Goal: Task Accomplishment & Management: Manage account settings

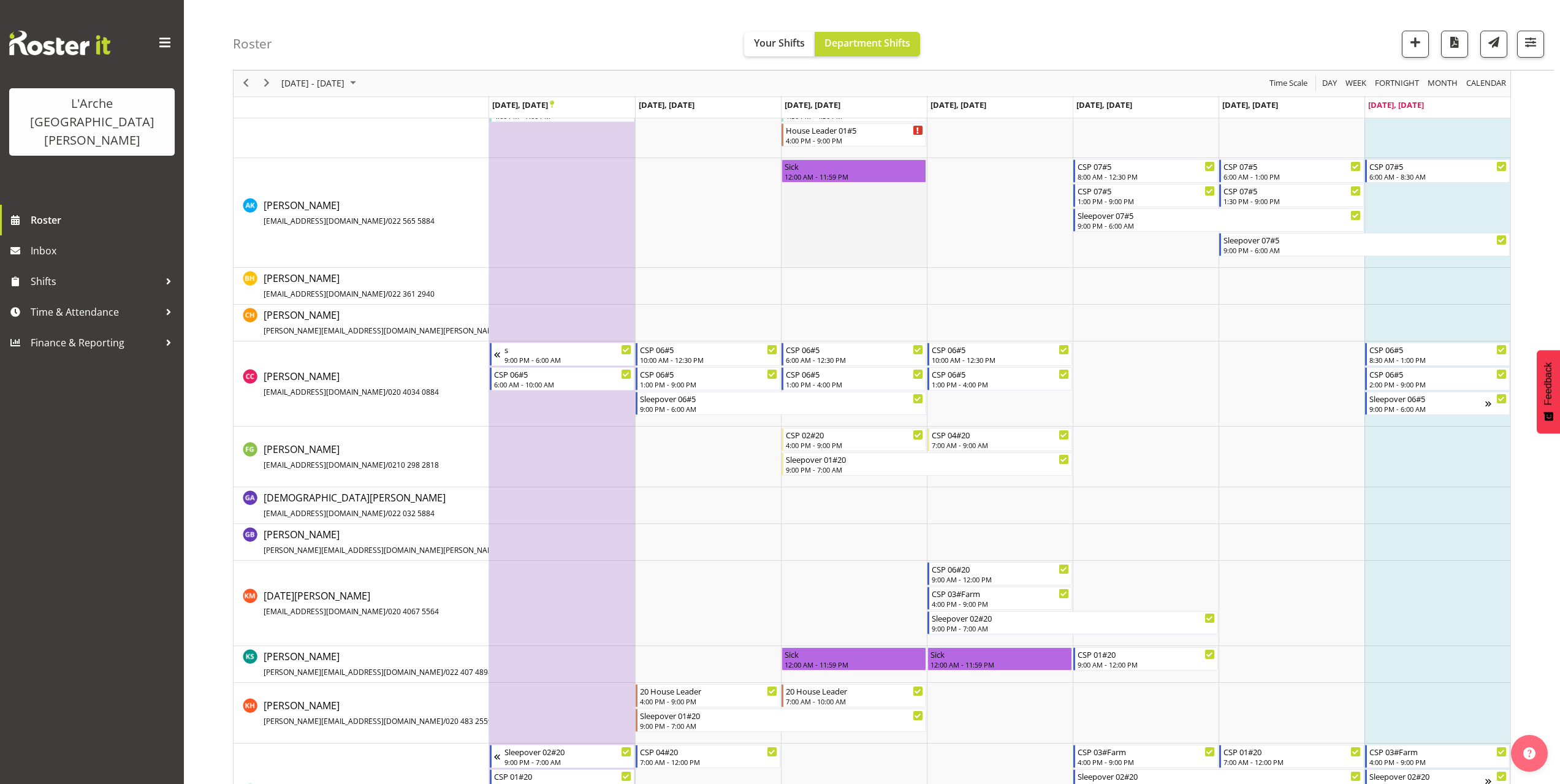
scroll to position [306, 0]
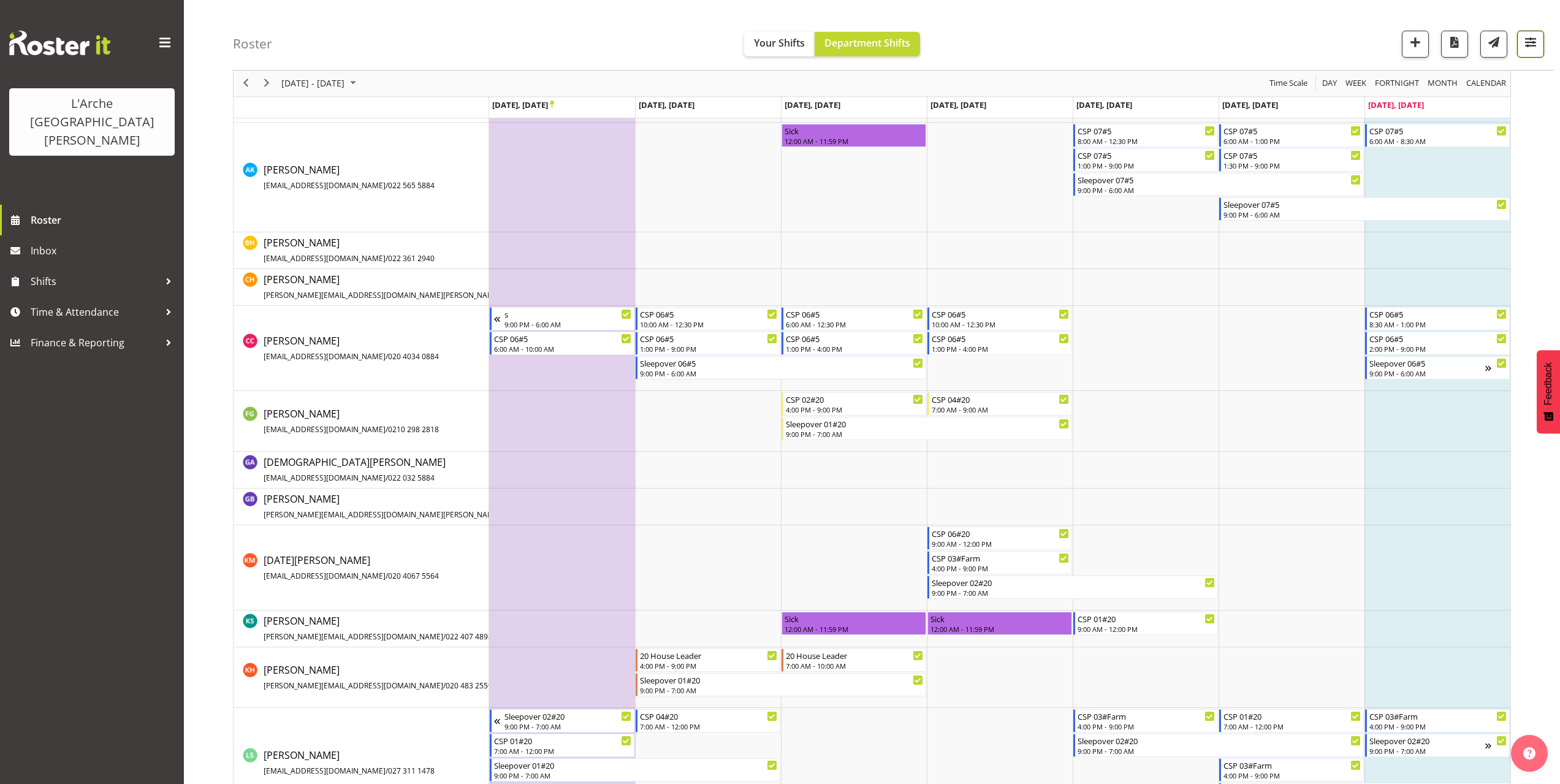
click at [1538, 43] on span "button" at bounding box center [1531, 43] width 16 height 16
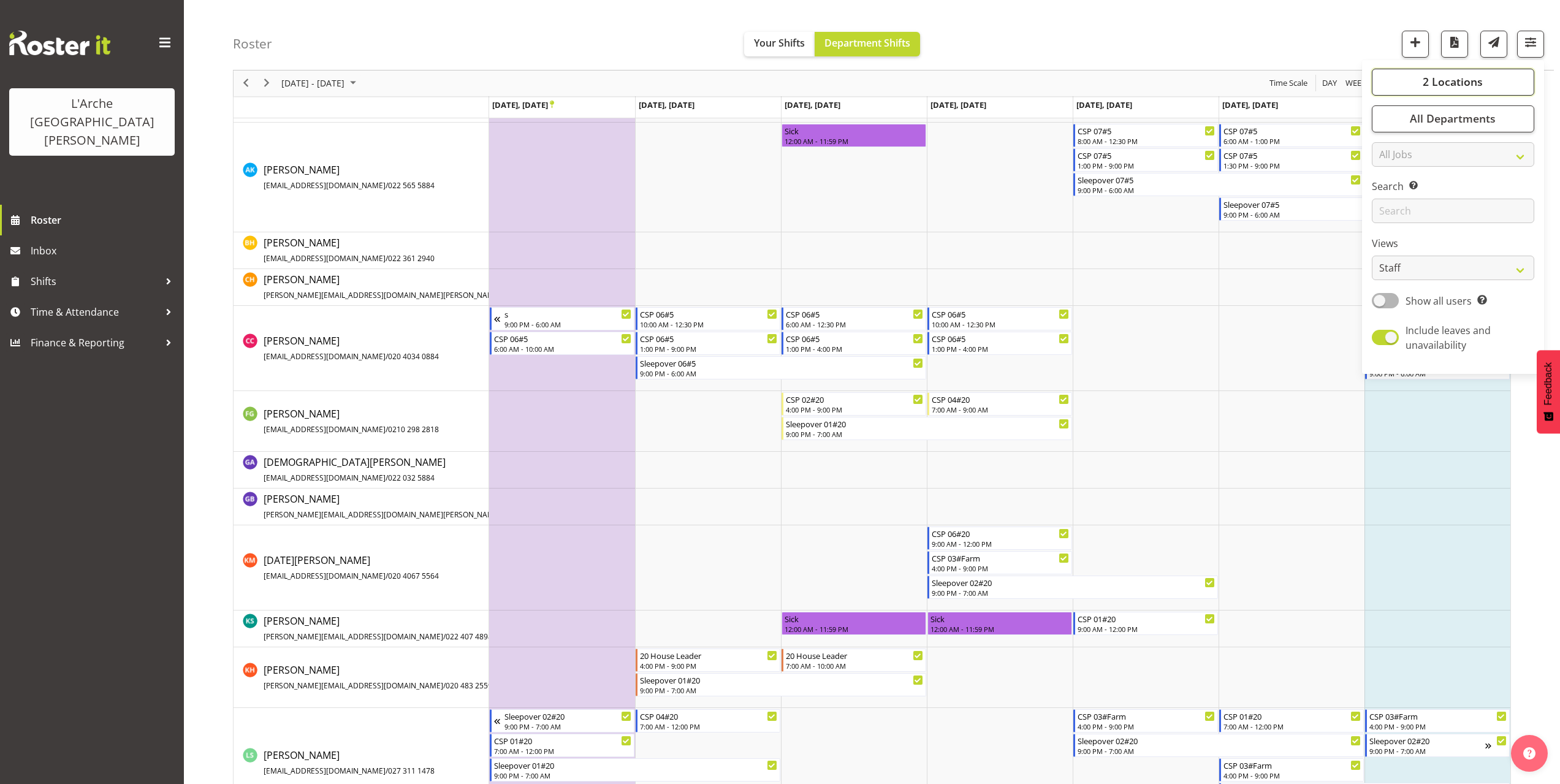
click at [1448, 82] on span "2 Locations" at bounding box center [1453, 82] width 60 height 15
click at [1391, 144] on span at bounding box center [1386, 142] width 9 height 9
click at [1390, 144] on input "20" at bounding box center [1386, 143] width 8 height 8
checkbox input "false"
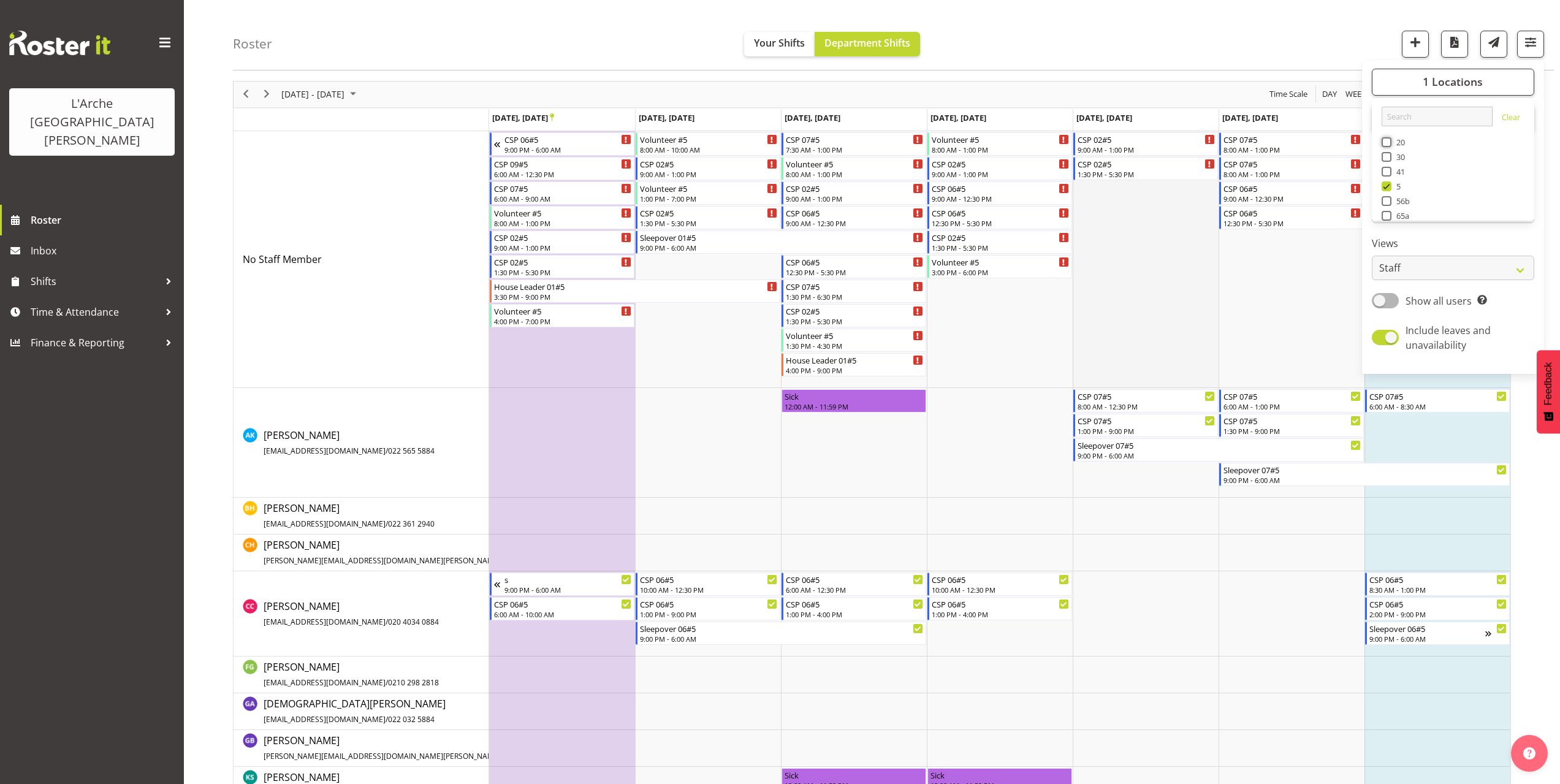
scroll to position [62, 0]
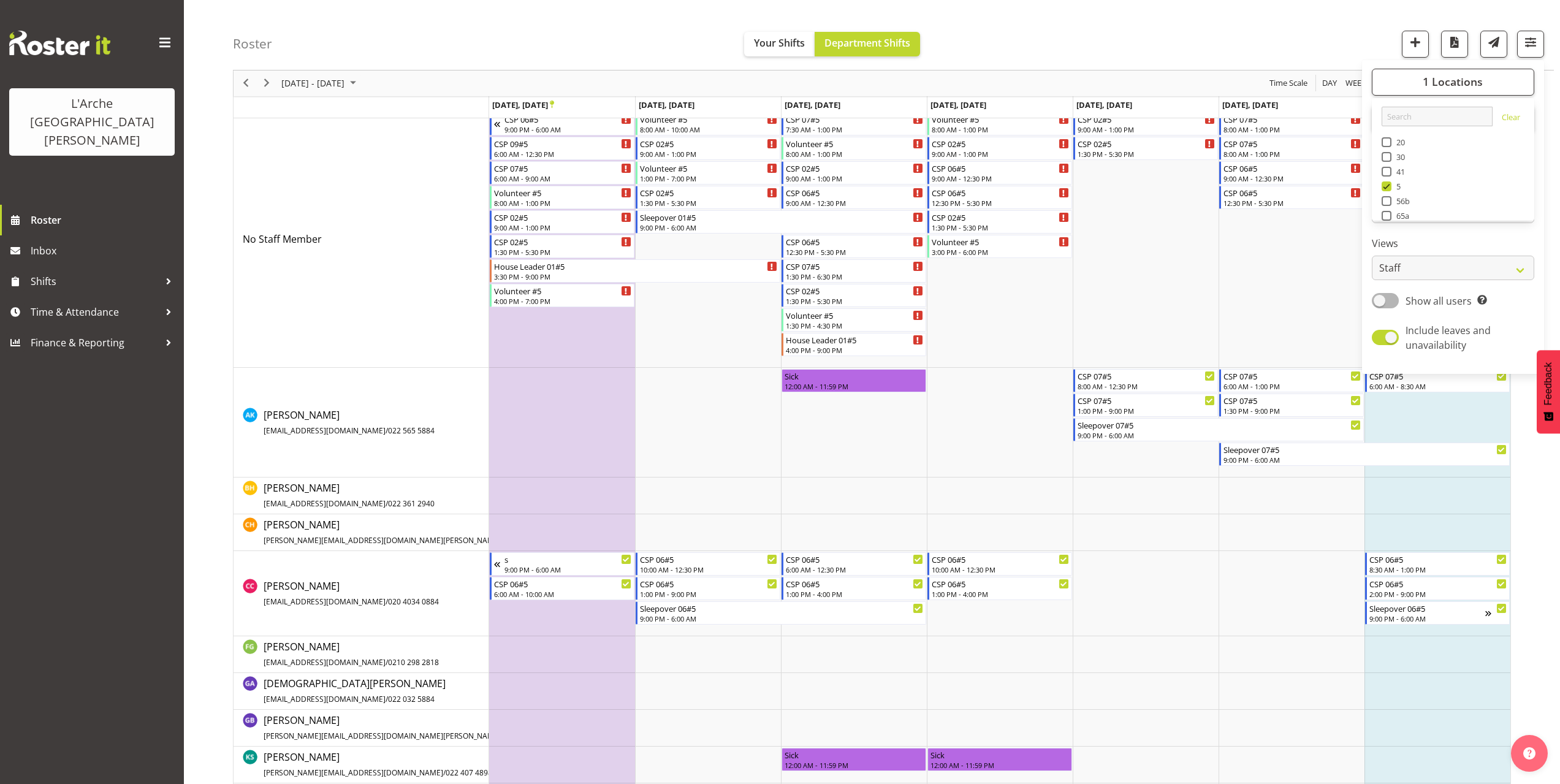
click at [1094, 45] on div "Roster Your Shifts Department Shifts 1 Locations Clear 20 30 41 5 56b 65a 73 Ar…" at bounding box center [893, 35] width 1321 height 70
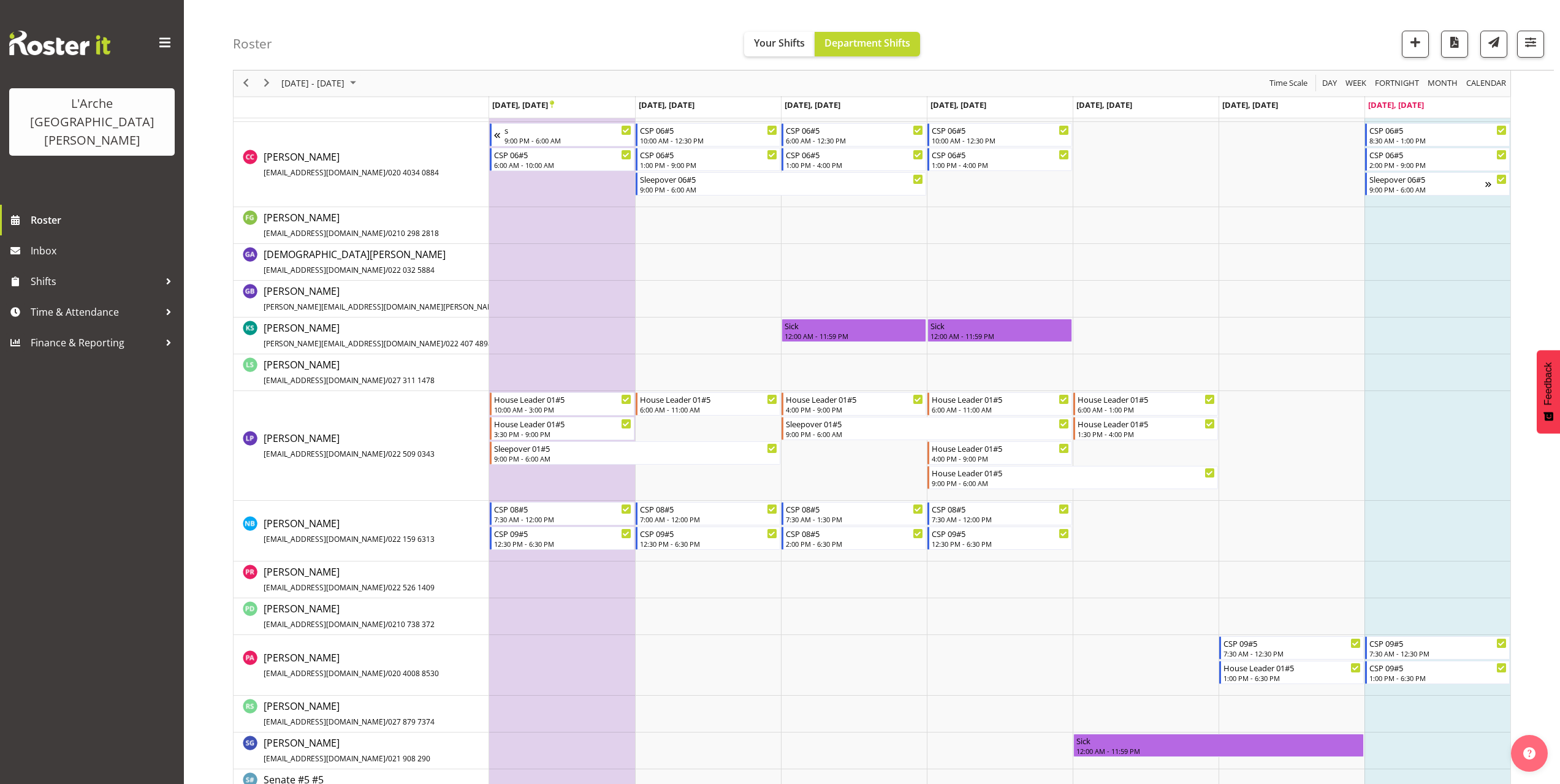
scroll to position [522, 0]
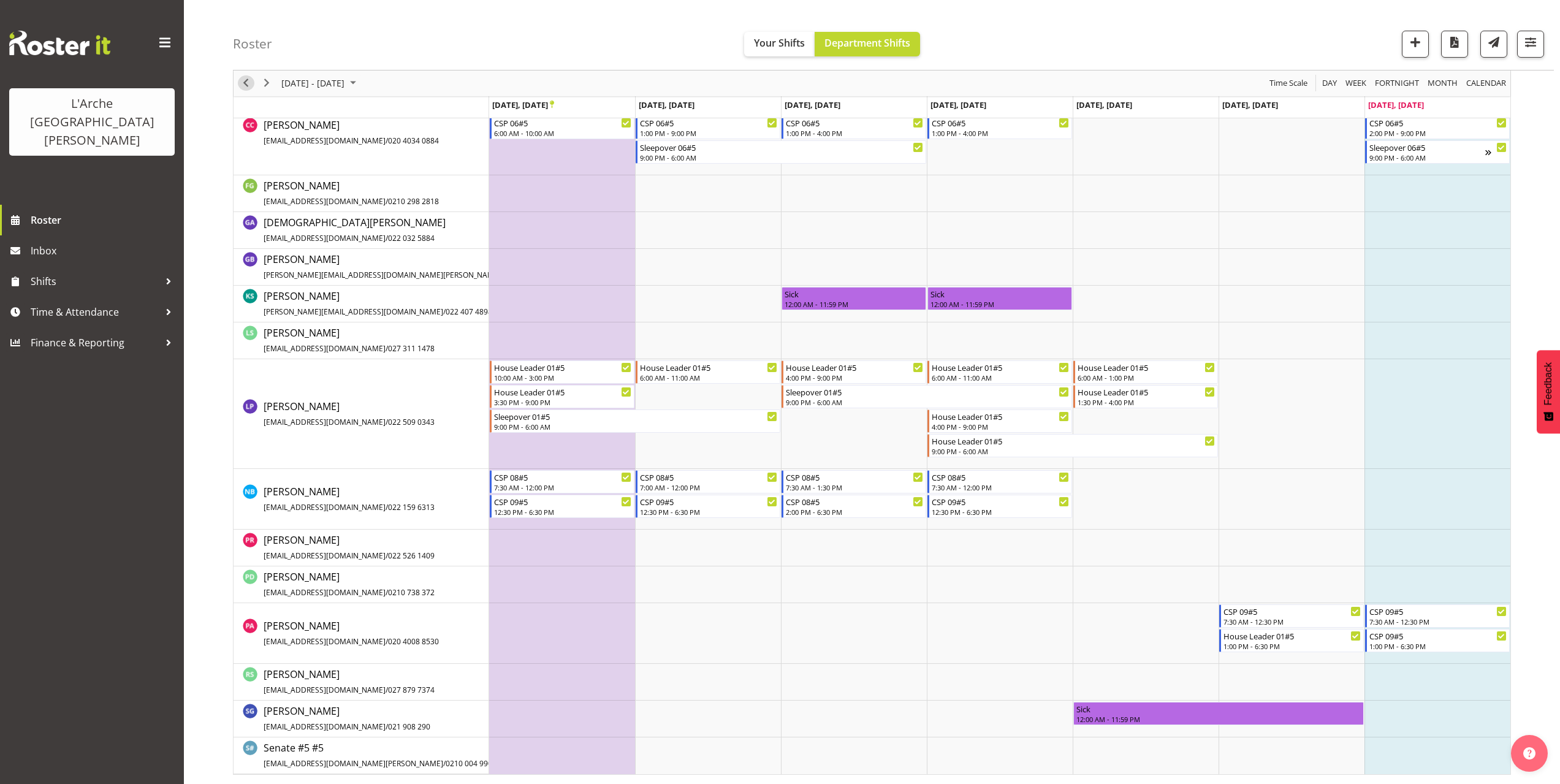
click at [248, 88] on span "Previous" at bounding box center [245, 83] width 15 height 15
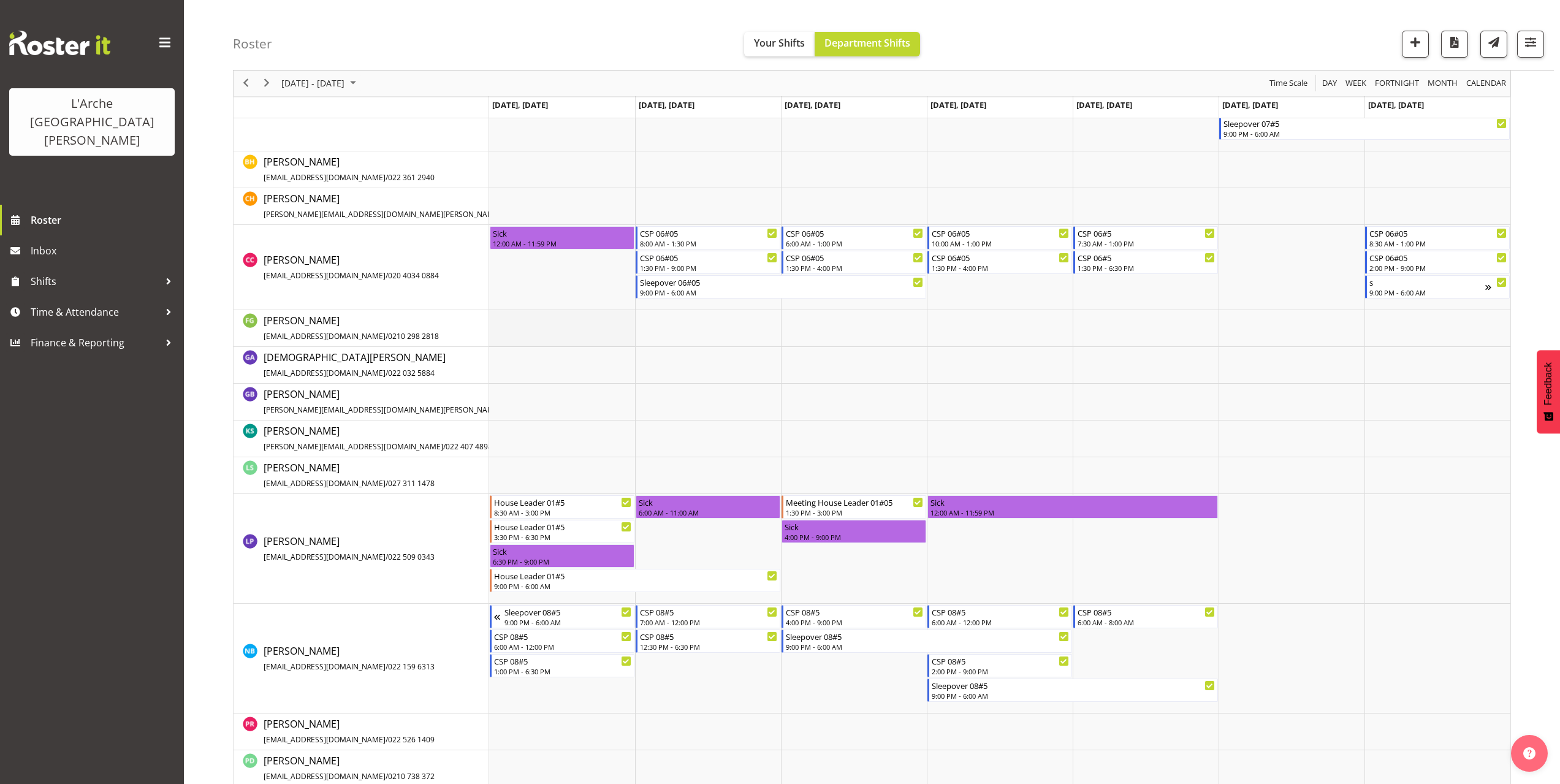
scroll to position [490, 0]
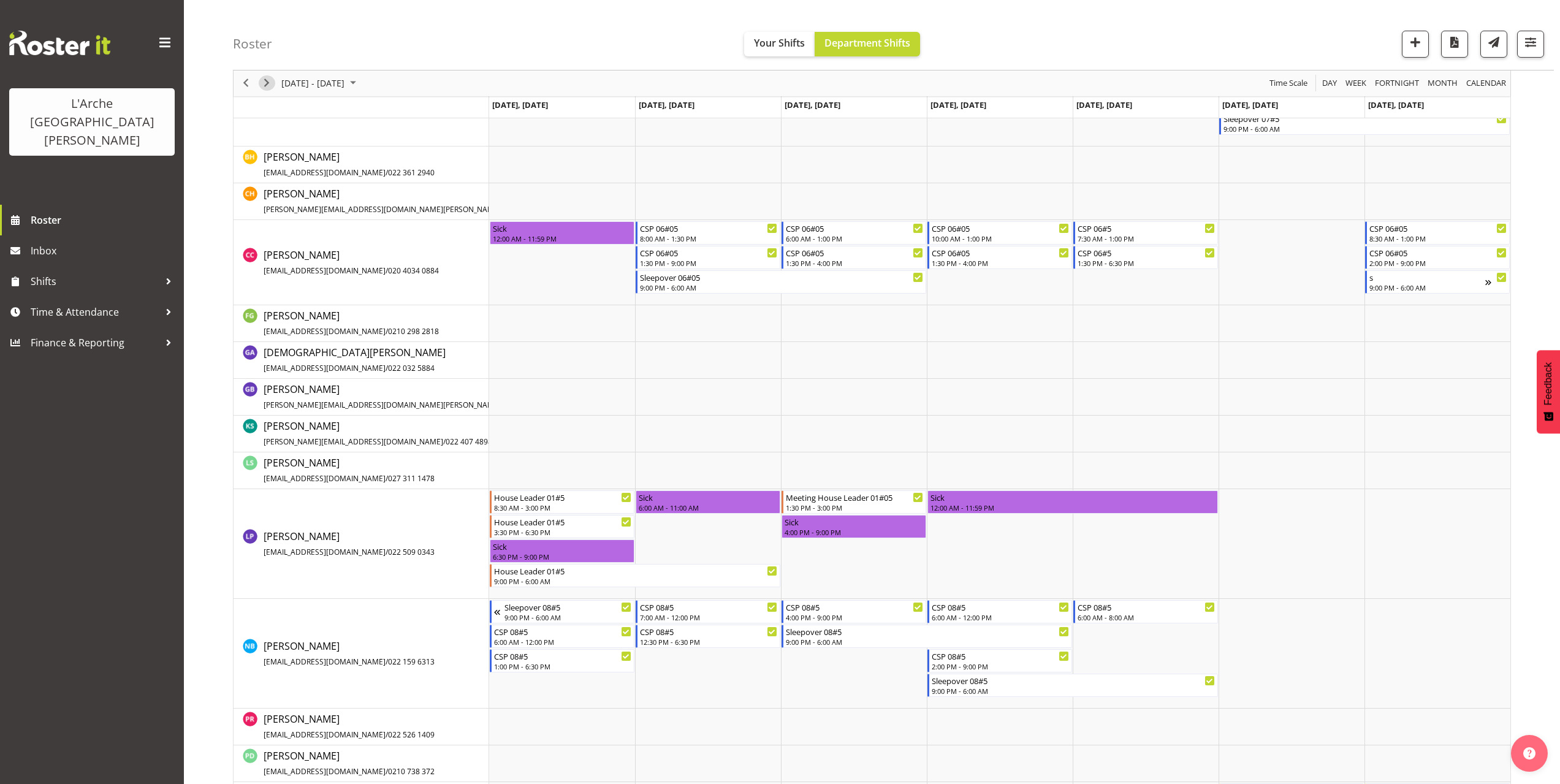
click at [269, 84] on span "Next" at bounding box center [267, 83] width 15 height 15
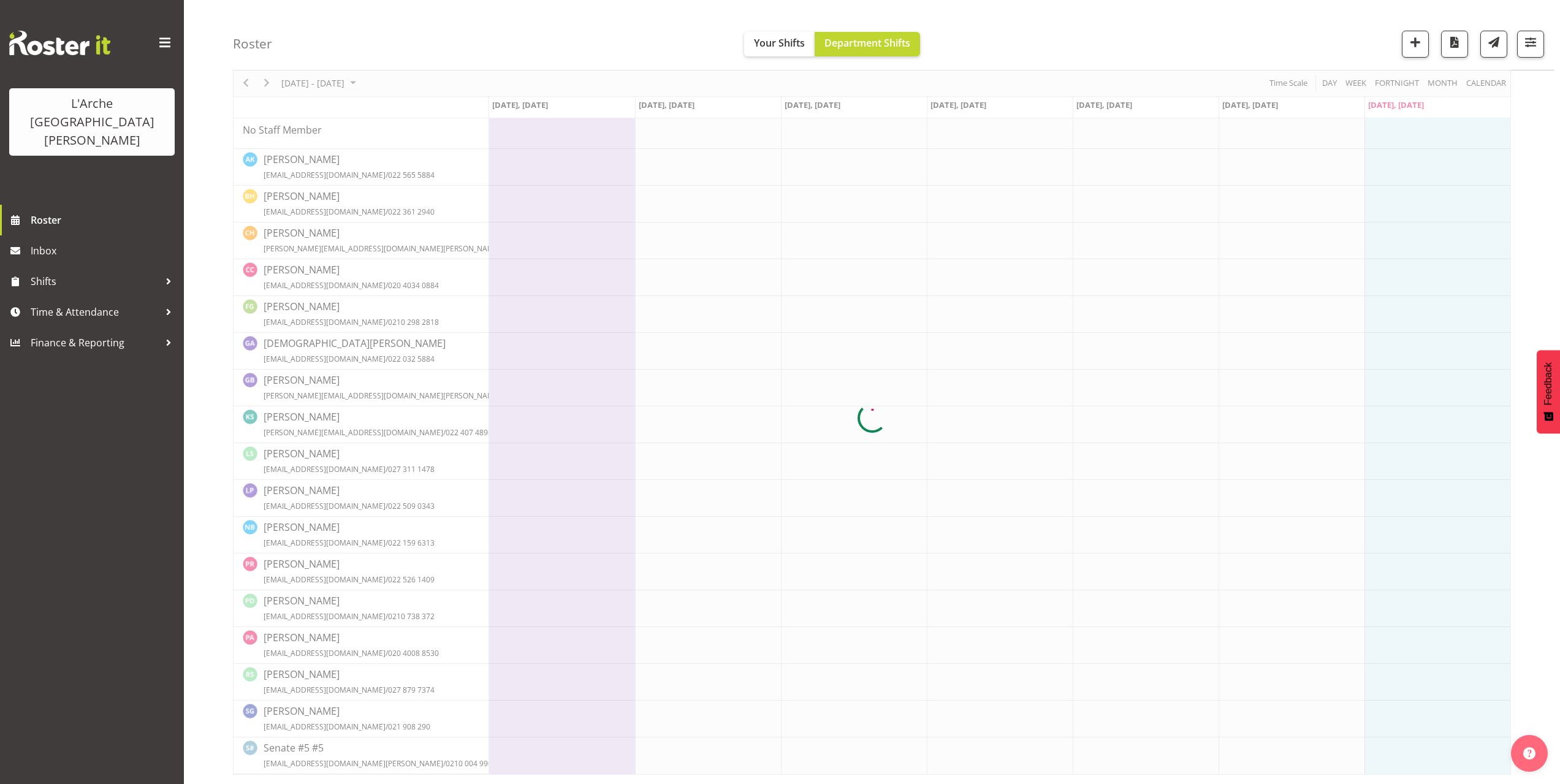
scroll to position [0, 0]
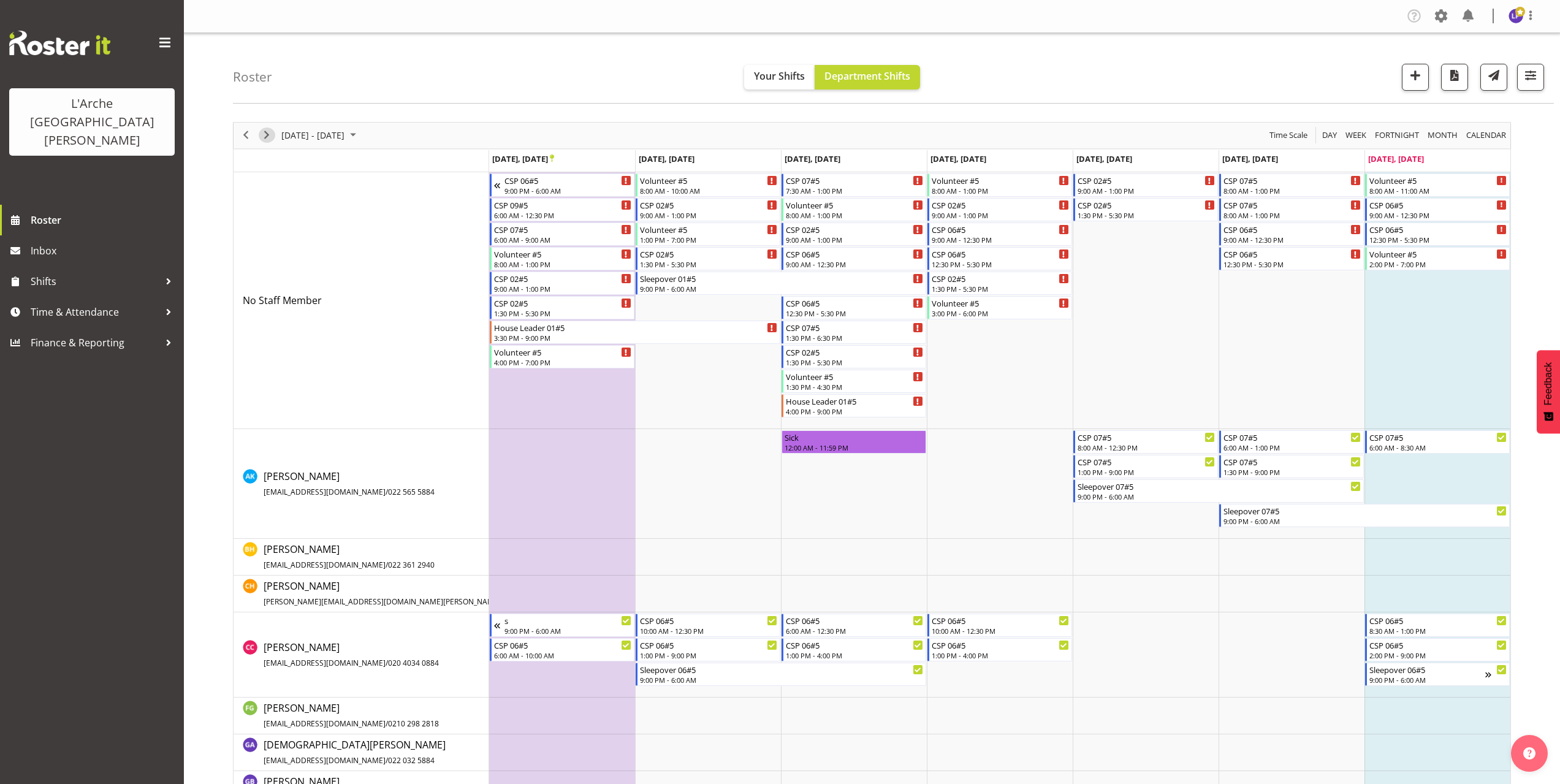
click at [265, 134] on span "Next" at bounding box center [267, 135] width 15 height 15
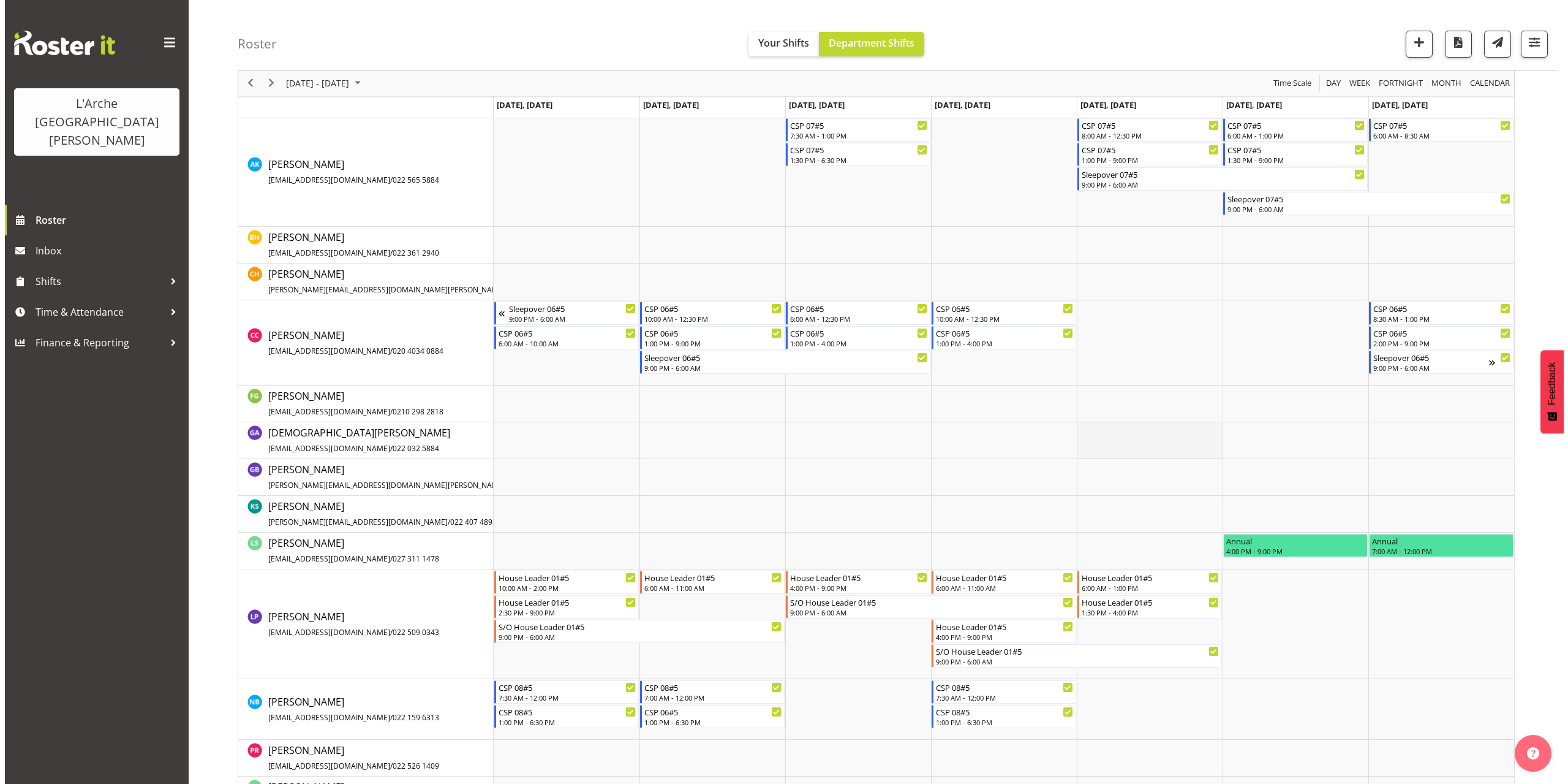
scroll to position [306, 0]
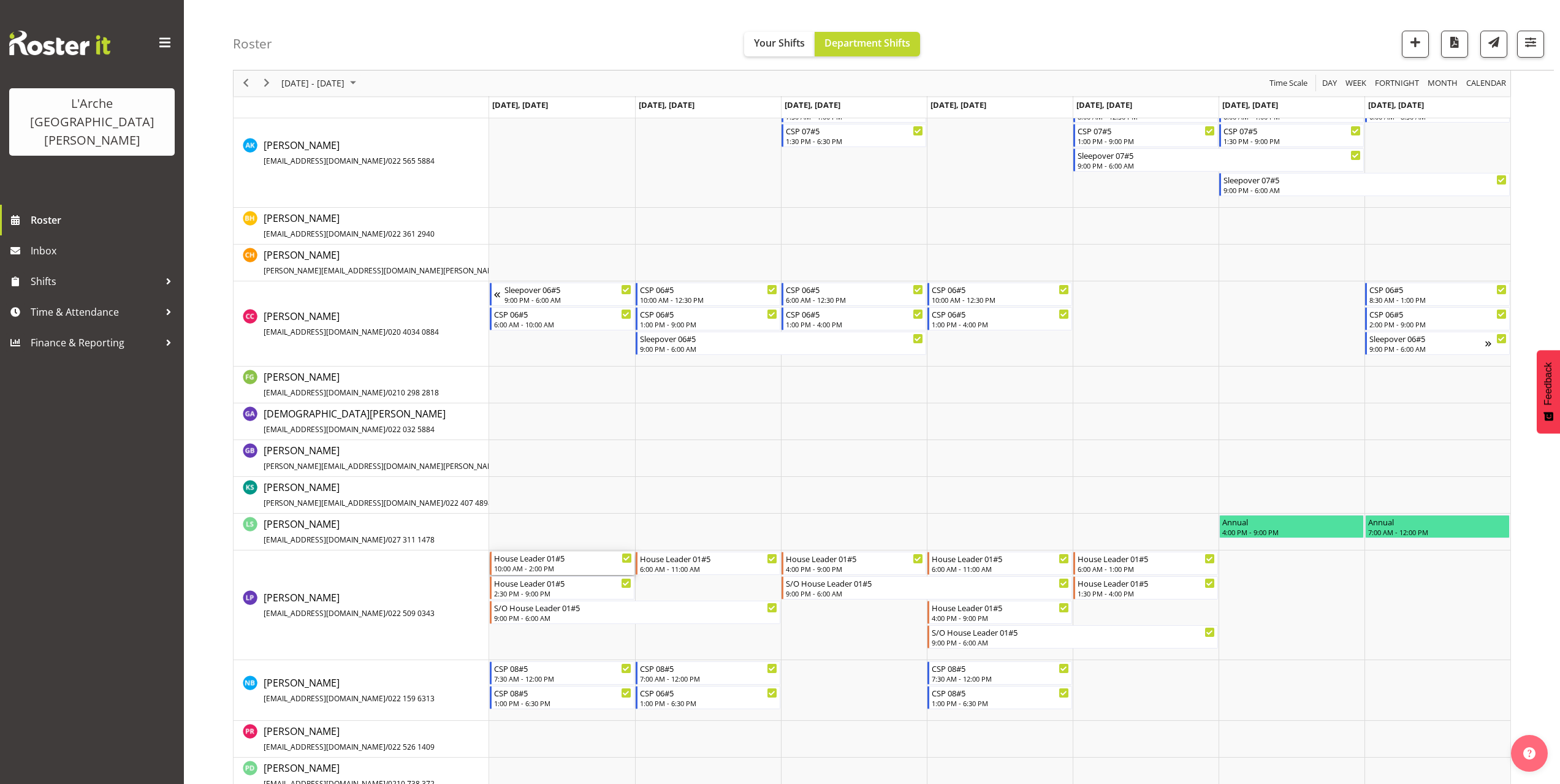
click at [540, 564] on div "House Leader 01#5 10:00 AM - 2:00 PM" at bounding box center [563, 563] width 138 height 24
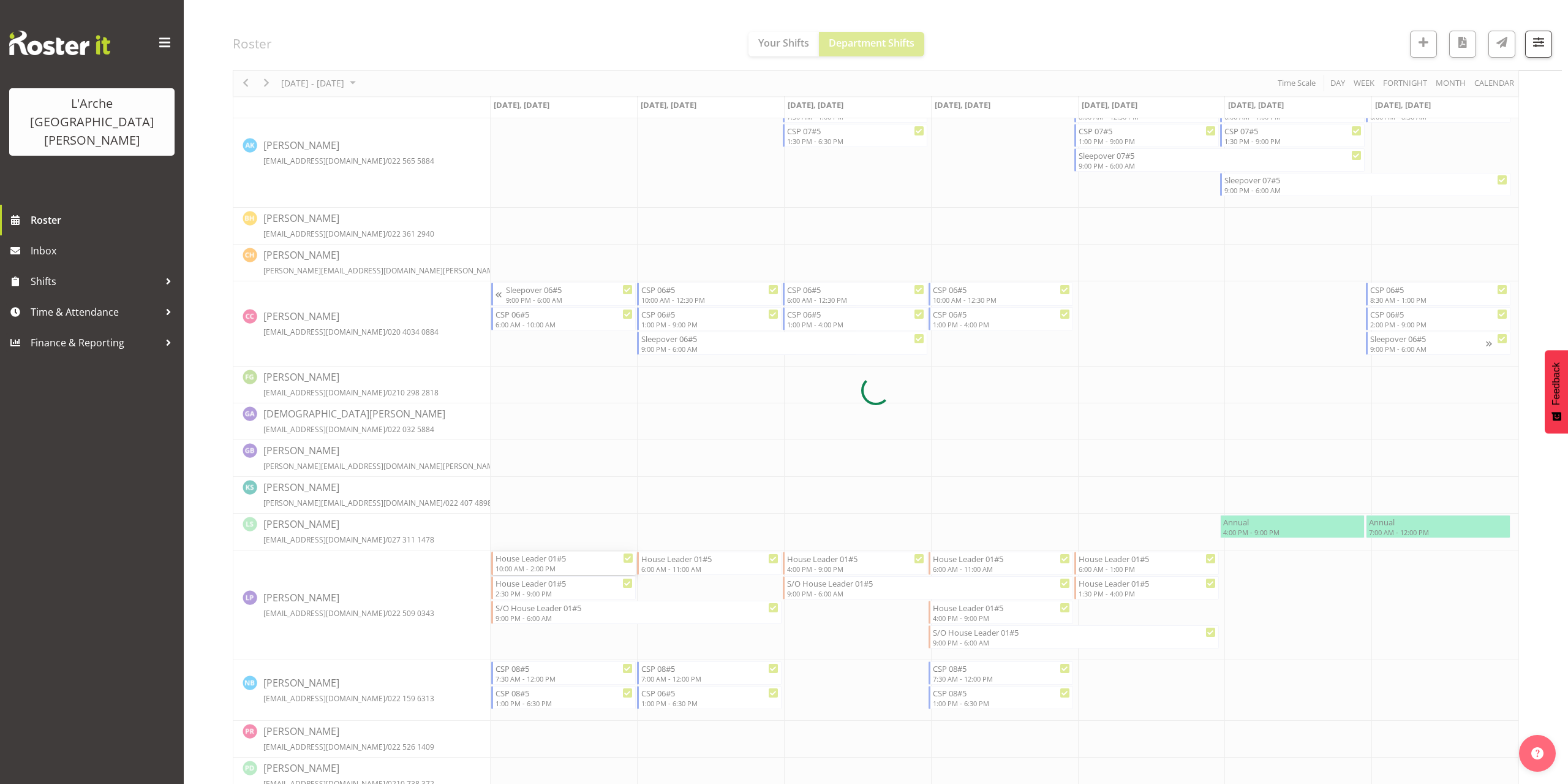
select select
select select "8"
select select "2025"
select select "10"
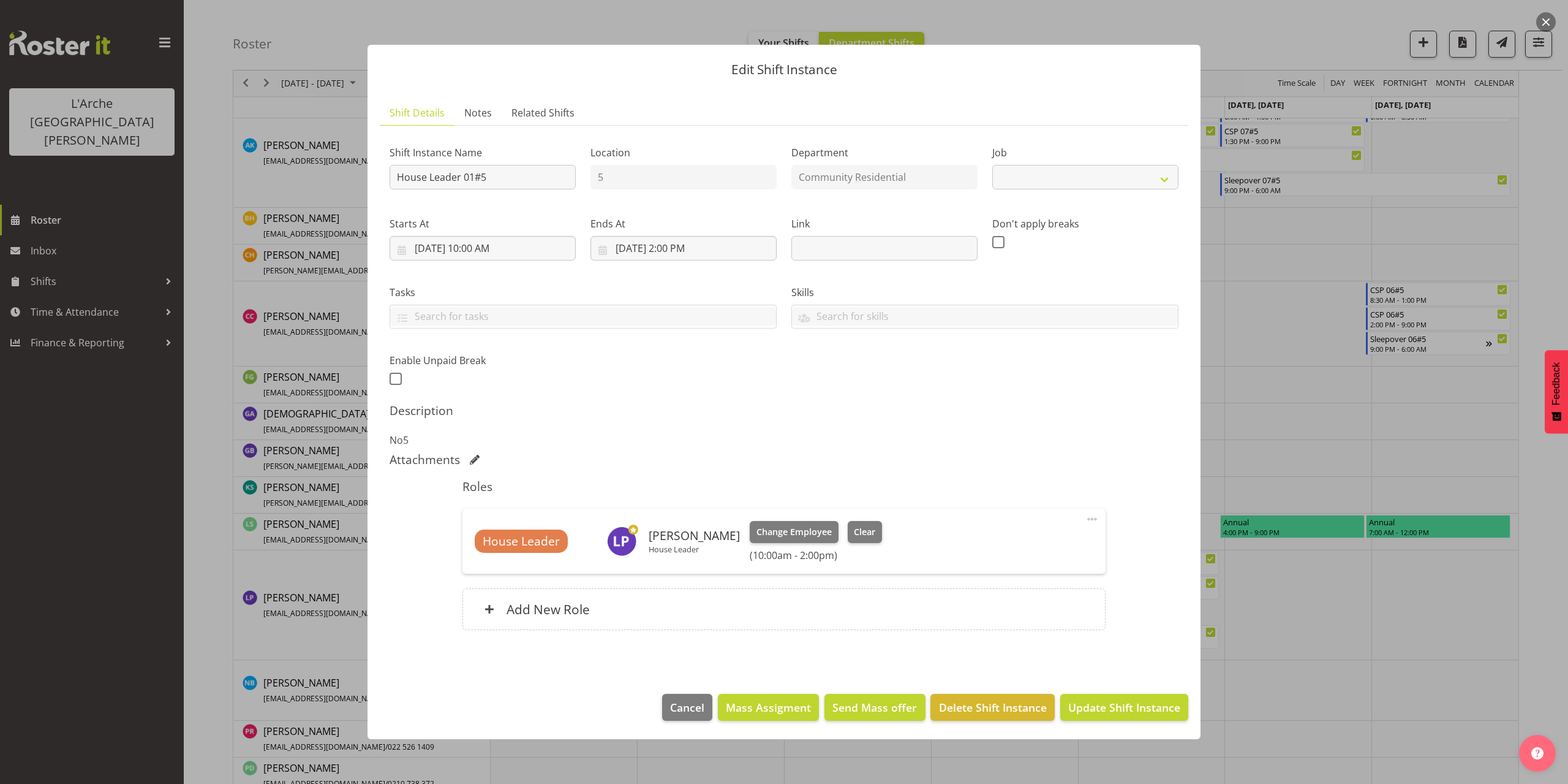
select select "1"
click at [479, 251] on input "9/29/2025, 10:00 AM" at bounding box center [482, 248] width 186 height 24
click at [484, 508] on select "00 01 02 03 04 05 06 07 08 09 10 11 12 13 14 15 16 17 18 19 20 21 22 23" at bounding box center [482, 508] width 28 height 24
select select "9"
click at [469, 496] on select "00 01 02 03 04 05 06 07 08 09 10 11 12 13 14 15 16 17 18 19 20 21 22 23" at bounding box center [482, 508] width 28 height 24
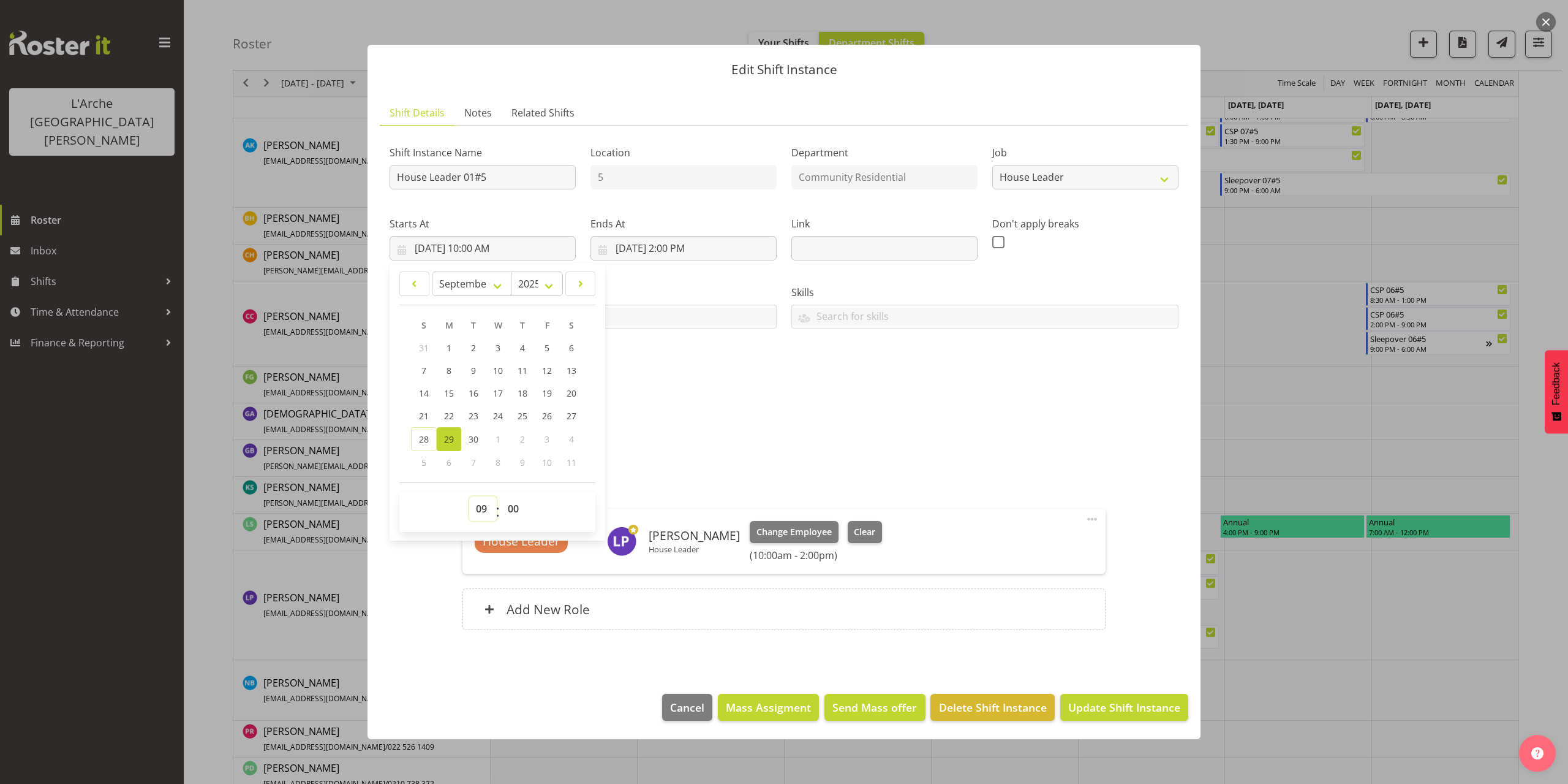
type input "9/29/2025, 9:00 AM"
click at [511, 506] on select "00 01 02 03 04 05 06 07 08 09 10 11 12 13 14 15 16 17 18 19 20 21 22 23 24 25 2…" at bounding box center [514, 508] width 28 height 24
select select "30"
click at [501, 496] on select "00 01 02 03 04 05 06 07 08 09 10 11 12 13 14 15 16 17 18 19 20 21 22 23 24 25 2…" at bounding box center [514, 508] width 28 height 24
type input "9/29/2025, 9:30 AM"
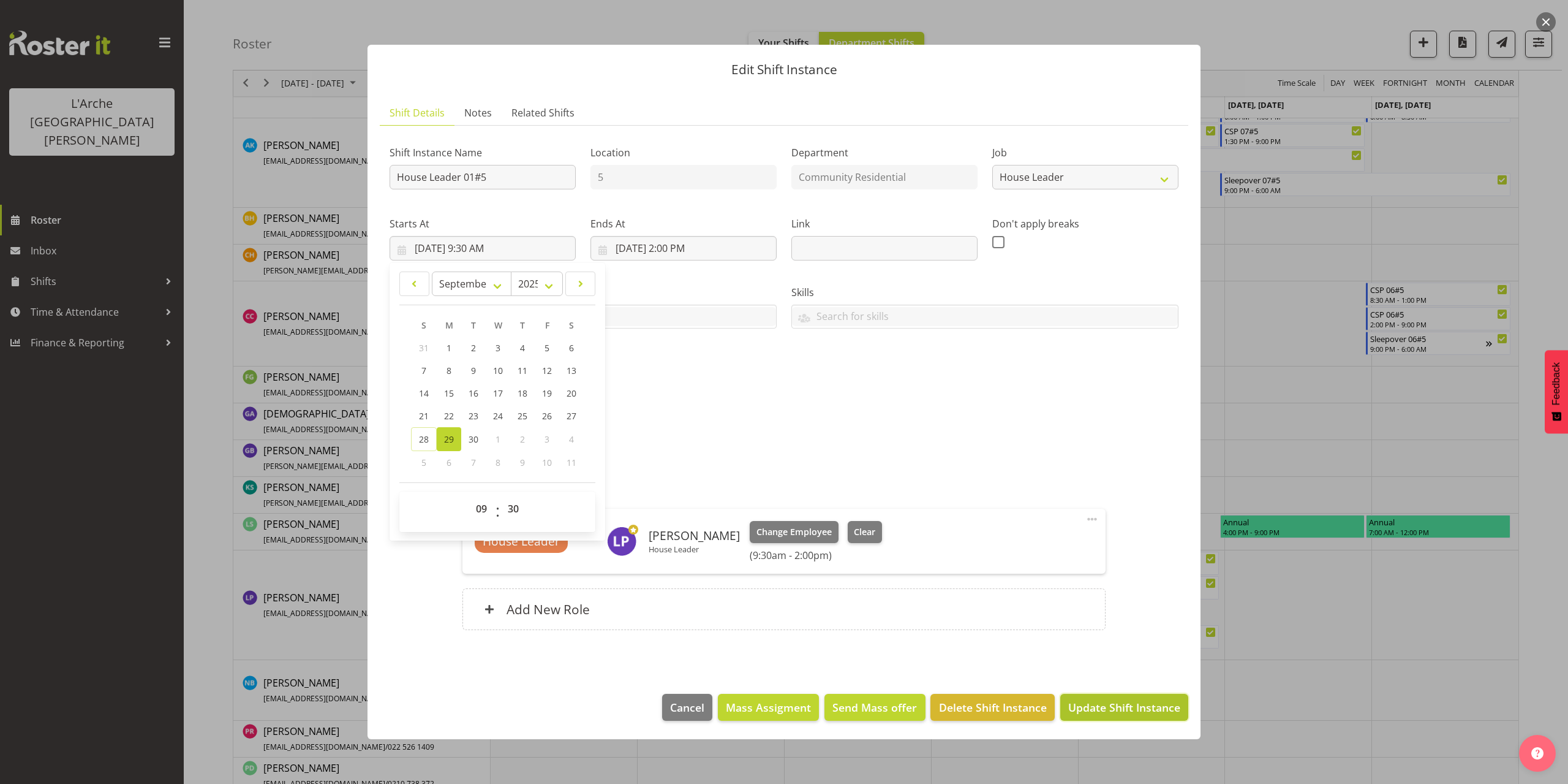
click at [1099, 710] on span "Update Shift Instance" at bounding box center [1124, 707] width 112 height 16
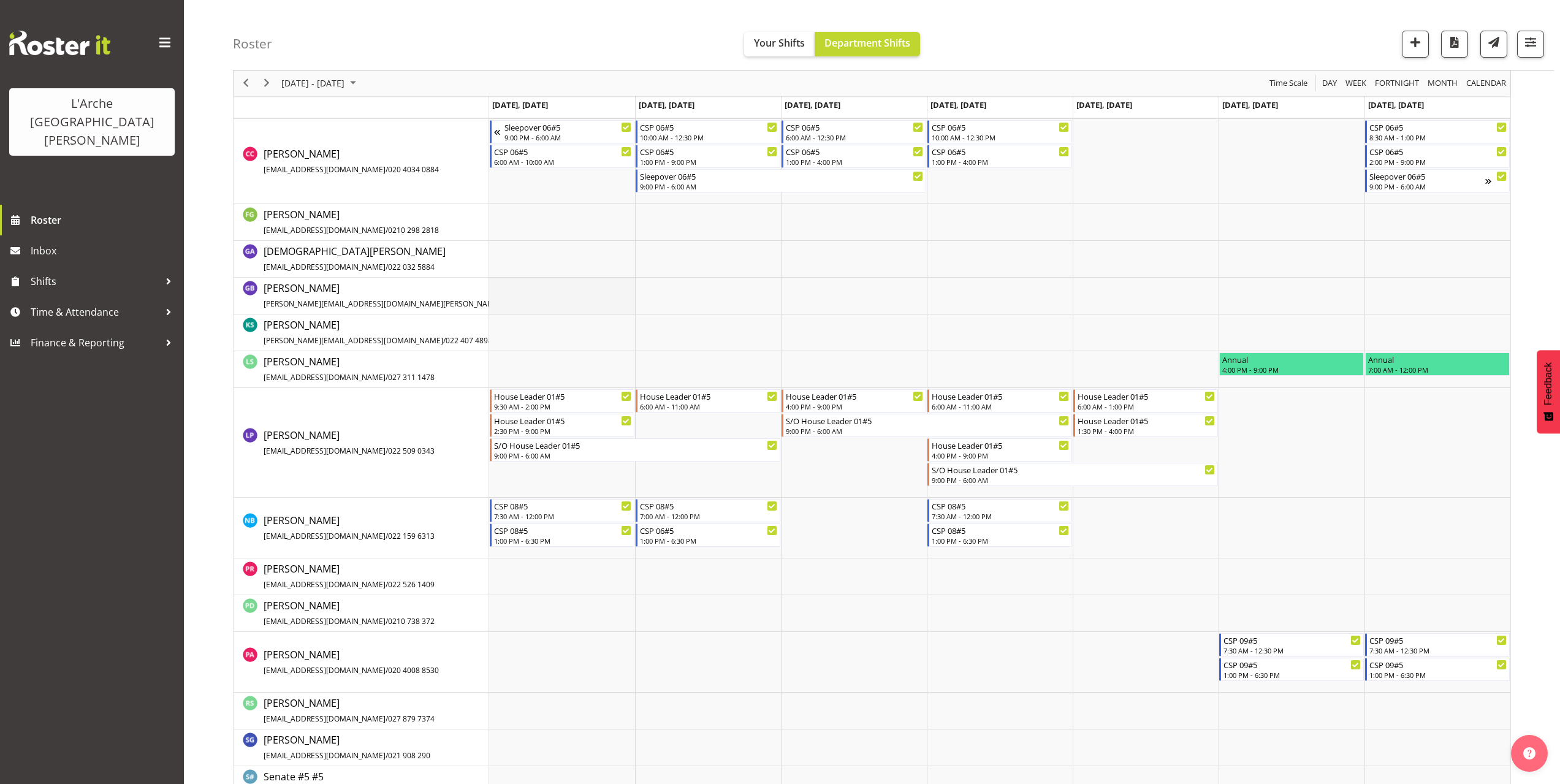
scroll to position [498, 0]
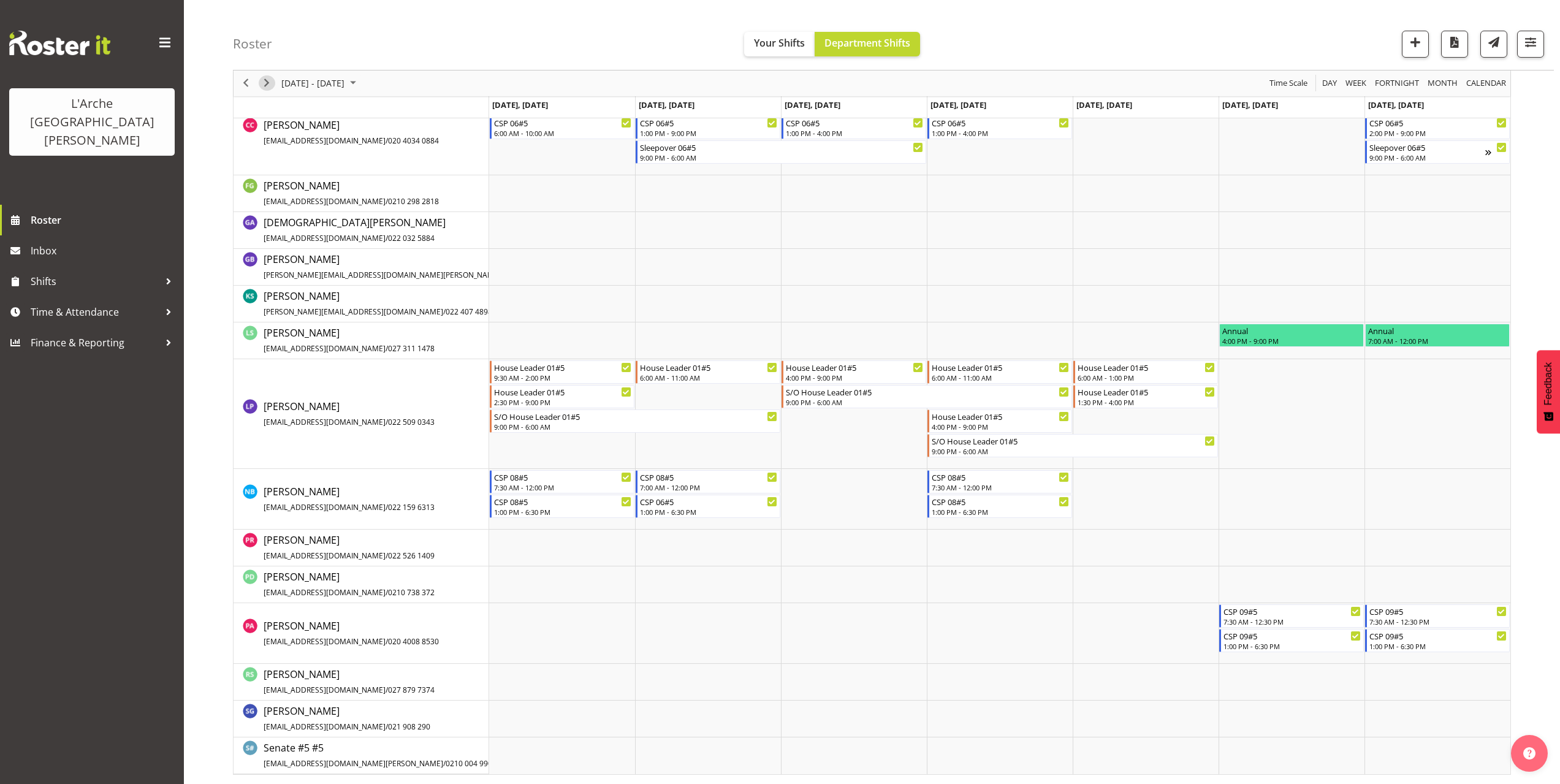
click at [273, 84] on span "Next" at bounding box center [267, 83] width 15 height 15
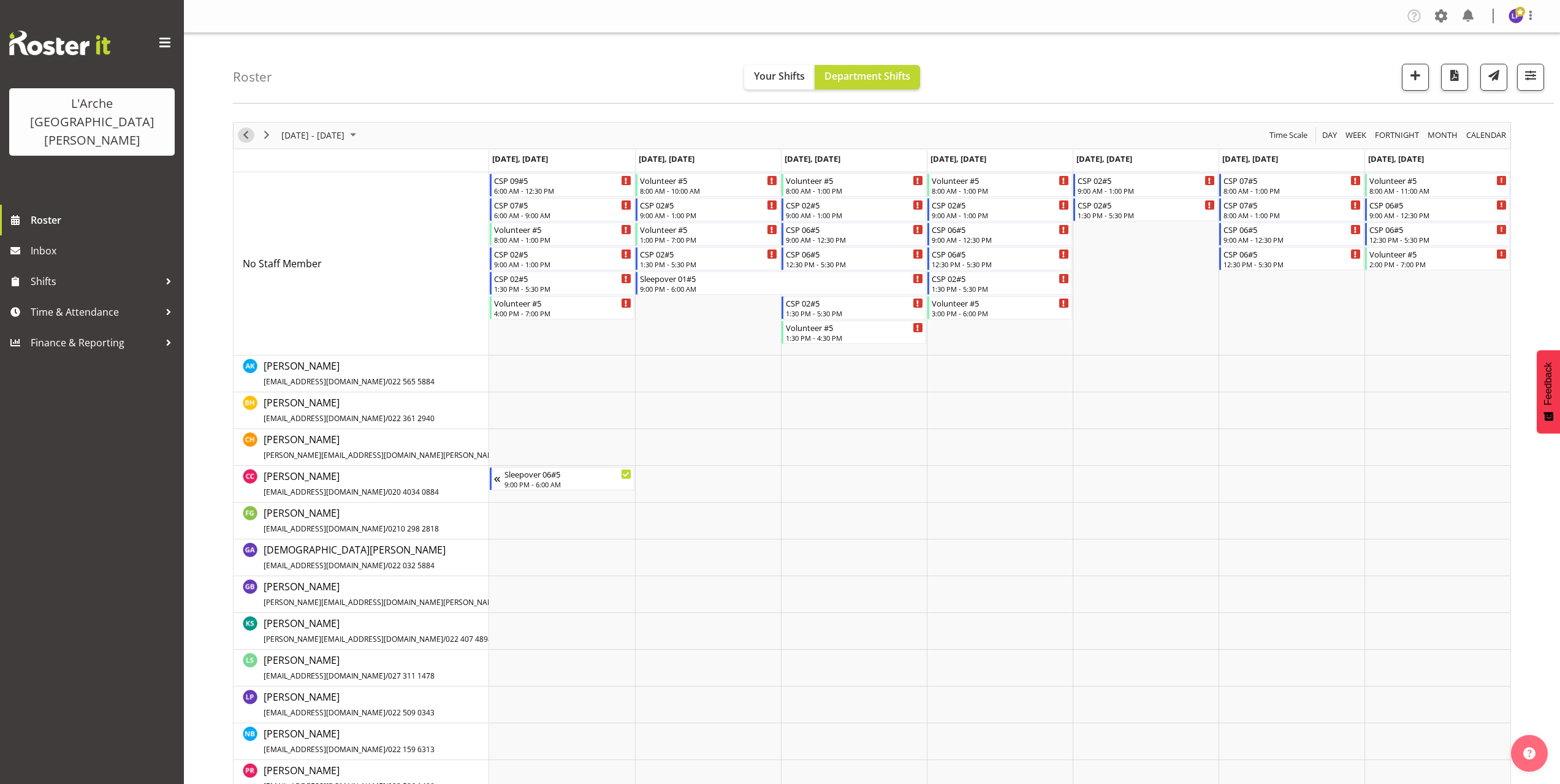
click at [246, 137] on span "Previous" at bounding box center [245, 135] width 15 height 15
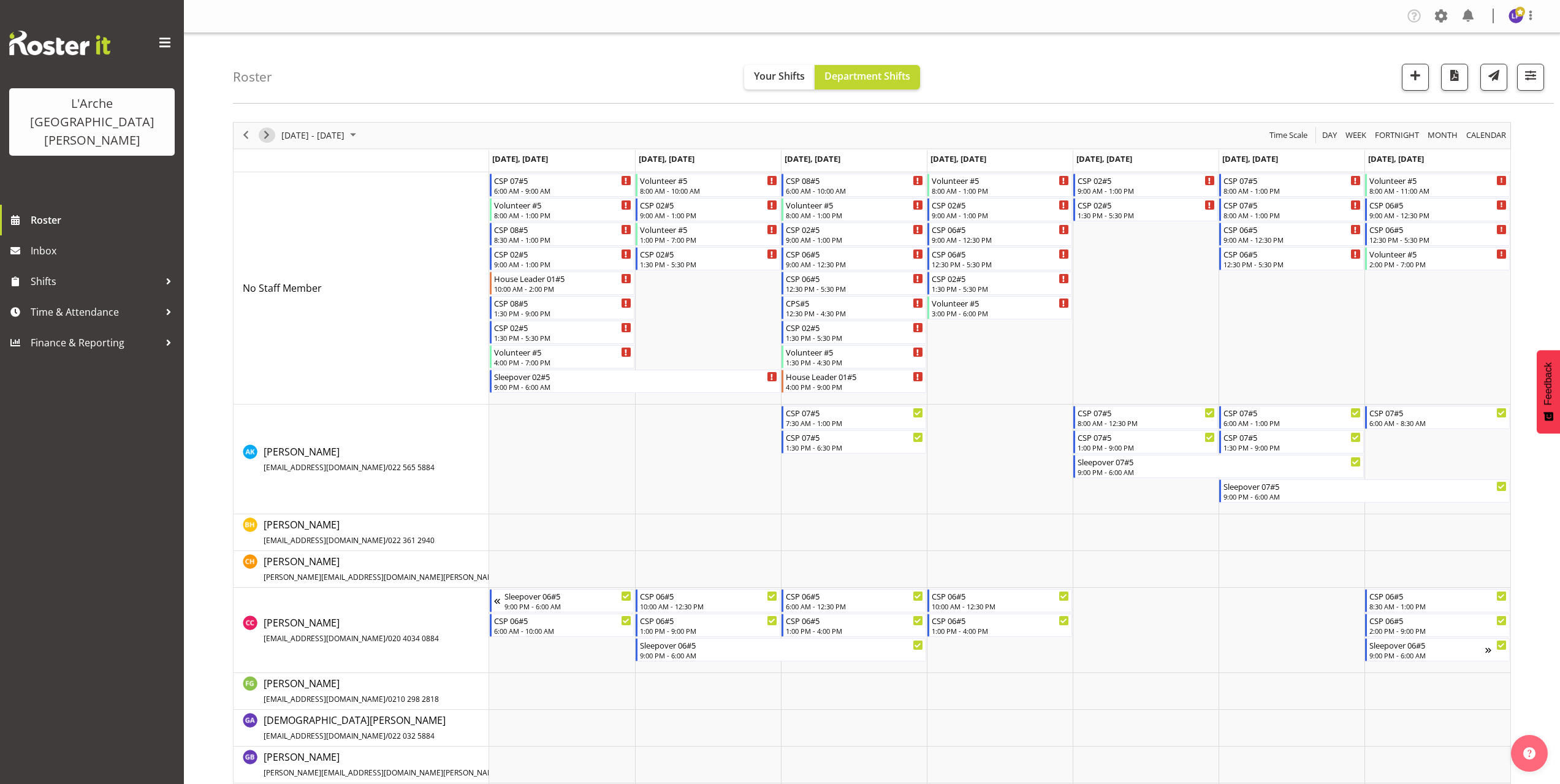
click at [267, 140] on span "Next" at bounding box center [267, 135] width 15 height 15
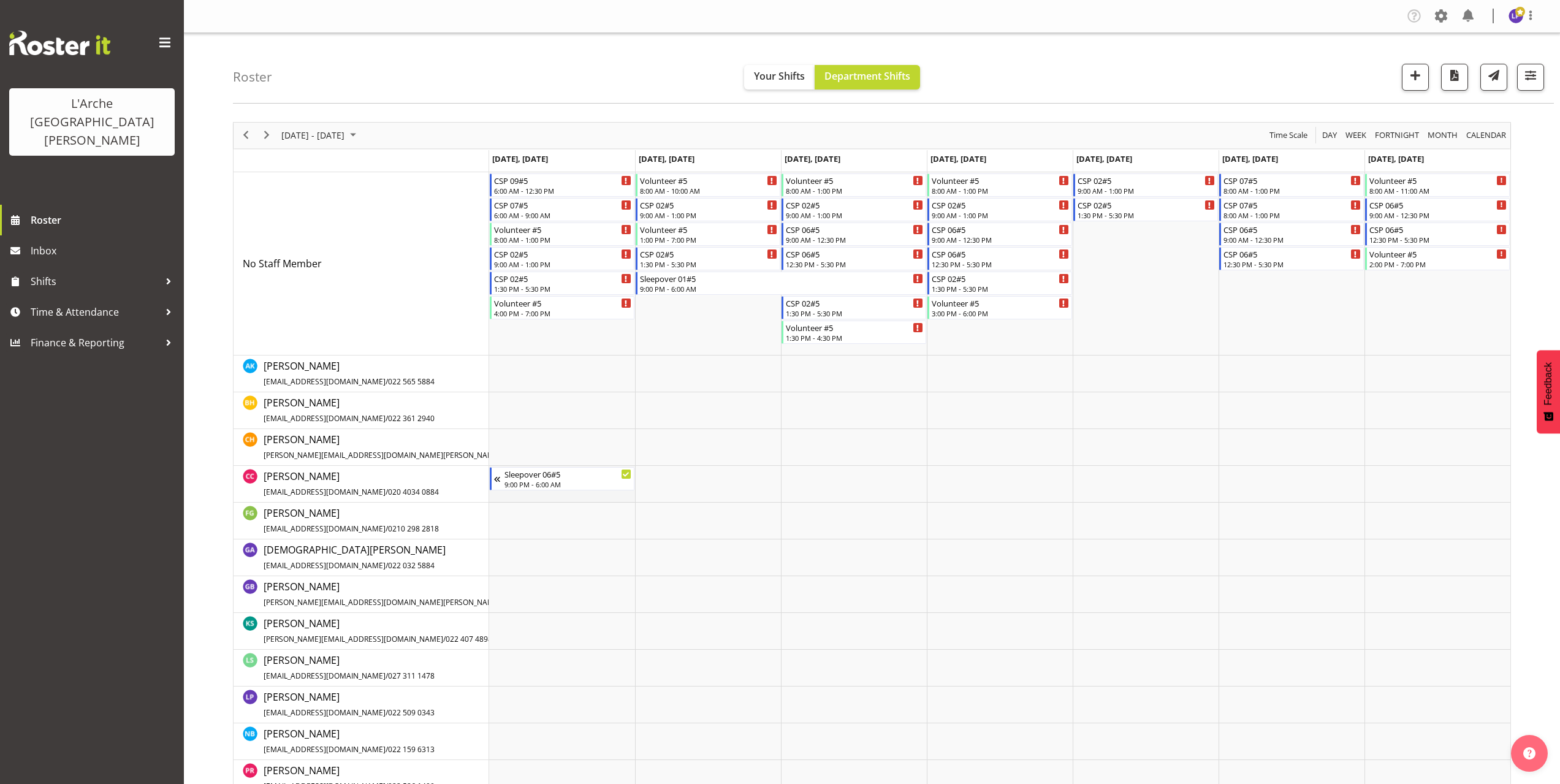
click at [513, 495] on td "Timeline Week of October 12, 2025" at bounding box center [562, 483] width 146 height 37
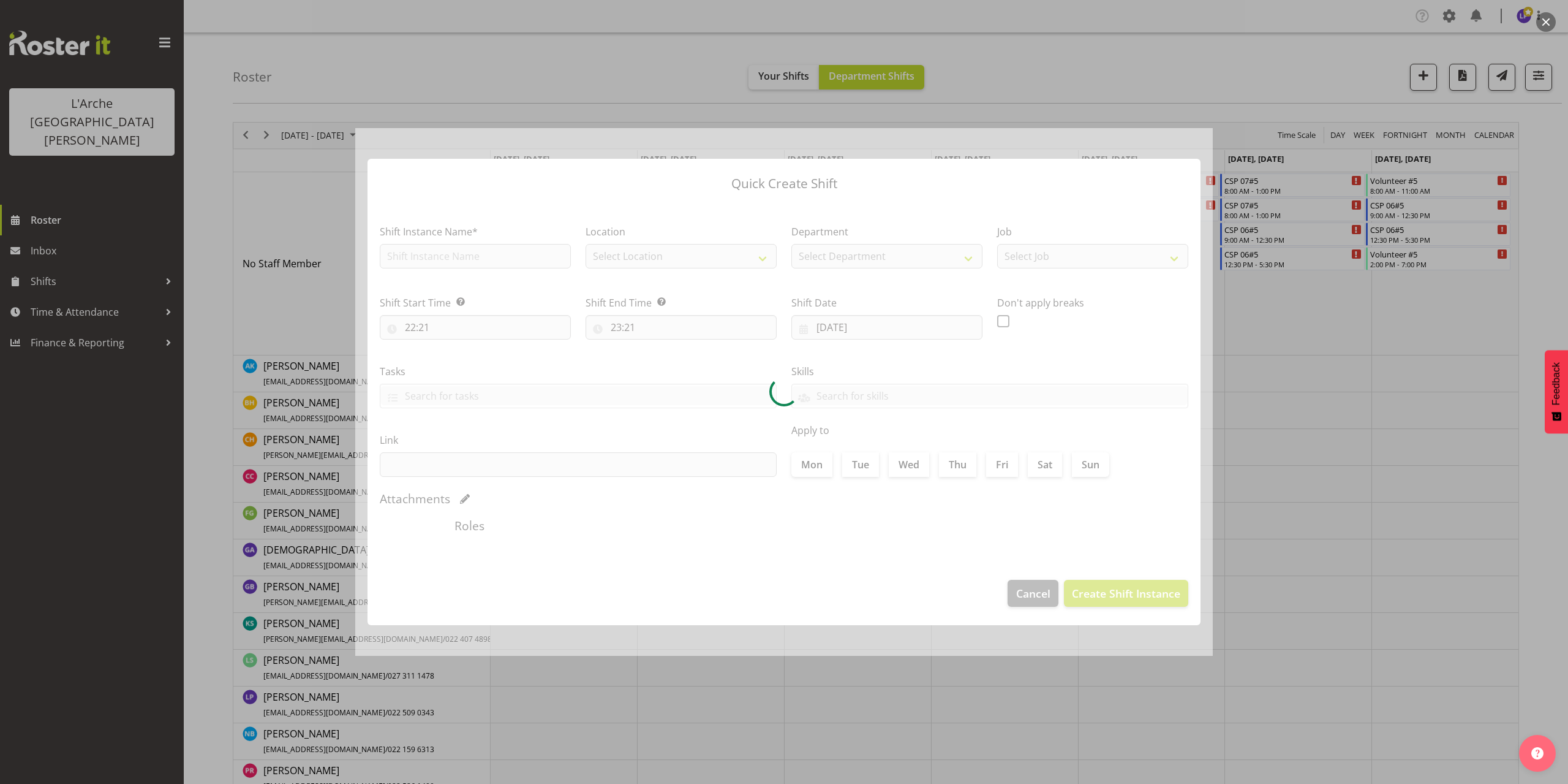
type input "[DATE]"
checkbox input "true"
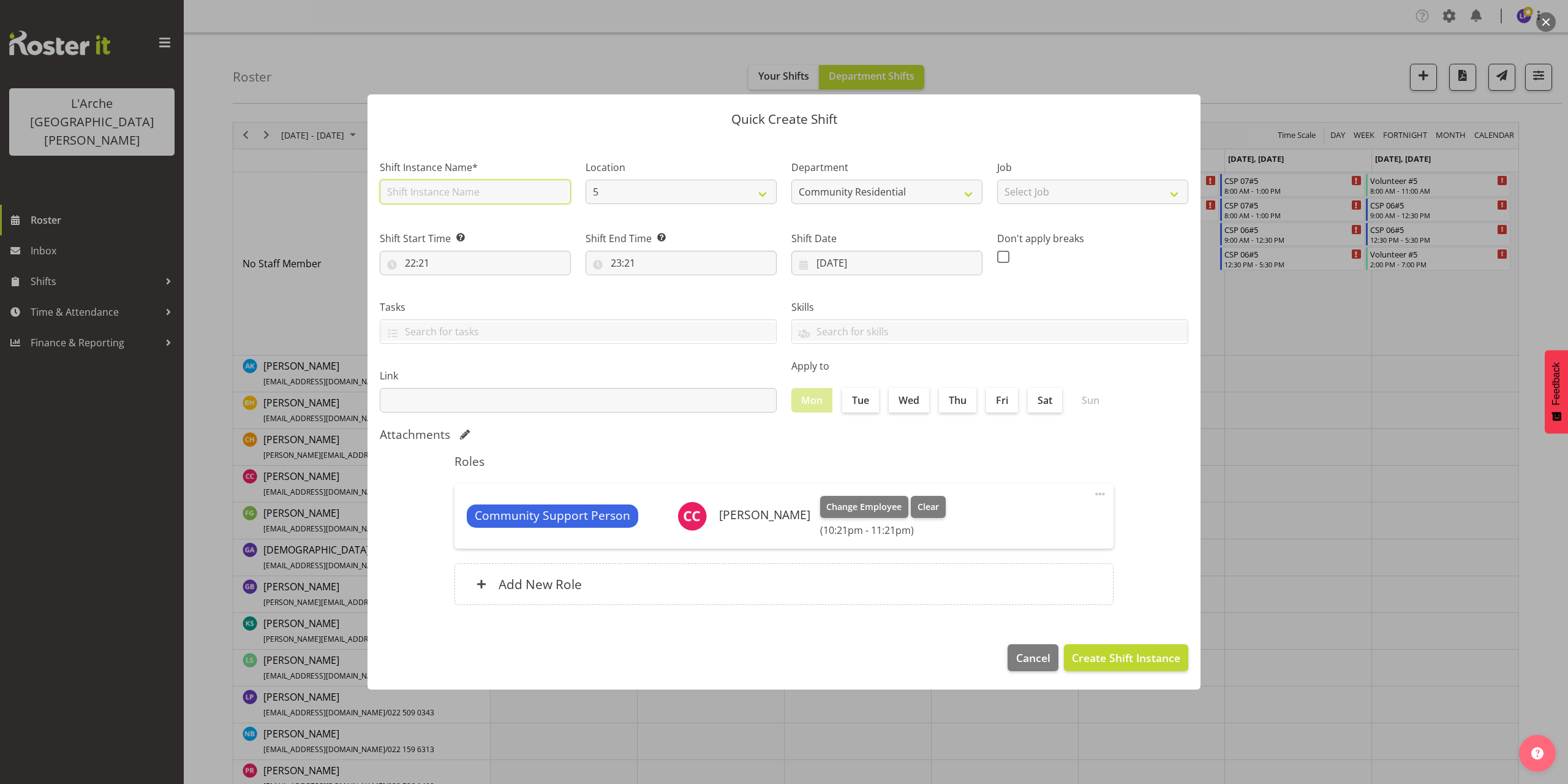
click at [456, 193] on input "text" at bounding box center [475, 192] width 191 height 24
type input "CSP 06#5"
click at [1032, 193] on select "Select Job Accounts Admin Art Coordinator Community Leader Community Support Pe…" at bounding box center [1093, 192] width 191 height 24
select select "2"
click at [997, 180] on select "Select Job Accounts Admin Art Coordinator Community Leader Community Support Pe…" at bounding box center [1093, 192] width 191 height 24
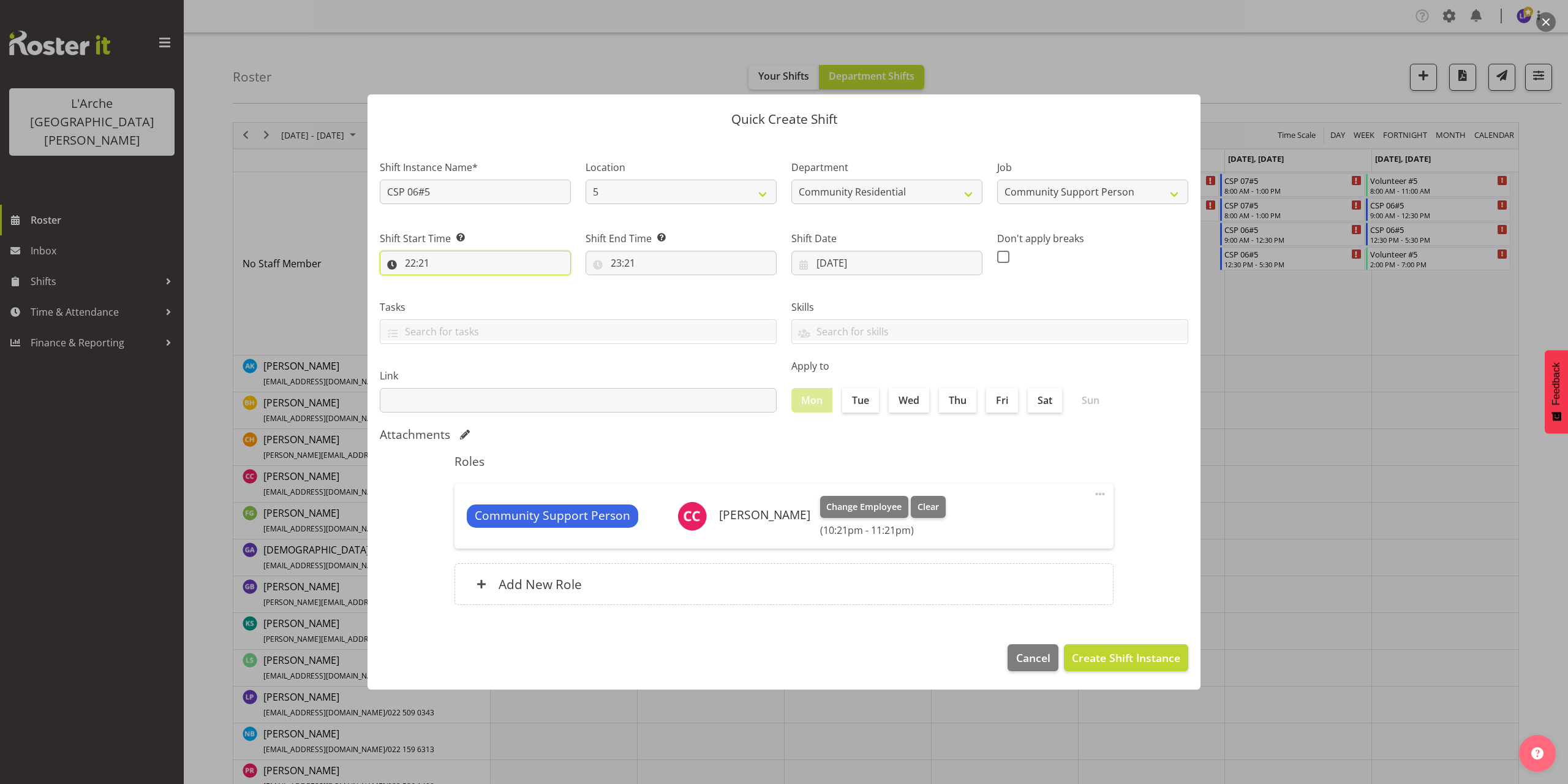
click at [416, 262] on input "22:21" at bounding box center [475, 263] width 191 height 24
click at [460, 301] on select "00 01 02 03 04 05 06 07 08 09 10 11 12 13 14 15 16 17 18 19 20 21 22 23" at bounding box center [463, 294] width 28 height 24
select select "6"
click at [449, 282] on select "00 01 02 03 04 05 06 07 08 09 10 11 12 13 14 15 16 17 18 19 20 21 22 23" at bounding box center [463, 294] width 28 height 24
type input "06:21"
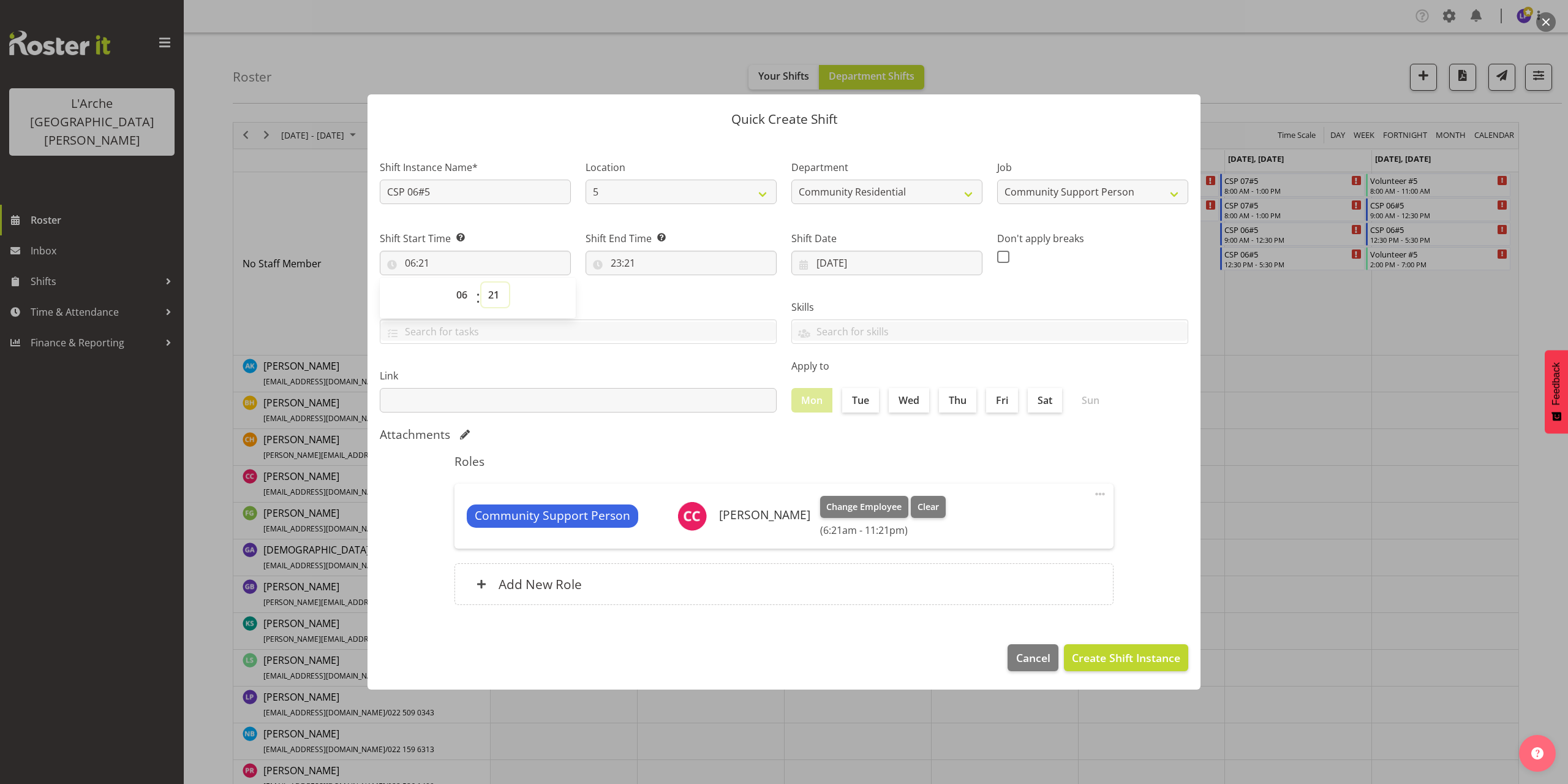
click at [492, 296] on select "00 01 02 03 04 05 06 07 08 09 10 11 12 13 14 15 16 17 18 19 20 21 22 23 24 25 2…" at bounding box center [495, 294] width 28 height 24
select select "0"
click at [482, 282] on select "00 01 02 03 04 05 06 07 08 09 10 11 12 13 14 15 16 17 18 19 20 21 22 23 24 25 2…" at bounding box center [495, 294] width 28 height 24
type input "06:00"
click at [628, 265] on input "23:21" at bounding box center [681, 263] width 191 height 24
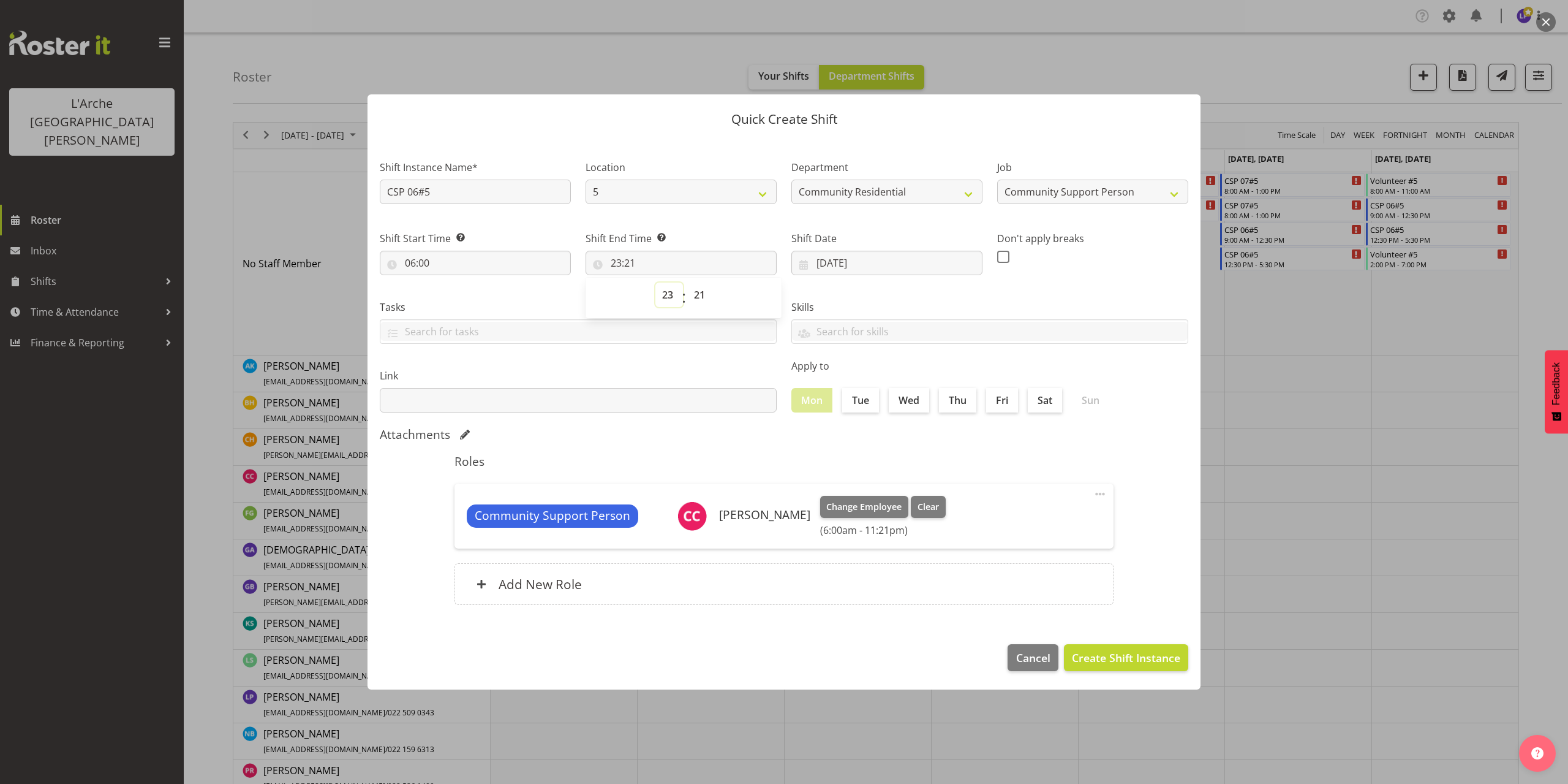
click at [671, 294] on select "00 01 02 03 04 05 06 07 08 09 10 11 12 13 14 15 16 17 18 19 20 21 22 23" at bounding box center [669, 294] width 28 height 24
select select "10"
click at [655, 282] on select "00 01 02 03 04 05 06 07 08 09 10 11 12 13 14 15 16 17 18 19 20 21 22 23" at bounding box center [669, 294] width 28 height 24
type input "10:21"
click at [703, 296] on select "00 01 02 03 04 05 06 07 08 09 10 11 12 13 14 15 16 17 18 19 20 21 22 23 24 25 2…" at bounding box center [701, 294] width 28 height 24
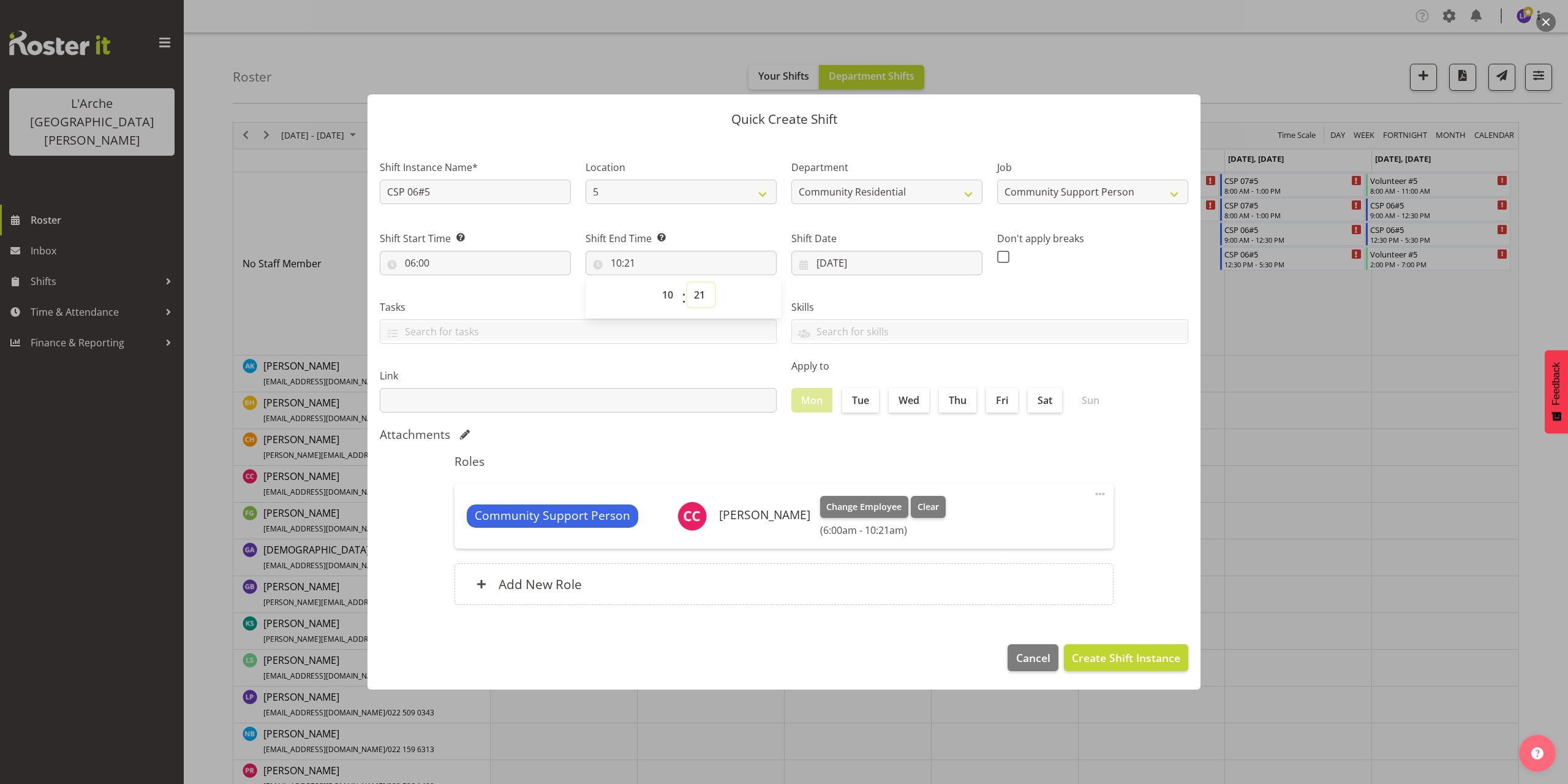
select select "0"
click at [687, 282] on select "00 01 02 03 04 05 06 07 08 09 10 11 12 13 14 15 16 17 18 19 20 21 22 23 24 25 2…" at bounding box center [701, 294] width 28 height 24
type input "10:00"
click at [1118, 655] on span "Create Shift Instance" at bounding box center [1125, 657] width 108 height 16
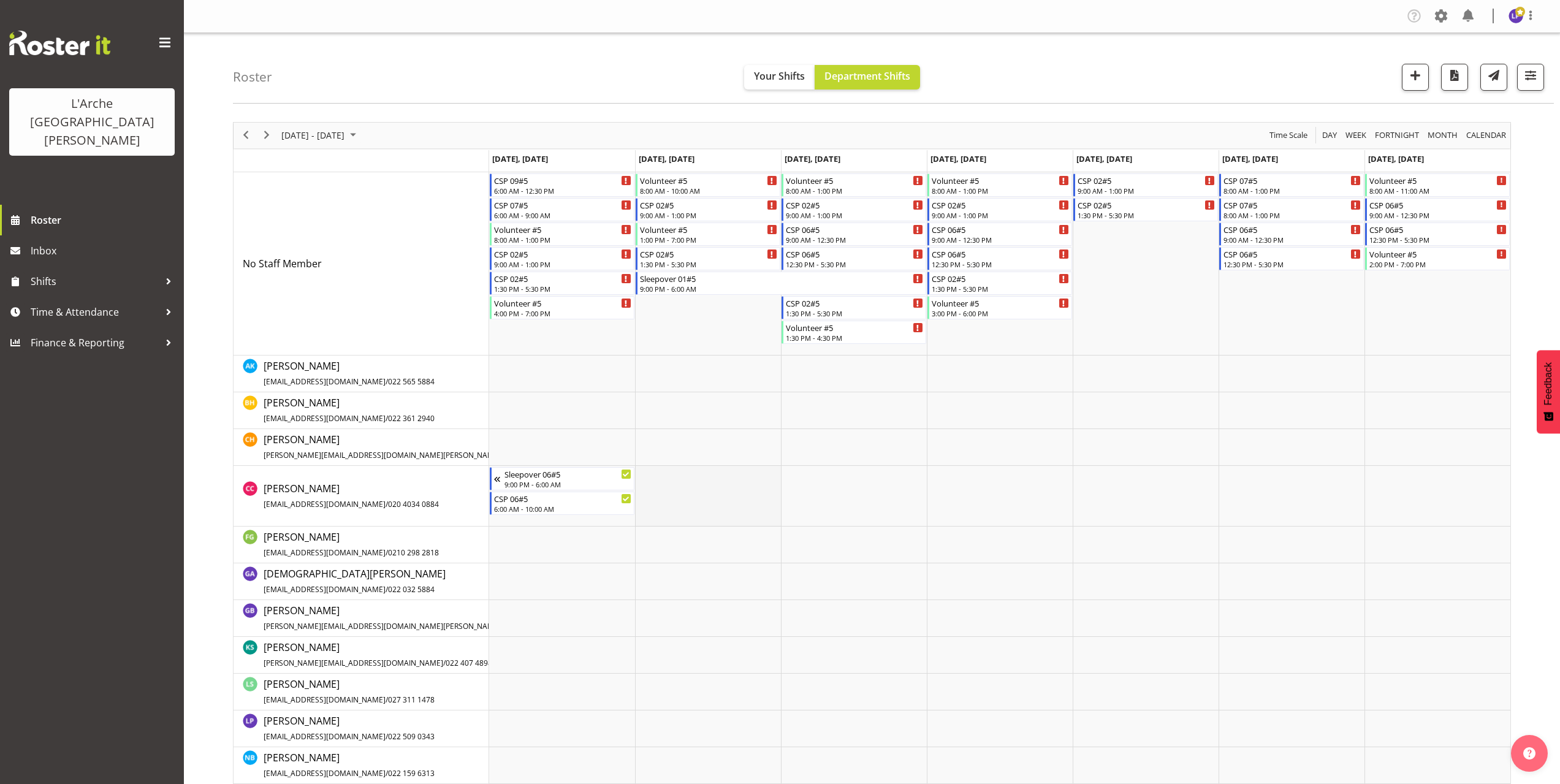
click at [668, 473] on td "Timeline Week of October 12, 2025" at bounding box center [708, 495] width 146 height 61
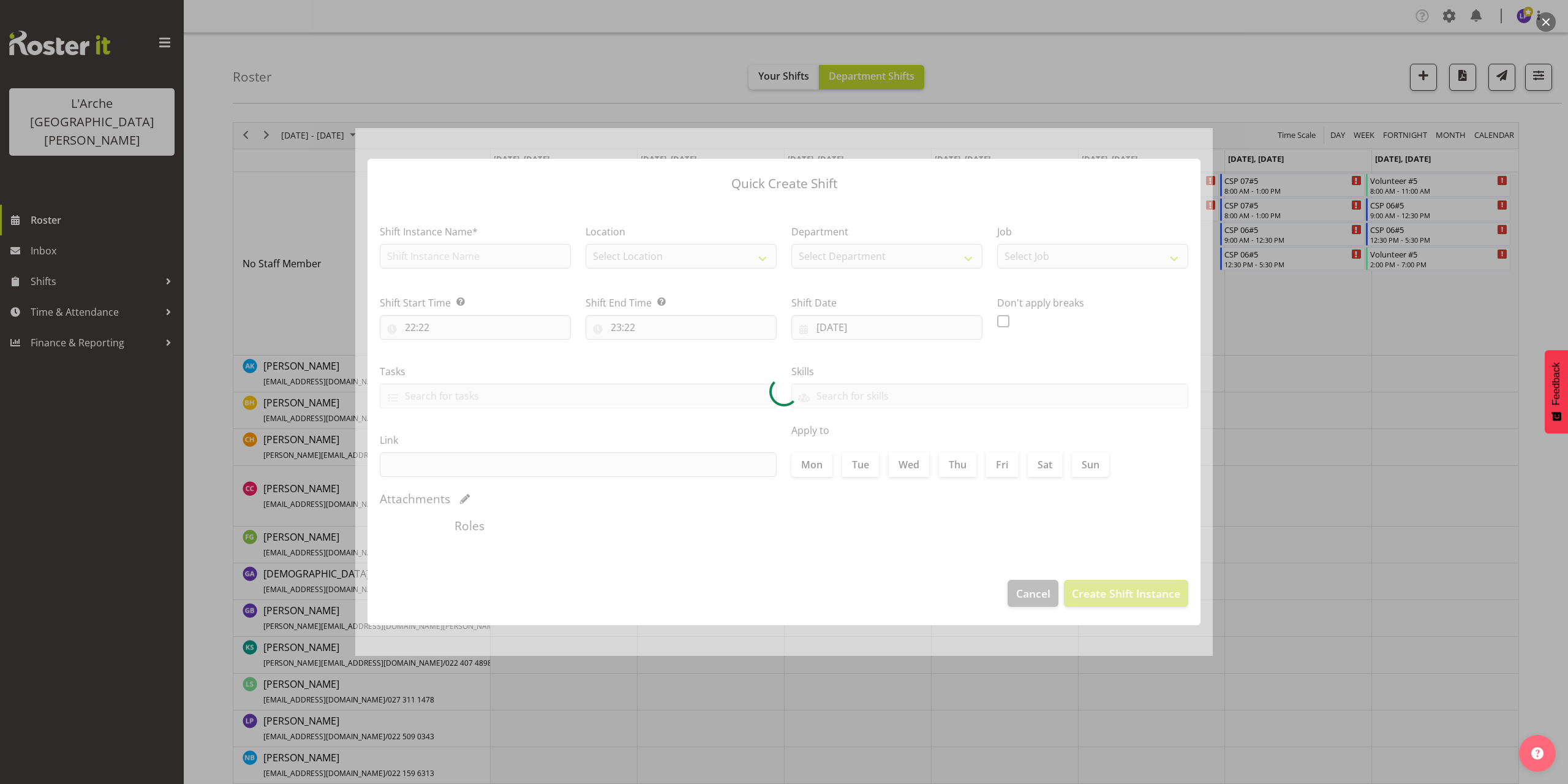
type input "[DATE]"
checkbox input "true"
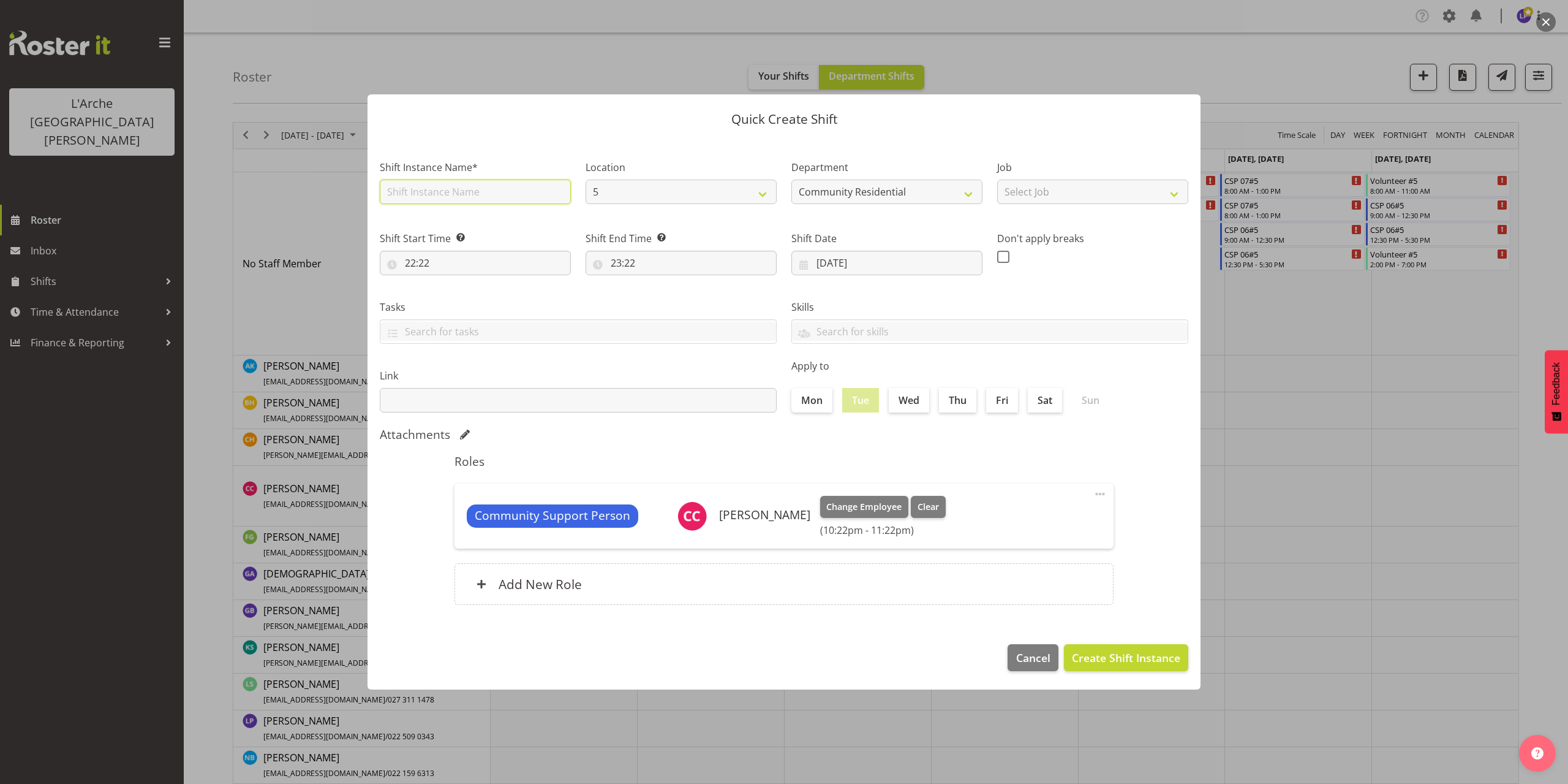
click at [432, 193] on input "text" at bounding box center [475, 192] width 191 height 24
type input "CSP 06#5"
click at [1022, 199] on select "Select Job Accounts Admin Art Coordinator Community Leader Community Support Pe…" at bounding box center [1093, 192] width 191 height 24
select select "2"
click at [997, 180] on select "Select Job Accounts Admin Art Coordinator Community Leader Community Support Pe…" at bounding box center [1093, 192] width 191 height 24
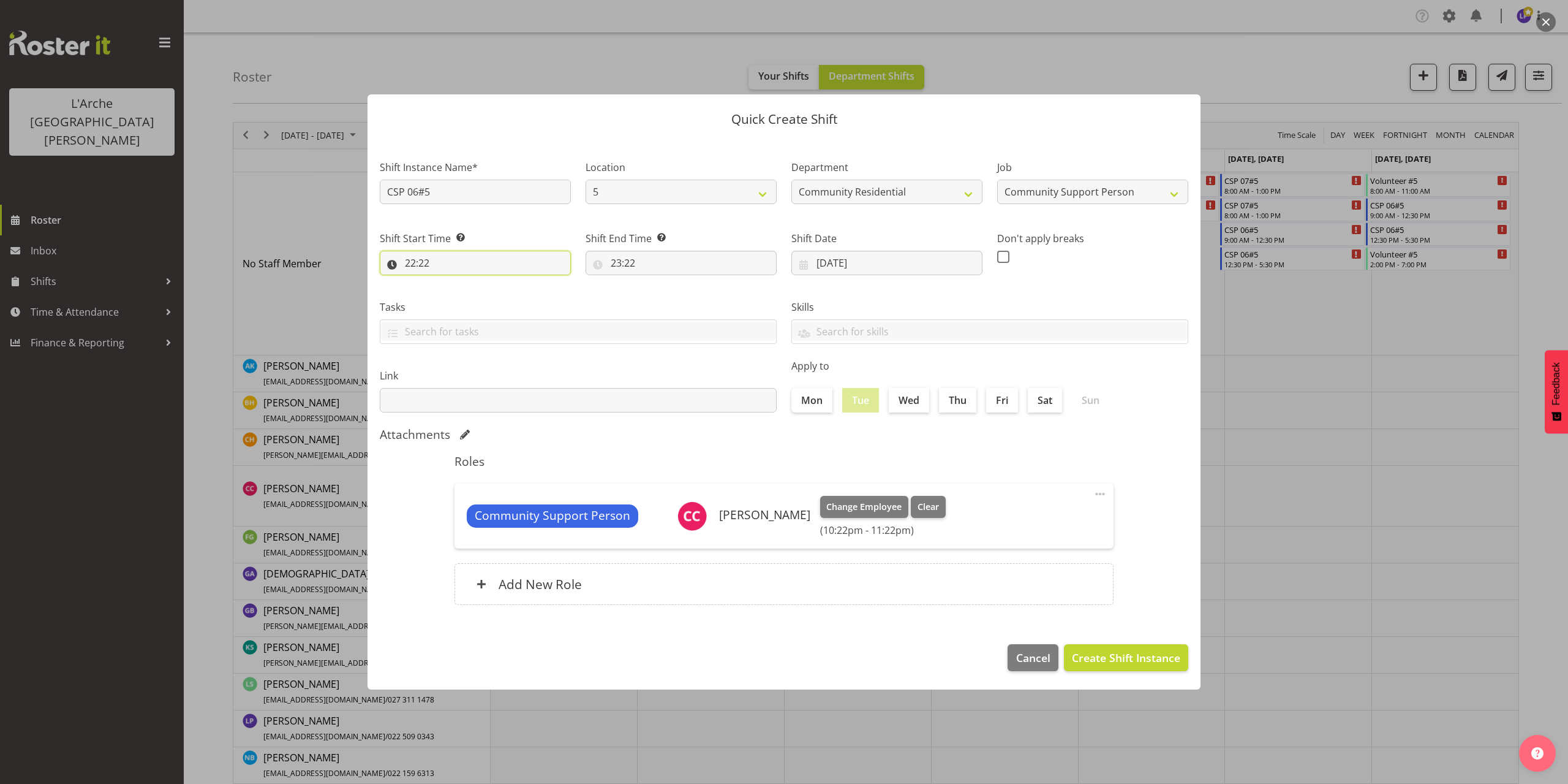
click at [426, 266] on input "22:22" at bounding box center [475, 263] width 191 height 24
click at [460, 294] on select "00 01 02 03 04 05 06 07 08 09 10 11 12 13 14 15 16 17 18 19 20 21 22 23" at bounding box center [463, 294] width 28 height 24
select select "10"
click at [449, 282] on select "00 01 02 03 04 05 06 07 08 09 10 11 12 13 14 15 16 17 18 19 20 21 22 23" at bounding box center [463, 294] width 28 height 24
type input "10:22"
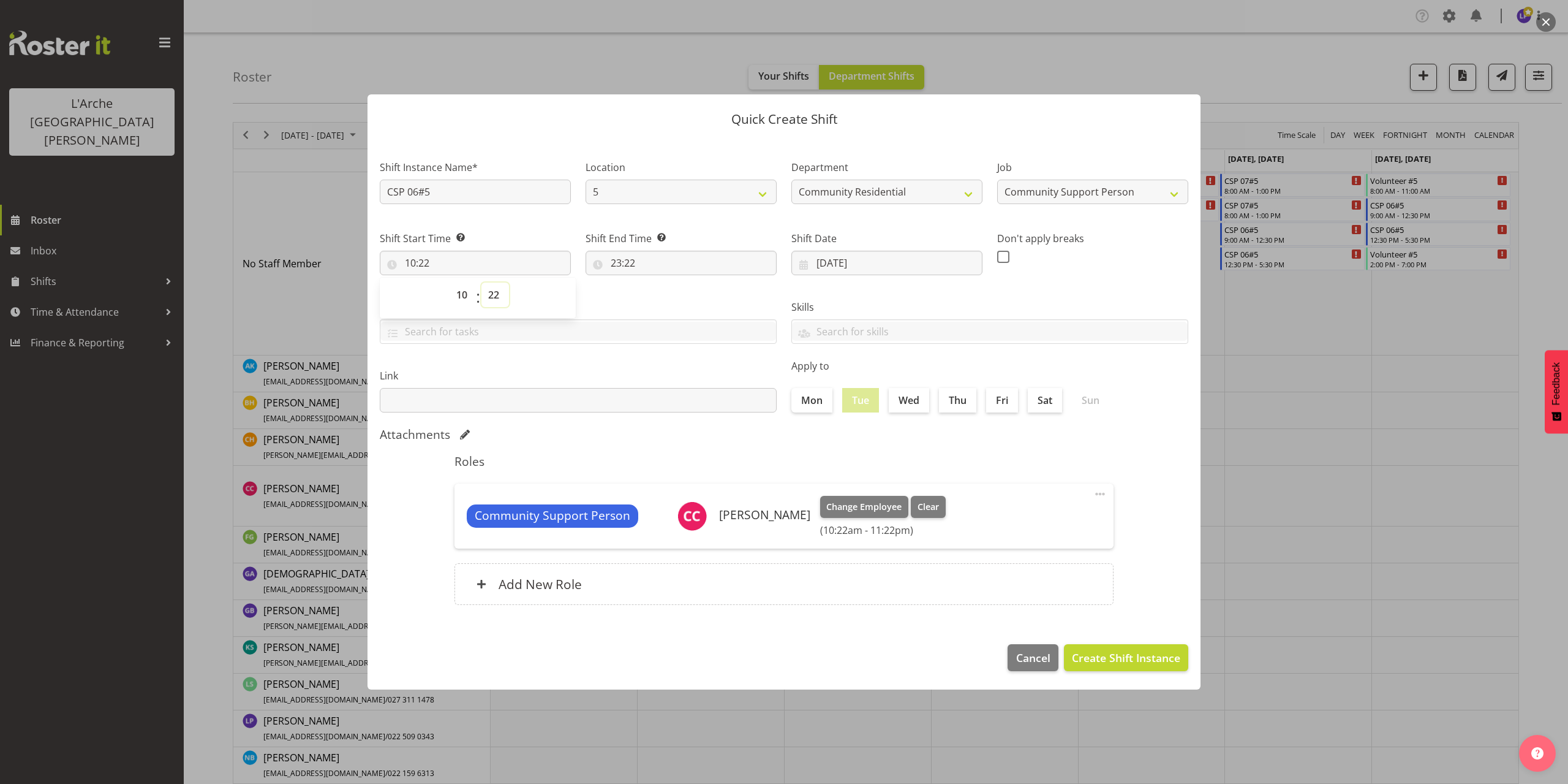
click at [492, 293] on select "00 01 02 03 04 05 06 07 08 09 10 11 12 13 14 15 16 17 18 19 20 21 22 23 24 25 2…" at bounding box center [495, 294] width 28 height 24
select select "0"
click at [482, 282] on select "00 01 02 03 04 05 06 07 08 09 10 11 12 13 14 15 16 17 18 19 20 21 22 23 24 25 2…" at bounding box center [495, 294] width 28 height 24
type input "10:00"
click at [629, 265] on input "23:22" at bounding box center [681, 263] width 191 height 24
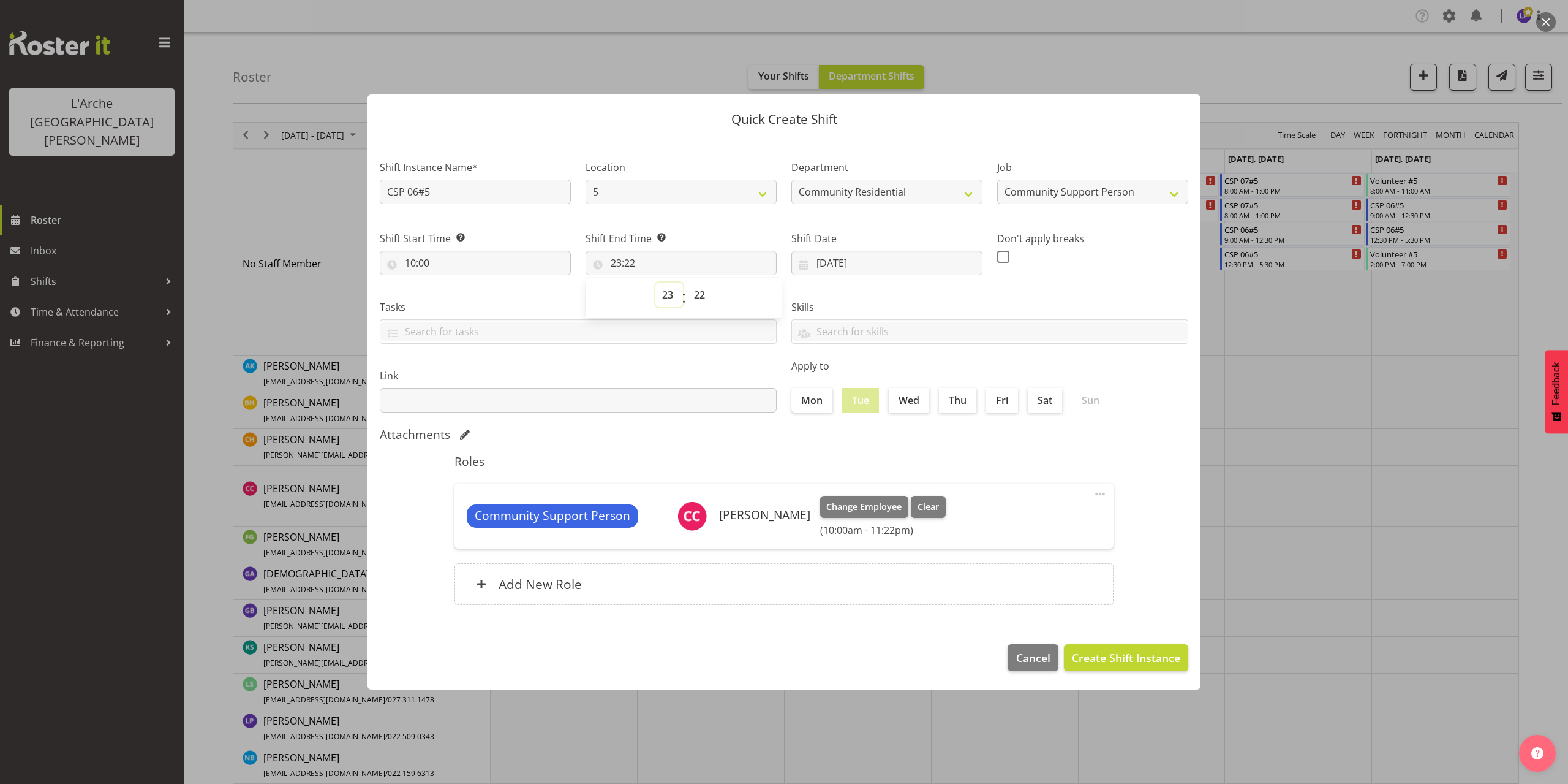
click at [667, 293] on select "00 01 02 03 04 05 06 07 08 09 10 11 12 13 14 15 16 17 18 19 20 21 22 23" at bounding box center [669, 294] width 28 height 24
select select "12"
click at [655, 282] on select "00 01 02 03 04 05 06 07 08 09 10 11 12 13 14 15 16 17 18 19 20 21 22 23" at bounding box center [669, 294] width 28 height 24
type input "12:22"
click at [698, 294] on select "00 01 02 03 04 05 06 07 08 09 10 11 12 13 14 15 16 17 18 19 20 21 22 23 24 25 2…" at bounding box center [701, 294] width 28 height 24
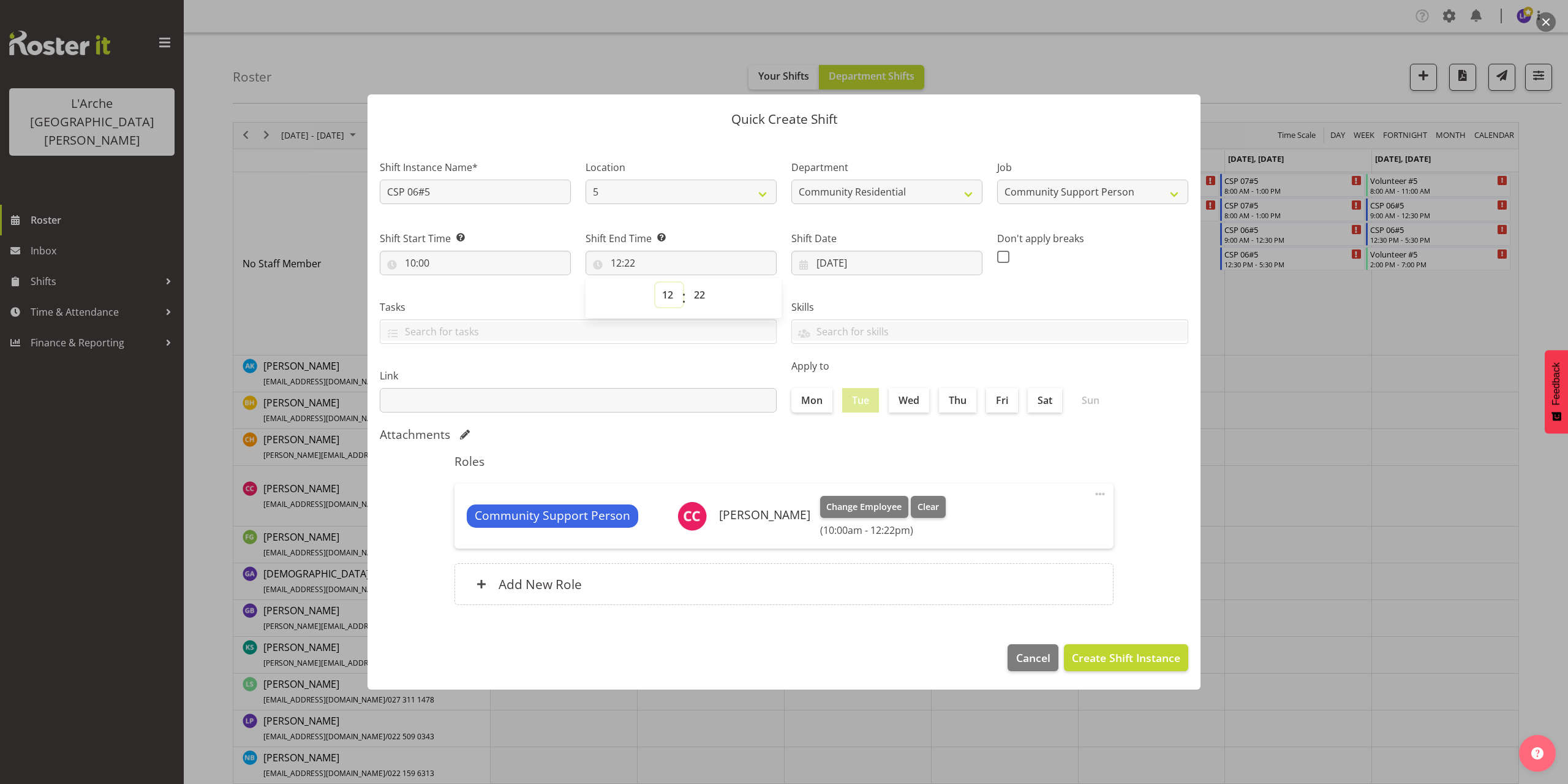
click at [662, 289] on select "00 01 02 03 04 05 06 07 08 09 10 11 12 13 14 15 16 17 18 19 20 21 22 23" at bounding box center [669, 294] width 28 height 24
select select "13"
click at [655, 282] on select "00 01 02 03 04 05 06 07 08 09 10 11 12 13 14 15 16 17 18 19 20 21 22 23" at bounding box center [669, 294] width 28 height 24
type input "13:22"
click at [704, 293] on select "00 01 02 03 04 05 06 07 08 09 10 11 12 13 14 15 16 17 18 19 20 21 22 23 24 25 2…" at bounding box center [701, 294] width 28 height 24
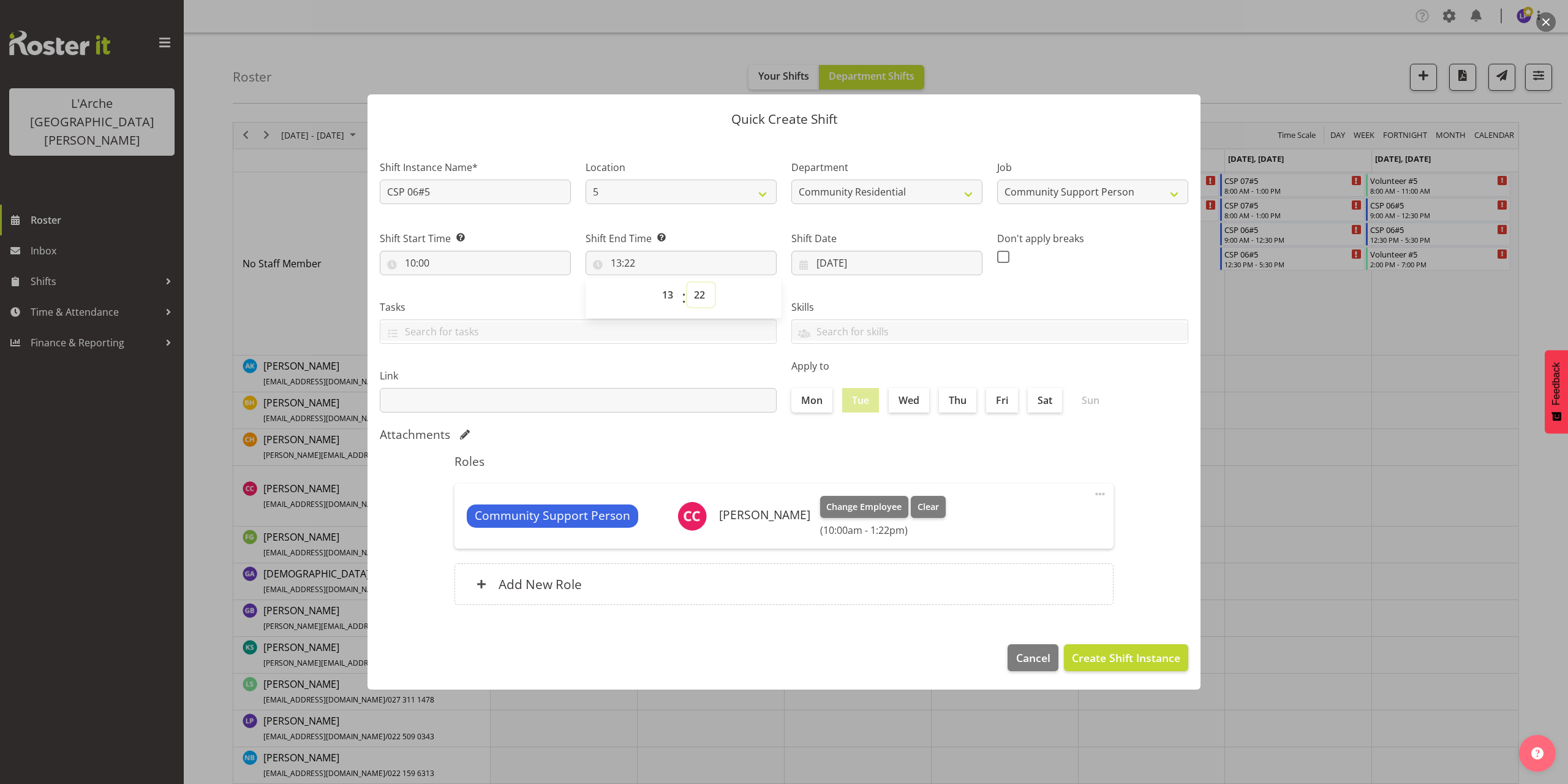
select select "30"
click at [687, 282] on select "00 01 02 03 04 05 06 07 08 09 10 11 12 13 14 15 16 17 18 19 20 21 22 23 24 25 2…" at bounding box center [701, 294] width 28 height 24
type input "13:30"
click at [1115, 657] on span "Create Shift Instance" at bounding box center [1125, 657] width 108 height 16
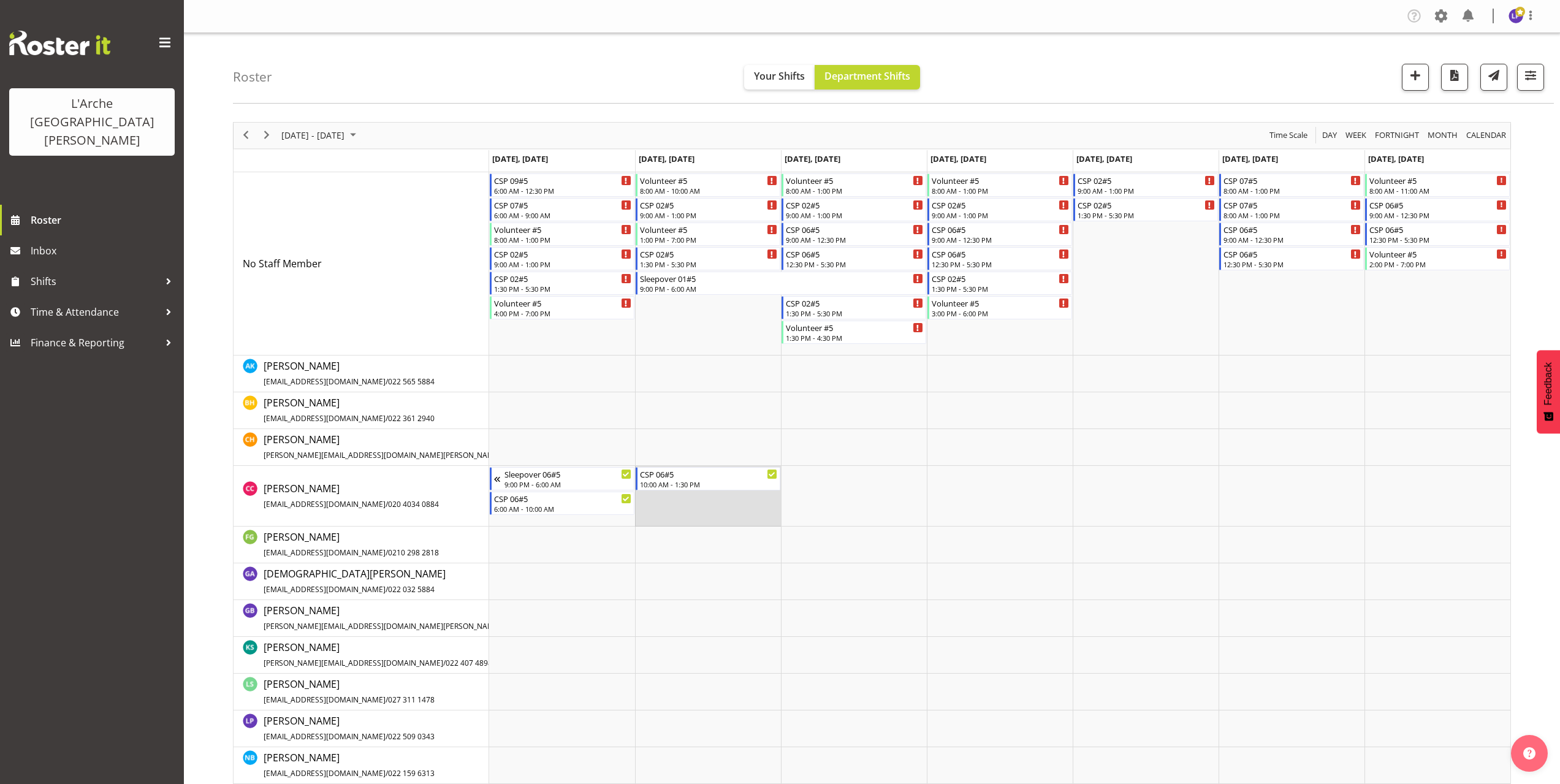
click at [649, 497] on td "Timeline Week of October 12, 2025" at bounding box center [708, 495] width 146 height 61
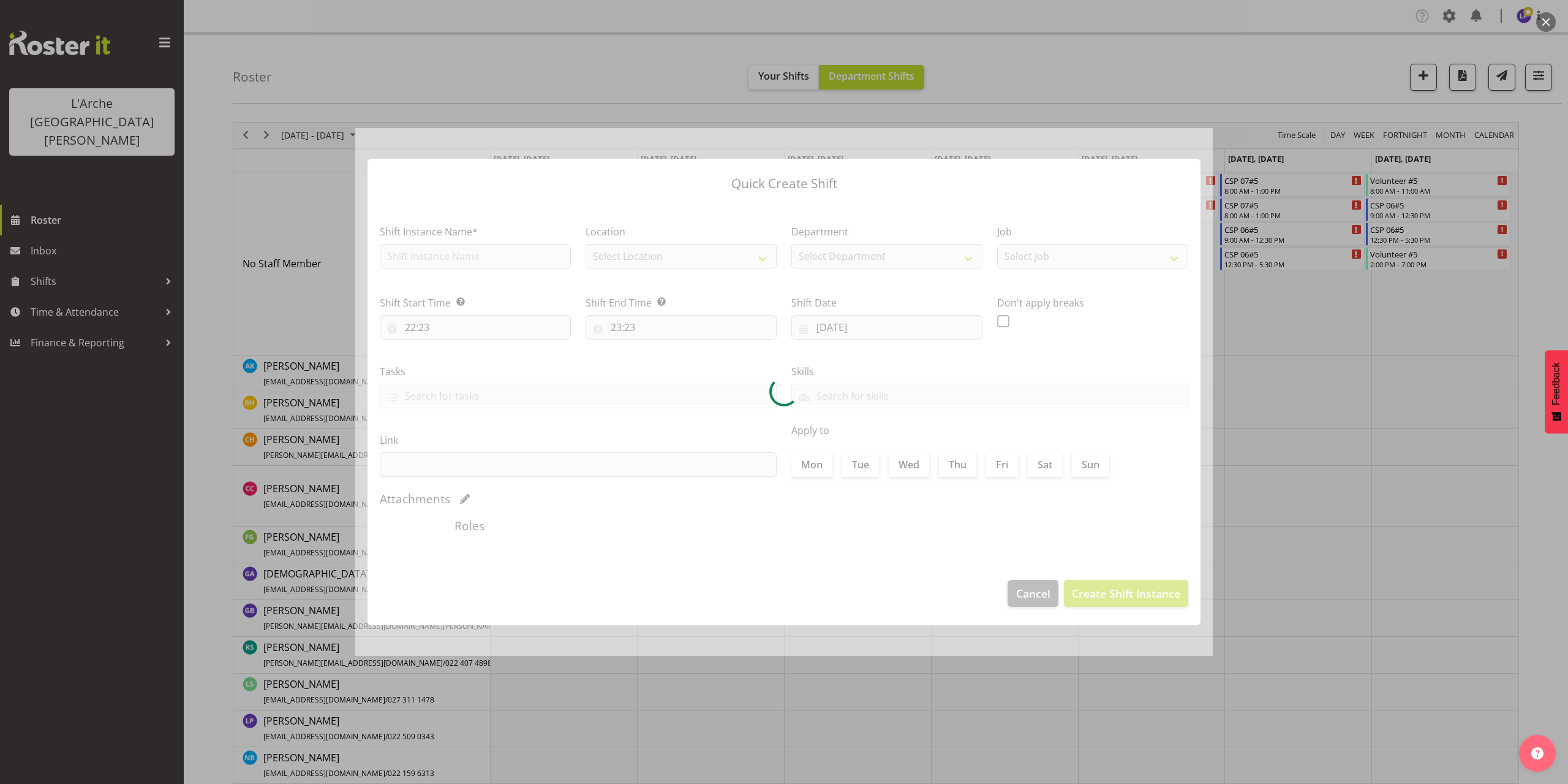
type input "[DATE]"
checkbox input "true"
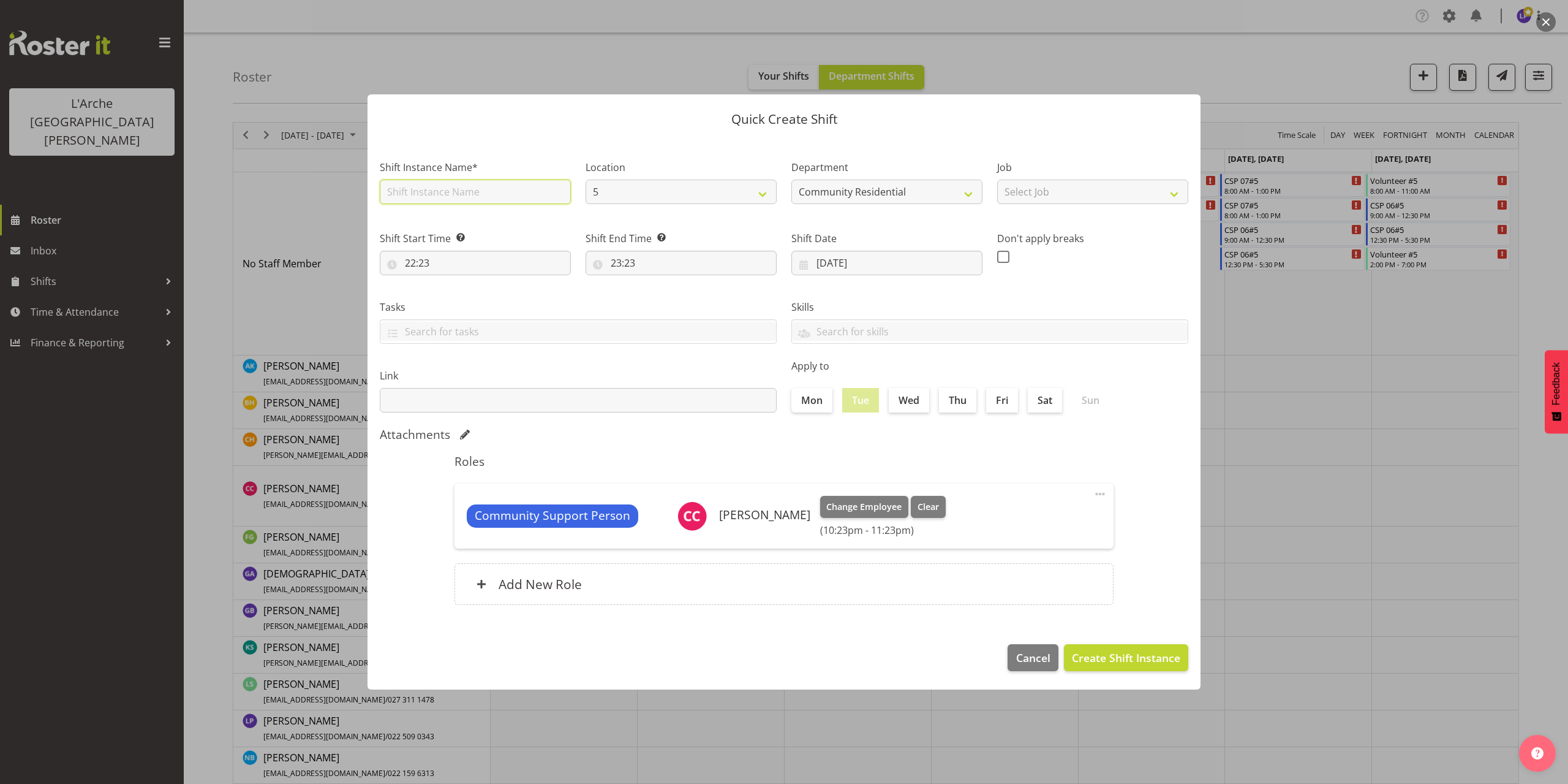
click at [463, 195] on input "text" at bounding box center [475, 192] width 191 height 24
type input "CSP 06#5"
click at [1041, 202] on select "Select Job Accounts Admin Art Coordinator Community Leader Community Support Pe…" at bounding box center [1093, 192] width 191 height 24
select select "2"
click at [997, 180] on select "Select Job Accounts Admin Art Coordinator Community Leader Community Support Pe…" at bounding box center [1093, 192] width 191 height 24
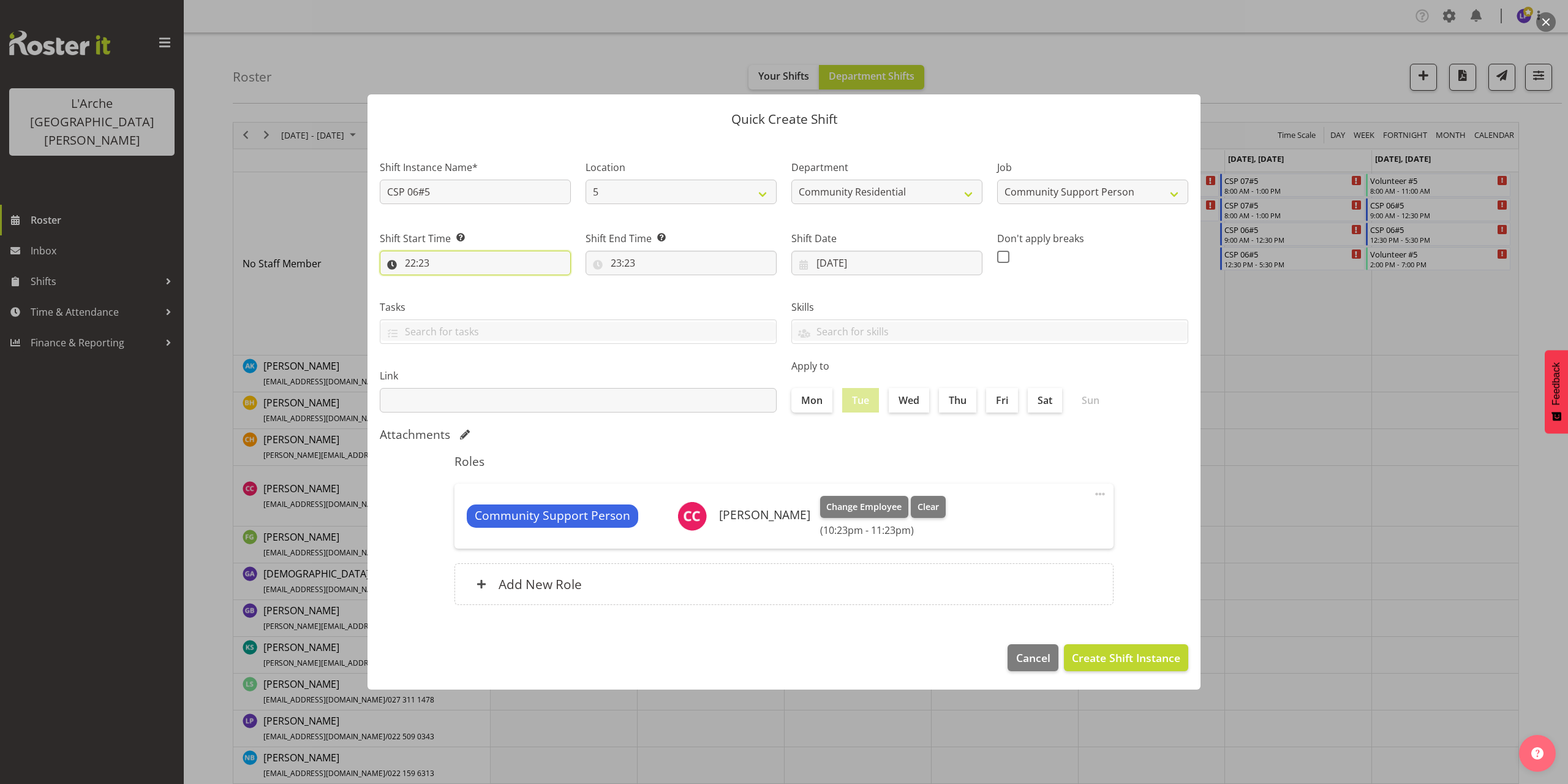
click at [424, 263] on input "22:23" at bounding box center [475, 263] width 191 height 24
click at [464, 291] on select "00 01 02 03 04 05 06 07 08 09 10 11 12 13 14 15 16 17 18 19 20 21 22 23" at bounding box center [463, 294] width 28 height 24
select select "13"
click at [449, 282] on select "00 01 02 03 04 05 06 07 08 09 10 11 12 13 14 15 16 17 18 19 20 21 22 23" at bounding box center [463, 294] width 28 height 24
type input "13:23"
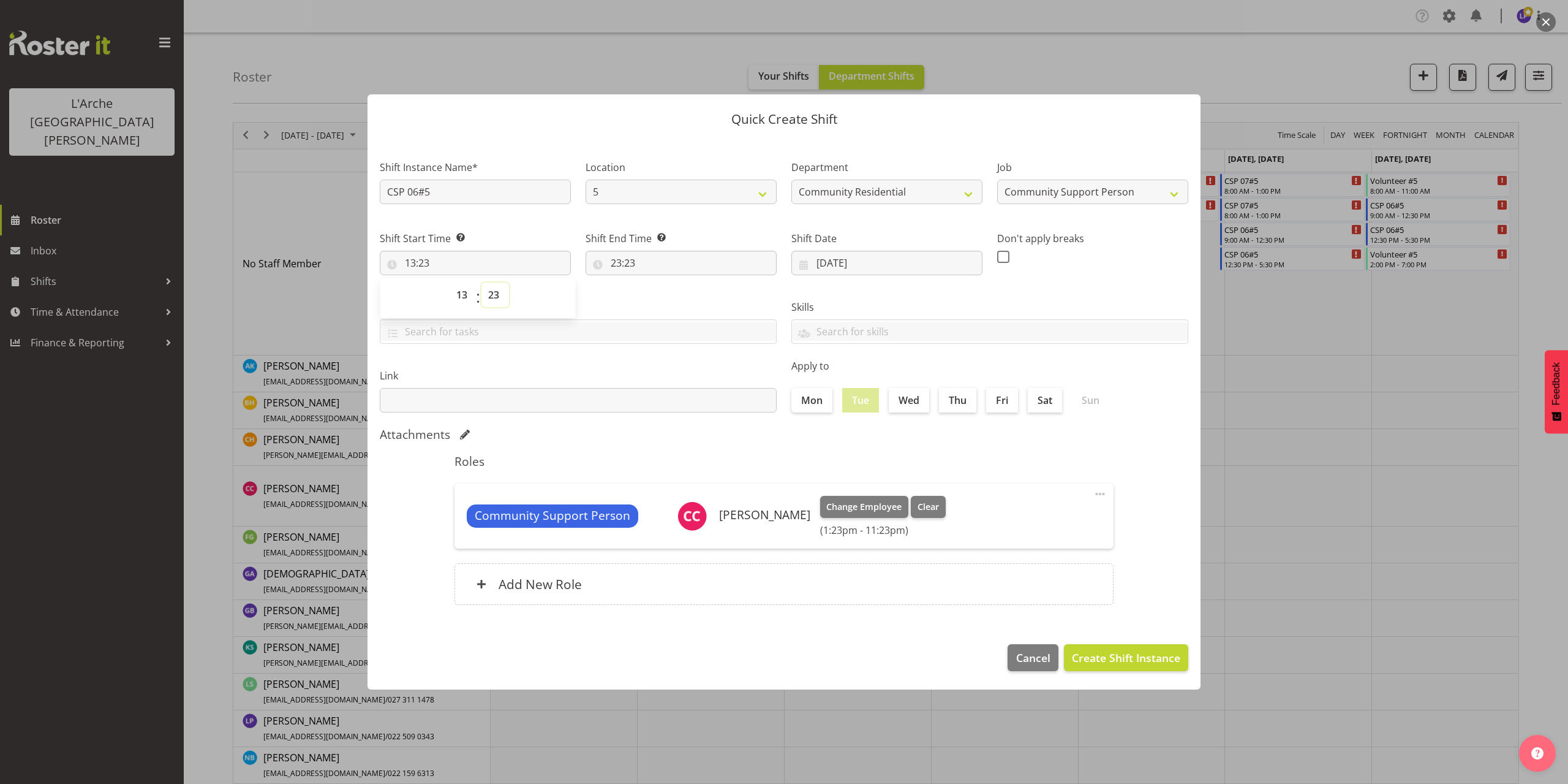
click at [495, 297] on select "00 01 02 03 04 05 06 07 08 09 10 11 12 13 14 15 16 17 18 19 20 21 22 23 24 25 2…" at bounding box center [495, 294] width 28 height 24
select select "30"
click at [482, 282] on select "00 01 02 03 04 05 06 07 08 09 10 11 12 13 14 15 16 17 18 19 20 21 22 23 24 25 2…" at bounding box center [495, 294] width 28 height 24
type input "13:30"
click at [629, 259] on input "23:23" at bounding box center [681, 263] width 191 height 24
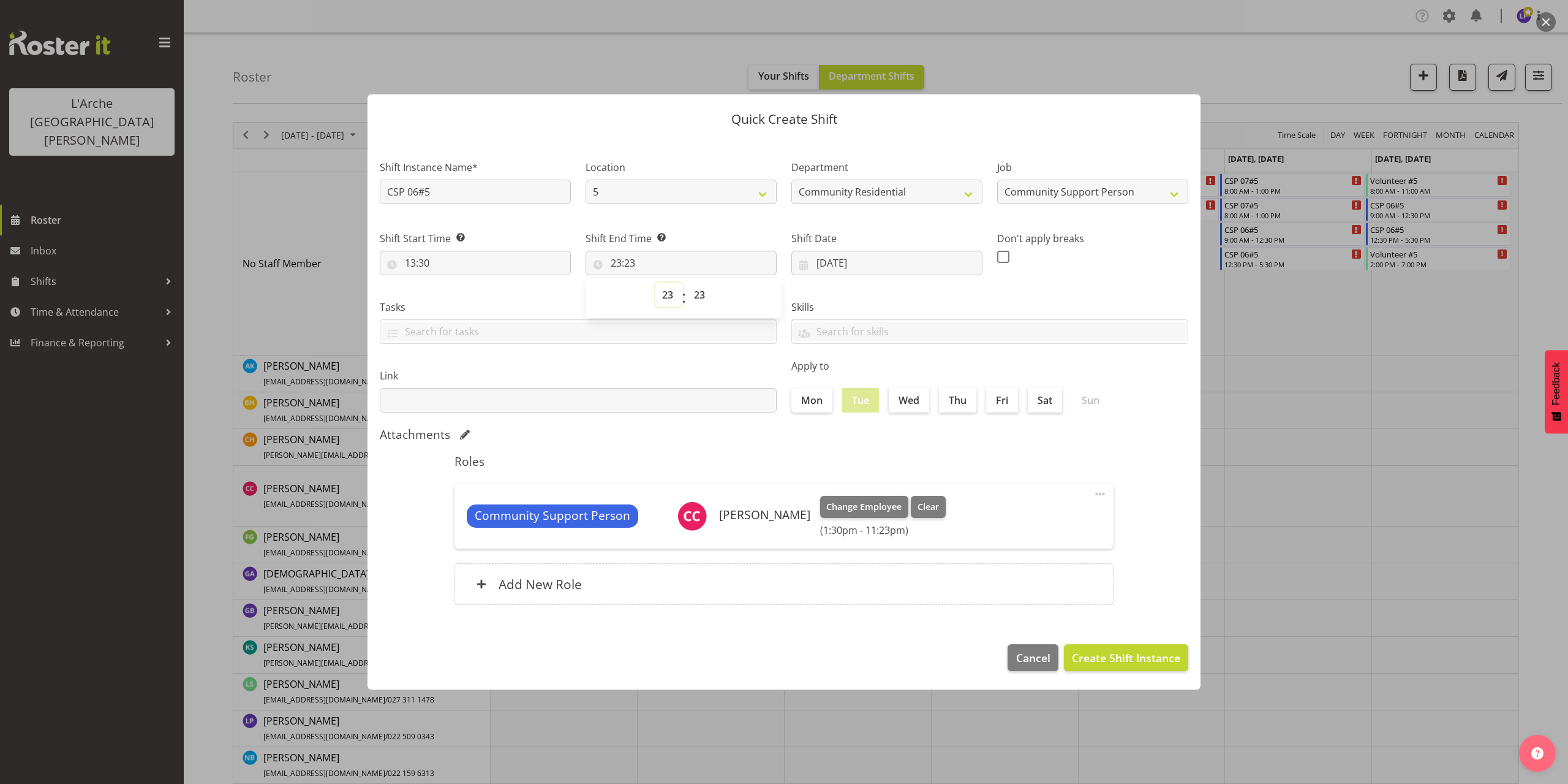
click at [665, 293] on select "00 01 02 03 04 05 06 07 08 09 10 11 12 13 14 15 16 17 18 19 20 21 22 23" at bounding box center [669, 294] width 28 height 24
select select "21"
click at [655, 282] on select "00 01 02 03 04 05 06 07 08 09 10 11 12 13 14 15 16 17 18 19 20 21 22 23" at bounding box center [669, 294] width 28 height 24
type input "21:23"
click at [702, 291] on select "00 01 02 03 04 05 06 07 08 09 10 11 12 13 14 15 16 17 18 19 20 21 22 23 24 25 2…" at bounding box center [701, 294] width 28 height 24
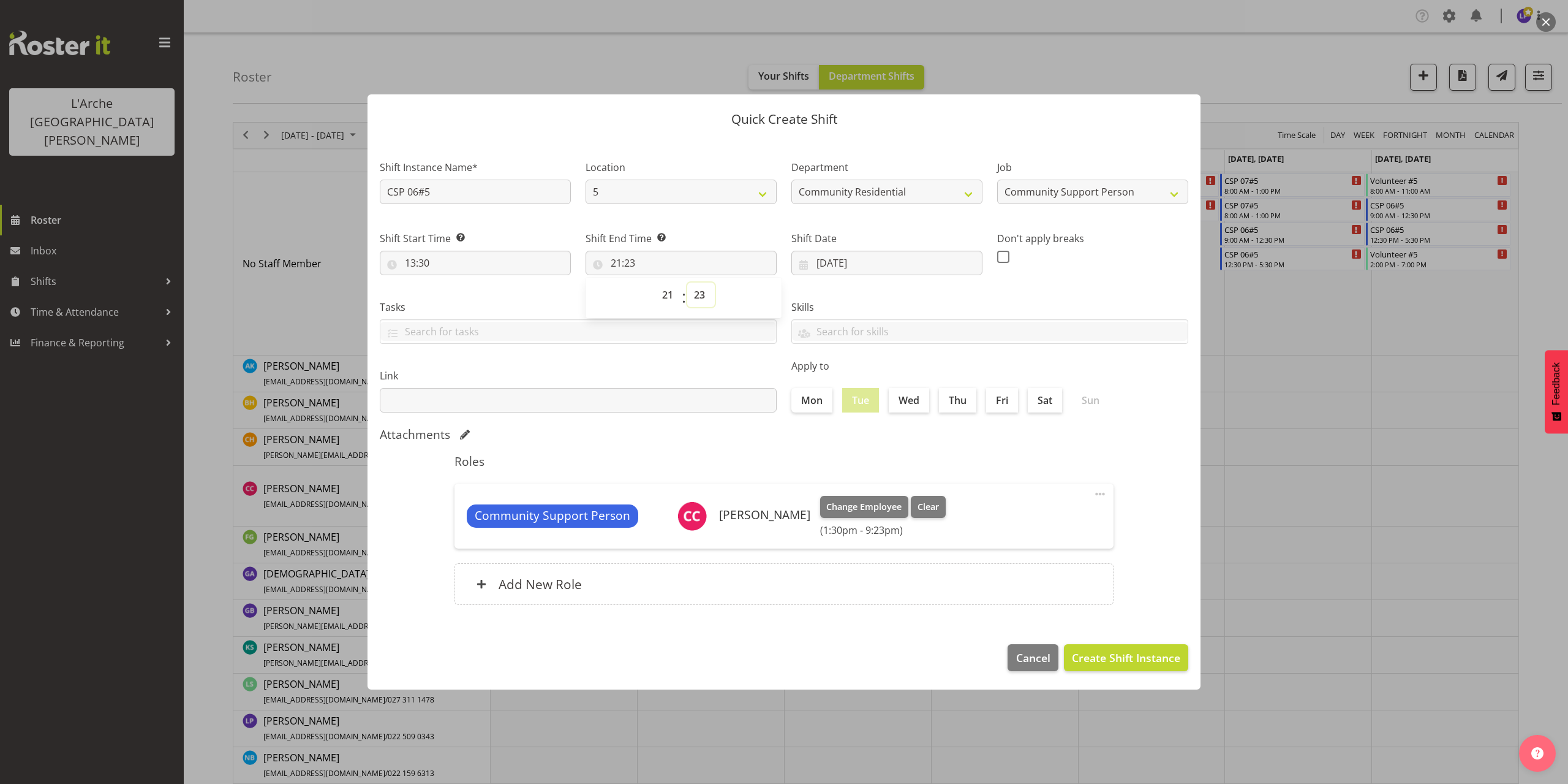
select select "0"
click at [687, 282] on select "00 01 02 03 04 05 06 07 08 09 10 11 12 13 14 15 16 17 18 19 20 21 22 23 24 25 2…" at bounding box center [701, 294] width 28 height 24
type input "21:00"
click at [1133, 655] on span "Create Shift Instance" at bounding box center [1125, 657] width 108 height 16
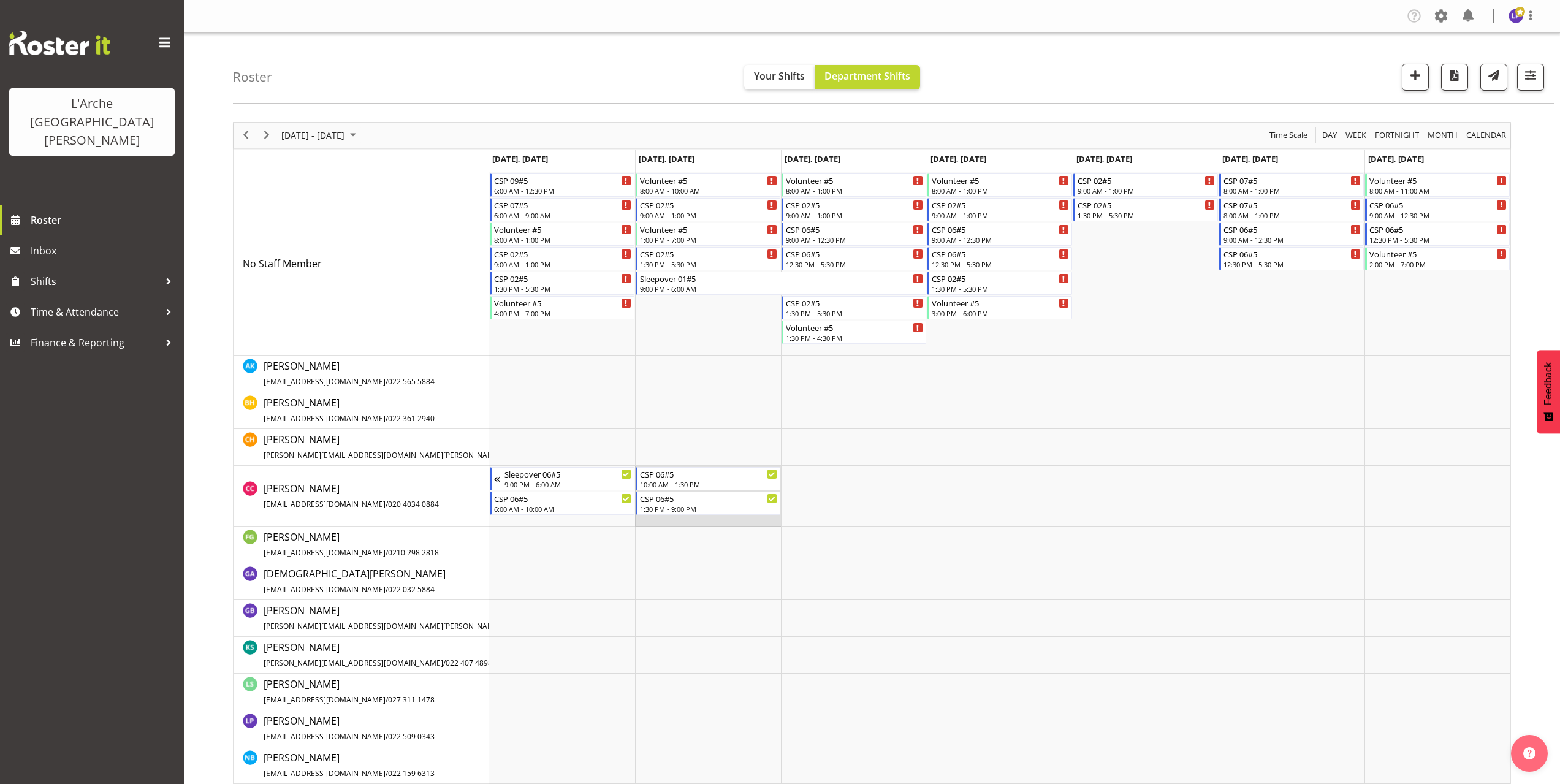
click at [679, 521] on td "Timeline Week of October 12, 2025" at bounding box center [708, 495] width 146 height 61
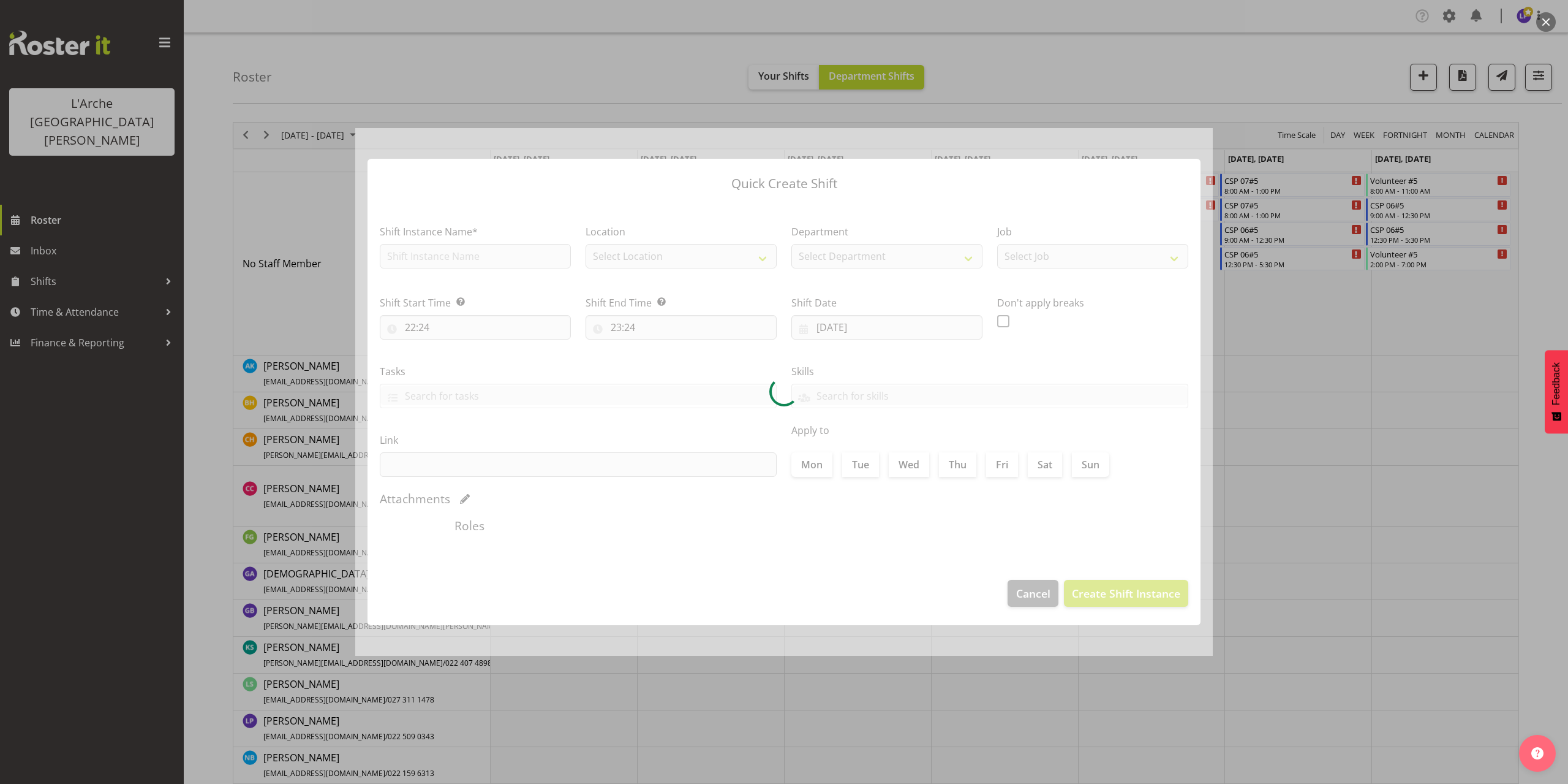
click at [430, 259] on div at bounding box center [784, 391] width 858 height 528
click at [399, 256] on div at bounding box center [784, 391] width 858 height 528
click at [1546, 24] on button "button" at bounding box center [1545, 22] width 20 height 20
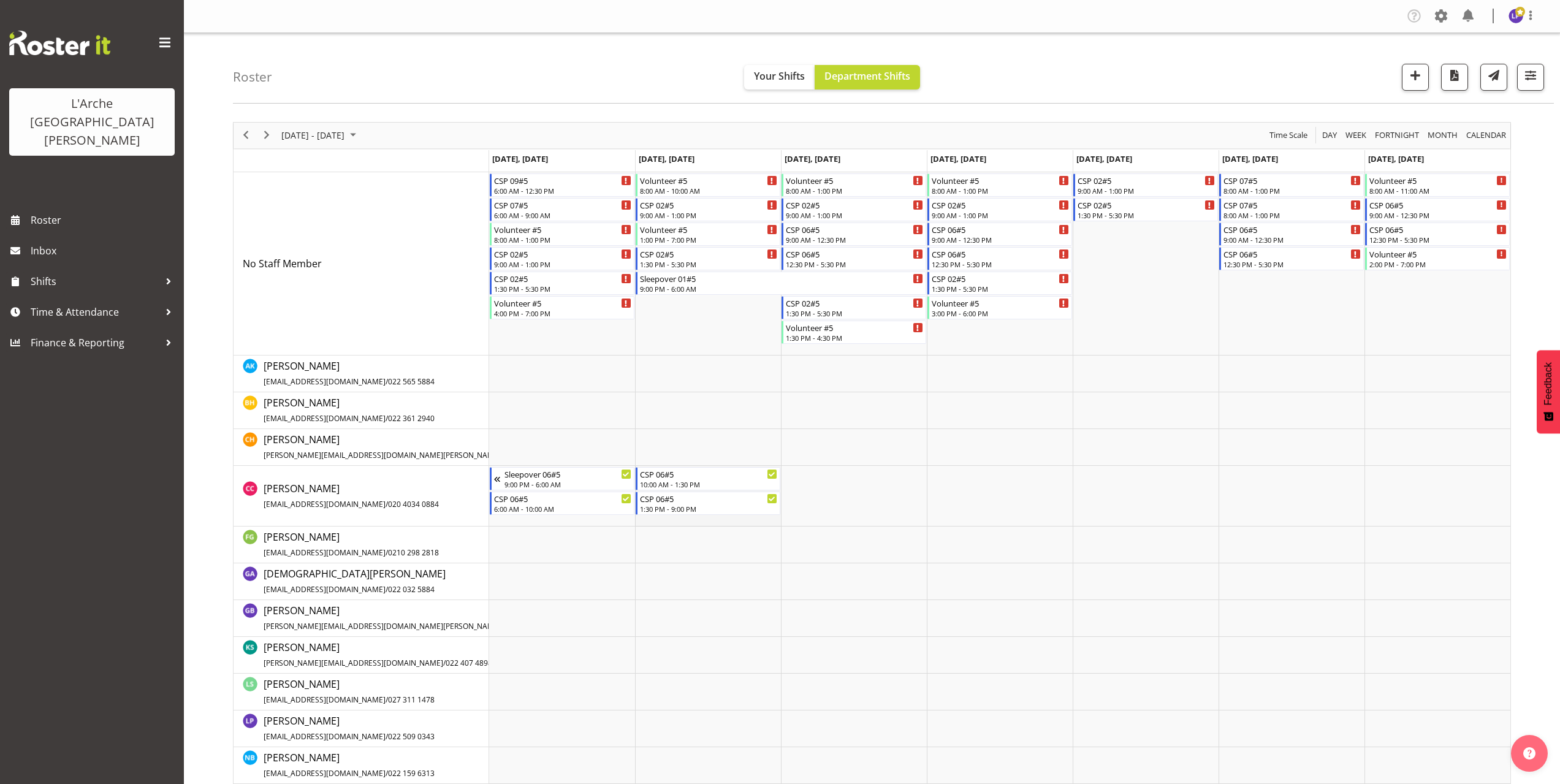
click at [660, 516] on td "Timeline Week of October 6, 2025" at bounding box center [708, 495] width 146 height 61
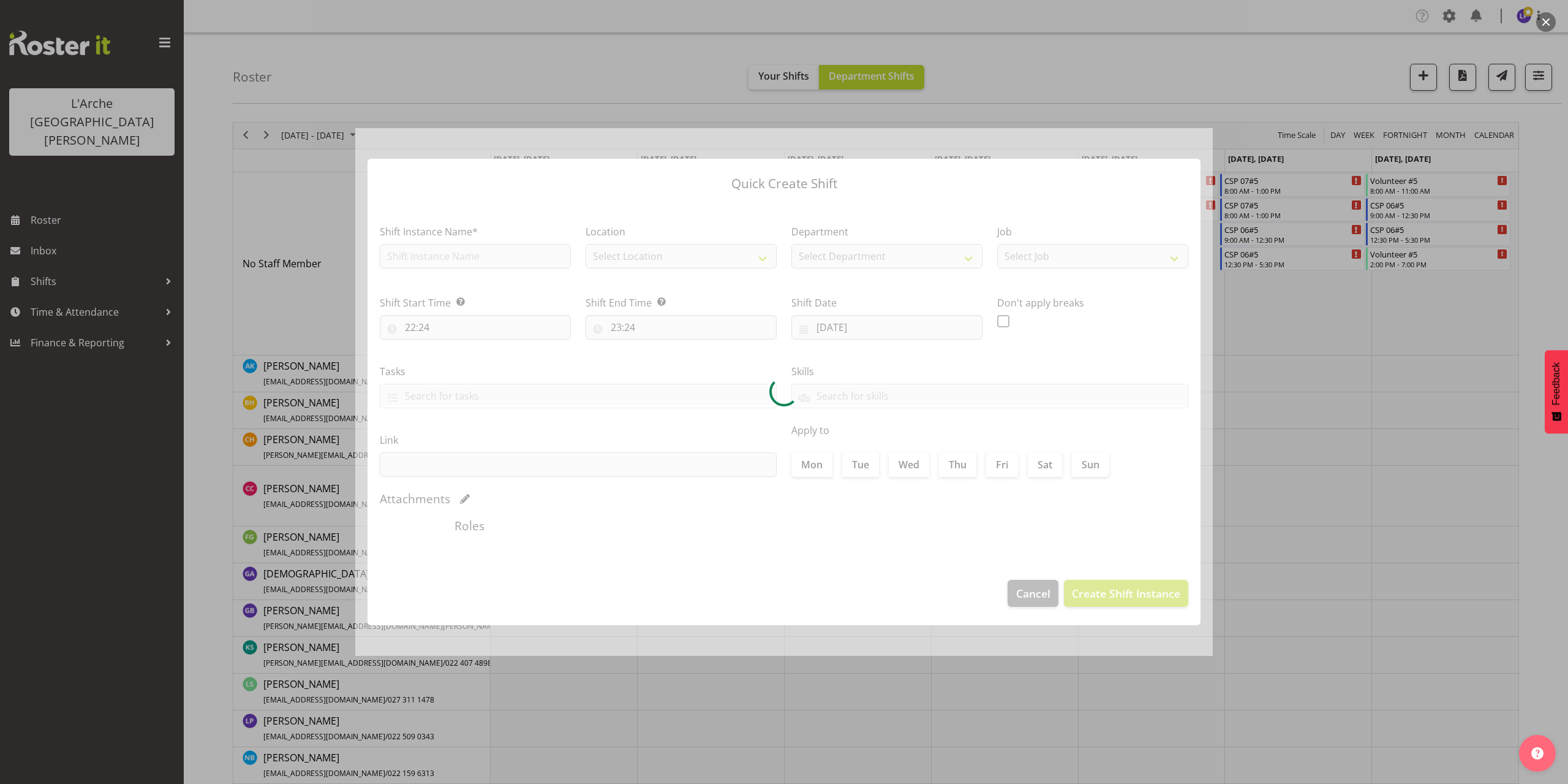
type input "[DATE]"
checkbox input "true"
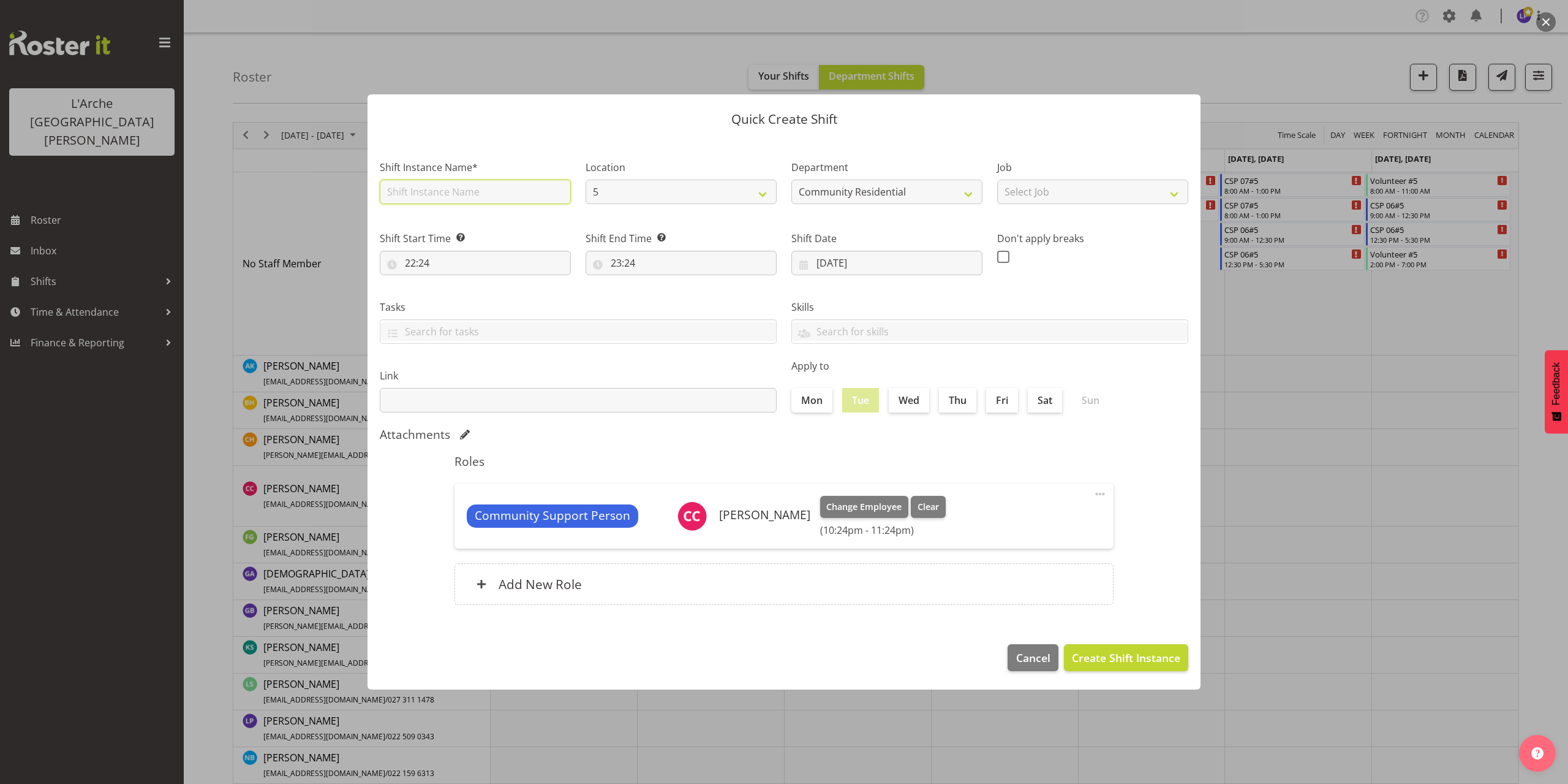
click at [446, 197] on input "text" at bounding box center [475, 192] width 191 height 24
type input "CSP 06#5"
click at [1042, 189] on select "Select Job Accounts Admin Art Coordinator Community Leader Community Support Pe…" at bounding box center [1093, 192] width 191 height 24
select select "2"
click at [997, 180] on select "Select Job Accounts Admin Art Coordinator Community Leader Community Support Pe…" at bounding box center [1093, 192] width 191 height 24
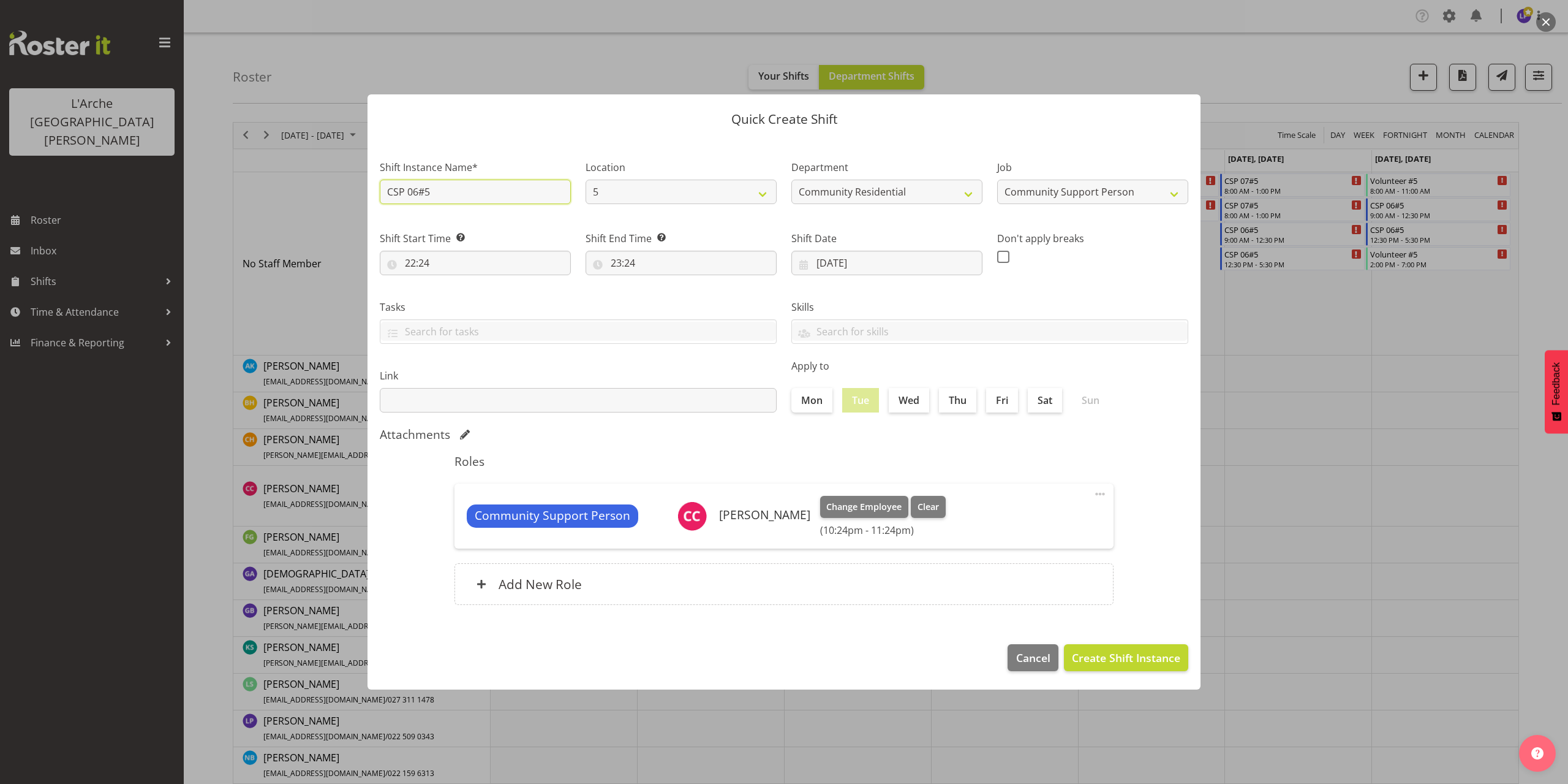
drag, startPoint x: 438, startPoint y: 187, endPoint x: 350, endPoint y: 204, distance: 89.6
click at [350, 204] on div "Quick Create Shift Shift Instance Name* CSP 06#5 Location 5 20 73 Department Co…" at bounding box center [784, 392] width 1568 height 784
type input "Sleepover 06#5"
click at [1067, 193] on select "Accounts Admin Art Coordinator Community Leader Community Support Person Commun…" at bounding box center [1093, 192] width 191 height 24
click at [997, 180] on select "Accounts Admin Art Coordinator Community Leader Community Support Person Commun…" at bounding box center [1093, 192] width 191 height 24
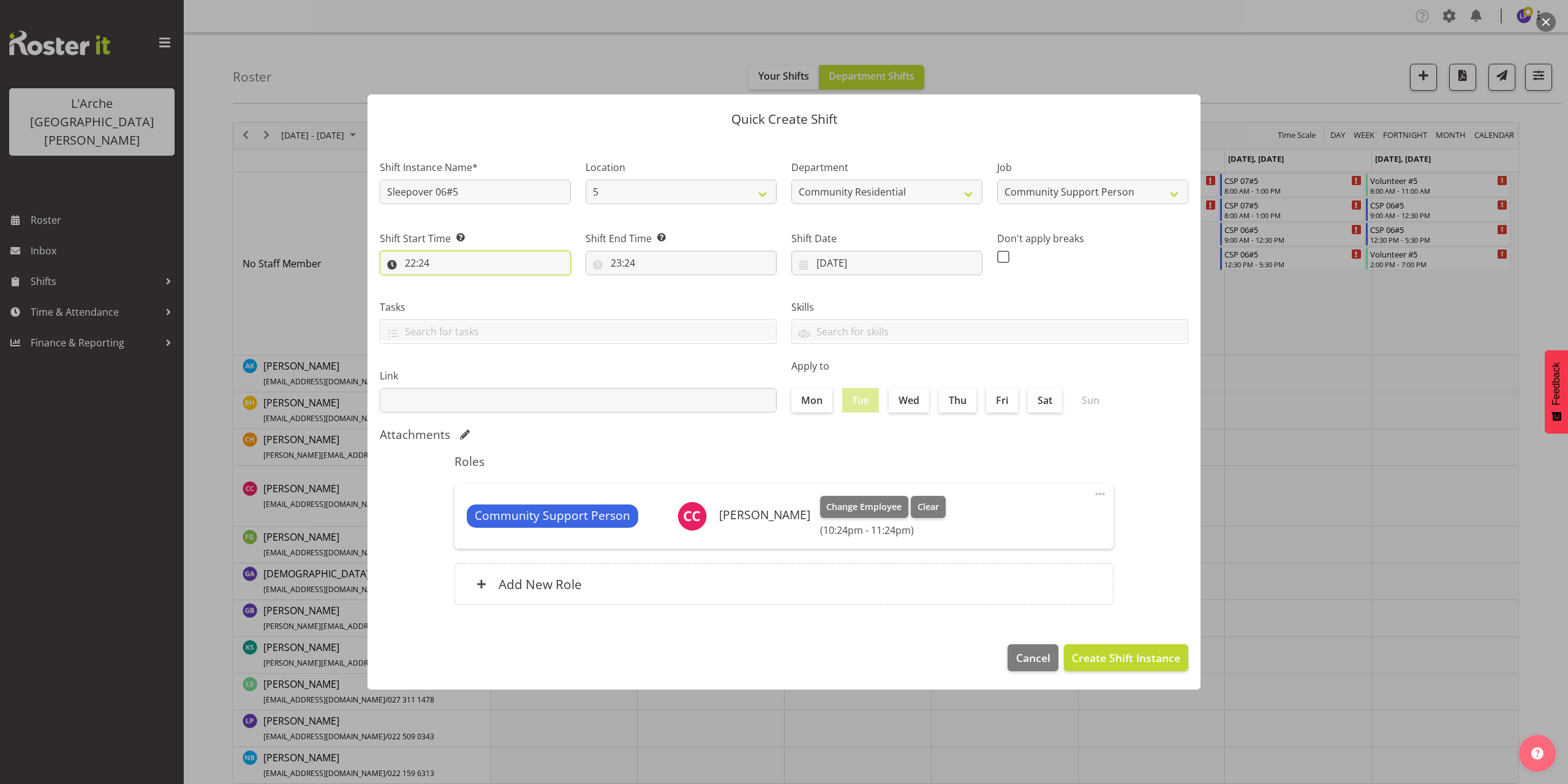
click at [421, 267] on input "22:24" at bounding box center [475, 263] width 191 height 24
click at [458, 292] on select "00 01 02 03 04 05 06 07 08 09 10 11 12 13 14 15 16 17 18 19 20 21 22 23" at bounding box center [463, 294] width 28 height 24
select select "21"
click at [449, 282] on select "00 01 02 03 04 05 06 07 08 09 10 11 12 13 14 15 16 17 18 19 20 21 22 23" at bounding box center [463, 294] width 28 height 24
type input "21:24"
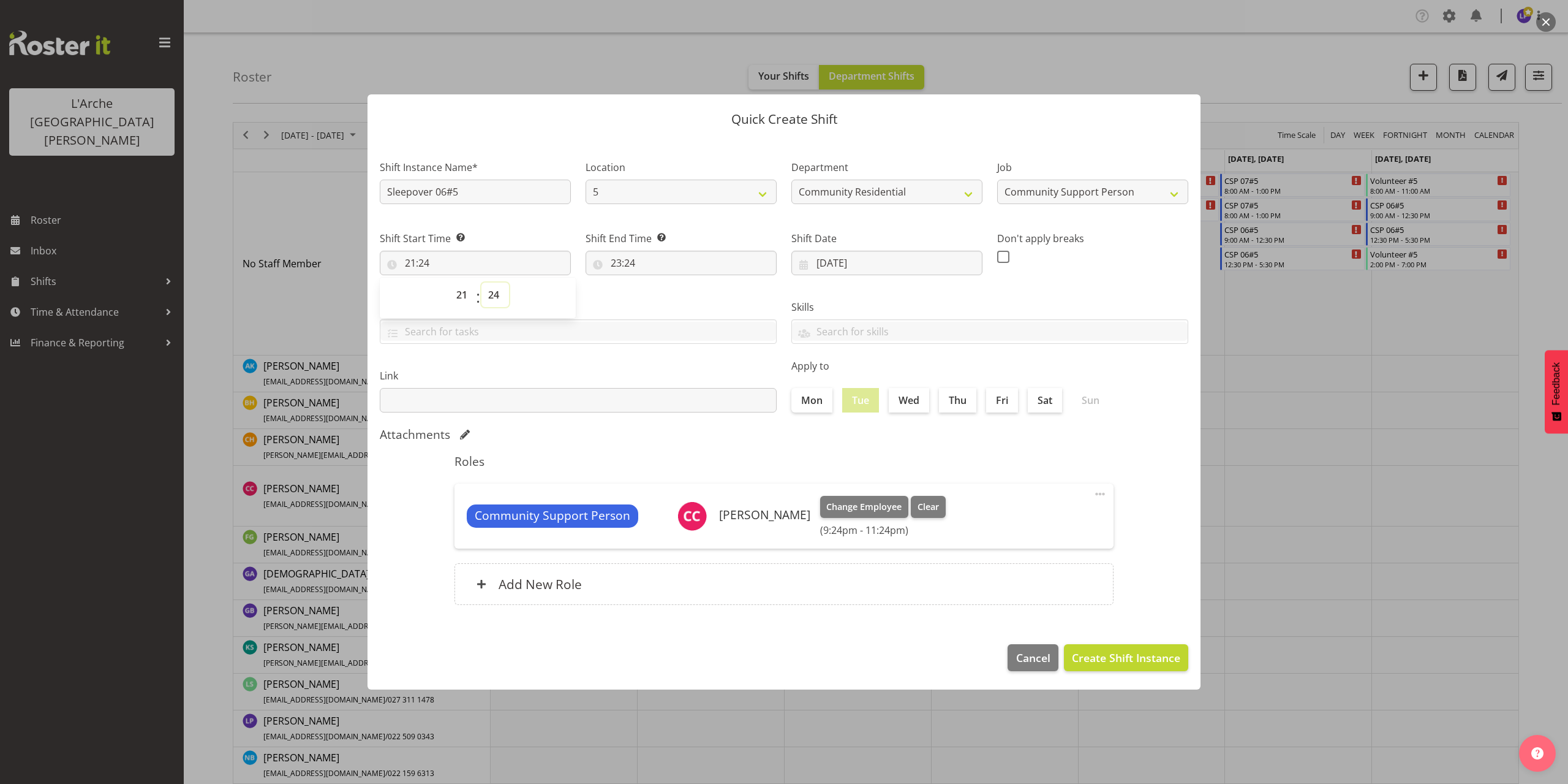
click at [493, 289] on select "00 01 02 03 04 05 06 07 08 09 10 11 12 13 14 15 16 17 18 19 20 21 22 23 24 25 2…" at bounding box center [495, 294] width 28 height 24
select select "0"
click at [482, 282] on select "00 01 02 03 04 05 06 07 08 09 10 11 12 13 14 15 16 17 18 19 20 21 22 23 24 25 2…" at bounding box center [495, 294] width 28 height 24
type input "21:00"
click at [621, 258] on input "23:24" at bounding box center [681, 263] width 191 height 24
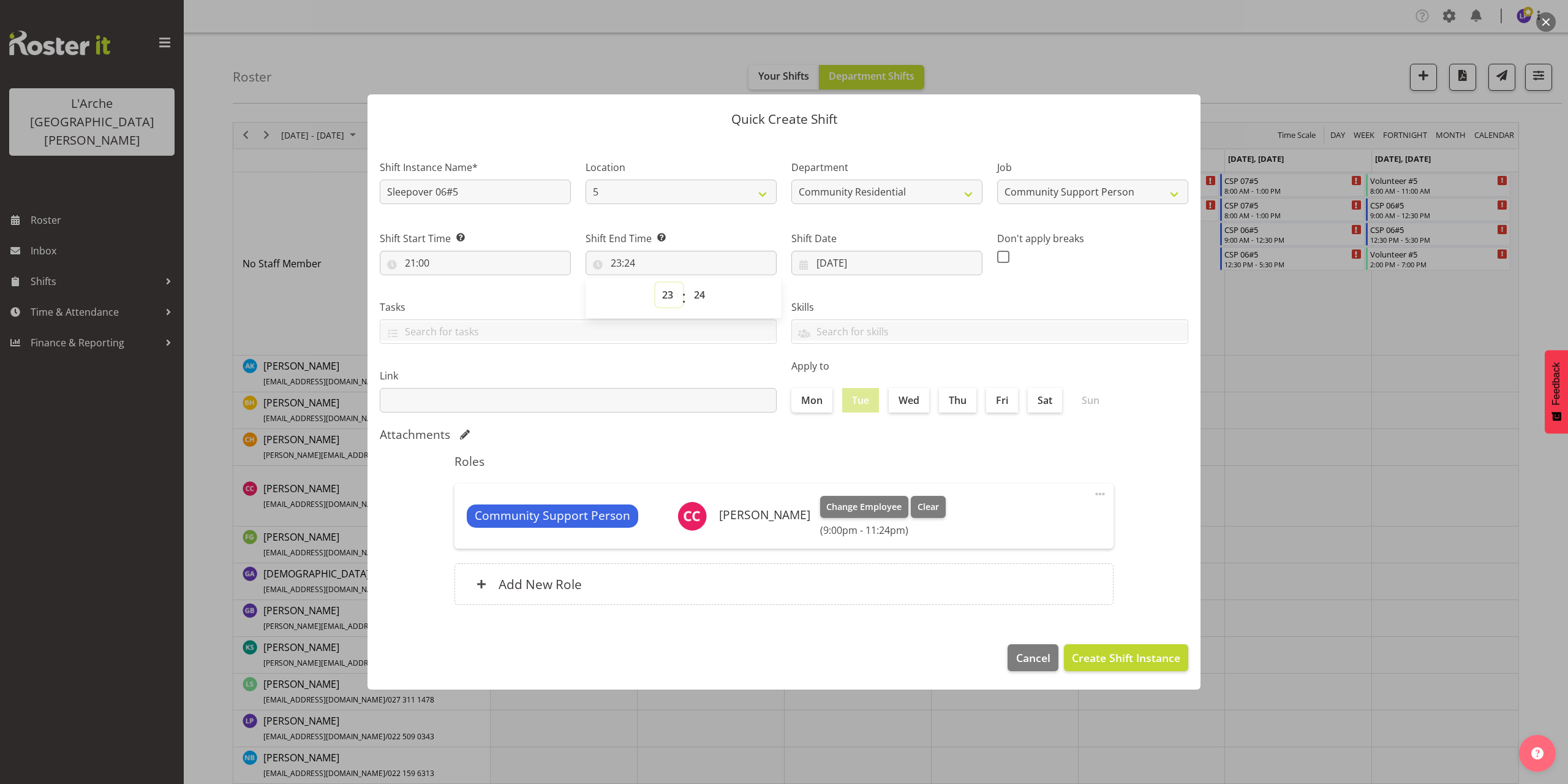
click at [665, 296] on select "00 01 02 03 04 05 06 07 08 09 10 11 12 13 14 15 16 17 18 19 20 21 22 23" at bounding box center [669, 294] width 28 height 24
select select "6"
click at [655, 282] on select "00 01 02 03 04 05 06 07 08 09 10 11 12 13 14 15 16 17 18 19 20 21 22 23" at bounding box center [669, 294] width 28 height 24
type input "06:24"
click at [698, 295] on select "00 01 02 03 04 05 06 07 08 09 10 11 12 13 14 15 16 17 18 19 20 21 22 23 24 25 2…" at bounding box center [701, 294] width 28 height 24
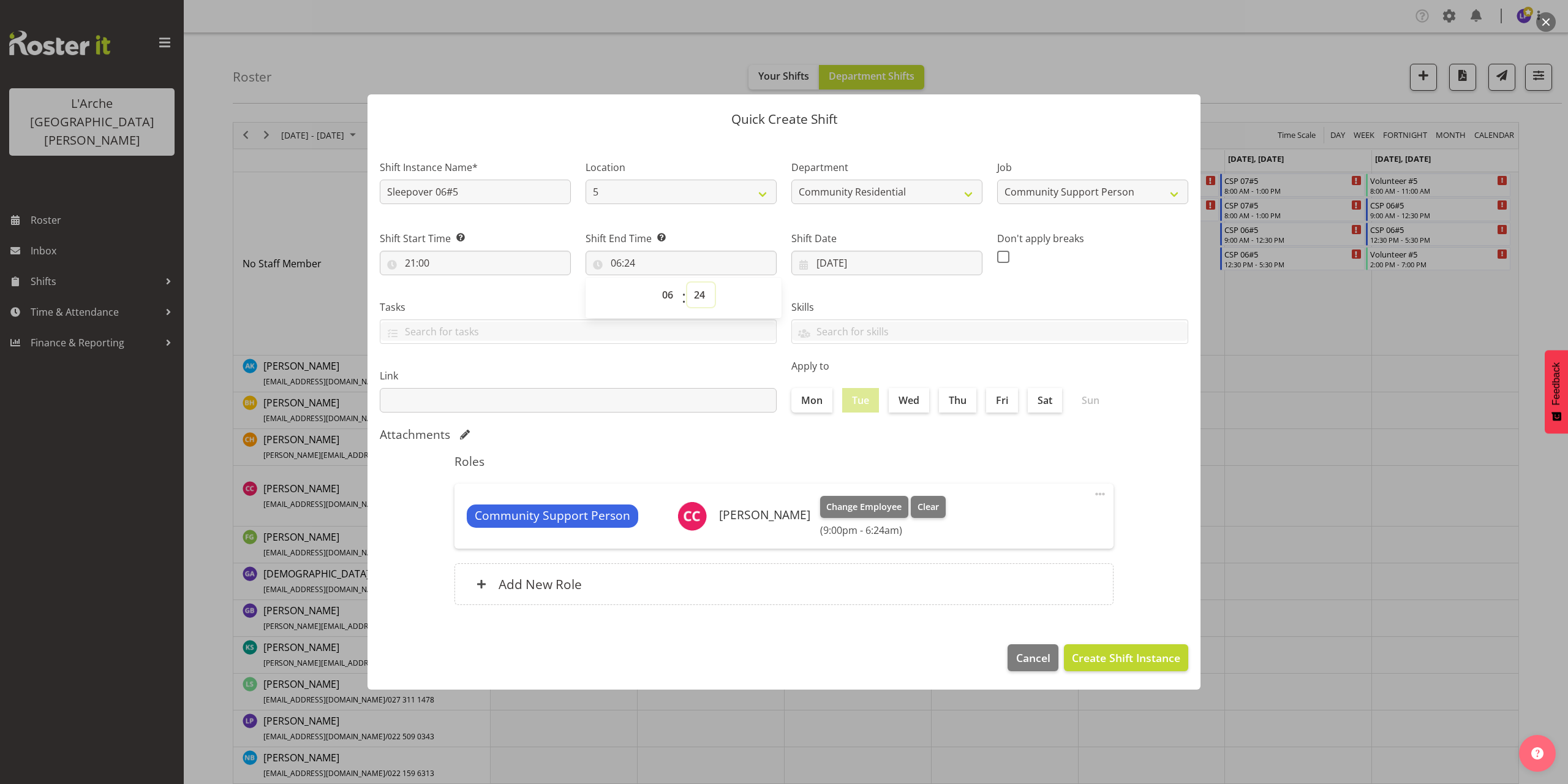
select select "0"
click at [687, 282] on select "00 01 02 03 04 05 06 07 08 09 10 11 12 13 14 15 16 17 18 19 20 21 22 23 24 25 2…" at bounding box center [701, 294] width 28 height 24
type input "06:00"
click at [1122, 651] on span "Create Shift Instance" at bounding box center [1125, 657] width 108 height 16
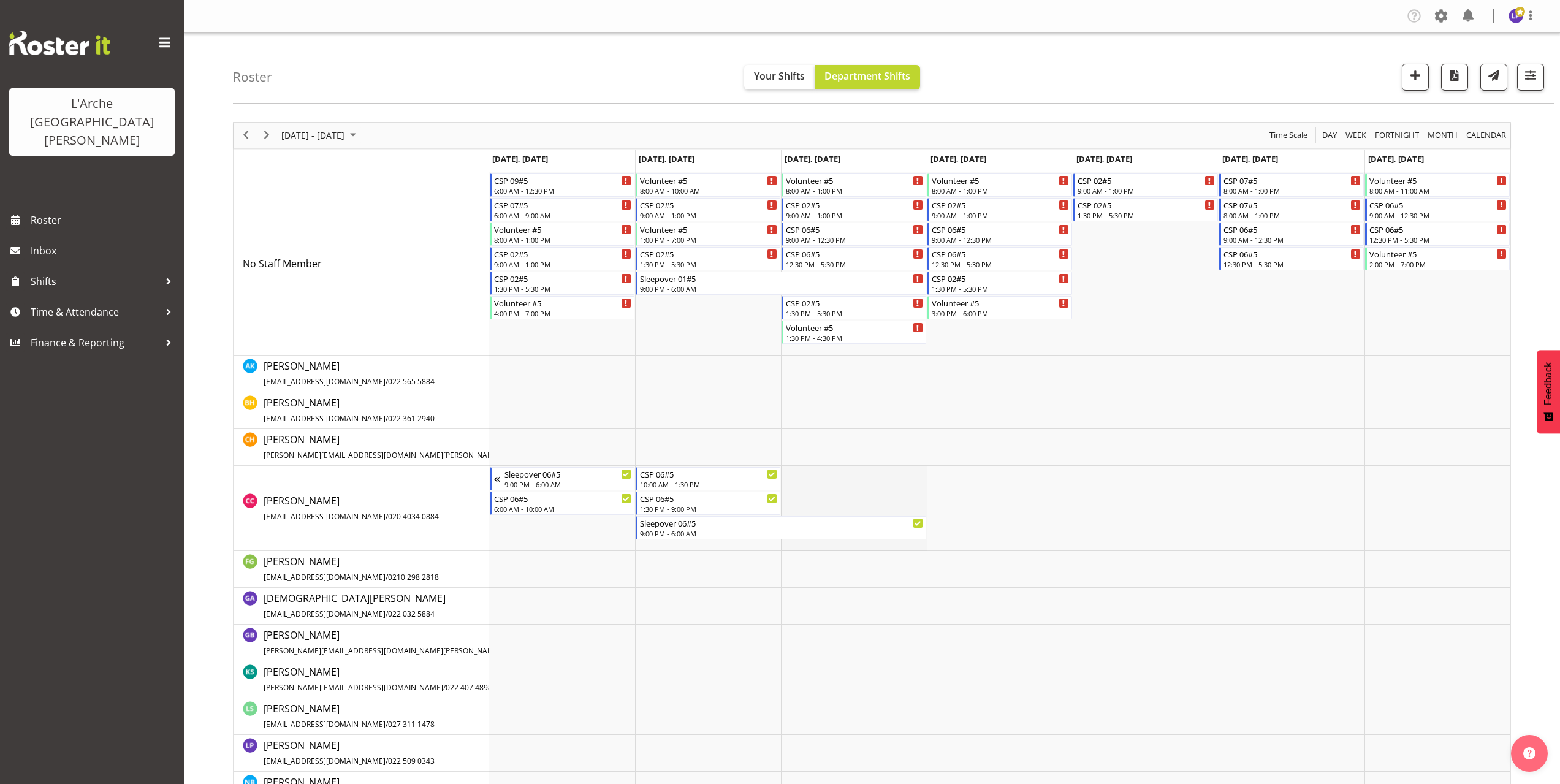
click at [790, 474] on td "Timeline Week of October 6, 2025" at bounding box center [854, 508] width 146 height 85
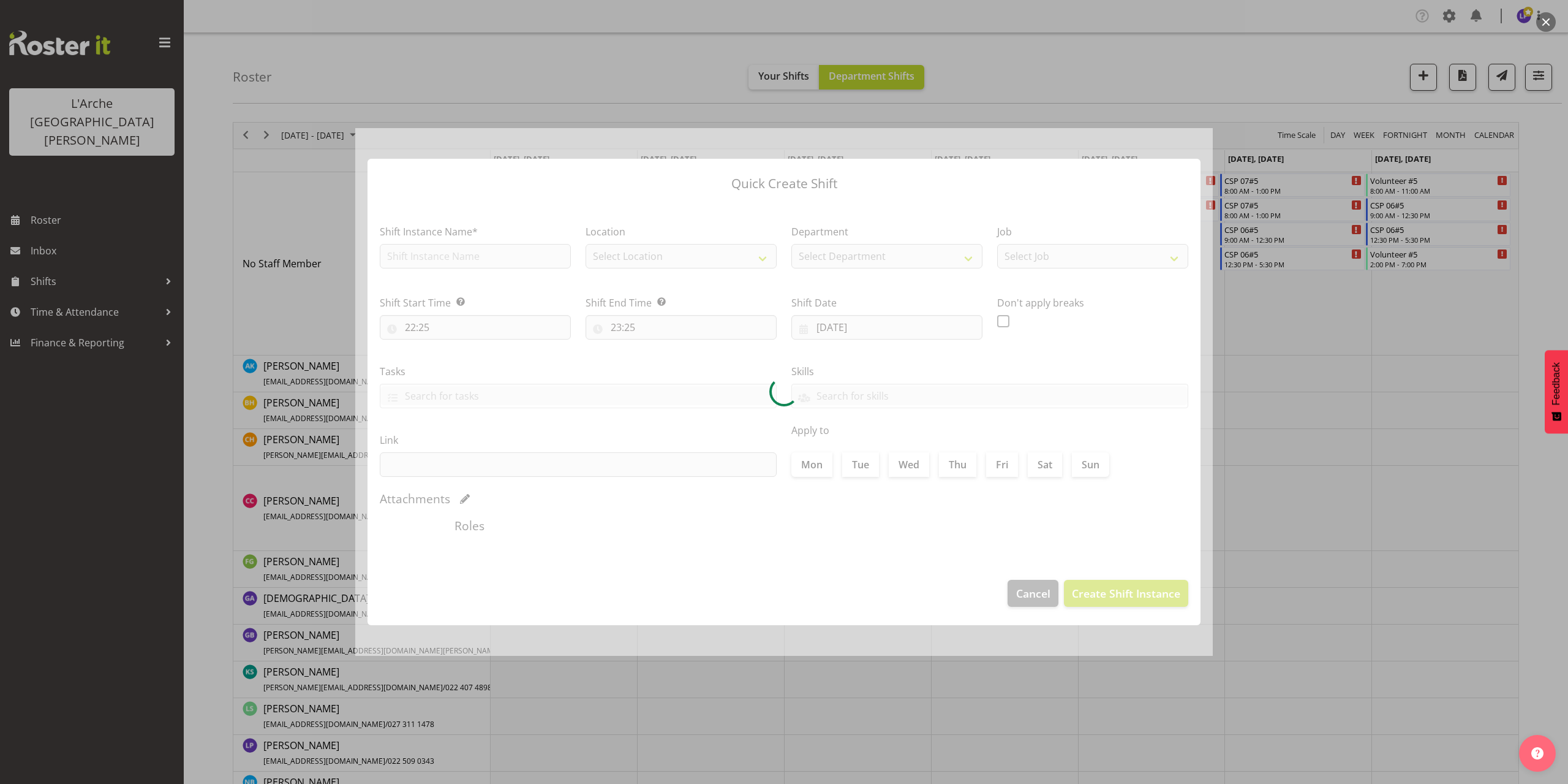
type input "[DATE]"
checkbox input "true"
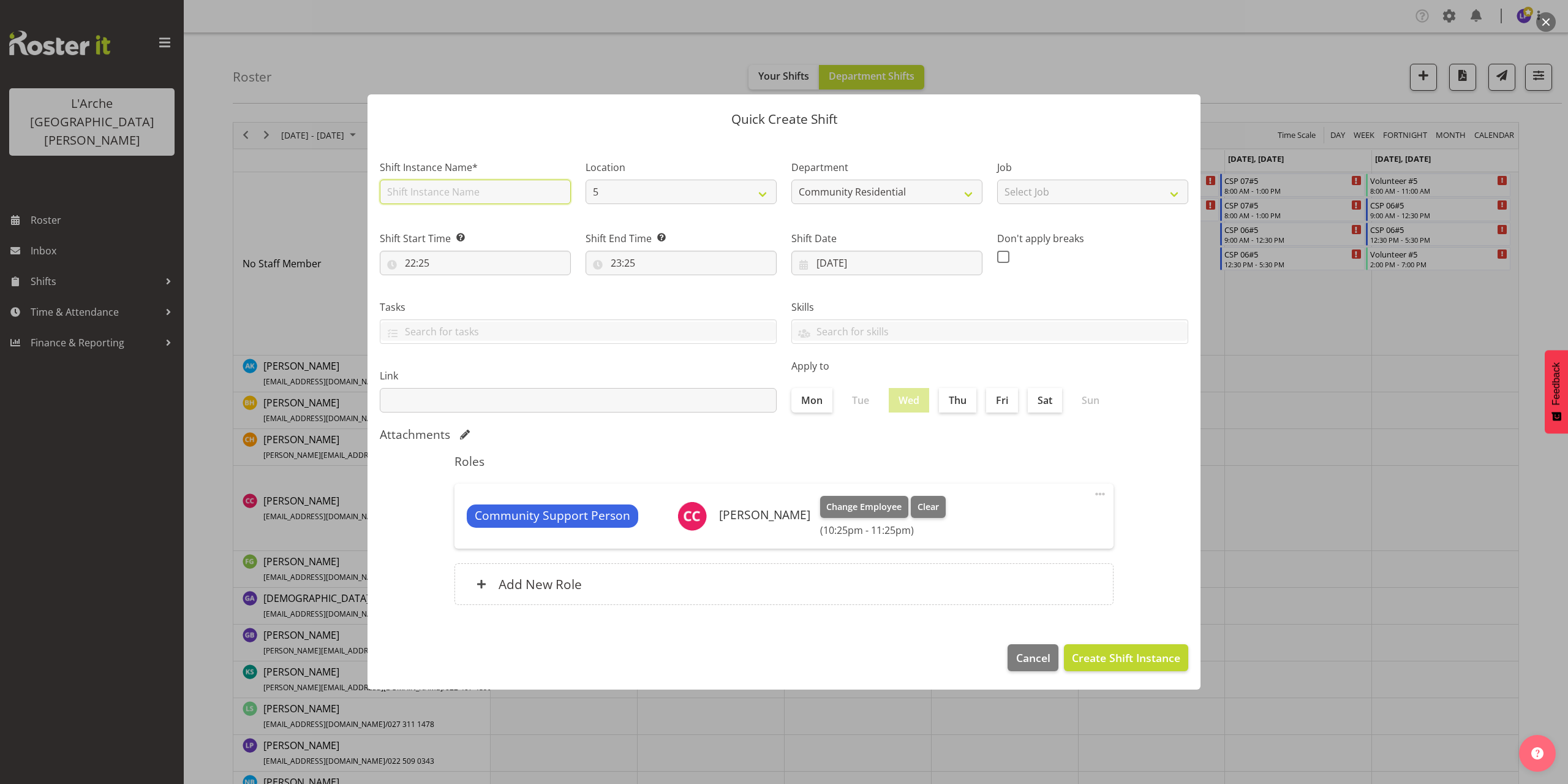
click at [431, 191] on input "text" at bounding box center [475, 192] width 191 height 24
type input "CSP 06#5"
drag, startPoint x: 1044, startPoint y: 193, endPoint x: 1042, endPoint y: 200, distance: 7.3
click at [1044, 193] on select "Select Job Accounts Admin Art Coordinator Community Leader Community Support Pe…" at bounding box center [1093, 192] width 191 height 24
select select "2"
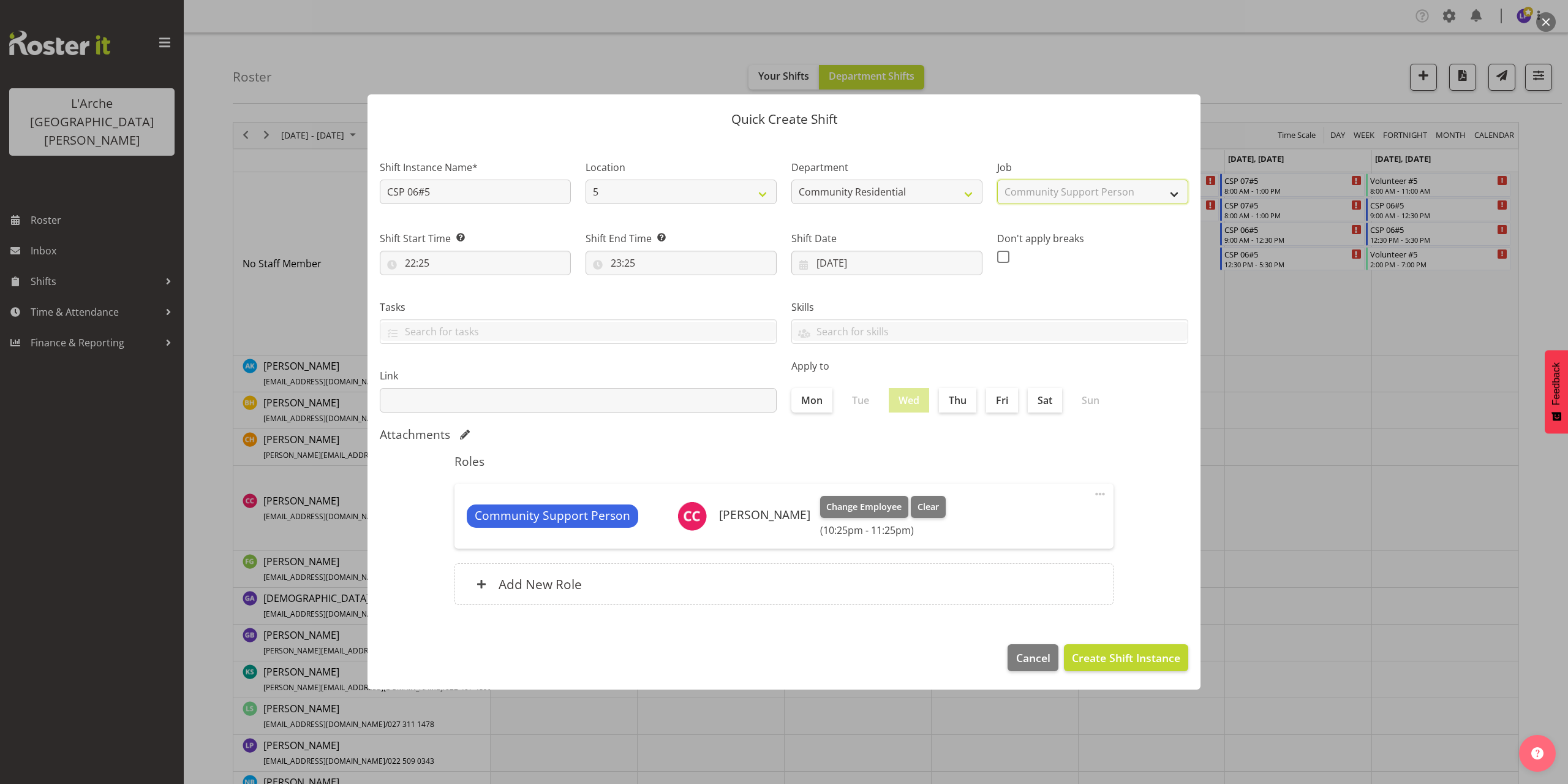
click at [997, 180] on select "Select Job Accounts Admin Art Coordinator Community Leader Community Support Pe…" at bounding box center [1093, 192] width 191 height 24
click at [426, 267] on input "22:25" at bounding box center [475, 263] width 191 height 24
click at [463, 296] on select "00 01 02 03 04 05 06 07 08 09 10 11 12 13 14 15 16 17 18 19 20 21 22 23" at bounding box center [463, 294] width 28 height 24
select select "6"
click at [449, 282] on select "00 01 02 03 04 05 06 07 08 09 10 11 12 13 14 15 16 17 18 19 20 21 22 23" at bounding box center [463, 294] width 28 height 24
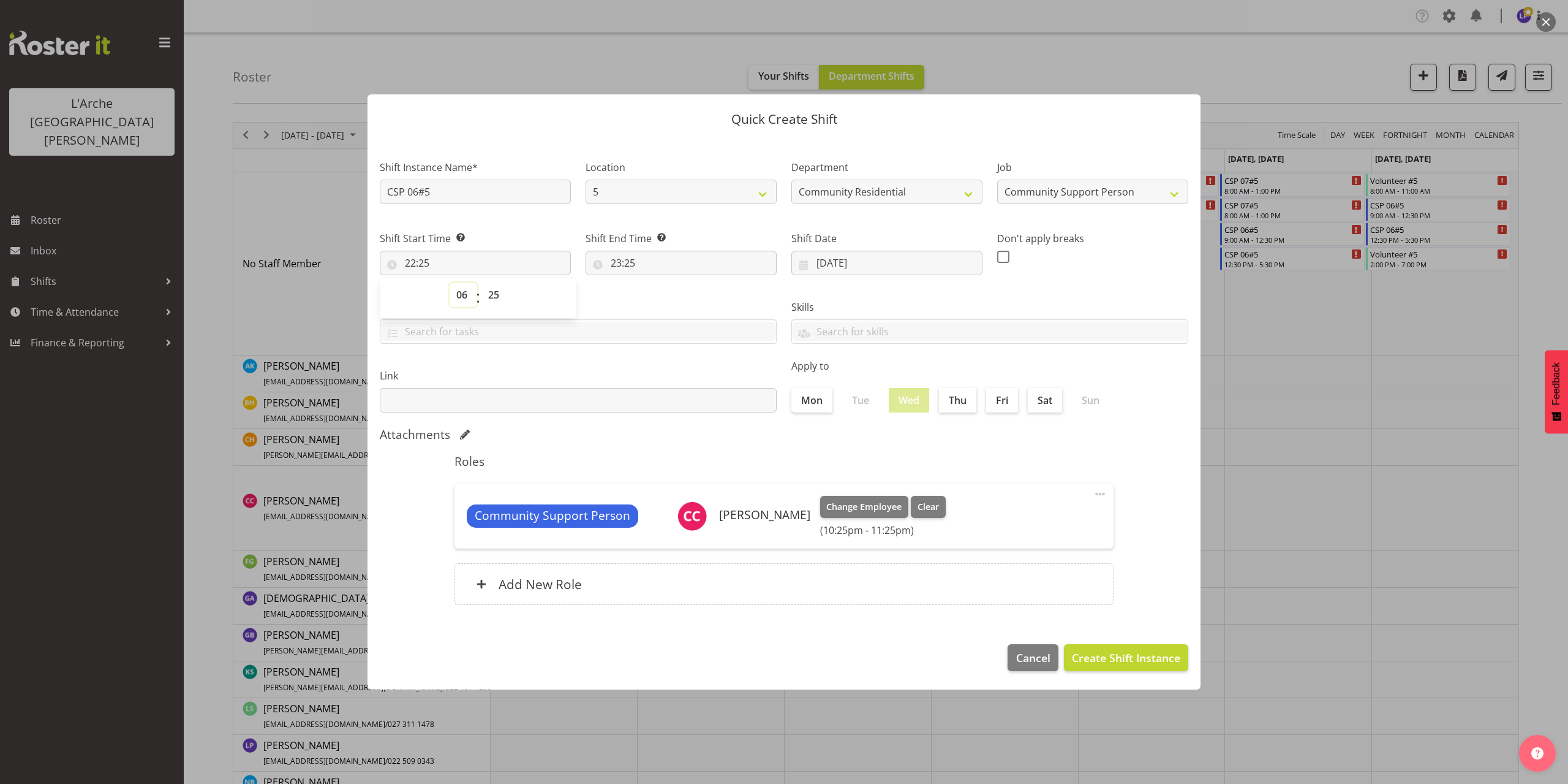
type input "06:25"
drag, startPoint x: 494, startPoint y: 296, endPoint x: 492, endPoint y: 305, distance: 9.2
click at [494, 296] on select "00 01 02 03 04 05 06 07 08 09 10 11 12 13 14 15 16 17 18 19 20 21 22 23 24 25 2…" at bounding box center [495, 294] width 28 height 24
select select "0"
click at [482, 282] on select "00 01 02 03 04 05 06 07 08 09 10 11 12 13 14 15 16 17 18 19 20 21 22 23 24 25 2…" at bounding box center [495, 294] width 28 height 24
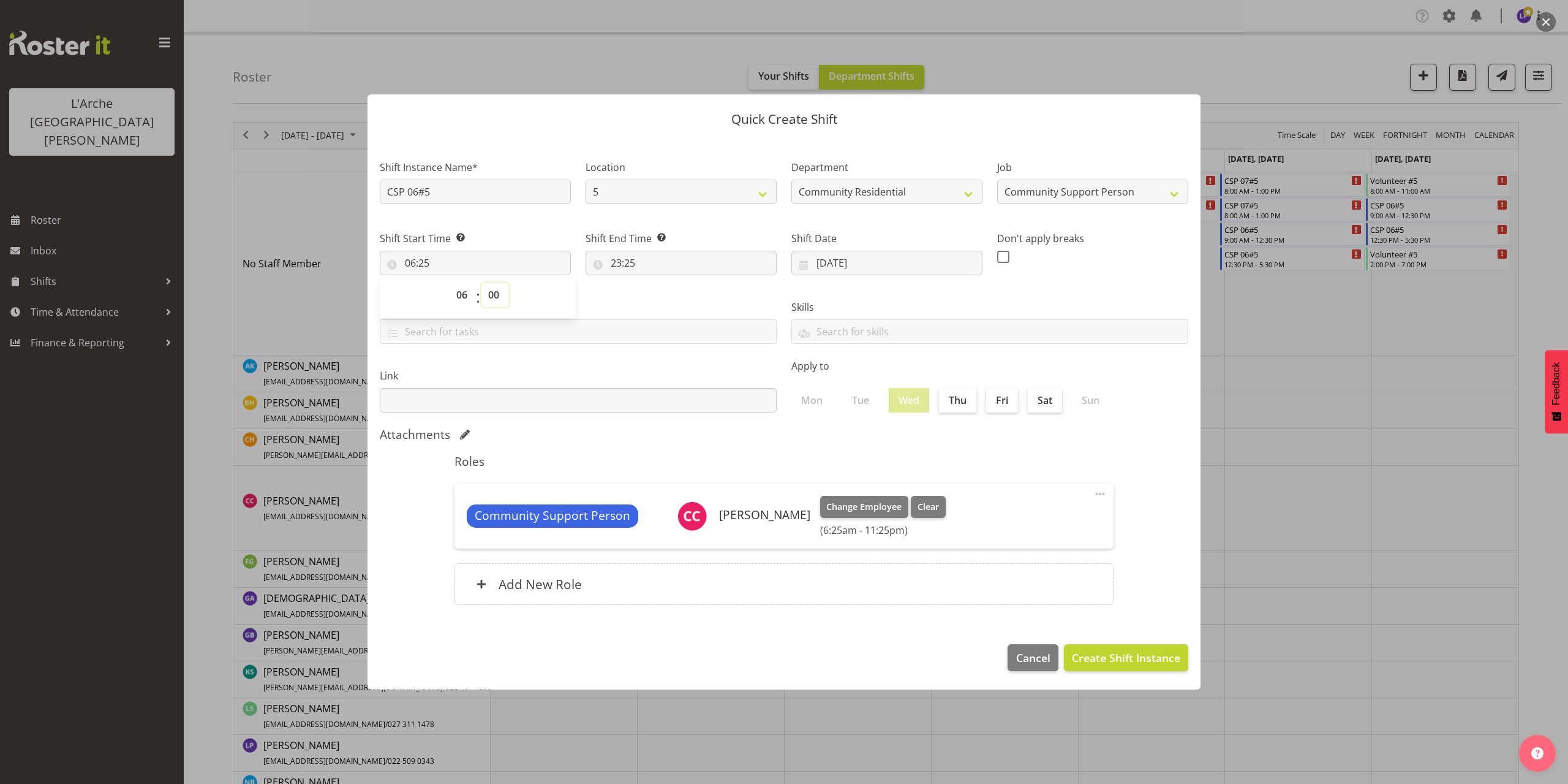
type input "06:00"
click at [625, 263] on input "23:25" at bounding box center [681, 263] width 191 height 24
click at [664, 296] on select "00 01 02 03 04 05 06 07 08 09 10 11 12 13 14 15 16 17 18 19 20 21 22 23" at bounding box center [669, 294] width 28 height 24
select select "12"
click at [655, 282] on select "00 01 02 03 04 05 06 07 08 09 10 11 12 13 14 15 16 17 18 19 20 21 22 23" at bounding box center [669, 294] width 28 height 24
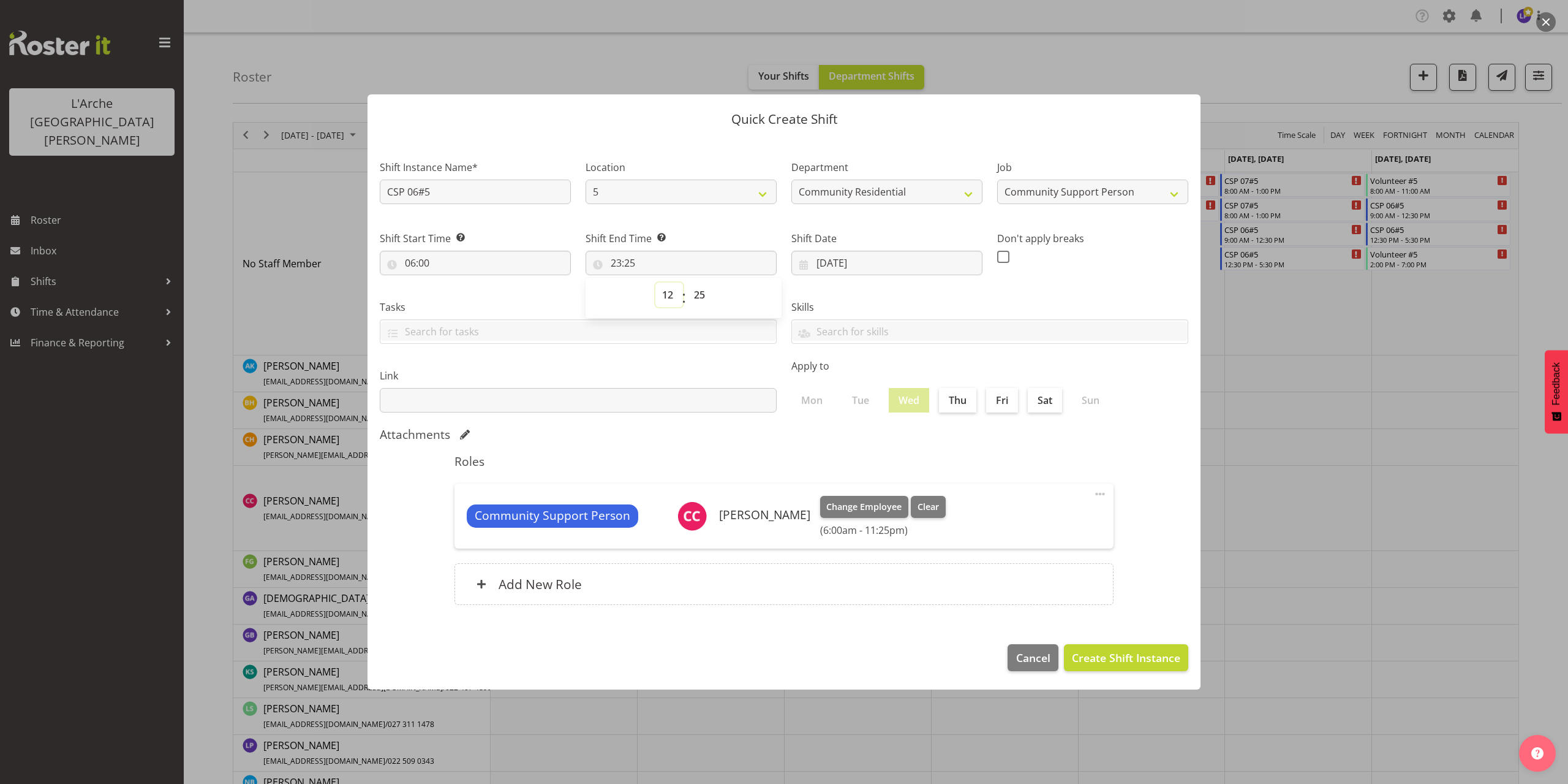
type input "12:25"
click at [695, 296] on select "00 01 02 03 04 05 06 07 08 09 10 11 12 13 14 15 16 17 18 19 20 21 22 23 24 25 2…" at bounding box center [701, 294] width 28 height 24
click at [666, 294] on select "00 01 02 03 04 05 06 07 08 09 10 11 12 13 14 15 16 17 18 19 20 21 22 23" at bounding box center [669, 294] width 28 height 24
select select "13"
click at [655, 282] on select "00 01 02 03 04 05 06 07 08 09 10 11 12 13 14 15 16 17 18 19 20 21 22 23" at bounding box center [669, 294] width 28 height 24
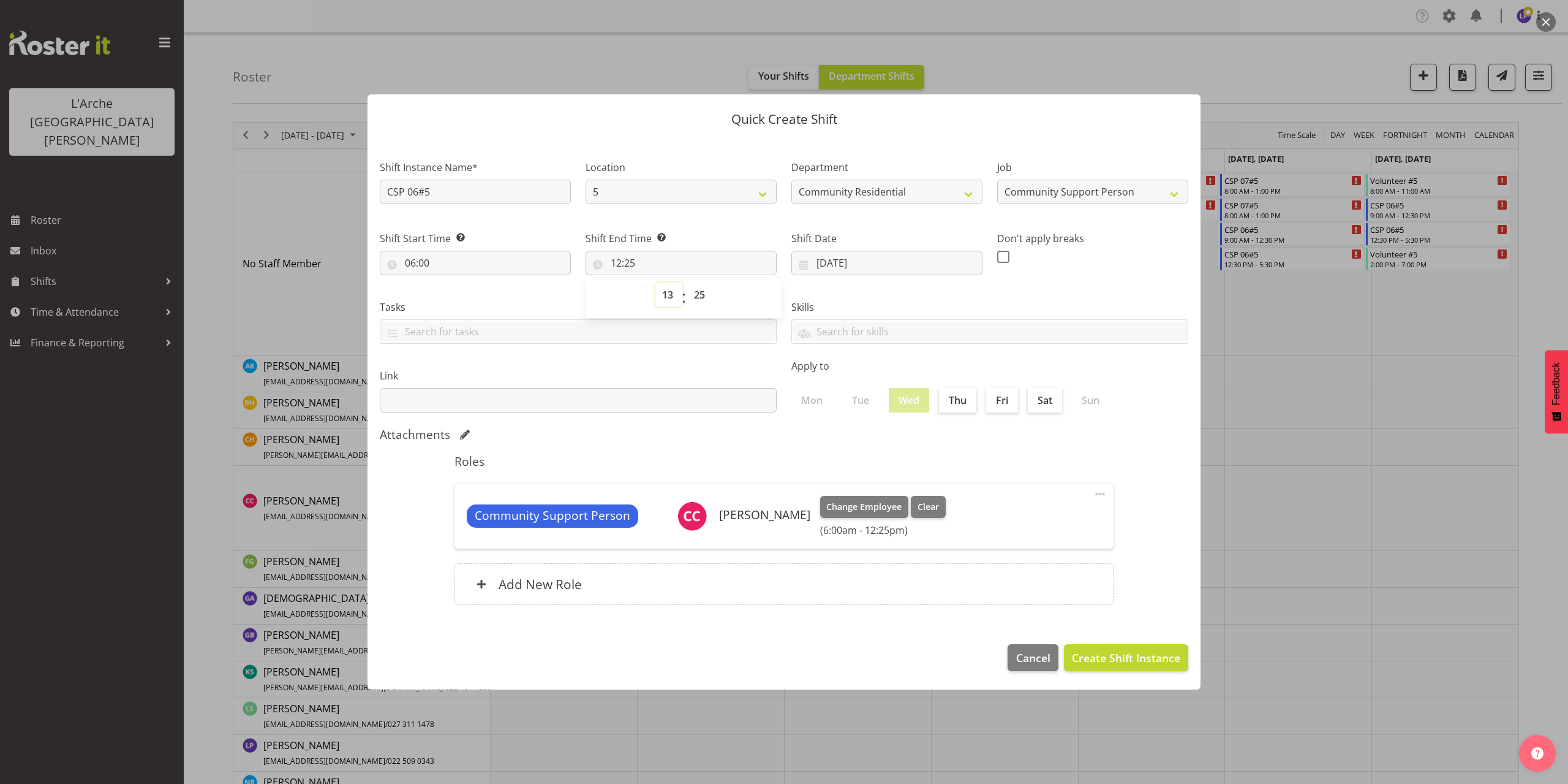
type input "13:25"
click at [699, 298] on select "00 01 02 03 04 05 06 07 08 09 10 11 12 13 14 15 16 17 18 19 20 21 22 23 24 25 2…" at bounding box center [701, 294] width 28 height 24
select select "0"
click at [687, 282] on select "00 01 02 03 04 05 06 07 08 09 10 11 12 13 14 15 16 17 18 19 20 21 22 23 24 25 2…" at bounding box center [701, 294] width 28 height 24
type input "13:00"
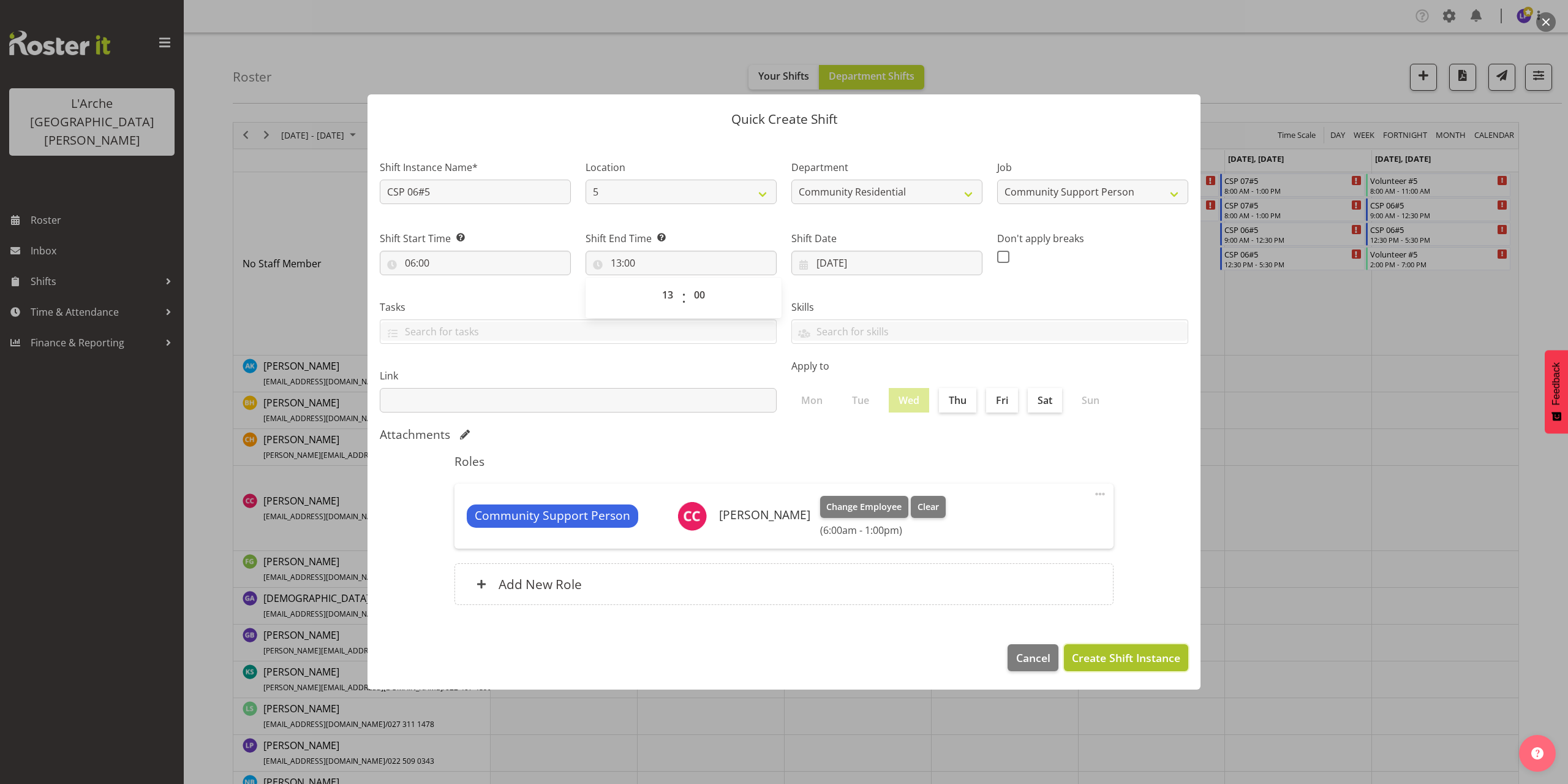
click at [1115, 654] on span "Create Shift Instance" at bounding box center [1125, 657] width 108 height 16
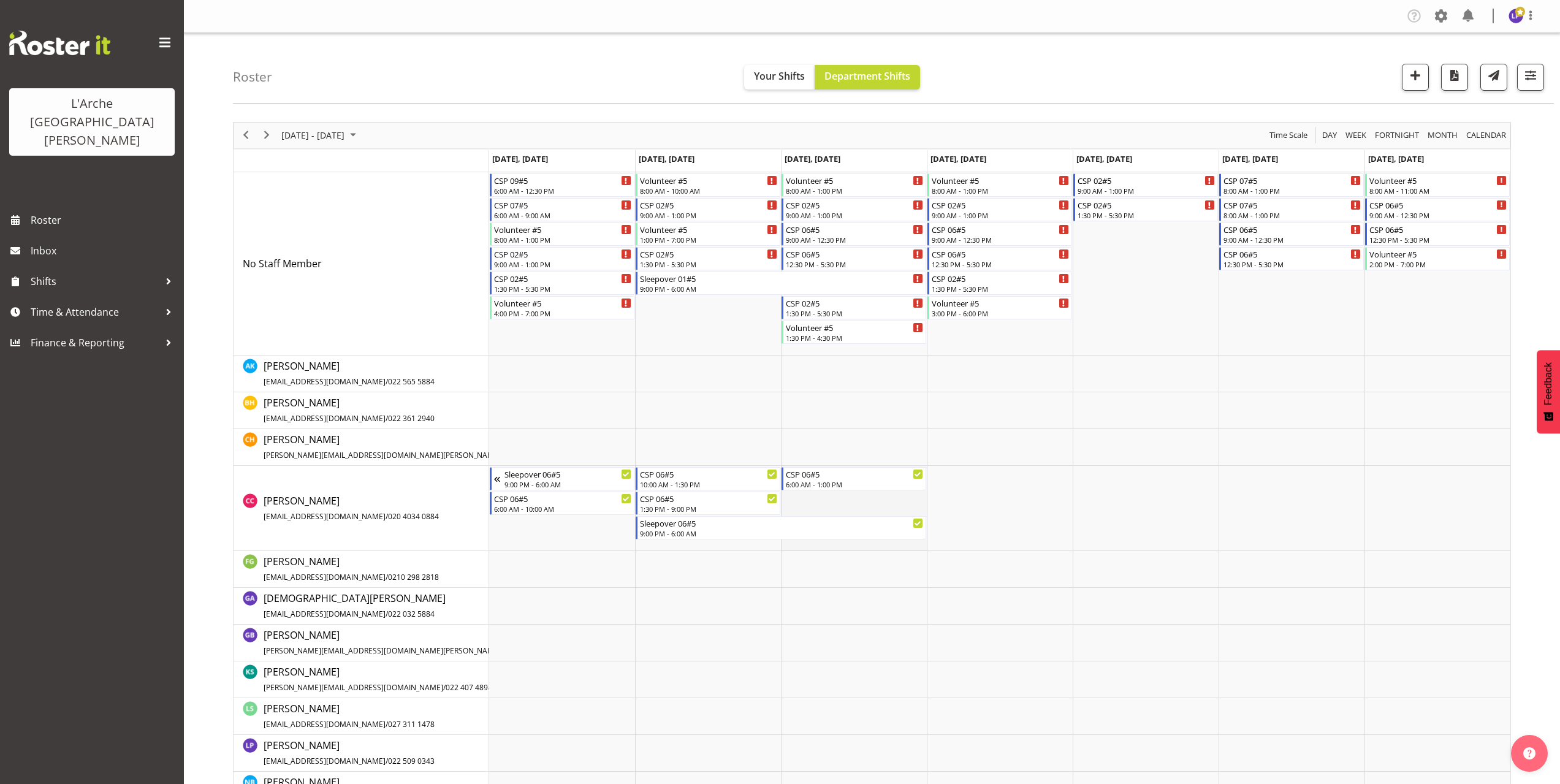
click at [790, 497] on td "Timeline Week of October 6, 2025" at bounding box center [854, 508] width 146 height 85
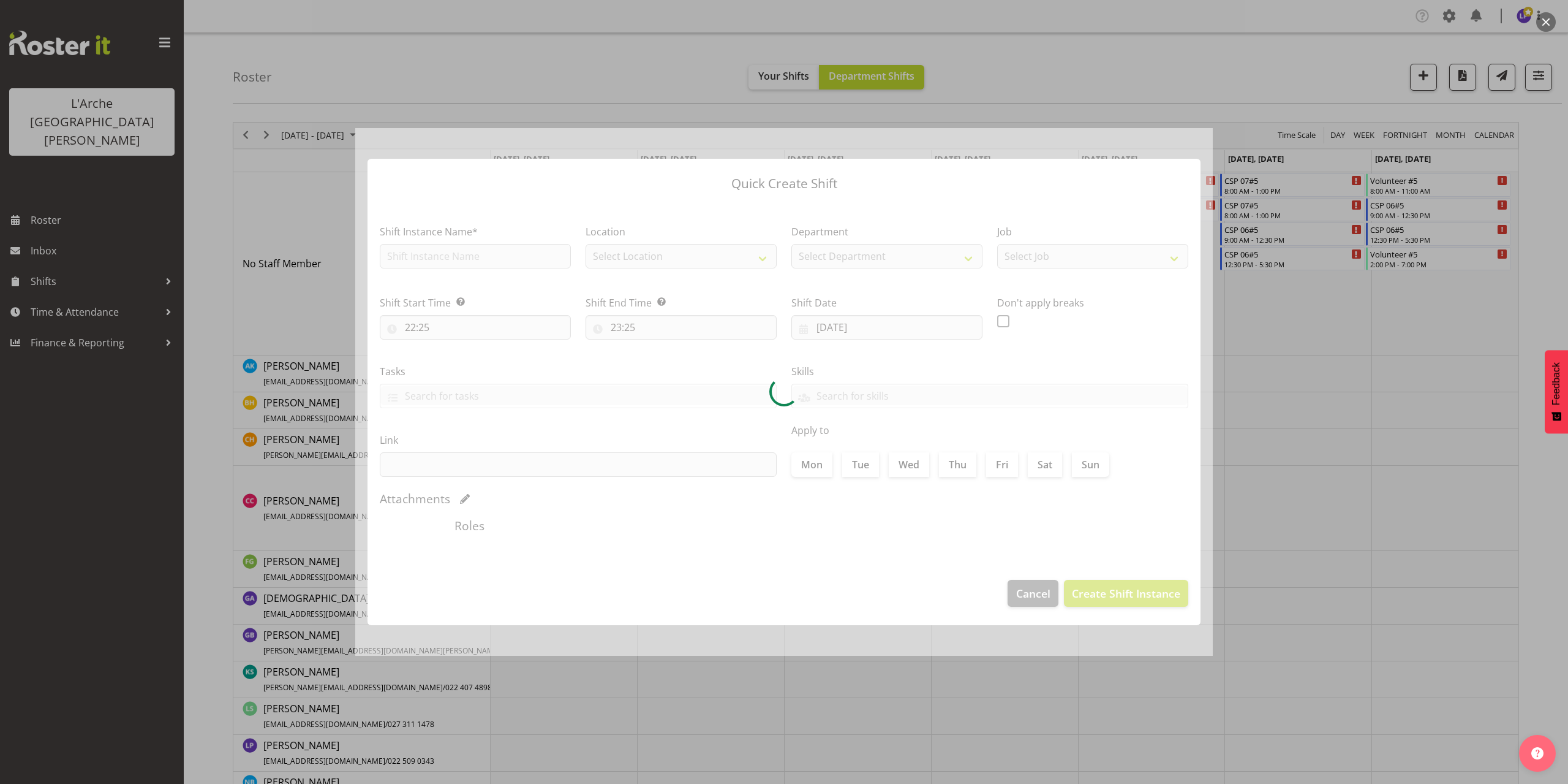
type input "[DATE]"
checkbox input "true"
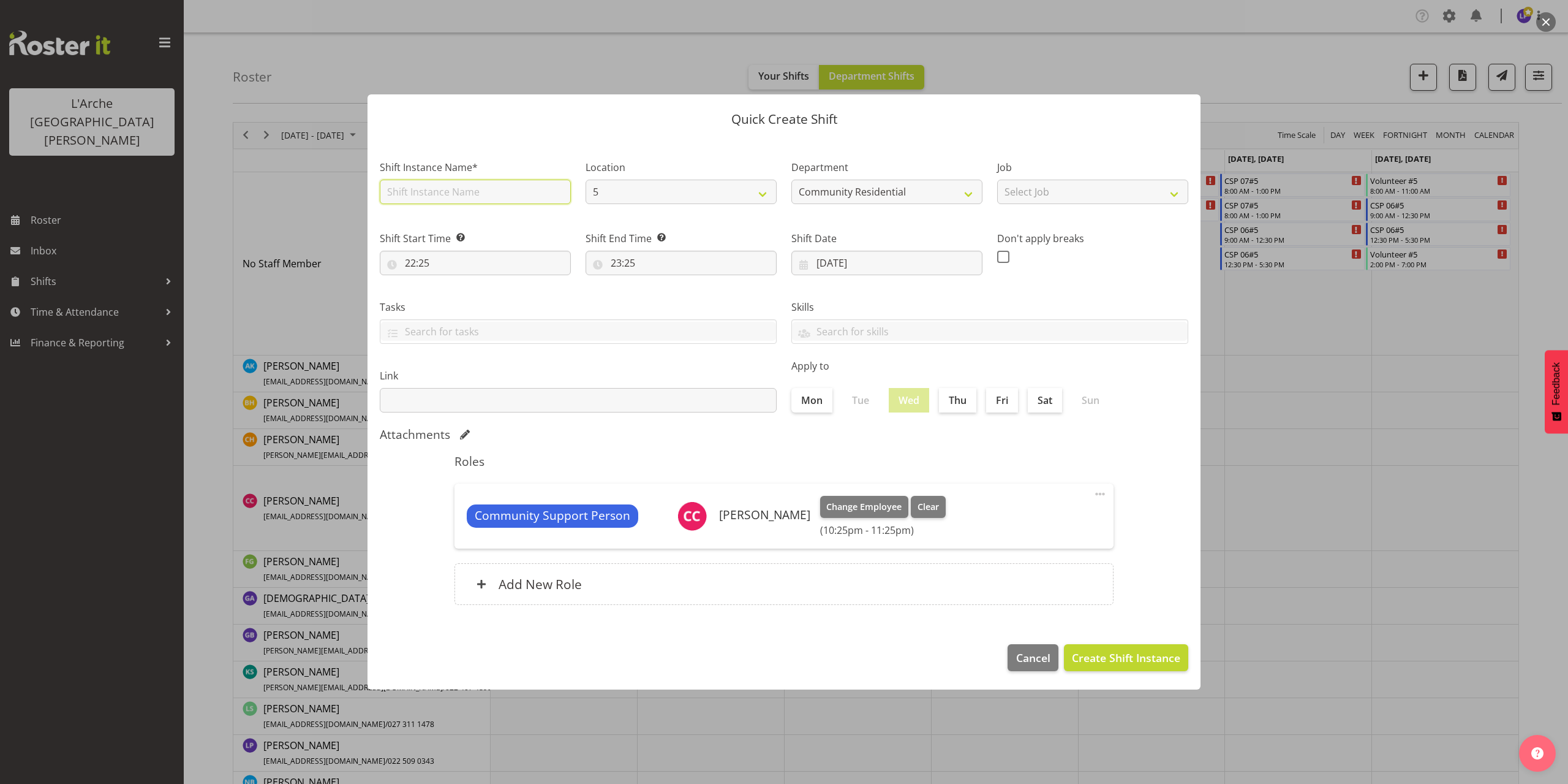
click at [450, 194] on input "text" at bounding box center [475, 192] width 191 height 24
type input "CSP 06#5"
click at [1025, 196] on select "Select Job Accounts Admin Art Coordinator Community Leader Community Support Pe…" at bounding box center [1093, 192] width 191 height 24
select select "2"
click at [997, 180] on select "Select Job Accounts Admin Art Coordinator Community Leader Community Support Pe…" at bounding box center [1093, 192] width 191 height 24
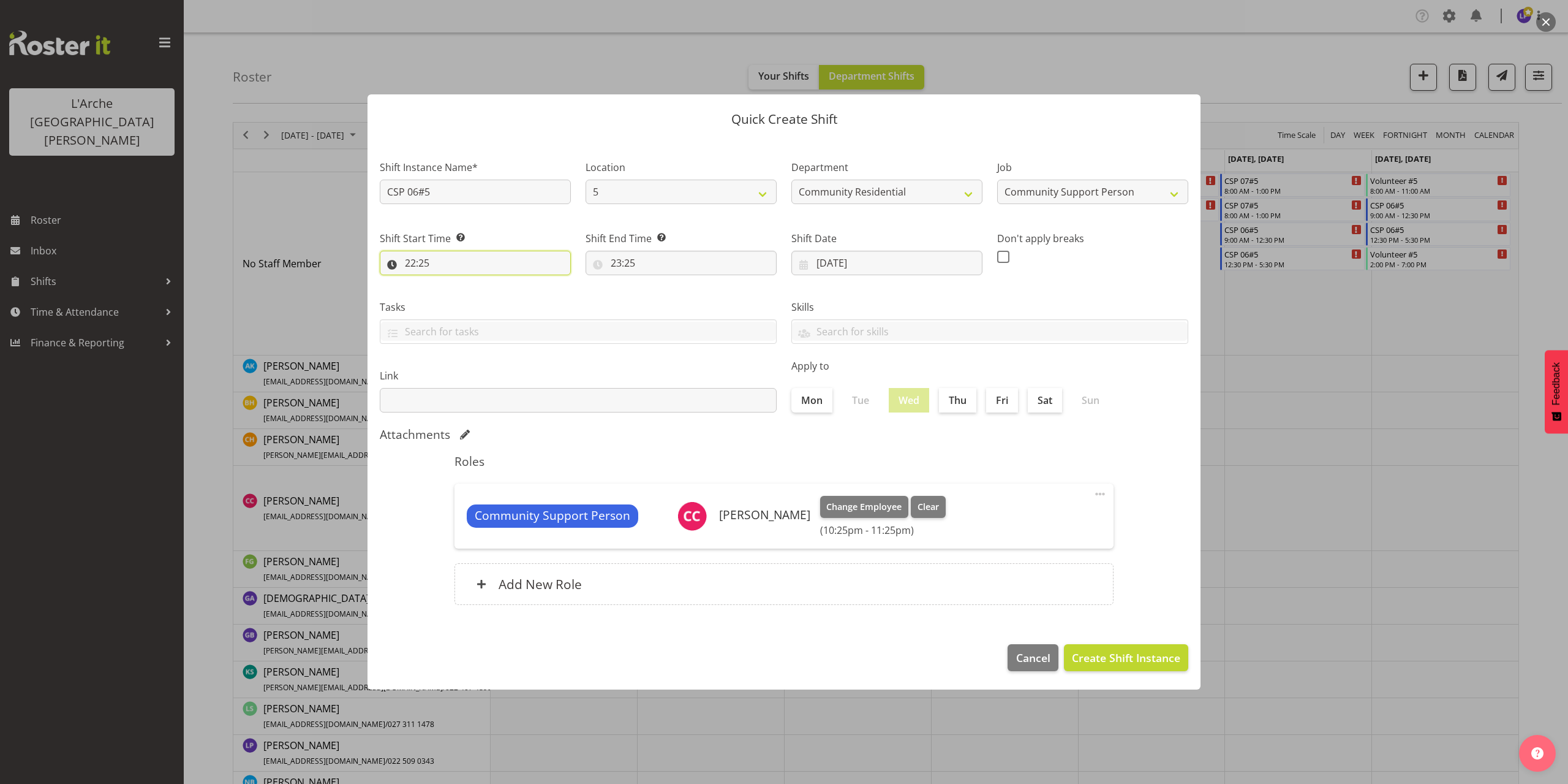
click at [419, 259] on input "22:25" at bounding box center [475, 263] width 191 height 24
click at [465, 298] on select "00 01 02 03 04 05 06 07 08 09 10 11 12 13 14 15 16 17 18 19 20 21 22 23" at bounding box center [463, 294] width 28 height 24
select select "13"
click at [449, 282] on select "00 01 02 03 04 05 06 07 08 09 10 11 12 13 14 15 16 17 18 19 20 21 22 23" at bounding box center [463, 294] width 28 height 24
type input "13:25"
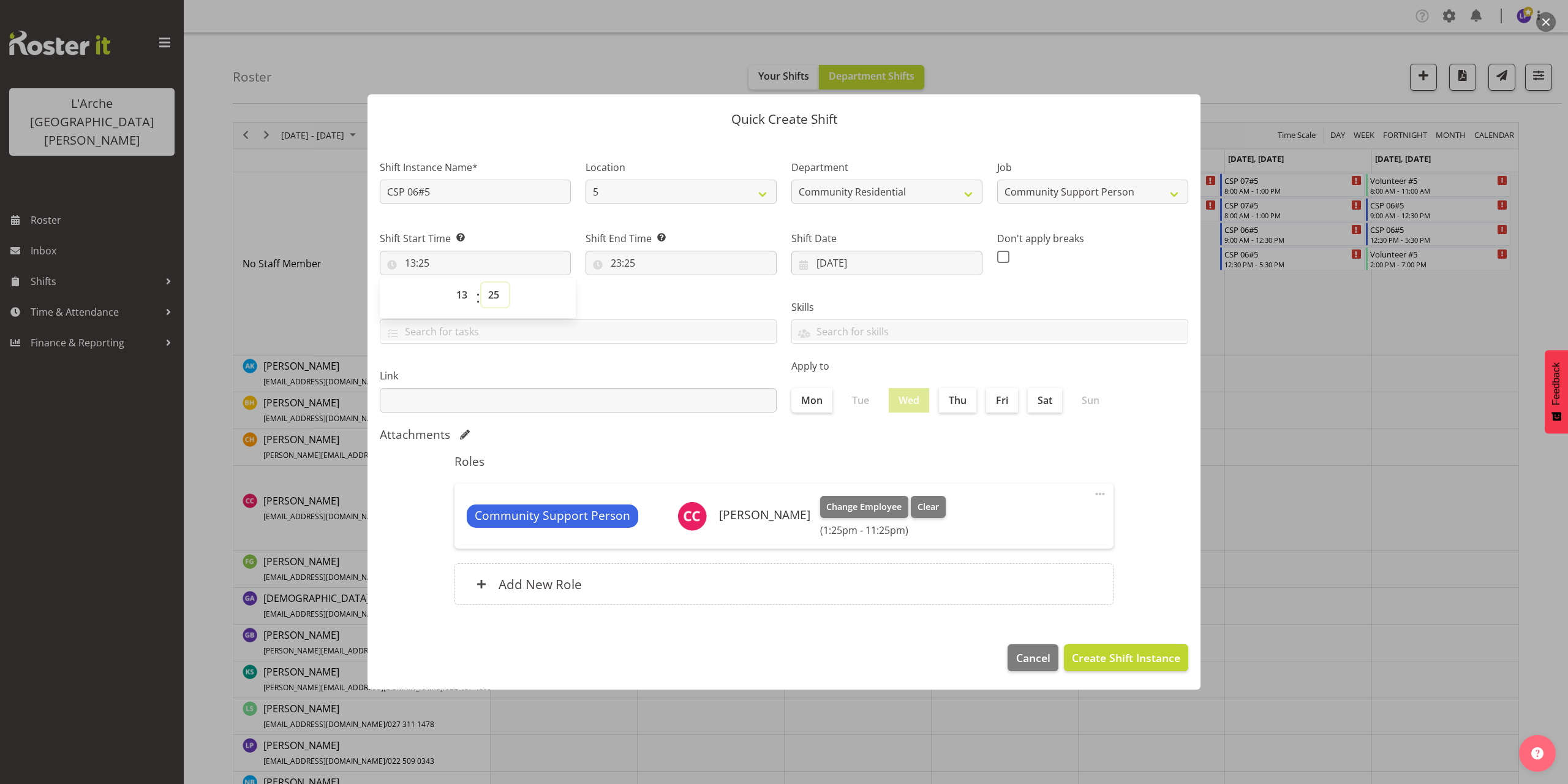
click at [495, 297] on select "00 01 02 03 04 05 06 07 08 09 10 11 12 13 14 15 16 17 18 19 20 21 22 23 24 25 2…" at bounding box center [495, 294] width 28 height 24
select select "30"
click at [482, 282] on select "00 01 02 03 04 05 06 07 08 09 10 11 12 13 14 15 16 17 18 19 20 21 22 23 24 25 2…" at bounding box center [495, 294] width 28 height 24
type input "13:30"
click at [626, 262] on input "23:25" at bounding box center [681, 263] width 191 height 24
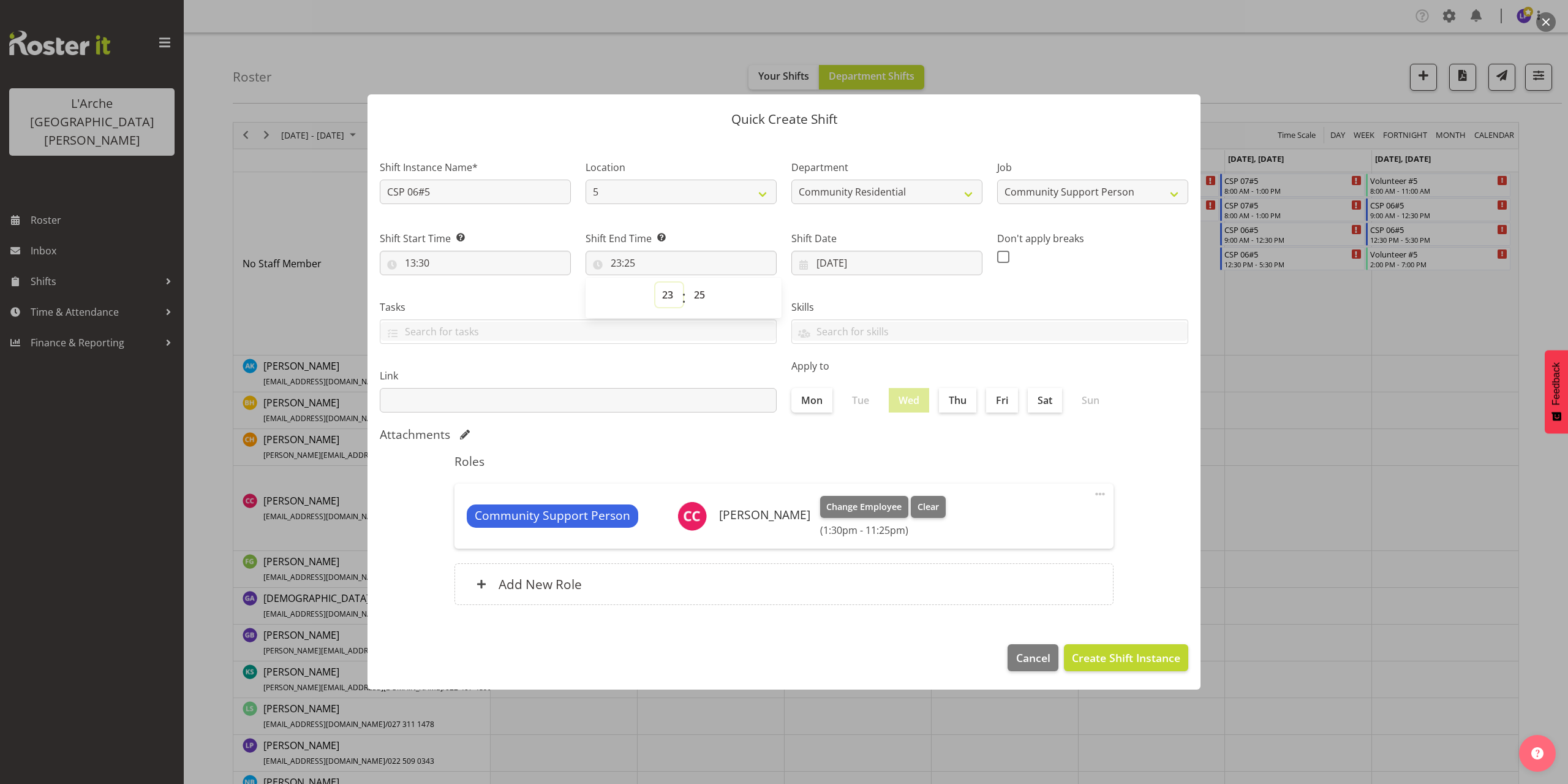
click at [665, 297] on select "00 01 02 03 04 05 06 07 08 09 10 11 12 13 14 15 16 17 18 19 20 21 22 23" at bounding box center [669, 294] width 28 height 24
select select "16"
click at [655, 282] on select "00 01 02 03 04 05 06 07 08 09 10 11 12 13 14 15 16 17 18 19 20 21 22 23" at bounding box center [669, 294] width 28 height 24
type input "16:25"
click at [697, 296] on select "00 01 02 03 04 05 06 07 08 09 10 11 12 13 14 15 16 17 18 19 20 21 22 23 24 25 2…" at bounding box center [701, 294] width 28 height 24
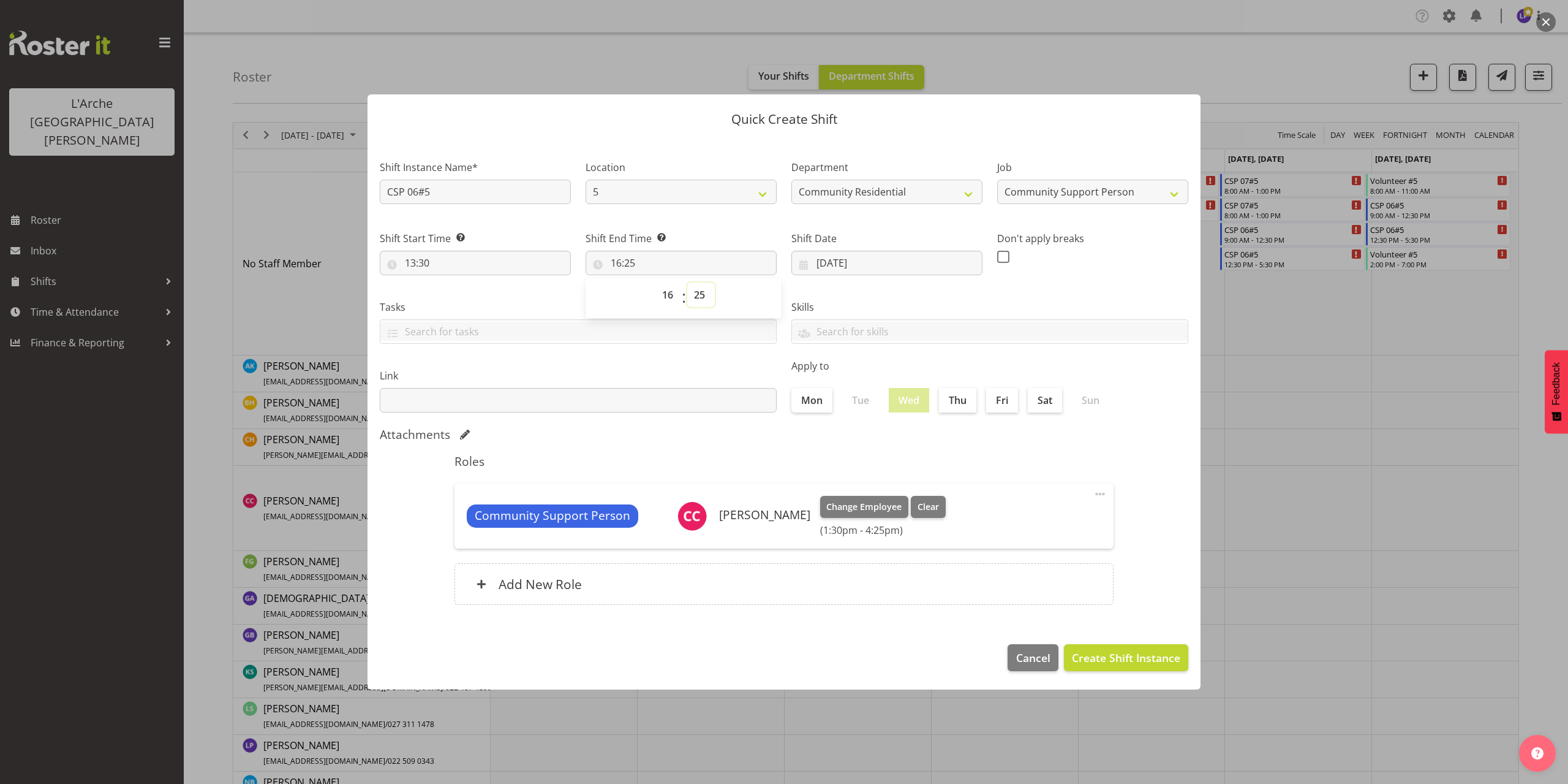
select select "0"
click at [687, 282] on select "00 01 02 03 04 05 06 07 08 09 10 11 12 13 14 15 16 17 18 19 20 21 22 23 24 25 2…" at bounding box center [701, 294] width 28 height 24
type input "16:00"
click at [1114, 651] on span "Create Shift Instance" at bounding box center [1125, 657] width 108 height 16
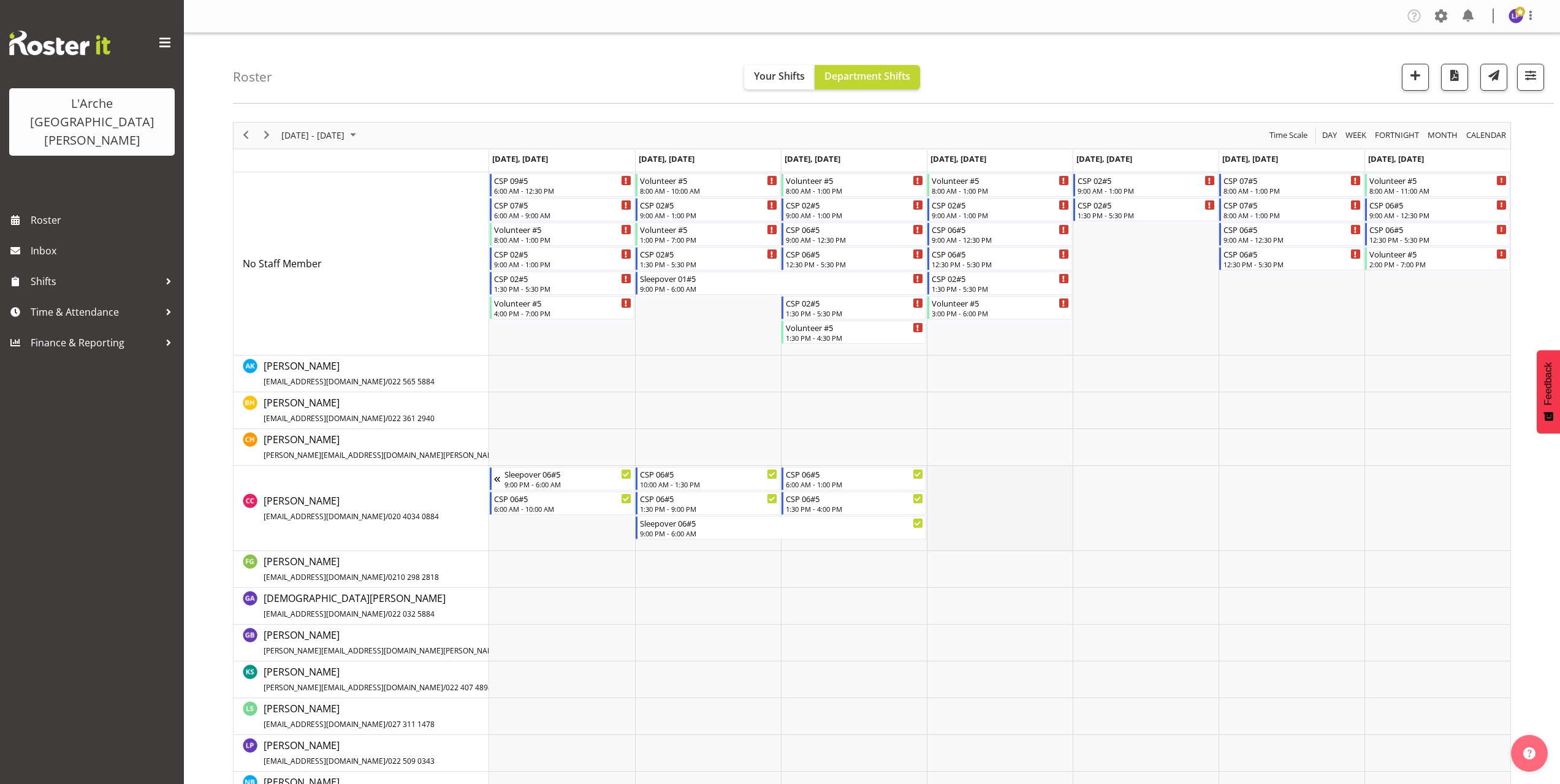
click at [934, 474] on td "Timeline Week of October 6, 2025" at bounding box center [1000, 508] width 146 height 85
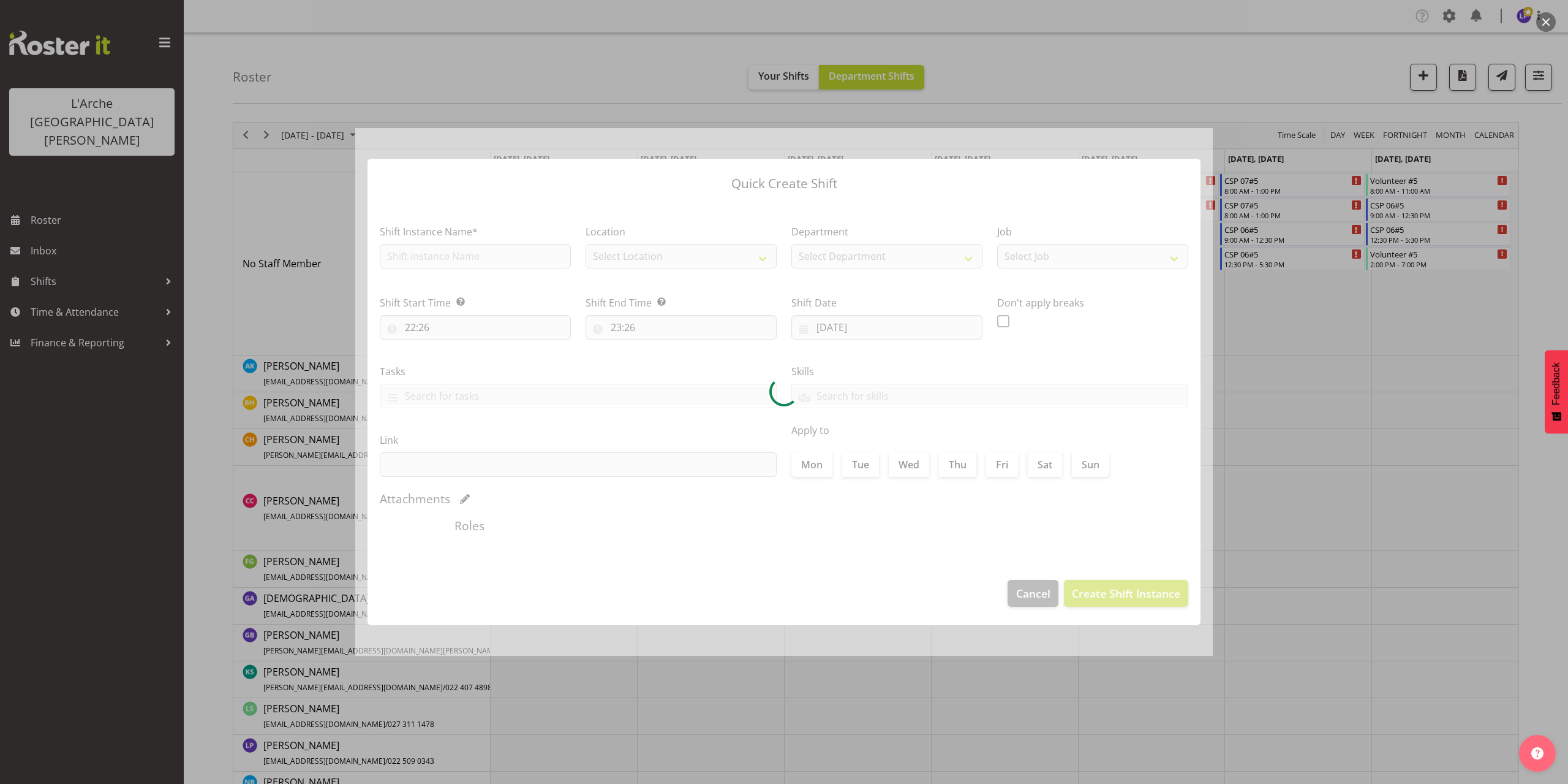
type input "[DATE]"
checkbox input "true"
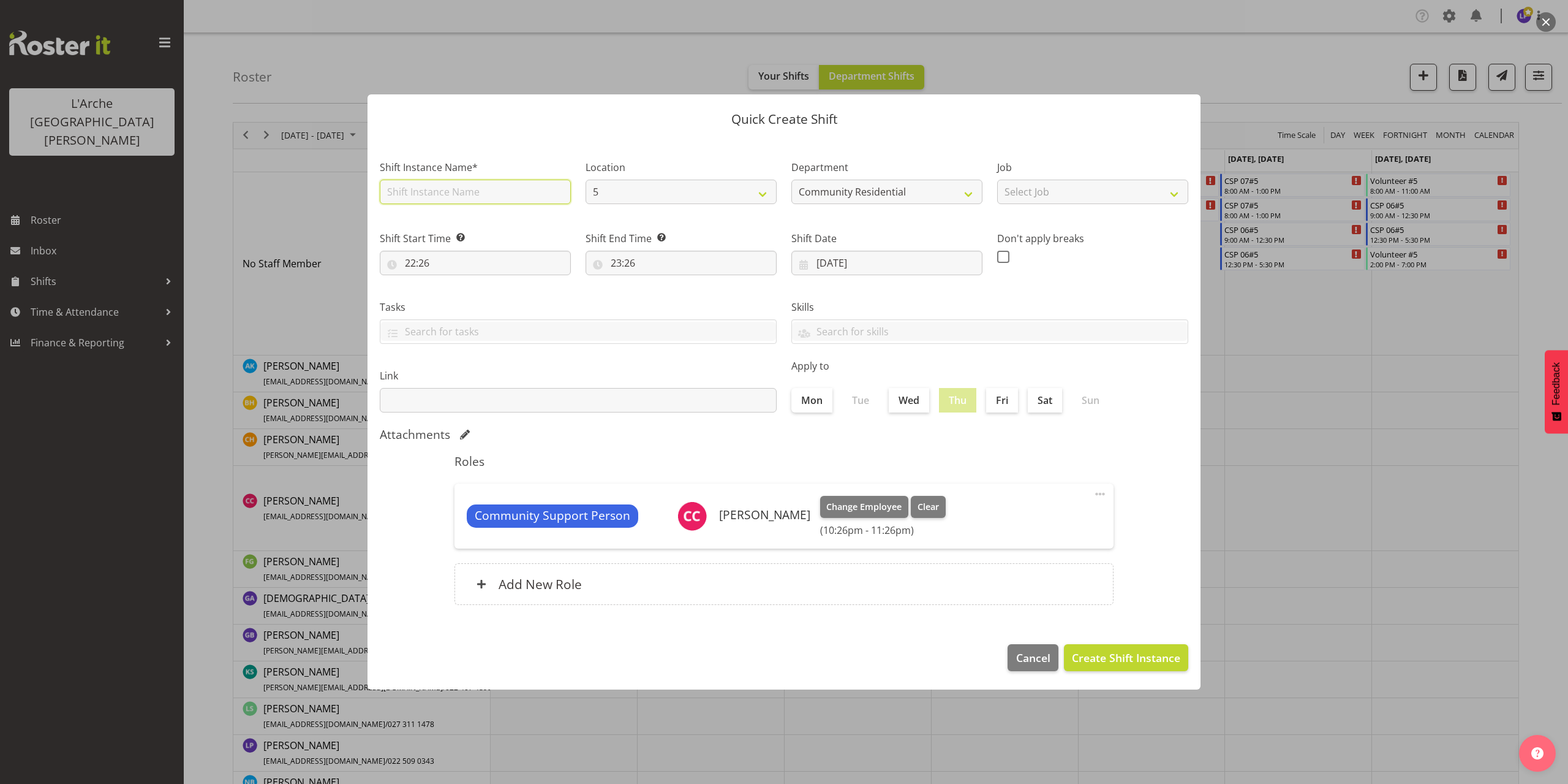
click at [434, 192] on input "text" at bounding box center [475, 192] width 191 height 24
type input "CSP 06#5"
click at [1007, 199] on select "Select Job Accounts Admin Art Coordinator Community Leader Community Support Pe…" at bounding box center [1093, 192] width 191 height 24
select select "2"
click at [997, 180] on select "Select Job Accounts Admin Art Coordinator Community Leader Community Support Pe…" at bounding box center [1093, 192] width 191 height 24
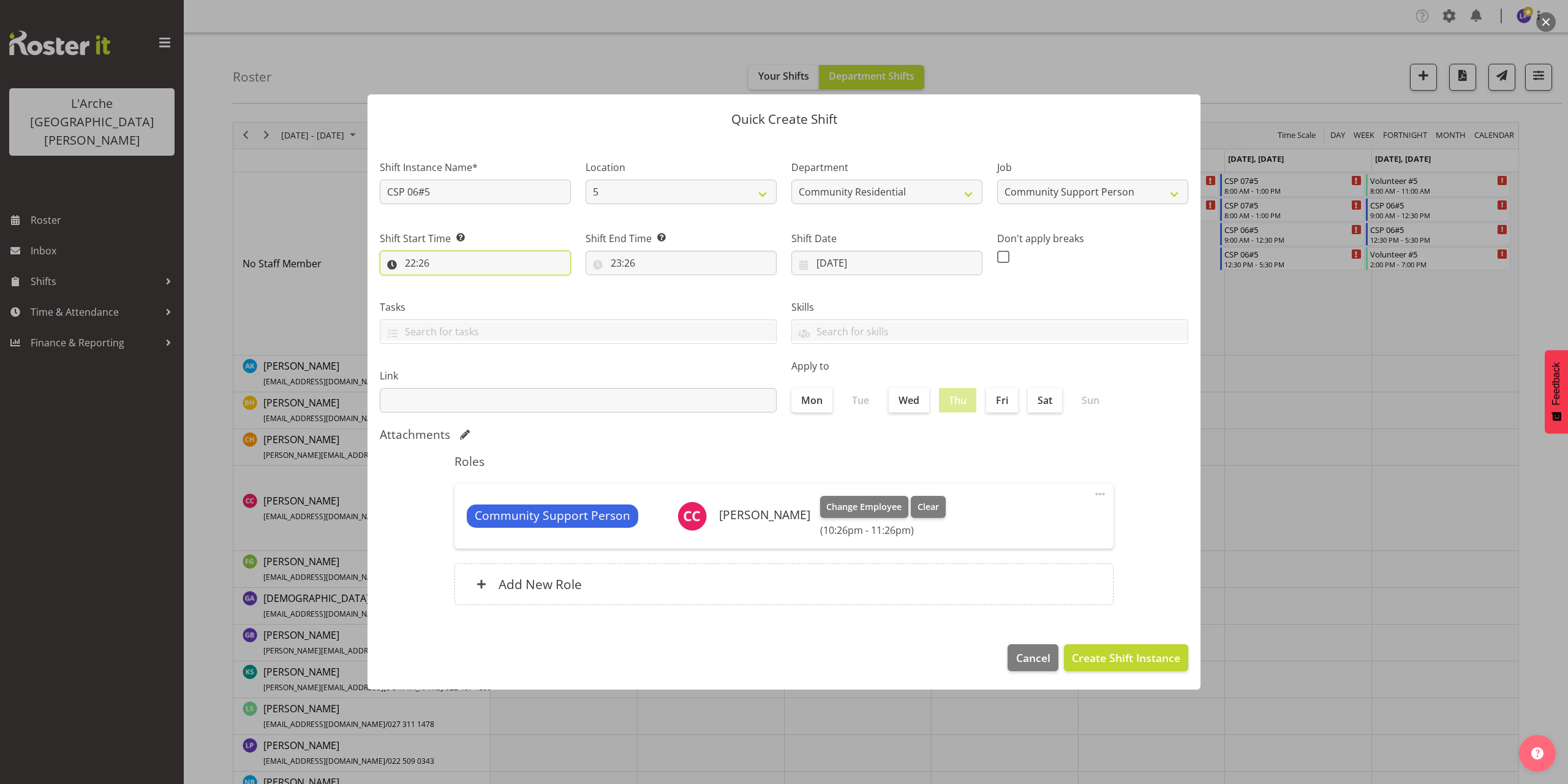
click at [419, 262] on input "22:26" at bounding box center [475, 263] width 191 height 24
click at [454, 295] on select "00 01 02 03 04 05 06 07 08 09 10 11 12 13 14 15 16 17 18 19 20 21 22 23" at bounding box center [463, 294] width 28 height 24
select select "10"
click at [449, 282] on select "00 01 02 03 04 05 06 07 08 09 10 11 12 13 14 15 16 17 18 19 20 21 22 23" at bounding box center [463, 294] width 28 height 24
type input "10:26"
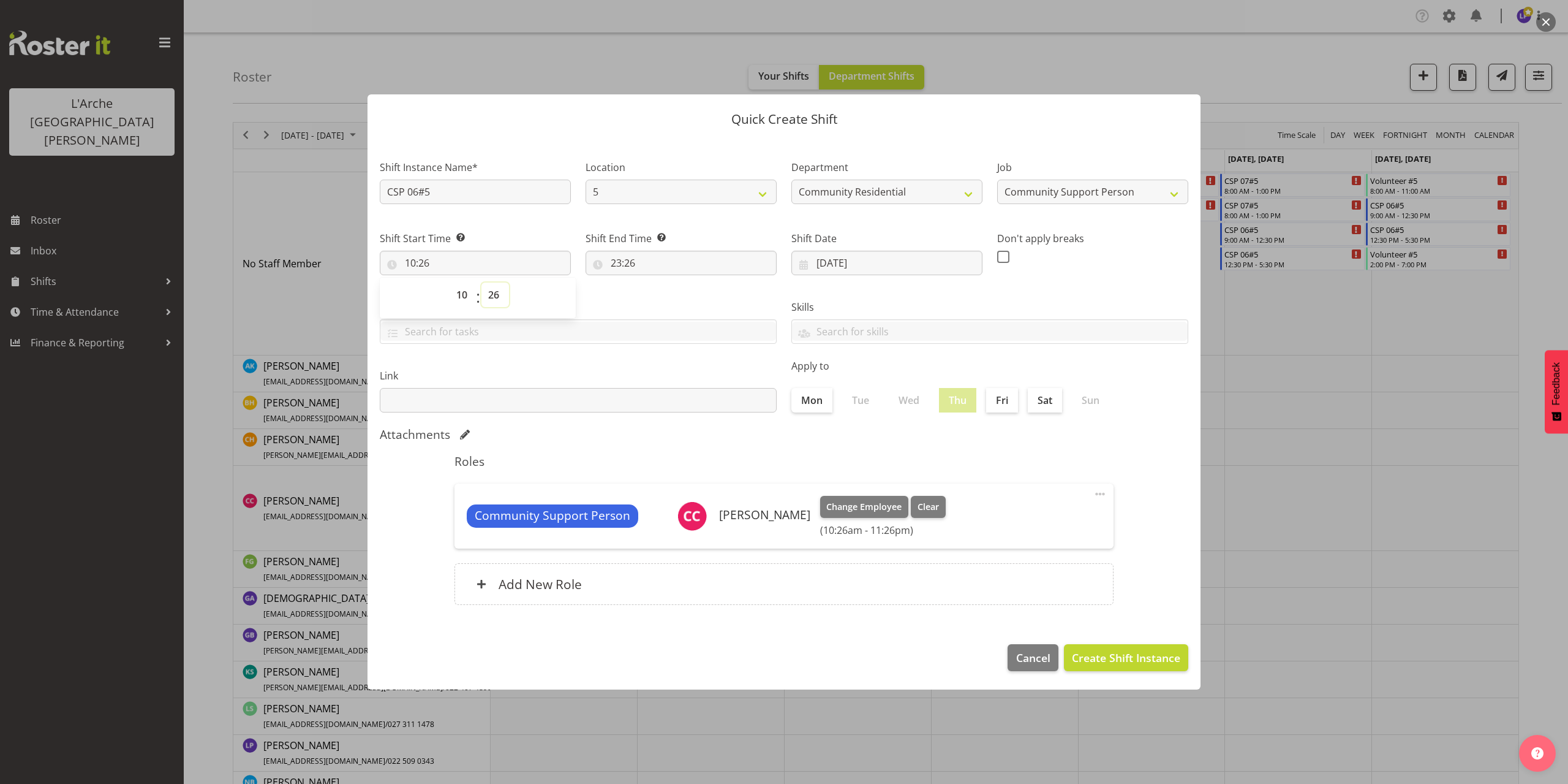
click at [495, 296] on select "00 01 02 03 04 05 06 07 08 09 10 11 12 13 14 15 16 17 18 19 20 21 22 23 24 25 2…" at bounding box center [495, 294] width 28 height 24
select select "0"
click at [482, 282] on select "00 01 02 03 04 05 06 07 08 09 10 11 12 13 14 15 16 17 18 19 20 21 22 23 24 25 2…" at bounding box center [495, 294] width 28 height 24
type input "10:00"
click at [617, 263] on input "23:26" at bounding box center [681, 263] width 191 height 24
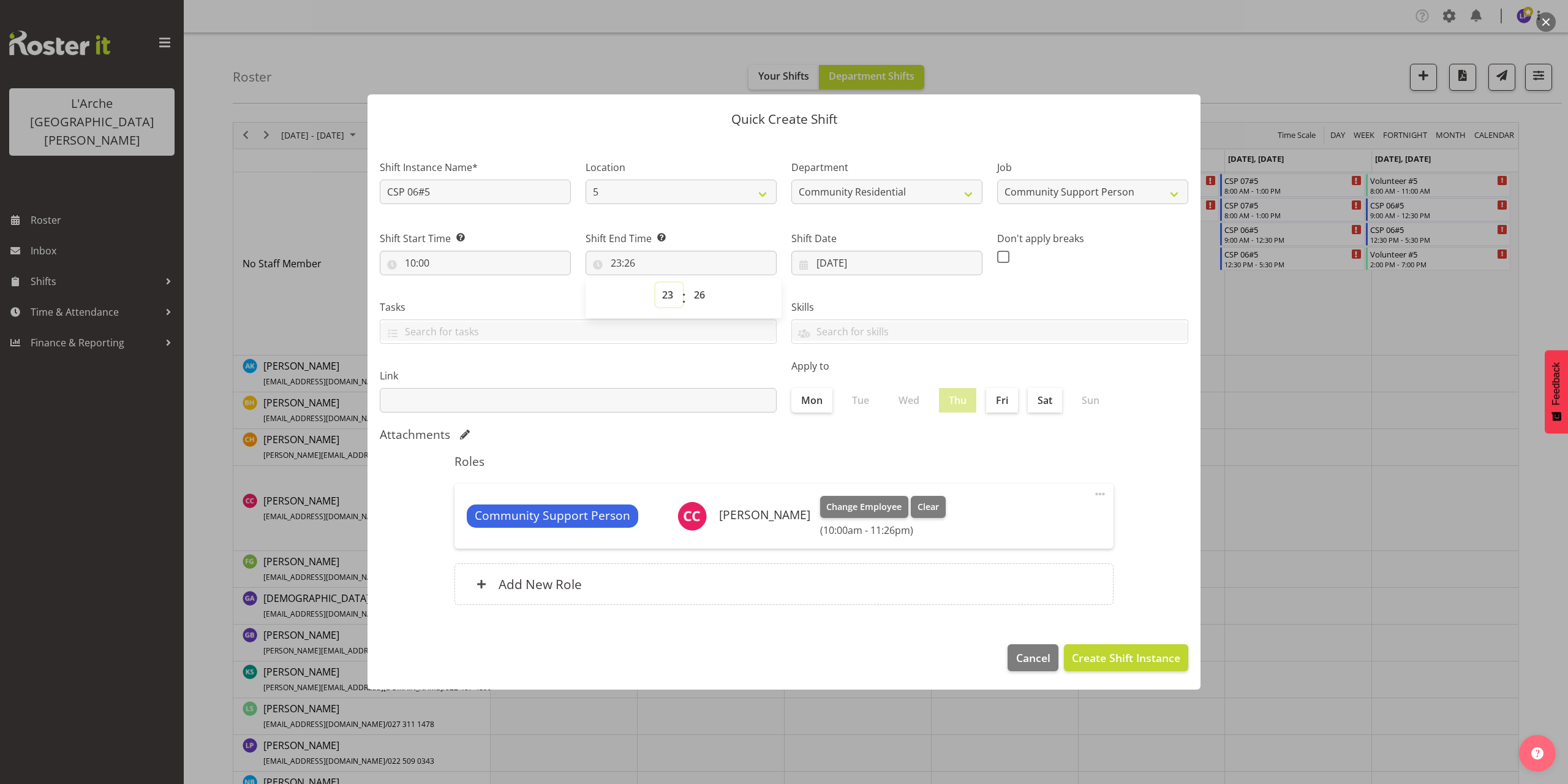
click at [664, 295] on select "00 01 02 03 04 05 06 07 08 09 10 11 12 13 14 15 16 17 18 19 20 21 22 23" at bounding box center [669, 294] width 28 height 24
drag, startPoint x: 665, startPoint y: 296, endPoint x: 657, endPoint y: 292, distance: 8.9
click at [657, 292] on select "00 01 02 03 04 05 06 07 08 09 10 11 12 13 14 15 16 17 18 19 20 21 22 23" at bounding box center [669, 294] width 28 height 24
select select "12"
click at [655, 282] on select "00 01 02 03 04 05 06 07 08 09 10 11 12 13 14 15 16 17 18 19 20 21 22 23" at bounding box center [669, 294] width 28 height 24
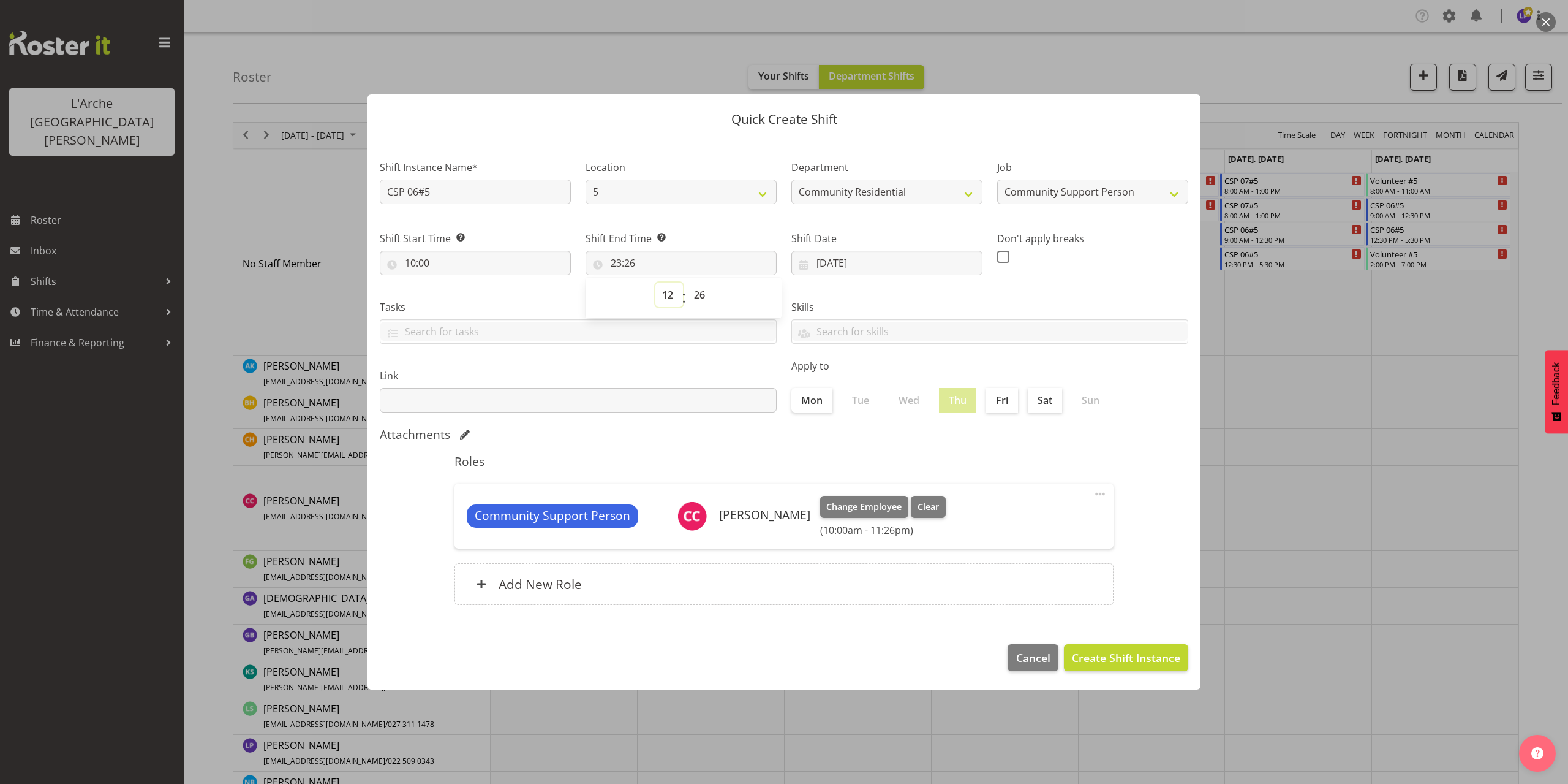
type input "12:26"
click at [700, 291] on select "00 01 02 03 04 05 06 07 08 09 10 11 12 13 14 15 16 17 18 19 20 21 22 23 24 25 2…" at bounding box center [701, 294] width 28 height 24
select select "30"
click at [687, 282] on select "00 01 02 03 04 05 06 07 08 09 10 11 12 13 14 15 16 17 18 19 20 21 22 23 24 25 2…" at bounding box center [701, 294] width 28 height 24
type input "12:30"
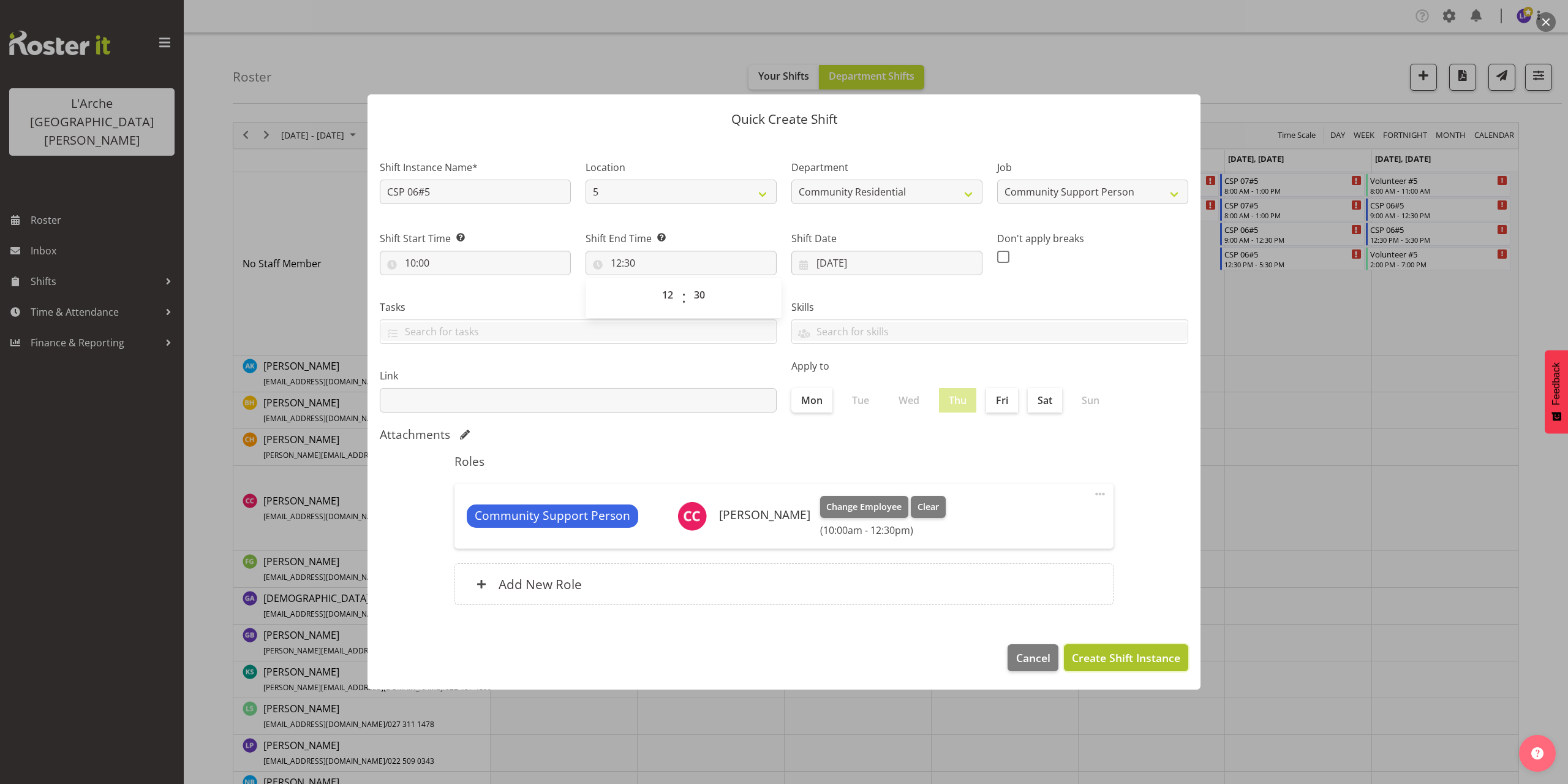
click at [1138, 651] on span "Create Shift Instance" at bounding box center [1125, 657] width 108 height 16
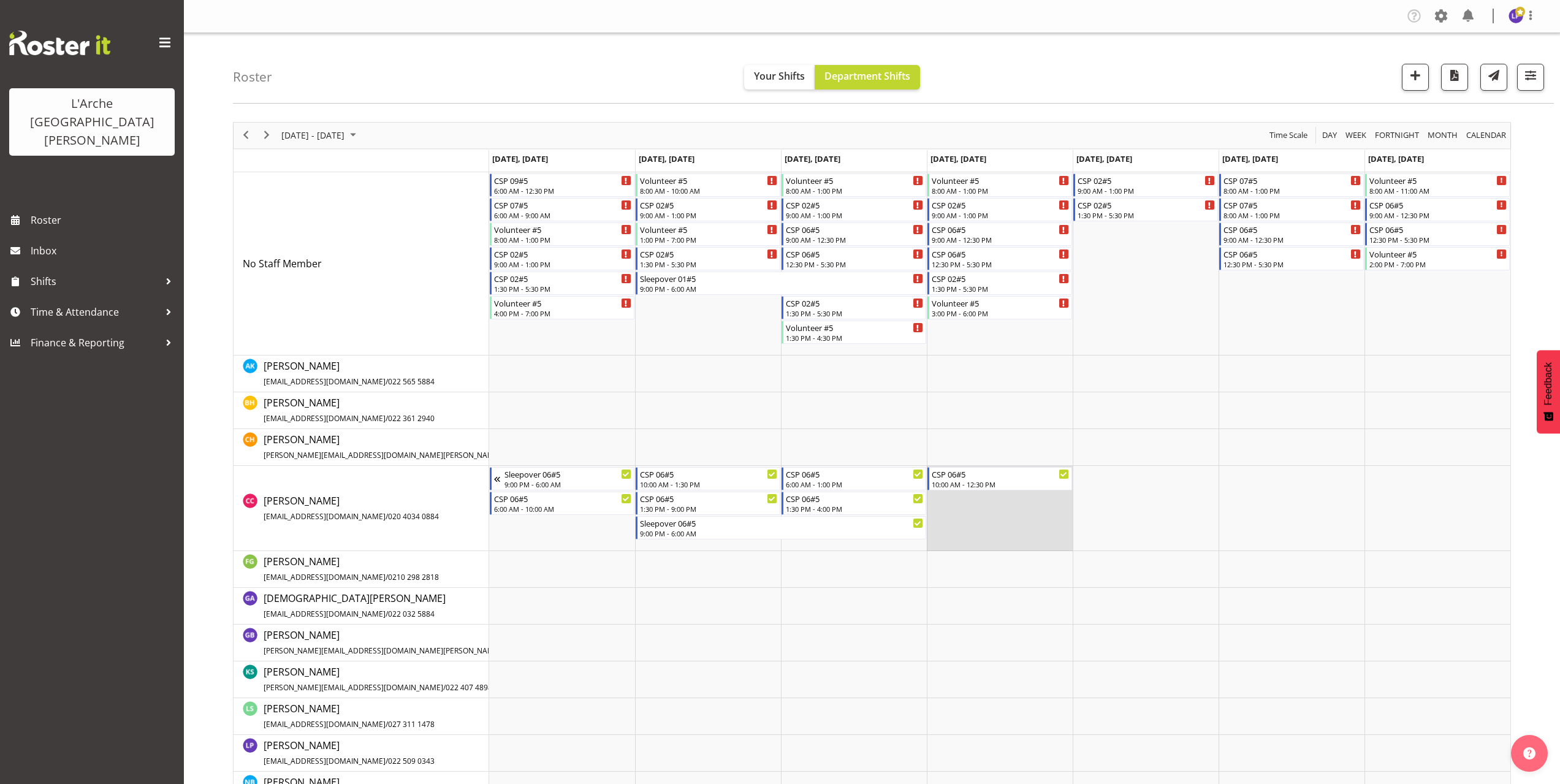
click at [952, 506] on td "Timeline Week of October 6, 2025" at bounding box center [1000, 508] width 146 height 85
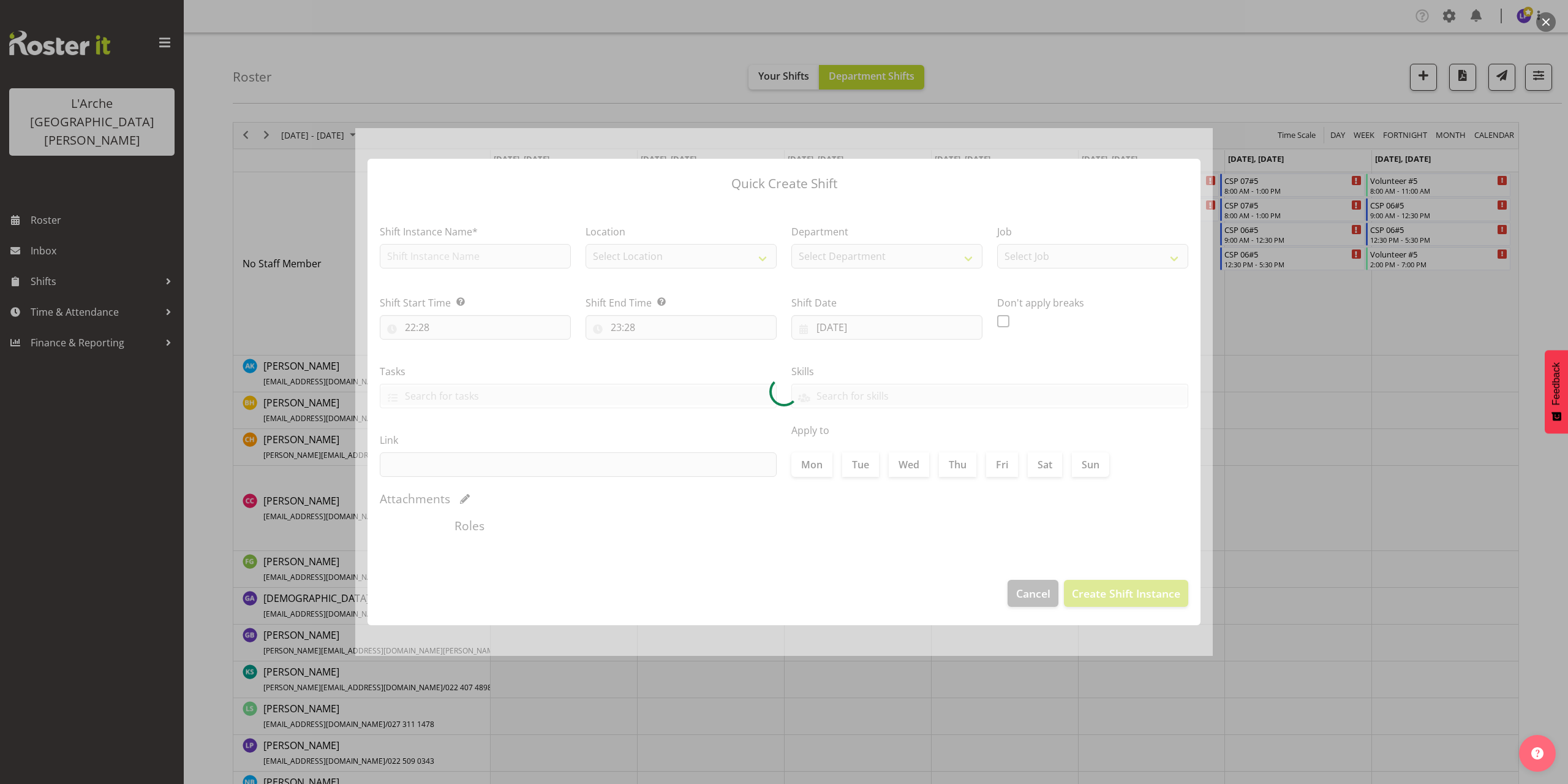
type input "[DATE]"
checkbox input "true"
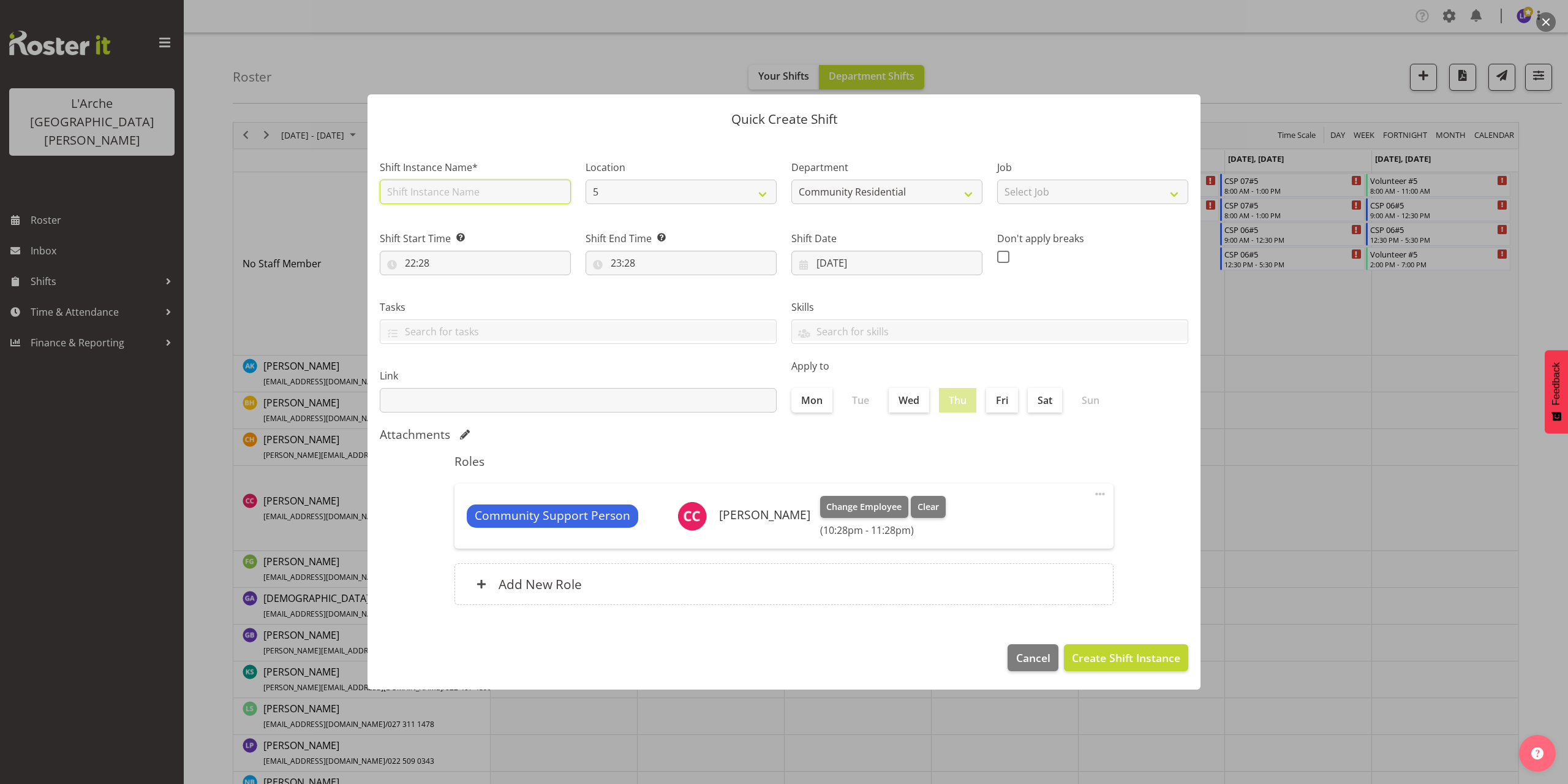
click at [413, 192] on input "text" at bounding box center [475, 192] width 191 height 24
type input "CSP 06#5"
click at [1012, 198] on select "Select Job Accounts Admin Art Coordinator Community Leader Community Support Pe…" at bounding box center [1093, 192] width 191 height 24
select select "2"
click at [997, 180] on select "Select Job Accounts Admin Art Coordinator Community Leader Community Support Pe…" at bounding box center [1093, 192] width 191 height 24
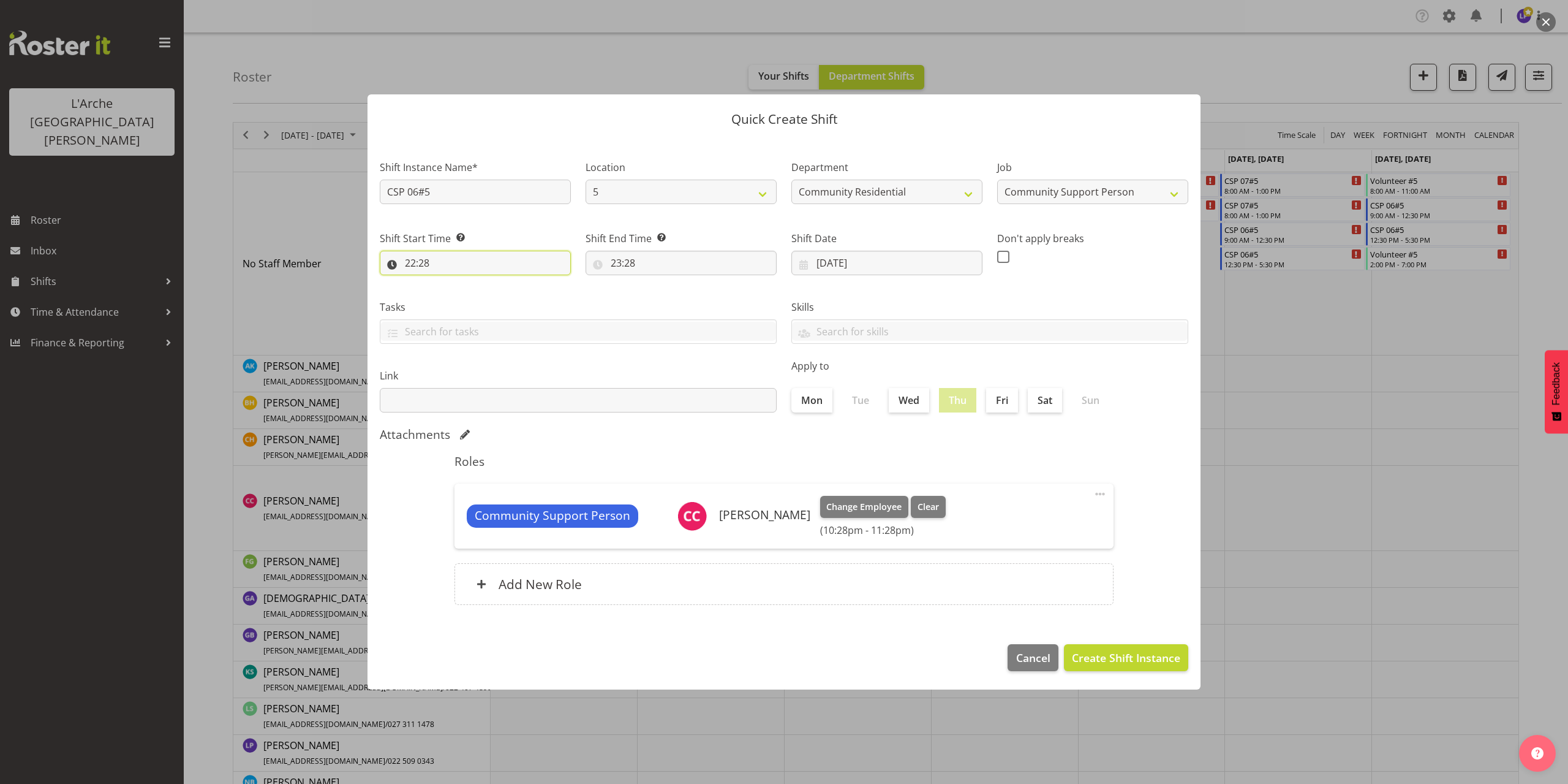
click at [424, 263] on input "22:28" at bounding box center [475, 263] width 191 height 24
click at [460, 291] on select "00 01 02 03 04 05 06 07 08 09 10 11 12 13 14 15 16 17 18 19 20 21 22 23" at bounding box center [463, 294] width 28 height 24
select select "13"
click at [449, 282] on select "00 01 02 03 04 05 06 07 08 09 10 11 12 13 14 15 16 17 18 19 20 21 22 23" at bounding box center [463, 294] width 28 height 24
type input "13:28"
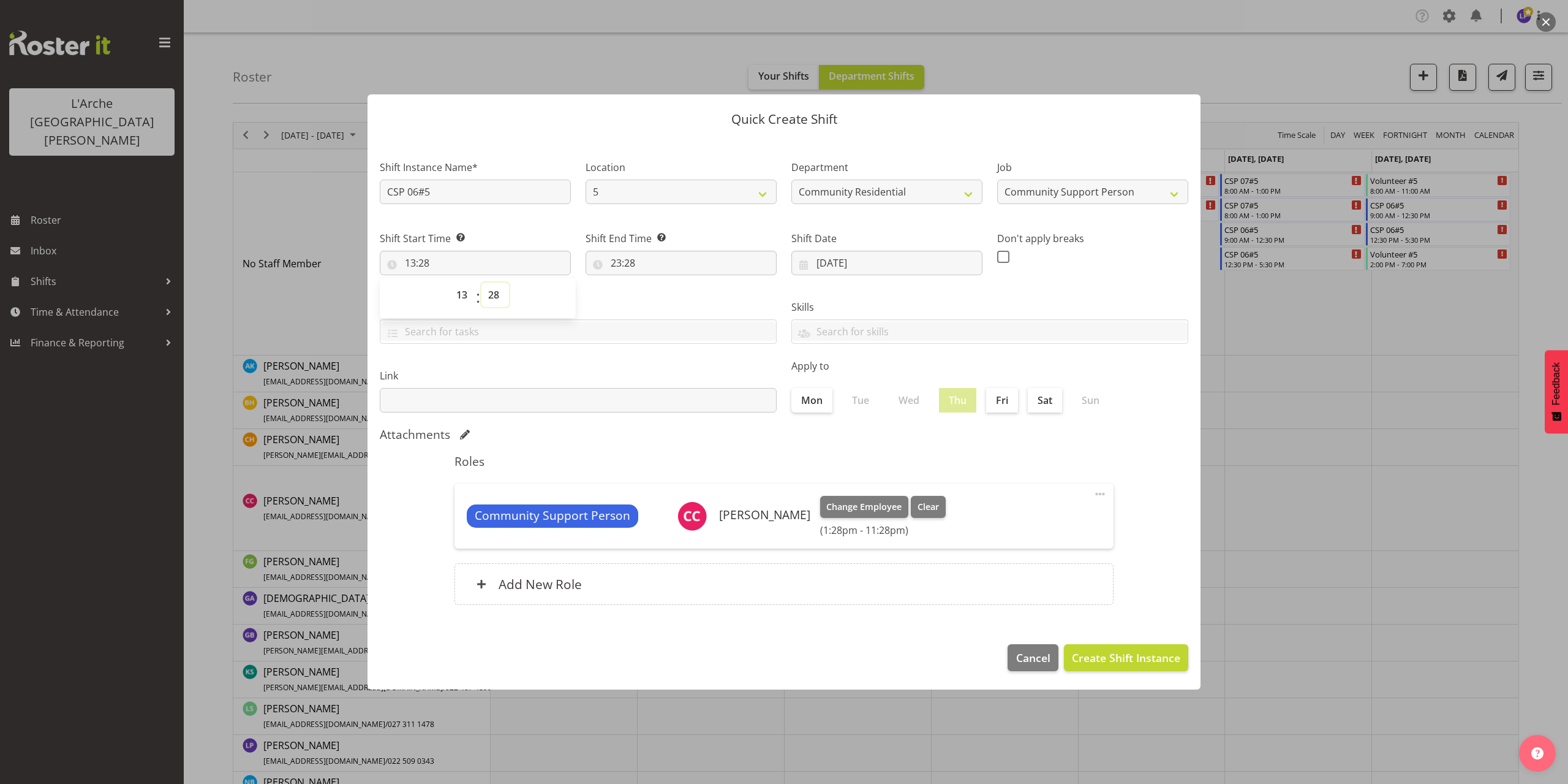
click at [492, 293] on select "00 01 02 03 04 05 06 07 08 09 10 11 12 13 14 15 16 17 18 19 20 21 22 23 24 25 2…" at bounding box center [495, 294] width 28 height 24
select select "0"
click at [482, 282] on select "00 01 02 03 04 05 06 07 08 09 10 11 12 13 14 15 16 17 18 19 20 21 22 23 24 25 2…" at bounding box center [495, 294] width 28 height 24
type input "13:00"
click at [627, 262] on input "23:28" at bounding box center [681, 263] width 191 height 24
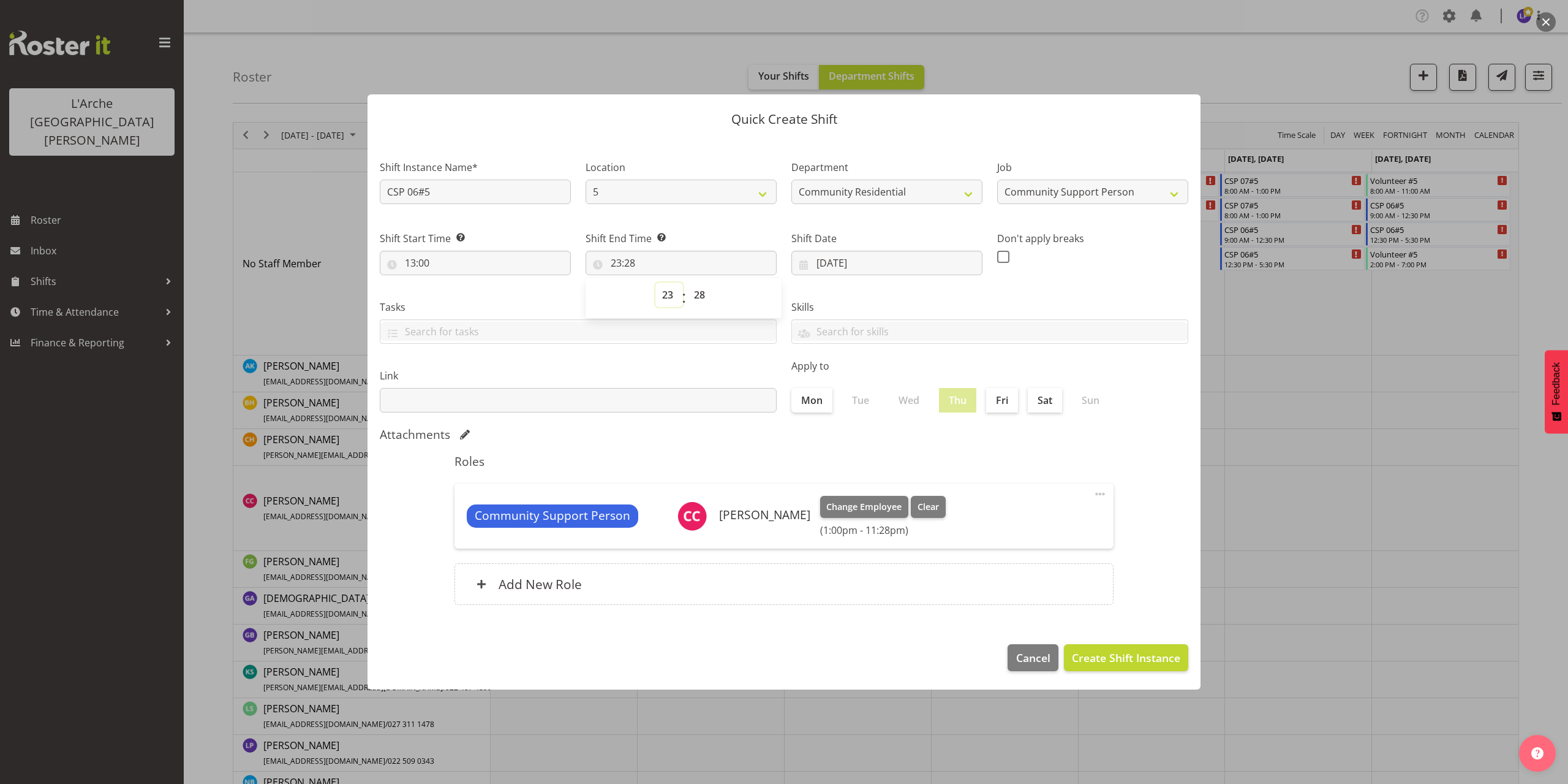
click at [669, 295] on select "00 01 02 03 04 05 06 07 08 09 10 11 12 13 14 15 16 17 18 19 20 21 22 23" at bounding box center [669, 294] width 28 height 24
select select "16"
click at [655, 282] on select "00 01 02 03 04 05 06 07 08 09 10 11 12 13 14 15 16 17 18 19 20 21 22 23" at bounding box center [669, 294] width 28 height 24
type input "16:28"
click at [696, 295] on select "00 01 02 03 04 05 06 07 08 09 10 11 12 13 14 15 16 17 18 19 20 21 22 23 24 25 2…" at bounding box center [701, 294] width 28 height 24
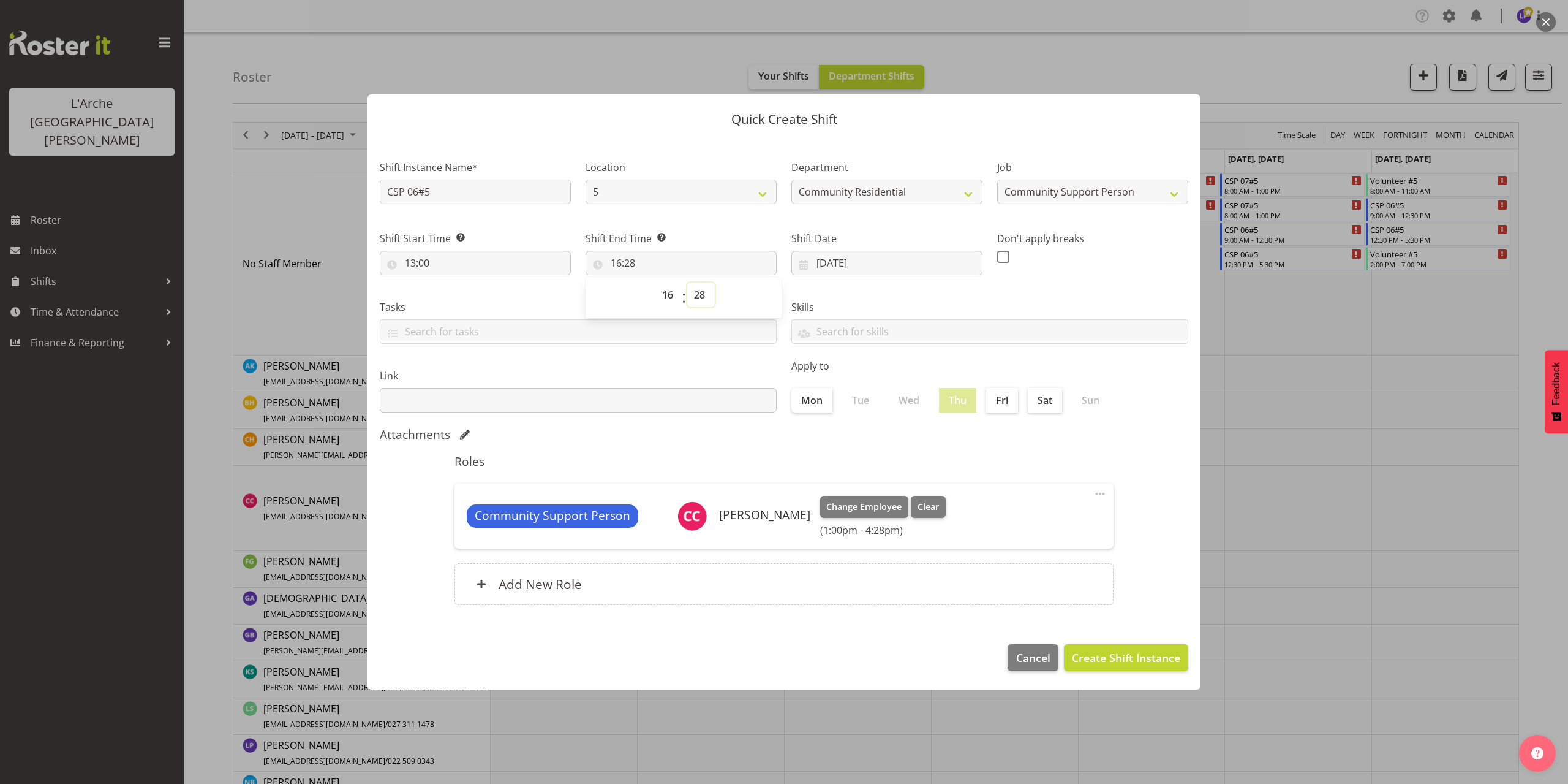
select select "0"
click at [687, 282] on select "00 01 02 03 04 05 06 07 08 09 10 11 12 13 14 15 16 17 18 19 20 21 22 23 24 25 2…" at bounding box center [701, 294] width 28 height 24
type input "16:00"
click at [1126, 660] on span "Create Shift Instance" at bounding box center [1125, 657] width 108 height 16
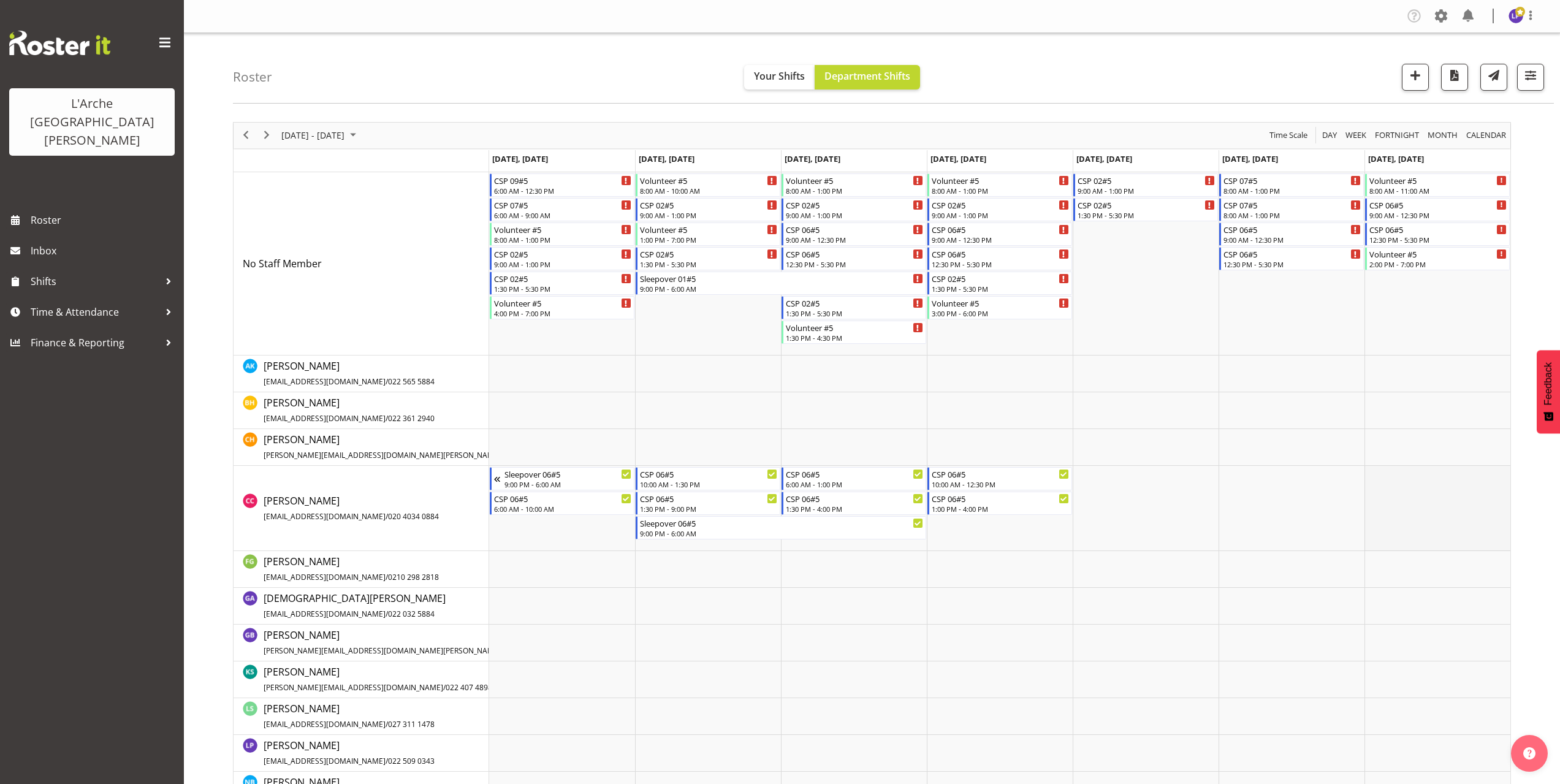
click at [1371, 471] on td "Timeline Week of October 6, 2025" at bounding box center [1437, 508] width 146 height 85
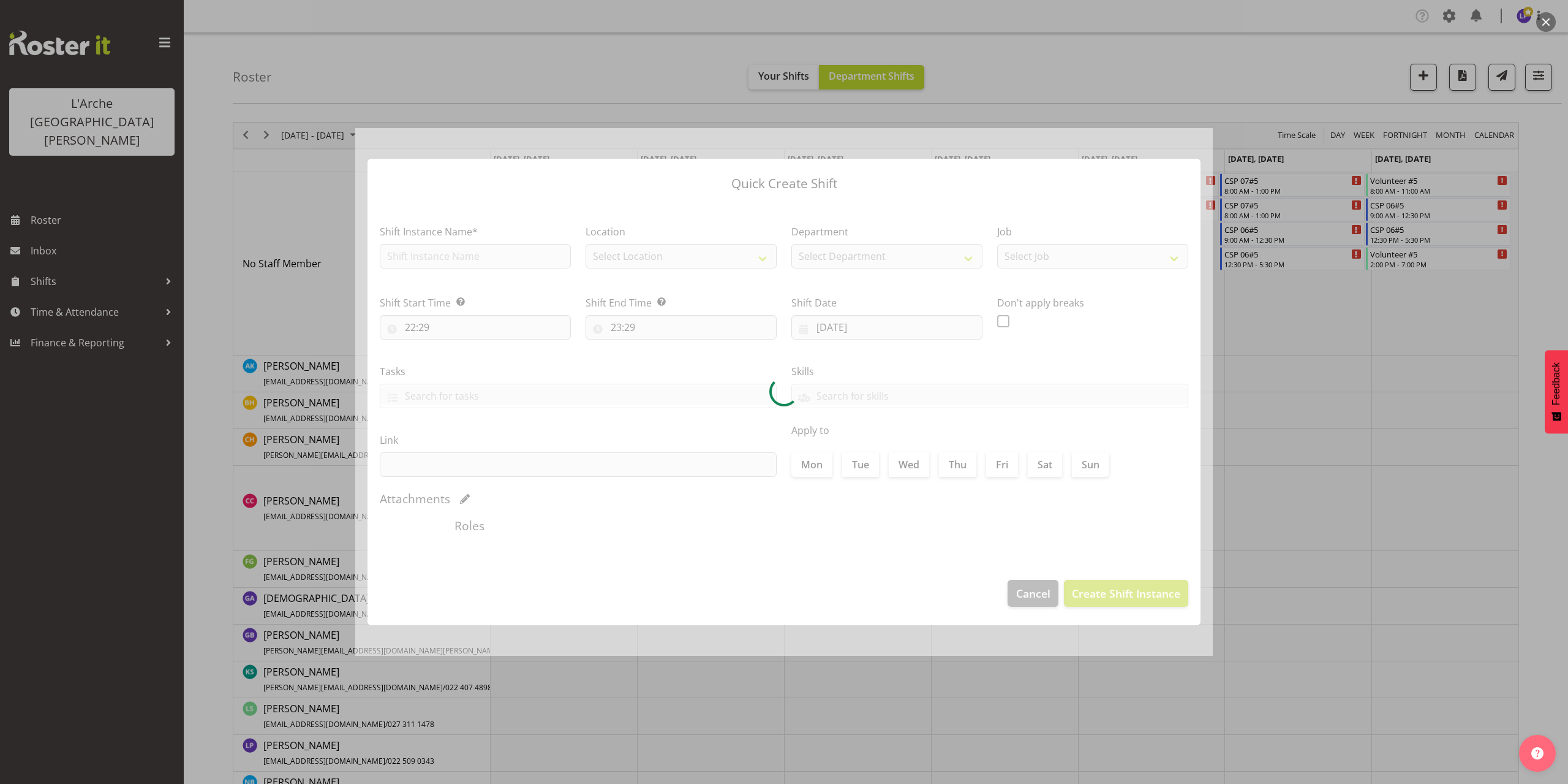
type input "[DATE]"
checkbox input "true"
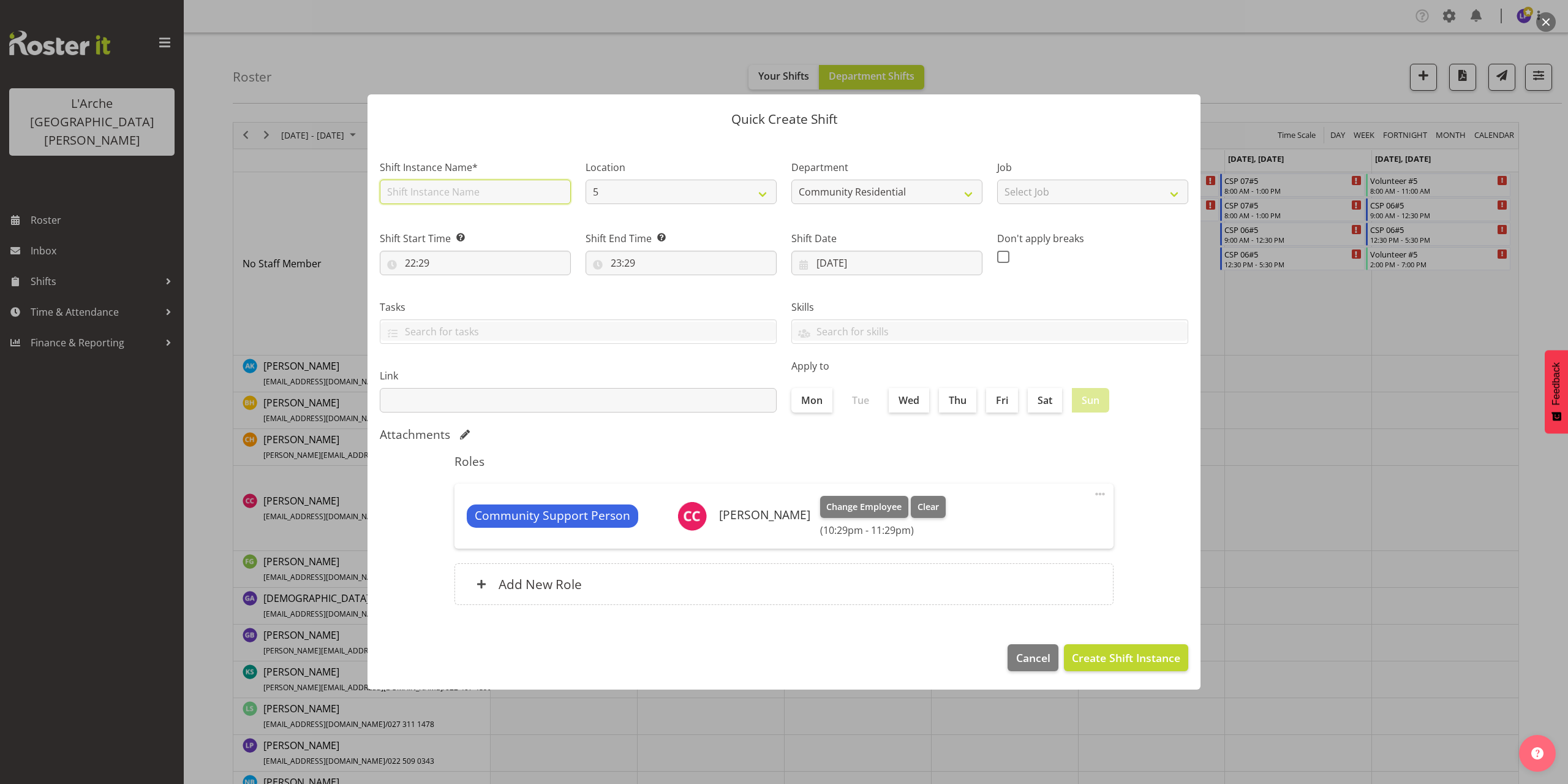
click at [439, 196] on input "text" at bounding box center [475, 192] width 191 height 24
type input "CSP 06#5"
click at [1069, 193] on select "Select Job Accounts Admin Art Coordinator Community Leader Community Support Pe…" at bounding box center [1093, 192] width 191 height 24
select select "2"
click at [997, 180] on select "Select Job Accounts Admin Art Coordinator Community Leader Community Support Pe…" at bounding box center [1093, 192] width 191 height 24
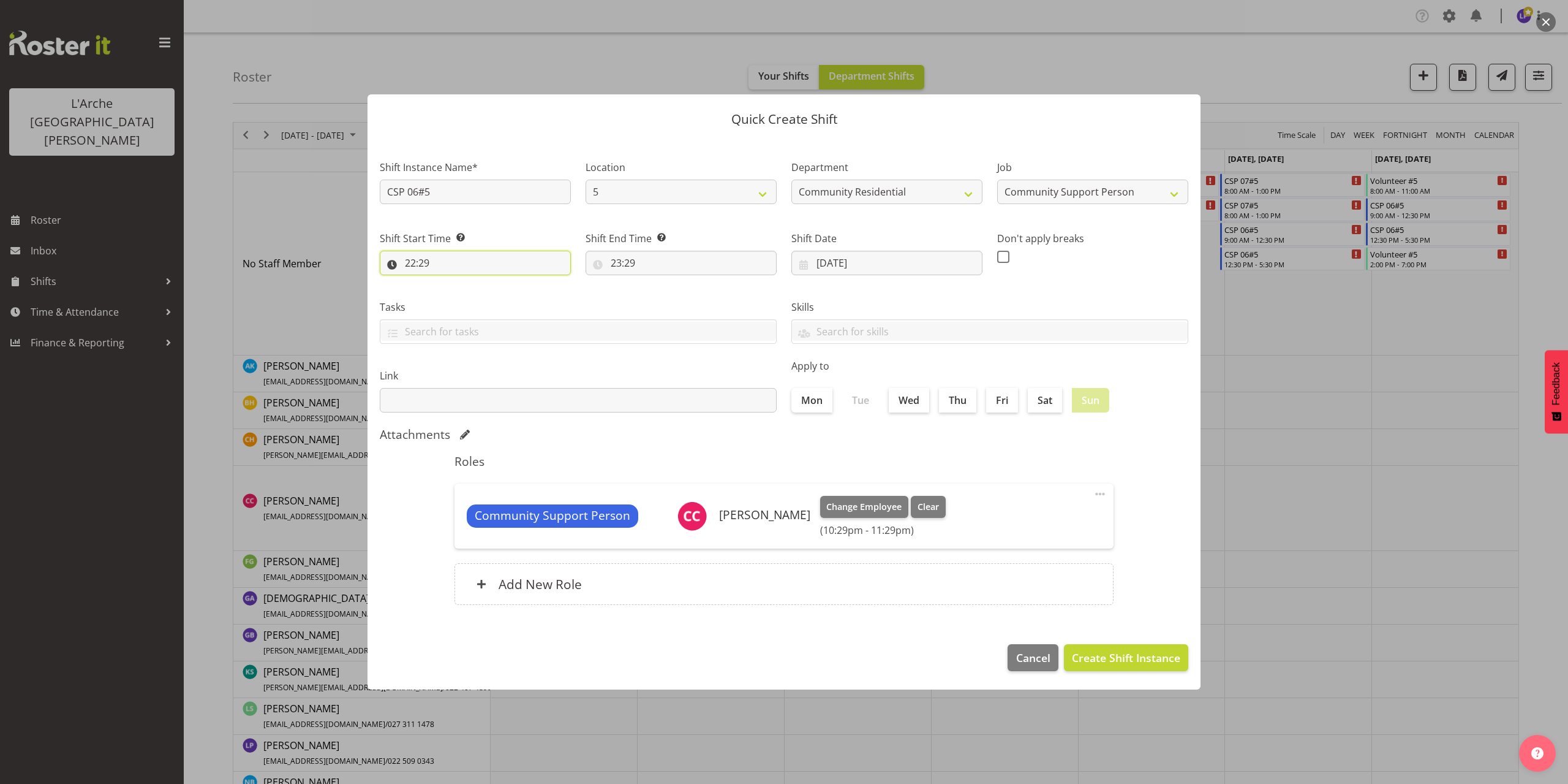
click at [429, 261] on input "22:29" at bounding box center [475, 263] width 191 height 24
click at [457, 295] on select "00 01 02 03 04 05 06 07 08 09 10 11 12 13 14 15 16 17 18 19 20 21 22 23" at bounding box center [463, 294] width 28 height 24
click at [1550, 26] on button "button" at bounding box center [1545, 22] width 20 height 20
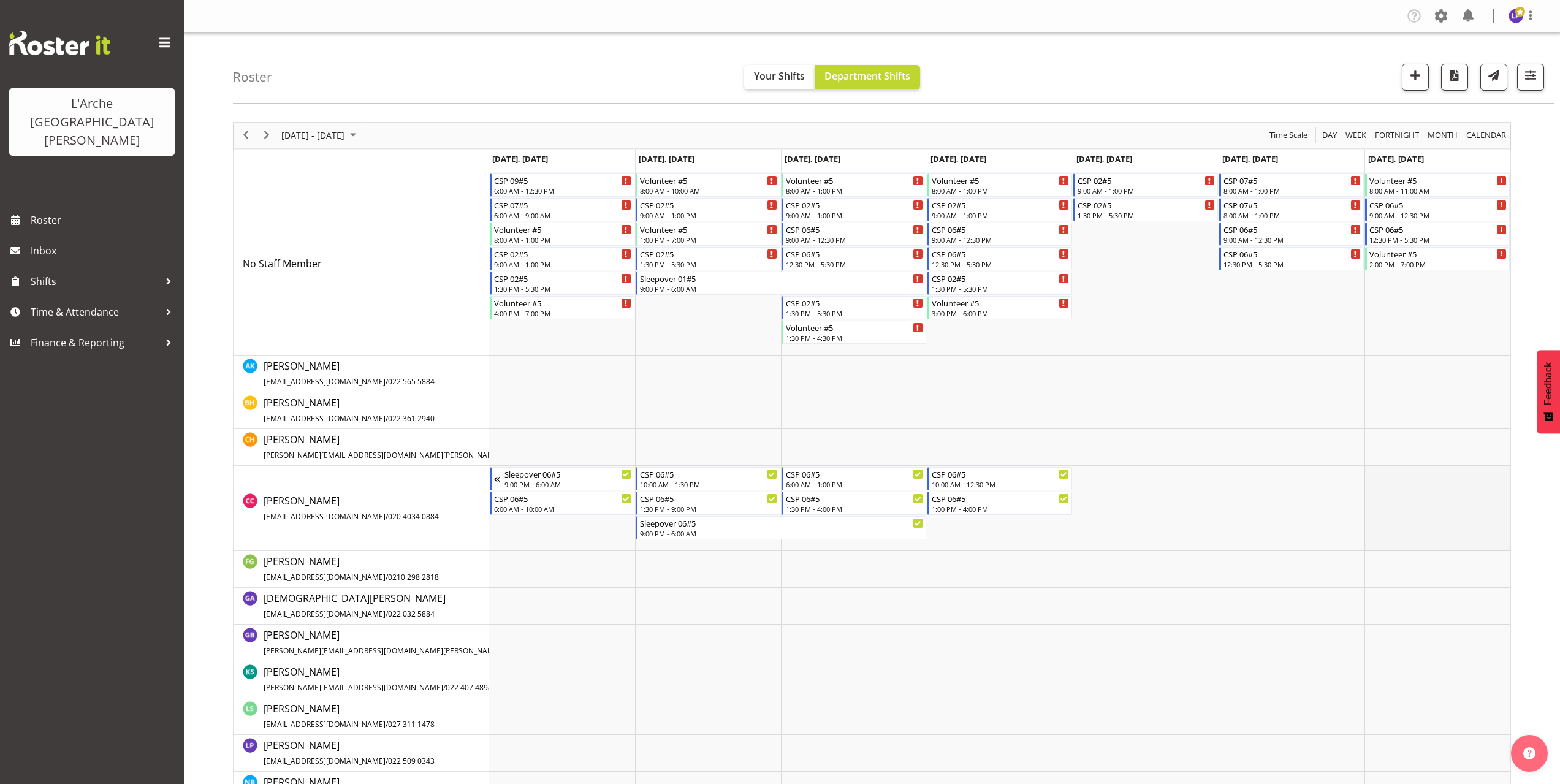
click at [1381, 477] on td "Timeline Week of October 6, 2025" at bounding box center [1437, 508] width 146 height 85
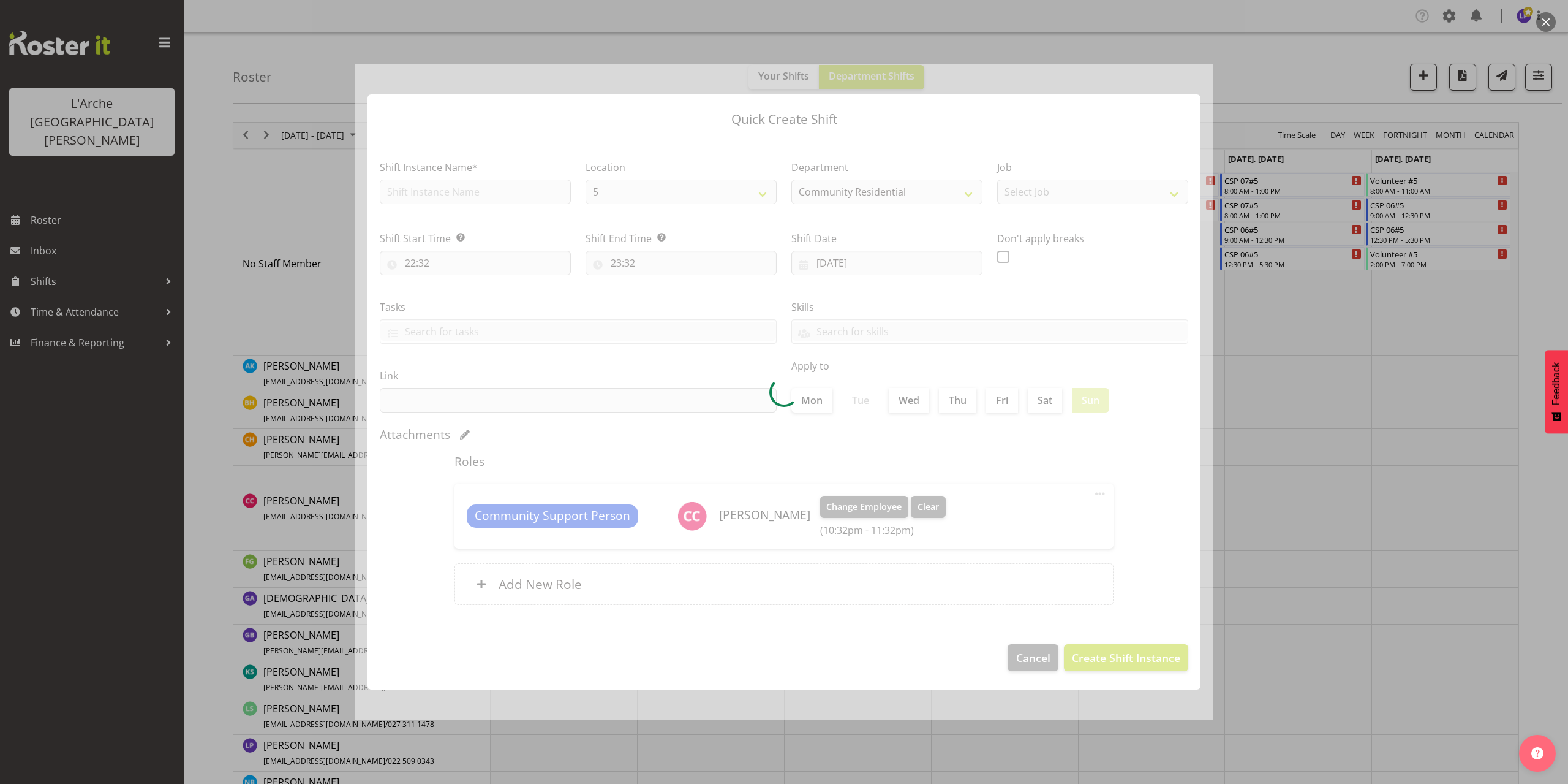
type input "[DATE]"
checkbox input "true"
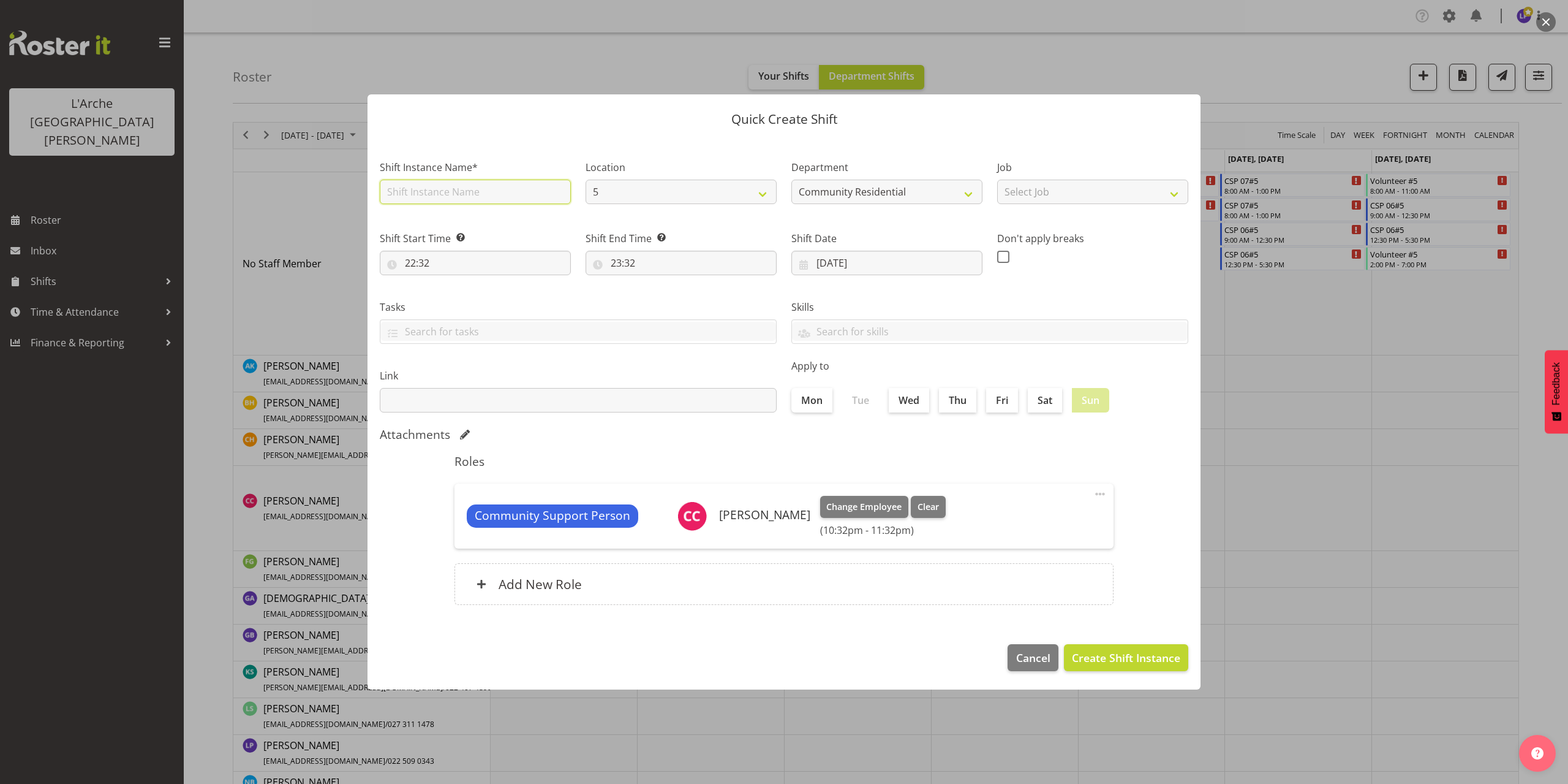
click at [430, 186] on input "text" at bounding box center [475, 192] width 191 height 24
type input "CSP 06#5"
click at [1038, 194] on select "Select Job Accounts Admin Art Coordinator Community Leader Community Support Pe…" at bounding box center [1093, 192] width 191 height 24
select select "2"
click at [997, 180] on select "Select Job Accounts Admin Art Coordinator Community Leader Community Support Pe…" at bounding box center [1093, 192] width 191 height 24
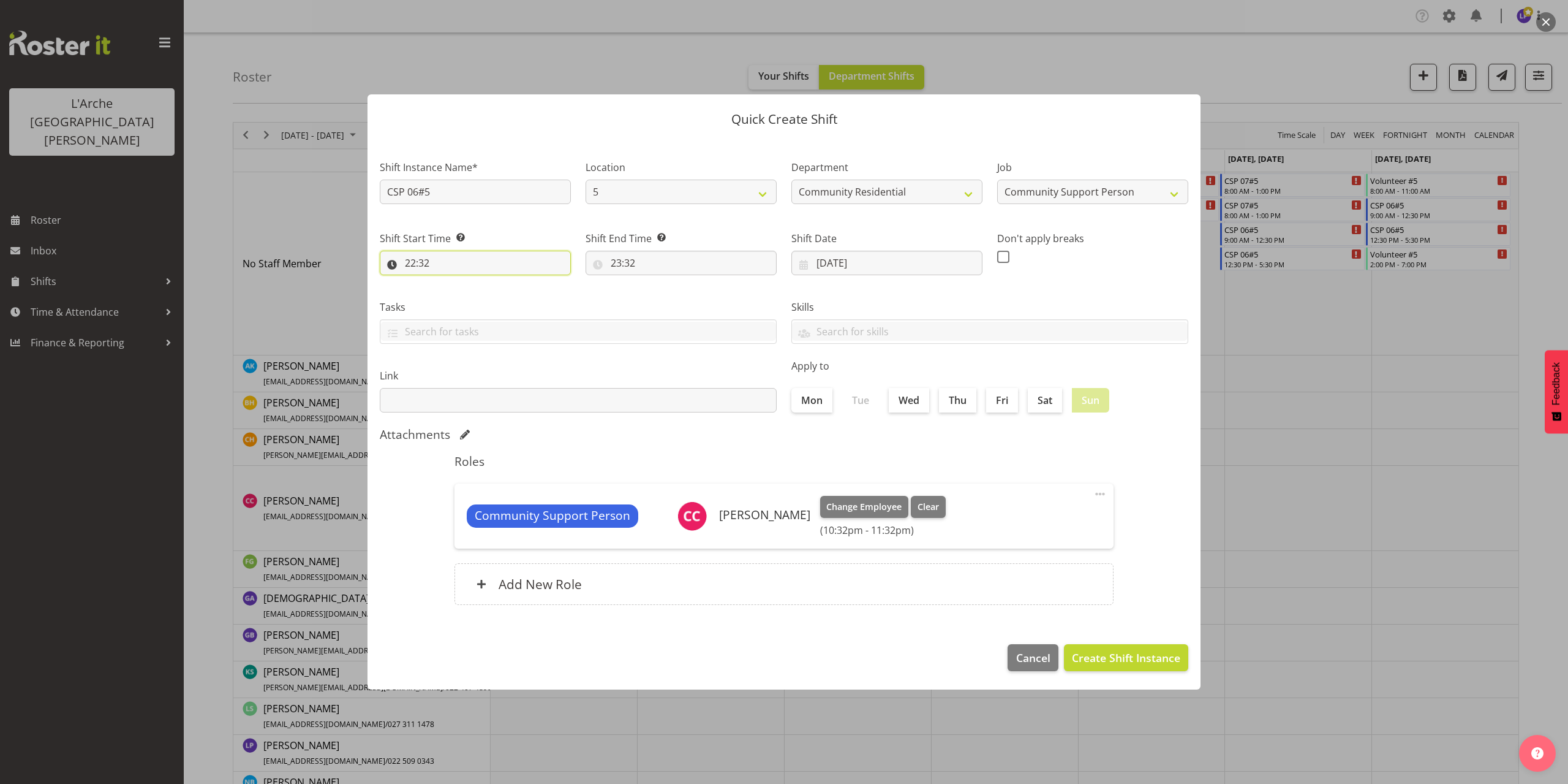
click at [420, 267] on input "22:32" at bounding box center [475, 263] width 191 height 24
click at [460, 295] on select "00 01 02 03 04 05 06 07 08 09 10 11 12 13 14 15 16 17 18 19 20 21 22 23" at bounding box center [463, 294] width 28 height 24
select select "8"
click at [449, 282] on select "00 01 02 03 04 05 06 07 08 09 10 11 12 13 14 15 16 17 18 19 20 21 22 23" at bounding box center [463, 294] width 28 height 24
type input "08:32"
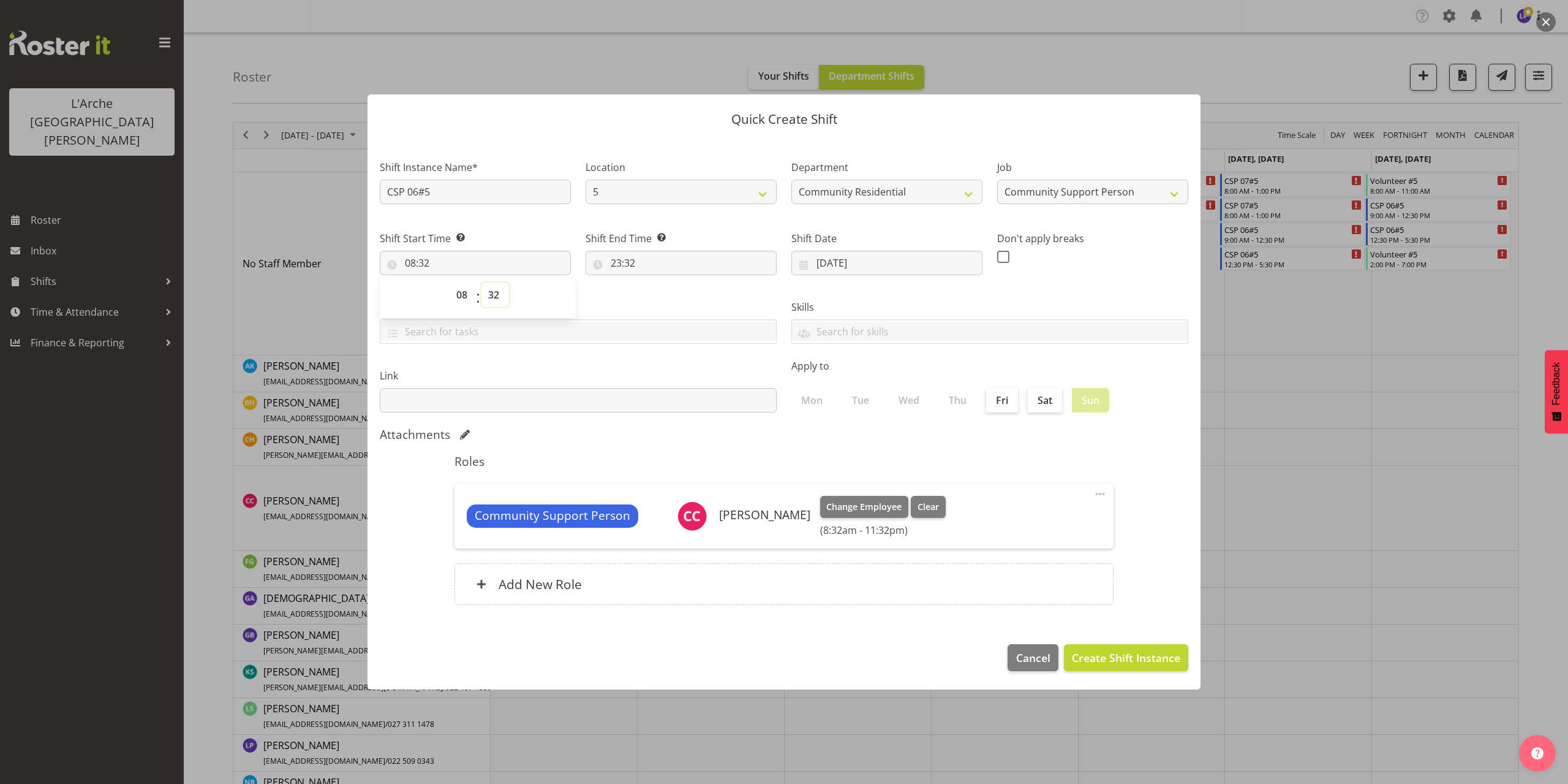
click at [493, 294] on select "00 01 02 03 04 05 06 07 08 09 10 11 12 13 14 15 16 17 18 19 20 21 22 23 24 25 2…" at bounding box center [495, 294] width 28 height 24
select select "30"
click at [482, 282] on select "00 01 02 03 04 05 06 07 08 09 10 11 12 13 14 15 16 17 18 19 20 21 22 23 24 25 2…" at bounding box center [495, 294] width 28 height 24
type input "08:30"
click at [627, 267] on input "23:32" at bounding box center [681, 263] width 191 height 24
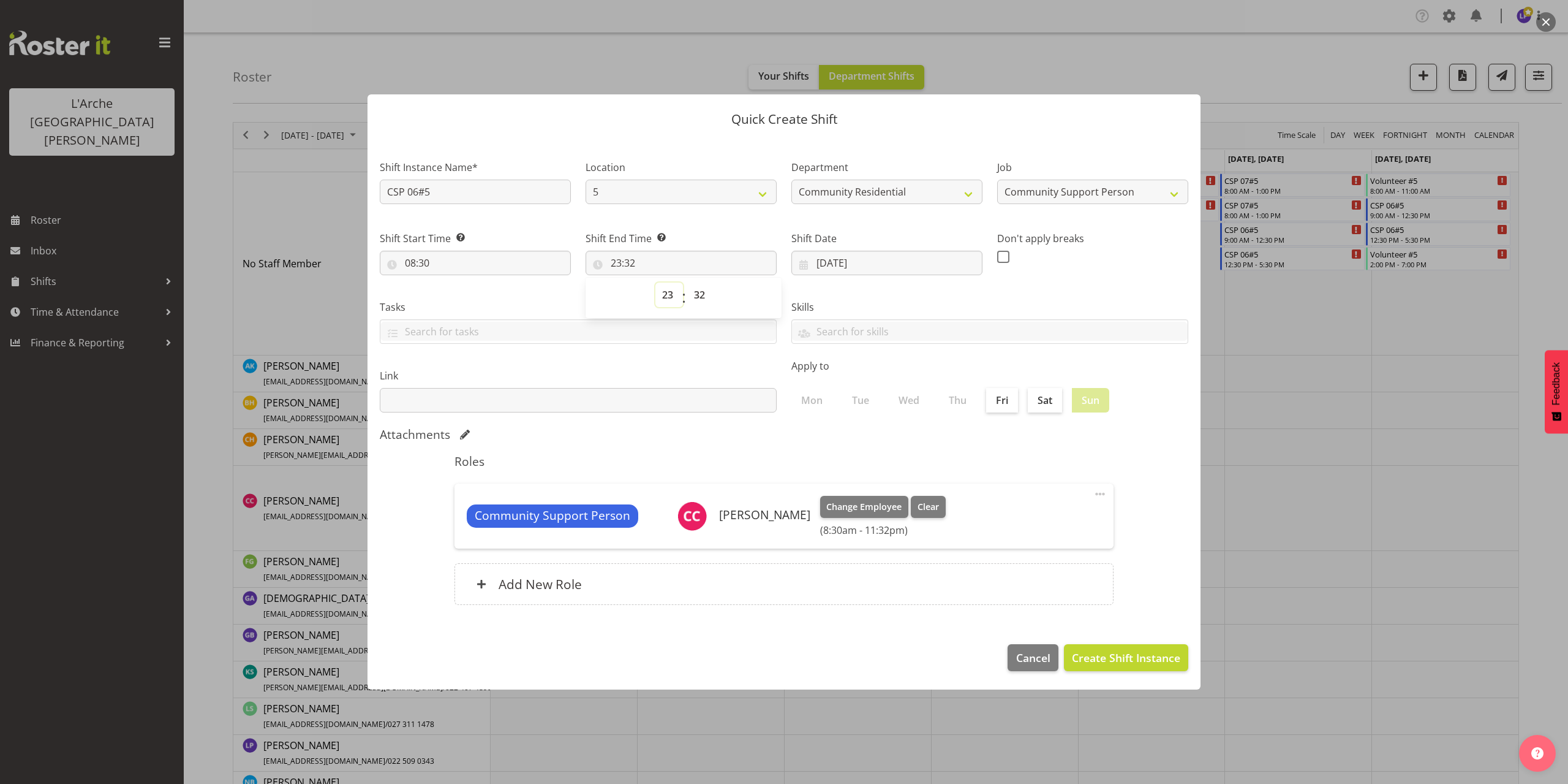
click at [667, 299] on select "00 01 02 03 04 05 06 07 08 09 10 11 12 13 14 15 16 17 18 19 20 21 22 23" at bounding box center [669, 294] width 28 height 24
select select "13"
click at [655, 282] on select "00 01 02 03 04 05 06 07 08 09 10 11 12 13 14 15 16 17 18 19 20 21 22 23" at bounding box center [669, 294] width 28 height 24
type input "13:32"
click at [702, 299] on select "00 01 02 03 04 05 06 07 08 09 10 11 12 13 14 15 16 17 18 19 20 21 22 23 24 25 2…" at bounding box center [701, 294] width 28 height 24
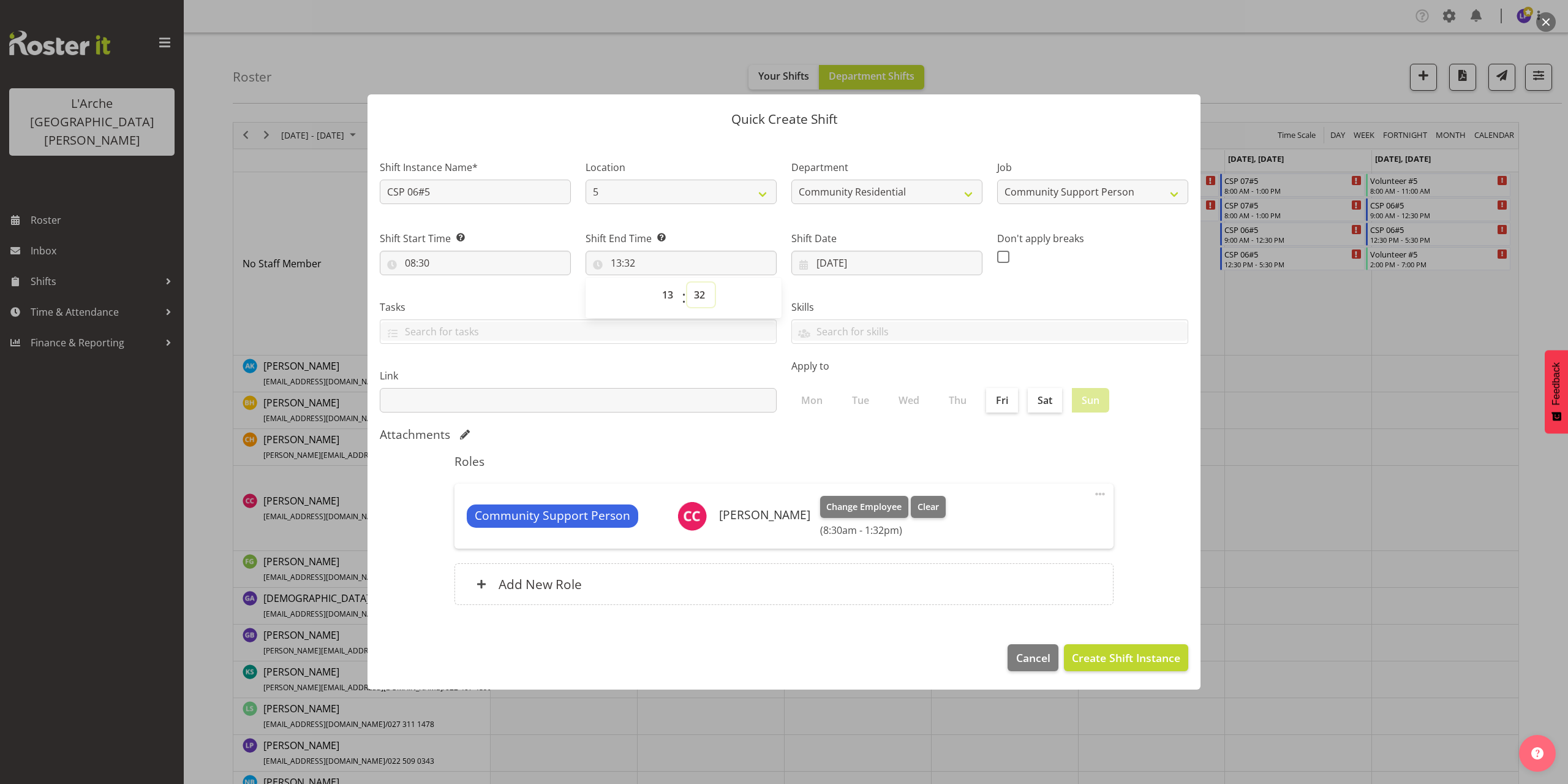
select select "0"
click at [687, 282] on select "00 01 02 03 04 05 06 07 08 09 10 11 12 13 14 15 16 17 18 19 20 21 22 23 24 25 2…" at bounding box center [701, 294] width 28 height 24
type input "13:00"
click at [1108, 657] on span "Create Shift Instance" at bounding box center [1125, 657] width 108 height 16
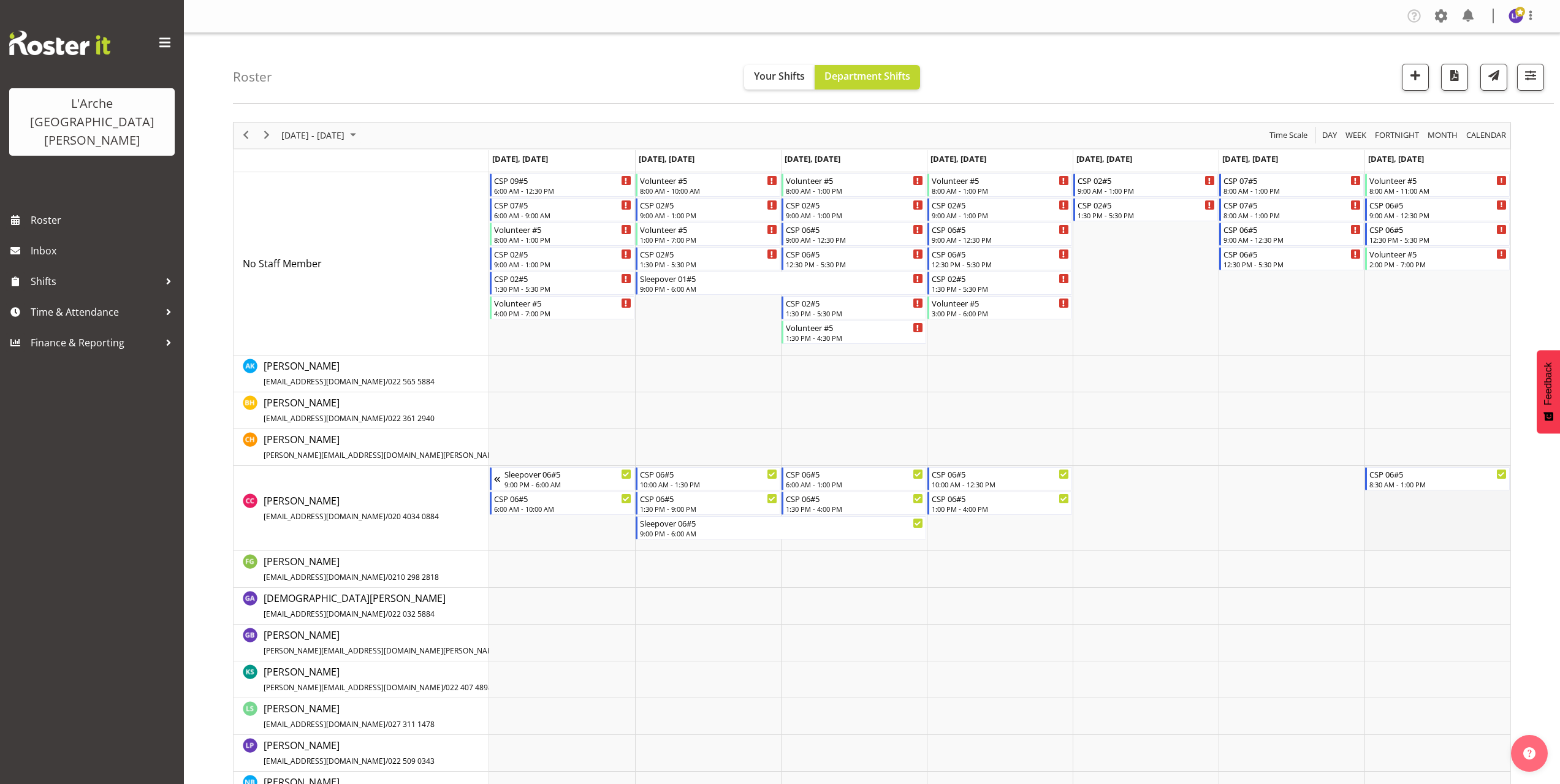
click at [1375, 501] on td "Timeline Week of October 6, 2025" at bounding box center [1437, 508] width 146 height 85
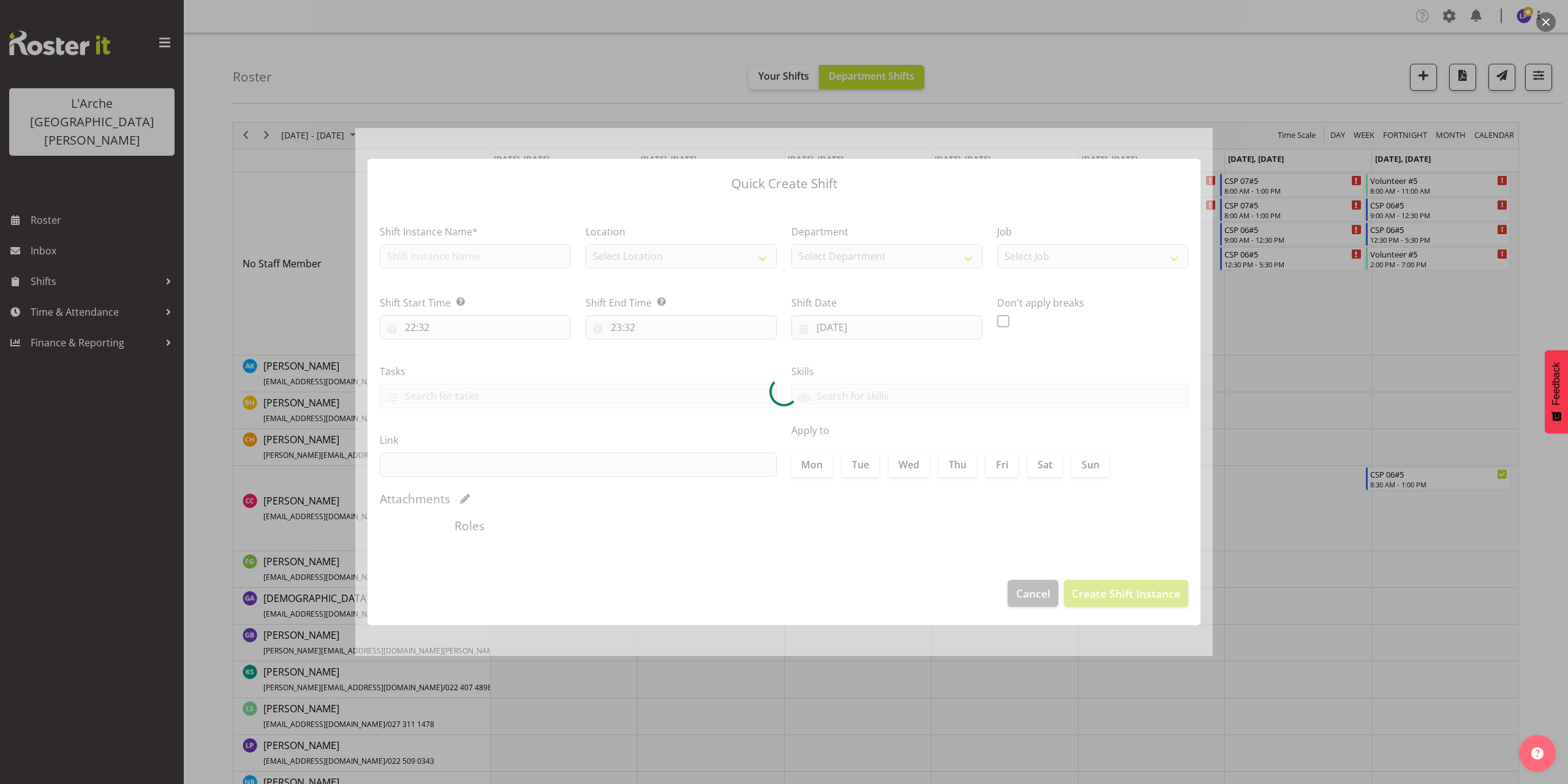
type input "[DATE]"
checkbox input "true"
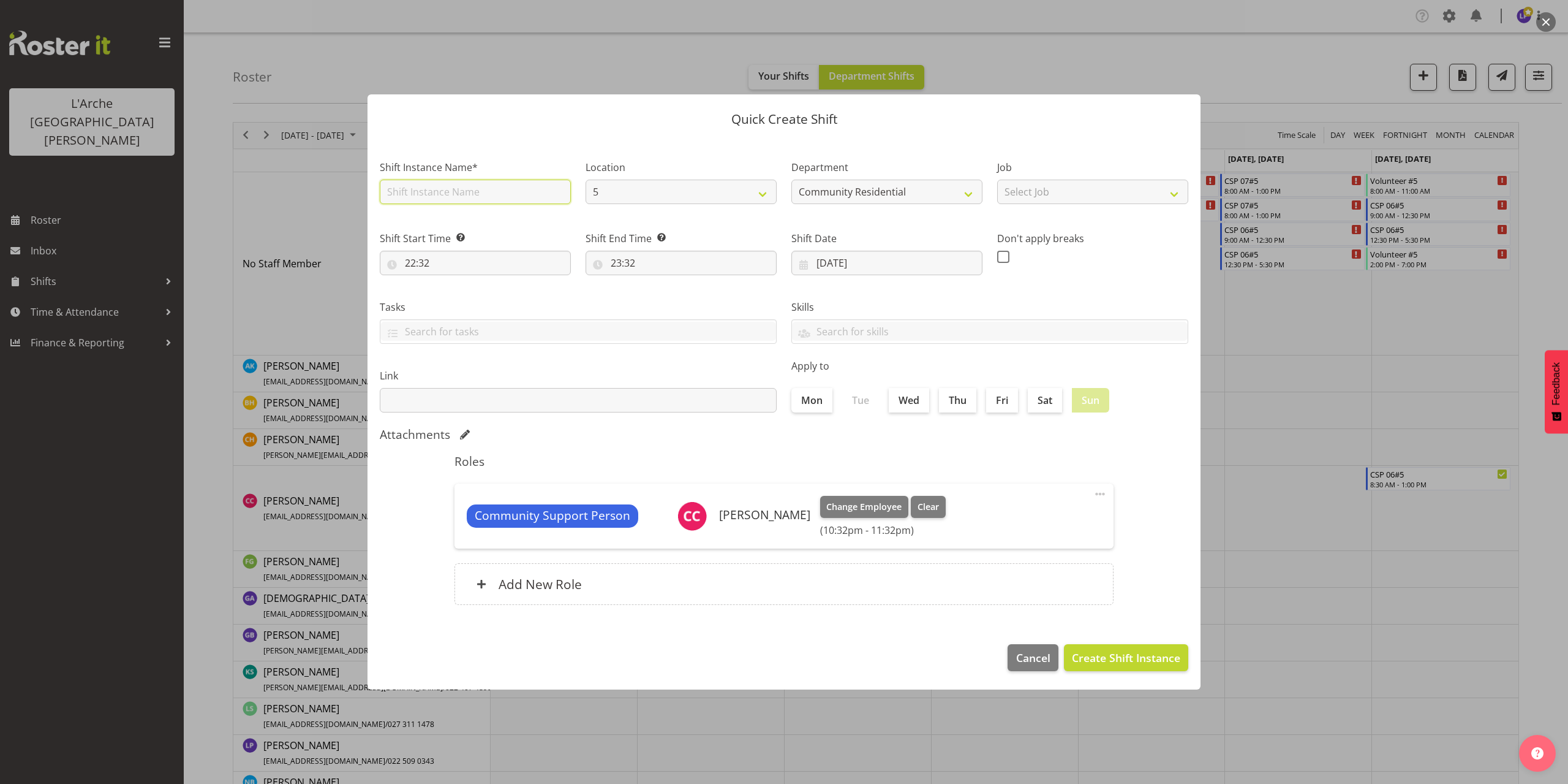
click at [425, 196] on input "text" at bounding box center [475, 192] width 191 height 24
type input "CSP 06#5"
click at [1021, 196] on select "Select Job Accounts Admin Art Coordinator Community Leader Community Support Pe…" at bounding box center [1093, 192] width 191 height 24
select select "2"
click at [997, 180] on select "Select Job Accounts Admin Art Coordinator Community Leader Community Support Pe…" at bounding box center [1093, 192] width 191 height 24
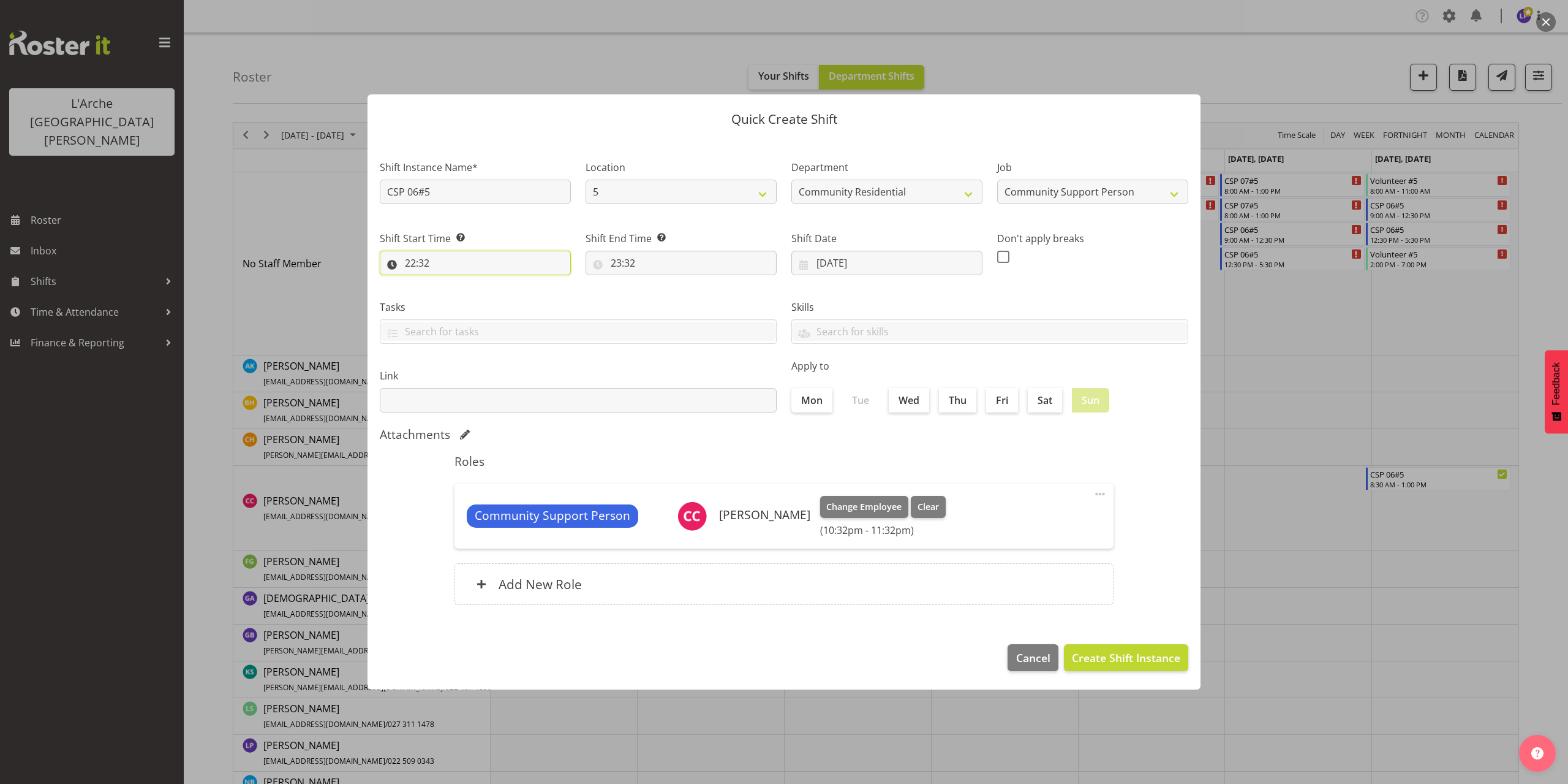
click at [419, 265] on input "22:32" at bounding box center [475, 263] width 191 height 24
click at [462, 293] on select "00 01 02 03 04 05 06 07 08 09 10 11 12 13 14 15 16 17 18 19 20 21 22 23" at bounding box center [463, 294] width 28 height 24
select select "14"
click at [449, 282] on select "00 01 02 03 04 05 06 07 08 09 10 11 12 13 14 15 16 17 18 19 20 21 22 23" at bounding box center [463, 294] width 28 height 24
type input "14:32"
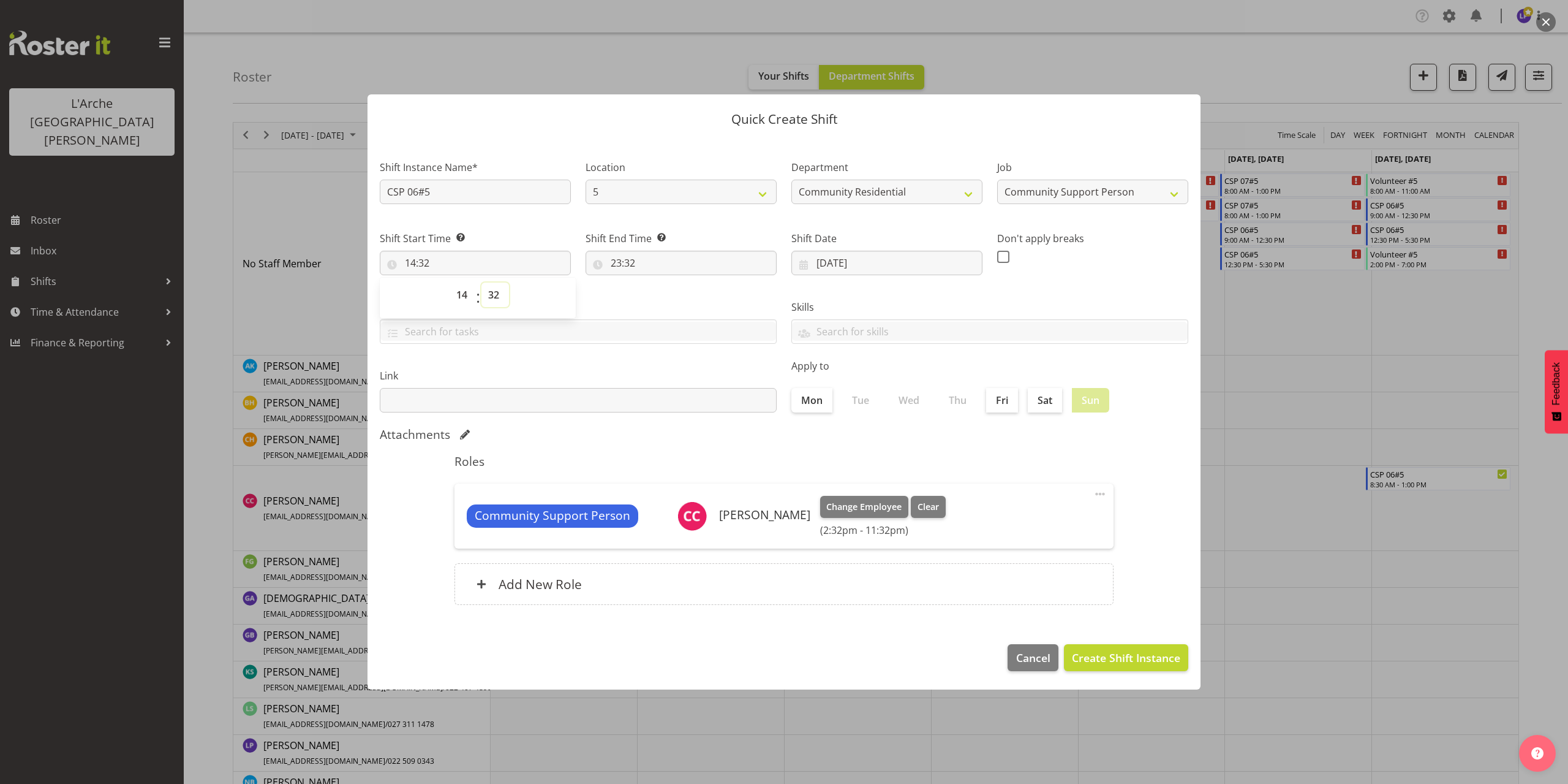
click at [495, 296] on select "00 01 02 03 04 05 06 07 08 09 10 11 12 13 14 15 16 17 18 19 20 21 22 23 24 25 2…" at bounding box center [495, 294] width 28 height 24
select select "0"
click at [482, 282] on select "00 01 02 03 04 05 06 07 08 09 10 11 12 13 14 15 16 17 18 19 20 21 22 23 24 25 2…" at bounding box center [495, 294] width 28 height 24
type input "14:00"
click at [628, 267] on input "23:32" at bounding box center [681, 263] width 191 height 24
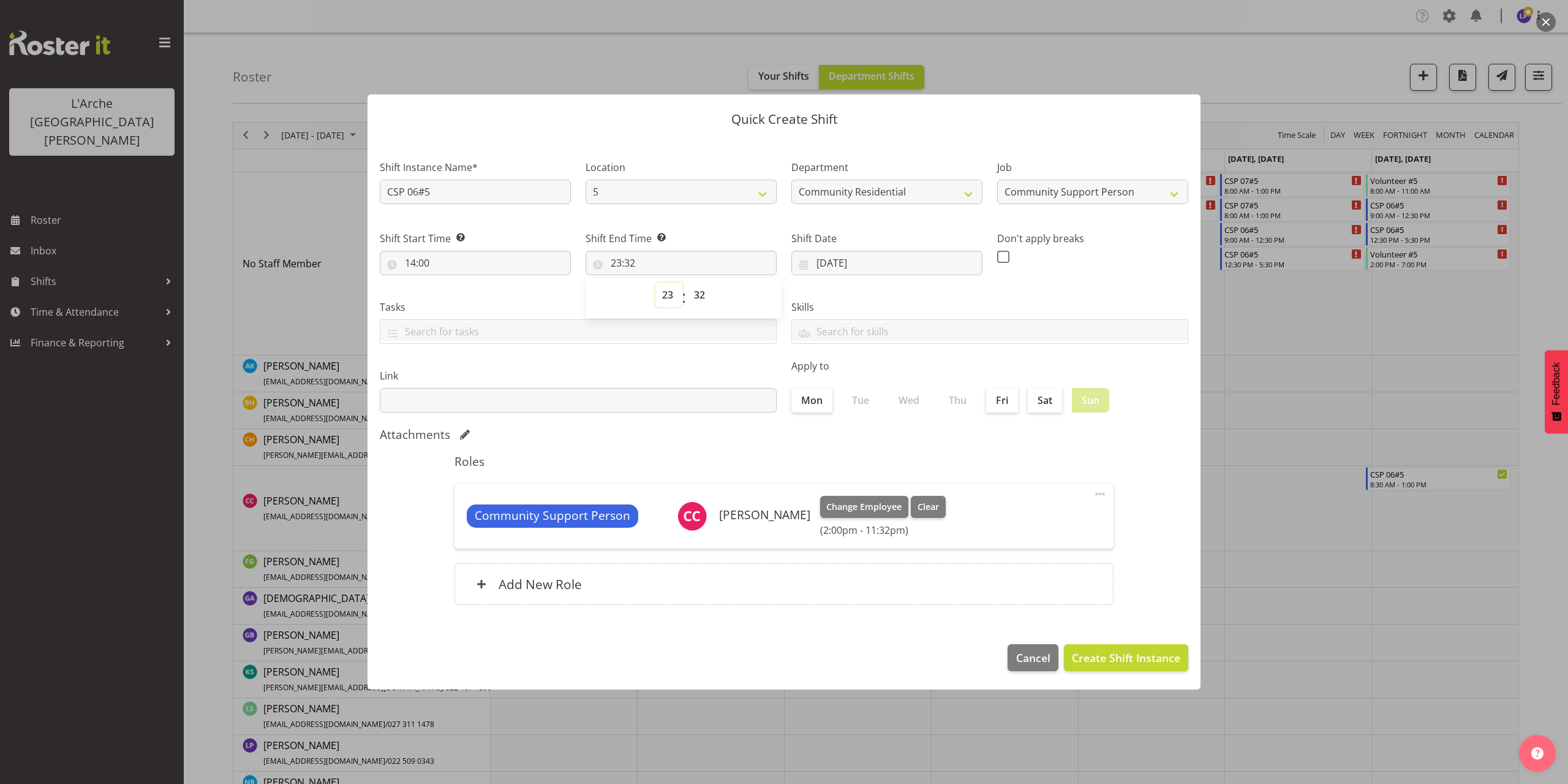
click at [669, 298] on select "00 01 02 03 04 05 06 07 08 09 10 11 12 13 14 15 16 17 18 19 20 21 22 23" at bounding box center [669, 294] width 28 height 24
select select "21"
click at [655, 282] on select "00 01 02 03 04 05 06 07 08 09 10 11 12 13 14 15 16 17 18 19 20 21 22 23" at bounding box center [669, 294] width 28 height 24
type input "21:32"
click at [699, 295] on select "00 01 02 03 04 05 06 07 08 09 10 11 12 13 14 15 16 17 18 19 20 21 22 23 24 25 2…" at bounding box center [701, 294] width 28 height 24
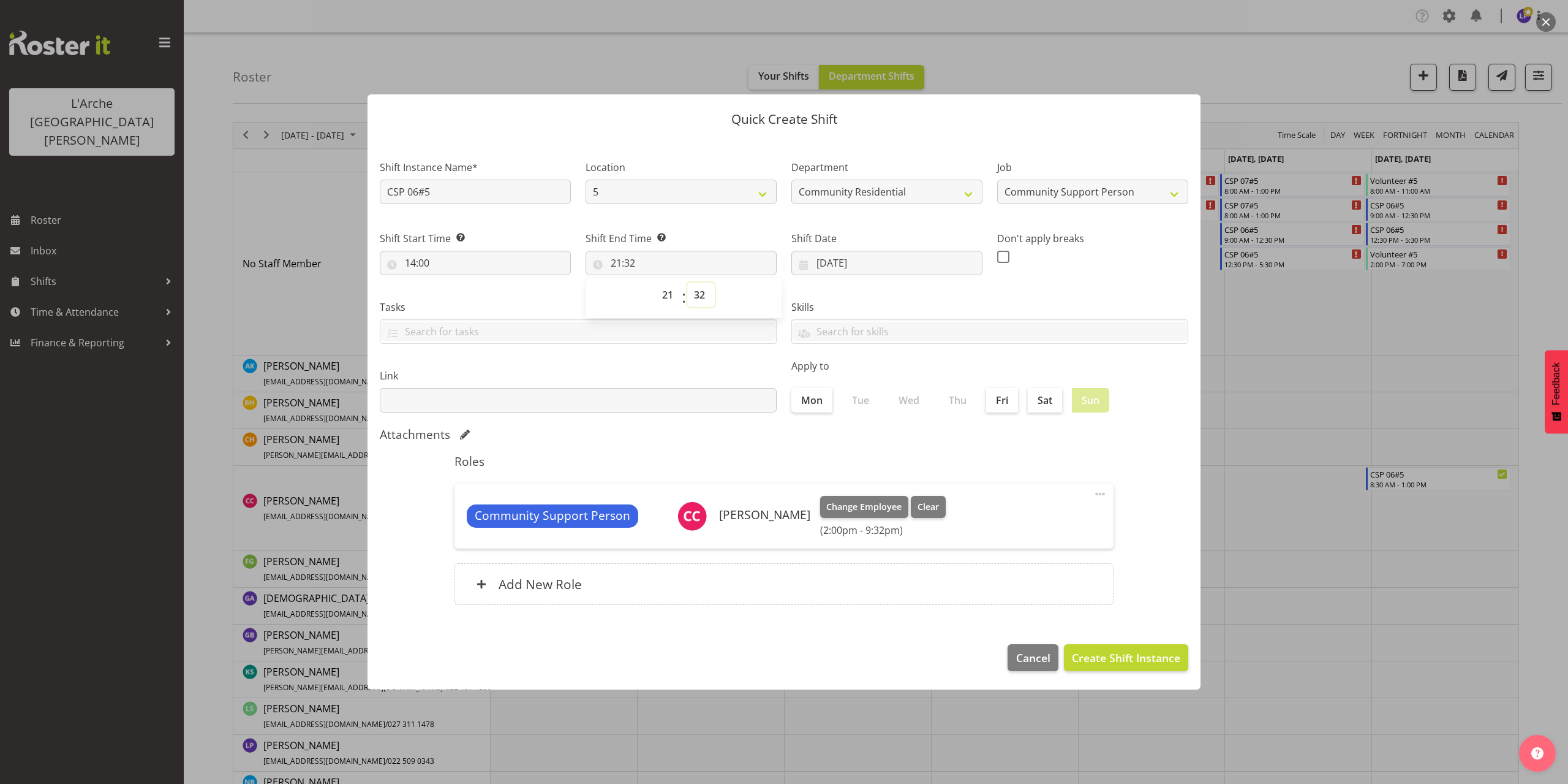
select select "0"
click at [687, 282] on select "00 01 02 03 04 05 06 07 08 09 10 11 12 13 14 15 16 17 18 19 20 21 22 23 24 25 2…" at bounding box center [701, 294] width 28 height 24
type input "21:00"
click at [1101, 660] on span "Create Shift Instance" at bounding box center [1125, 657] width 108 height 16
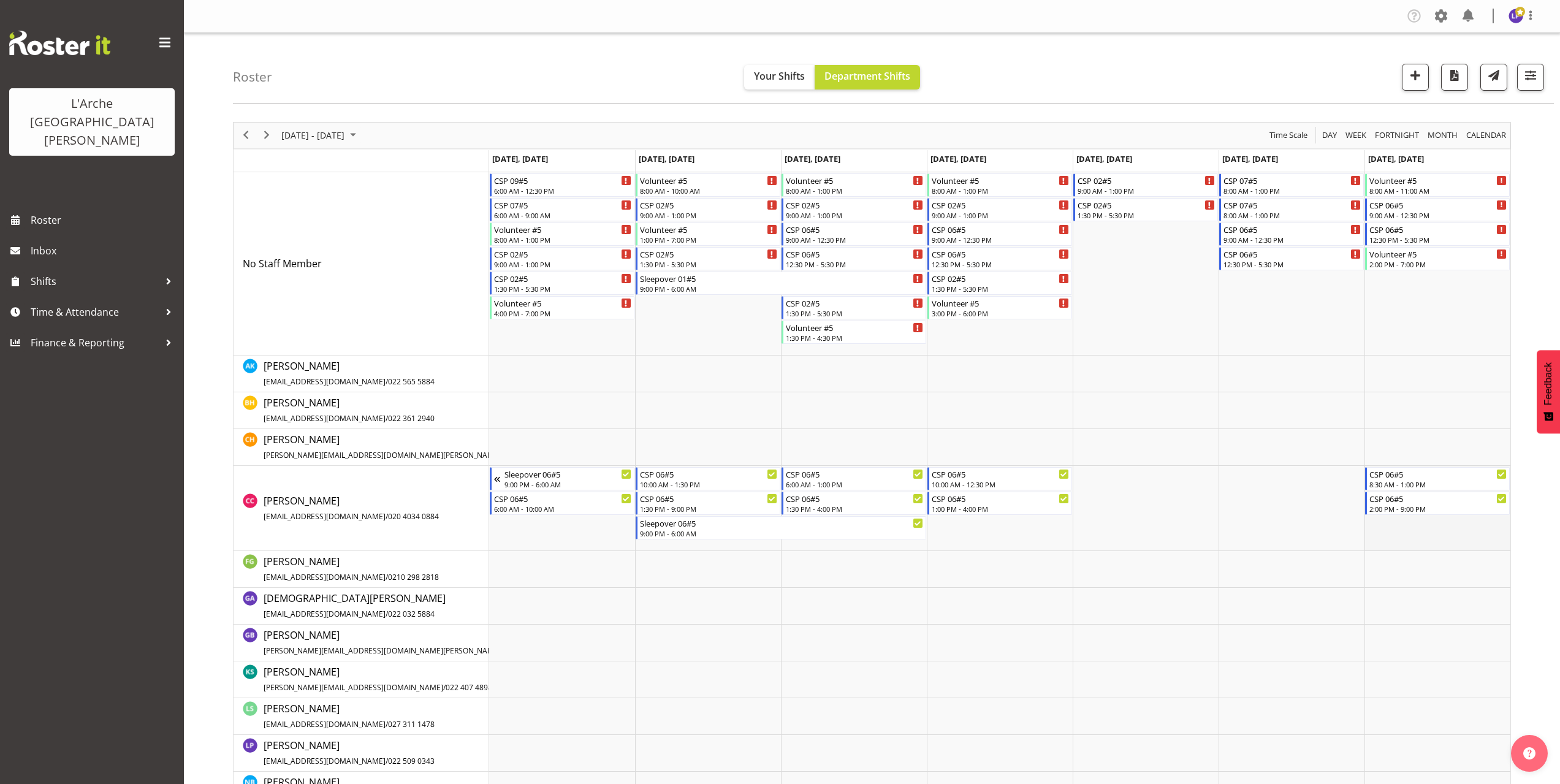
click at [1372, 517] on td "Timeline Week of October 6, 2025" at bounding box center [1437, 508] width 146 height 85
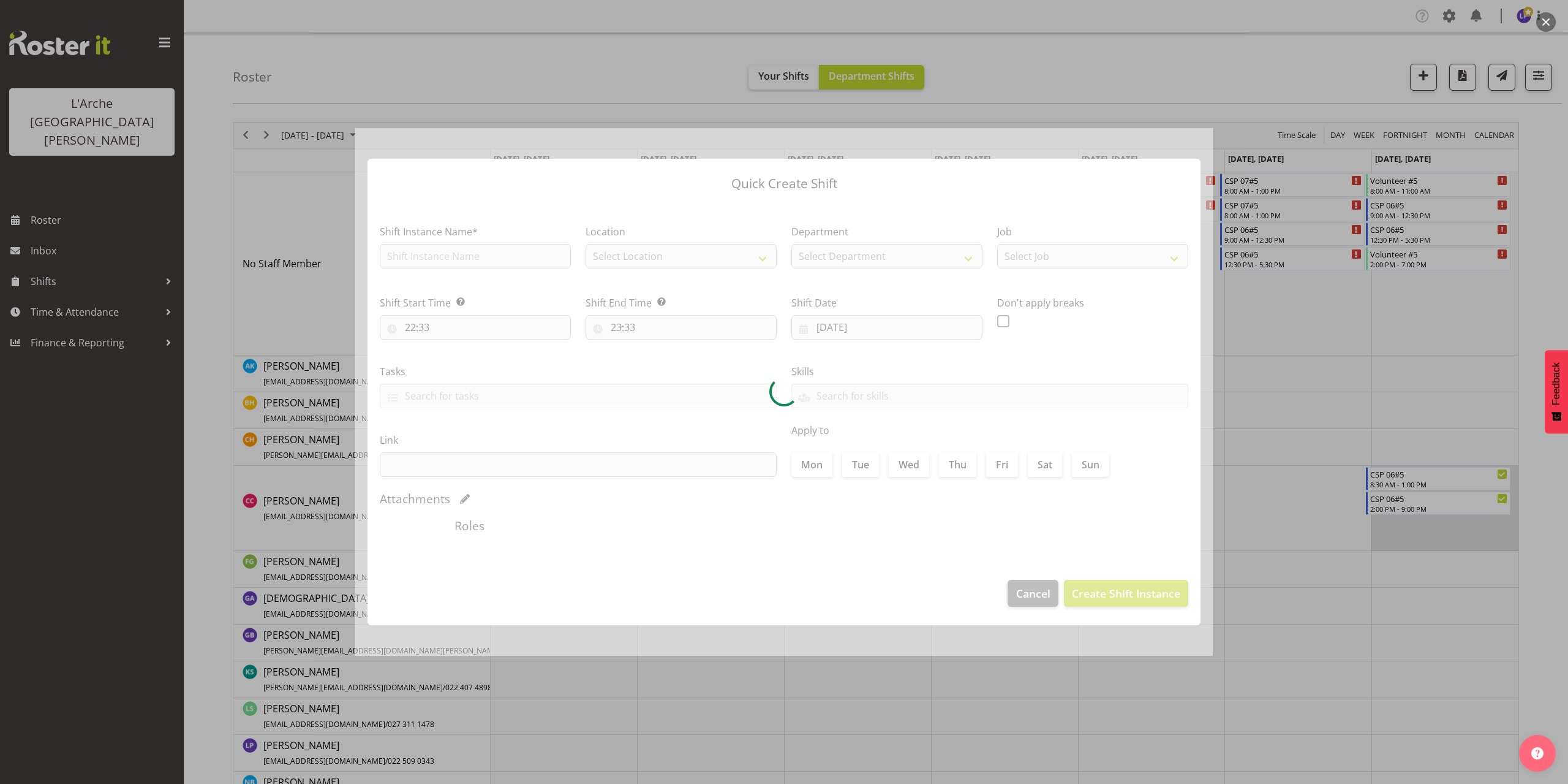
type input "[DATE]"
checkbox input "true"
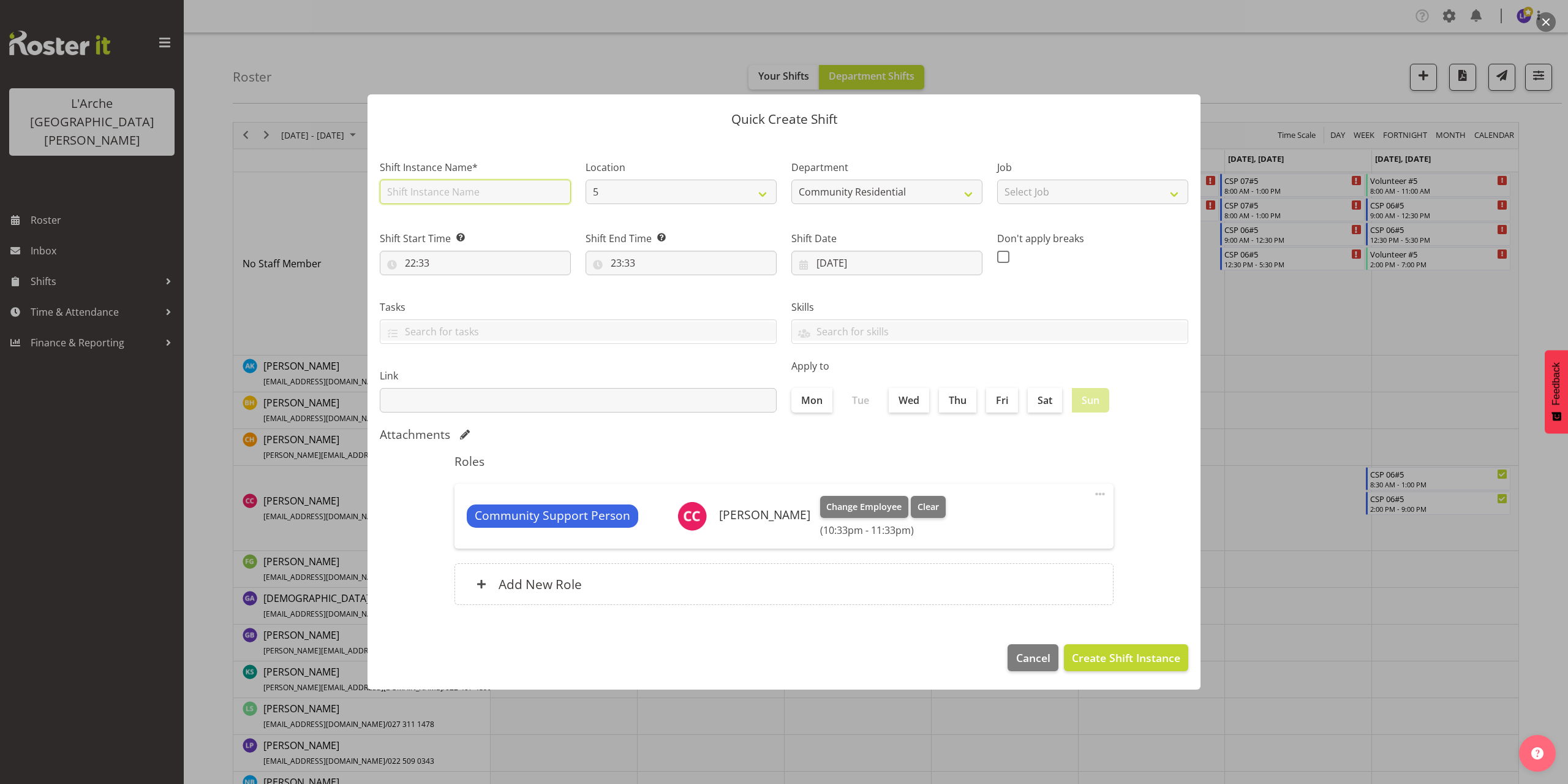
click at [419, 197] on input "text" at bounding box center [475, 192] width 191 height 24
drag, startPoint x: 462, startPoint y: 190, endPoint x: 377, endPoint y: 189, distance: 85.0
click at [377, 189] on div "Shift Instance Name* Sleepover 01#5" at bounding box center [475, 178] width 206 height 71
type input "Sleepover 06#5"
click at [1019, 192] on select "Select Job Accounts Admin Art Coordinator Community Leader Community Support Pe…" at bounding box center [1093, 192] width 191 height 24
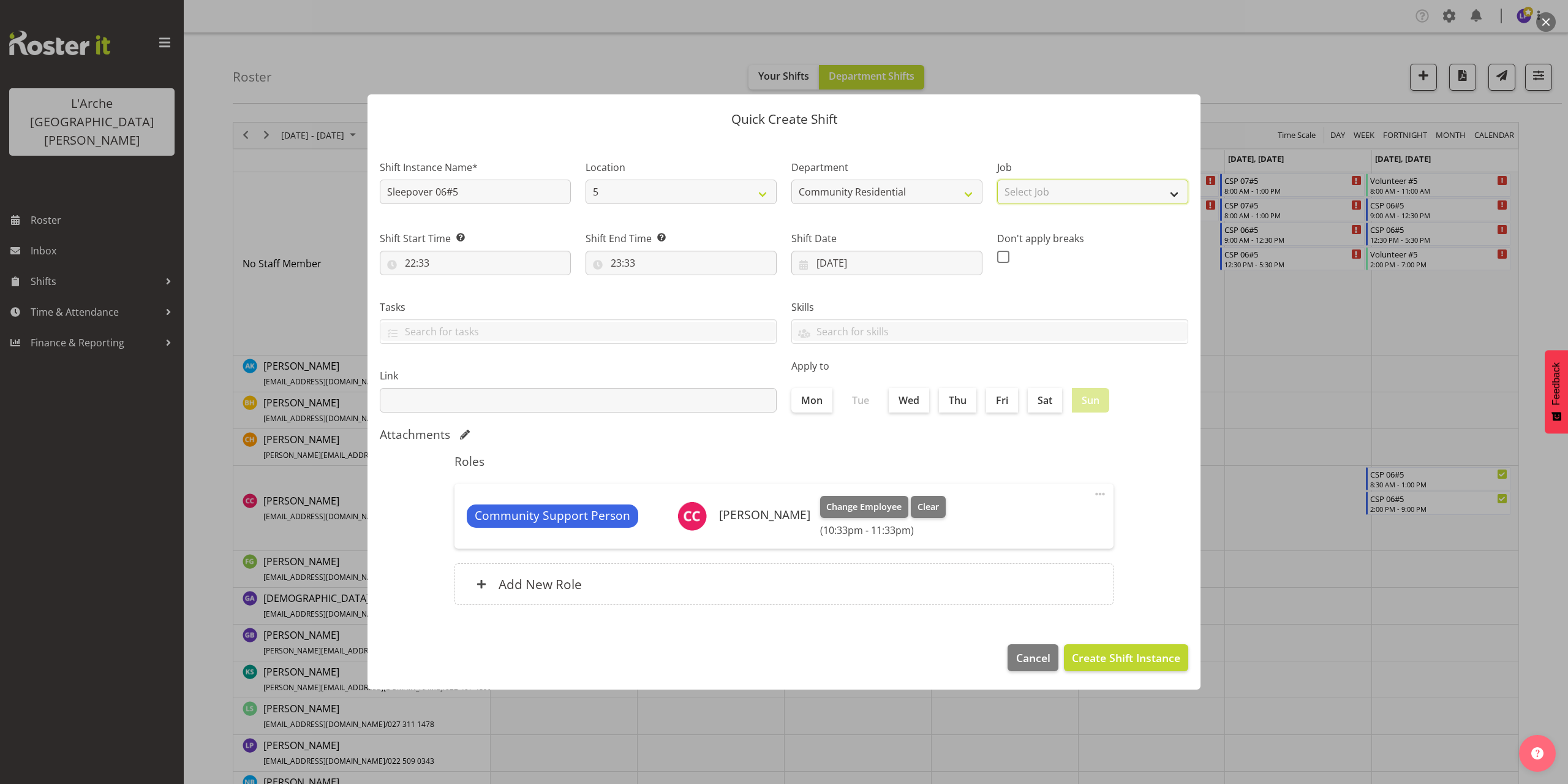
select select "2"
click at [997, 180] on select "Select Job Accounts Admin Art Coordinator Community Leader Community Support Pe…" at bounding box center [1093, 192] width 191 height 24
click at [414, 256] on input "22:33" at bounding box center [475, 263] width 191 height 24
click at [463, 298] on select "00 01 02 03 04 05 06 07 08 09 10 11 12 13 14 15 16 17 18 19 20 21 22 23" at bounding box center [463, 294] width 28 height 24
select select "6"
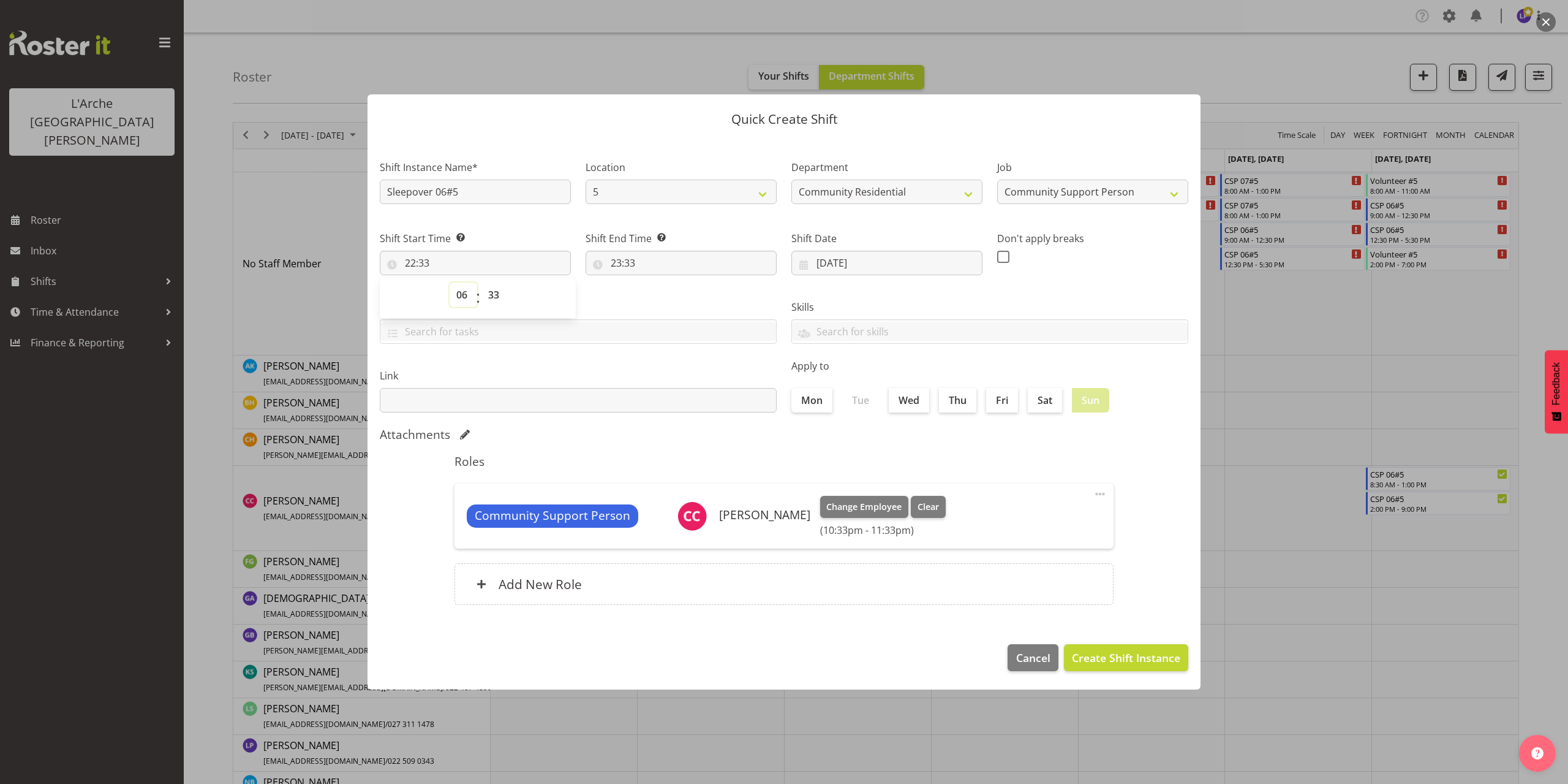
click at [449, 282] on select "00 01 02 03 04 05 06 07 08 09 10 11 12 13 14 15 16 17 18 19 20 21 22 23" at bounding box center [463, 294] width 28 height 24
type input "06:33"
click at [492, 296] on select "00 01 02 03 04 05 06 07 08 09 10 11 12 13 14 15 16 17 18 19 20 21 22 23 24 25 2…" at bounding box center [495, 294] width 28 height 24
select select "0"
click at [482, 282] on select "00 01 02 03 04 05 06 07 08 09 10 11 12 13 14 15 16 17 18 19 20 21 22 23 24 25 2…" at bounding box center [495, 294] width 28 height 24
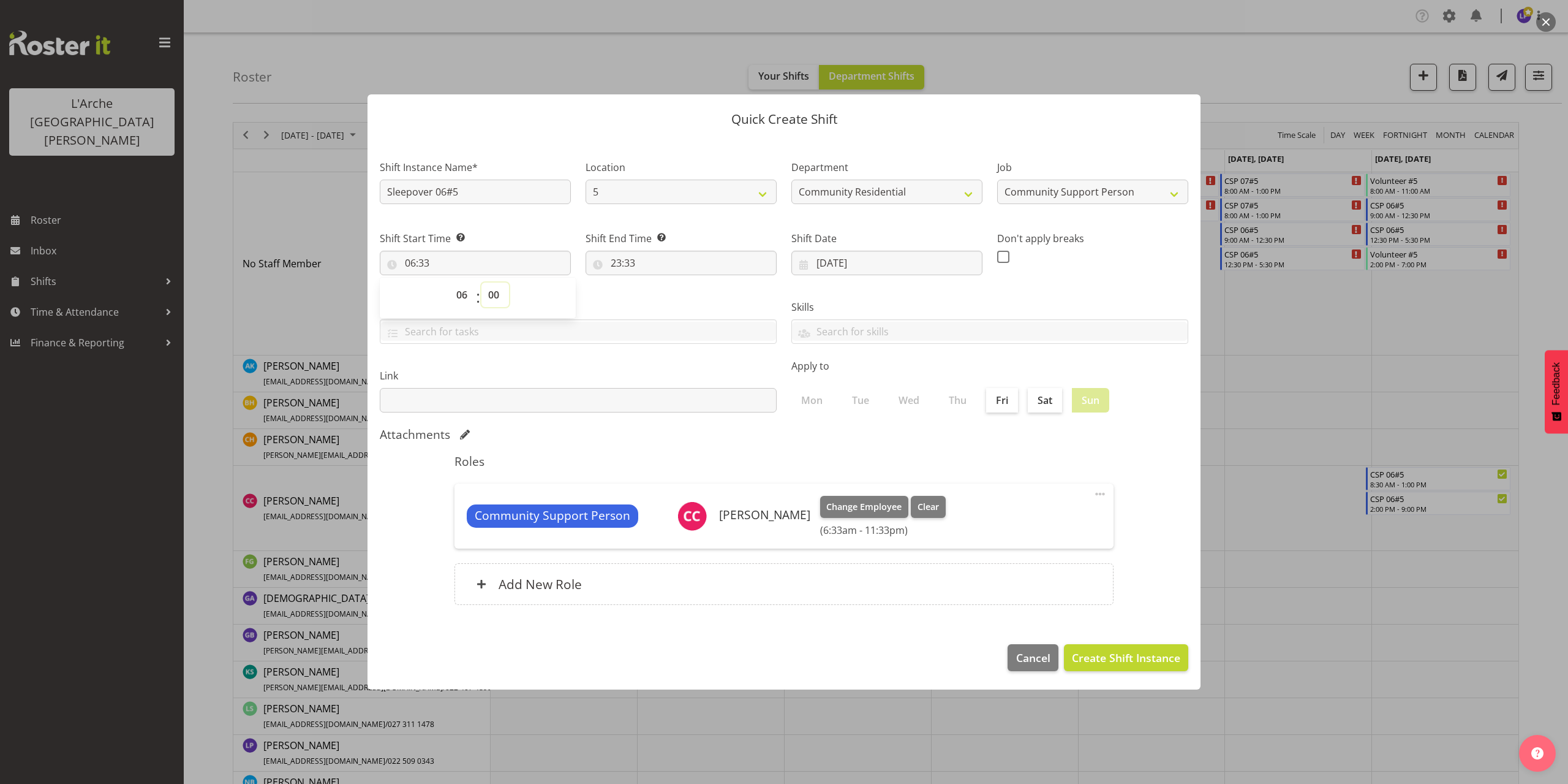
type input "06:00"
click at [414, 263] on input "06:00" at bounding box center [475, 263] width 191 height 24
click at [416, 262] on input "06:00" at bounding box center [475, 263] width 191 height 24
click at [459, 295] on select "00 01 02 03 04 05 06 07 08 09 10 11 12 13 14 15 16 17 18 19 20 21 22 23" at bounding box center [463, 294] width 28 height 24
select select "21"
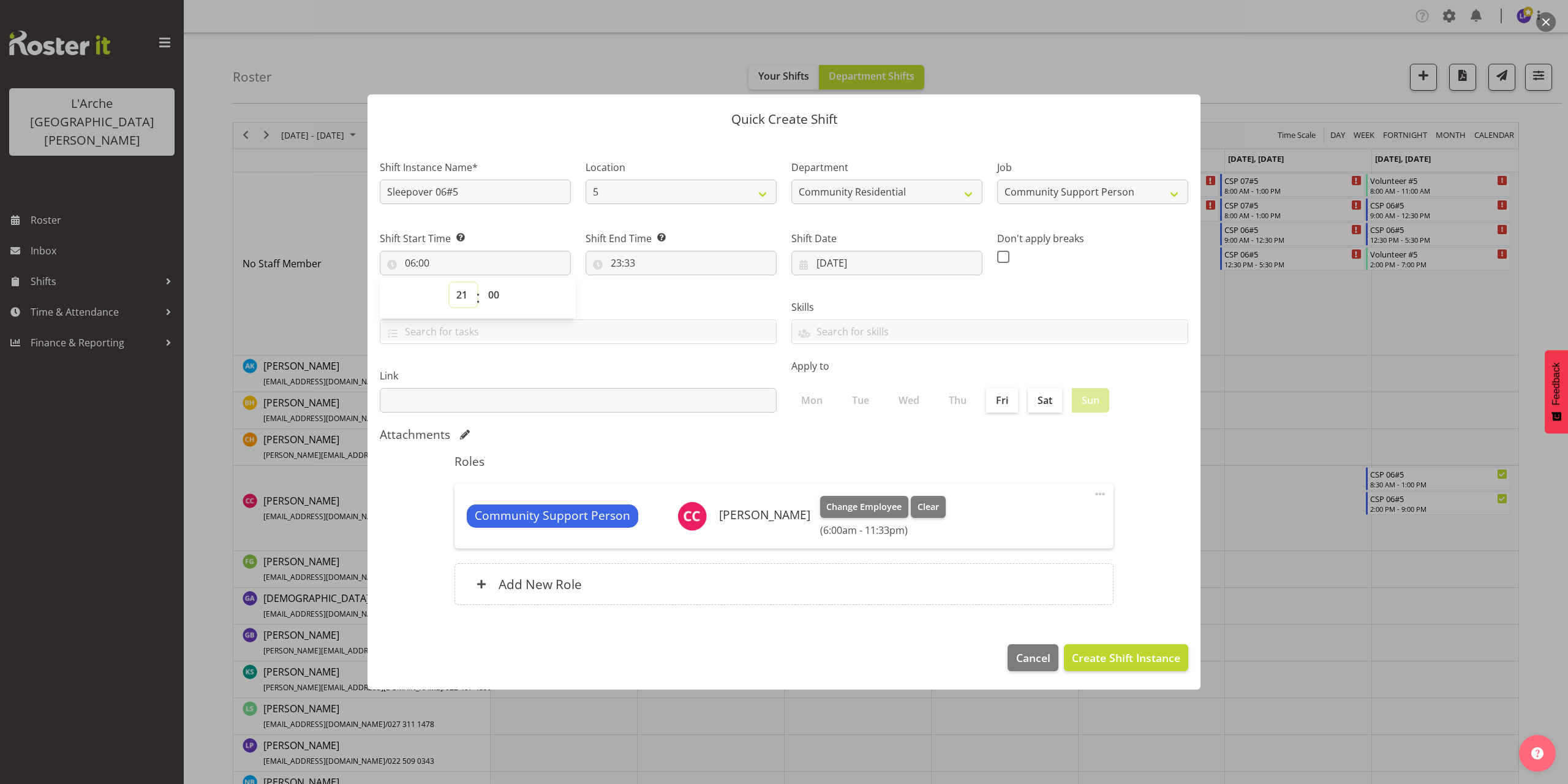
click at [449, 282] on select "00 01 02 03 04 05 06 07 08 09 10 11 12 13 14 15 16 17 18 19 20 21 22 23" at bounding box center [463, 294] width 28 height 24
type input "21:00"
click at [625, 265] on input "23:33" at bounding box center [681, 263] width 191 height 24
click at [668, 299] on select "00 01 02 03 04 05 06 07 08 09 10 11 12 13 14 15 16 17 18 19 20 21 22 23" at bounding box center [669, 294] width 28 height 24
select select "6"
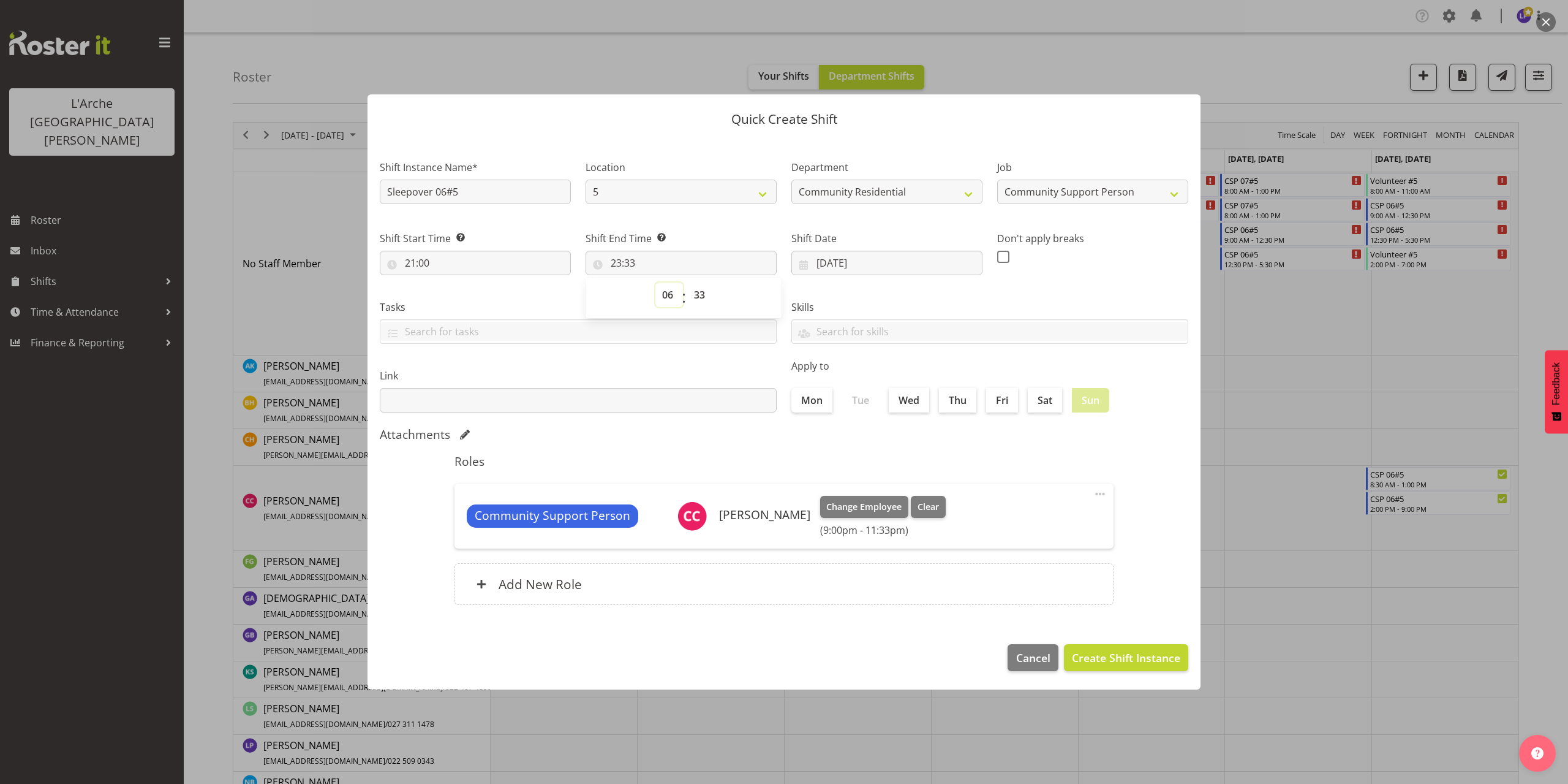
click at [655, 282] on select "00 01 02 03 04 05 06 07 08 09 10 11 12 13 14 15 16 17 18 19 20 21 22 23" at bounding box center [669, 294] width 28 height 24
type input "06:33"
click at [699, 297] on select "00 01 02 03 04 05 06 07 08 09 10 11 12 13 14 15 16 17 18 19 20 21 22 23 24 25 2…" at bounding box center [701, 294] width 28 height 24
select select "0"
click at [687, 282] on select "00 01 02 03 04 05 06 07 08 09 10 11 12 13 14 15 16 17 18 19 20 21 22 23 24 25 2…" at bounding box center [701, 294] width 28 height 24
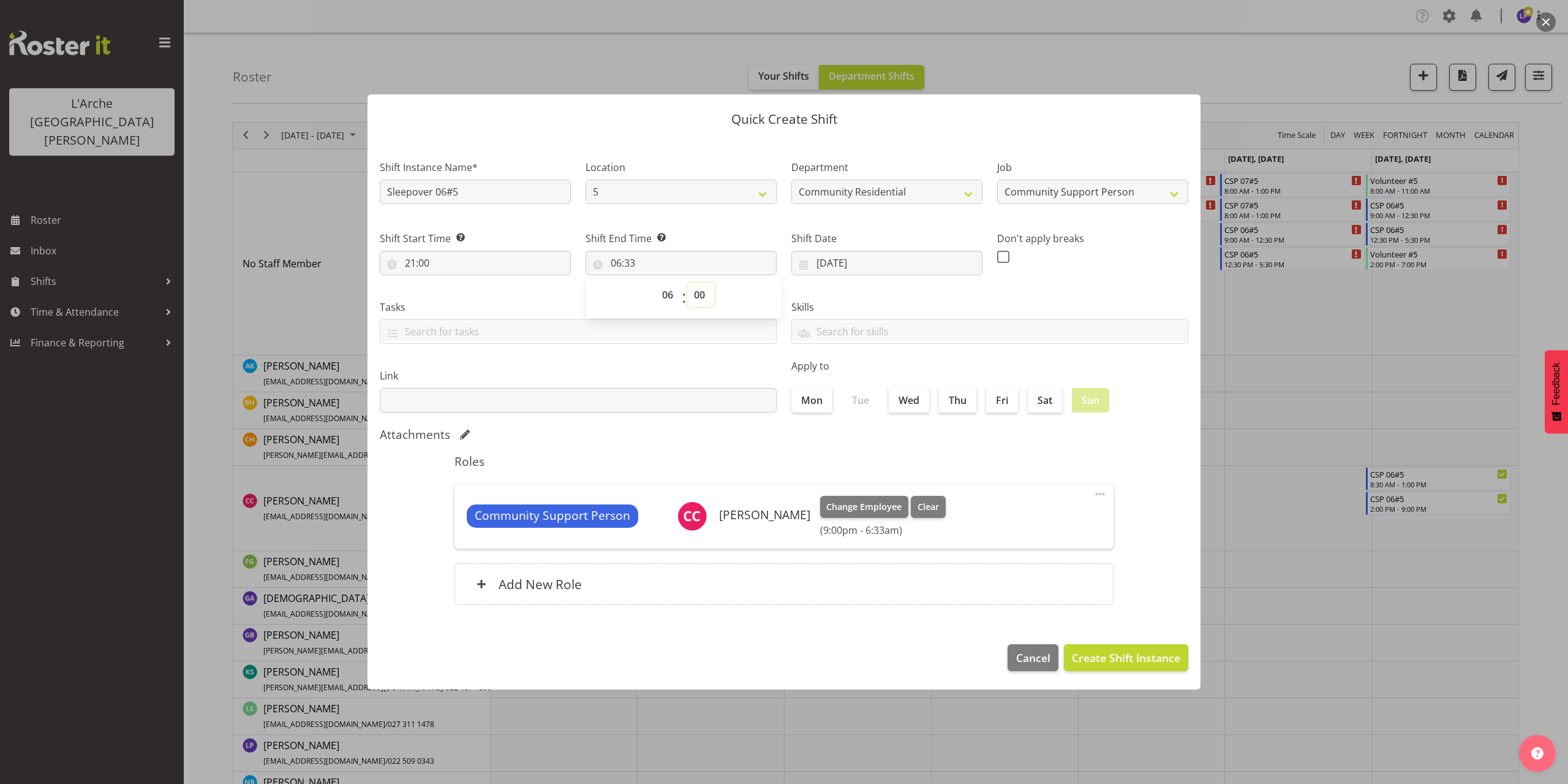
type input "06:00"
click at [1128, 653] on span "Create Shift Instance" at bounding box center [1125, 657] width 108 height 16
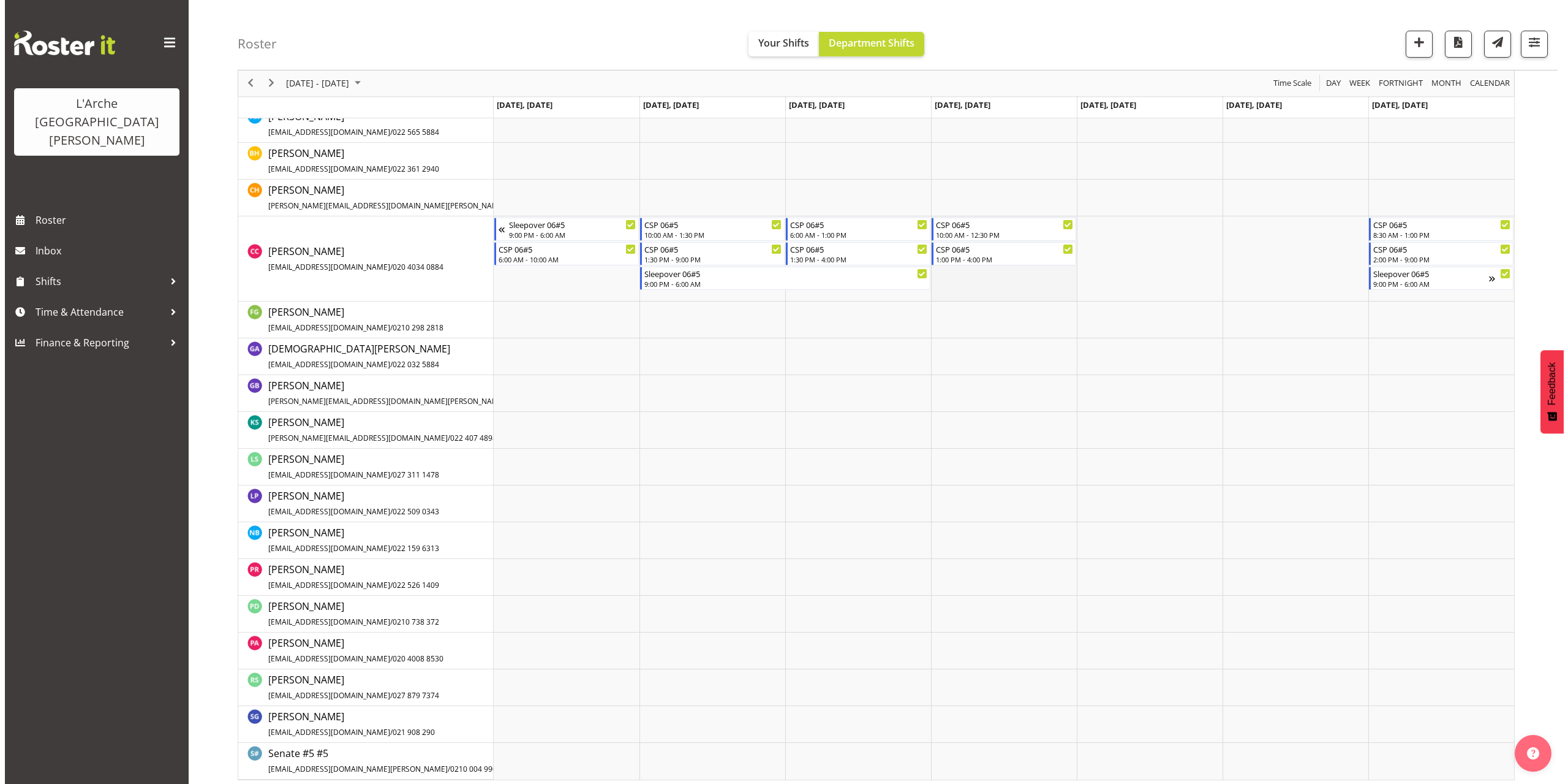
scroll to position [255, 0]
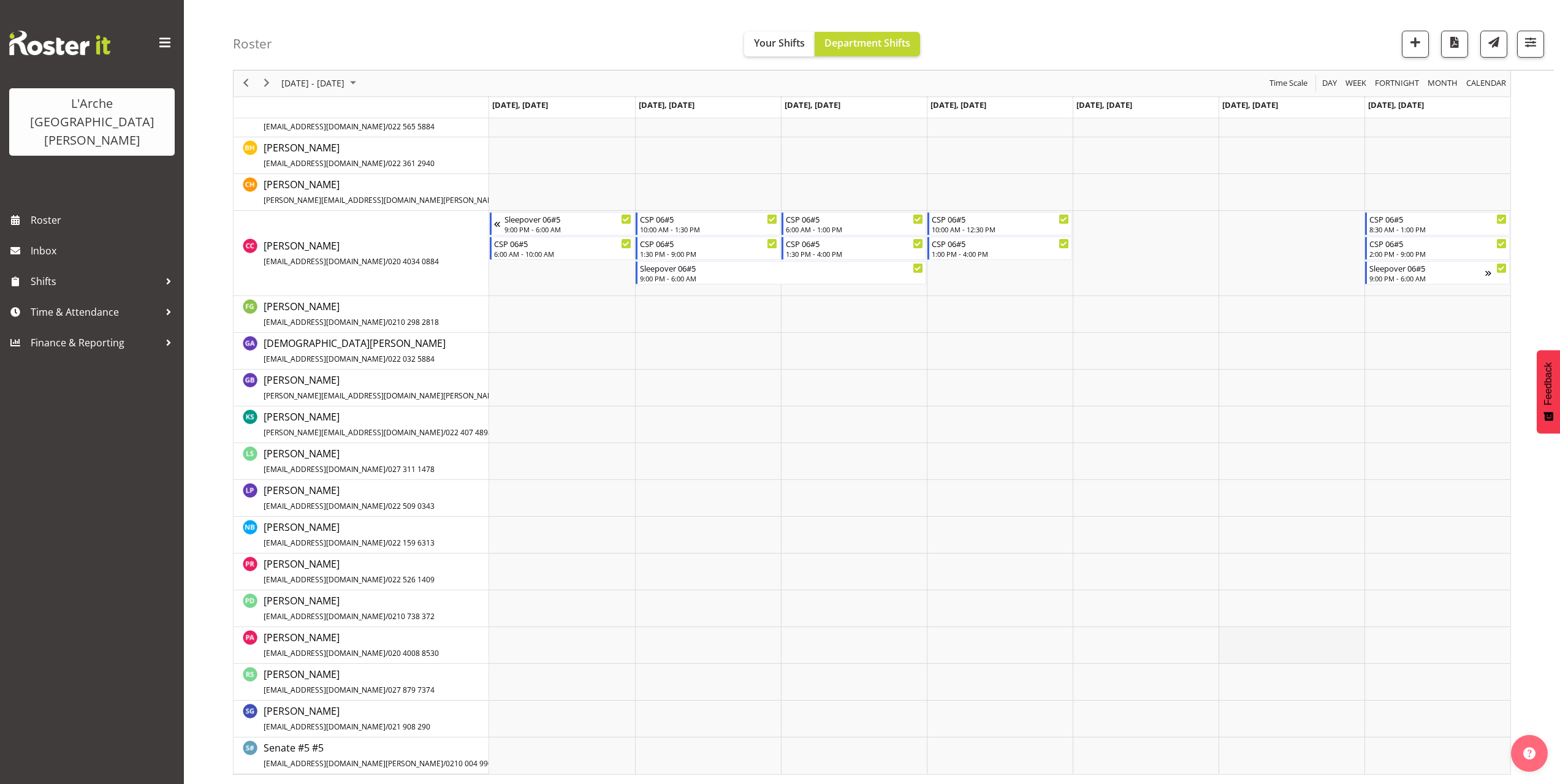
click at [1234, 635] on td "Timeline Week of October 6, 2025" at bounding box center [1291, 645] width 146 height 37
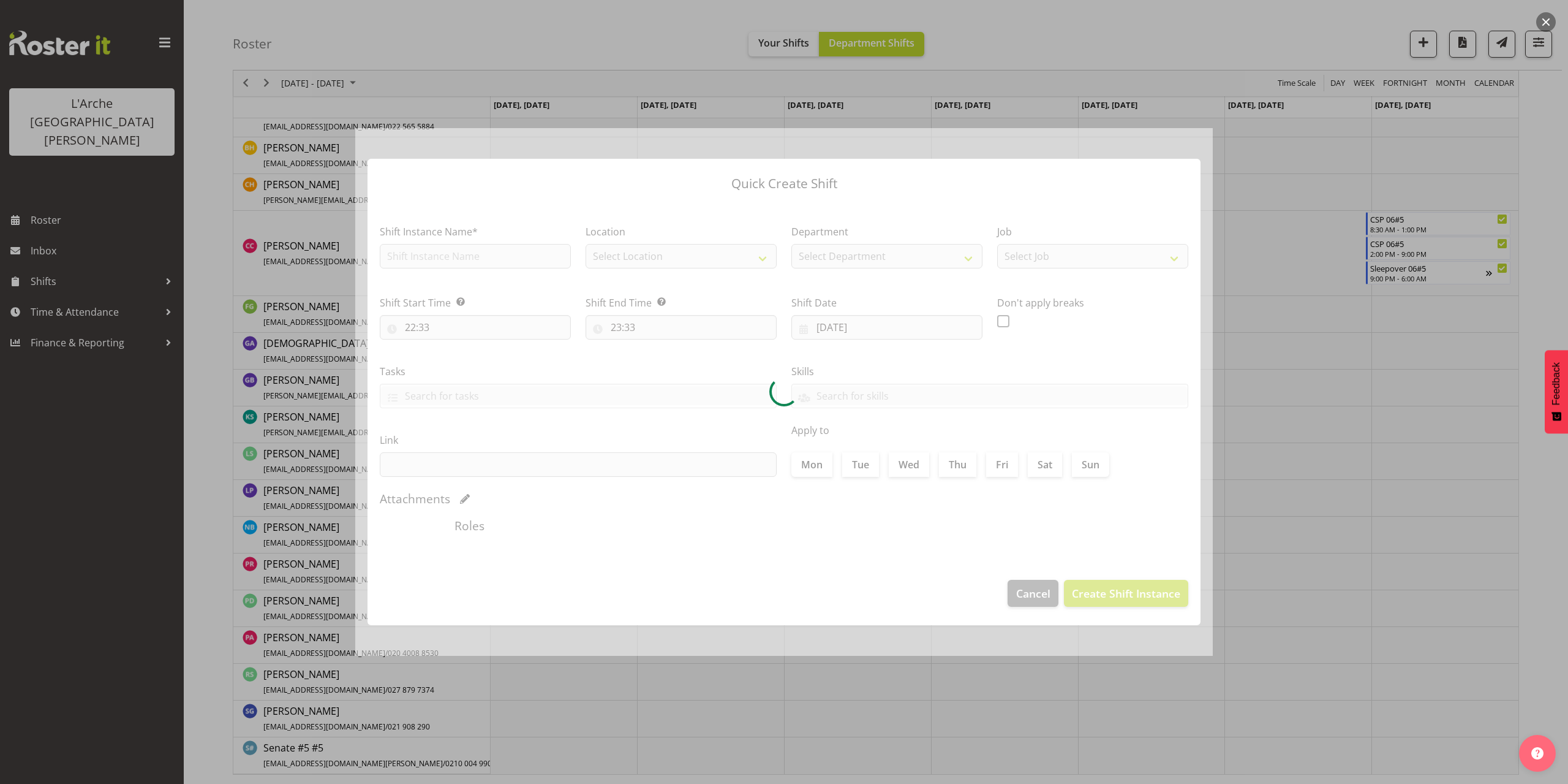
type input "[DATE]"
checkbox input "true"
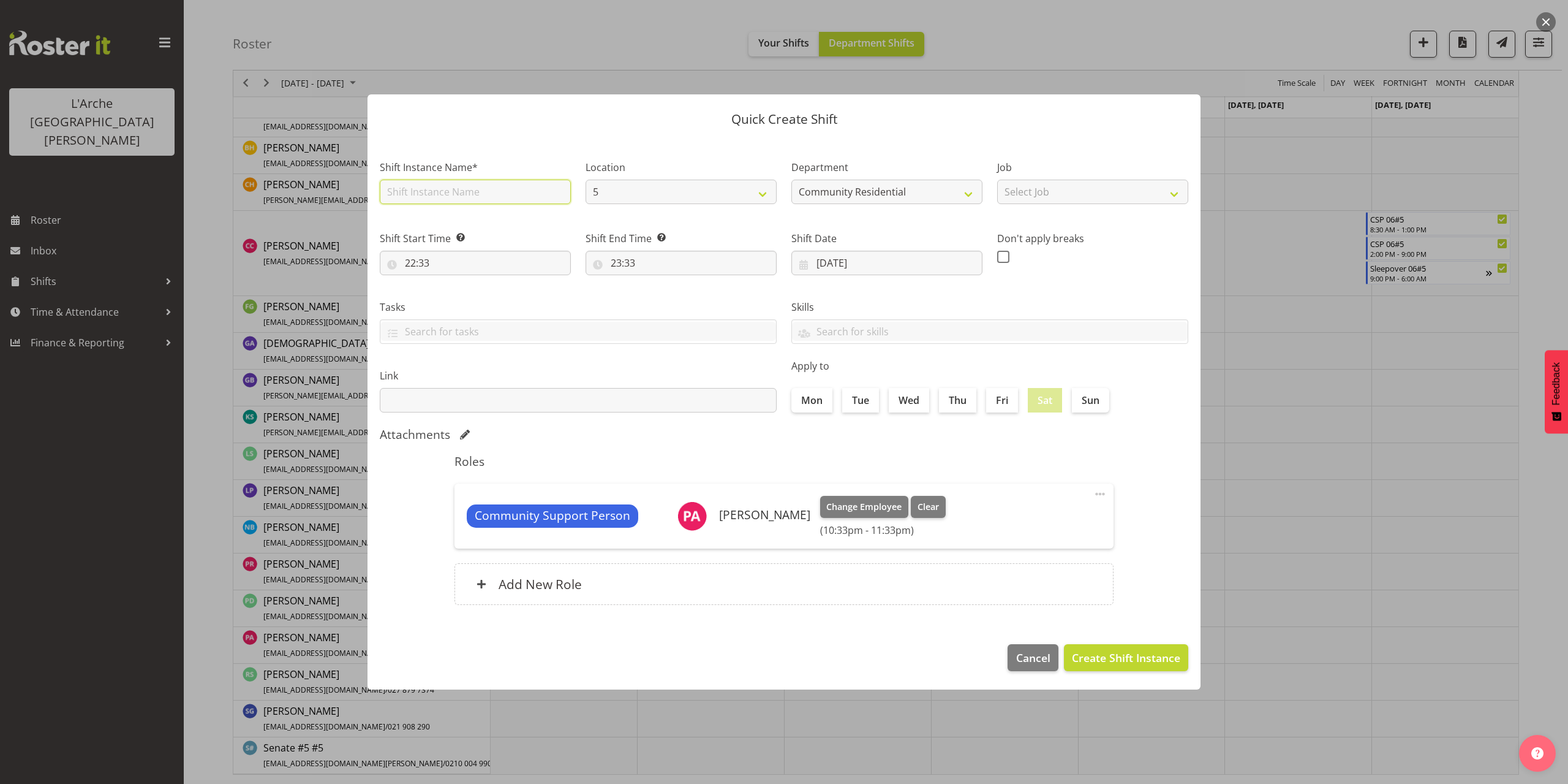
click at [449, 199] on input "text" at bounding box center [475, 192] width 191 height 24
drag, startPoint x: 448, startPoint y: 191, endPoint x: 288, endPoint y: 193, distance: 160.0
click at [288, 192] on div "Quick Create Shift Shift Instance Name* CSP 06#5 Location 5 Department Communit…" at bounding box center [784, 392] width 1568 height 784
type input "CSP 09#5"
click at [1133, 192] on select "Select Job Accounts Admin Art Coordinator Community Leader Community Support Pe…" at bounding box center [1093, 192] width 191 height 24
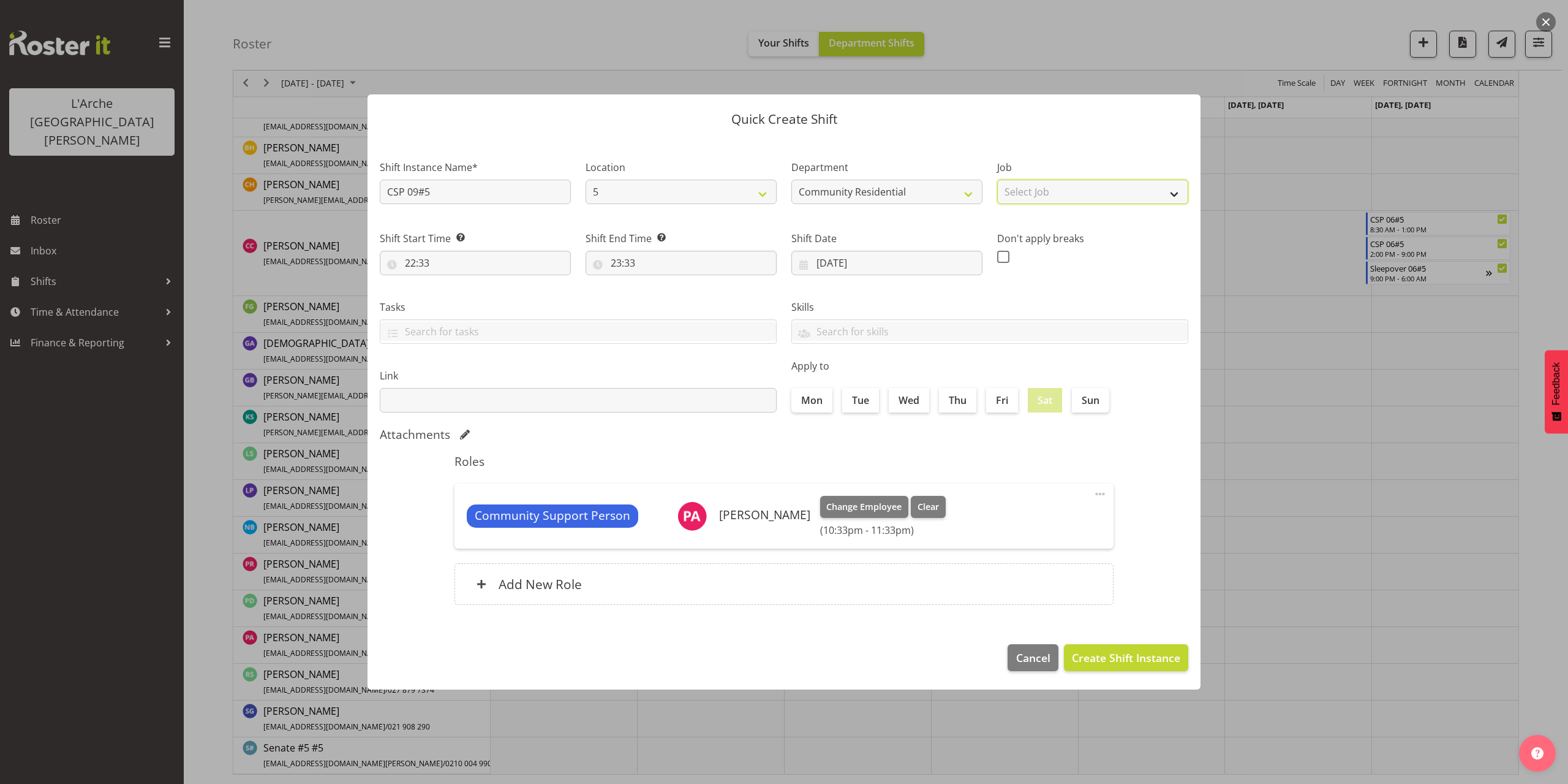
select select "3"
click at [997, 180] on select "Select Job Accounts Admin Art Coordinator Community Leader Community Support Pe…" at bounding box center [1093, 192] width 191 height 24
click at [425, 263] on input "22:33" at bounding box center [475, 263] width 191 height 24
click at [462, 300] on select "00 01 02 03 04 05 06 07 08 09 10 11 12 13 14 15 16 17 18 19 20 21 22 23" at bounding box center [463, 294] width 28 height 24
select select "8"
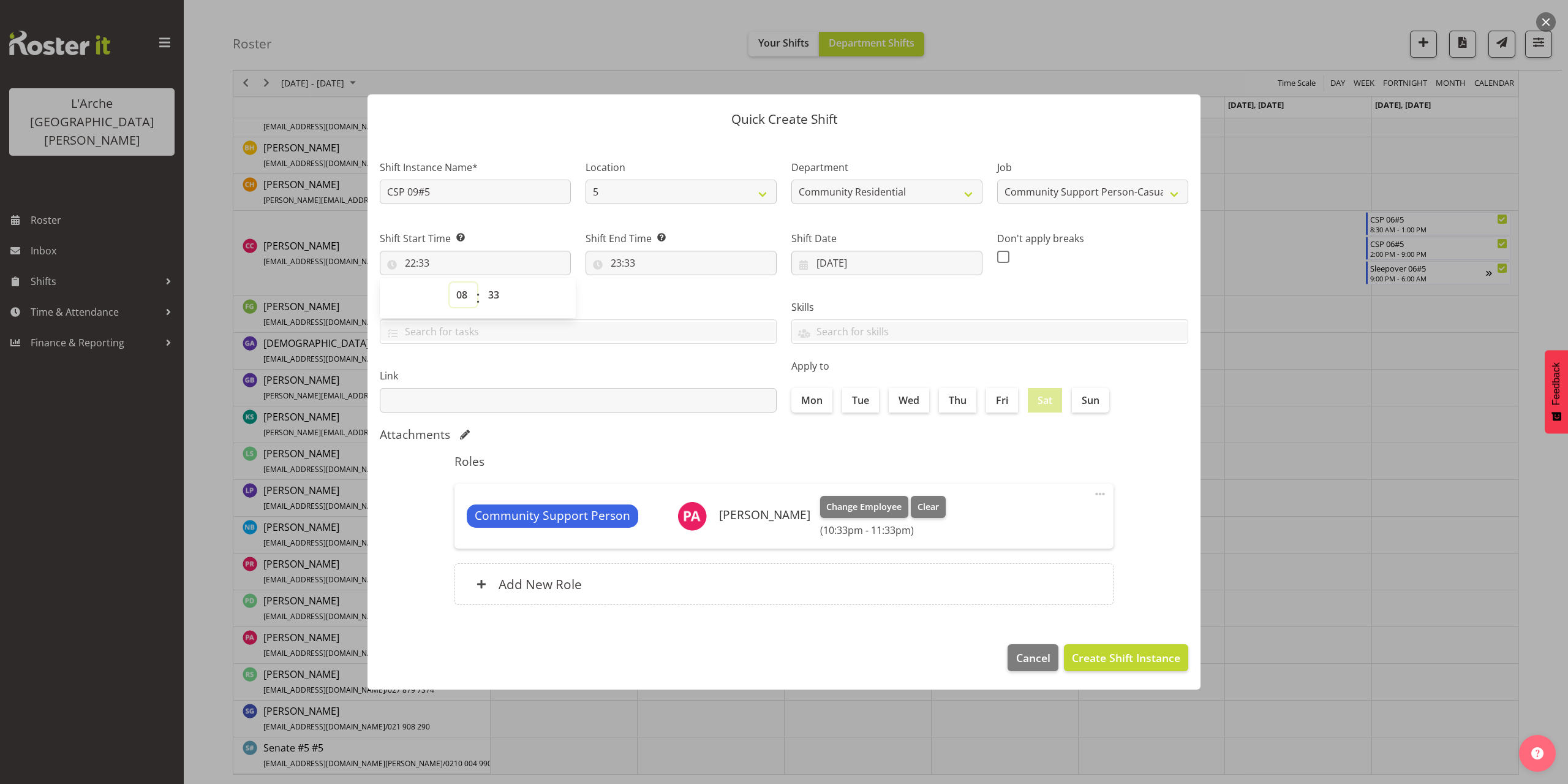
click at [449, 282] on select "00 01 02 03 04 05 06 07 08 09 10 11 12 13 14 15 16 17 18 19 20 21 22 23" at bounding box center [463, 294] width 28 height 24
type input "08:33"
click at [462, 295] on select "00 01 02 03 04 05 06 07 08 09 10 11 12 13 14 15 16 17 18 19 20 21 22 23" at bounding box center [463, 294] width 28 height 24
select select "7"
click at [449, 282] on select "00 01 02 03 04 05 06 07 08 09 10 11 12 13 14 15 16 17 18 19 20 21 22 23" at bounding box center [463, 294] width 28 height 24
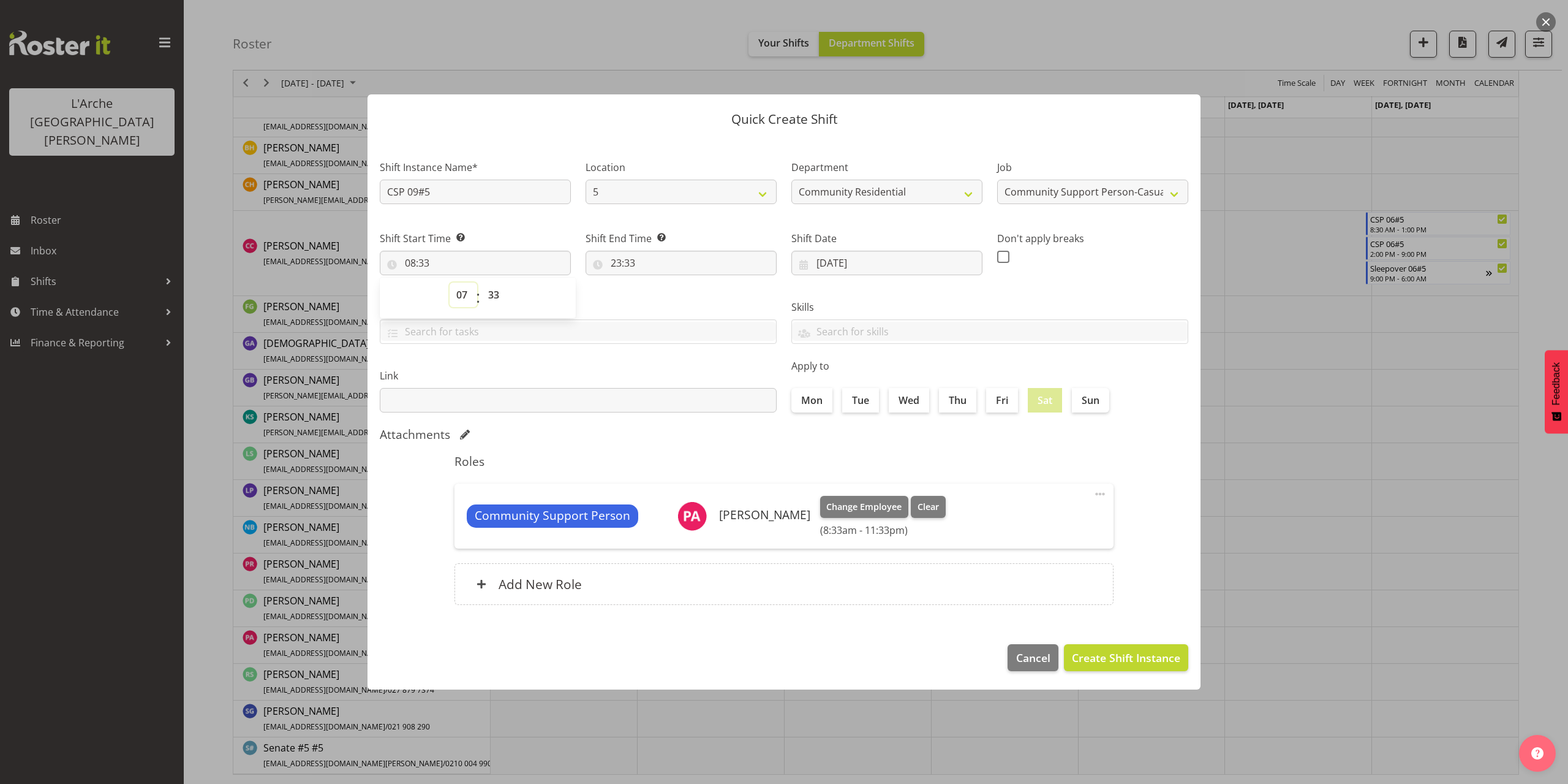
type input "07:33"
click at [496, 295] on select "00 01 02 03 04 05 06 07 08 09 10 11 12 13 14 15 16 17 18 19 20 21 22 23 24 25 2…" at bounding box center [495, 294] width 28 height 24
select select "30"
click at [482, 282] on select "00 01 02 03 04 05 06 07 08 09 10 11 12 13 14 15 16 17 18 19 20 21 22 23 24 25 2…" at bounding box center [495, 294] width 28 height 24
type input "07:30"
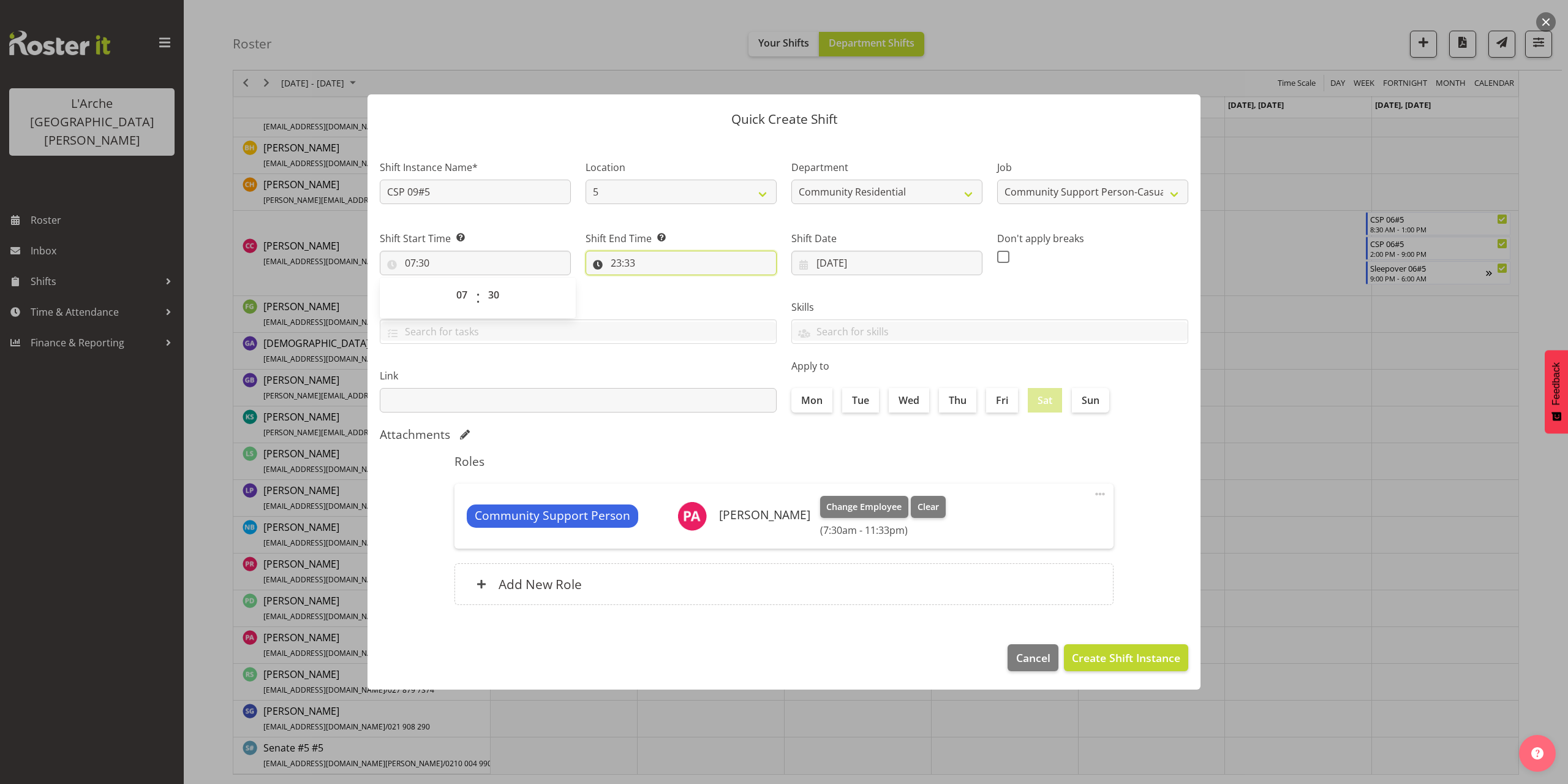
click at [619, 262] on input "23:33" at bounding box center [681, 263] width 191 height 24
click at [665, 295] on select "00 01 02 03 04 05 06 07 08 09 10 11 12 13 14 15 16 17 18 19 20 21 22 23" at bounding box center [669, 294] width 28 height 24
select select "12"
click at [655, 282] on select "00 01 02 03 04 05 06 07 08 09 10 11 12 13 14 15 16 17 18 19 20 21 22 23" at bounding box center [669, 294] width 28 height 24
type input "12:33"
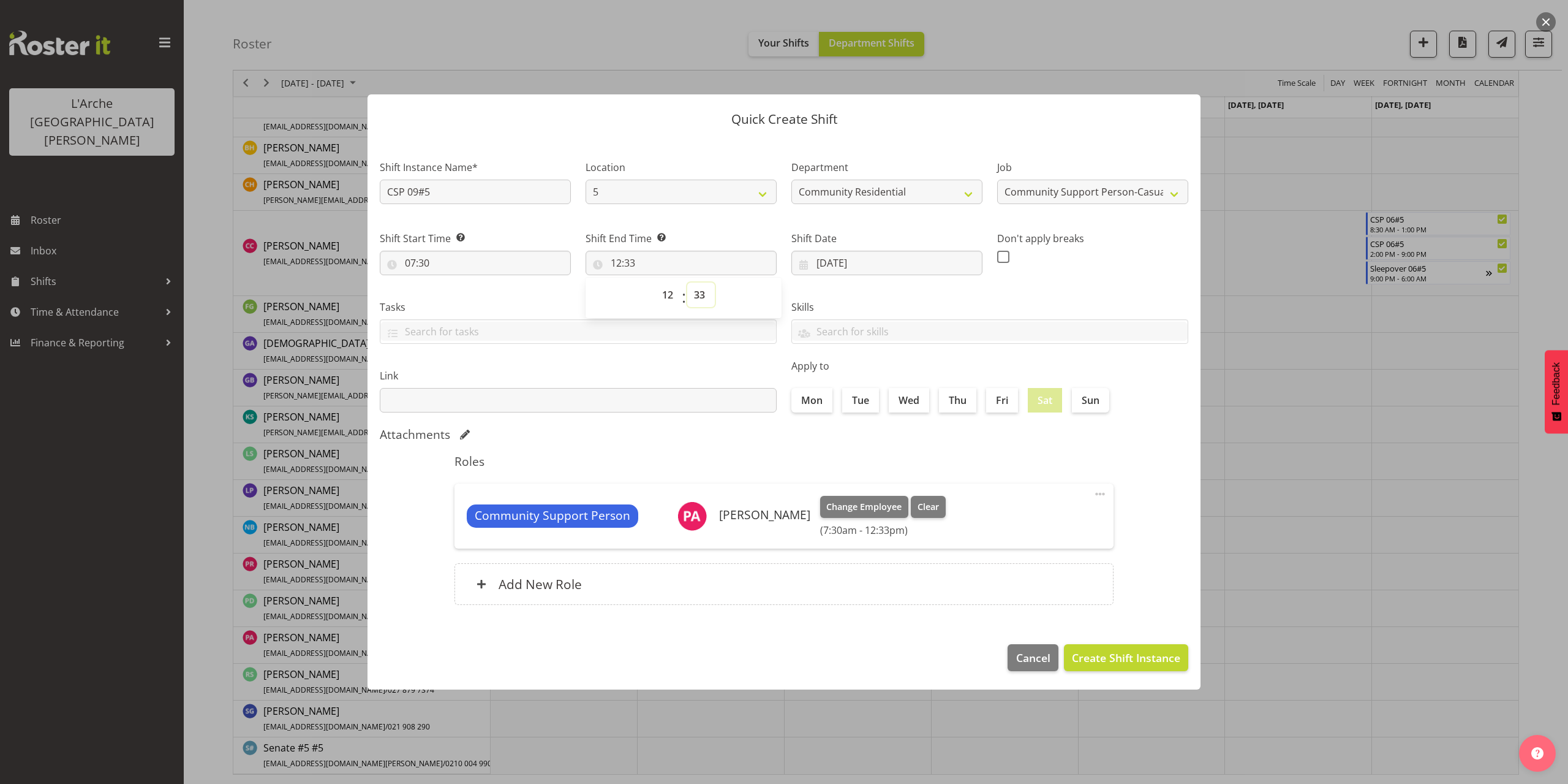
click at [698, 299] on select "00 01 02 03 04 05 06 07 08 09 10 11 12 13 14 15 16 17 18 19 20 21 22 23 24 25 2…" at bounding box center [701, 294] width 28 height 24
select select "30"
click at [687, 282] on select "00 01 02 03 04 05 06 07 08 09 10 11 12 13 14 15 16 17 18 19 20 21 22 23 24 25 2…" at bounding box center [701, 294] width 28 height 24
type input "12:30"
click at [1160, 660] on span "Create Shift Instance" at bounding box center [1125, 657] width 108 height 16
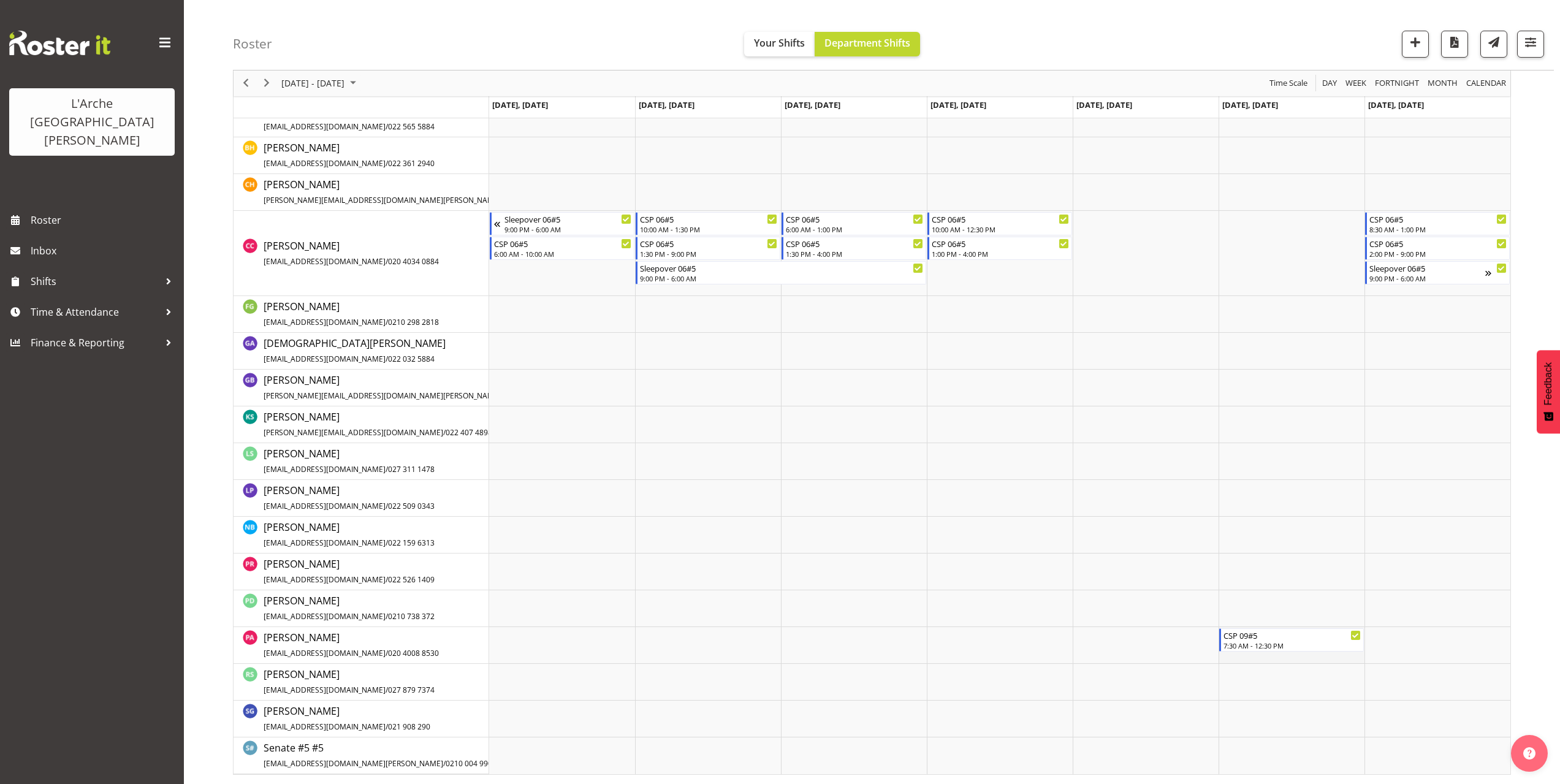
click at [1222, 657] on td "Timeline Week of October 6, 2025" at bounding box center [1291, 645] width 146 height 37
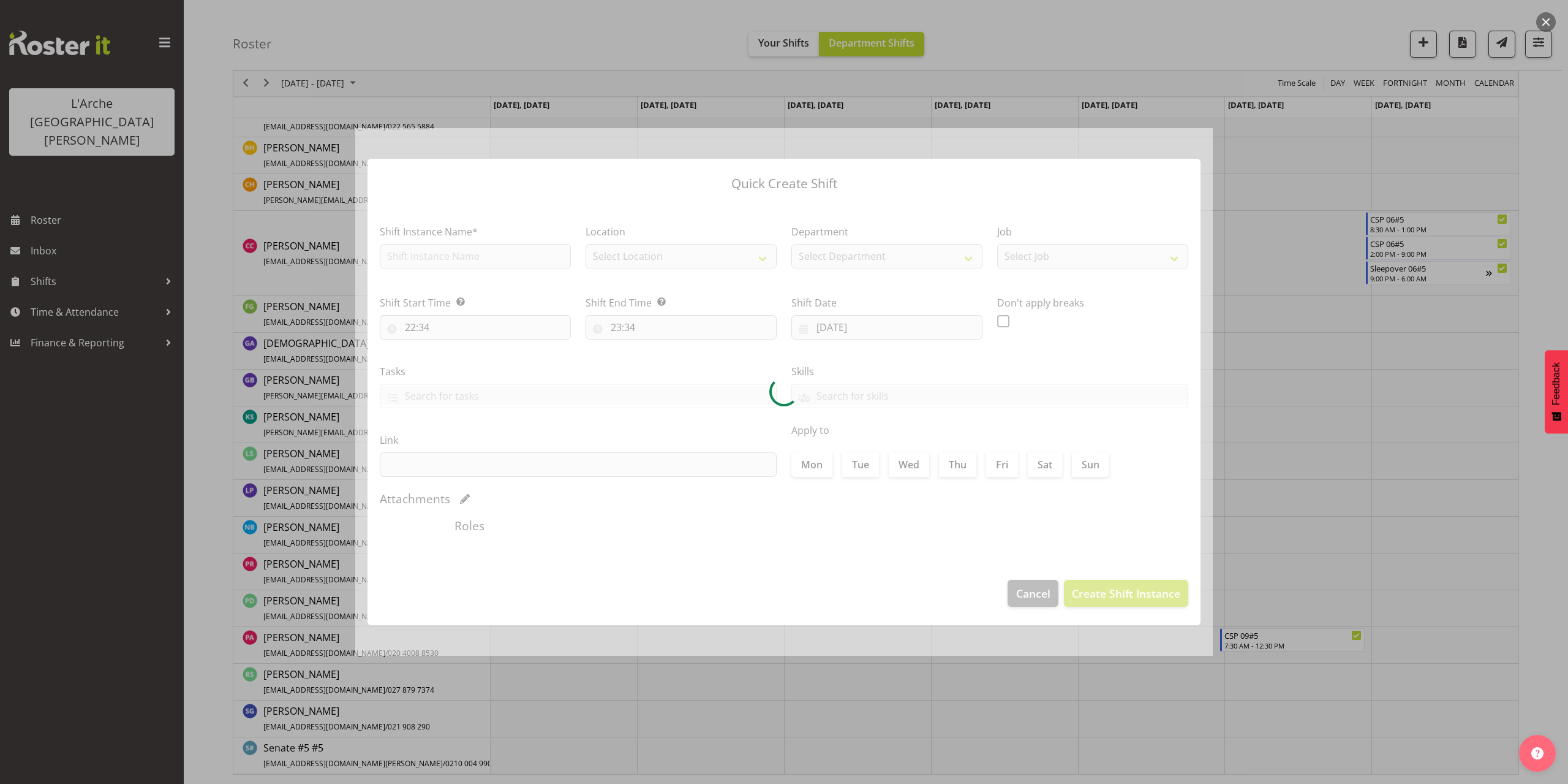
type input "[DATE]"
checkbox input "true"
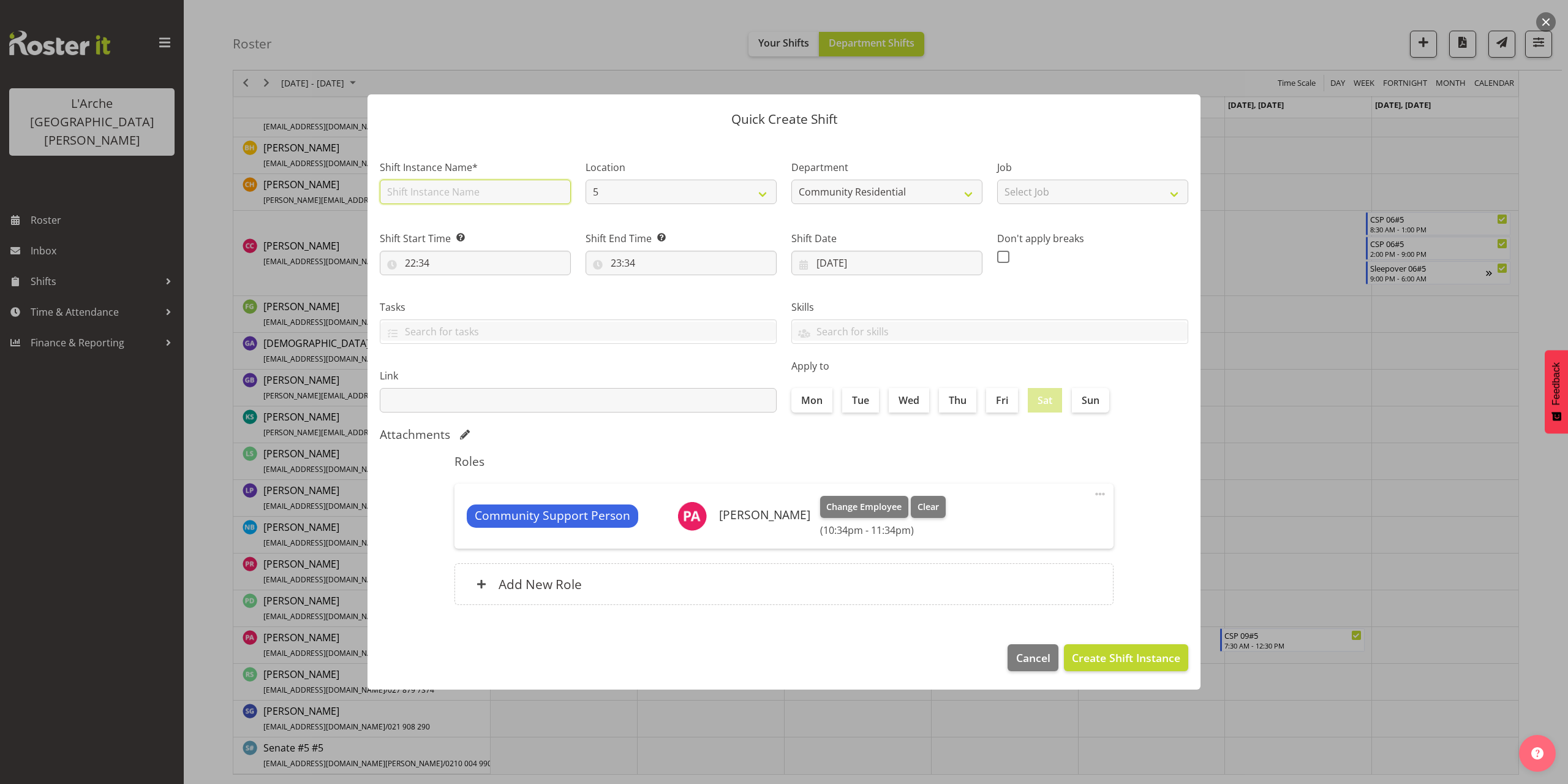
click at [429, 189] on input "text" at bounding box center [475, 192] width 191 height 24
type input "CSP 06#5"
click at [1047, 194] on select "Select Job Accounts Admin Art Coordinator Community Leader Community Support Pe…" at bounding box center [1093, 192] width 191 height 24
click at [997, 180] on select "Select Job Accounts Admin Art Coordinator Community Leader Community Support Pe…" at bounding box center [1093, 192] width 191 height 24
click at [1058, 196] on select "Accounts Admin Art Coordinator Community Leader Community Support Person Commun…" at bounding box center [1093, 192] width 191 height 24
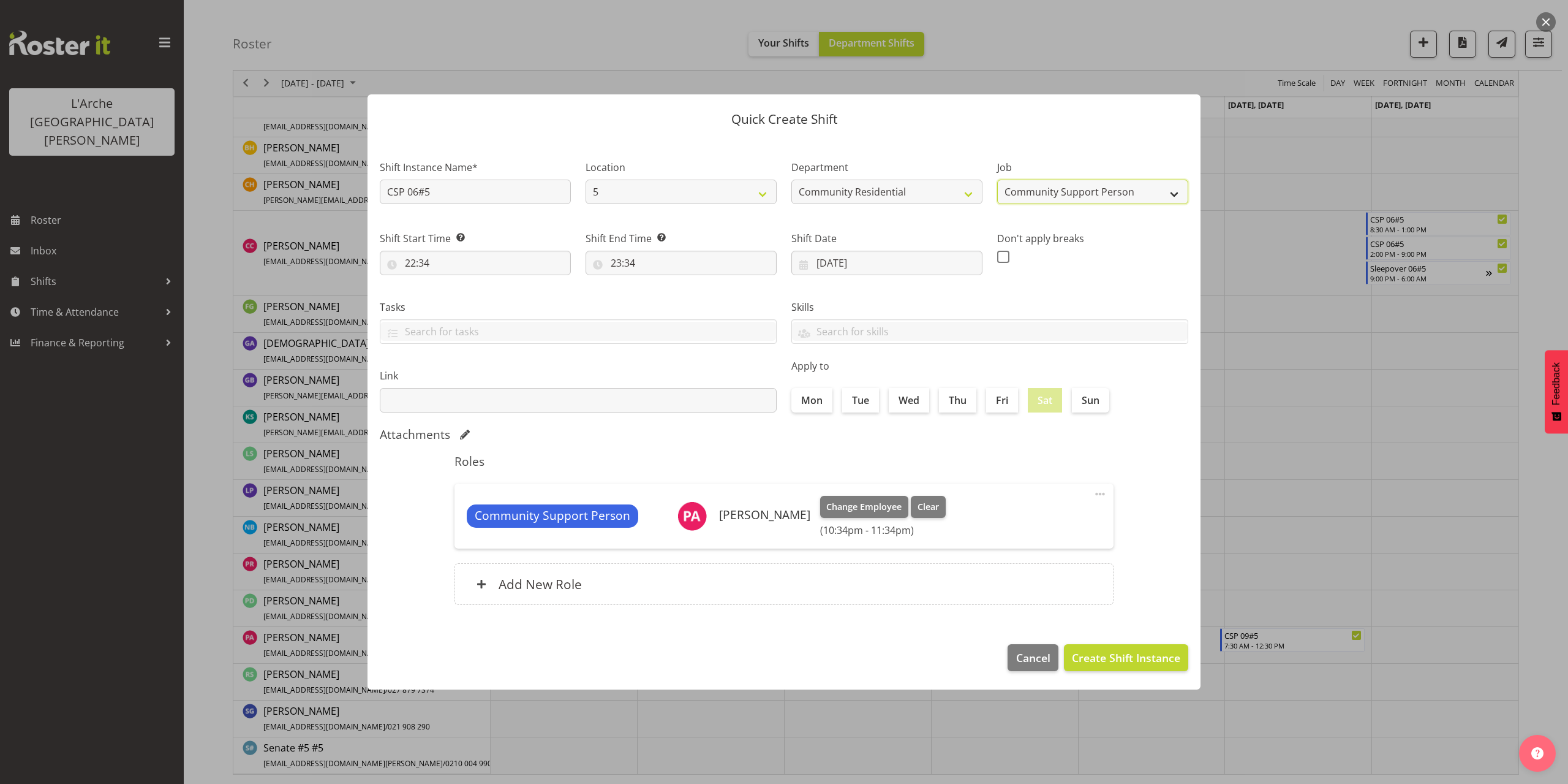
select select "3"
click at [997, 180] on select "Accounts Admin Art Coordinator Community Leader Community Support Person Commun…" at bounding box center [1093, 192] width 191 height 24
click at [421, 267] on input "22:34" at bounding box center [475, 263] width 191 height 24
click at [458, 291] on select "00 01 02 03 04 05 06 07 08 09 10 11 12 13 14 15 16 17 18 19 20 21 22 23" at bounding box center [463, 294] width 28 height 24
select select "13"
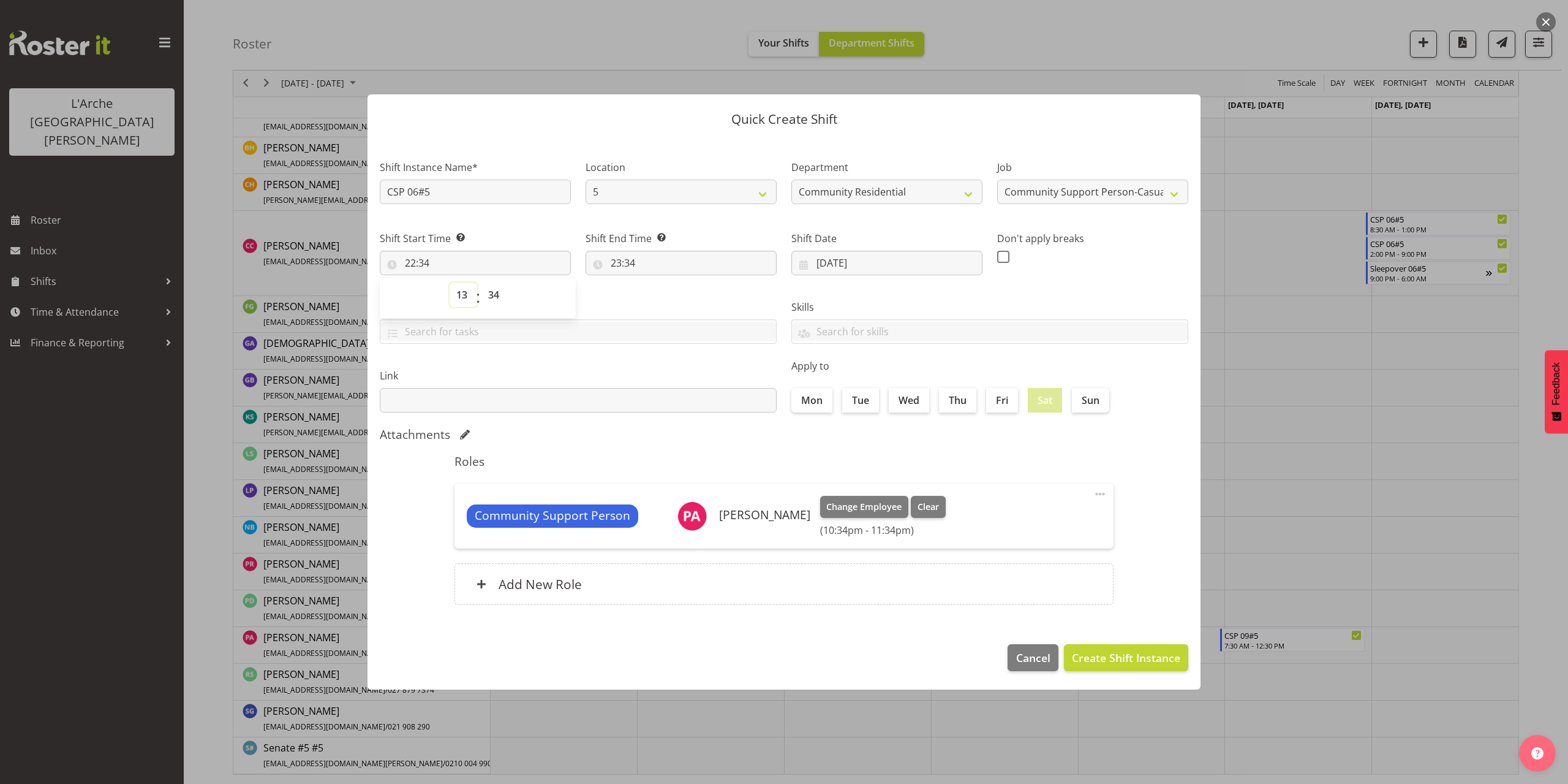
click at [449, 282] on select "00 01 02 03 04 05 06 07 08 09 10 11 12 13 14 15 16 17 18 19 20 21 22 23" at bounding box center [463, 294] width 28 height 24
type input "13:34"
click at [494, 293] on select "00 01 02 03 04 05 06 07 08 09 10 11 12 13 14 15 16 17 18 19 20 21 22 23 24 25 2…" at bounding box center [495, 294] width 28 height 24
select select "0"
click at [482, 282] on select "00 01 02 03 04 05 06 07 08 09 10 11 12 13 14 15 16 17 18 19 20 21 22 23 24 25 2…" at bounding box center [495, 294] width 28 height 24
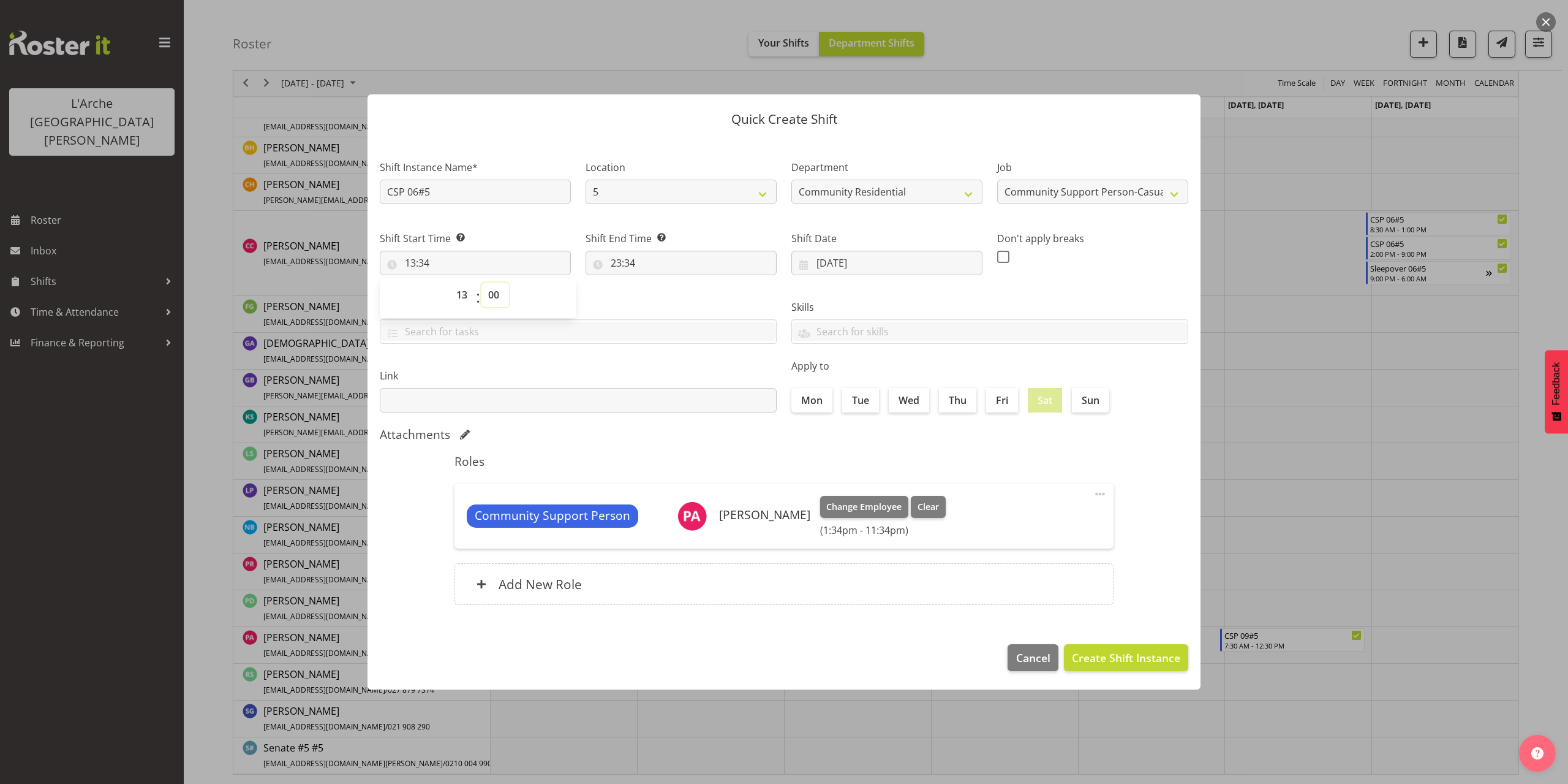
type input "13:00"
click at [622, 263] on input "23:34" at bounding box center [681, 263] width 191 height 24
click at [662, 295] on select "00 01 02 03 04 05 06 07 08 09 10 11 12 13 14 15 16 17 18 19 20 21 22 23" at bounding box center [669, 294] width 28 height 24
select select "18"
click at [655, 282] on select "00 01 02 03 04 05 06 07 08 09 10 11 12 13 14 15 16 17 18 19 20 21 22 23" at bounding box center [669, 294] width 28 height 24
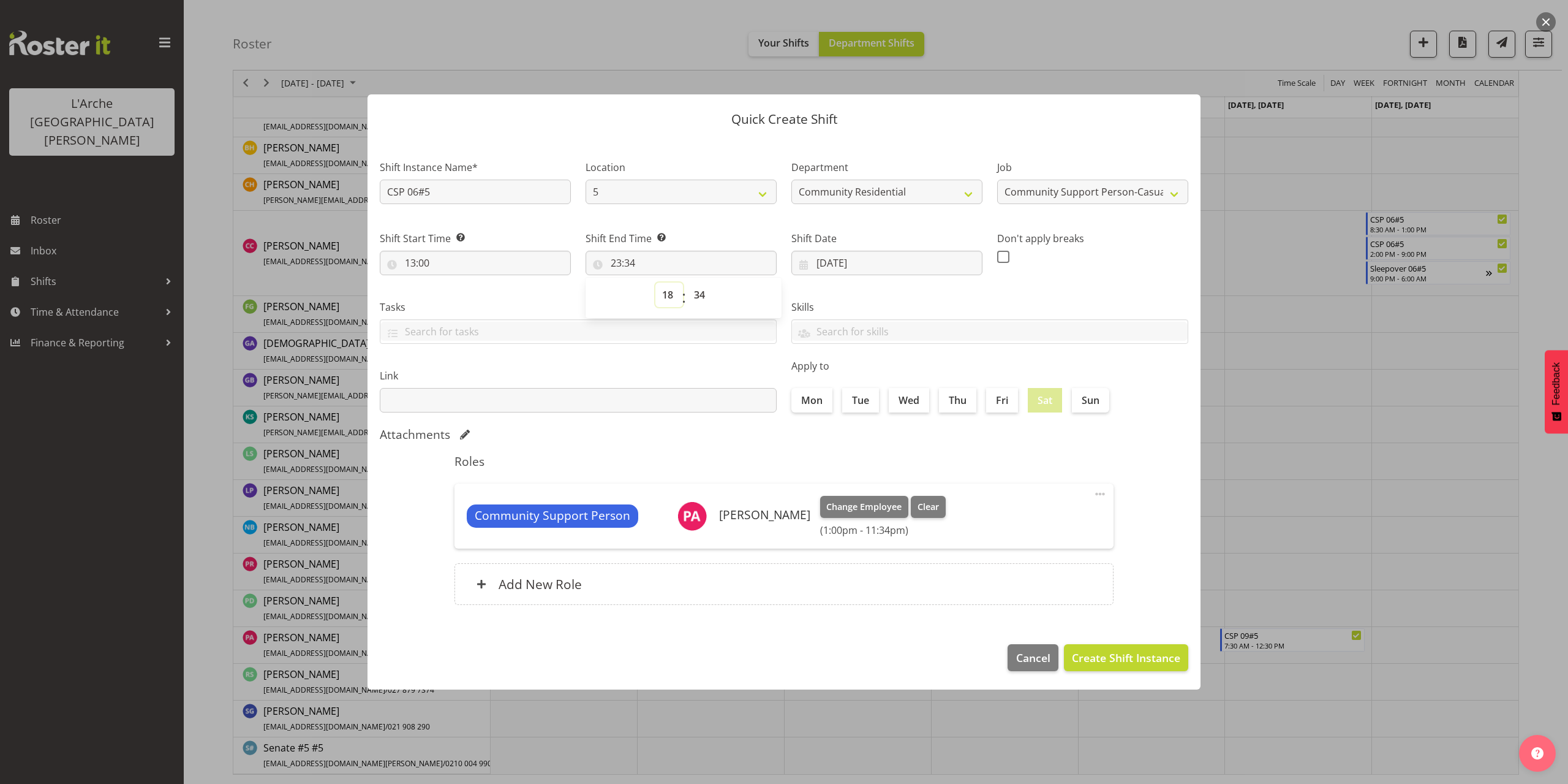
type input "18:34"
click at [697, 294] on select "00 01 02 03 04 05 06 07 08 09 10 11 12 13 14 15 16 17 18 19 20 21 22 23 24 25 2…" at bounding box center [701, 294] width 28 height 24
select select "30"
click at [687, 282] on select "00 01 02 03 04 05 06 07 08 09 10 11 12 13 14 15 16 17 18 19 20 21 22 23 24 25 2…" at bounding box center [701, 294] width 28 height 24
type input "18:30"
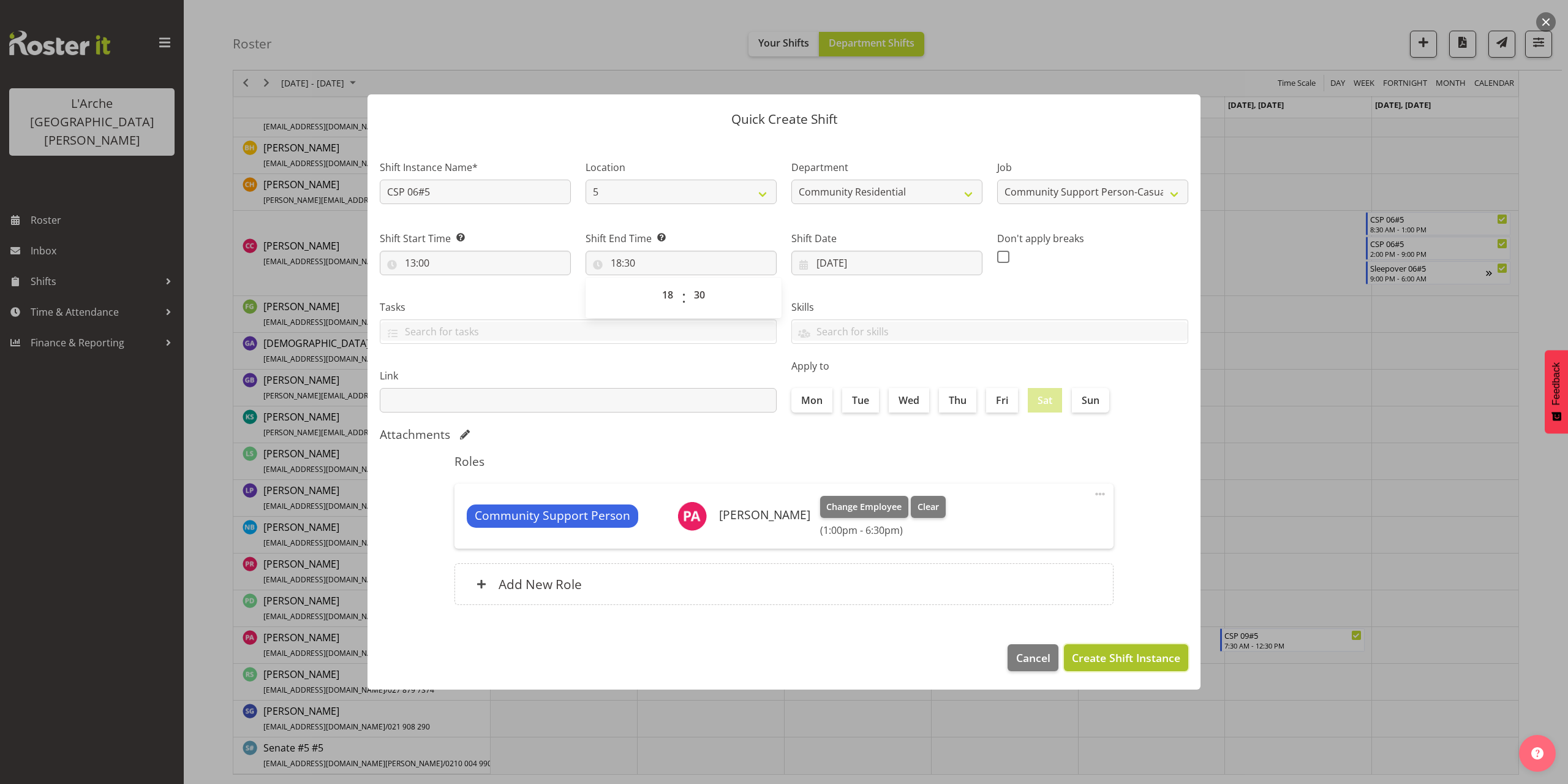
click at [1122, 652] on span "Create Shift Instance" at bounding box center [1125, 657] width 108 height 16
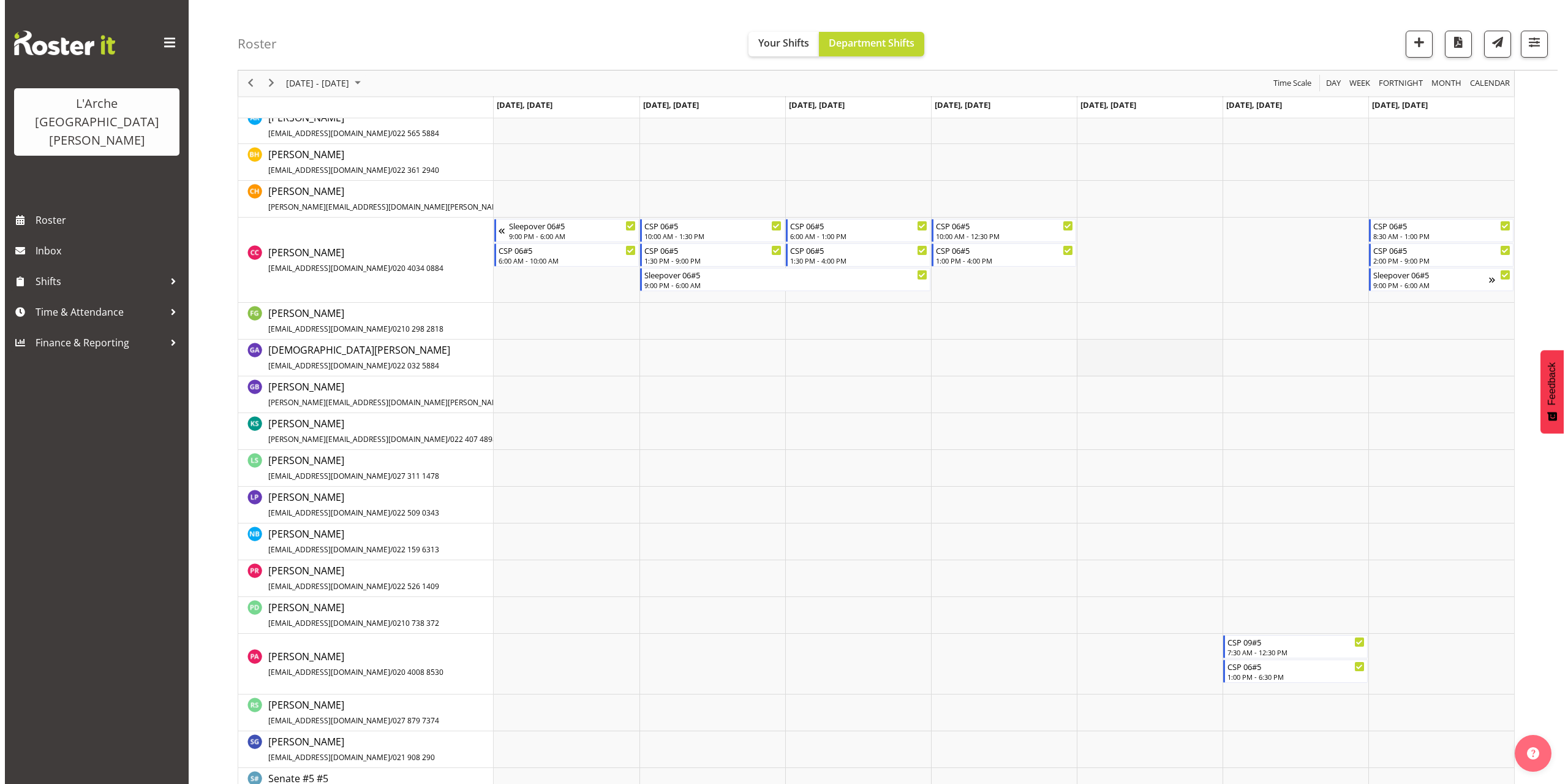
scroll to position [278, 0]
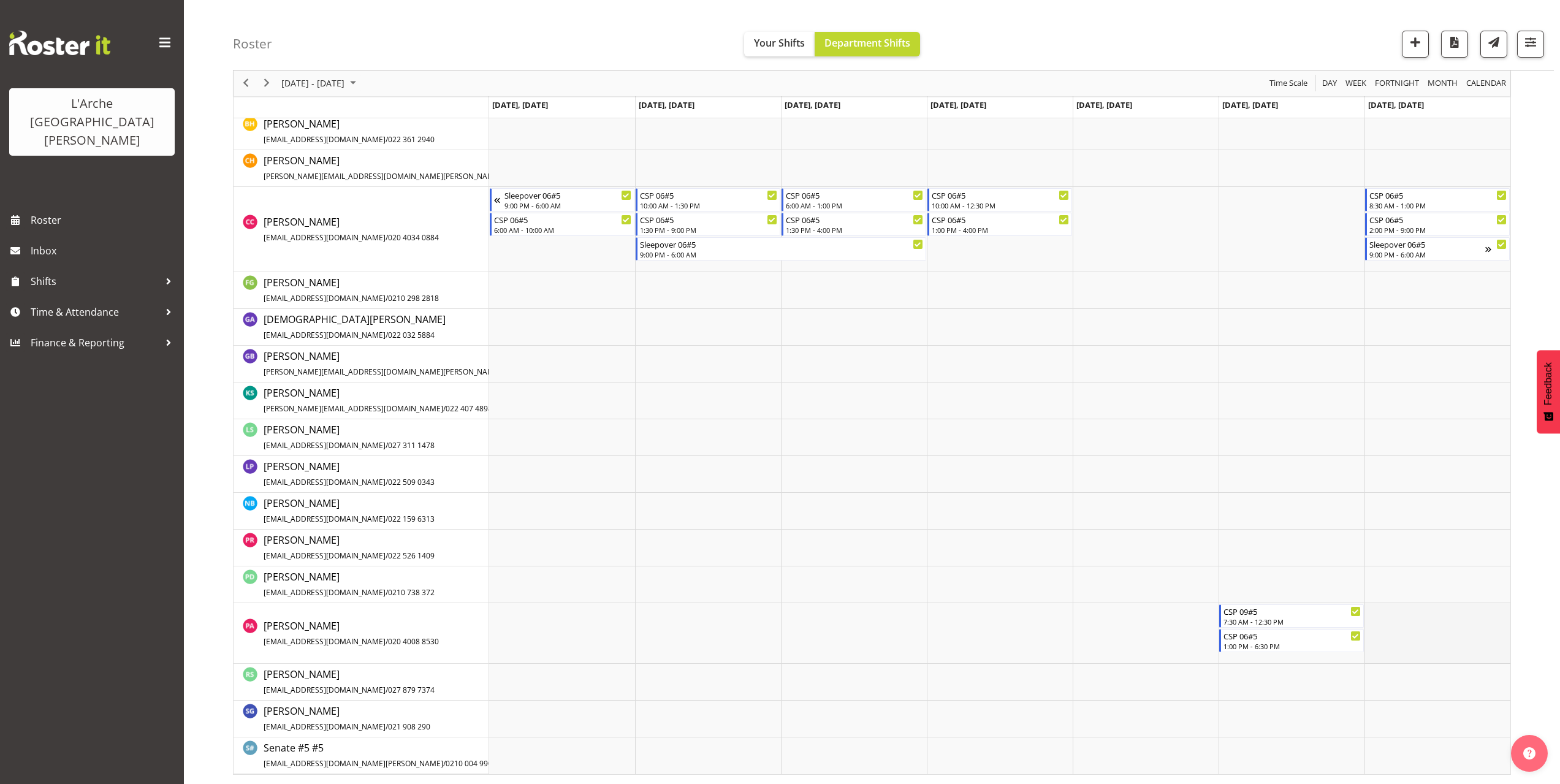
click at [1378, 614] on td "Timeline Week of October 6, 2025" at bounding box center [1437, 633] width 146 height 61
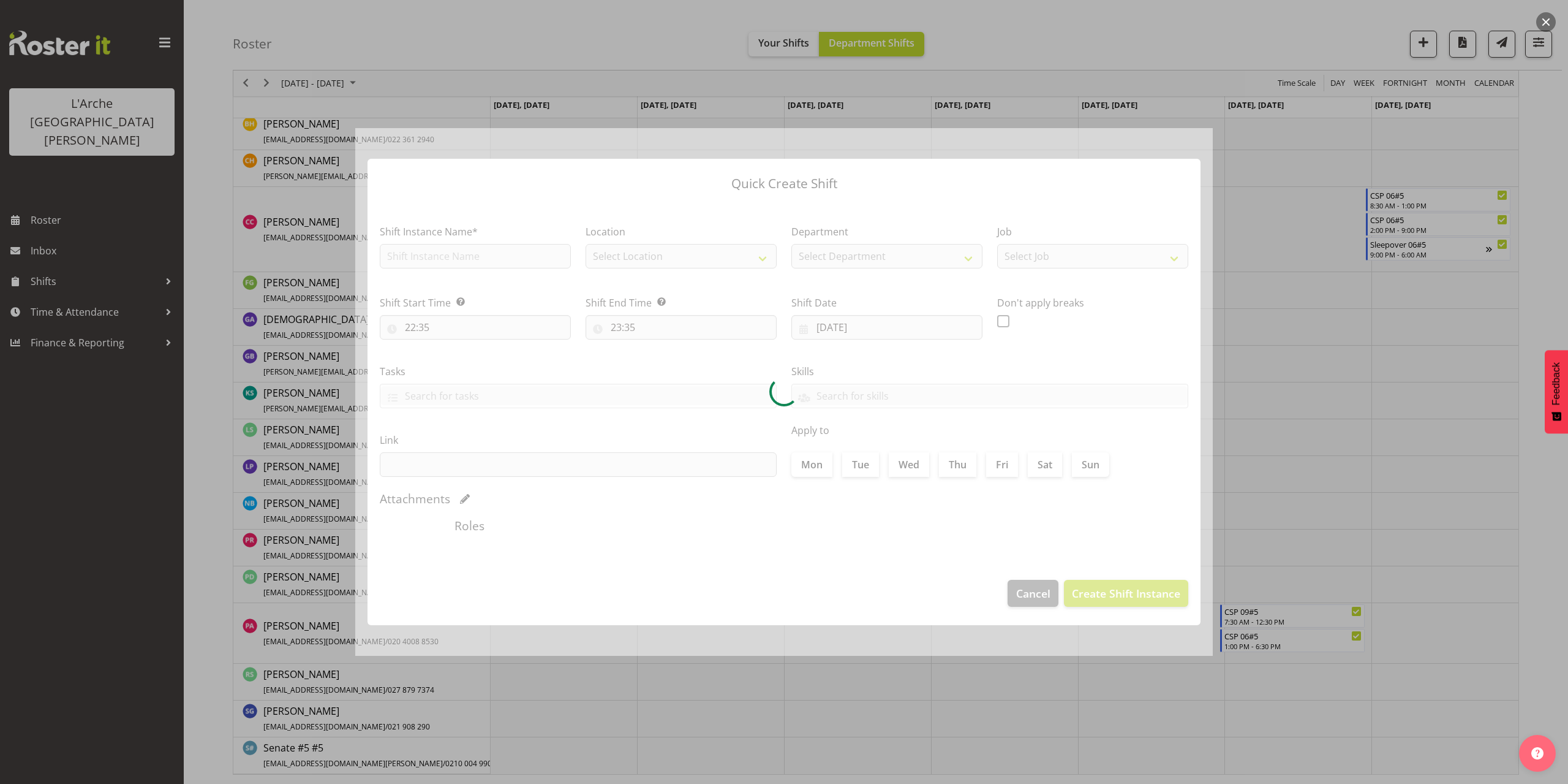
type input "[DATE]"
checkbox input "true"
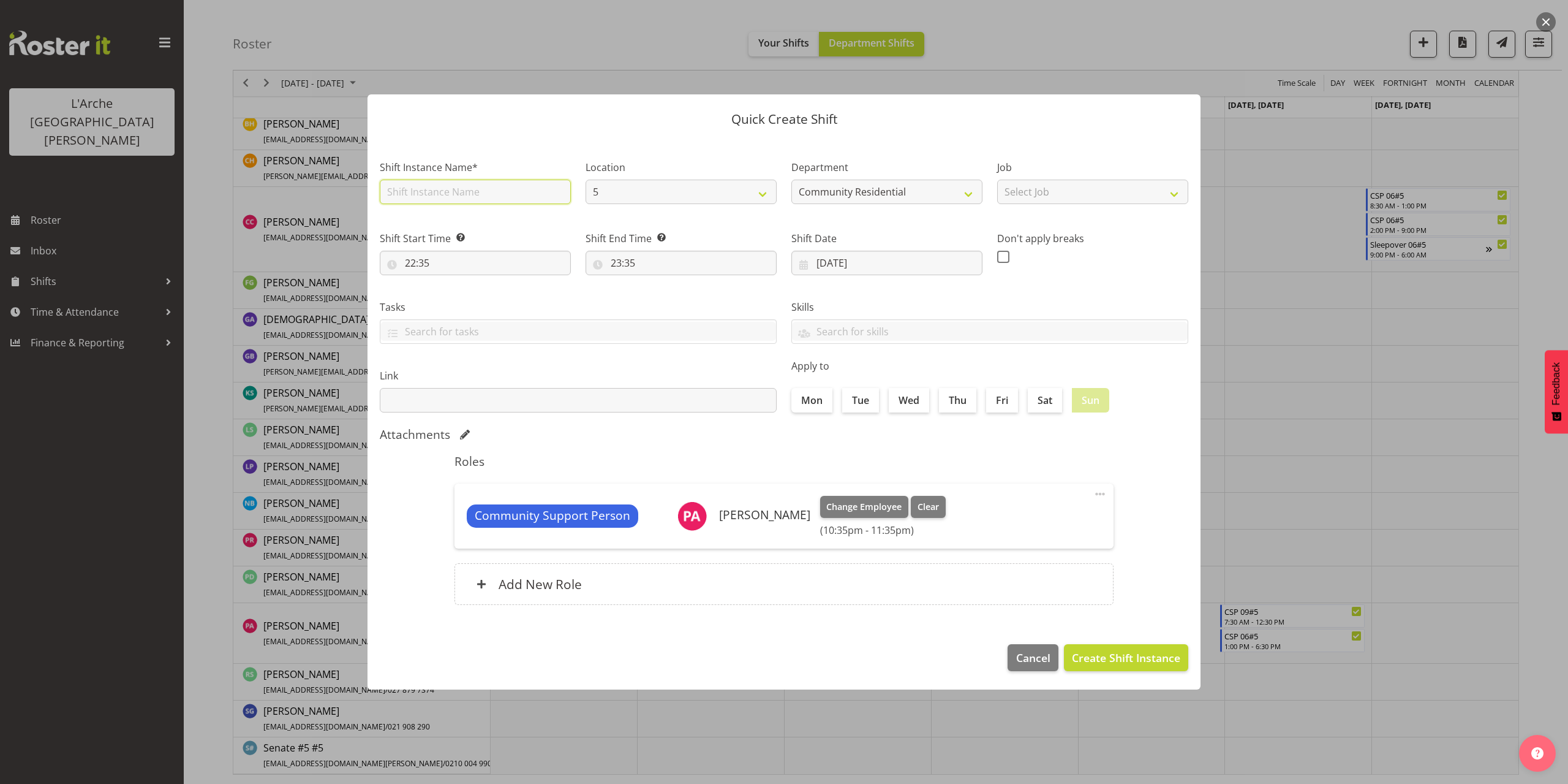
click at [449, 196] on input "text" at bounding box center [475, 192] width 191 height 24
type input "CSP 06#5"
click at [1044, 196] on select "Select Job Accounts Admin Art Coordinator Community Leader Community Support Pe…" at bounding box center [1093, 192] width 191 height 24
select select "2"
click at [997, 180] on select "Select Job Accounts Admin Art Coordinator Community Leader Community Support Pe…" at bounding box center [1093, 192] width 191 height 24
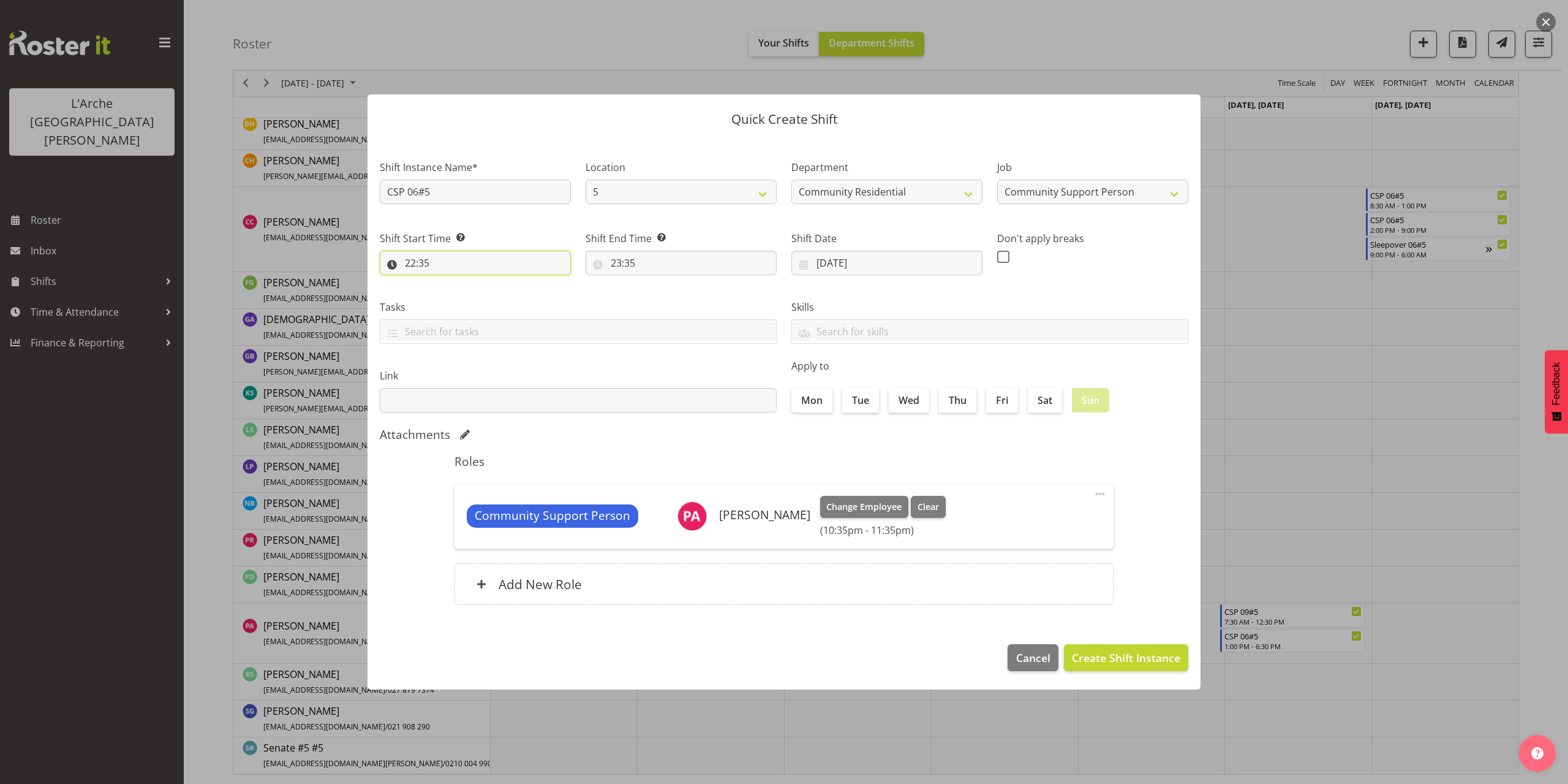
click at [426, 263] on input "22:35" at bounding box center [475, 263] width 191 height 24
click at [456, 295] on select "00 01 02 03 04 05 06 07 08 09 10 11 12 13 14 15 16 17 18 19 20 21 22 23" at bounding box center [463, 294] width 28 height 24
select select "7"
click at [449, 282] on select "00 01 02 03 04 05 06 07 08 09 10 11 12 13 14 15 16 17 18 19 20 21 22 23" at bounding box center [463, 294] width 28 height 24
type input "07:35"
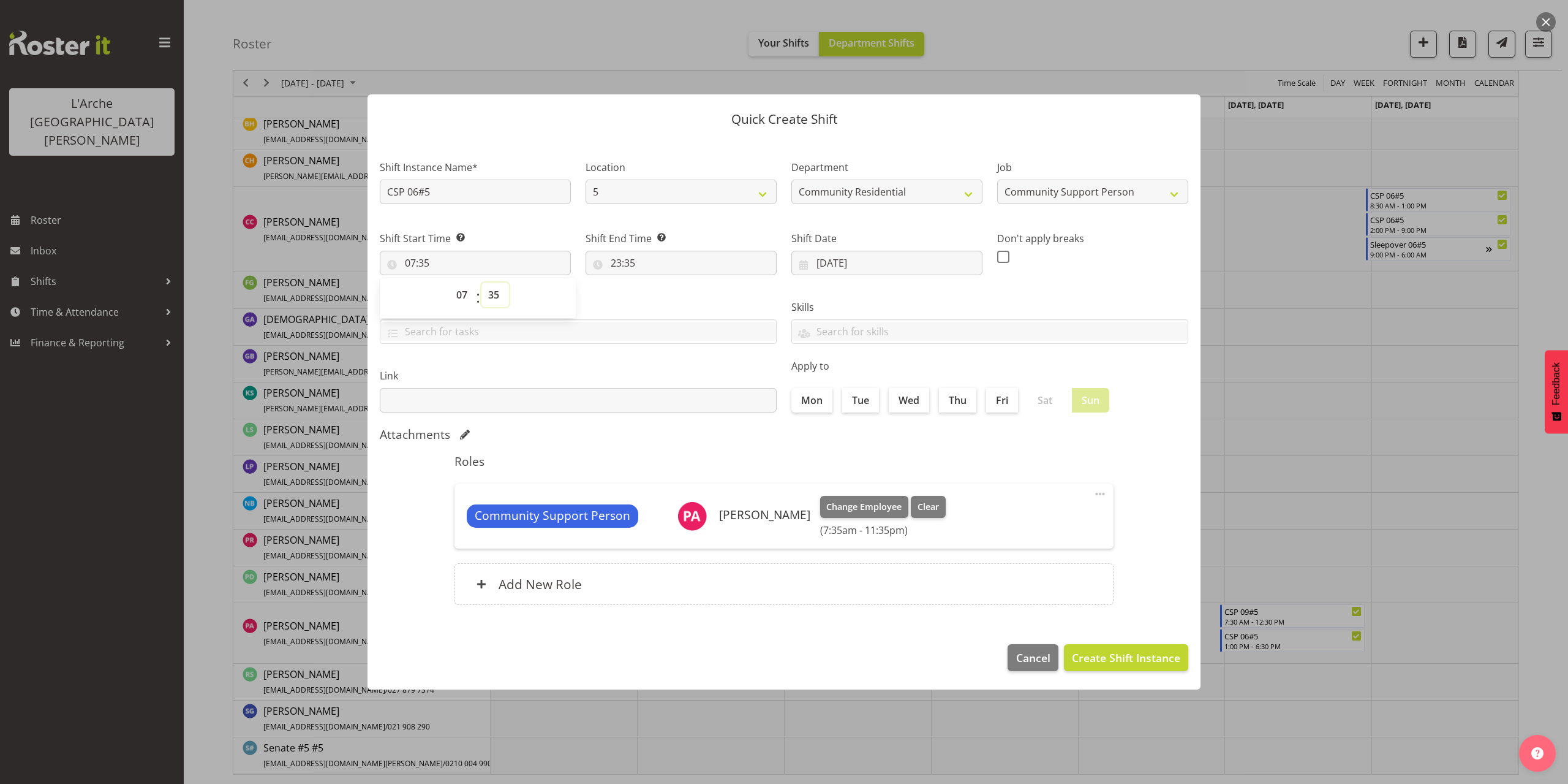
click at [497, 295] on select "00 01 02 03 04 05 06 07 08 09 10 11 12 13 14 15 16 17 18 19 20 21 22 23 24 25 2…" at bounding box center [495, 294] width 28 height 24
select select "30"
click at [482, 282] on select "00 01 02 03 04 05 06 07 08 09 10 11 12 13 14 15 16 17 18 19 20 21 22 23 24 25 2…" at bounding box center [495, 294] width 28 height 24
type input "07:30"
click at [631, 262] on input "23:35" at bounding box center [681, 263] width 191 height 24
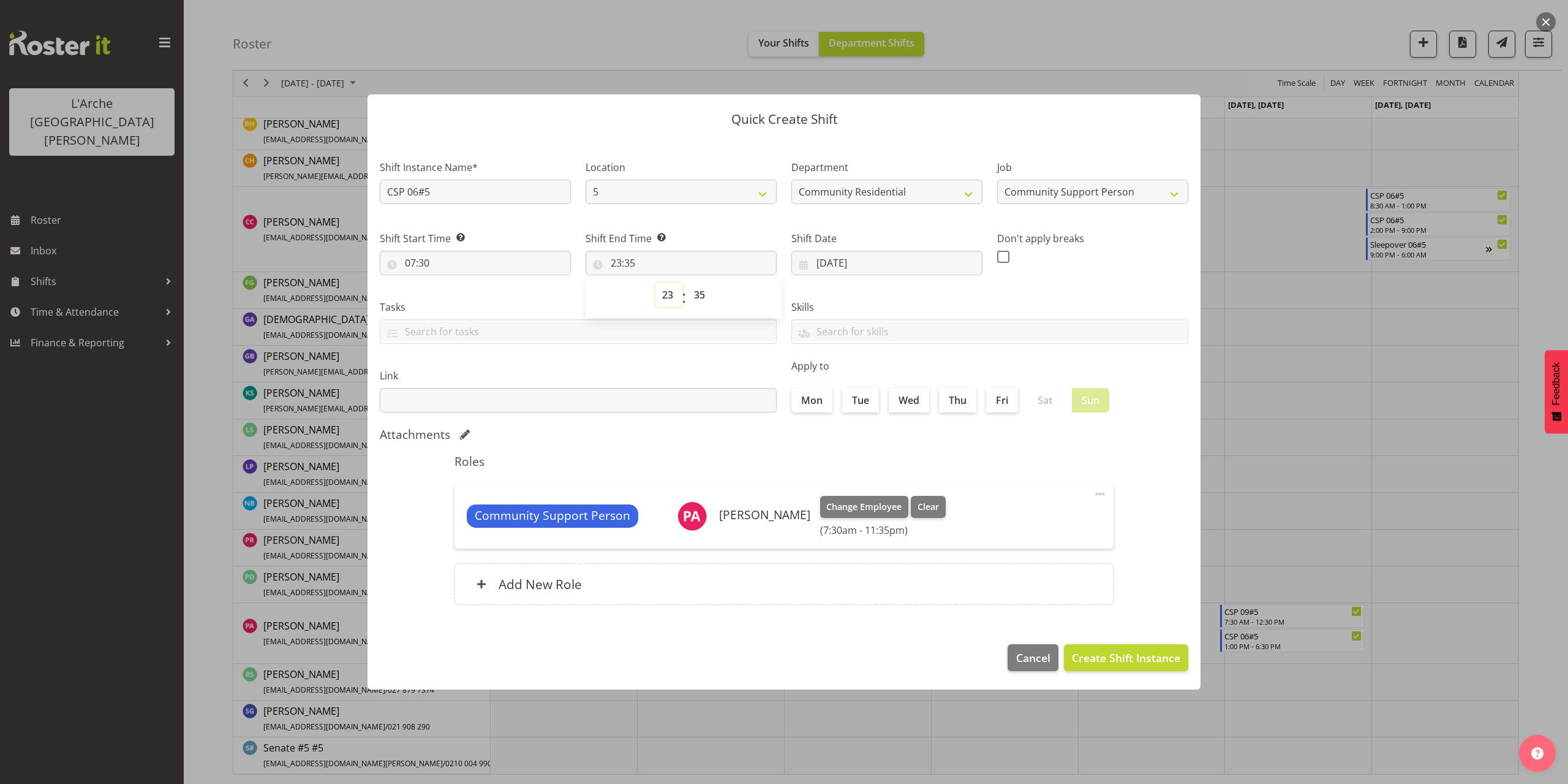
click at [665, 294] on select "00 01 02 03 04 05 06 07 08 09 10 11 12 13 14 15 16 17 18 19 20 21 22 23" at bounding box center [669, 294] width 28 height 24
select select "12"
click at [655, 282] on select "00 01 02 03 04 05 06 07 08 09 10 11 12 13 14 15 16 17 18 19 20 21 22 23" at bounding box center [669, 294] width 28 height 24
type input "12:35"
click at [700, 295] on select "00 01 02 03 04 05 06 07 08 09 10 11 12 13 14 15 16 17 18 19 20 21 22 23 24 25 2…" at bounding box center [701, 294] width 28 height 24
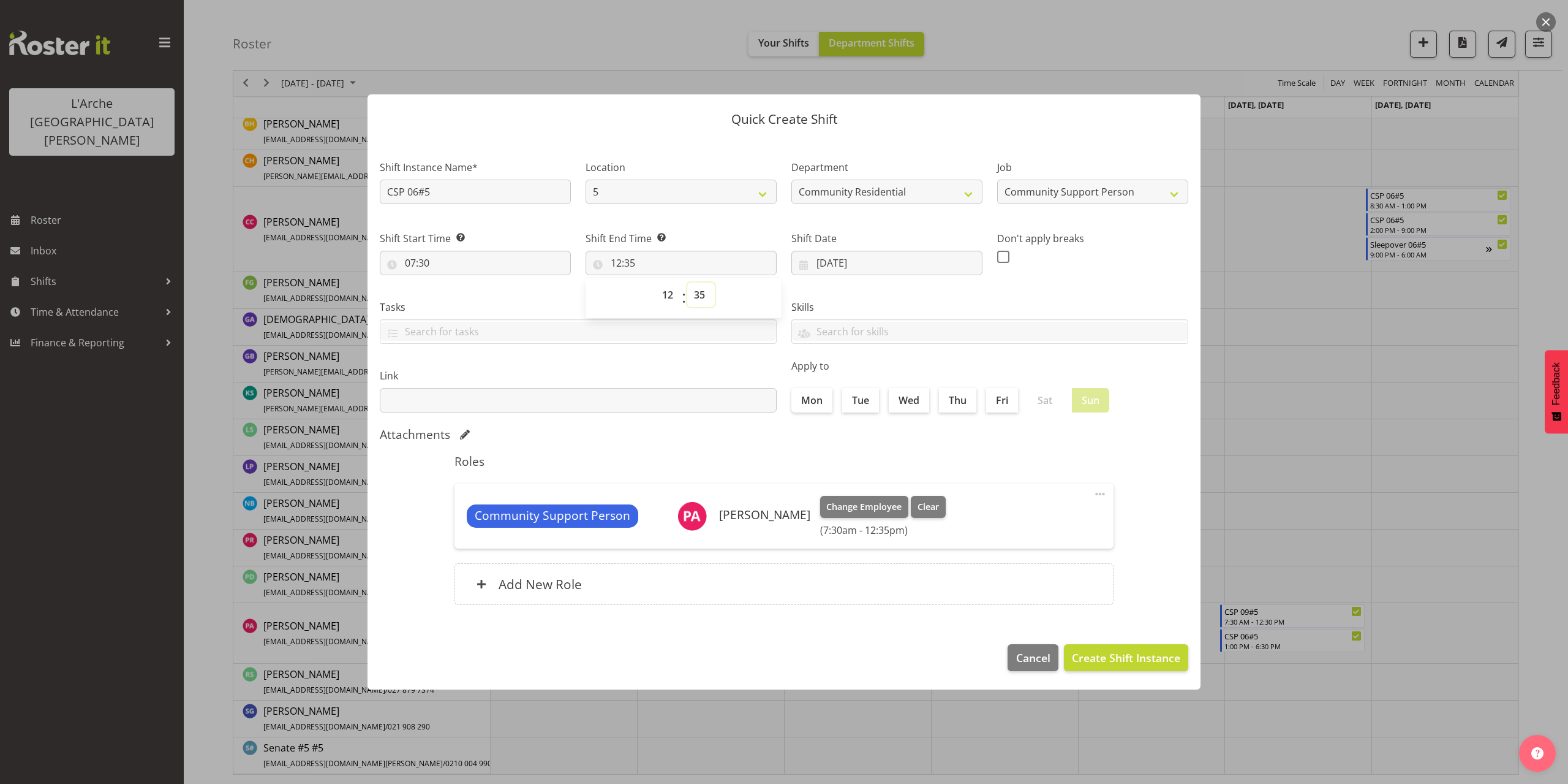
select select "30"
click at [687, 282] on select "00 01 02 03 04 05 06 07 08 09 10 11 12 13 14 15 16 17 18 19 20 21 22 23 24 25 2…" at bounding box center [701, 294] width 28 height 24
type input "12:30"
drag, startPoint x: 445, startPoint y: 193, endPoint x: 252, endPoint y: 200, distance: 193.1
click at [254, 201] on div "Quick Create Shift Shift Instance Name* CSP 06#5 Location 5 Department Communit…" at bounding box center [784, 392] width 1568 height 784
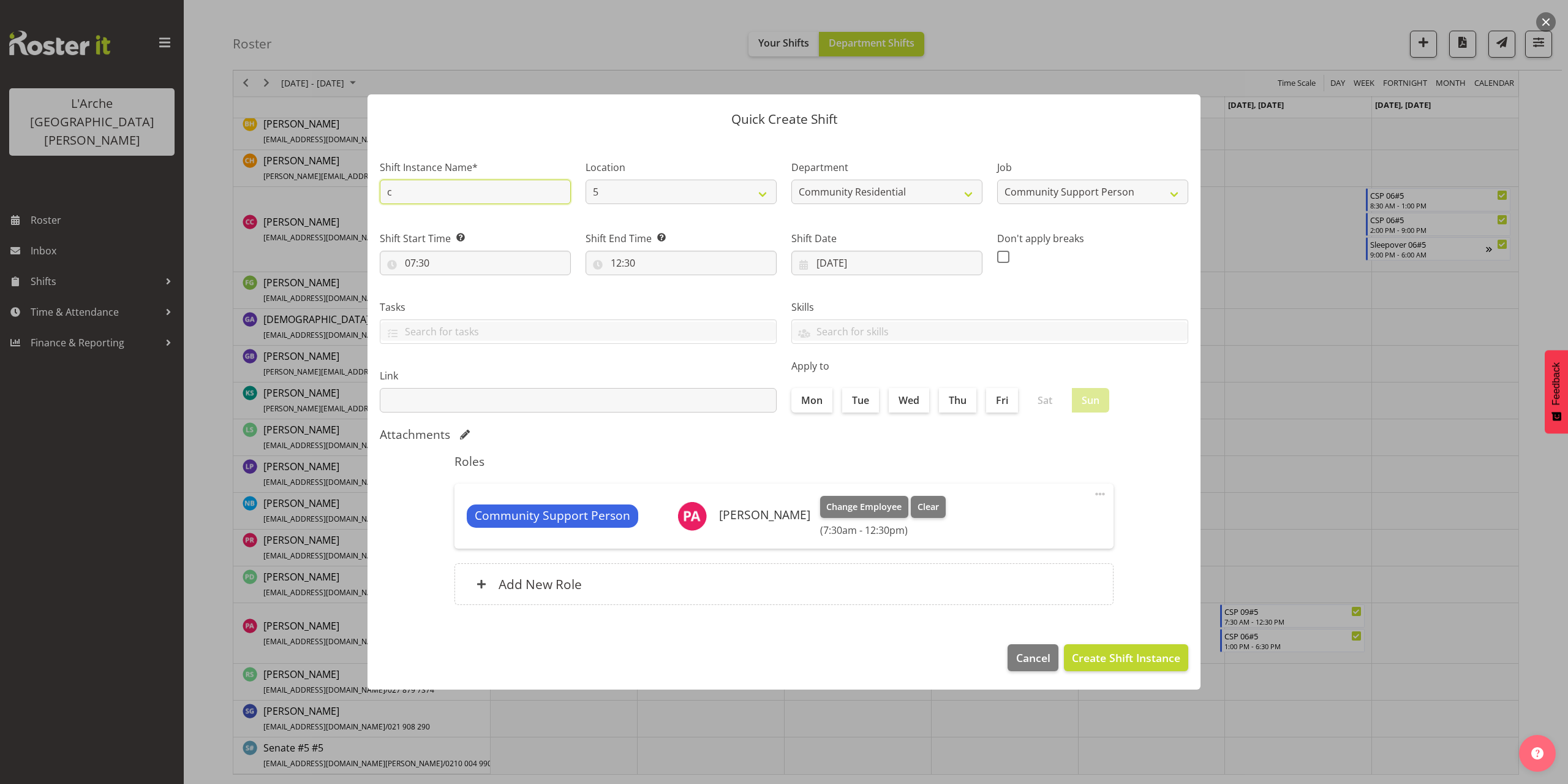
type input "CSP 09#5"
click at [1091, 655] on span "Create Shift Instance" at bounding box center [1125, 657] width 108 height 16
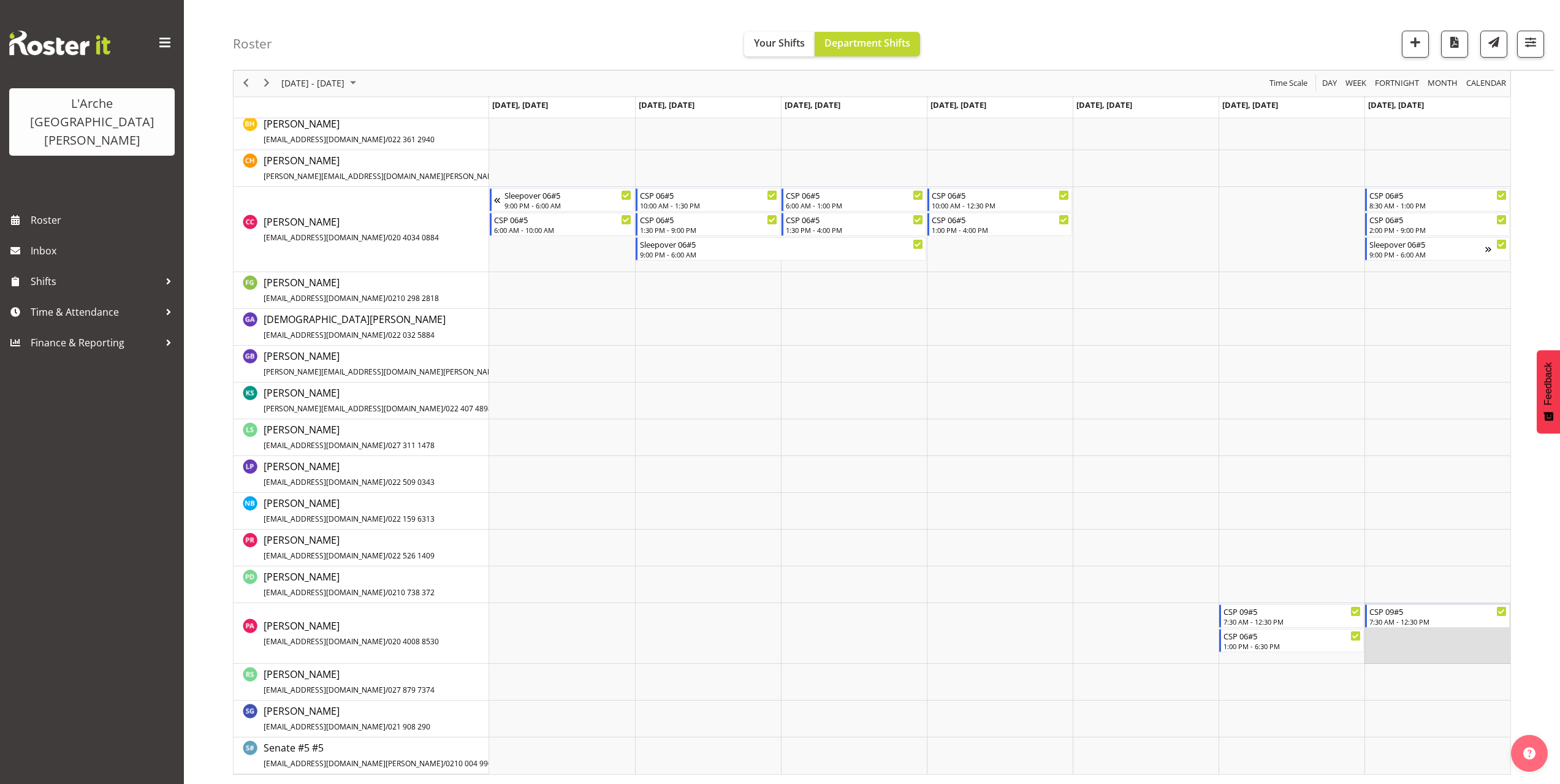
click at [1385, 646] on td "Timeline Week of October 6, 2025" at bounding box center [1437, 633] width 146 height 61
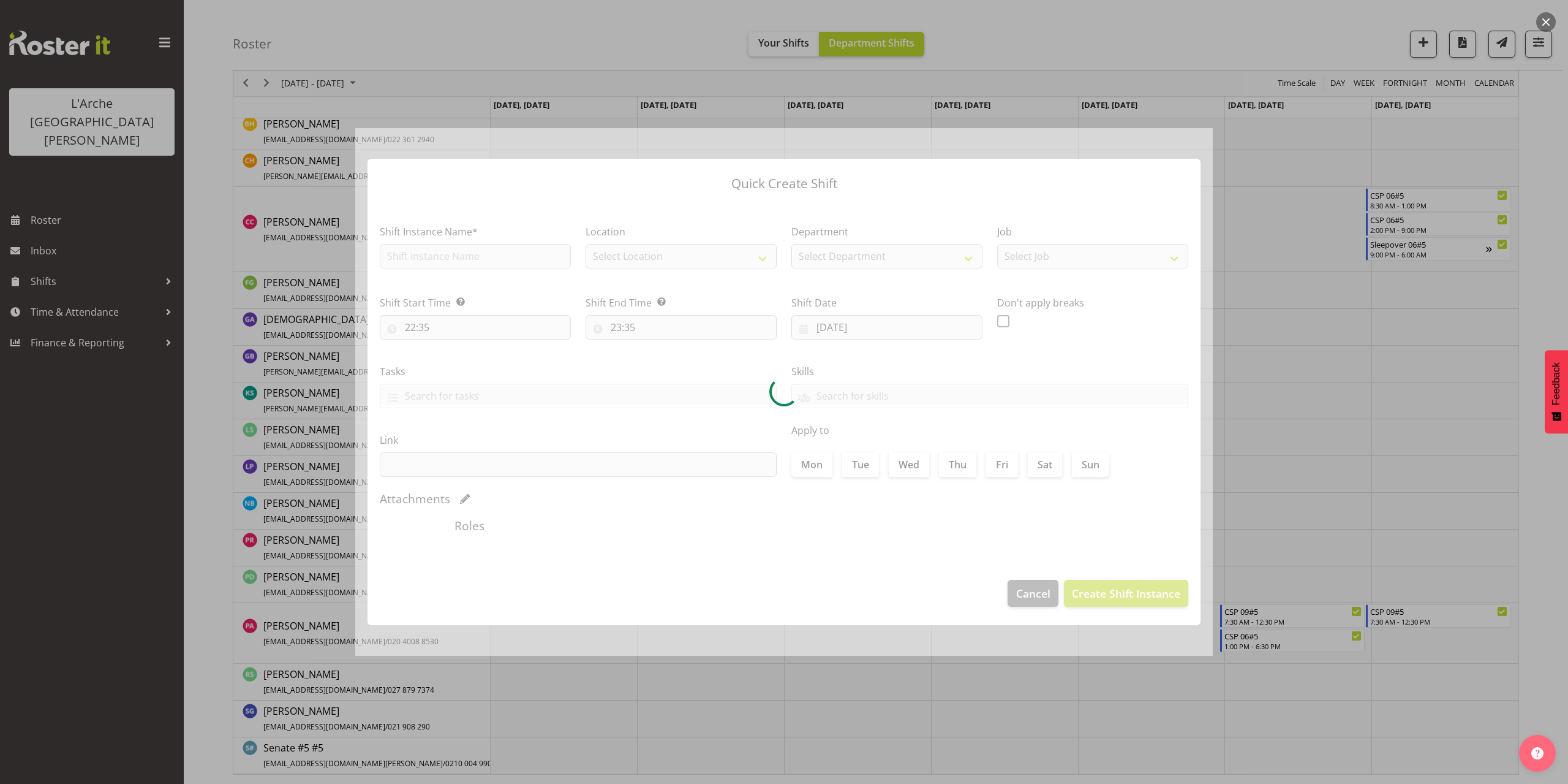
click at [1546, 18] on button "button" at bounding box center [1545, 22] width 20 height 20
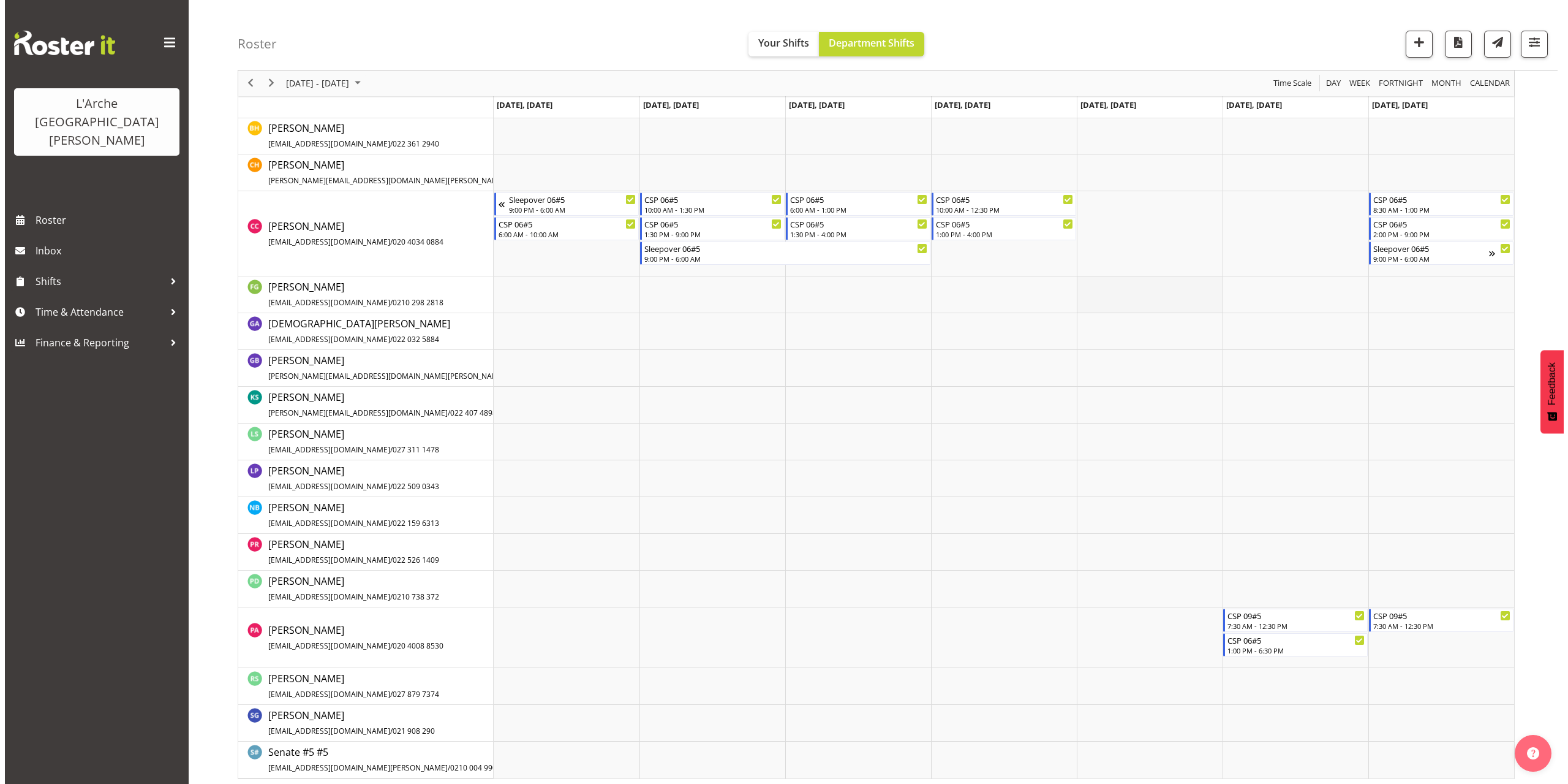
scroll to position [278, 0]
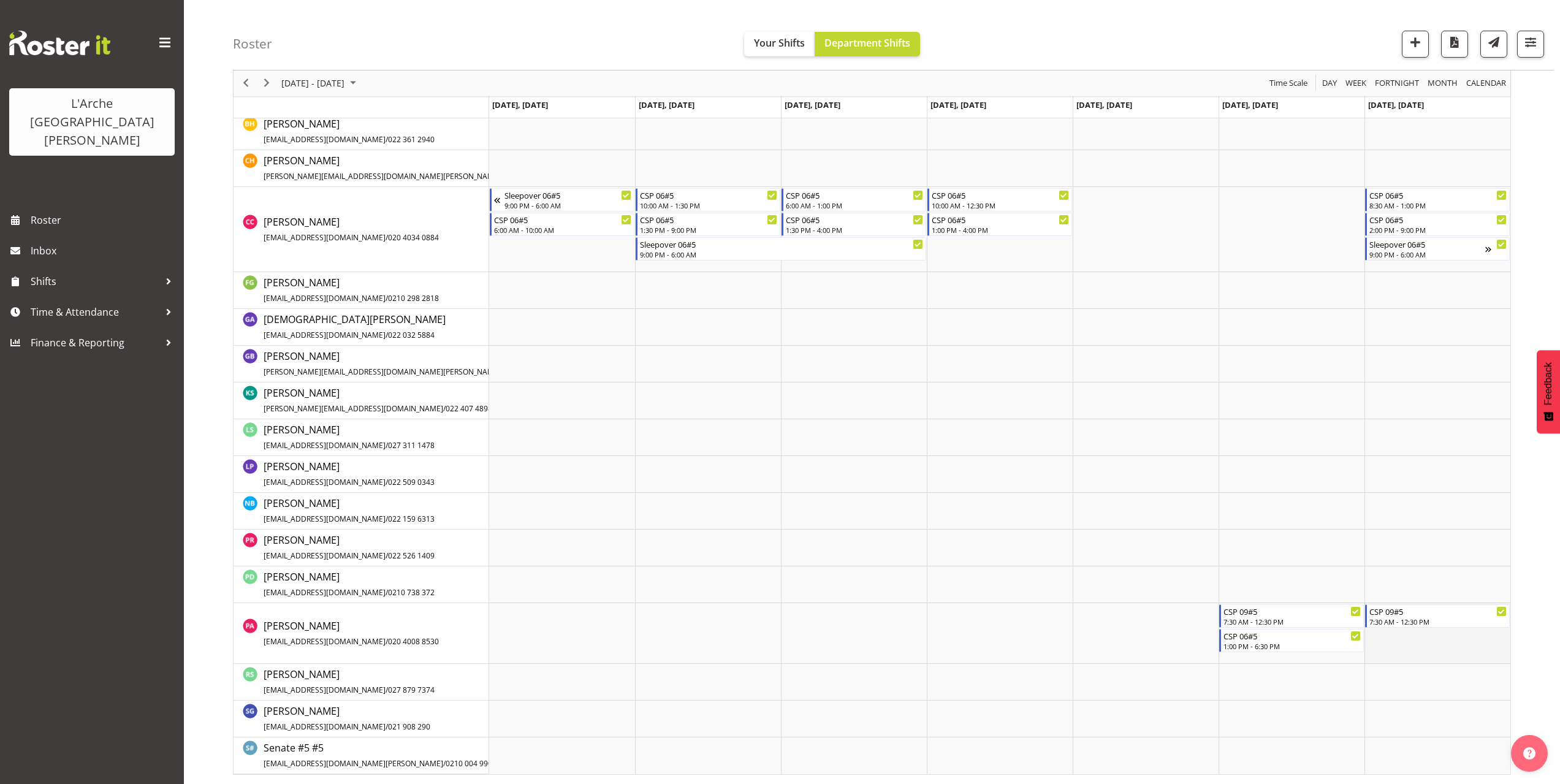
click at [1379, 641] on td "Timeline Week of October 6, 2025" at bounding box center [1437, 633] width 146 height 61
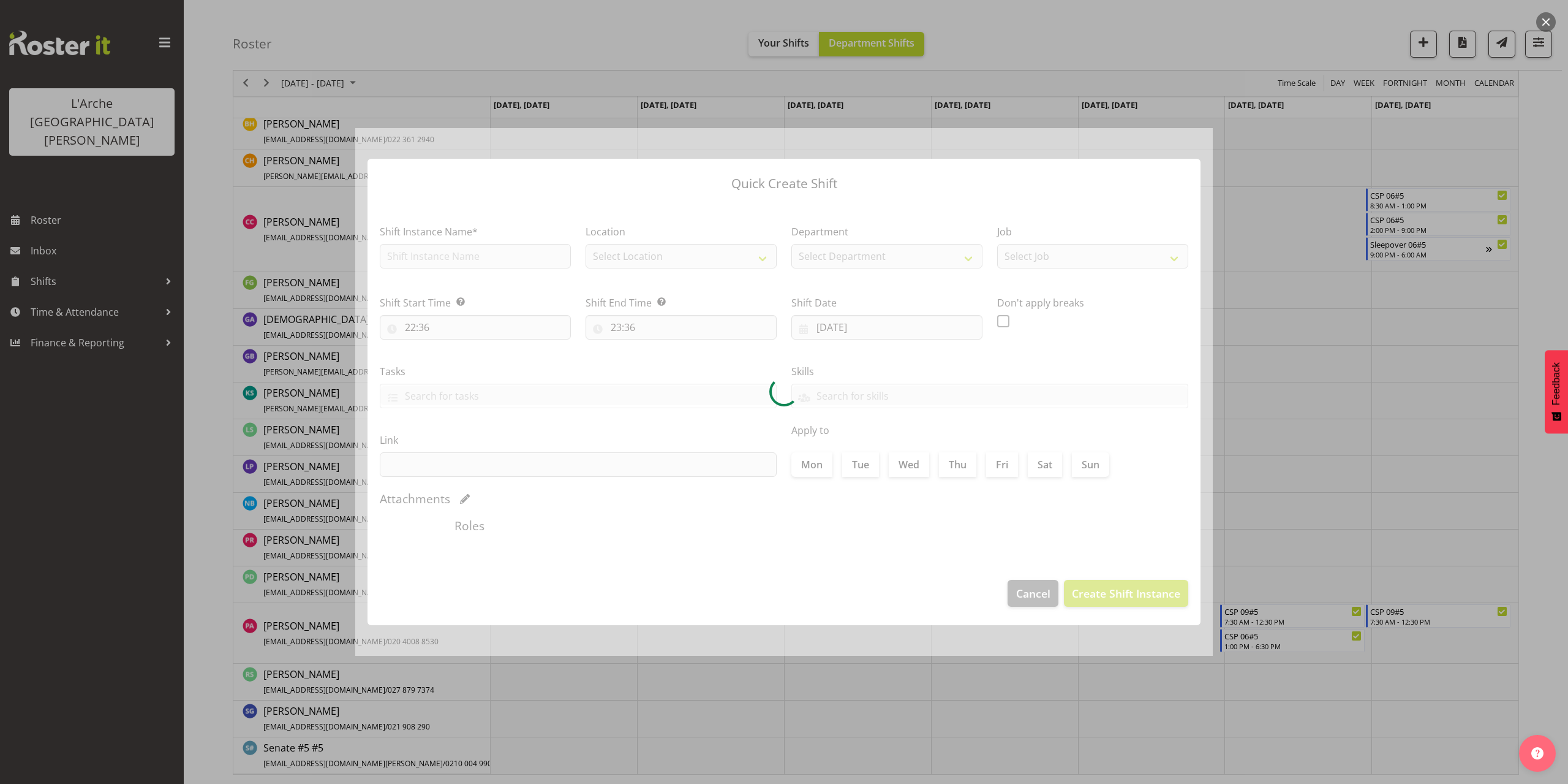
type input "[DATE]"
checkbox input "true"
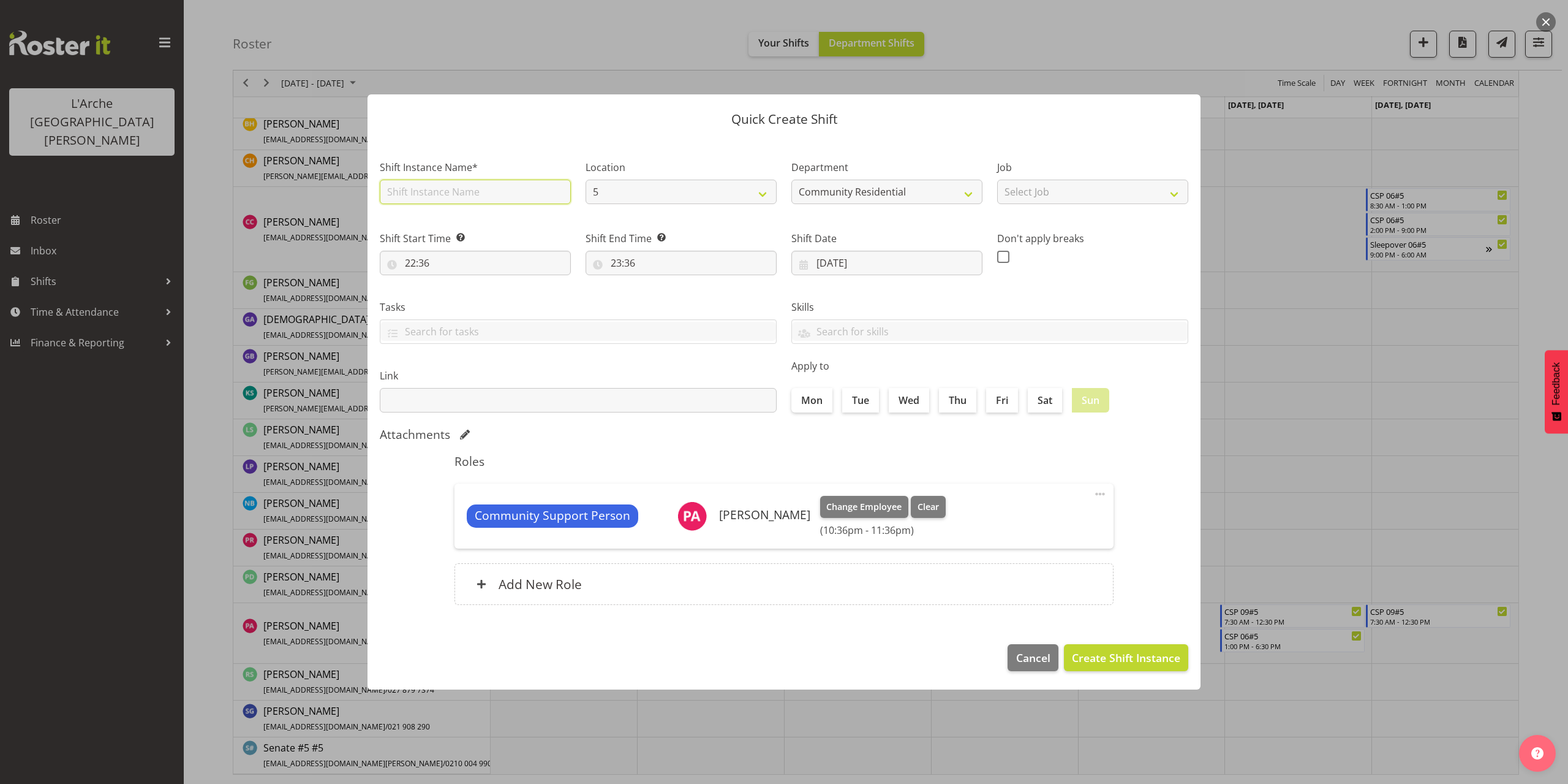
click at [437, 194] on input "text" at bounding box center [475, 192] width 191 height 24
type input "CSP 09#5"
click at [1039, 189] on select "Select Job Accounts Admin Art Coordinator Community Leader Community Support Pe…" at bounding box center [1093, 192] width 191 height 24
select select "3"
click at [997, 180] on select "Select Job Accounts Admin Art Coordinator Community Leader Community Support Pe…" at bounding box center [1093, 192] width 191 height 24
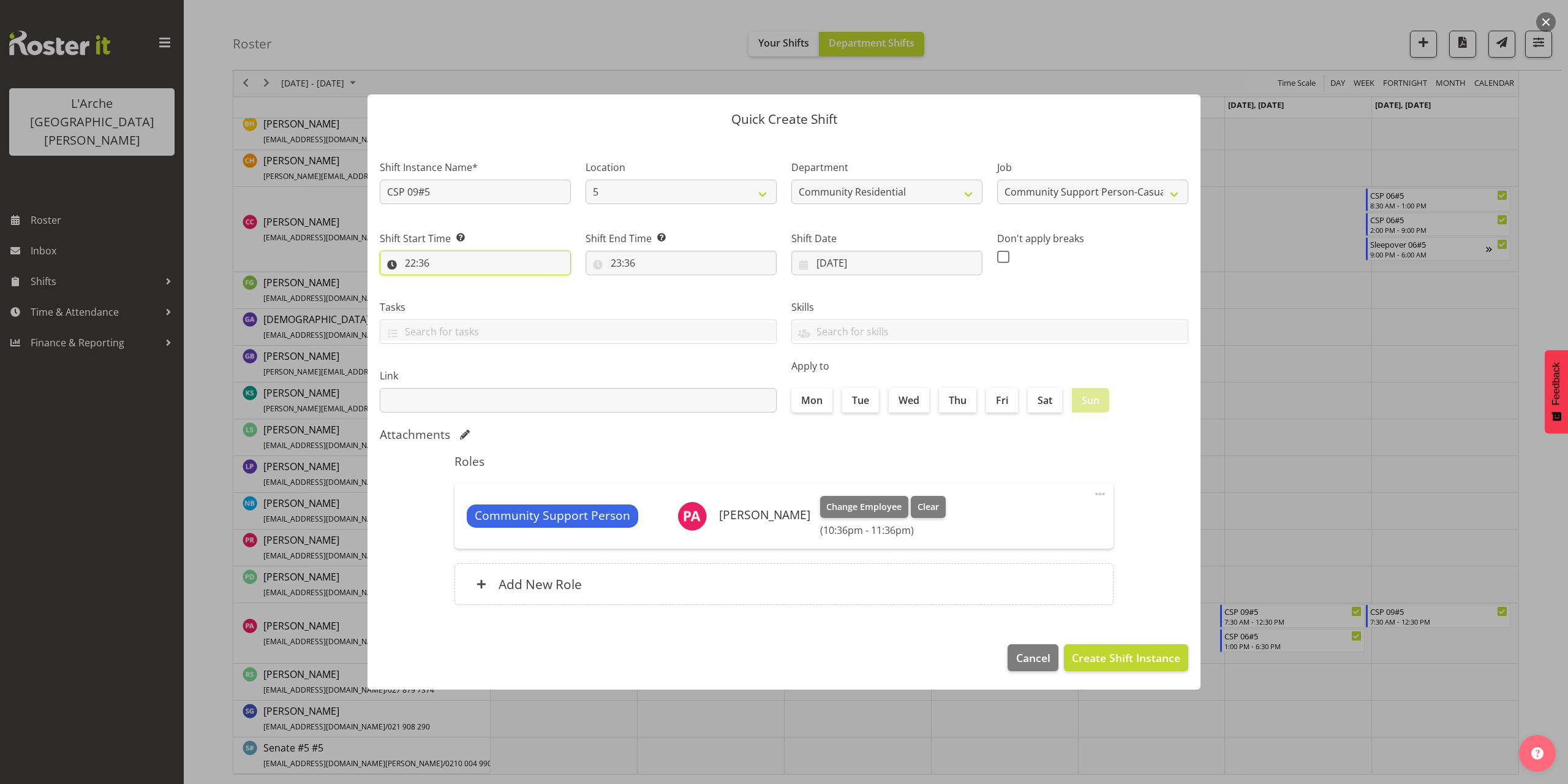
click at [408, 262] on input "22:36" at bounding box center [475, 263] width 191 height 24
click at [460, 293] on select "00 01 02 03 04 05 06 07 08 09 10 11 12 13 14 15 16 17 18 19 20 21 22 23" at bounding box center [463, 294] width 28 height 24
select select "13"
click at [449, 282] on select "00 01 02 03 04 05 06 07 08 09 10 11 12 13 14 15 16 17 18 19 20 21 22 23" at bounding box center [463, 294] width 28 height 24
type input "13:36"
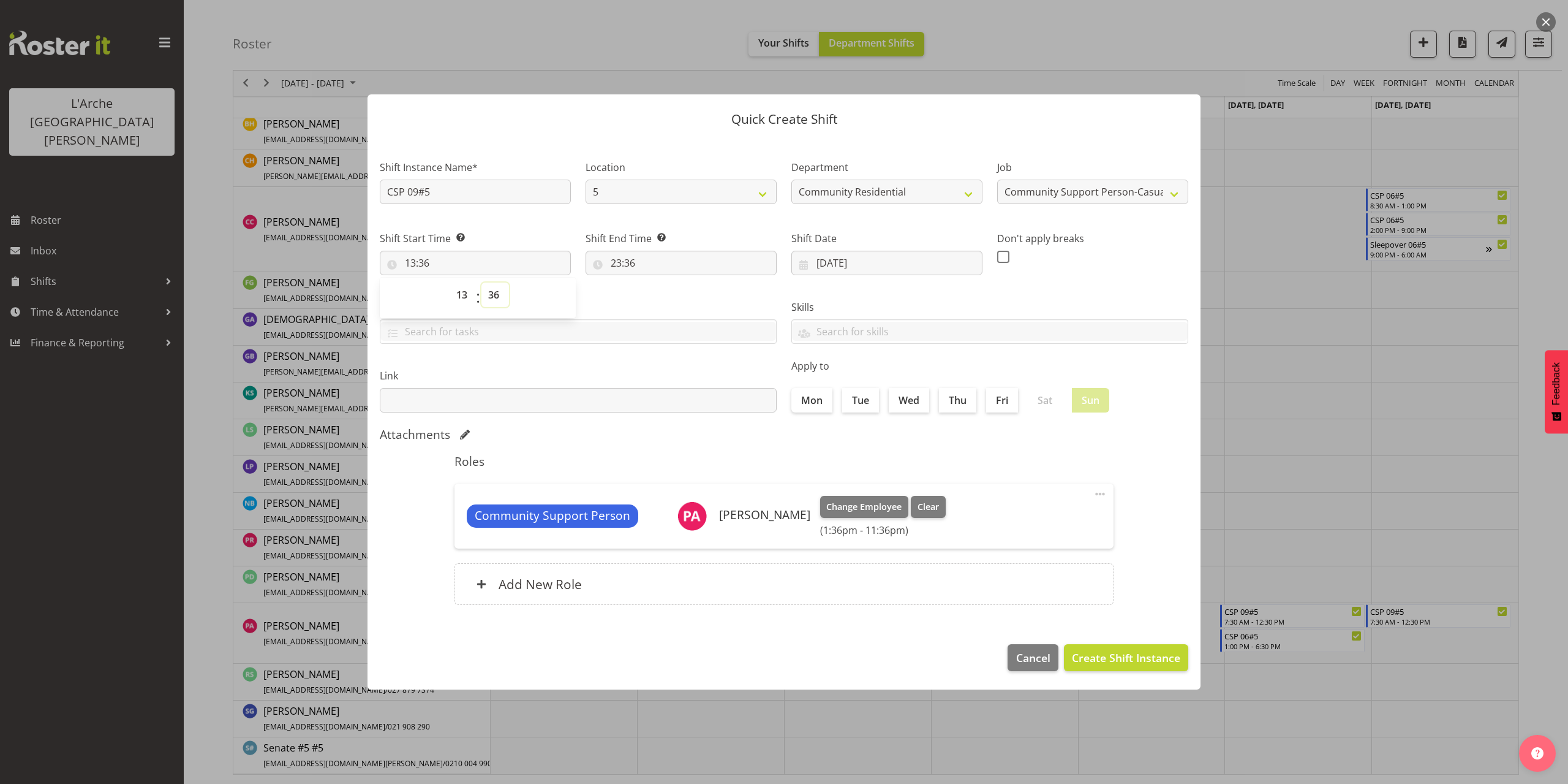
click at [495, 293] on select "00 01 02 03 04 05 06 07 08 09 10 11 12 13 14 15 16 17 18 19 20 21 22 23 24 25 2…" at bounding box center [495, 294] width 28 height 24
select select "0"
click at [482, 282] on select "00 01 02 03 04 05 06 07 08 09 10 11 12 13 14 15 16 17 18 19 20 21 22 23 24 25 2…" at bounding box center [495, 294] width 28 height 24
type input "13:00"
click at [626, 265] on input "23:36" at bounding box center [681, 263] width 191 height 24
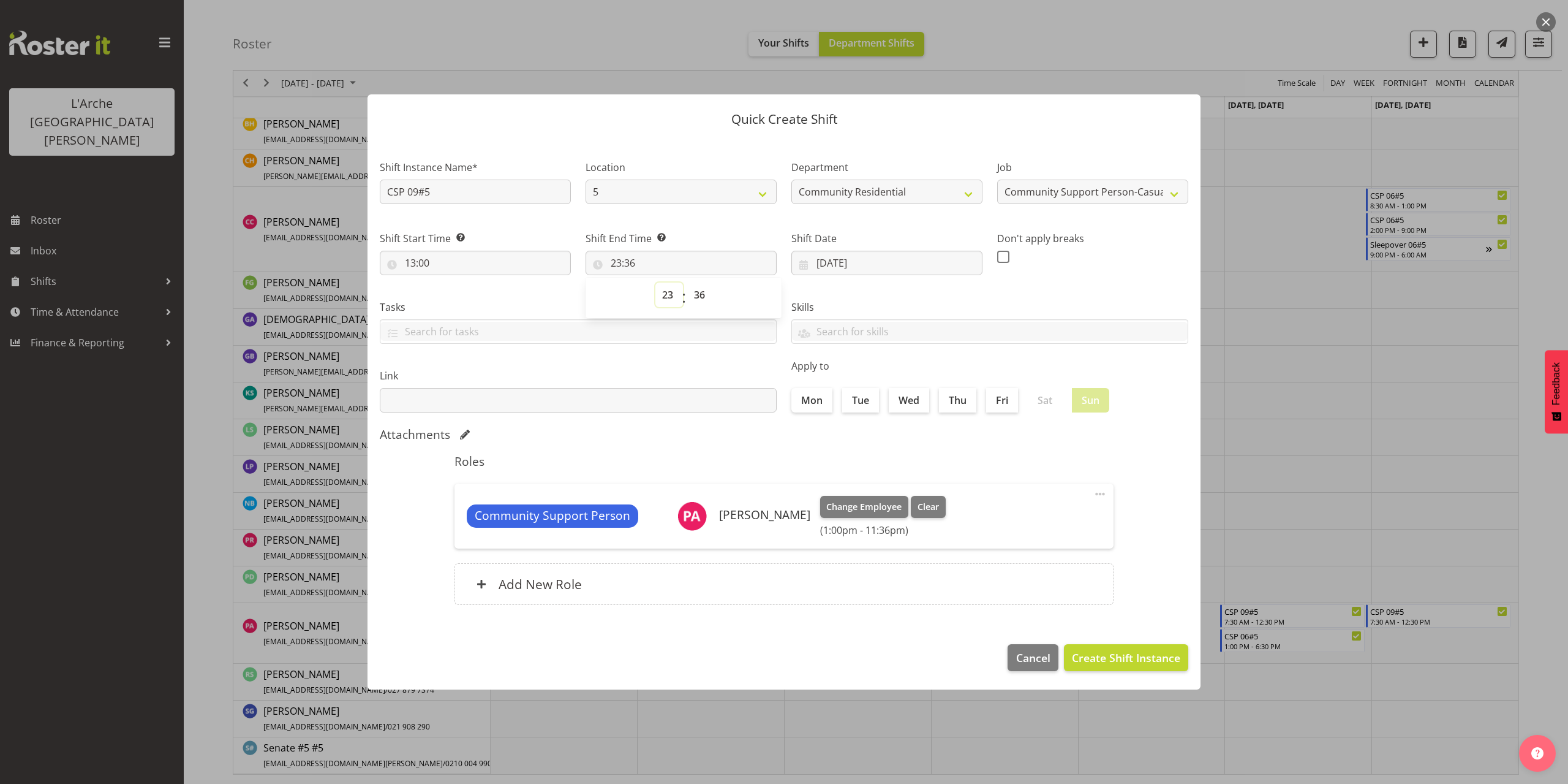
click at [665, 297] on select "00 01 02 03 04 05 06 07 08 09 10 11 12 13 14 15 16 17 18 19 20 21 22 23" at bounding box center [669, 294] width 28 height 24
select select "18"
click at [655, 282] on select "00 01 02 03 04 05 06 07 08 09 10 11 12 13 14 15 16 17 18 19 20 21 22 23" at bounding box center [669, 294] width 28 height 24
type input "18:36"
click at [698, 293] on select "00 01 02 03 04 05 06 07 08 09 10 11 12 13 14 15 16 17 18 19 20 21 22 23 24 25 2…" at bounding box center [701, 294] width 28 height 24
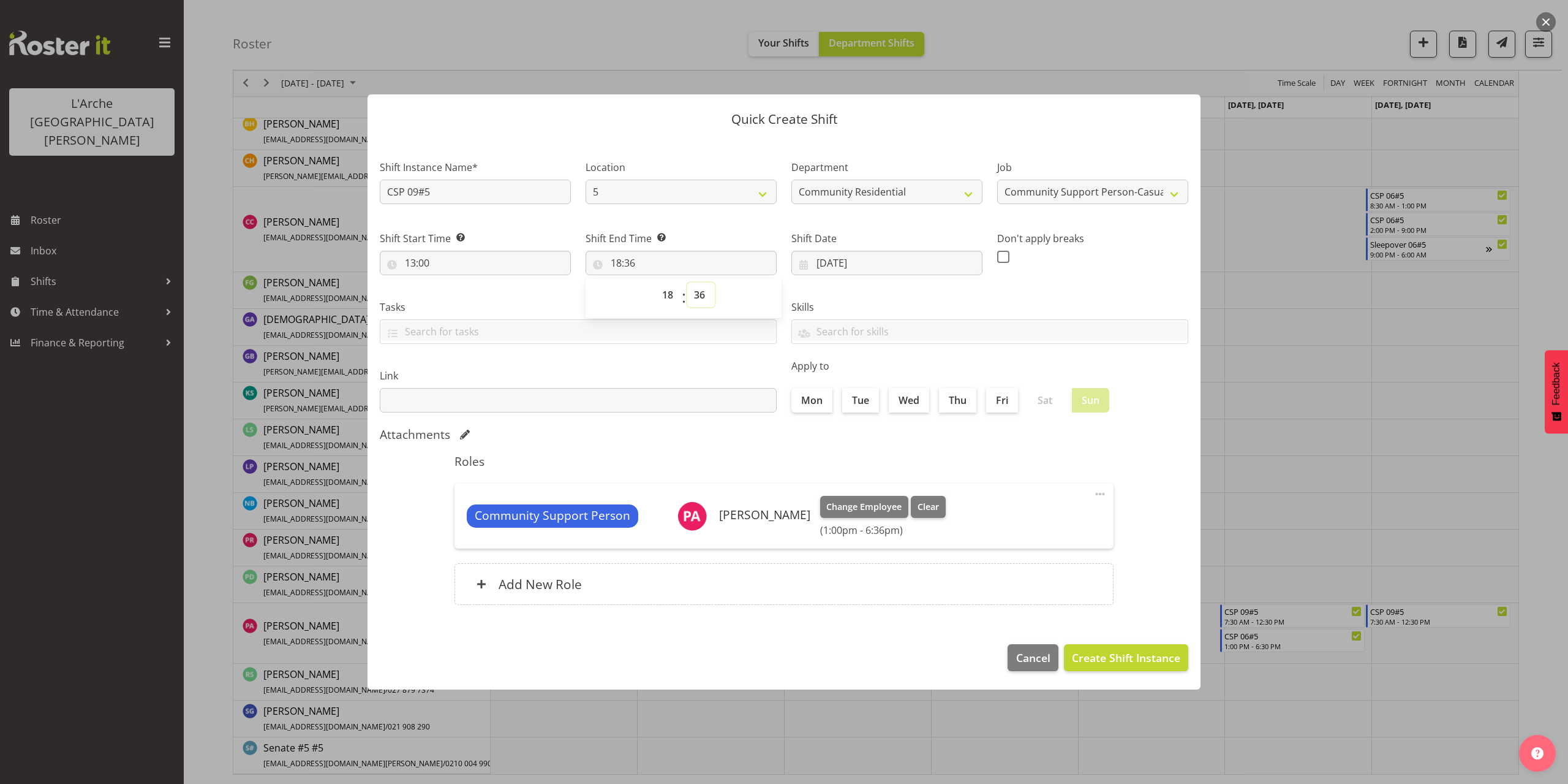
select select "30"
click at [687, 282] on select "00 01 02 03 04 05 06 07 08 09 10 11 12 13 14 15 16 17 18 19 20 21 22 23 24 25 2…" at bounding box center [701, 294] width 28 height 24
type input "18:30"
click at [1160, 648] on button "Create Shift Instance" at bounding box center [1126, 657] width 125 height 27
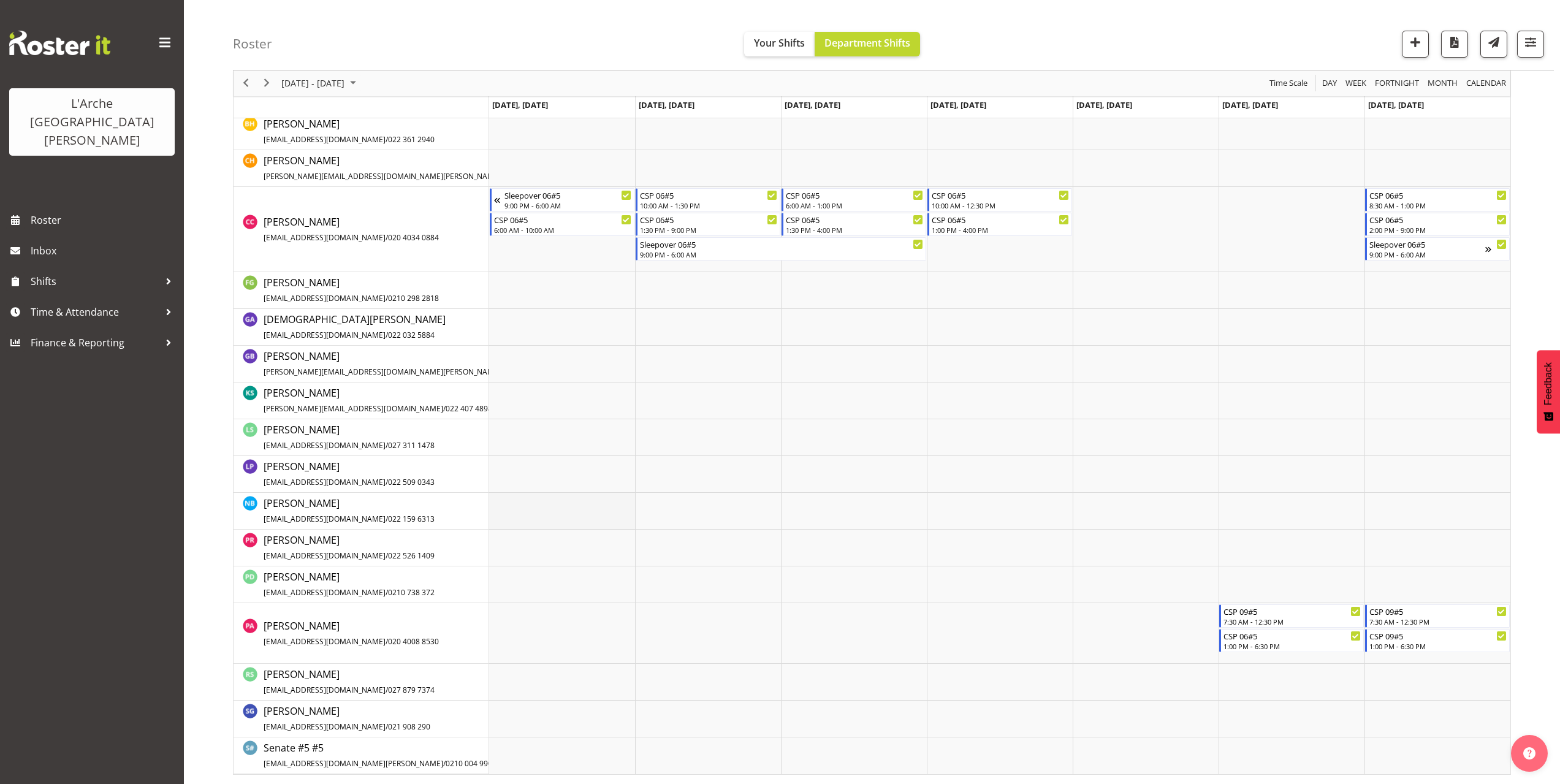
click at [504, 501] on td "Timeline Week of October 6, 2025" at bounding box center [562, 511] width 146 height 37
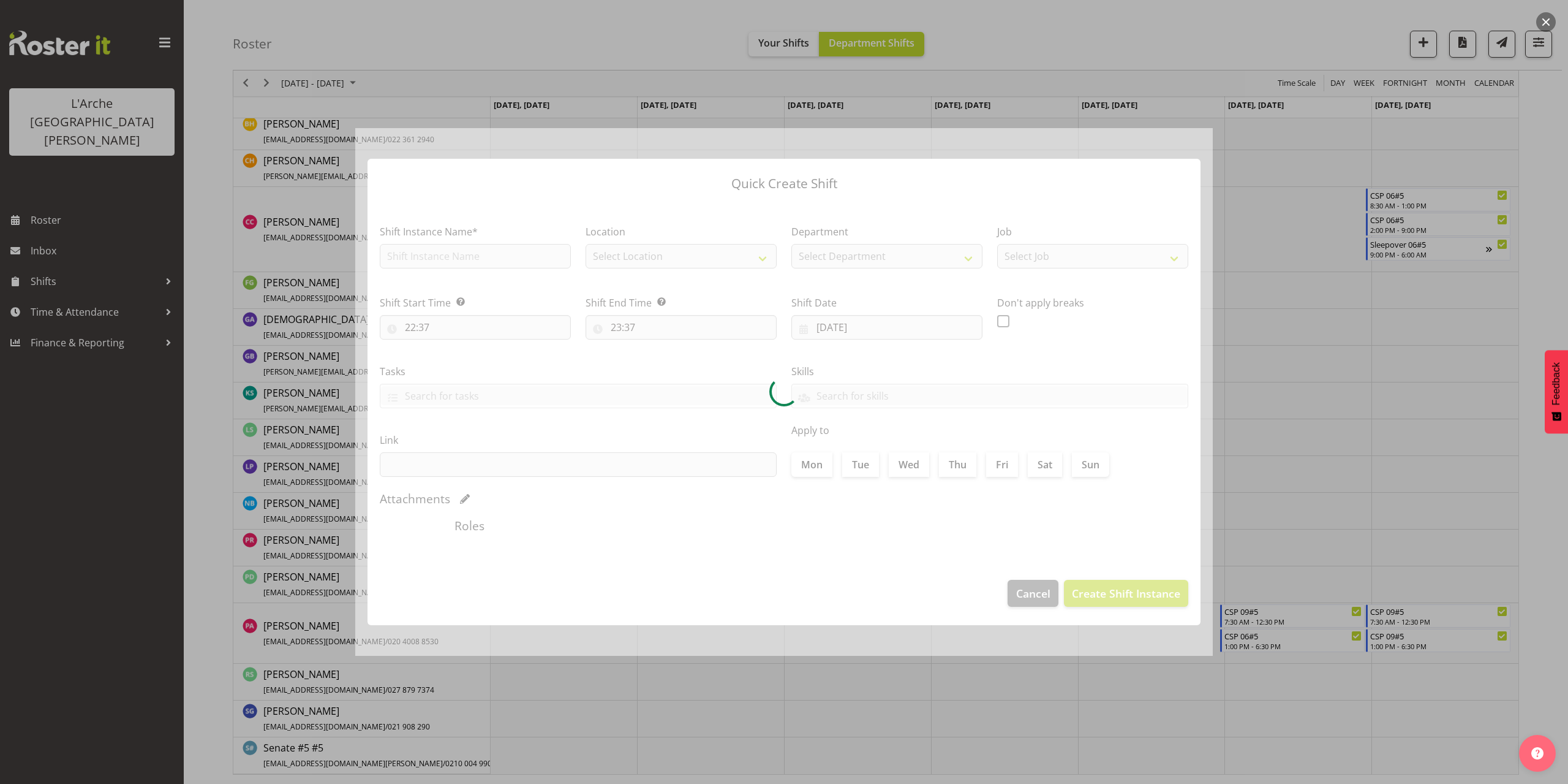
type input "[DATE]"
checkbox input "true"
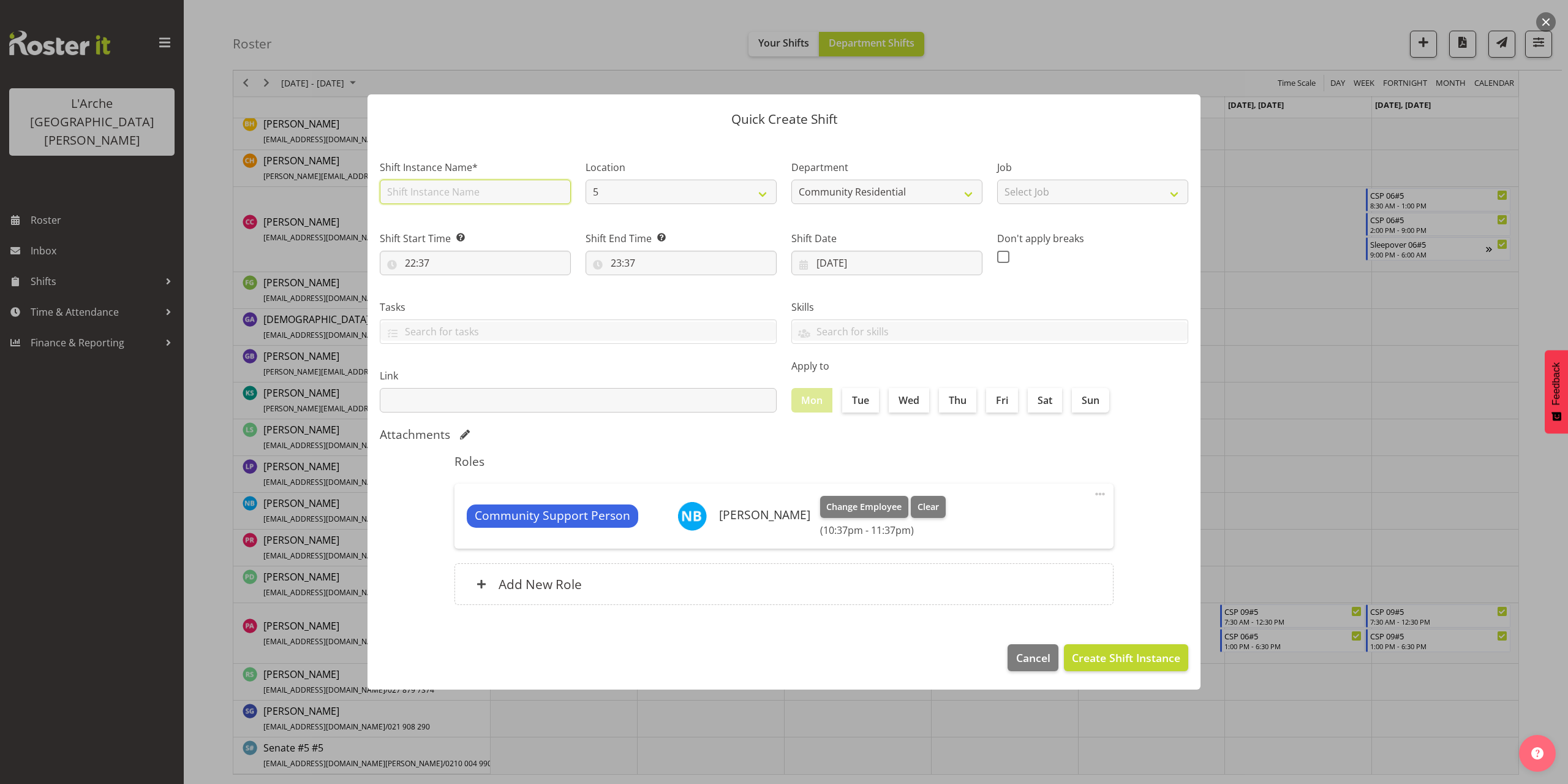
click at [438, 192] on input "text" at bounding box center [475, 192] width 191 height 24
type input "CSP 08#5"
click at [1089, 196] on select "Select Job Accounts Admin Art Coordinator Community Leader Community Support Pe…" at bounding box center [1093, 192] width 191 height 24
select select "2"
click at [997, 180] on select "Select Job Accounts Admin Art Coordinator Community Leader Community Support Pe…" at bounding box center [1093, 192] width 191 height 24
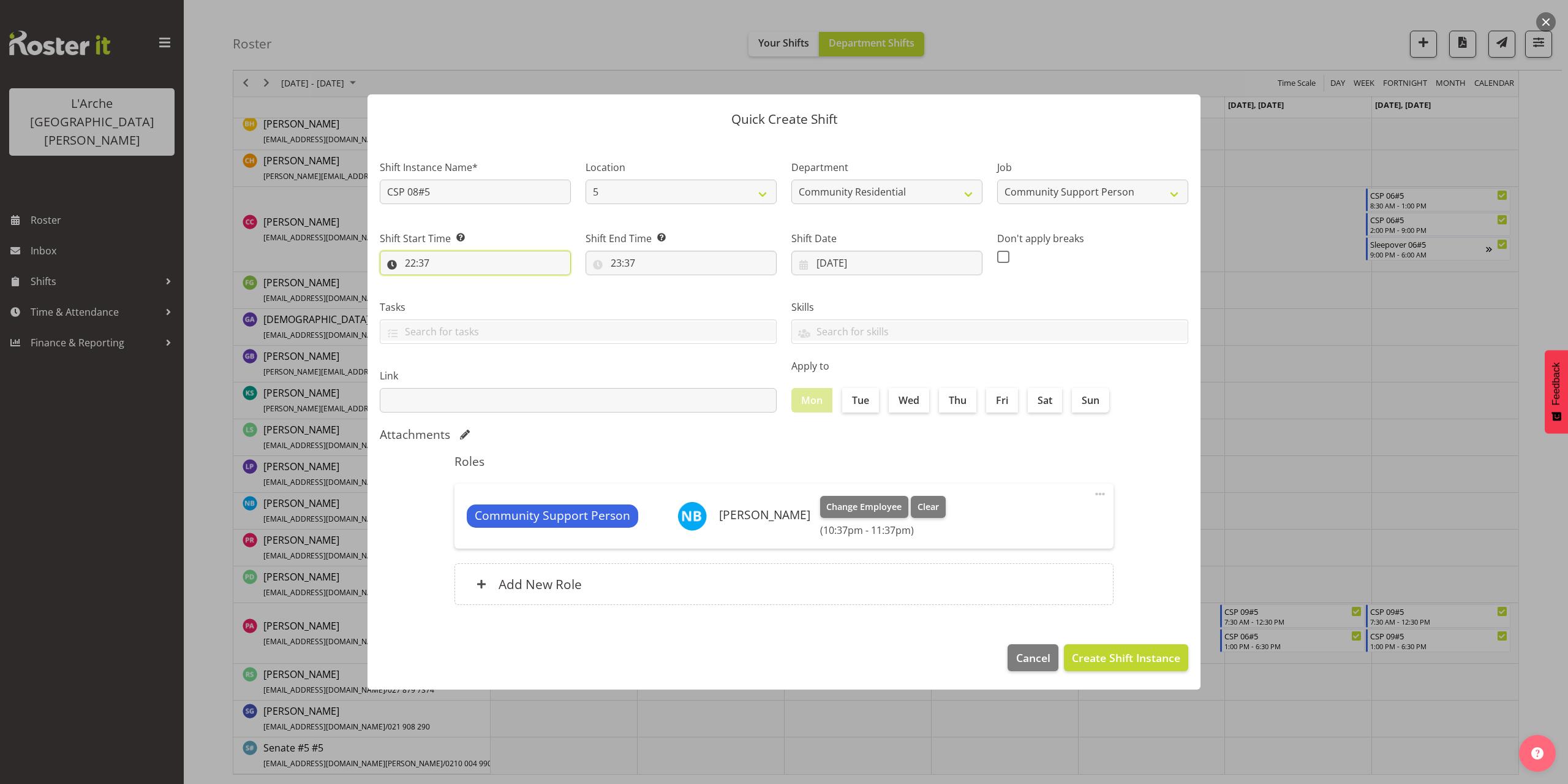
click at [428, 263] on input "22:37" at bounding box center [475, 263] width 191 height 24
click at [463, 293] on select "00 01 02 03 04 05 06 07 08 09 10 11 12 13 14 15 16 17 18 19 20 21 22 23" at bounding box center [463, 294] width 28 height 24
select select "7"
click at [449, 282] on select "00 01 02 03 04 05 06 07 08 09 10 11 12 13 14 15 16 17 18 19 20 21 22 23" at bounding box center [463, 294] width 28 height 24
type input "07:37"
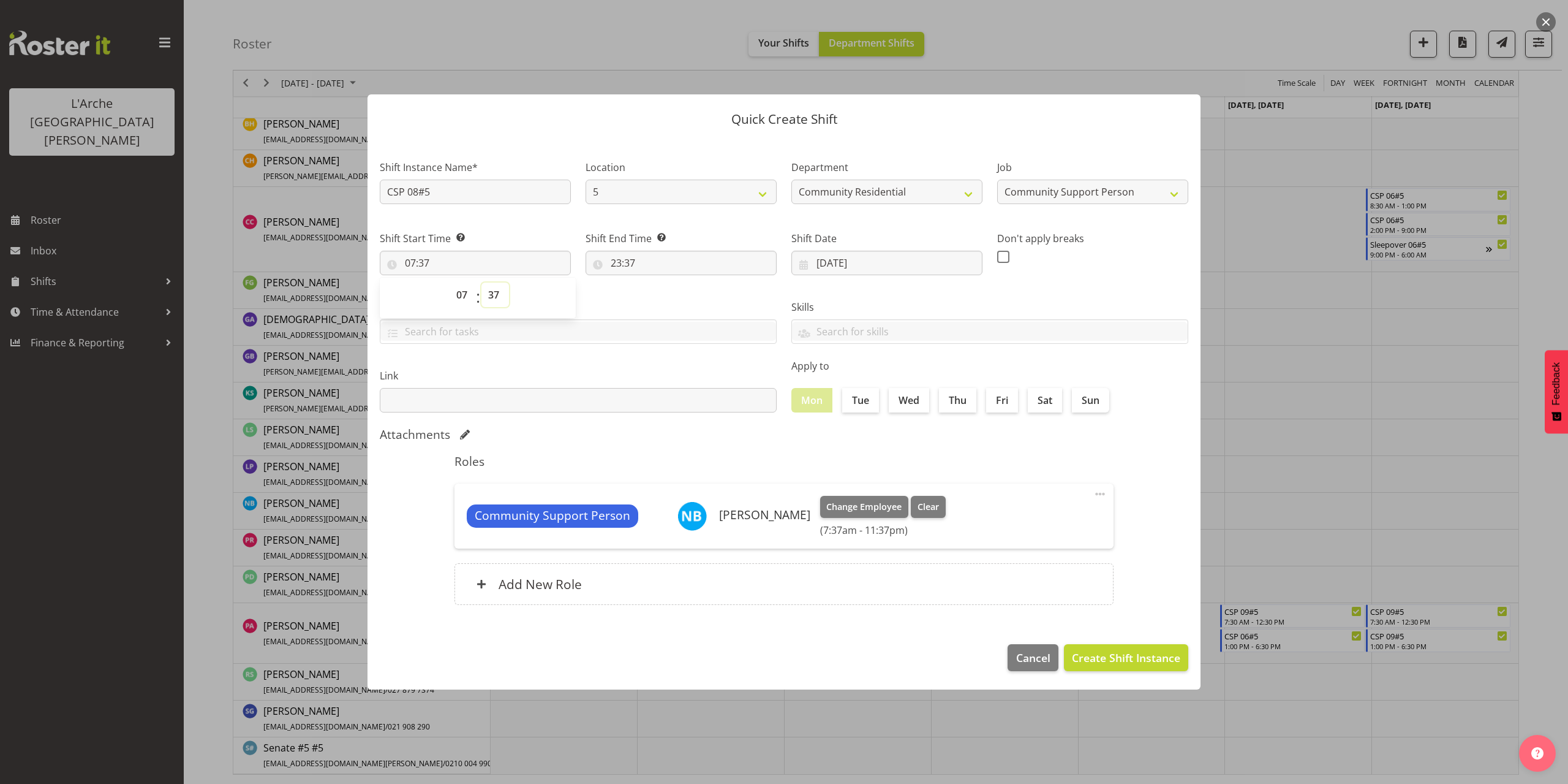
click at [493, 294] on select "00 01 02 03 04 05 06 07 08 09 10 11 12 13 14 15 16 17 18 19 20 21 22 23 24 25 2…" at bounding box center [495, 294] width 28 height 24
select select "30"
click at [482, 282] on select "00 01 02 03 04 05 06 07 08 09 10 11 12 13 14 15 16 17 18 19 20 21 22 23 24 25 2…" at bounding box center [495, 294] width 28 height 24
type input "07:30"
click at [627, 262] on input "23:37" at bounding box center [681, 263] width 191 height 24
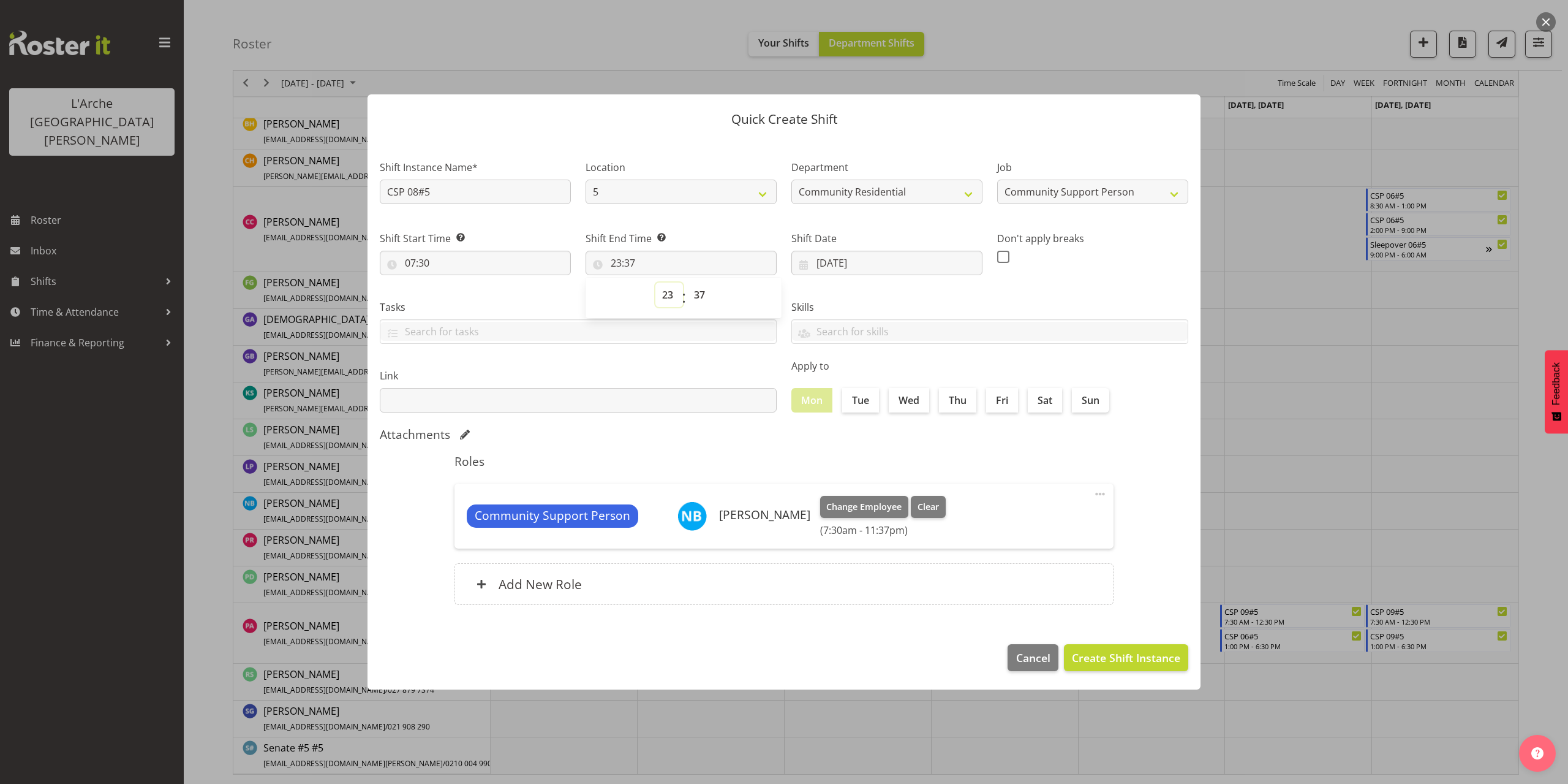
click at [664, 292] on select "00 01 02 03 04 05 06 07 08 09 10 11 12 13 14 15 16 17 18 19 20 21 22 23" at bounding box center [669, 294] width 28 height 24
select select "12"
click at [655, 282] on select "00 01 02 03 04 05 06 07 08 09 10 11 12 13 14 15 16 17 18 19 20 21 22 23" at bounding box center [669, 294] width 28 height 24
type input "12:37"
click at [701, 298] on select "00 01 02 03 04 05 06 07 08 09 10 11 12 13 14 15 16 17 18 19 20 21 22 23 24 25 2…" at bounding box center [701, 294] width 28 height 24
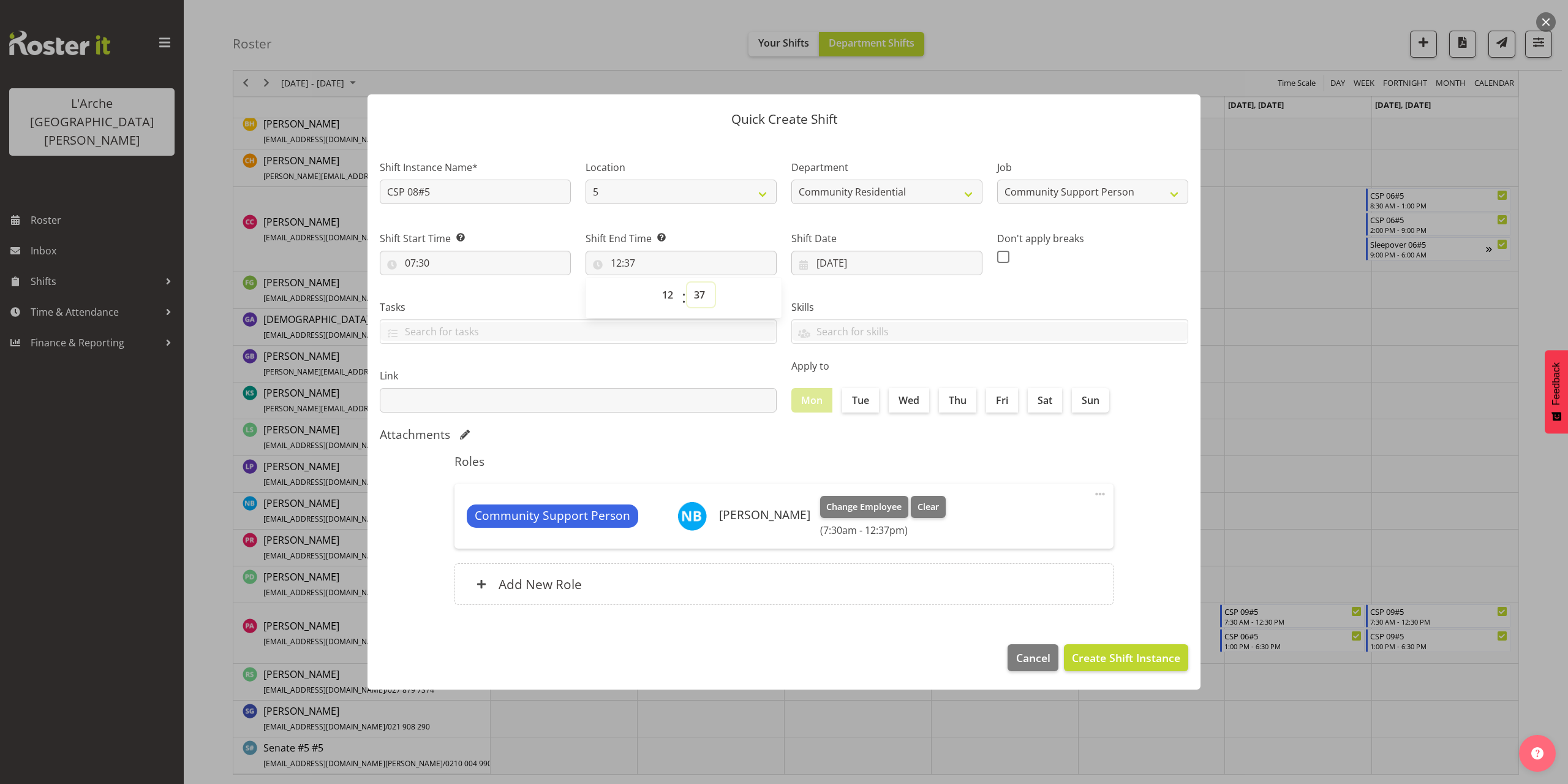
select select "0"
click at [687, 282] on select "00 01 02 03 04 05 06 07 08 09 10 11 12 13 14 15 16 17 18 19 20 21 22 23 24 25 2…" at bounding box center [701, 294] width 28 height 24
type input "12:00"
click at [1095, 660] on span "Create Shift Instance" at bounding box center [1125, 657] width 108 height 16
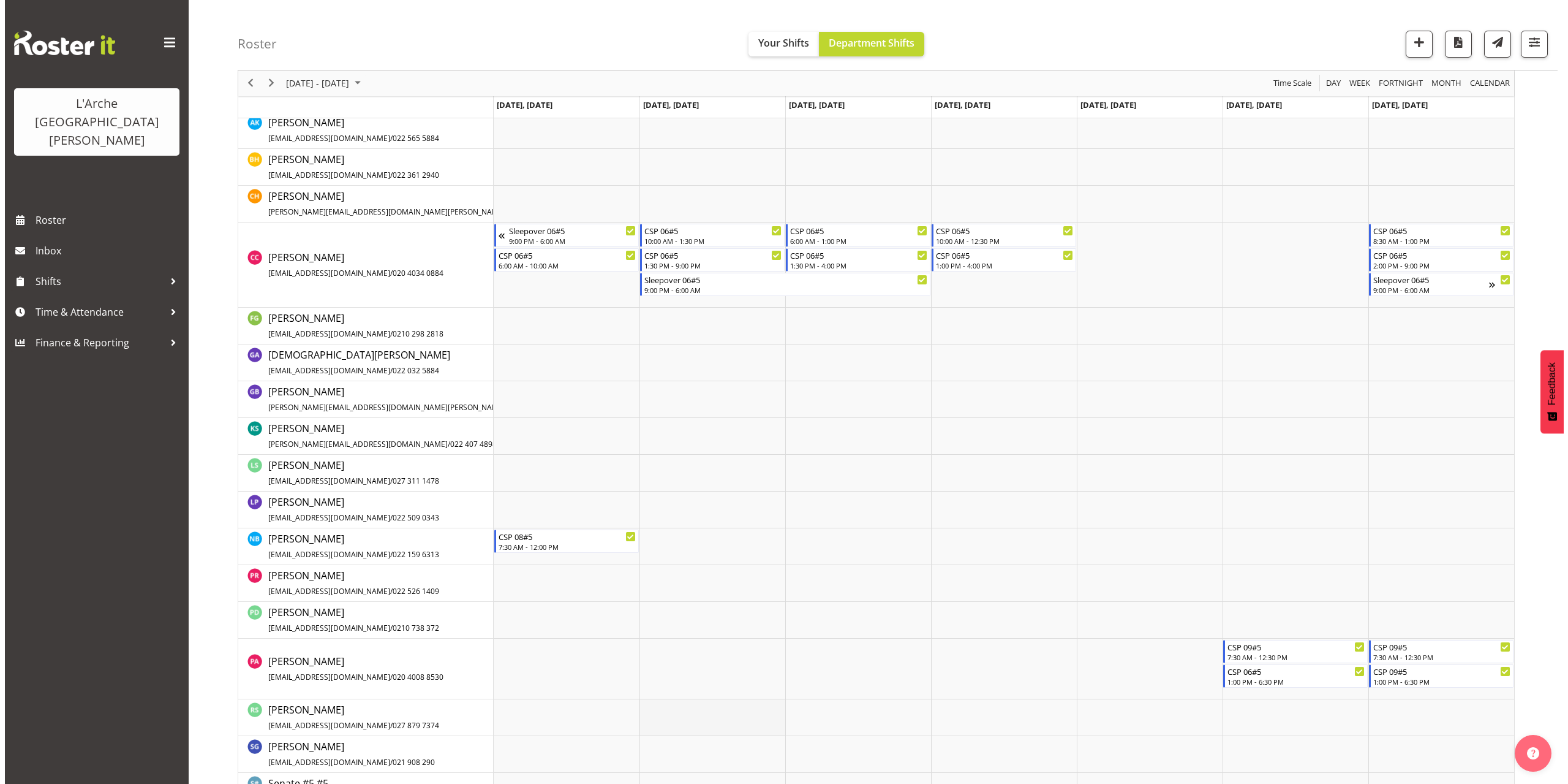
scroll to position [244, 0]
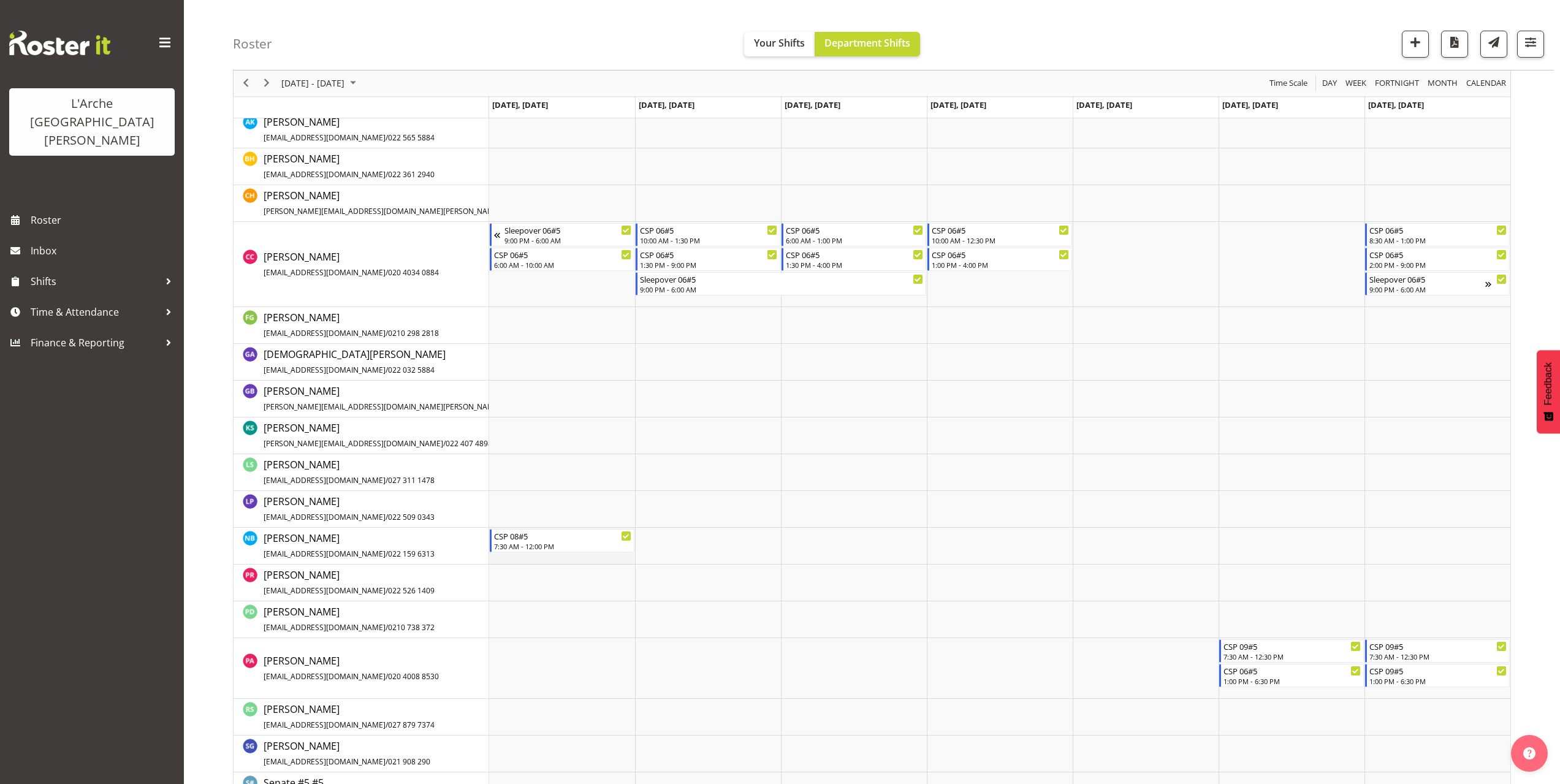
click at [503, 555] on td "Timeline Week of October 6, 2025" at bounding box center [562, 546] width 146 height 37
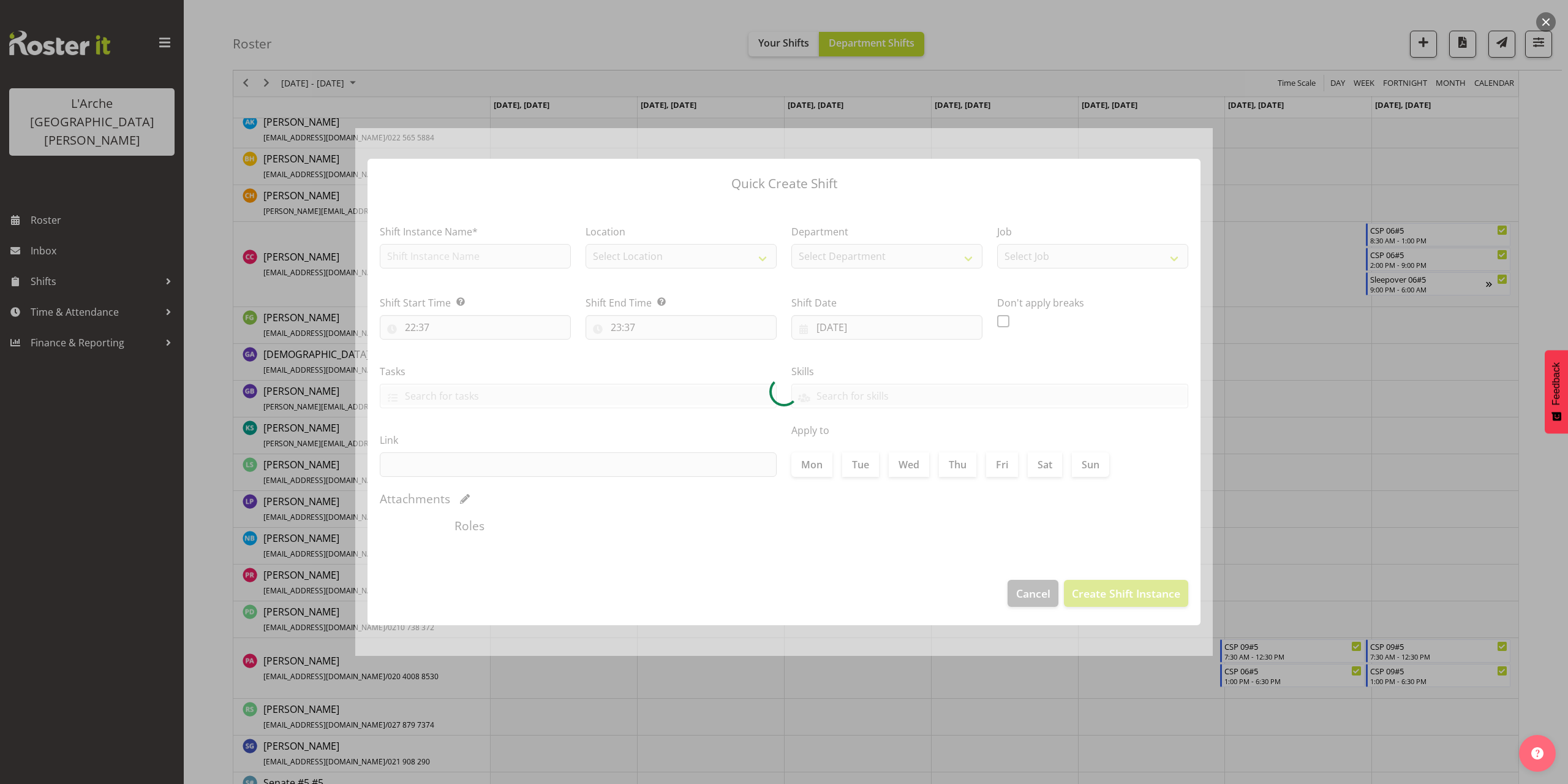
type input "[DATE]"
checkbox input "true"
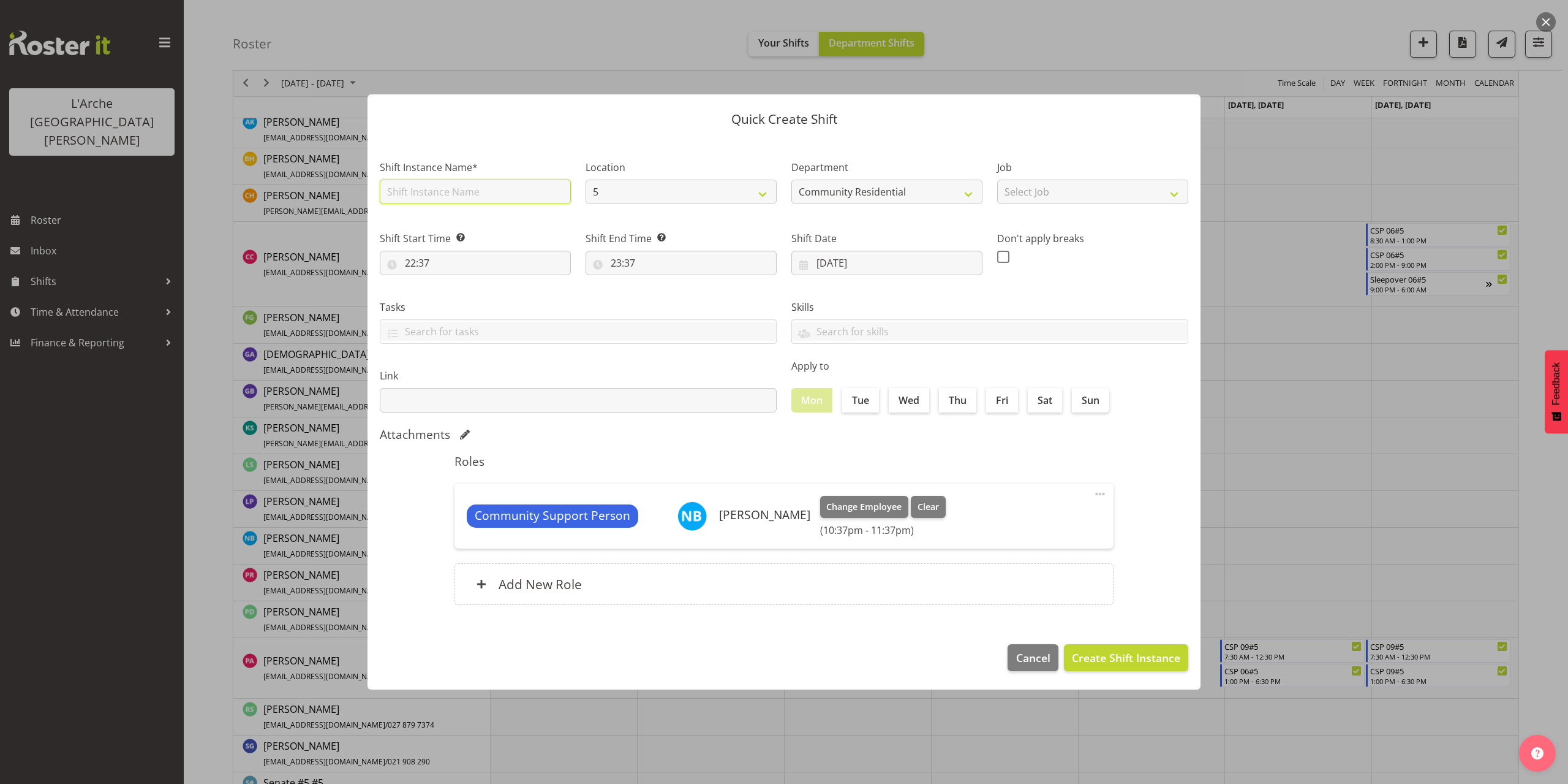
click at [432, 199] on input "text" at bounding box center [475, 192] width 191 height 24
drag, startPoint x: 441, startPoint y: 197, endPoint x: 244, endPoint y: 210, distance: 197.4
click at [244, 210] on div "Quick Create Shift Shift Instance Name* CSP 09#5 Location 5 Helensville Communi…" at bounding box center [784, 392] width 1568 height 784
drag, startPoint x: 441, startPoint y: 196, endPoint x: 289, endPoint y: 215, distance: 153.2
click at [289, 215] on div "Quick Create Shift Shift Instance Name* CSP 09#5 Location 5 Helensville Communi…" at bounding box center [784, 392] width 1568 height 784
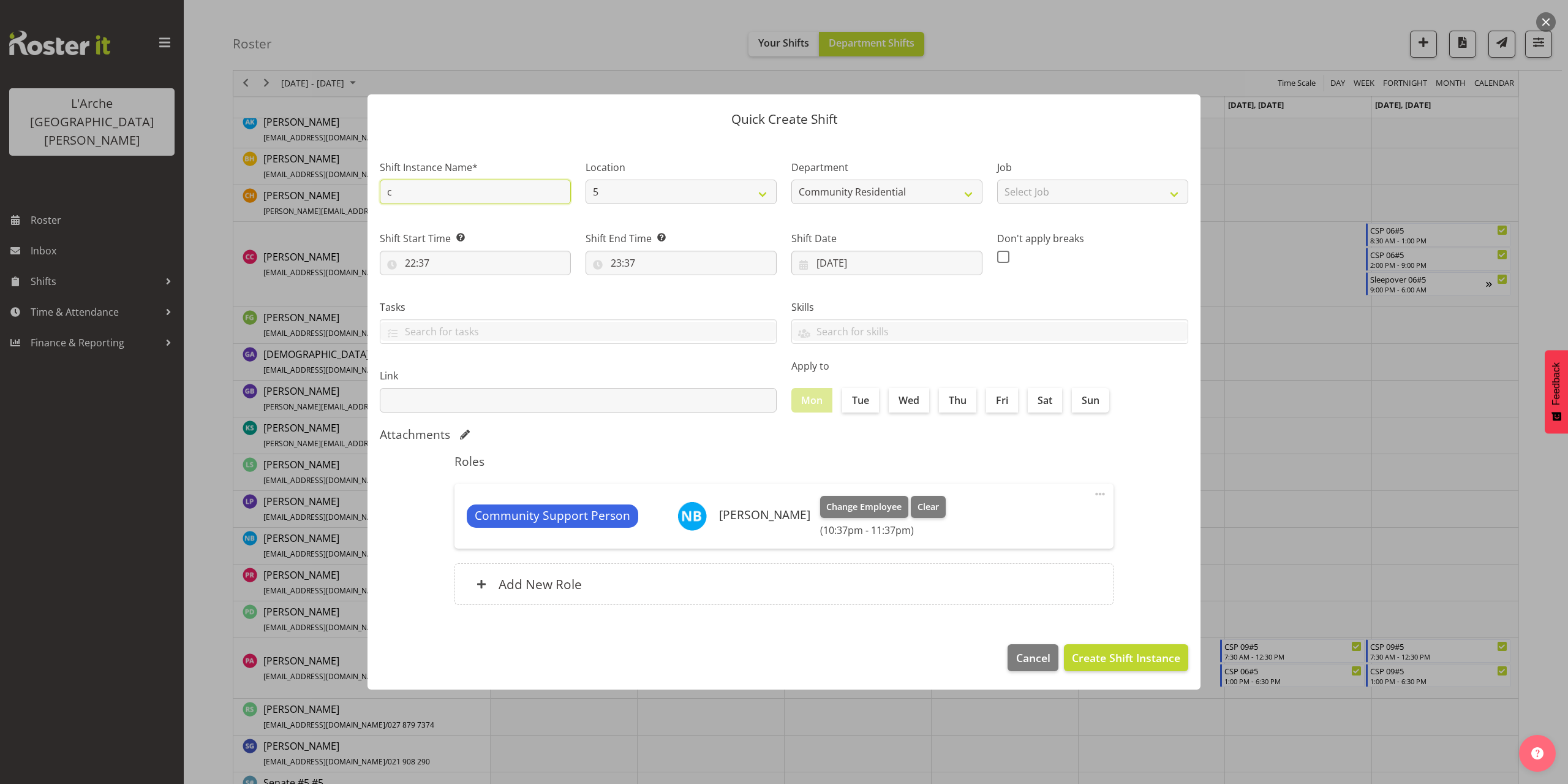
type input "CSP 08#5"
click at [1079, 194] on select "Select Job Accounts Admin Art Coordinator Community Leader Community Support Pe…" at bounding box center [1093, 192] width 191 height 24
select select "2"
click at [997, 180] on select "Select Job Accounts Admin Art Coordinator Community Leader Community Support Pe…" at bounding box center [1093, 192] width 191 height 24
click at [425, 264] on input "22:37" at bounding box center [475, 263] width 191 height 24
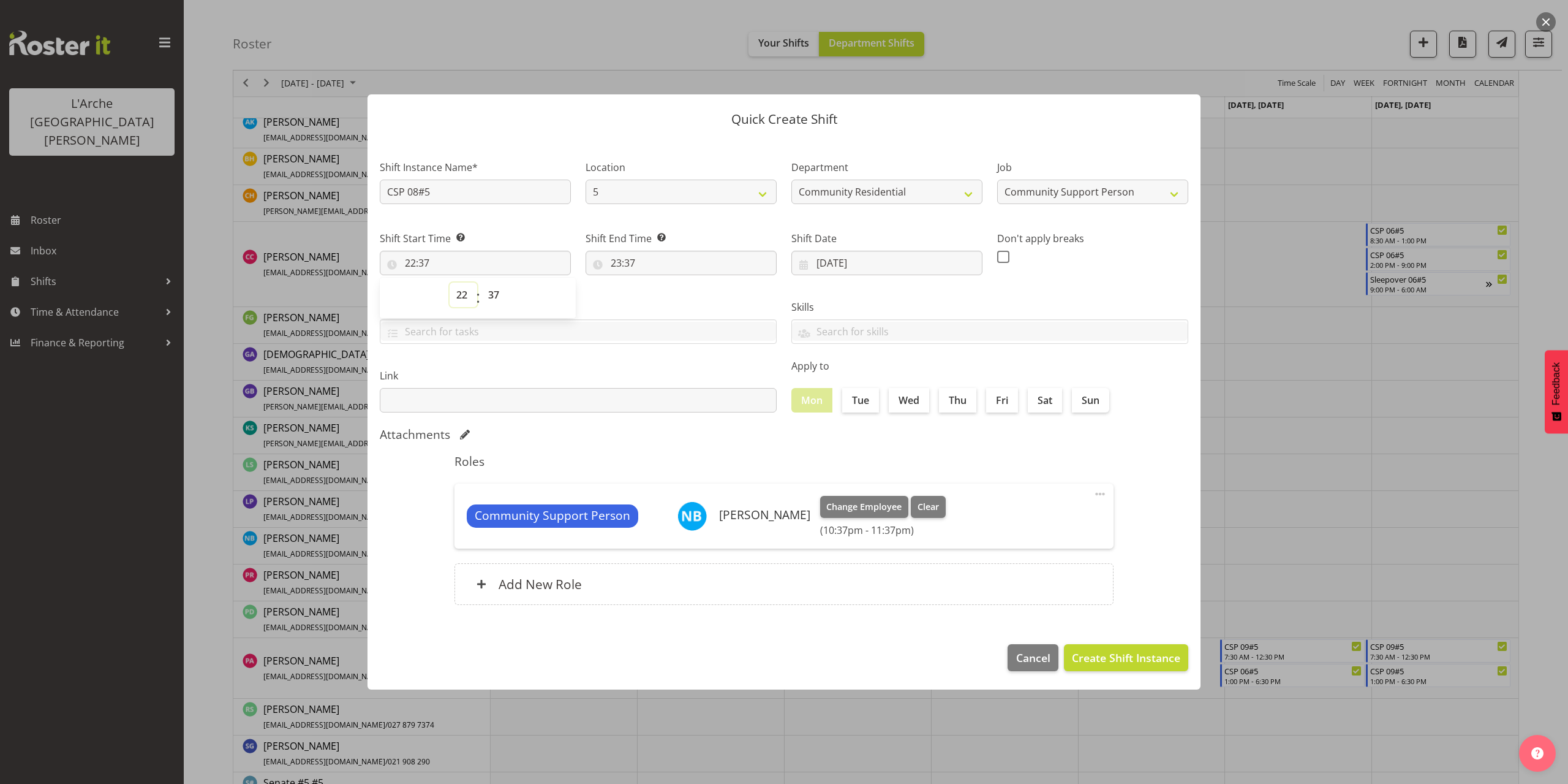
click at [462, 296] on select "00 01 02 03 04 05 06 07 08 09 10 11 12 13 14 15 16 17 18 19 20 21 22 23" at bounding box center [463, 294] width 28 height 24
select select "13"
click at [449, 282] on select "00 01 02 03 04 05 06 07 08 09 10 11 12 13 14 15 16 17 18 19 20 21 22 23" at bounding box center [463, 294] width 28 height 24
type input "13:37"
click at [458, 290] on select "00 01 02 03 04 05 06 07 08 09 10 11 12 13 14 15 16 17 18 19 20 21 22 23" at bounding box center [463, 294] width 28 height 24
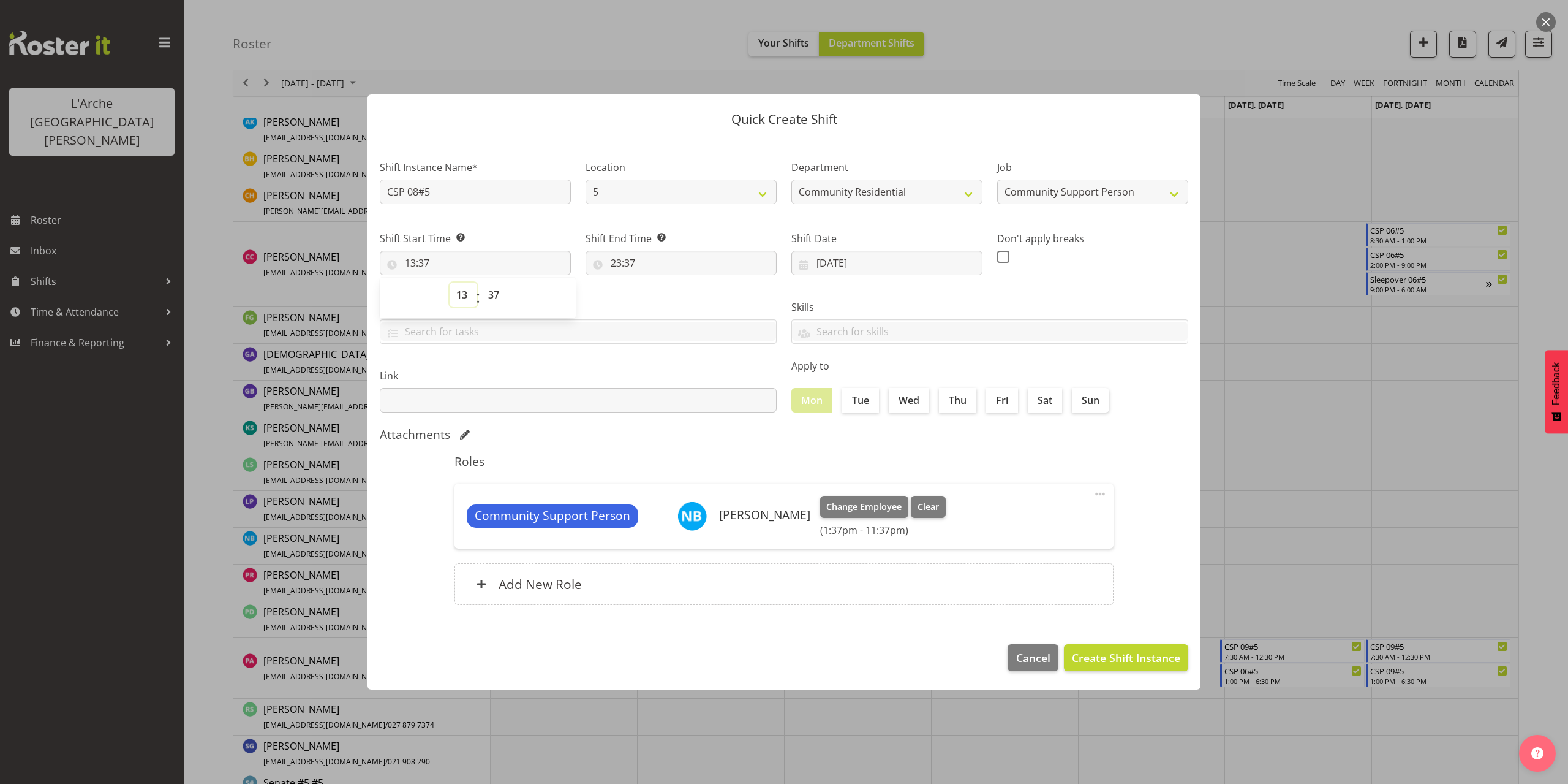
select select "12"
click at [449, 282] on select "00 01 02 03 04 05 06 07 08 09 10 11 12 13 14 15 16 17 18 19 20 21 22 23" at bounding box center [463, 294] width 28 height 24
type input "12:37"
drag, startPoint x: 493, startPoint y: 299, endPoint x: 493, endPoint y: 306, distance: 7.0
click at [493, 299] on select "00 01 02 03 04 05 06 07 08 09 10 11 12 13 14 15 16 17 18 19 20 21 22 23 24 25 2…" at bounding box center [495, 294] width 28 height 24
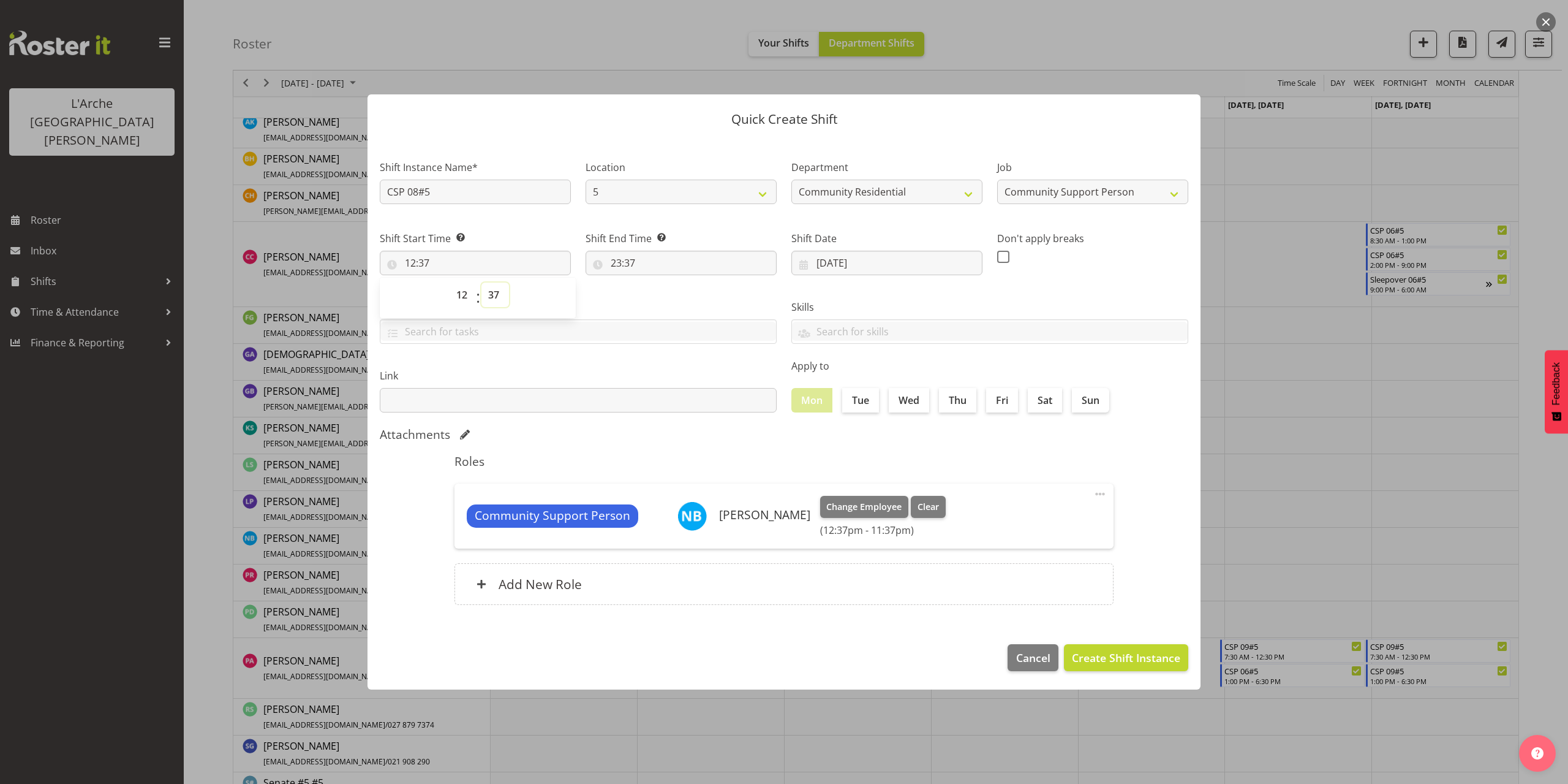
select select "30"
click at [482, 282] on select "00 01 02 03 04 05 06 07 08 09 10 11 12 13 14 15 16 17 18 19 20 21 22 23 24 25 2…" at bounding box center [495, 294] width 28 height 24
type input "12:30"
click at [627, 264] on input "23:37" at bounding box center [681, 263] width 191 height 24
click at [666, 295] on select "00 01 02 03 04 05 06 07 08 09 10 11 12 13 14 15 16 17 18 19 20 21 22 23" at bounding box center [669, 294] width 28 height 24
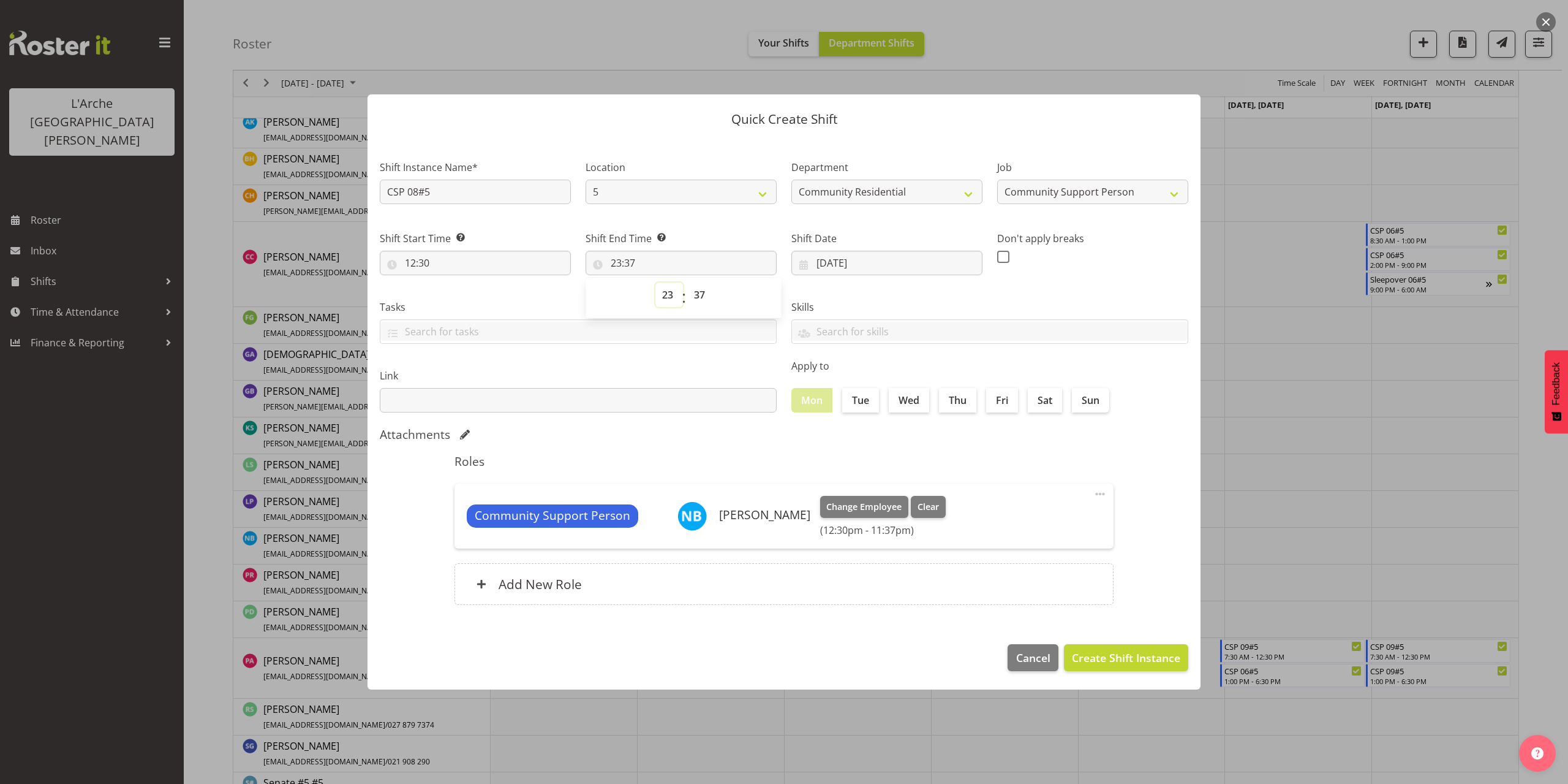
select select "18"
click at [655, 282] on select "00 01 02 03 04 05 06 07 08 09 10 11 12 13 14 15 16 17 18 19 20 21 22 23" at bounding box center [669, 294] width 28 height 24
type input "18:37"
click at [695, 296] on select "00 01 02 03 04 05 06 07 08 09 10 11 12 13 14 15 16 17 18 19 20 21 22 23 24 25 2…" at bounding box center [701, 294] width 28 height 24
select select "30"
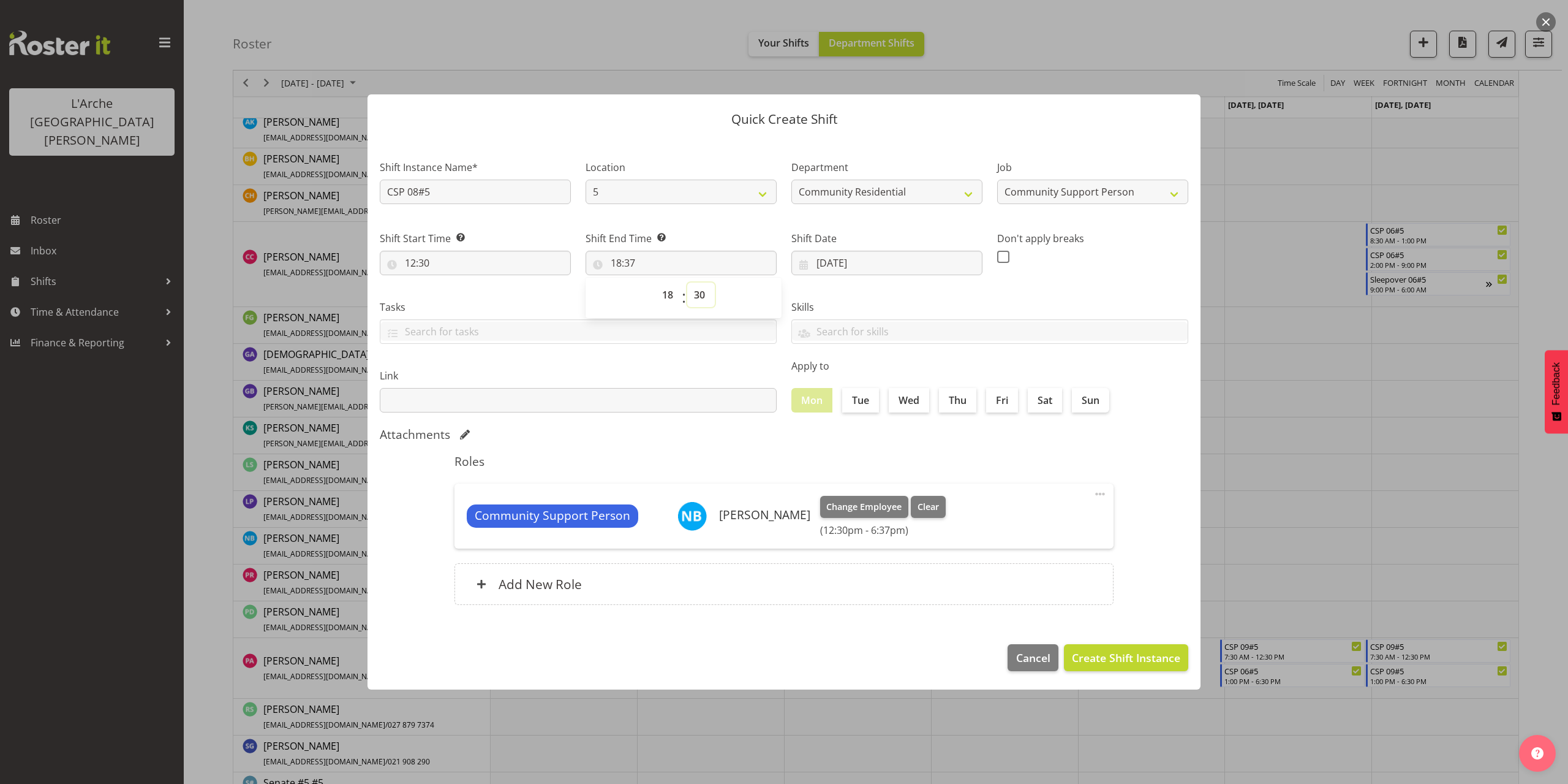
click at [687, 282] on select "00 01 02 03 04 05 06 07 08 09 10 11 12 13 14 15 16 17 18 19 20 21 22 23 24 25 2…" at bounding box center [701, 294] width 28 height 24
type input "18:30"
click at [1131, 656] on span "Create Shift Instance" at bounding box center [1125, 657] width 108 height 16
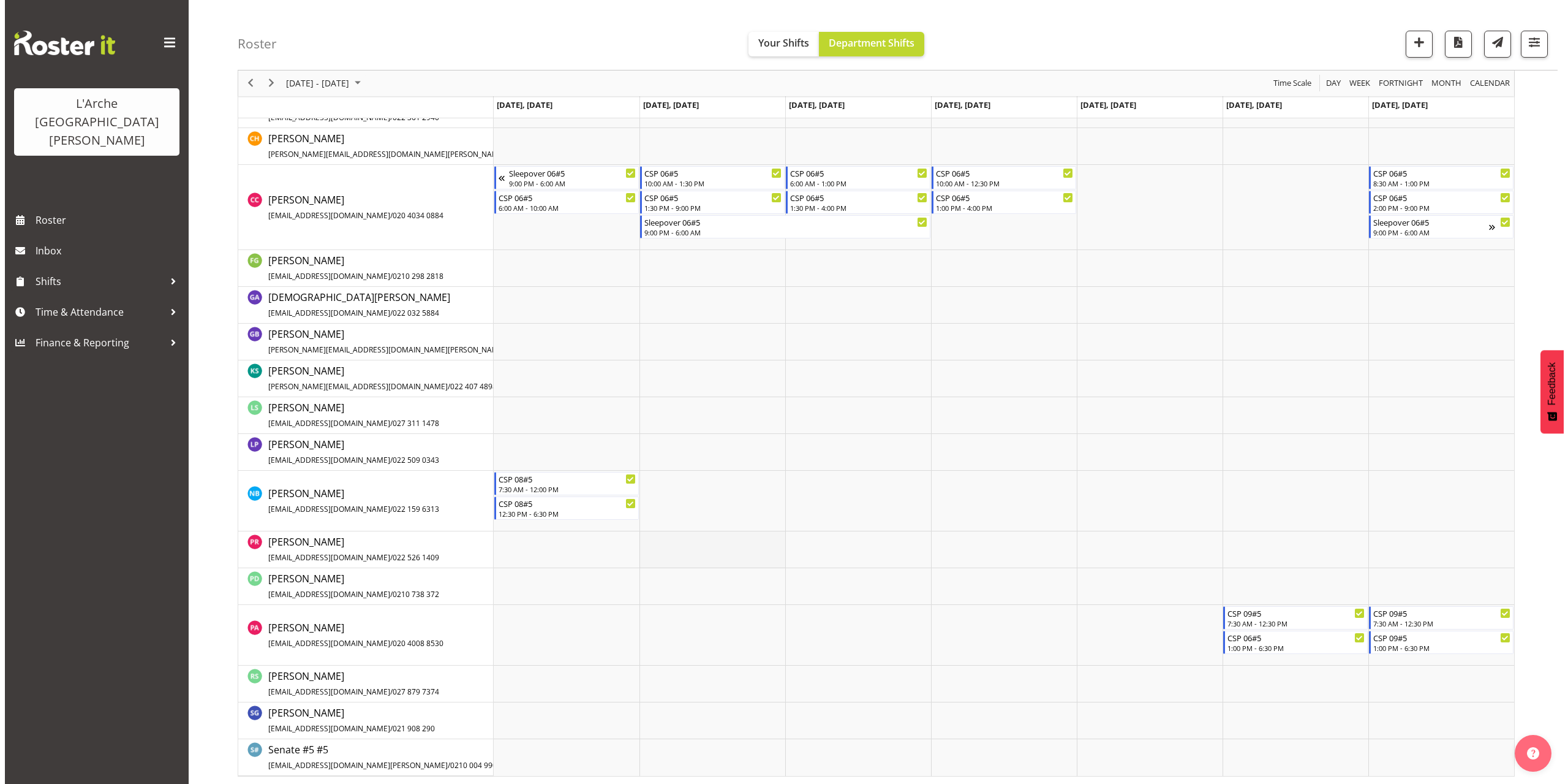
scroll to position [303, 0]
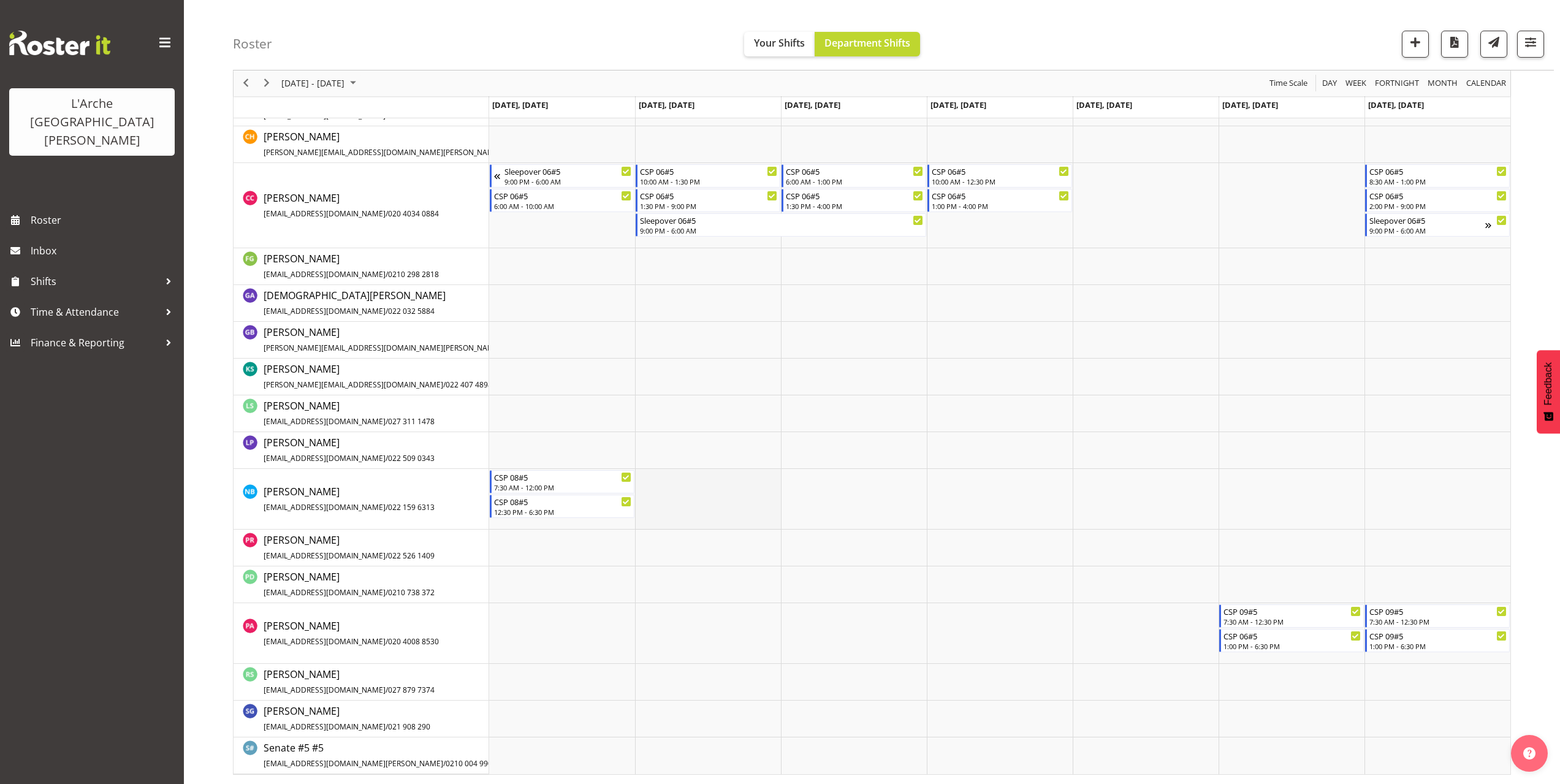
click at [645, 473] on td "Timeline Week of October 6, 2025" at bounding box center [708, 498] width 146 height 61
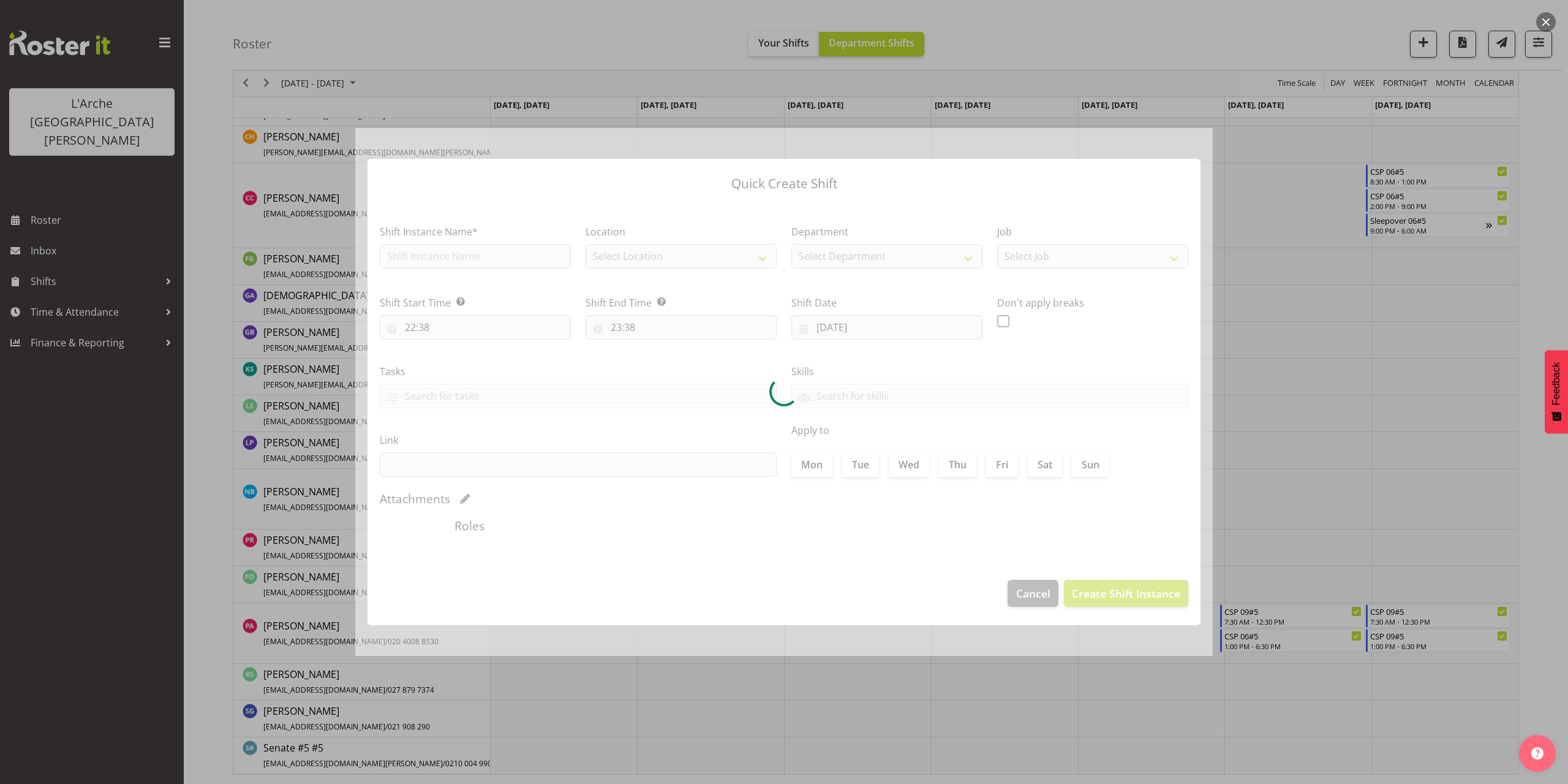
type input "[DATE]"
checkbox input "true"
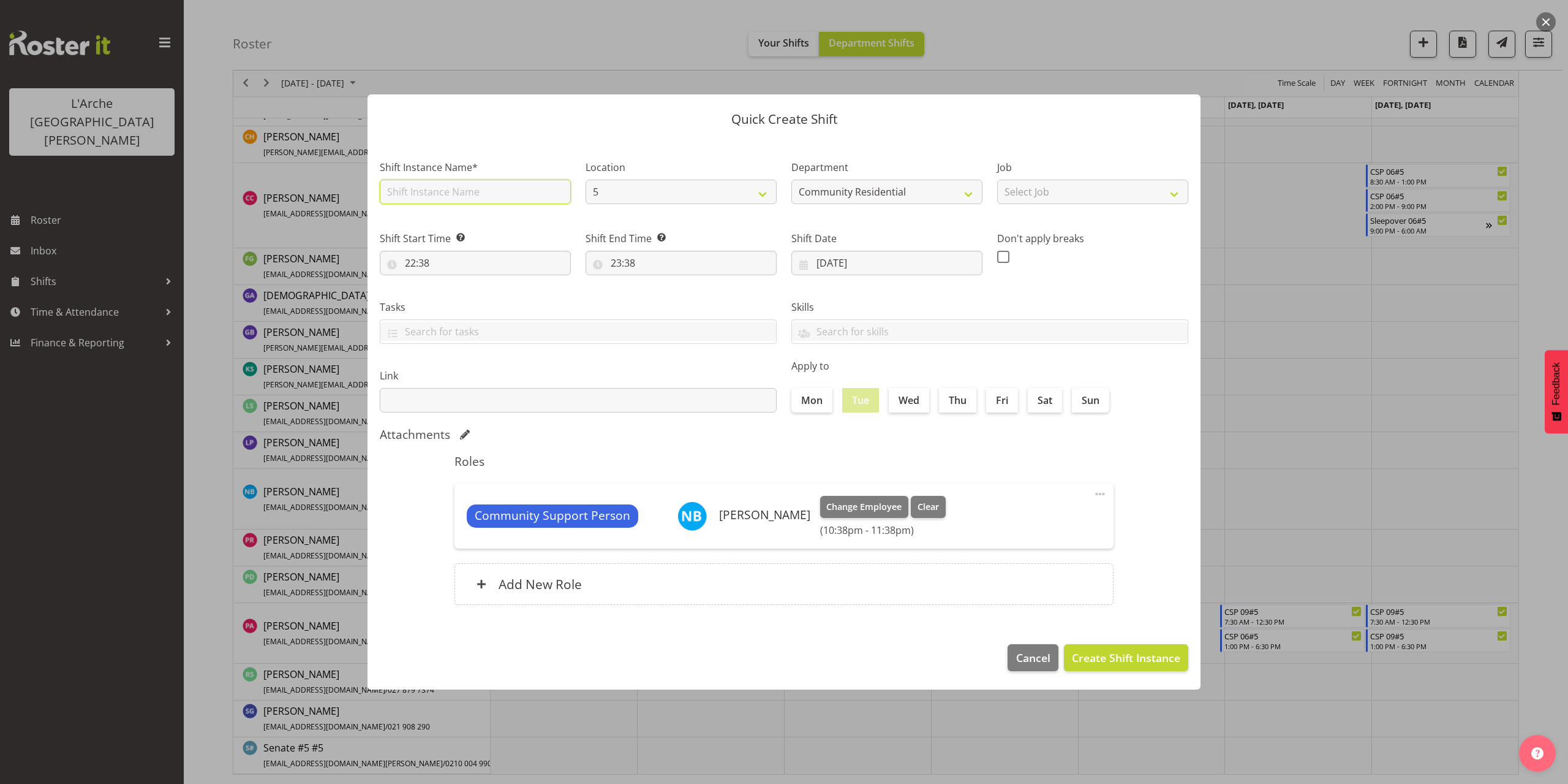
click at [433, 191] on input "text" at bounding box center [475, 192] width 191 height 24
type input "CSP 08#5"
click at [1024, 193] on select "Select Job Accounts Admin Art Coordinator Community Leader Community Support Pe…" at bounding box center [1093, 192] width 191 height 24
select select "2"
click at [997, 180] on select "Select Job Accounts Admin Art Coordinator Community Leader Community Support Pe…" at bounding box center [1093, 192] width 191 height 24
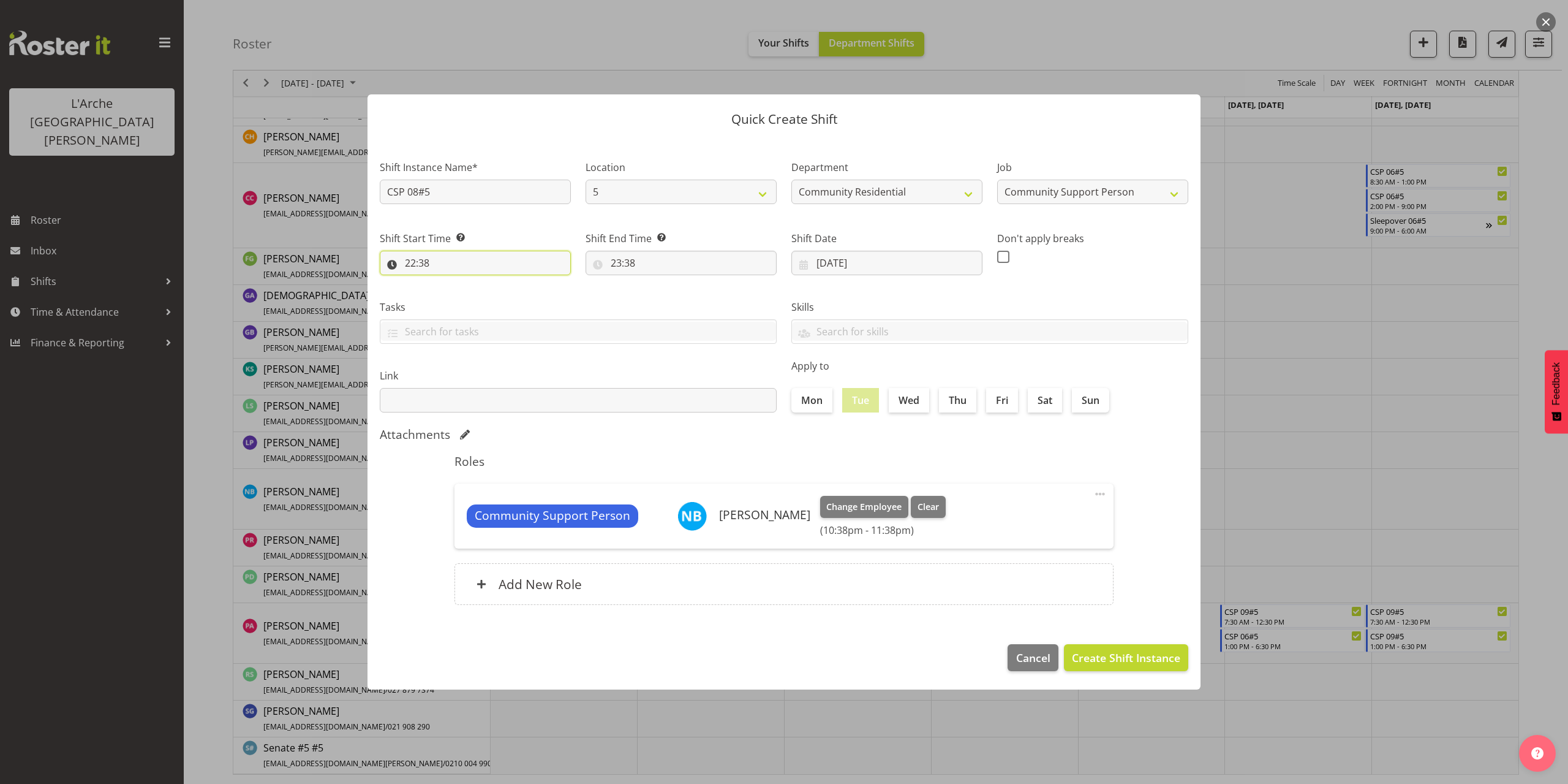
click at [419, 259] on input "22:38" at bounding box center [475, 263] width 191 height 24
click at [460, 288] on select "00 01 02 03 04 05 06 07 08 09 10 11 12 13 14 15 16 17 18 19 20 21 22 23" at bounding box center [463, 294] width 28 height 24
select select "7"
click at [449, 282] on select "00 01 02 03 04 05 06 07 08 09 10 11 12 13 14 15 16 17 18 19 20 21 22 23" at bounding box center [463, 294] width 28 height 24
type input "07:38"
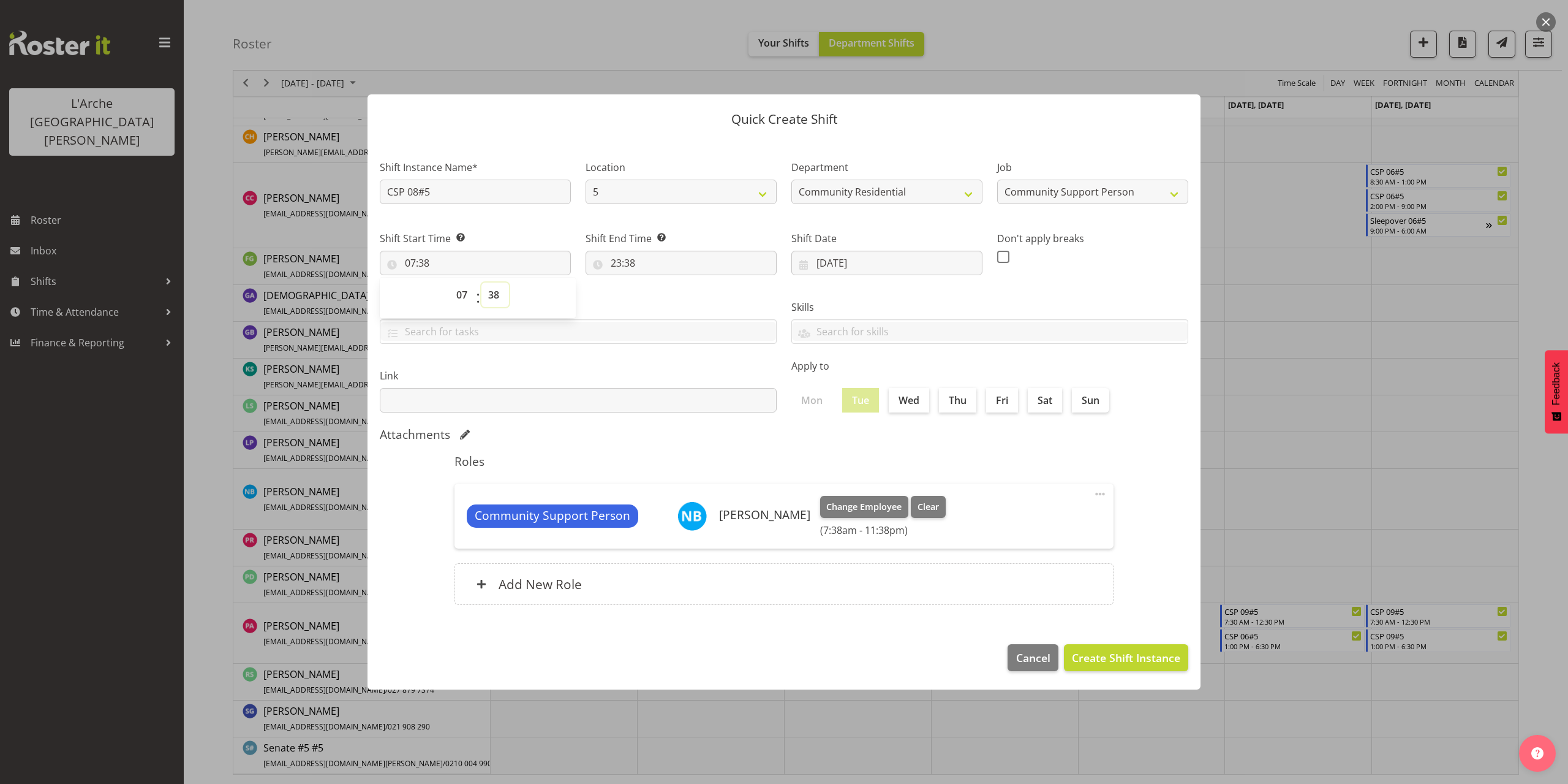
click at [498, 294] on select "00 01 02 03 04 05 06 07 08 09 10 11 12 13 14 15 16 17 18 19 20 21 22 23 24 25 2…" at bounding box center [495, 294] width 28 height 24
select select "30"
click at [482, 282] on select "00 01 02 03 04 05 06 07 08 09 10 11 12 13 14 15 16 17 18 19 20 21 22 23 24 25 2…" at bounding box center [495, 294] width 28 height 24
type input "07:30"
click at [628, 263] on input "23:38" at bounding box center [681, 263] width 191 height 24
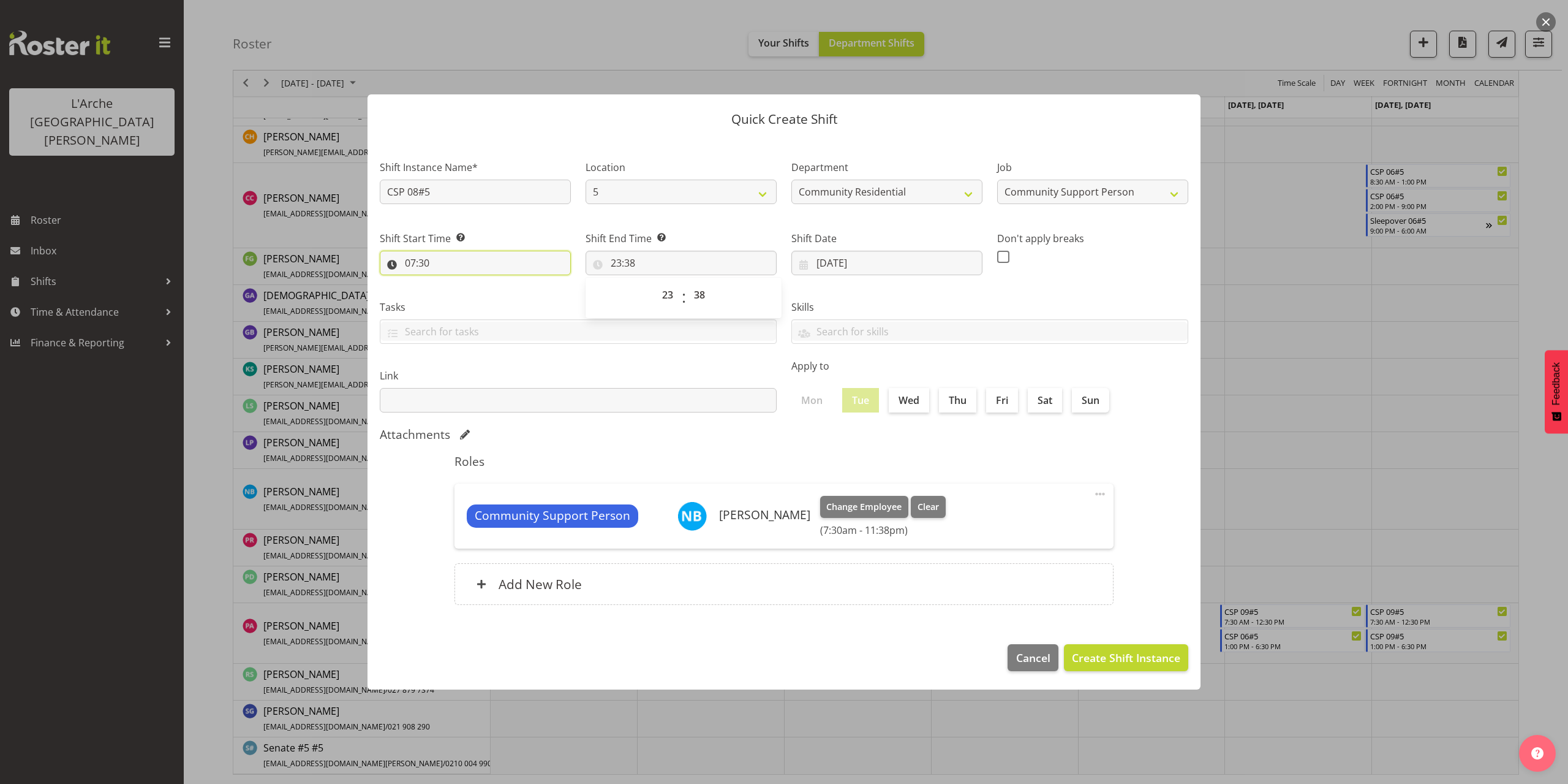
click at [428, 264] on input "07:30" at bounding box center [475, 263] width 191 height 24
click at [498, 294] on select "00 01 02 03 04 05 06 07 08 09 10 11 12 13 14 15 16 17 18 19 20 21 22 23 24 25 2…" at bounding box center [495, 294] width 28 height 24
select select "0"
click at [482, 282] on select "00 01 02 03 04 05 06 07 08 09 10 11 12 13 14 15 16 17 18 19 20 21 22 23 24 25 2…" at bounding box center [495, 294] width 28 height 24
type input "07:00"
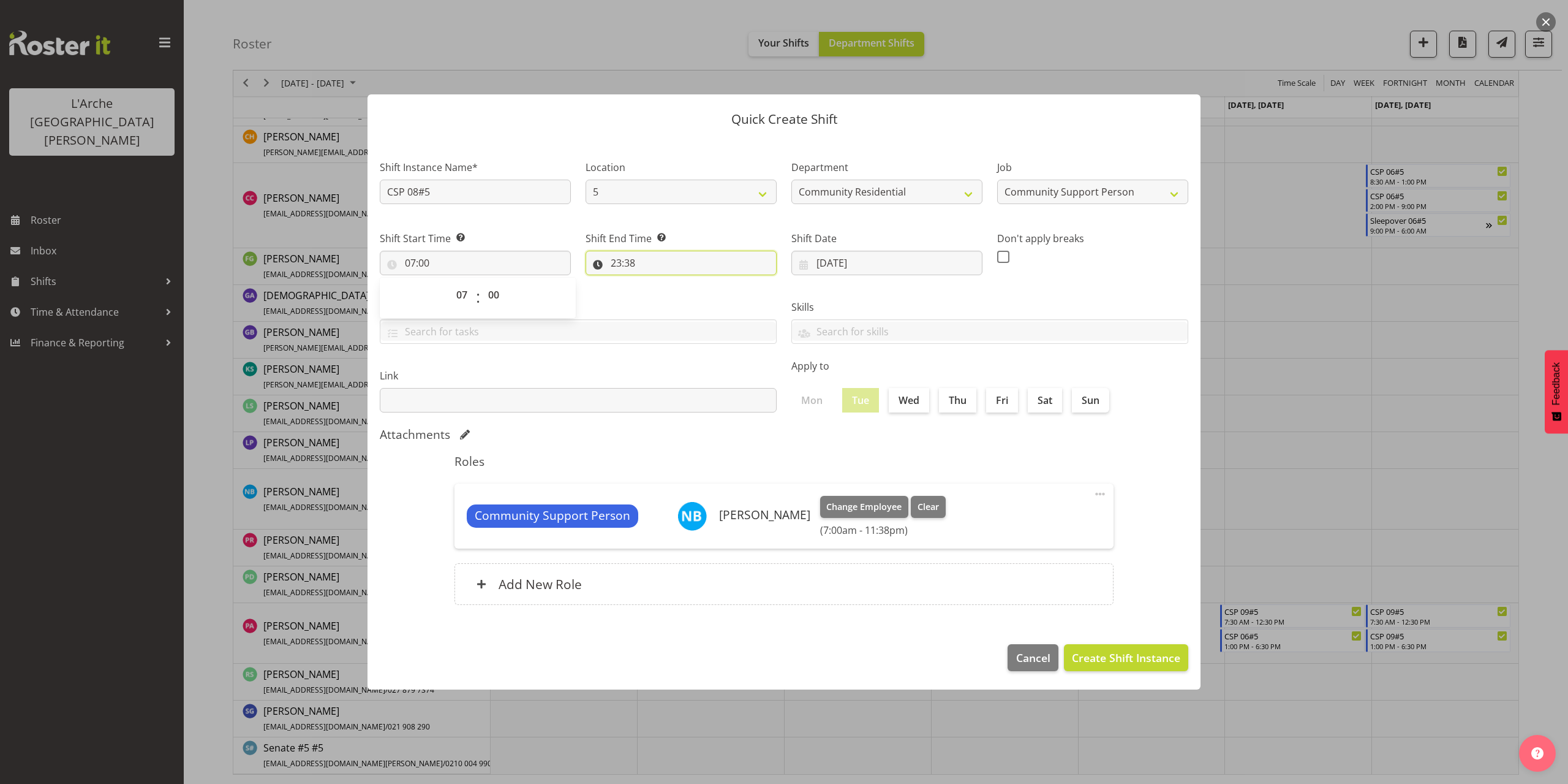
click at [618, 267] on input "23:38" at bounding box center [681, 263] width 191 height 24
click at [668, 297] on select "00 01 02 03 04 05 06 07 08 09 10 11 12 13 14 15 16 17 18 19 20 21 22 23" at bounding box center [669, 294] width 28 height 24
select select "12"
click at [655, 282] on select "00 01 02 03 04 05 06 07 08 09 10 11 12 13 14 15 16 17 18 19 20 21 22 23" at bounding box center [669, 294] width 28 height 24
type input "12:38"
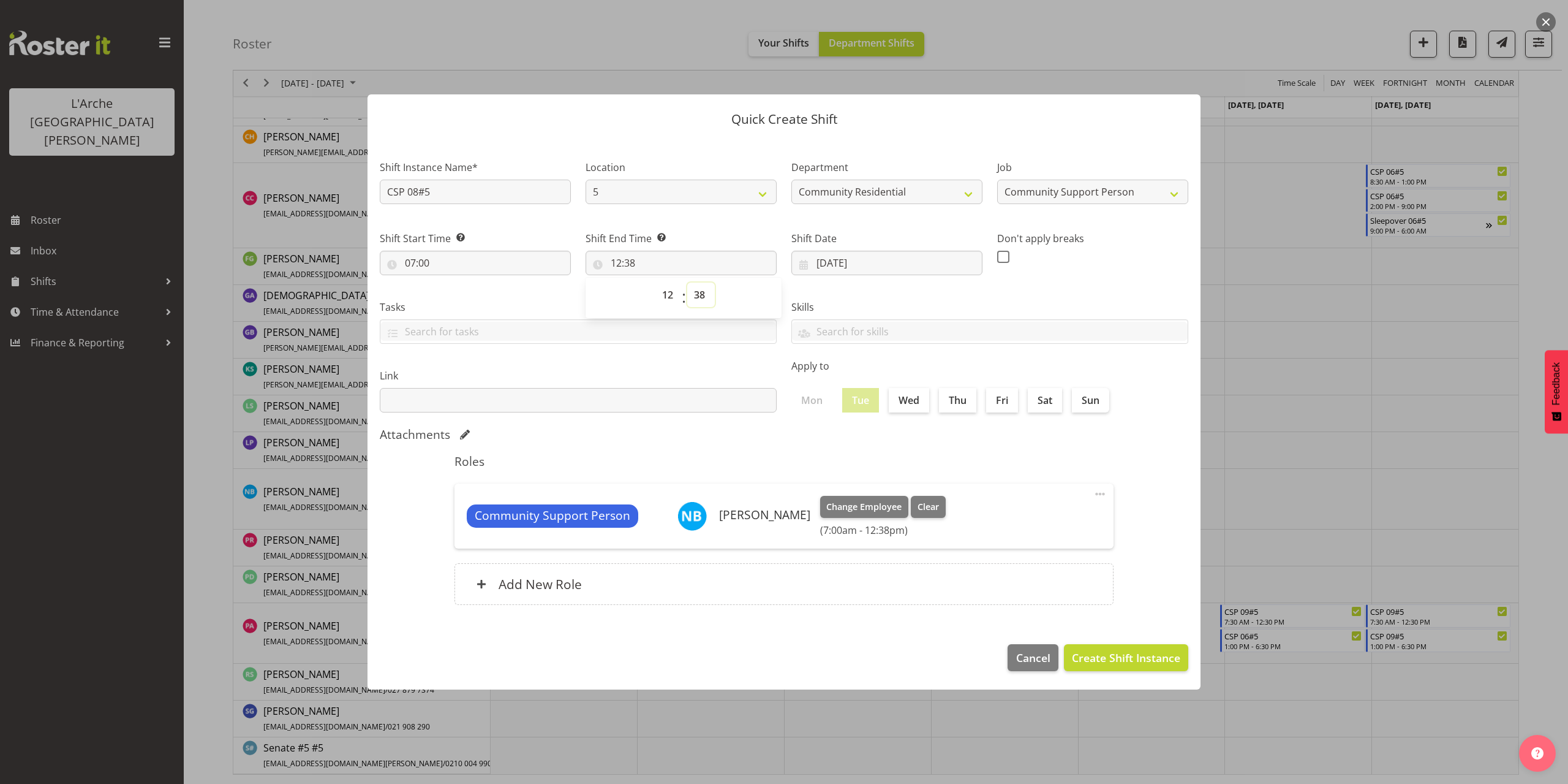
click at [698, 293] on select "00 01 02 03 04 05 06 07 08 09 10 11 12 13 14 15 16 17 18 19 20 21 22 23 24 25 2…" at bounding box center [701, 294] width 28 height 24
select select "0"
click at [687, 282] on select "00 01 02 03 04 05 06 07 08 09 10 11 12 13 14 15 16 17 18 19 20 21 22 23 24 25 2…" at bounding box center [701, 294] width 28 height 24
type input "12:00"
click at [1111, 656] on span "Create Shift Instance" at bounding box center [1125, 657] width 108 height 16
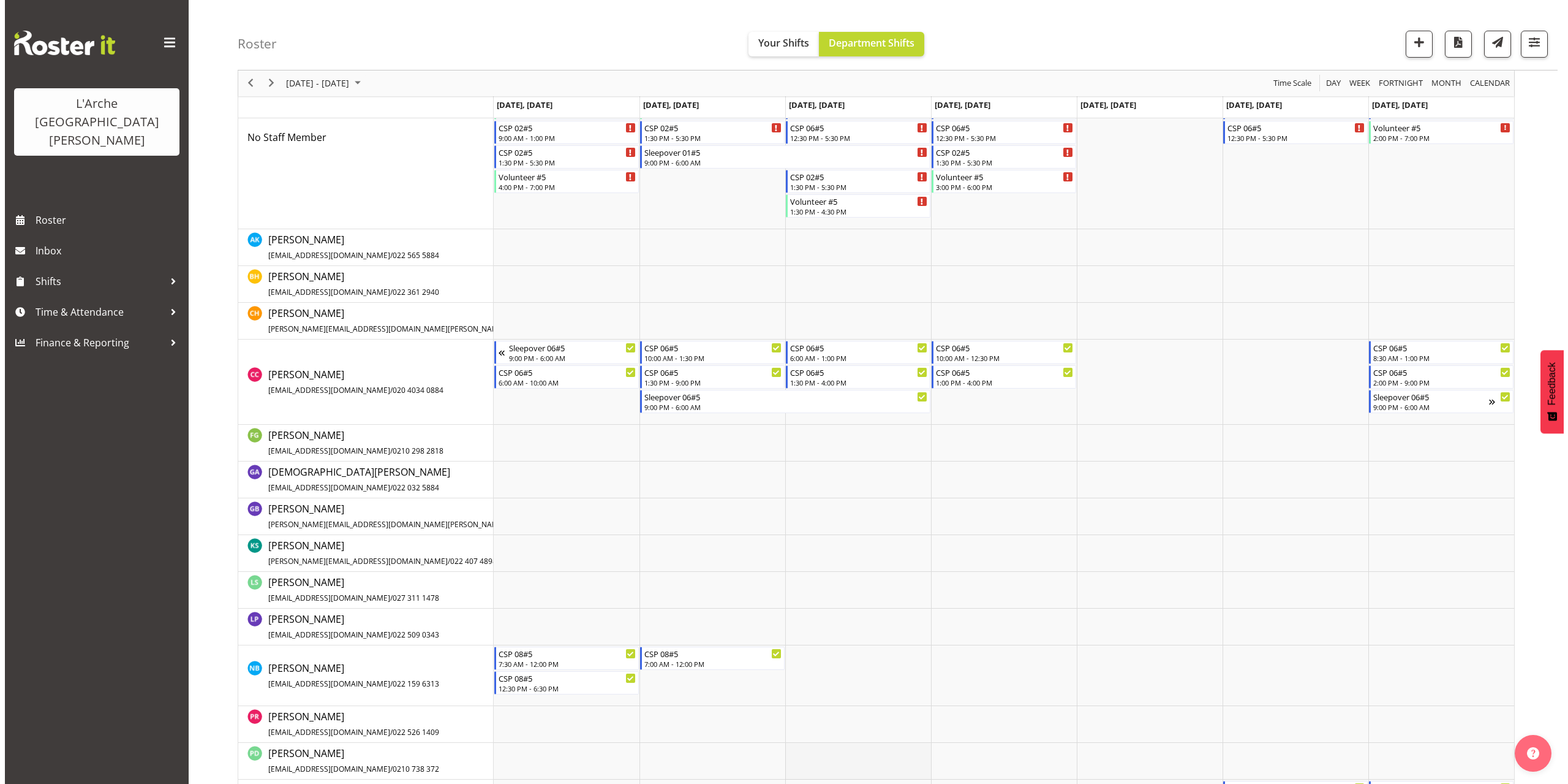
scroll to position [244, 0]
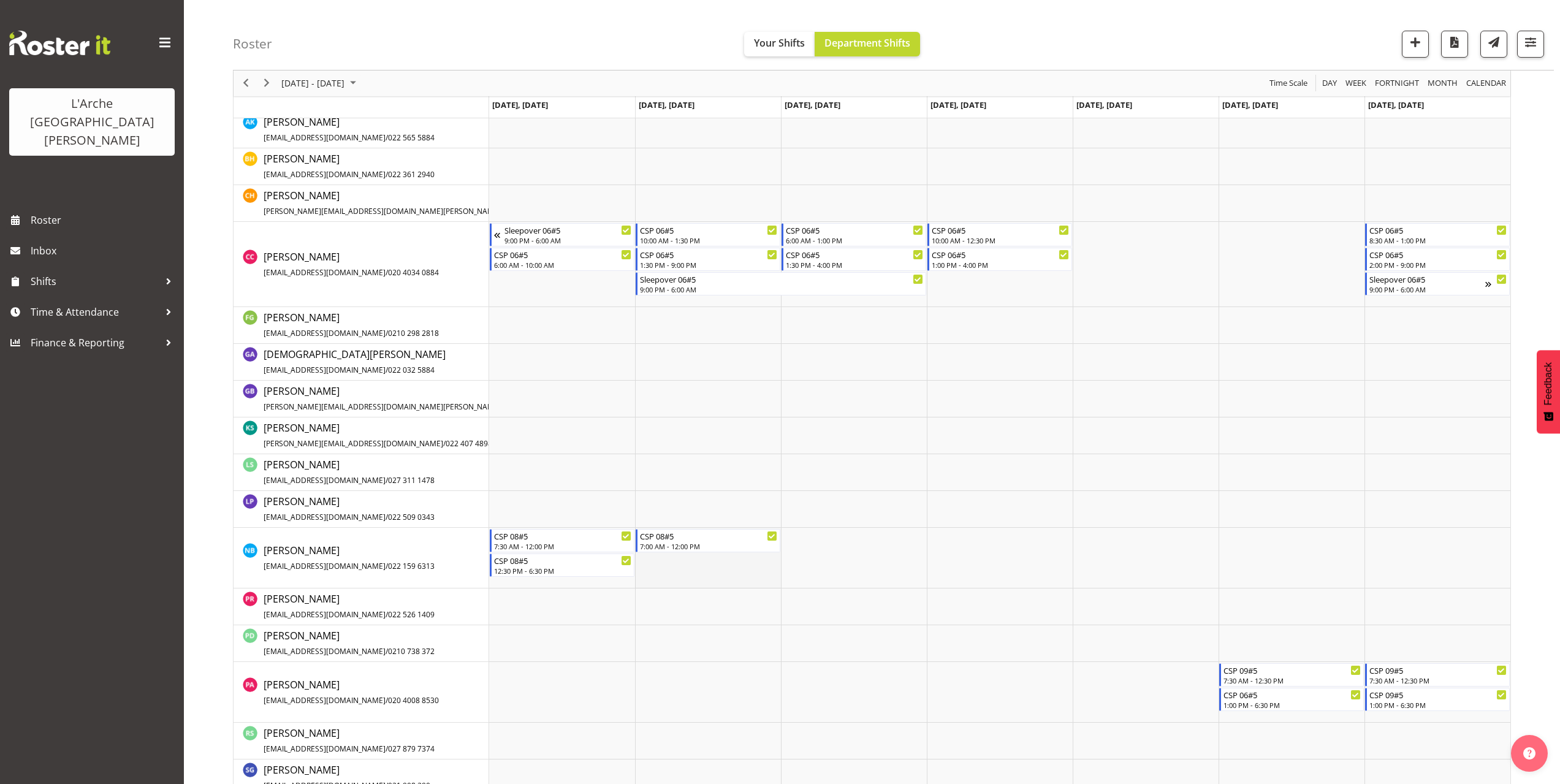
click at [661, 571] on td "Timeline Week of October 6, 2025" at bounding box center [708, 558] width 146 height 61
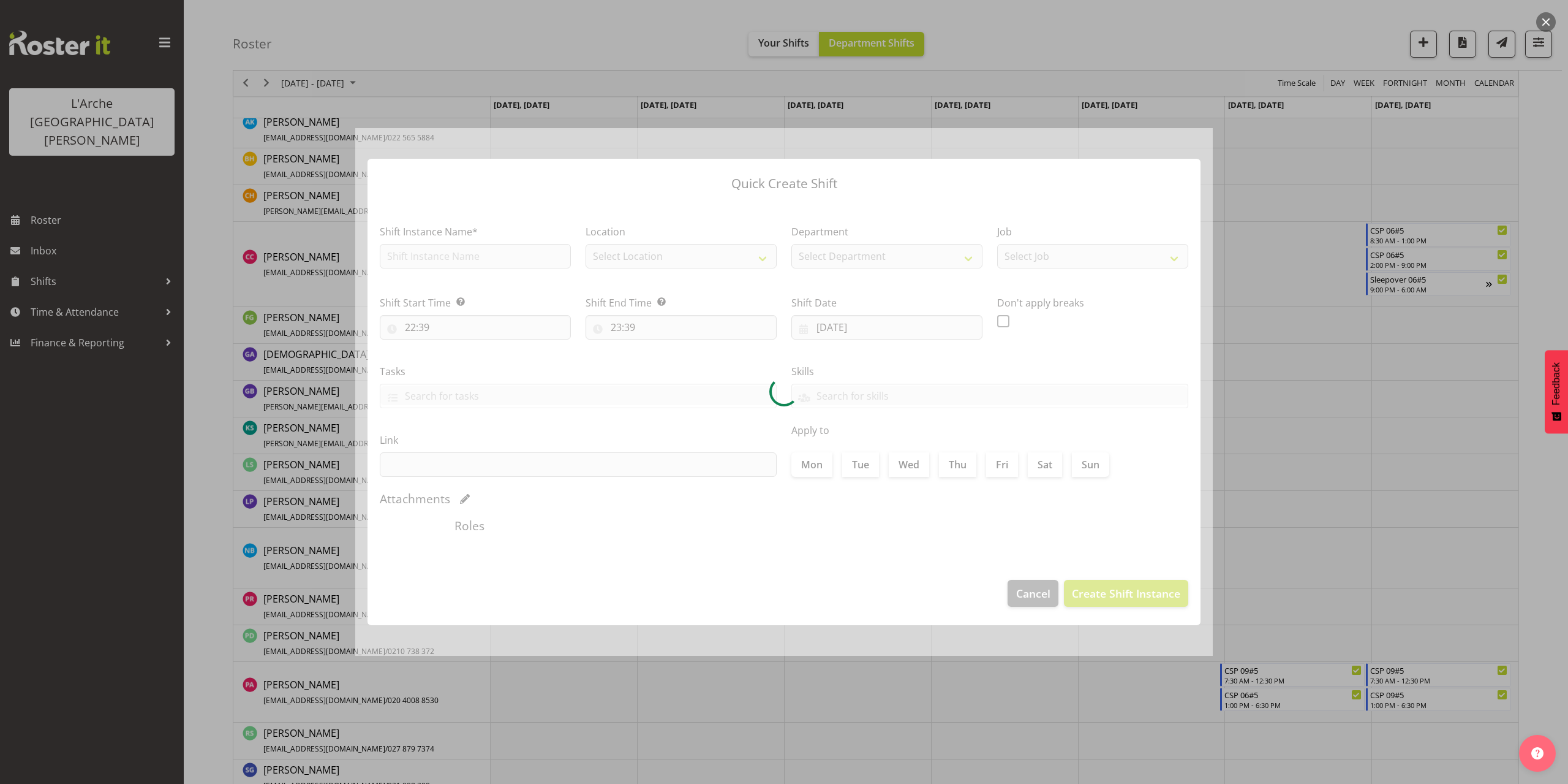
type input "[DATE]"
checkbox input "true"
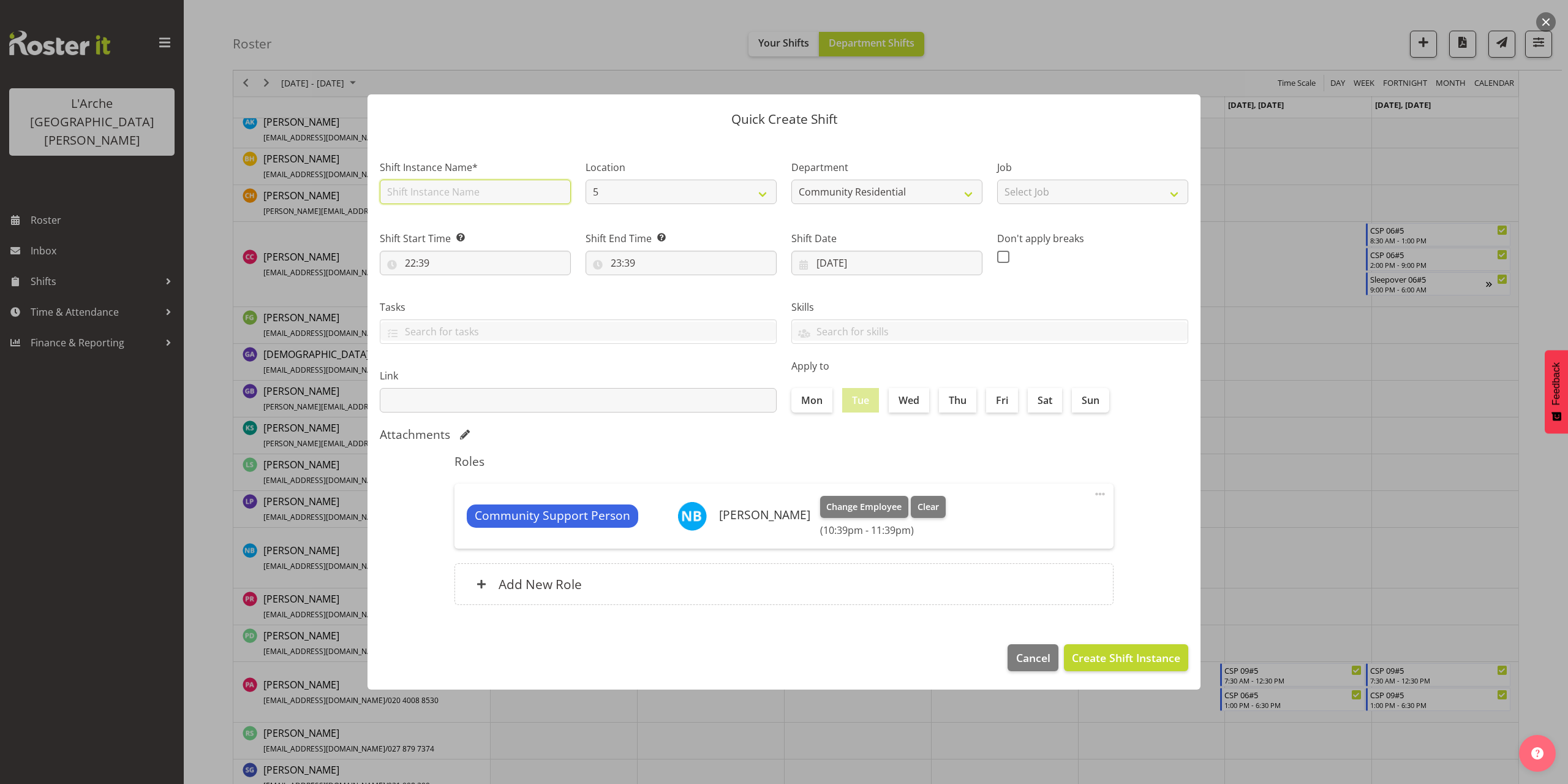
click at [439, 199] on input "text" at bounding box center [475, 192] width 191 height 24
type input "CSP 08#5"
click at [1101, 191] on select "Select Job Accounts Admin Art Coordinator Community Leader Community Support Pe…" at bounding box center [1093, 192] width 191 height 24
select select "2"
click at [997, 180] on select "Select Job Accounts Admin Art Coordinator Community Leader Community Support Pe…" at bounding box center [1093, 192] width 191 height 24
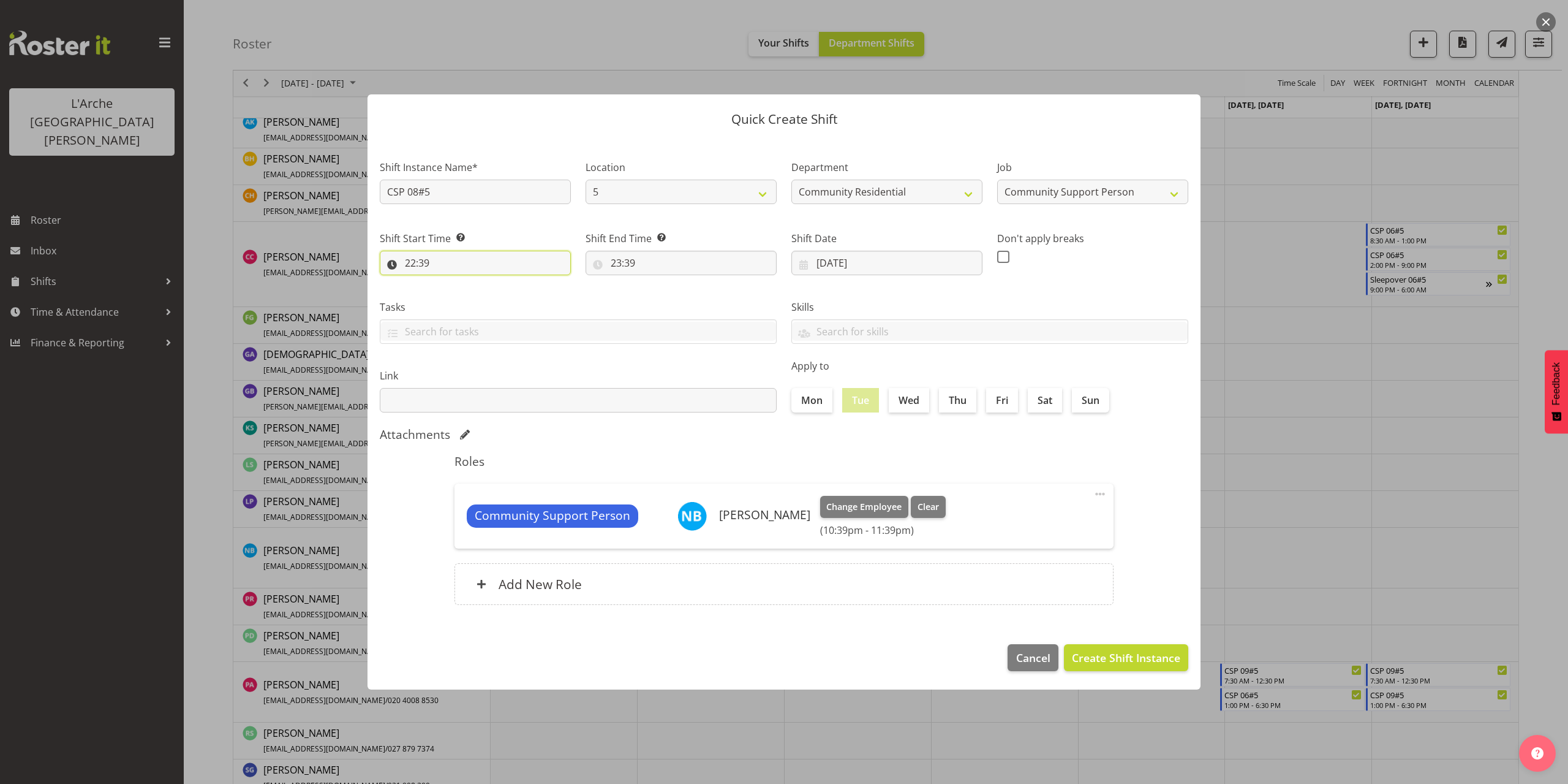
click at [419, 265] on input "22:39" at bounding box center [475, 263] width 191 height 24
click at [460, 289] on select "00 01 02 03 04 05 06 07 08 09 10 11 12 13 14 15 16 17 18 19 20 21 22 23" at bounding box center [463, 294] width 28 height 24
select select "12"
click at [449, 282] on select "00 01 02 03 04 05 06 07 08 09 10 11 12 13 14 15 16 17 18 19 20 21 22 23" at bounding box center [463, 294] width 28 height 24
type input "12:39"
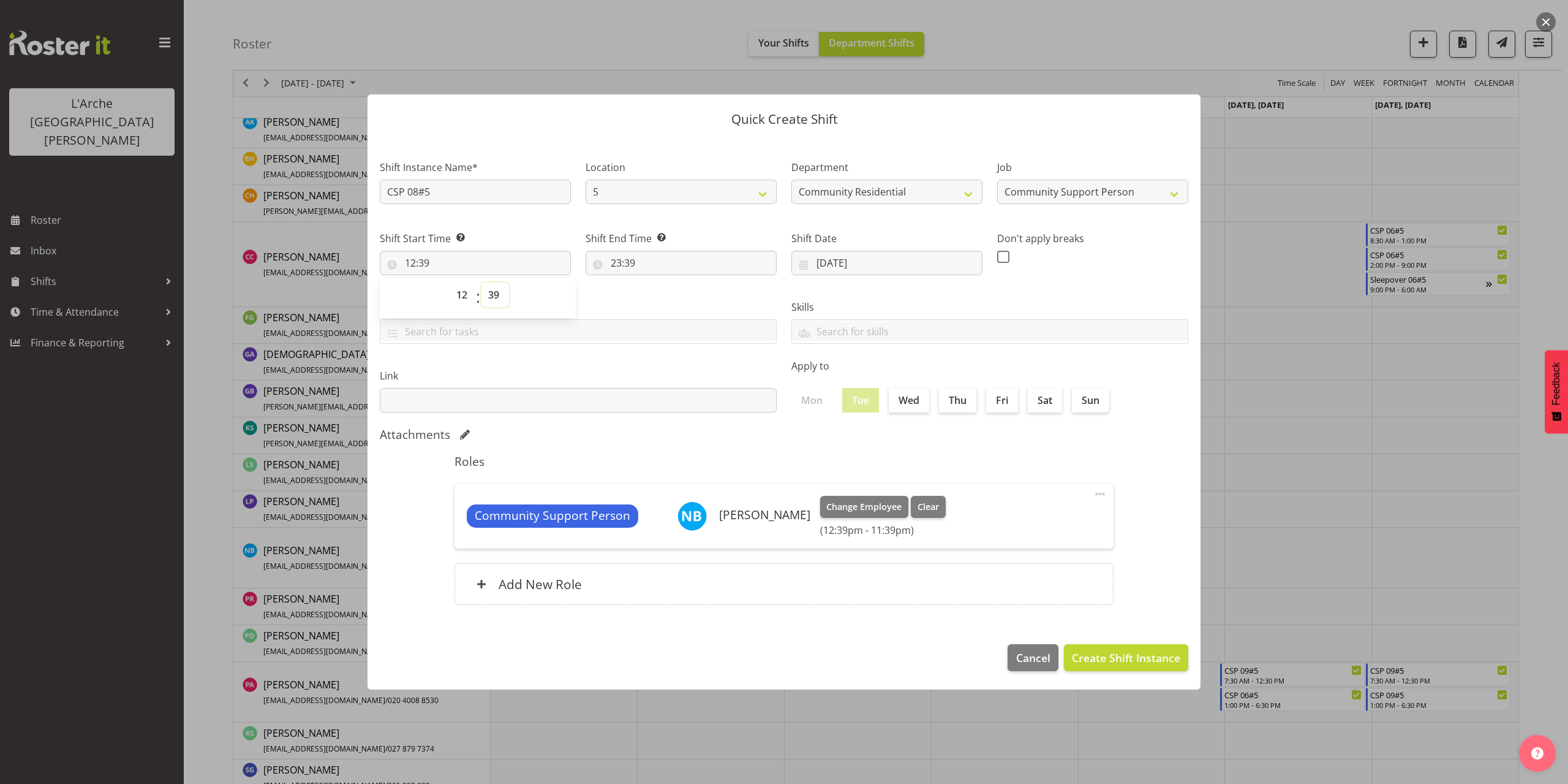
click at [497, 297] on select "00 01 02 03 04 05 06 07 08 09 10 11 12 13 14 15 16 17 18 19 20 21 22 23 24 25 2…" at bounding box center [495, 294] width 28 height 24
select select "0"
click at [482, 282] on select "00 01 02 03 04 05 06 07 08 09 10 11 12 13 14 15 16 17 18 19 20 21 22 23 24 25 2…" at bounding box center [495, 294] width 28 height 24
type input "12:00"
click at [627, 264] on input "23:39" at bounding box center [681, 263] width 191 height 24
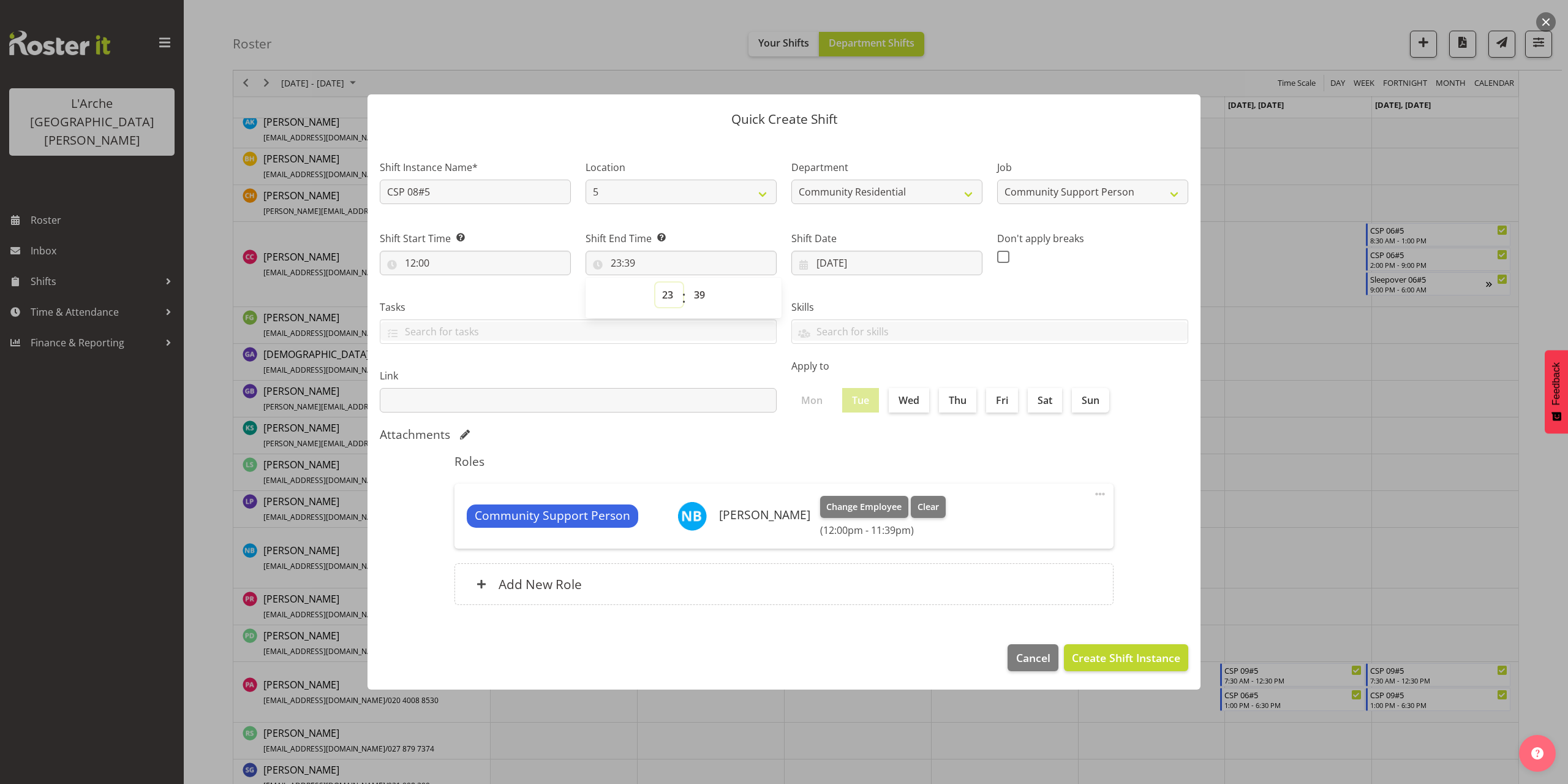
click at [668, 295] on select "00 01 02 03 04 05 06 07 08 09 10 11 12 13 14 15 16 17 18 19 20 21 22 23" at bounding box center [669, 294] width 28 height 24
select select "18"
click at [655, 282] on select "00 01 02 03 04 05 06 07 08 09 10 11 12 13 14 15 16 17 18 19 20 21 22 23" at bounding box center [669, 294] width 28 height 24
type input "18:39"
click at [698, 298] on select "00 01 02 03 04 05 06 07 08 09 10 11 12 13 14 15 16 17 18 19 20 21 22 23 24 25 2…" at bounding box center [701, 294] width 28 height 24
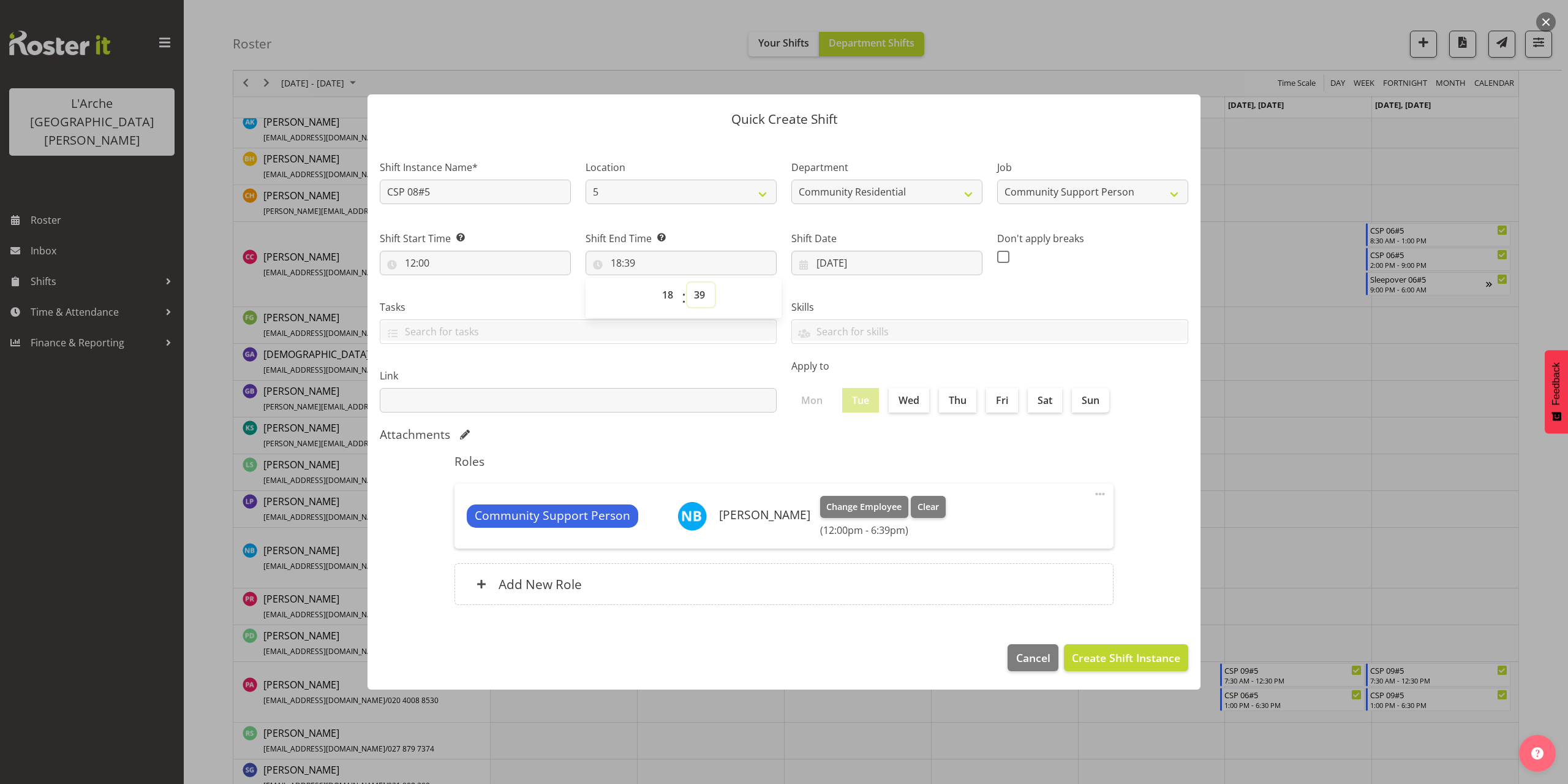
select select "30"
click at [687, 282] on select "00 01 02 03 04 05 06 07 08 09 10 11 12 13 14 15 16 17 18 19 20 21 22 23 24 25 2…" at bounding box center [701, 294] width 28 height 24
type input "18:30"
click at [1113, 658] on span "Create Shift Instance" at bounding box center [1125, 657] width 108 height 16
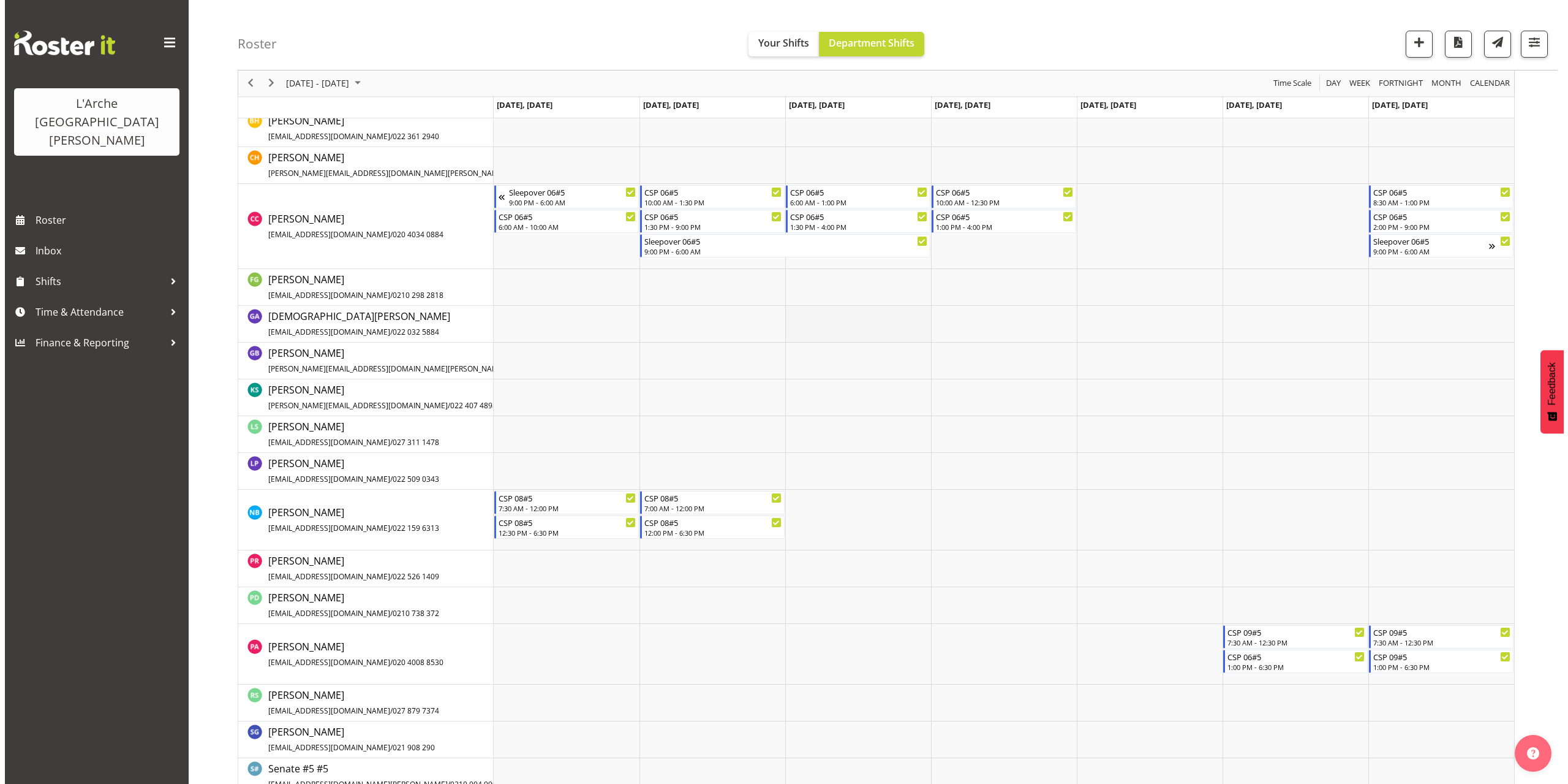
scroll to position [303, 0]
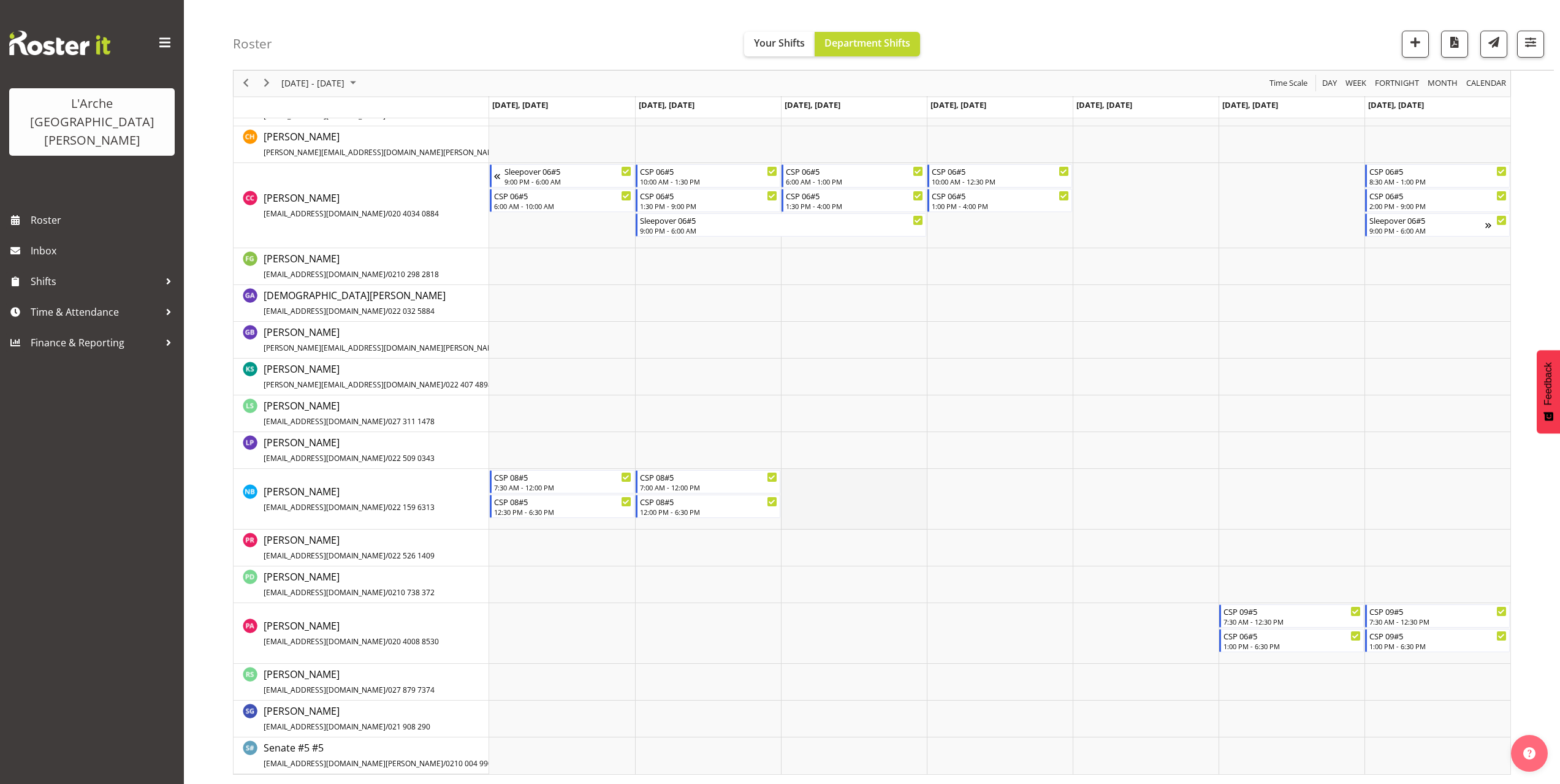
click at [793, 483] on td "Timeline Week of October 6, 2025" at bounding box center [854, 498] width 146 height 61
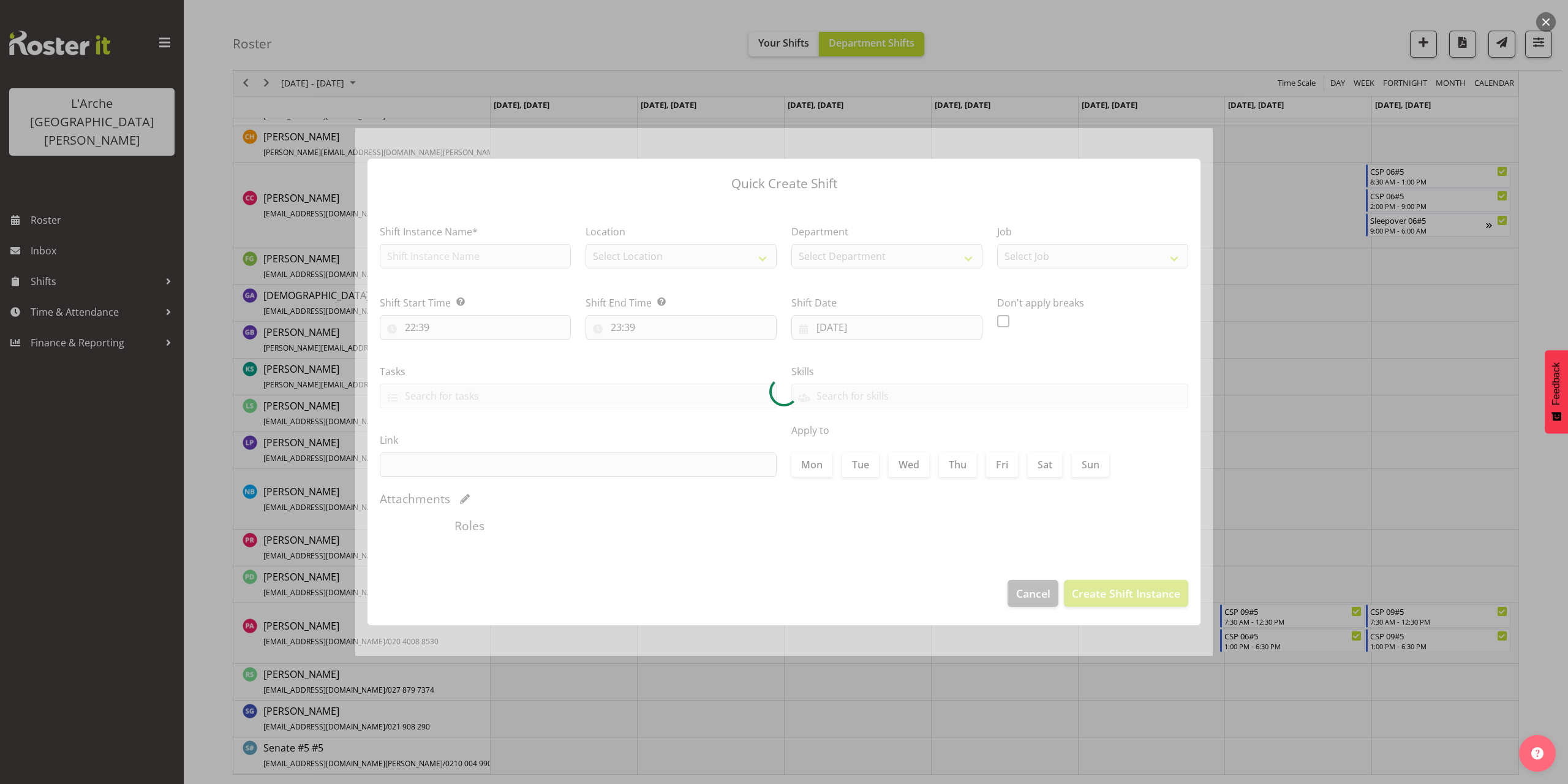
type input "[DATE]"
checkbox input "true"
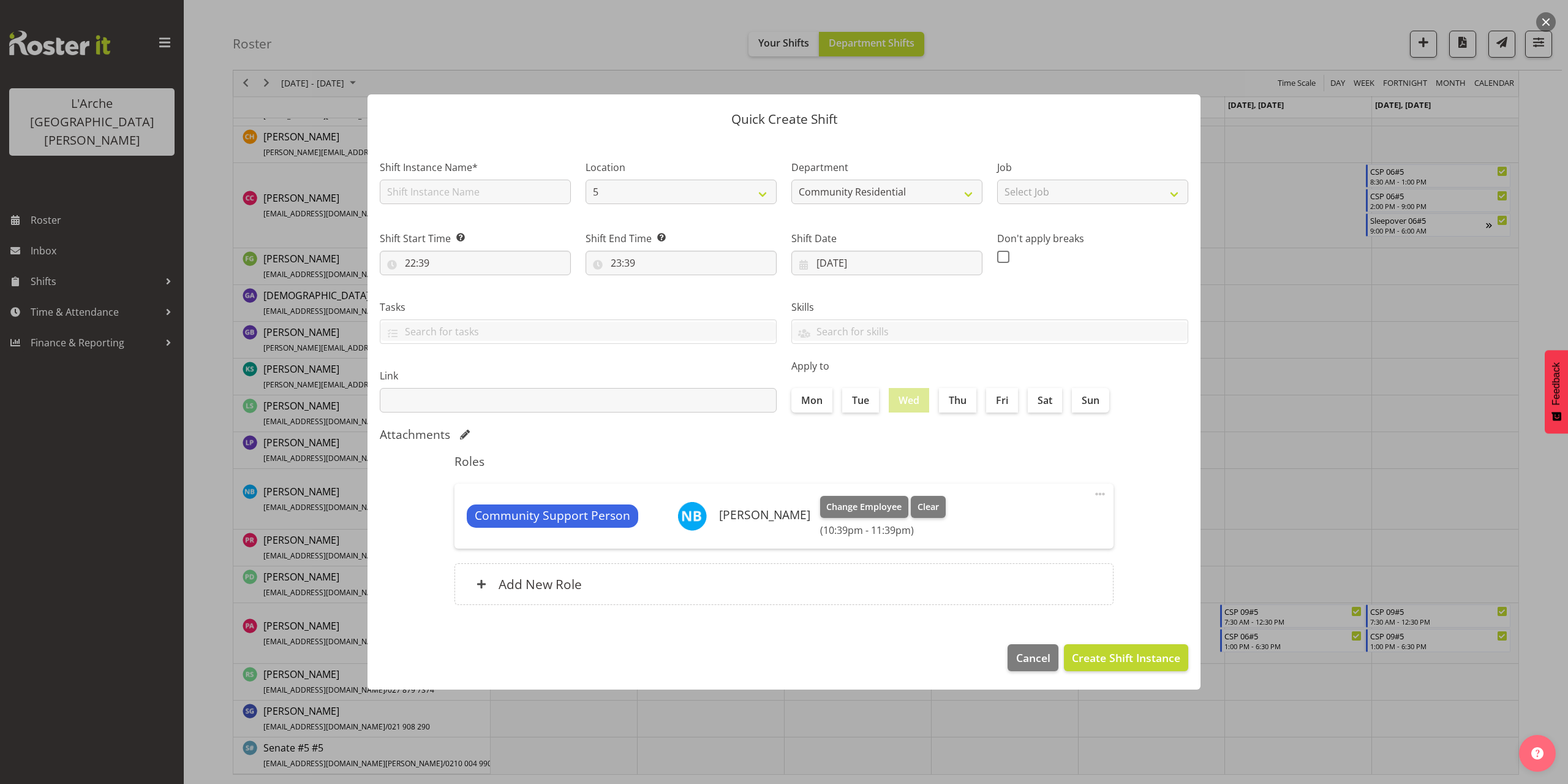
click at [1546, 17] on button "button" at bounding box center [1545, 22] width 20 height 20
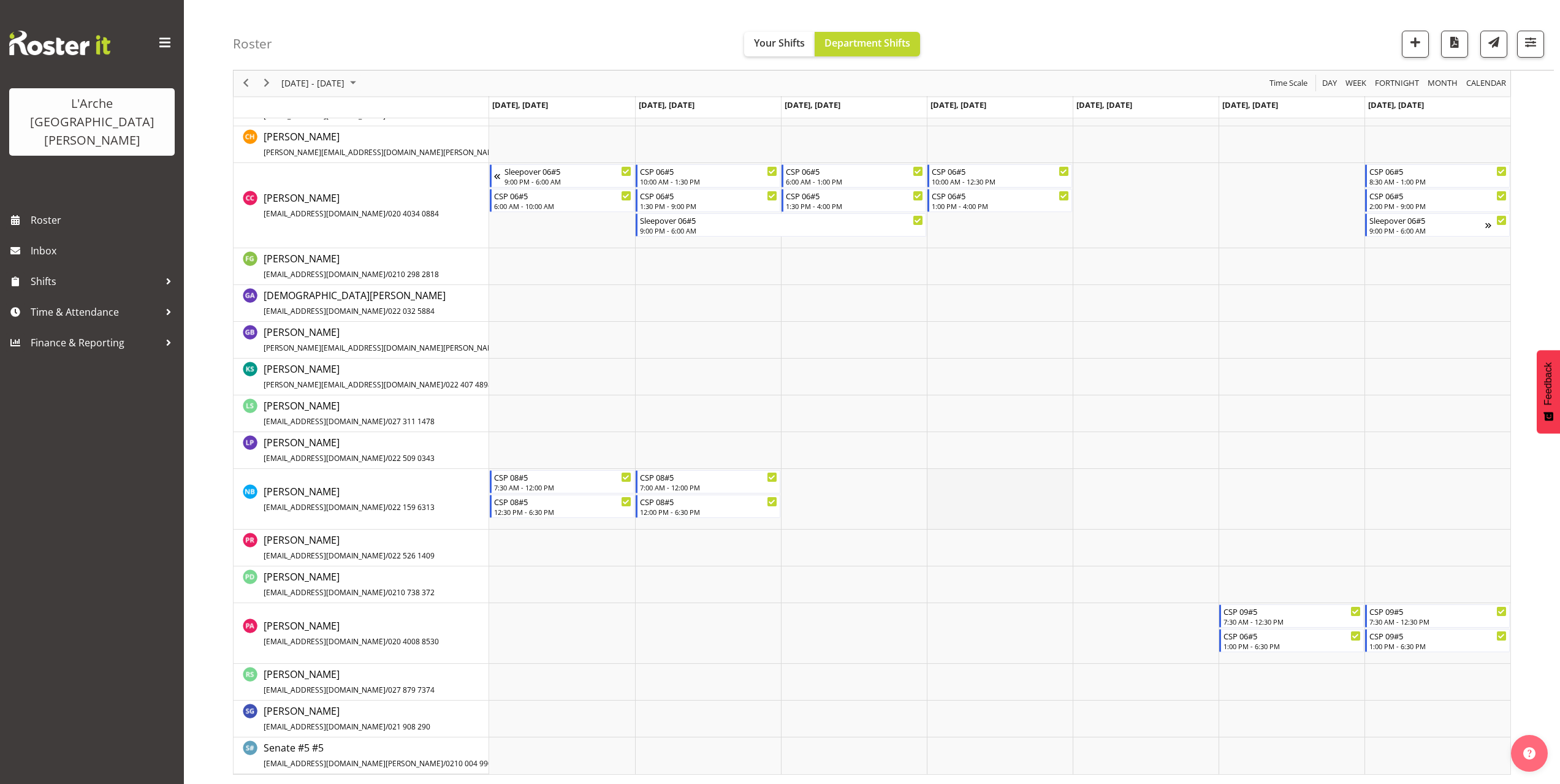
click at [943, 479] on td "Timeline Week of October 6, 2025" at bounding box center [1000, 498] width 146 height 61
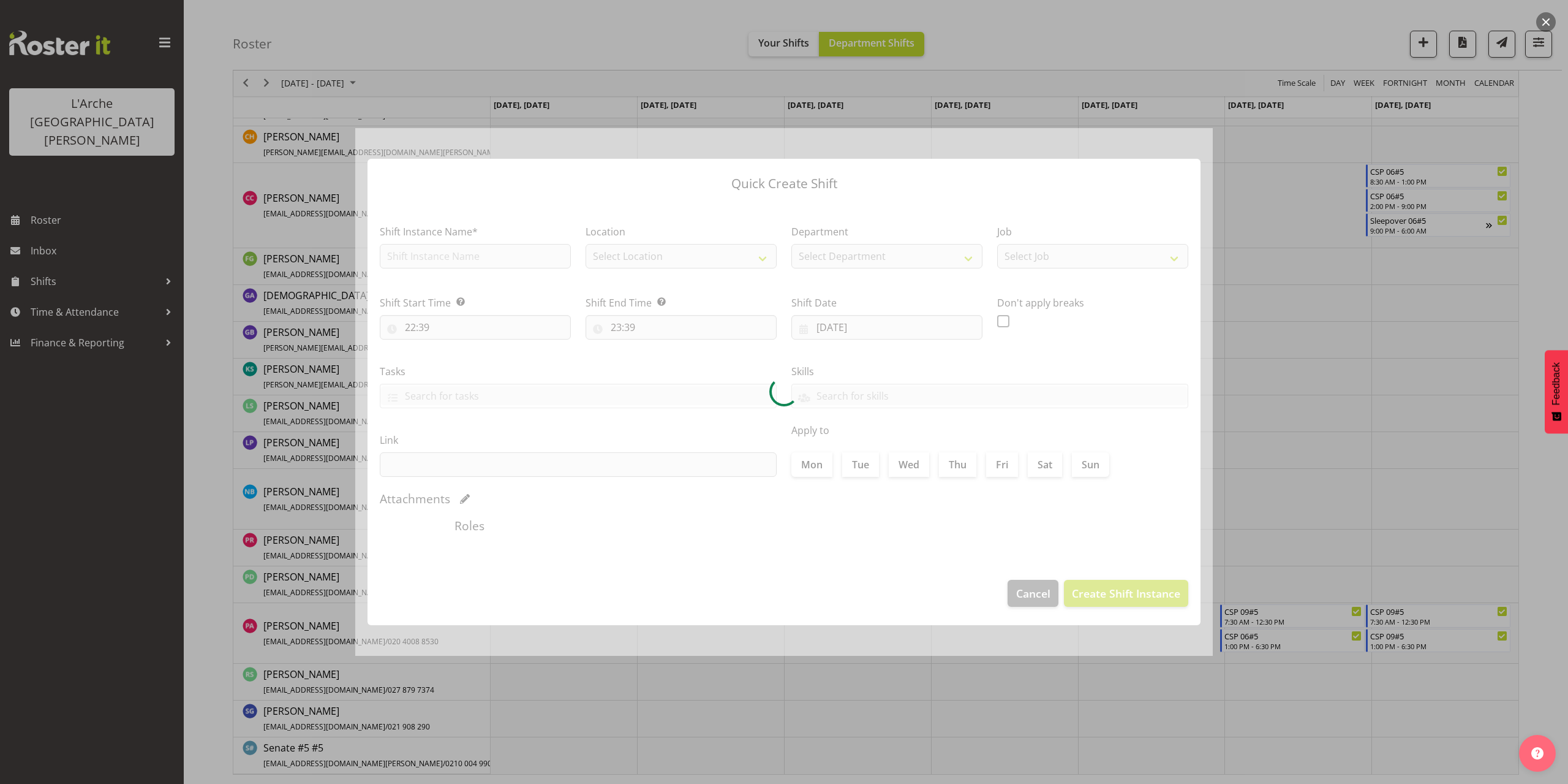
type input "[DATE]"
checkbox input "true"
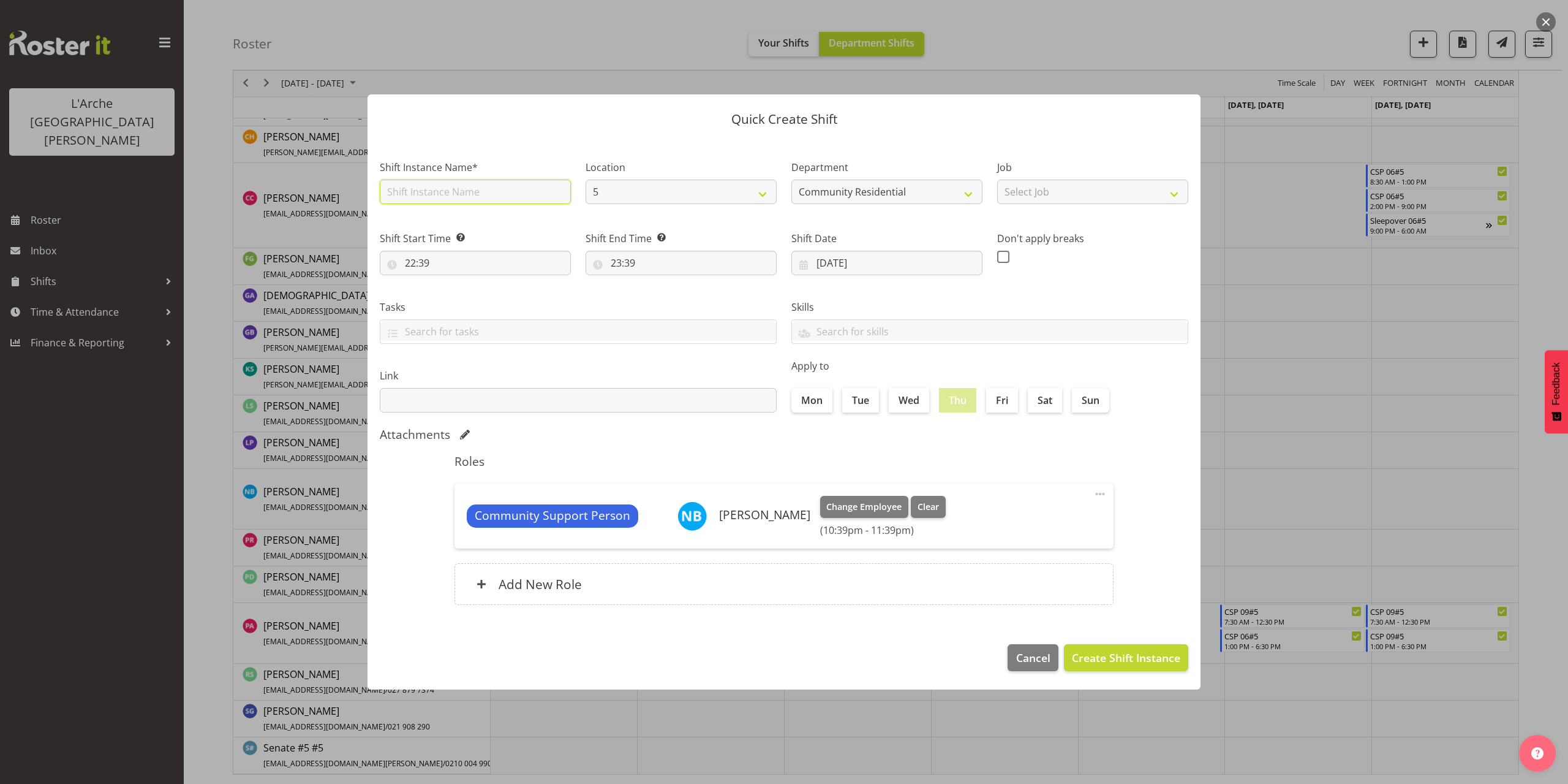
click at [463, 196] on input "text" at bounding box center [475, 192] width 191 height 24
drag, startPoint x: 444, startPoint y: 191, endPoint x: 327, endPoint y: 200, distance: 117.3
click at [327, 199] on div "Quick Create Shift Shift Instance Name* CSP 06#5 Location 5 Helensville Communi…" at bounding box center [784, 392] width 1568 height 784
type input "CSP 08#5"
click at [1034, 194] on select "Select Job Accounts Admin Art Coordinator Community Leader Community Support Pe…" at bounding box center [1093, 192] width 191 height 24
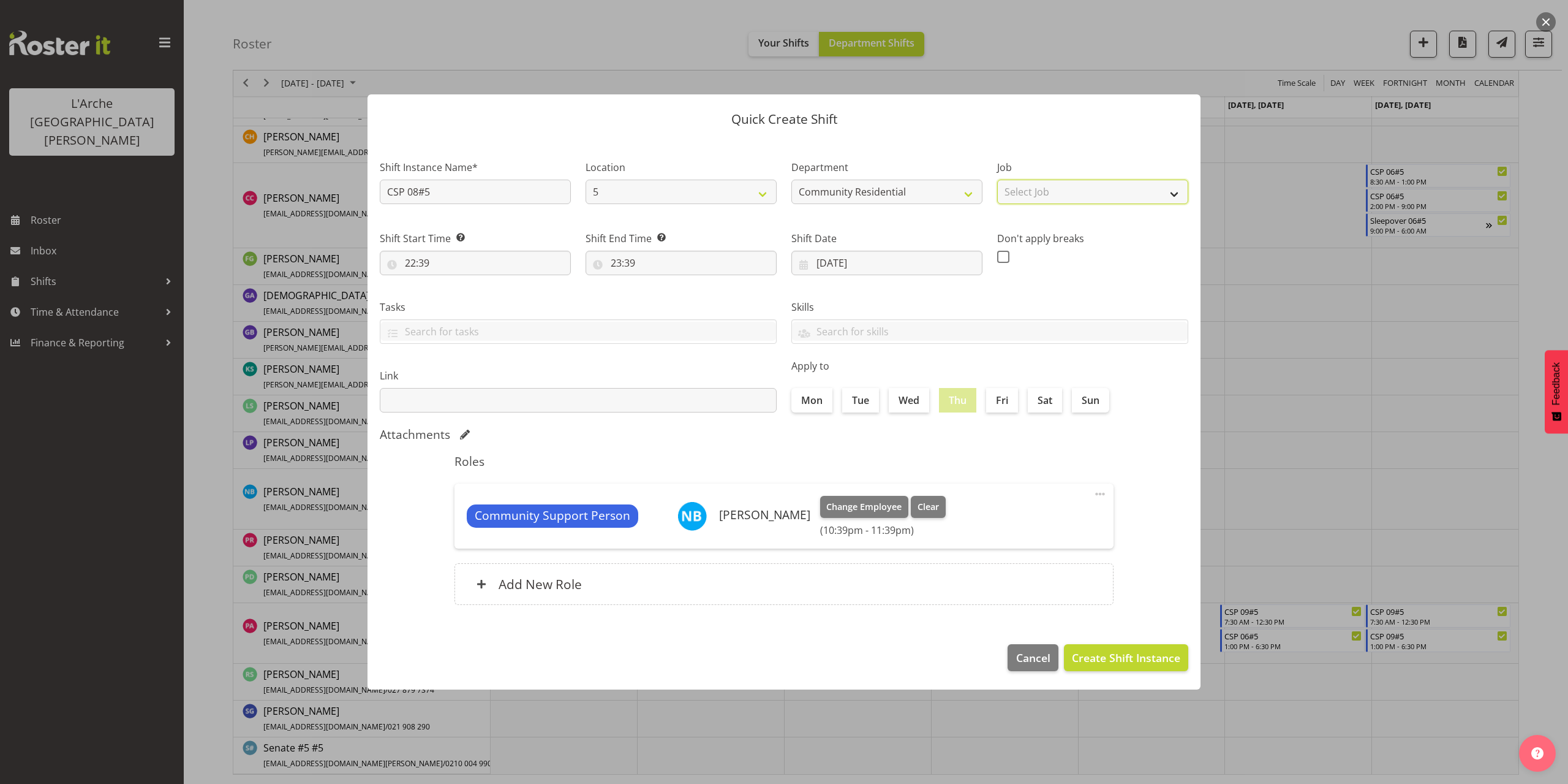
select select "2"
click at [997, 180] on select "Select Job Accounts Admin Art Coordinator Community Leader Community Support Pe…" at bounding box center [1093, 192] width 191 height 24
click at [416, 265] on input "22:39" at bounding box center [475, 263] width 191 height 24
click at [464, 295] on select "00 01 02 03 04 05 06 07 08 09 10 11 12 13 14 15 16 17 18 19 20 21 22 23" at bounding box center [463, 294] width 28 height 24
select select "7"
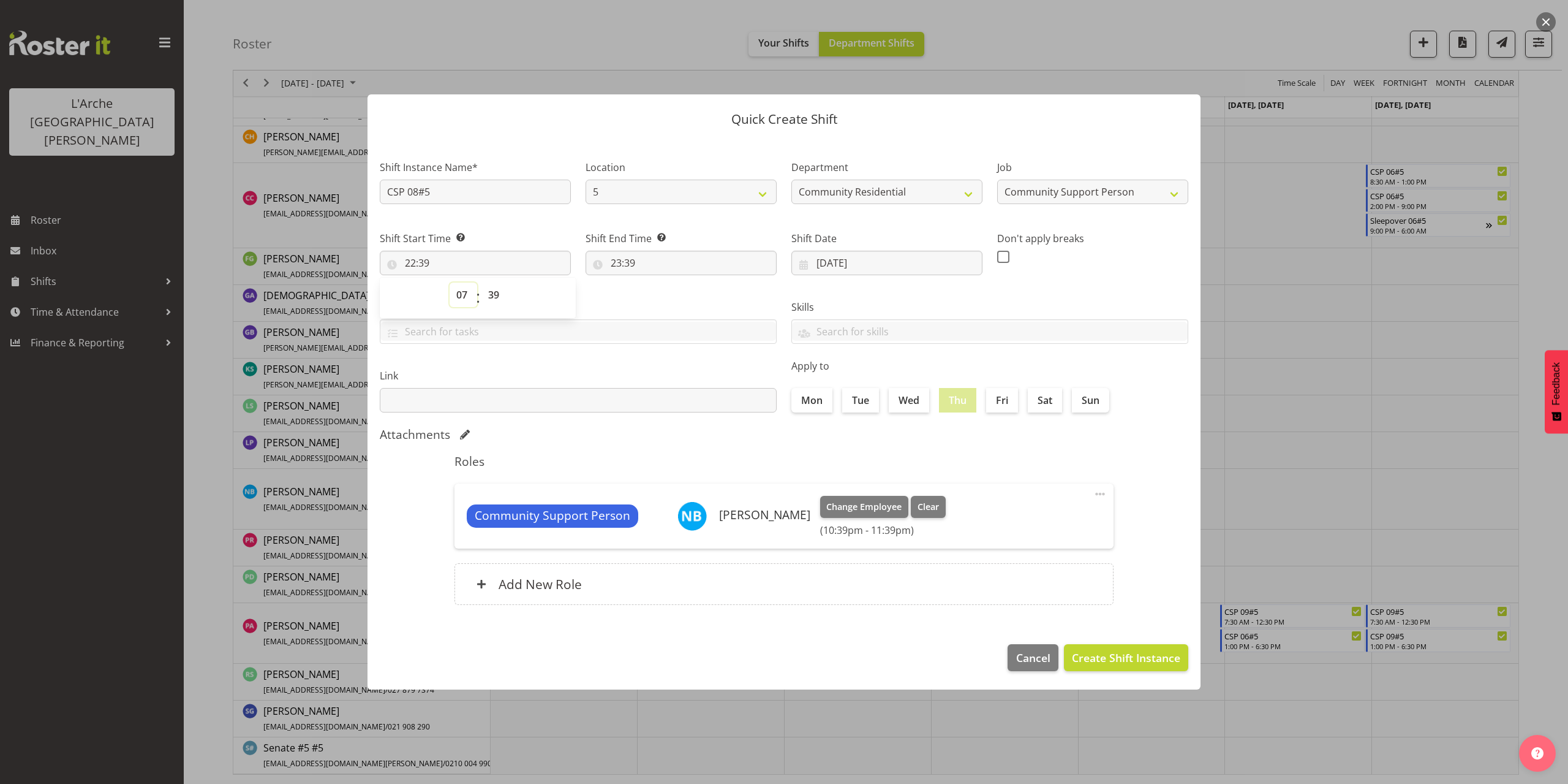
click at [449, 282] on select "00 01 02 03 04 05 06 07 08 09 10 11 12 13 14 15 16 17 18 19 20 21 22 23" at bounding box center [463, 294] width 28 height 24
type input "07:39"
click at [493, 295] on select "00 01 02 03 04 05 06 07 08 09 10 11 12 13 14 15 16 17 18 19 20 21 22 23 24 25 2…" at bounding box center [495, 294] width 28 height 24
select select "30"
click at [482, 282] on select "00 01 02 03 04 05 06 07 08 09 10 11 12 13 14 15 16 17 18 19 20 21 22 23 24 25 2…" at bounding box center [495, 294] width 28 height 24
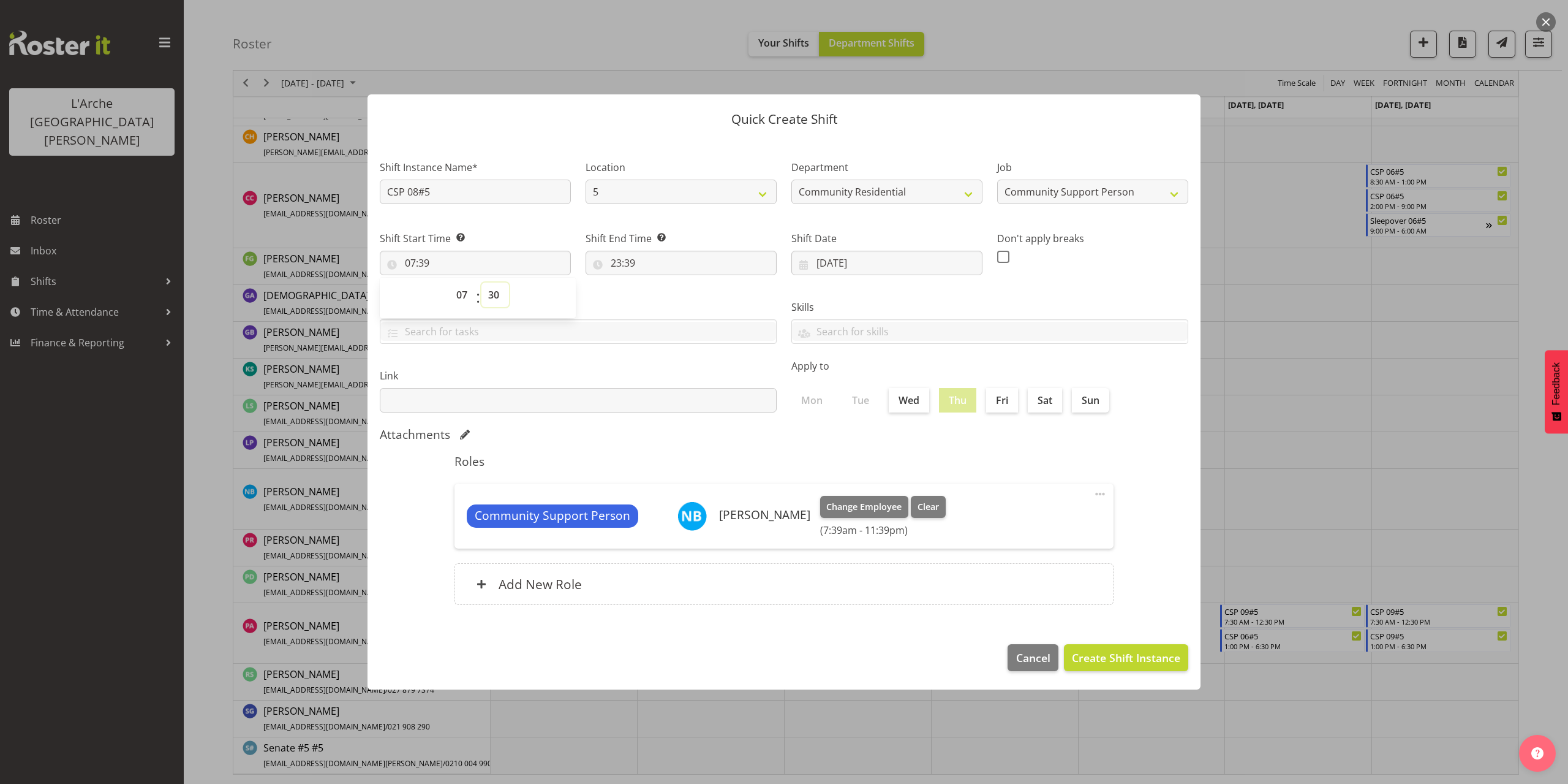
type input "07:30"
click at [627, 267] on input "23:39" at bounding box center [681, 263] width 191 height 24
click at [668, 295] on select "00 01 02 03 04 05 06 07 08 09 10 11 12 13 14 15 16 17 18 19 20 21 22 23" at bounding box center [669, 294] width 28 height 24
select select "12"
click at [655, 282] on select "00 01 02 03 04 05 06 07 08 09 10 11 12 13 14 15 16 17 18 19 20 21 22 23" at bounding box center [669, 294] width 28 height 24
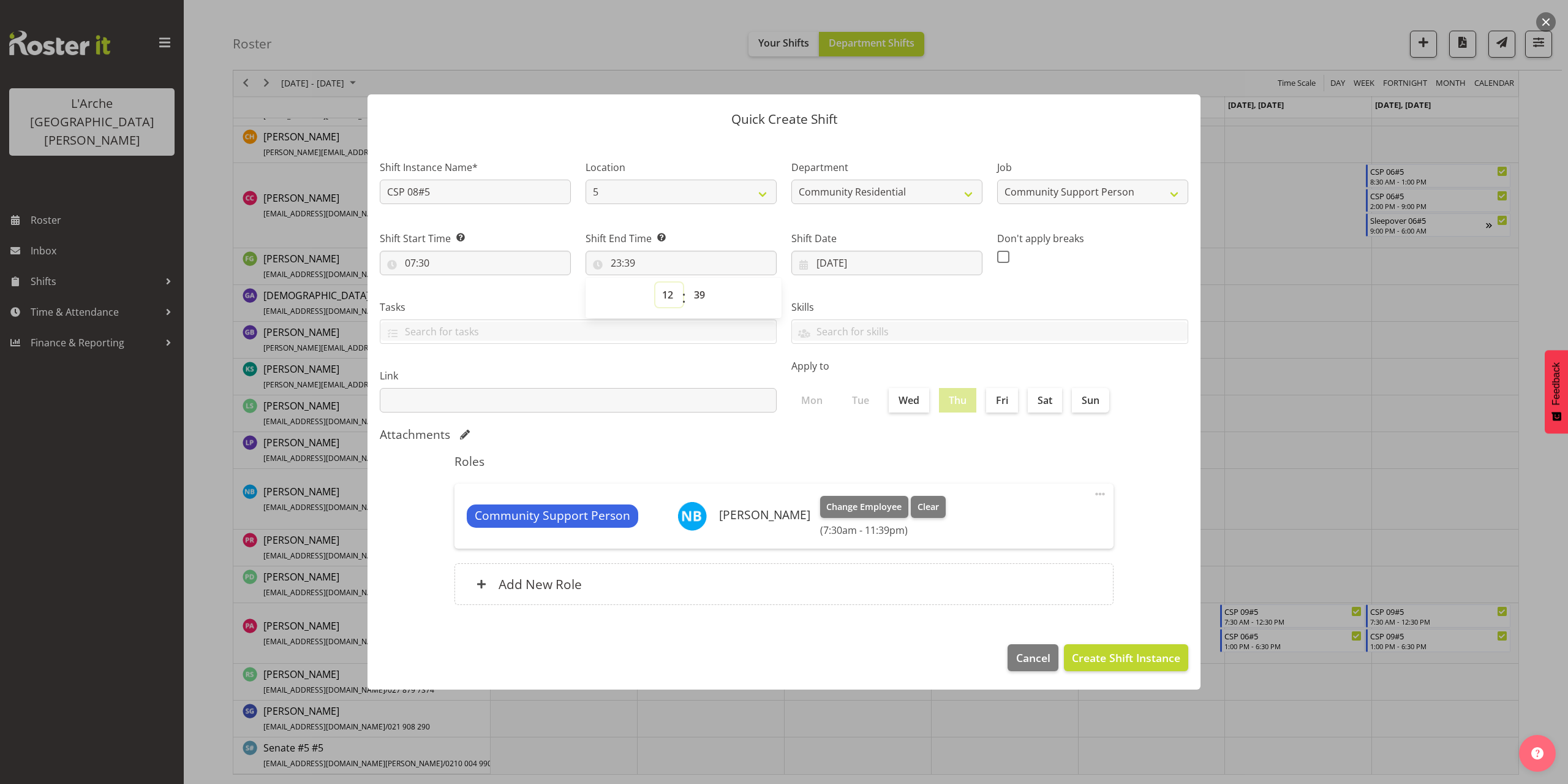
type input "12:39"
click at [696, 298] on select "00 01 02 03 04 05 06 07 08 09 10 11 12 13 14 15 16 17 18 19 20 21 22 23 24 25 2…" at bounding box center [701, 294] width 28 height 24
select select "0"
click at [687, 282] on select "00 01 02 03 04 05 06 07 08 09 10 11 12 13 14 15 16 17 18 19 20 21 22 23 24 25 2…" at bounding box center [701, 294] width 28 height 24
type input "12:00"
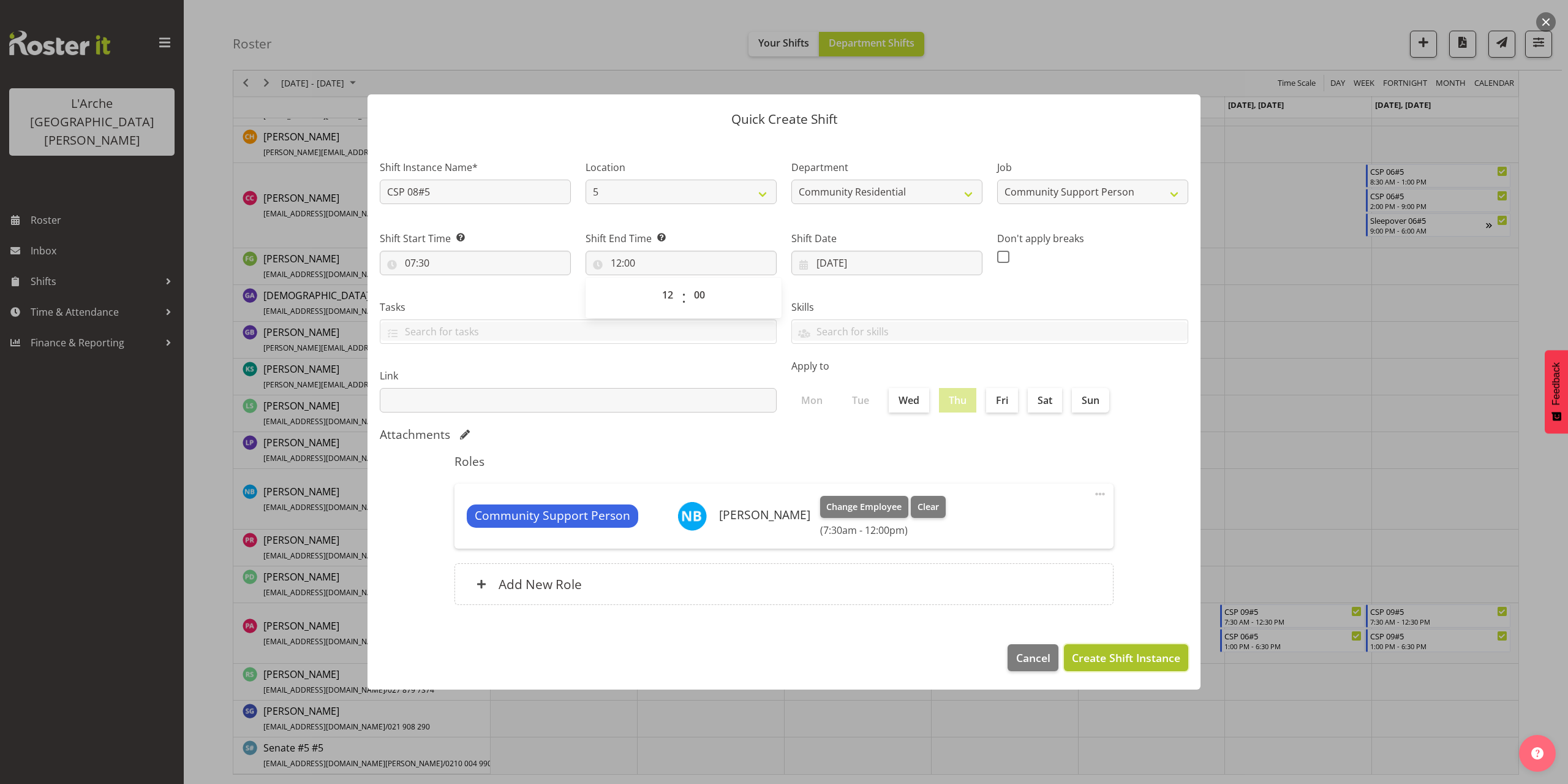
click at [1095, 659] on span "Create Shift Instance" at bounding box center [1125, 657] width 108 height 16
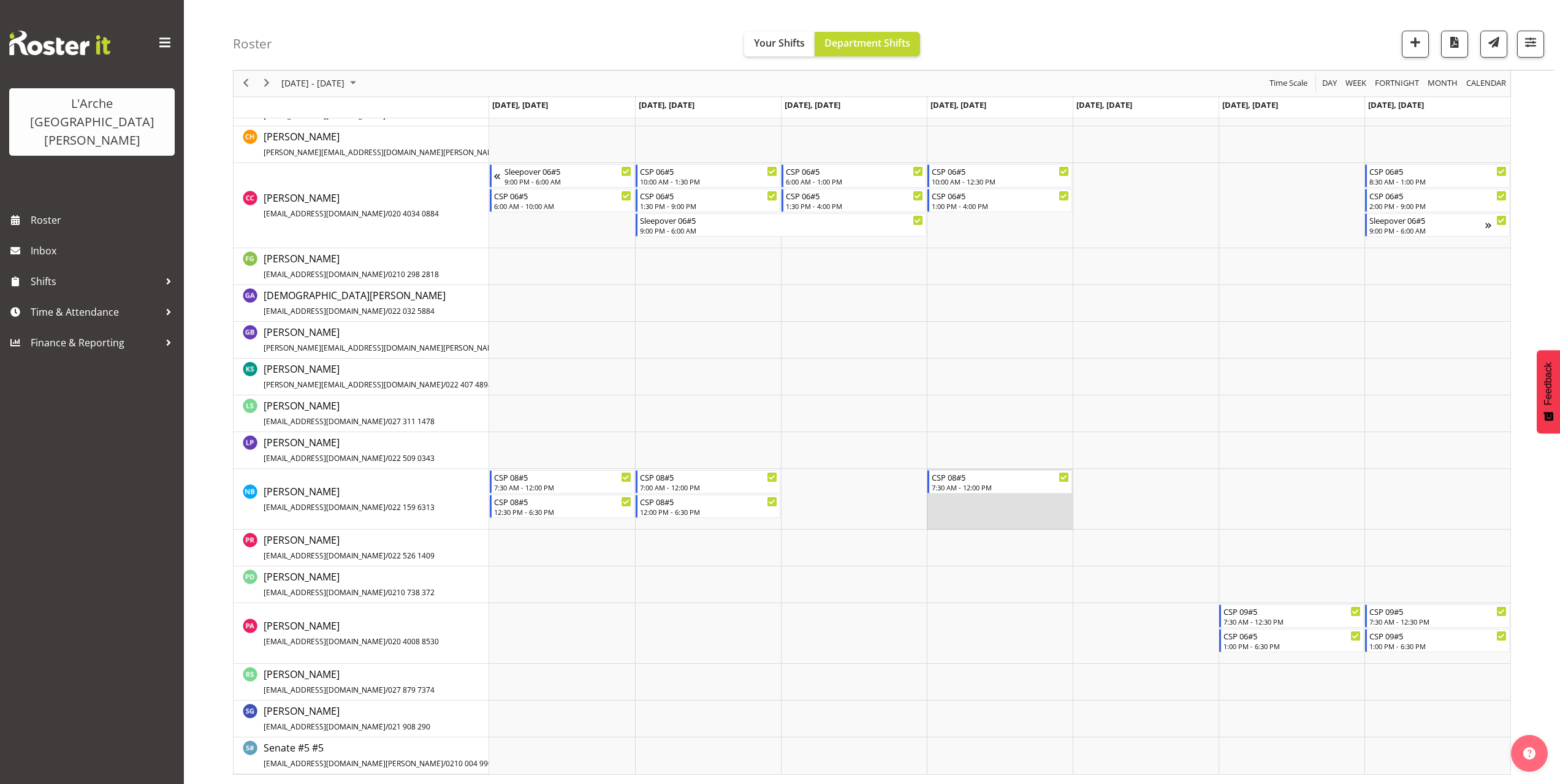
click at [939, 504] on td "Timeline Week of October 6, 2025" at bounding box center [1000, 498] width 146 height 61
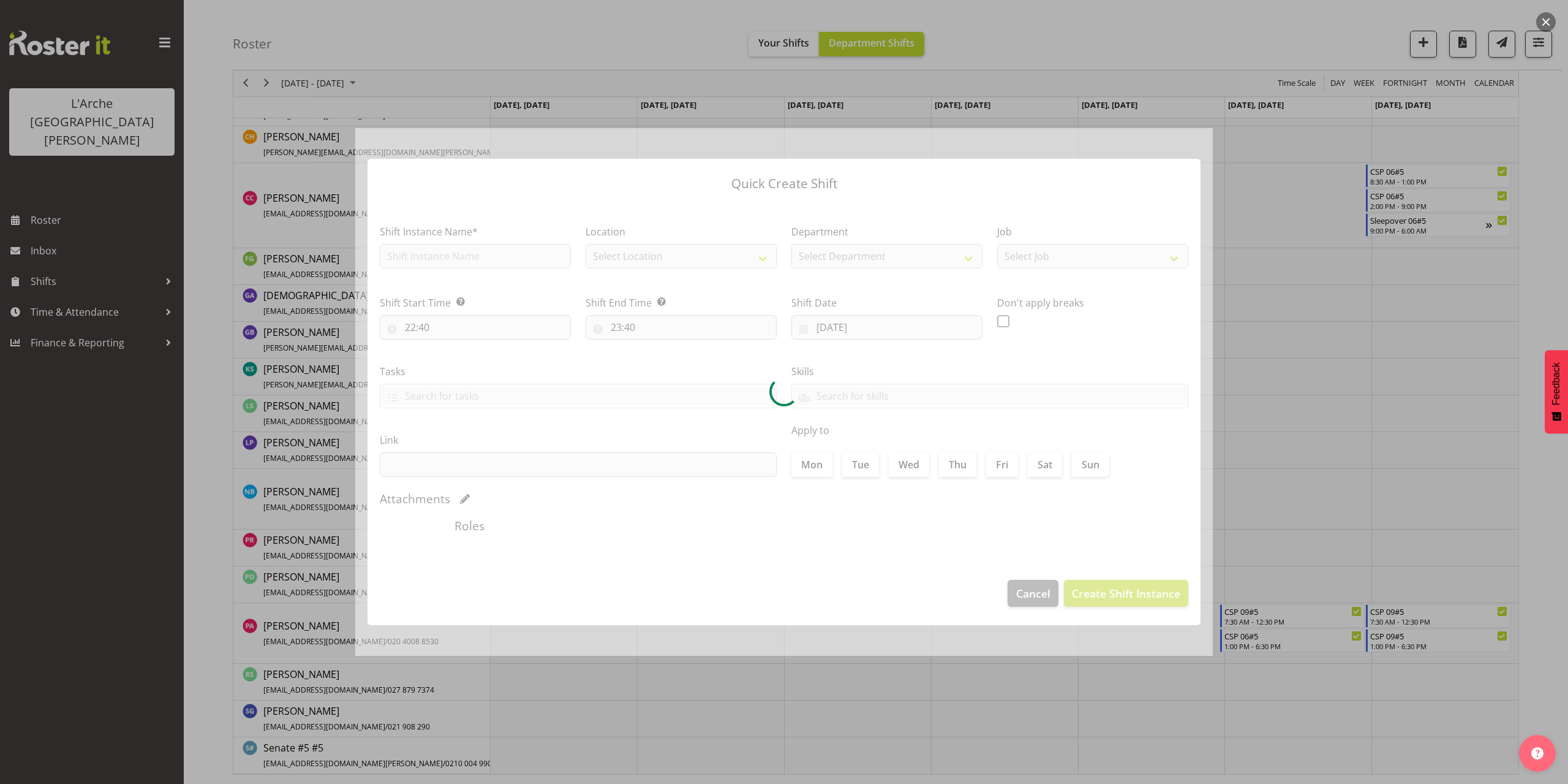
type input "[DATE]"
checkbox input "true"
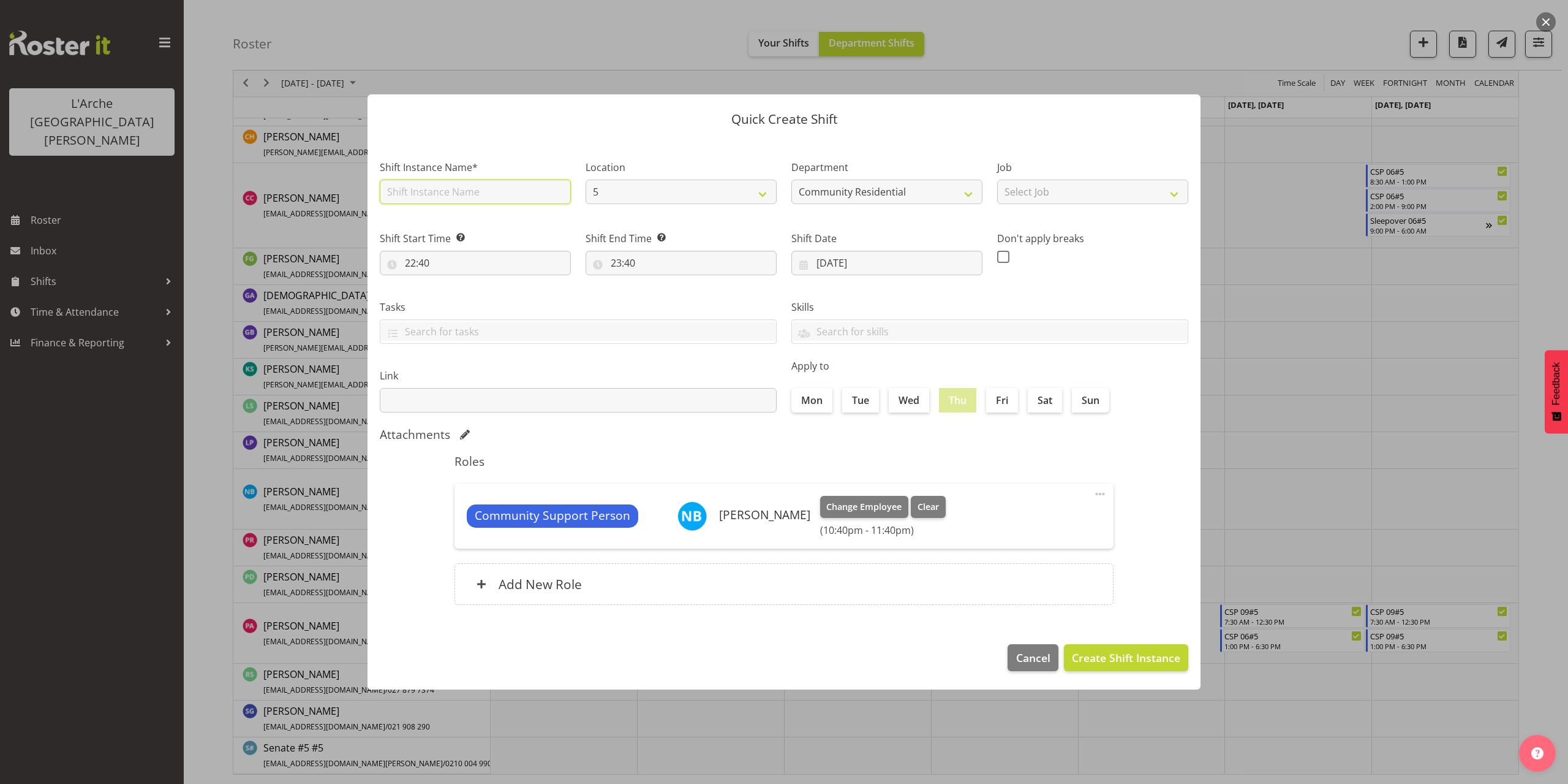
click at [460, 196] on input "text" at bounding box center [475, 192] width 191 height 24
type input "CSP 08#5"
drag, startPoint x: 1040, startPoint y: 193, endPoint x: 1038, endPoint y: 203, distance: 10.2
click at [1040, 193] on select "Select Job Accounts Admin Art Coordinator Community Leader Community Support Pe…" at bounding box center [1093, 192] width 191 height 24
select select "2"
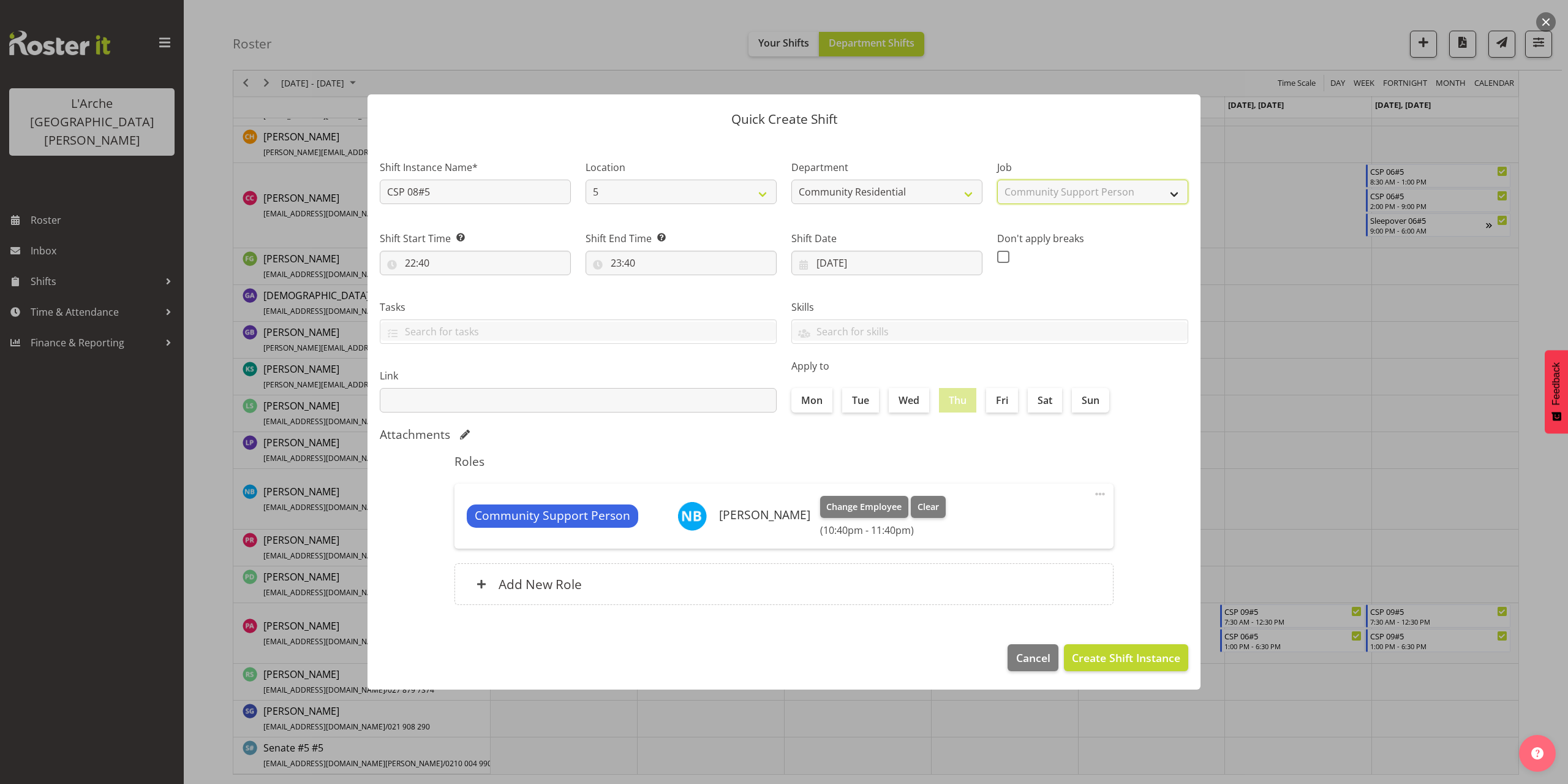
click at [997, 180] on select "Select Job Accounts Admin Art Coordinator Community Leader Community Support Pe…" at bounding box center [1093, 192] width 191 height 24
click at [423, 267] on input "22:40" at bounding box center [475, 263] width 191 height 24
click at [462, 293] on select "00 01 02 03 04 05 06 07 08 09 10 11 12 13 14 15 16 17 18 19 20 21 22 23" at bounding box center [463, 294] width 28 height 24
select select "12"
click at [449, 282] on select "00 01 02 03 04 05 06 07 08 09 10 11 12 13 14 15 16 17 18 19 20 21 22 23" at bounding box center [463, 294] width 28 height 24
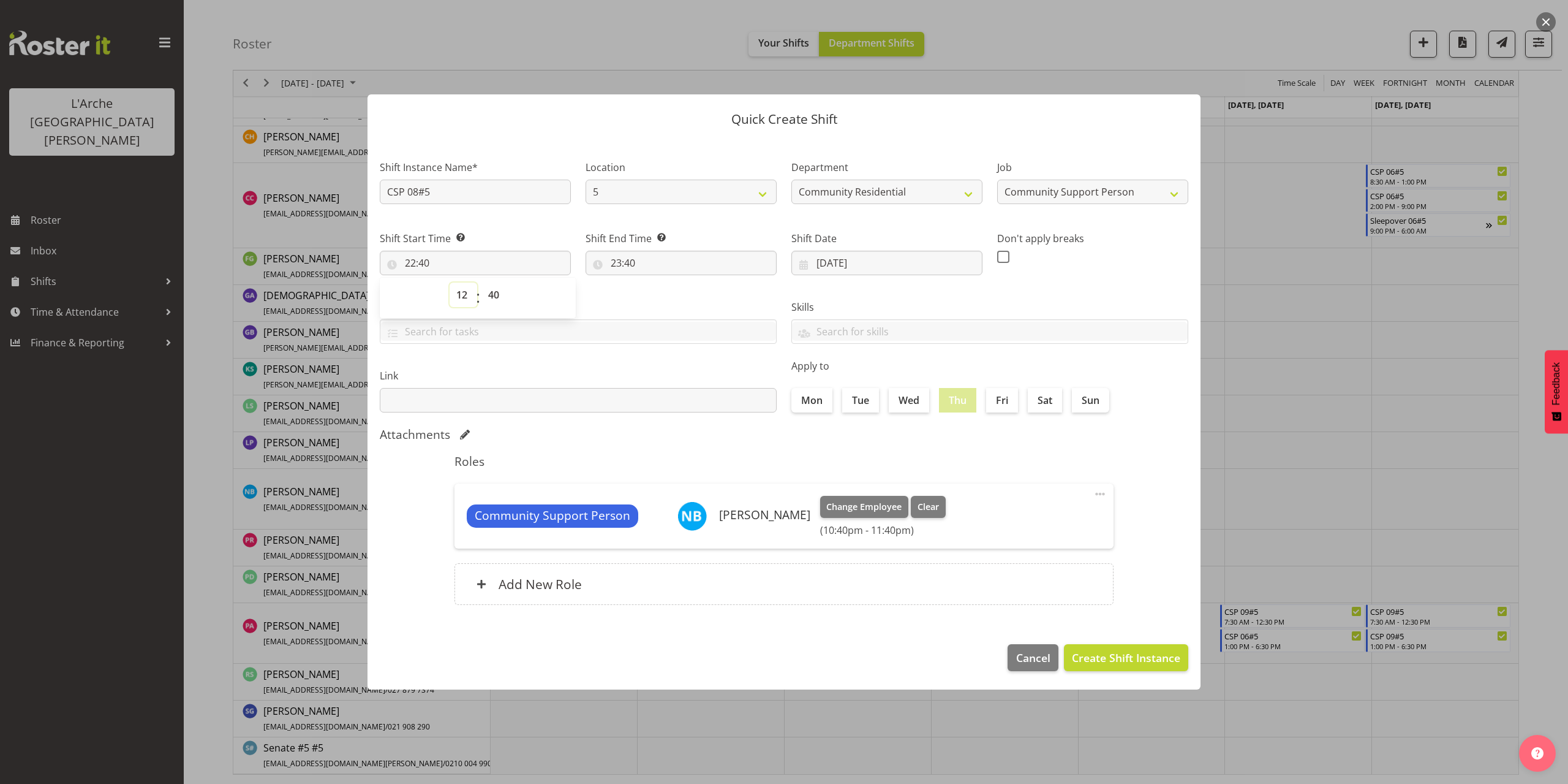
type input "12:40"
click at [491, 298] on select "00 01 02 03 04 05 06 07 08 09 10 11 12 13 14 15 16 17 18 19 20 21 22 23 24 25 2…" at bounding box center [495, 294] width 28 height 24
select select "30"
click at [482, 282] on select "00 01 02 03 04 05 06 07 08 09 10 11 12 13 14 15 16 17 18 19 20 21 22 23 24 25 2…" at bounding box center [495, 294] width 28 height 24
type input "12:30"
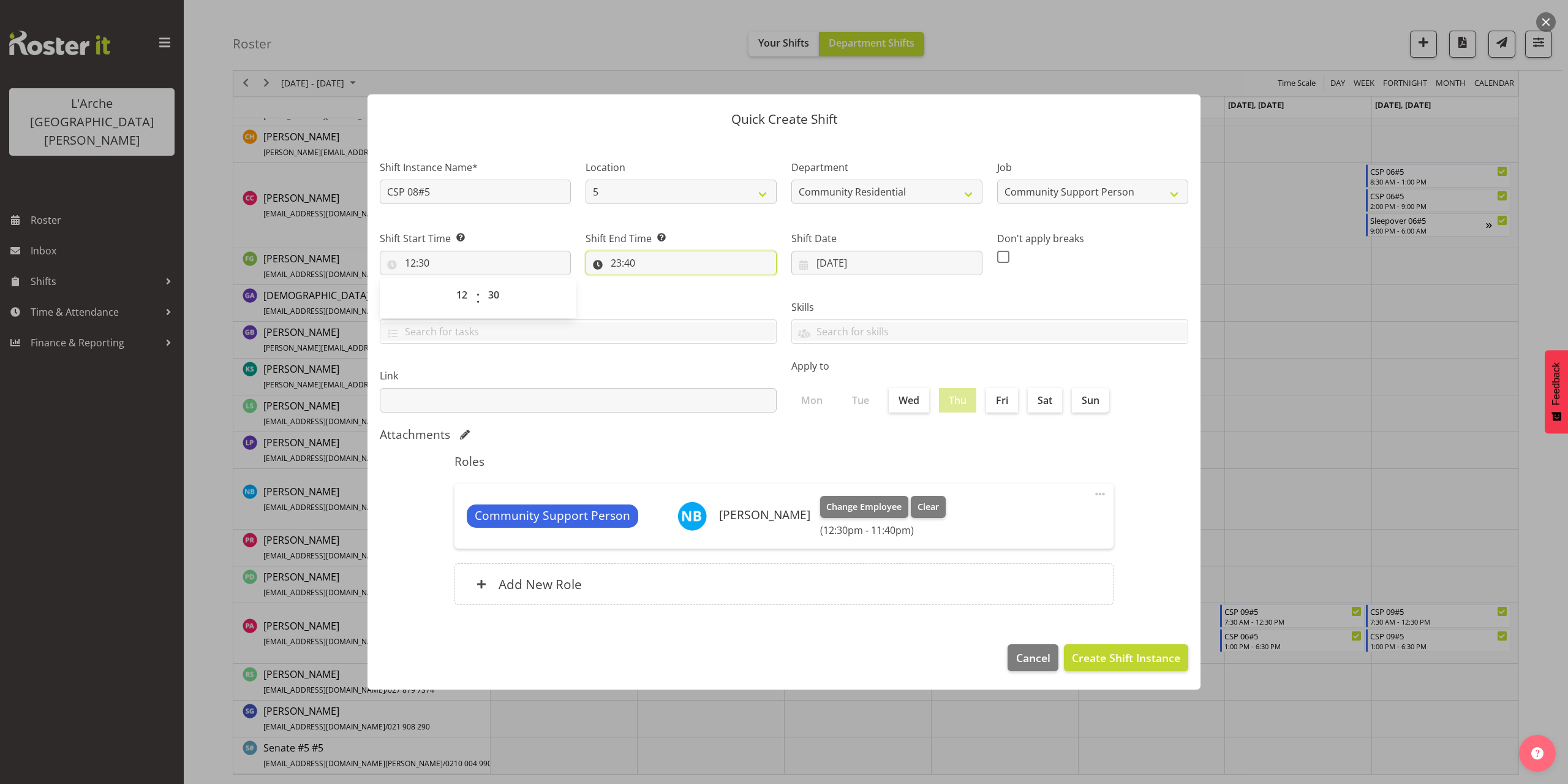
click at [632, 263] on input "23:40" at bounding box center [681, 263] width 191 height 24
click at [665, 296] on select "00 01 02 03 04 05 06 07 08 09 10 11 12 13 14 15 16 17 18 19 20 21 22 23" at bounding box center [669, 294] width 28 height 24
select select "18"
click at [655, 282] on select "00 01 02 03 04 05 06 07 08 09 10 11 12 13 14 15 16 17 18 19 20 21 22 23" at bounding box center [669, 294] width 28 height 24
type input "18:40"
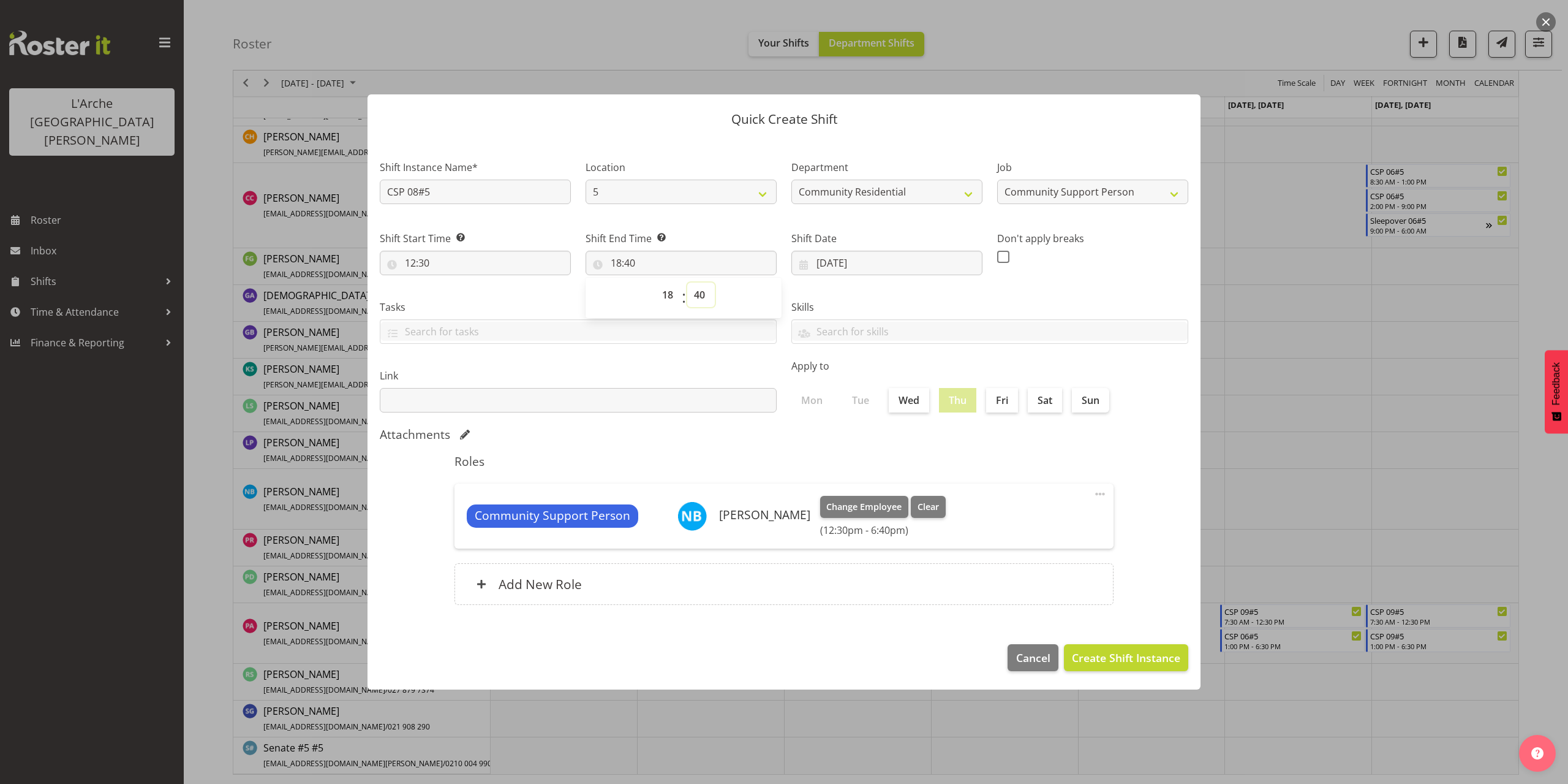
click at [701, 299] on select "00 01 02 03 04 05 06 07 08 09 10 11 12 13 14 15 16 17 18 19 20 21 22 23 24 25 2…" at bounding box center [701, 294] width 28 height 24
select select "30"
click at [687, 282] on select "00 01 02 03 04 05 06 07 08 09 10 11 12 13 14 15 16 17 18 19 20 21 22 23 24 25 2…" at bounding box center [701, 294] width 28 height 24
type input "18:30"
click at [1150, 653] on span "Create Shift Instance" at bounding box center [1125, 657] width 108 height 16
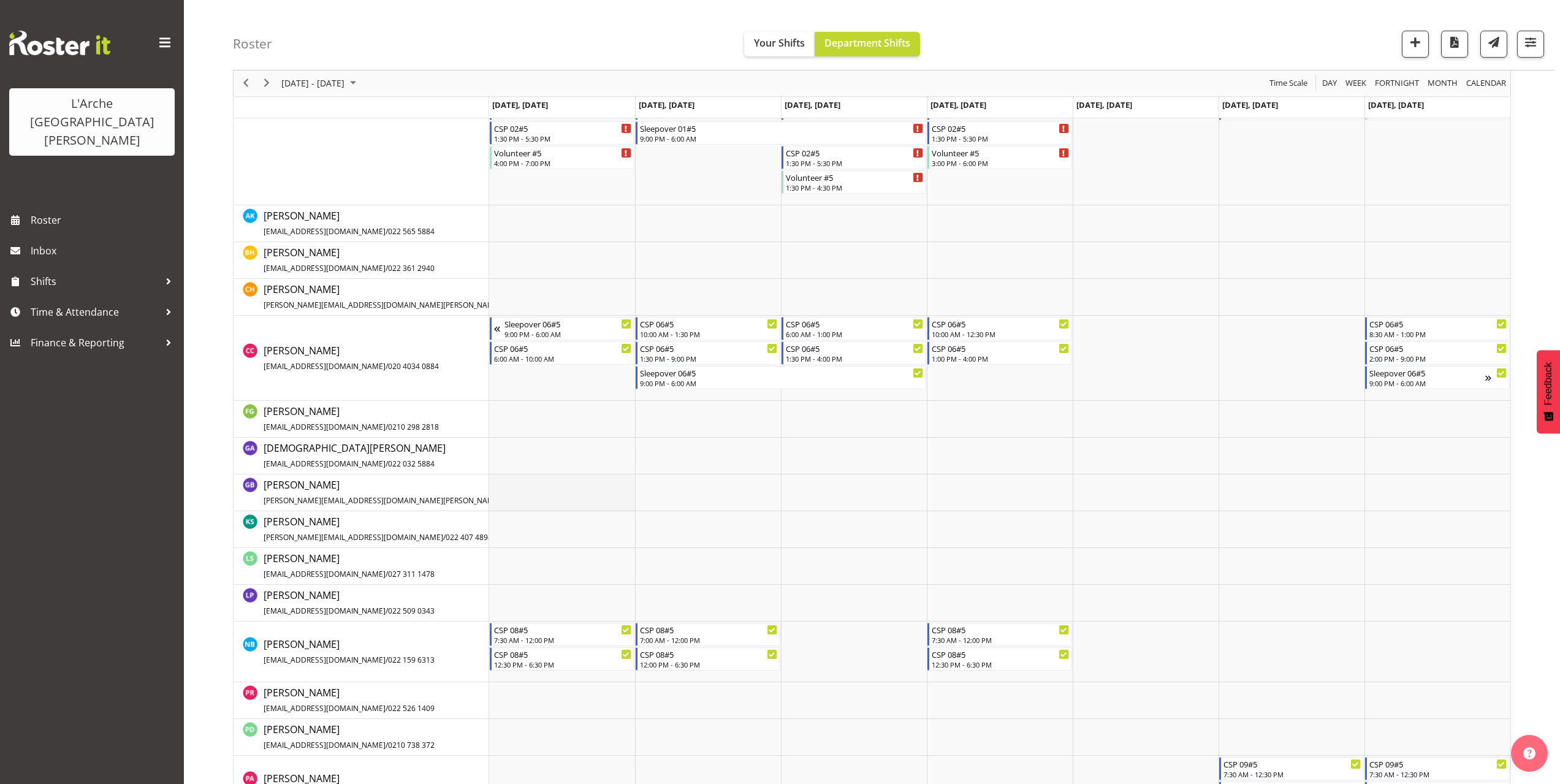
scroll to position [60, 0]
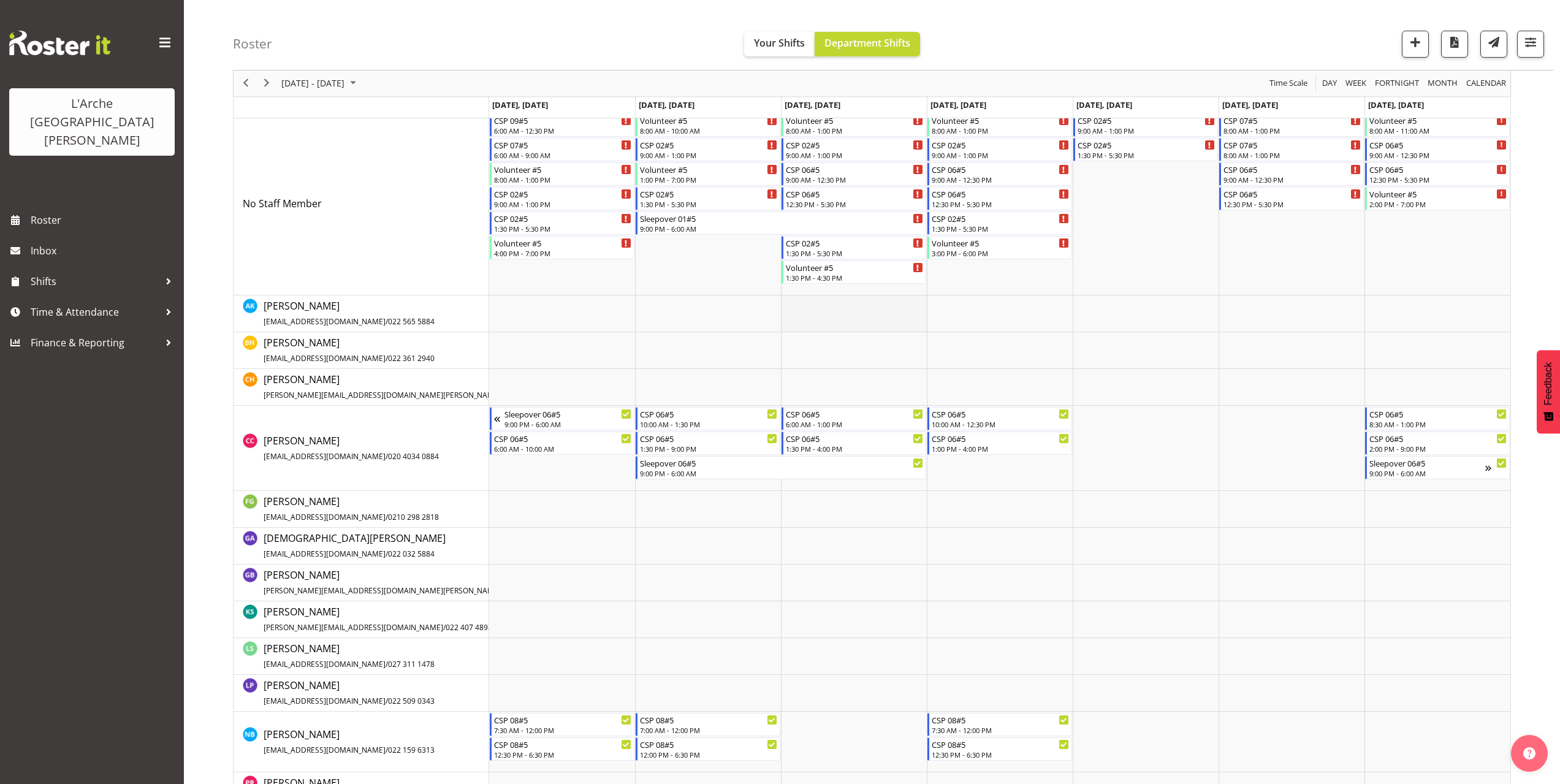
click at [795, 304] on td "Timeline Week of October 6, 2025" at bounding box center [854, 313] width 146 height 37
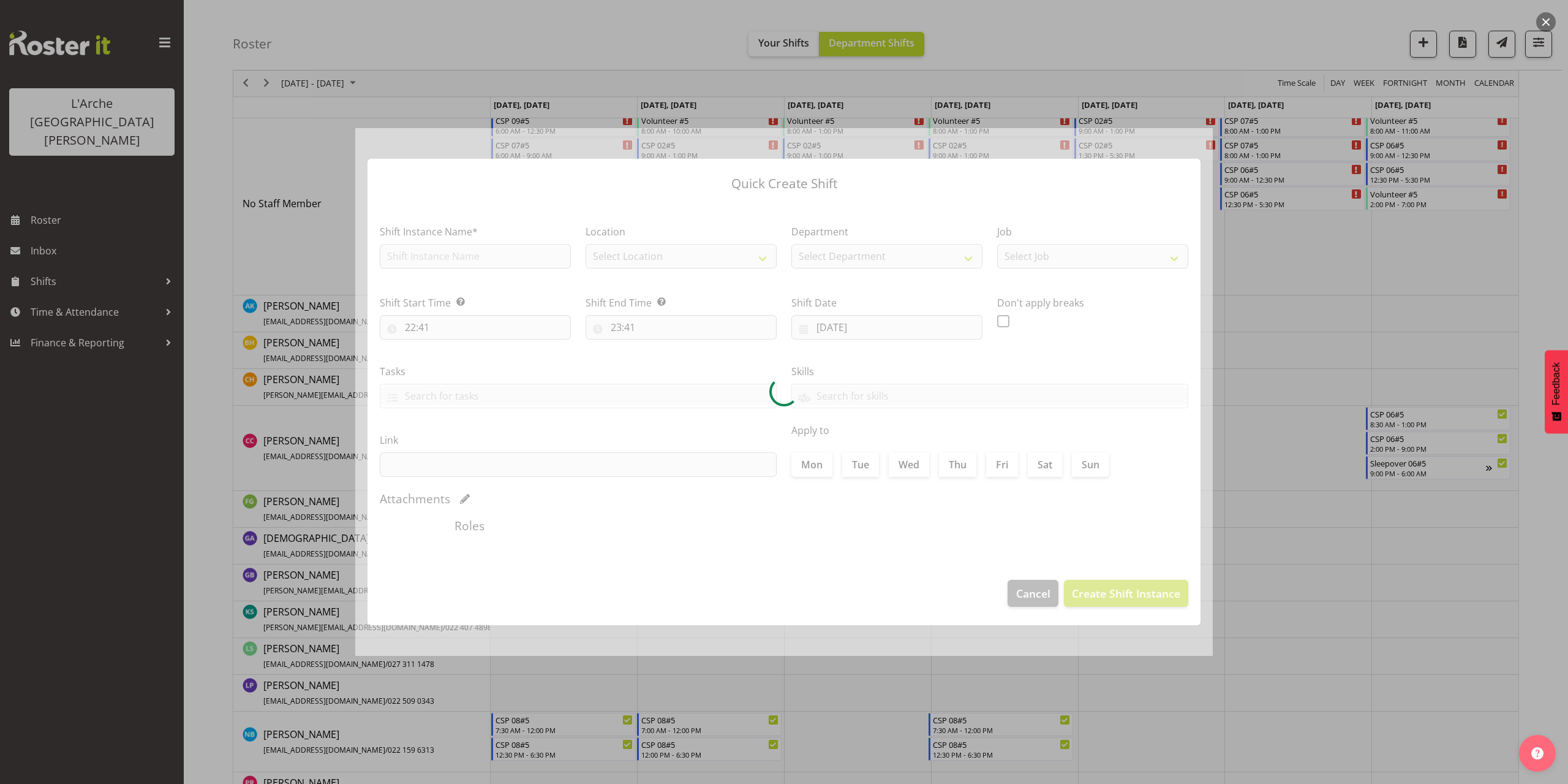
type input "[DATE]"
checkbox input "true"
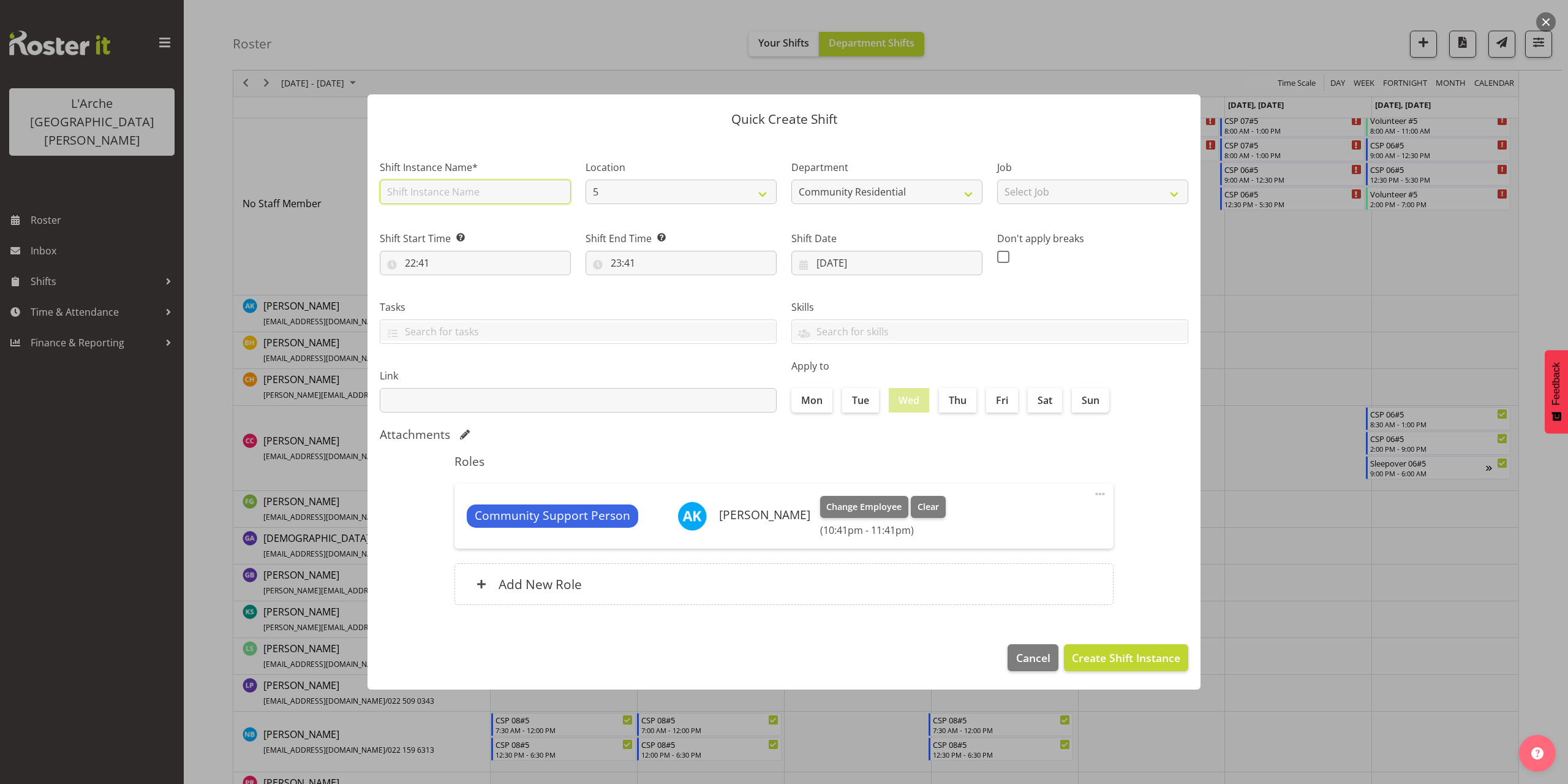
click at [493, 193] on input "text" at bounding box center [475, 192] width 191 height 24
type input "CSP 07#5"
click at [1103, 195] on select "Select Job Accounts Admin Art Coordinator Community Leader Community Support Pe…" at bounding box center [1093, 192] width 191 height 24
select select "2"
click at [997, 180] on select "Select Job Accounts Admin Art Coordinator Community Leader Community Support Pe…" at bounding box center [1093, 192] width 191 height 24
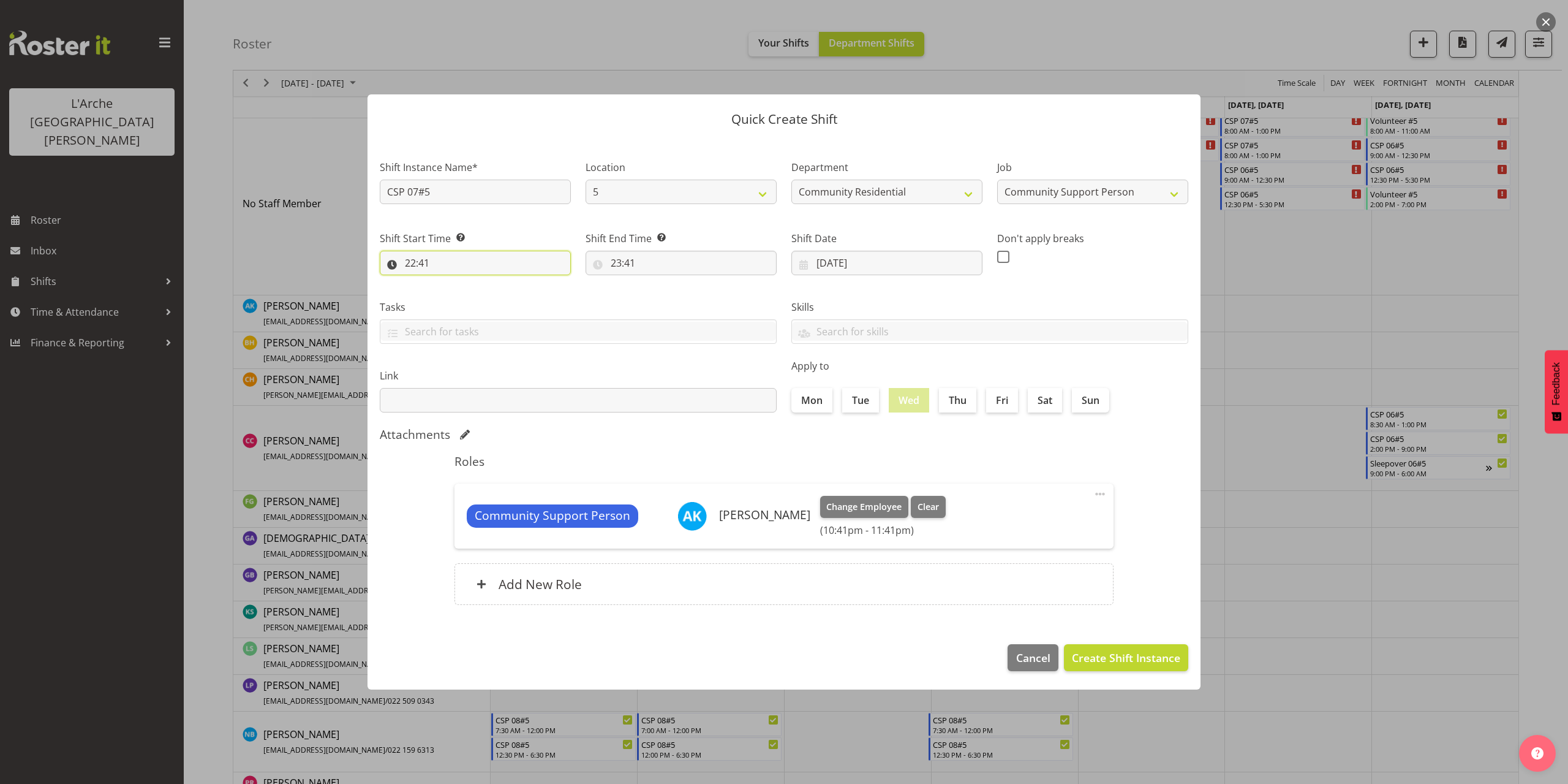
click at [423, 265] on input "22:41" at bounding box center [475, 263] width 191 height 24
click at [460, 297] on select "00 01 02 03 04 05 06 07 08 09 10 11 12 13 14 15 16 17 18 19 20 21 22 23" at bounding box center [463, 294] width 28 height 24
select select "7"
click at [449, 282] on select "00 01 02 03 04 05 06 07 08 09 10 11 12 13 14 15 16 17 18 19 20 21 22 23" at bounding box center [463, 294] width 28 height 24
type input "07:41"
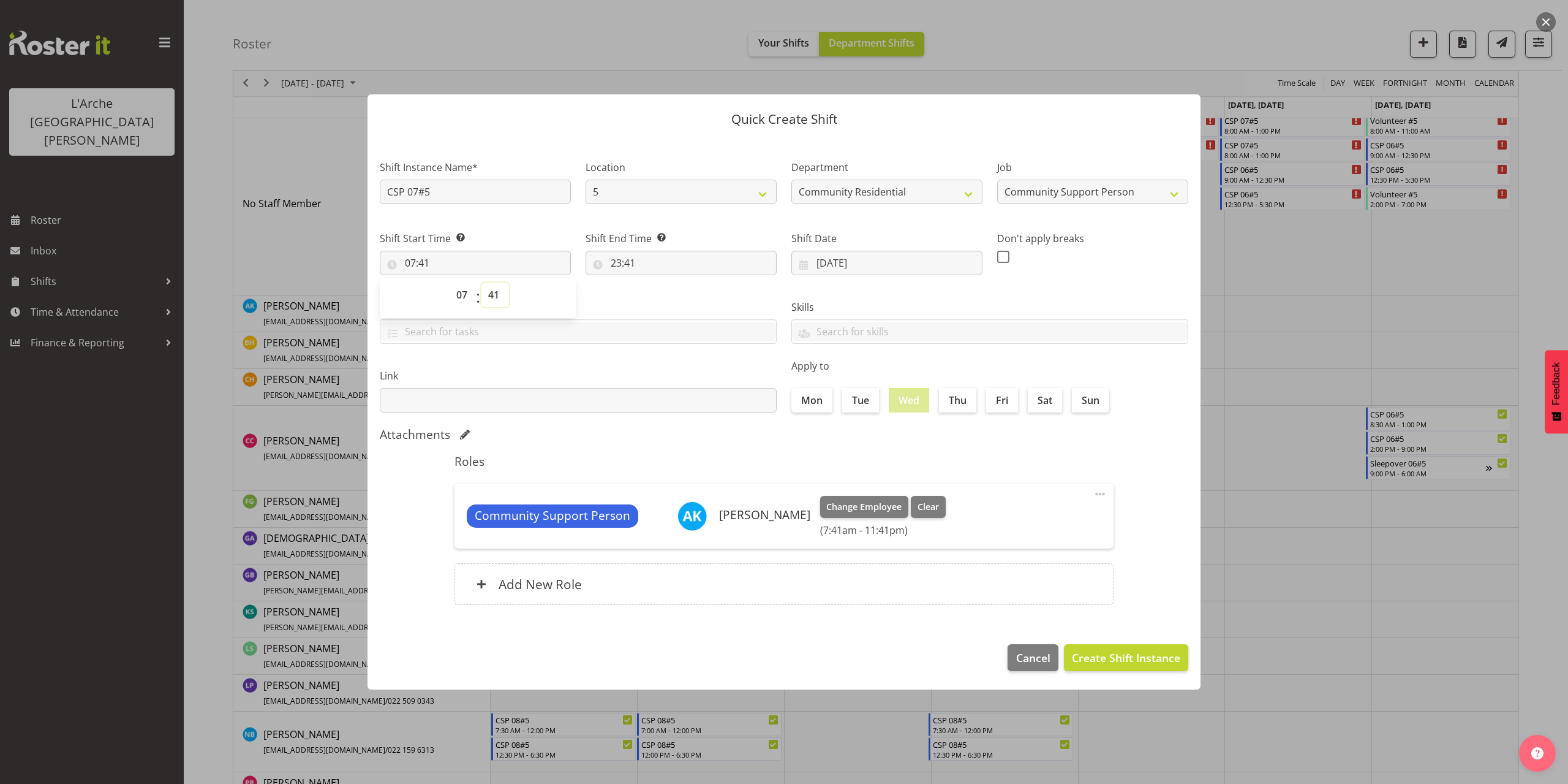
click at [496, 296] on select "00 01 02 03 04 05 06 07 08 09 10 11 12 13 14 15 16 17 18 19 20 21 22 23 24 25 2…" at bounding box center [495, 294] width 28 height 24
select select "30"
click at [482, 282] on select "00 01 02 03 04 05 06 07 08 09 10 11 12 13 14 15 16 17 18 19 20 21 22 23 24 25 2…" at bounding box center [495, 294] width 28 height 24
type input "07:30"
click at [632, 262] on input "23:41" at bounding box center [681, 263] width 191 height 24
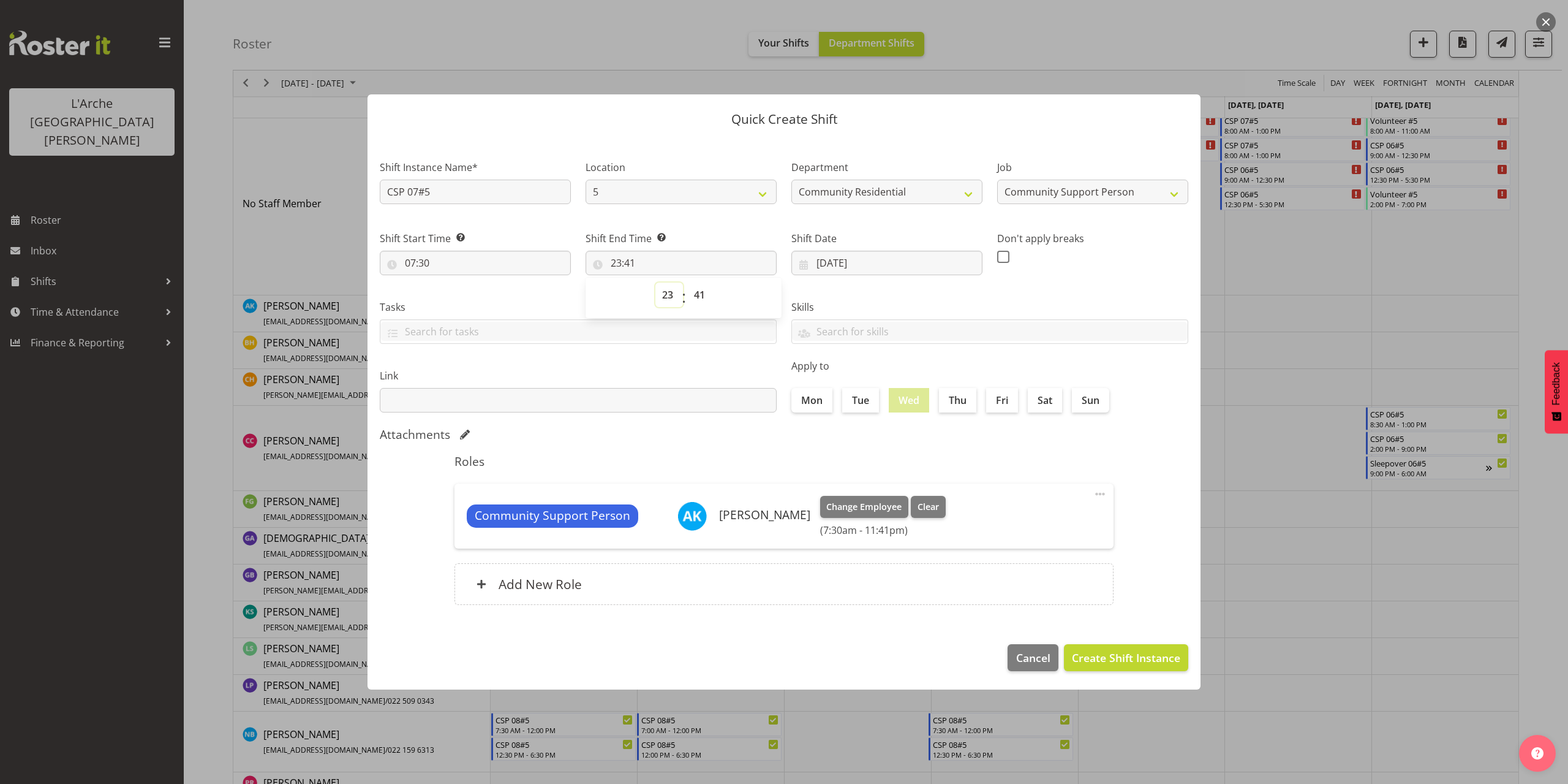
click at [668, 295] on select "00 01 02 03 04 05 06 07 08 09 10 11 12 13 14 15 16 17 18 19 20 21 22 23" at bounding box center [669, 294] width 28 height 24
select select "13"
click at [655, 282] on select "00 01 02 03 04 05 06 07 08 09 10 11 12 13 14 15 16 17 18 19 20 21 22 23" at bounding box center [669, 294] width 28 height 24
type input "13:41"
click at [697, 296] on select "00 01 02 03 04 05 06 07 08 09 10 11 12 13 14 15 16 17 18 19 20 21 22 23 24 25 2…" at bounding box center [701, 294] width 28 height 24
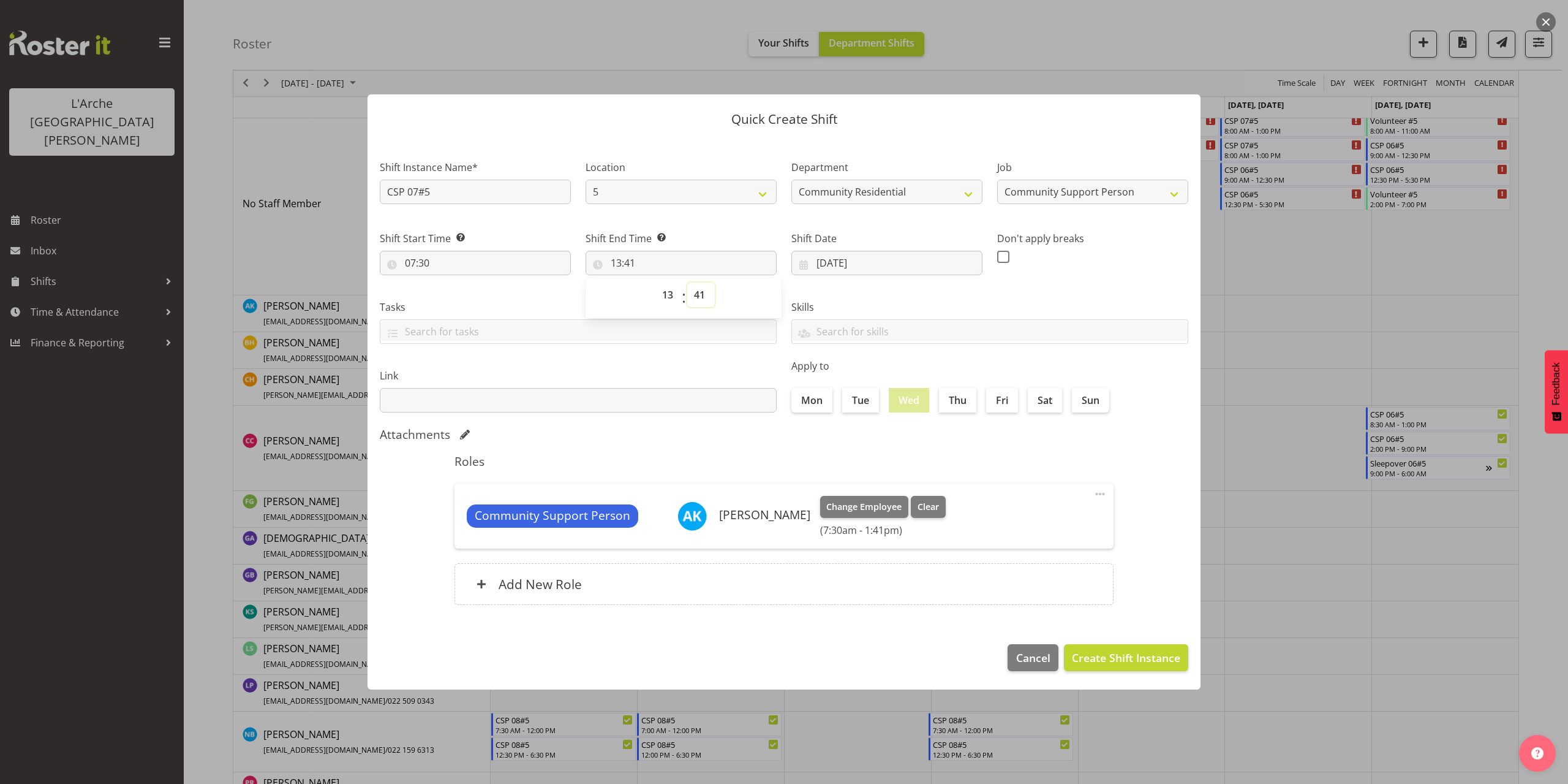
select select "0"
click at [687, 282] on select "00 01 02 03 04 05 06 07 08 09 10 11 12 13 14 15 16 17 18 19 20 21 22 23 24 25 2…" at bounding box center [701, 294] width 28 height 24
type input "13:00"
click at [1100, 658] on span "Create Shift Instance" at bounding box center [1125, 657] width 108 height 16
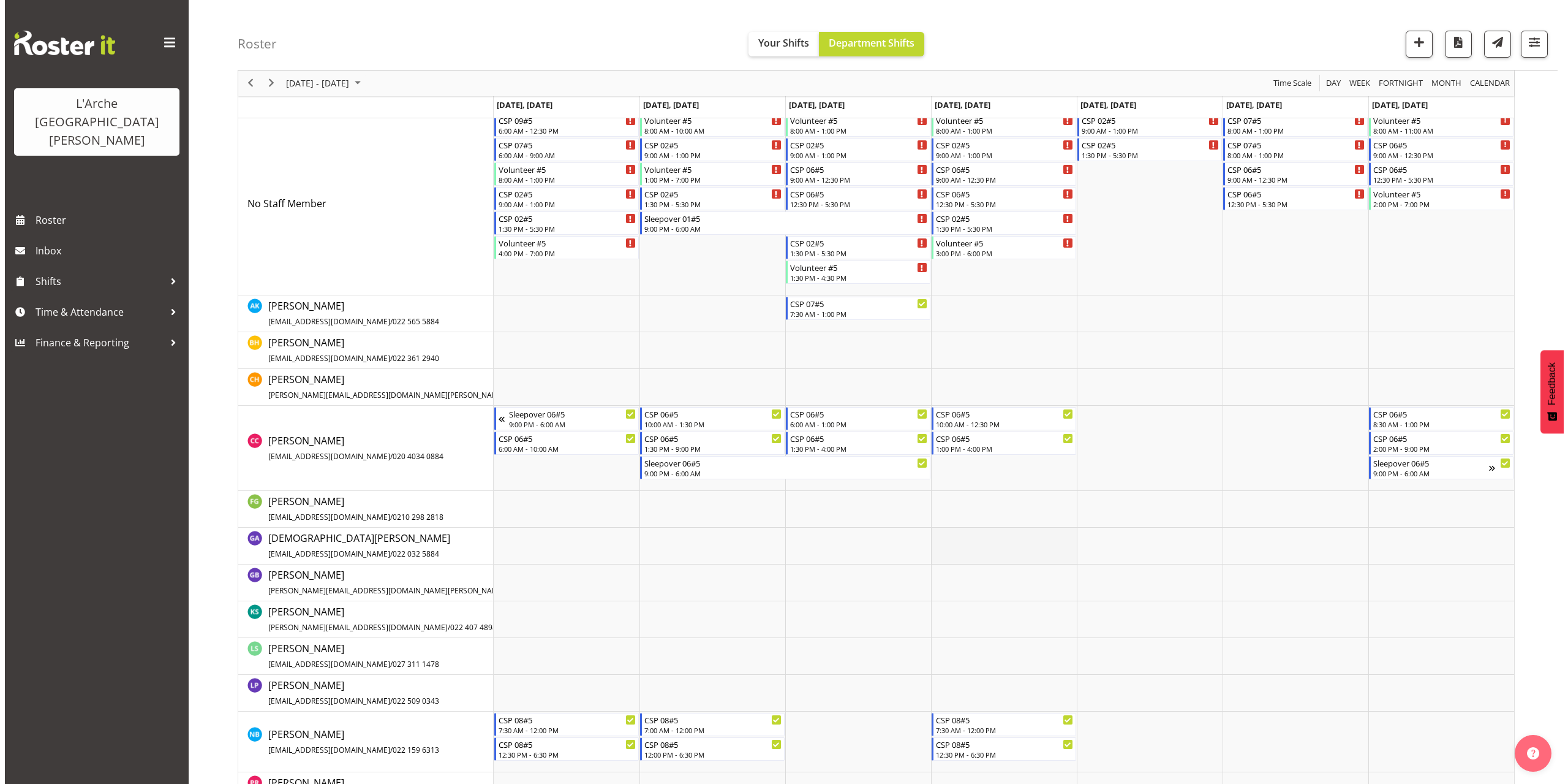
scroll to position [121, 0]
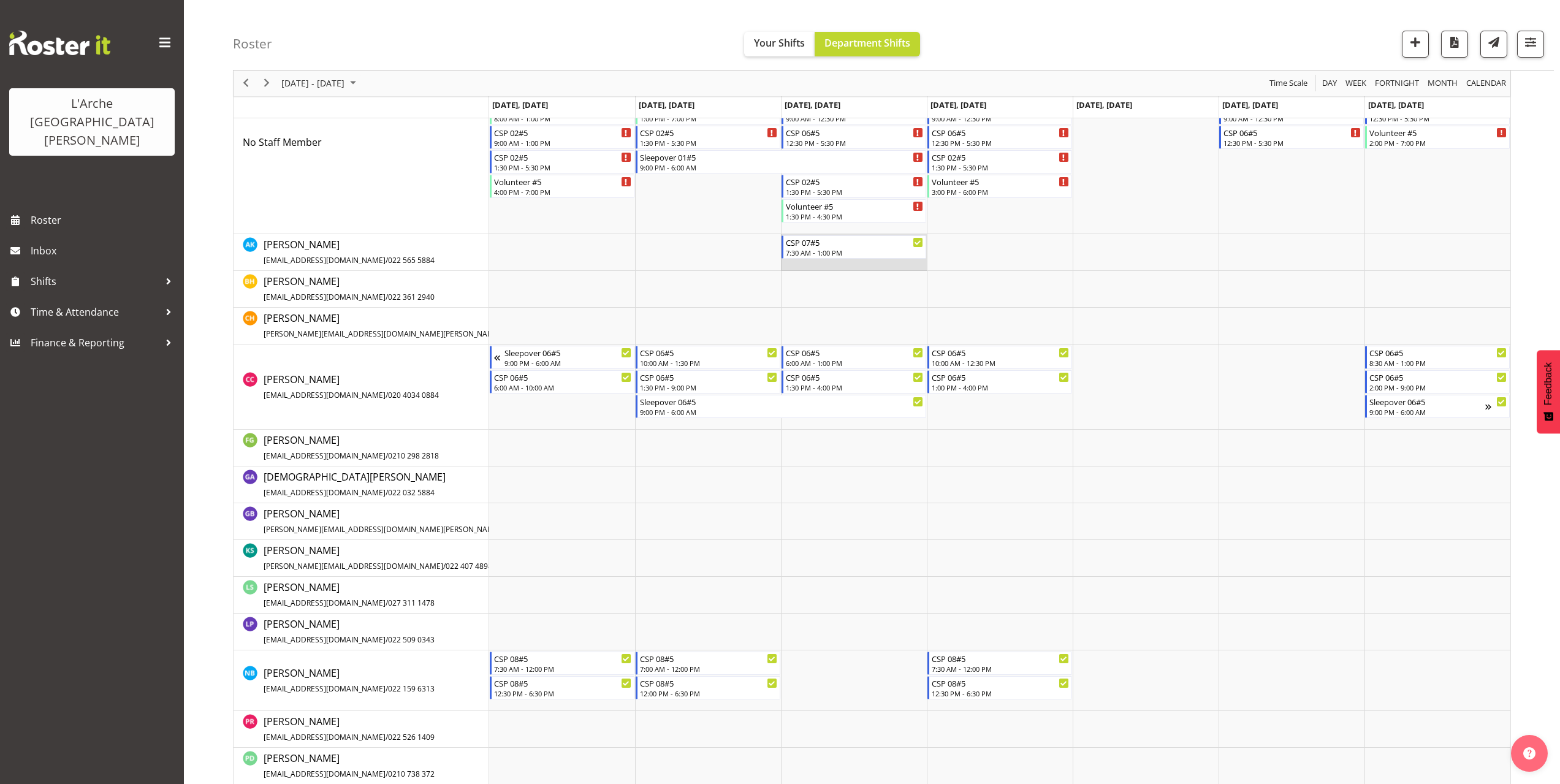
click at [784, 263] on td "Timeline Week of October 6, 2025" at bounding box center [854, 252] width 146 height 37
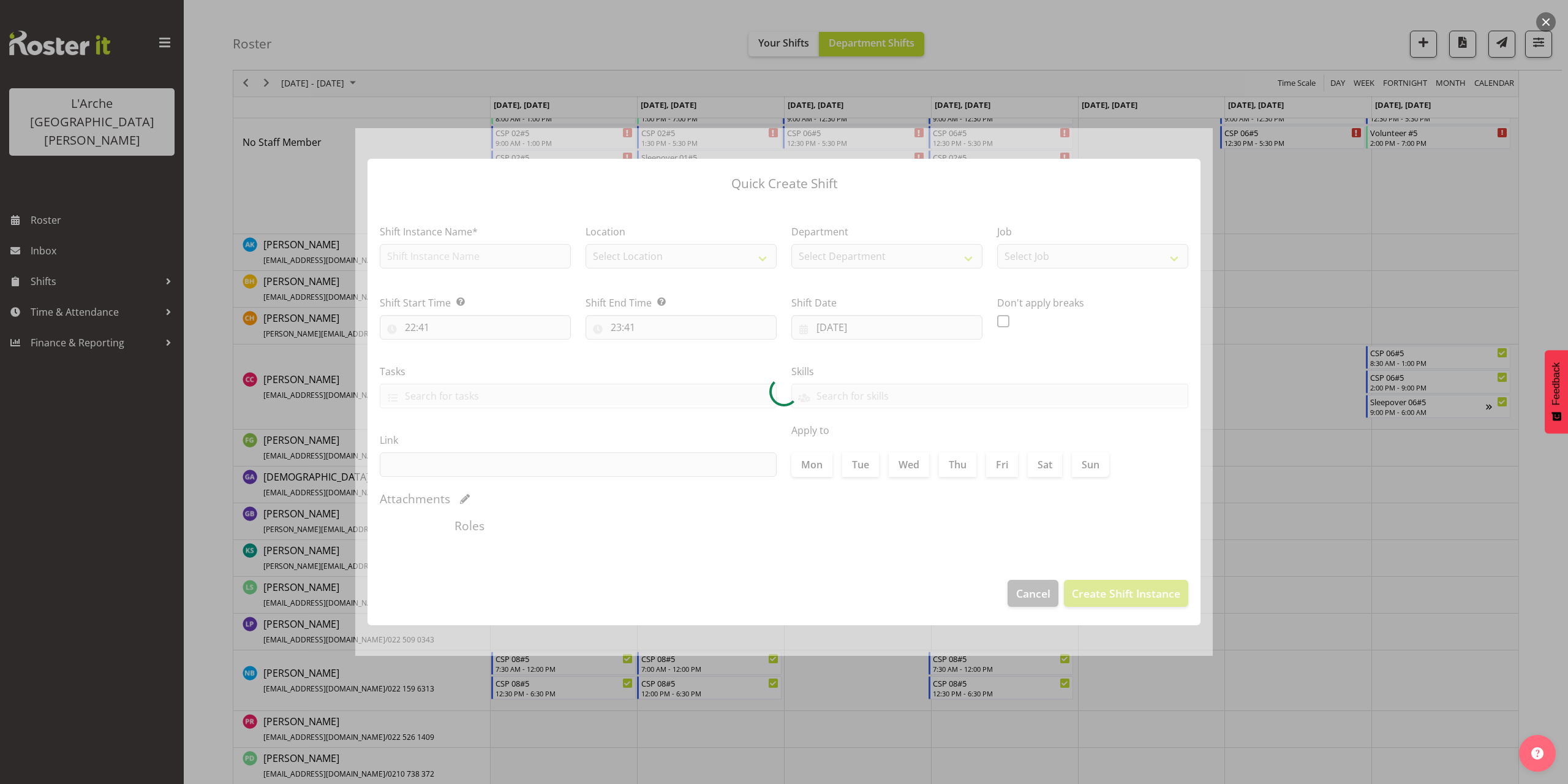
type input "[DATE]"
checkbox input "true"
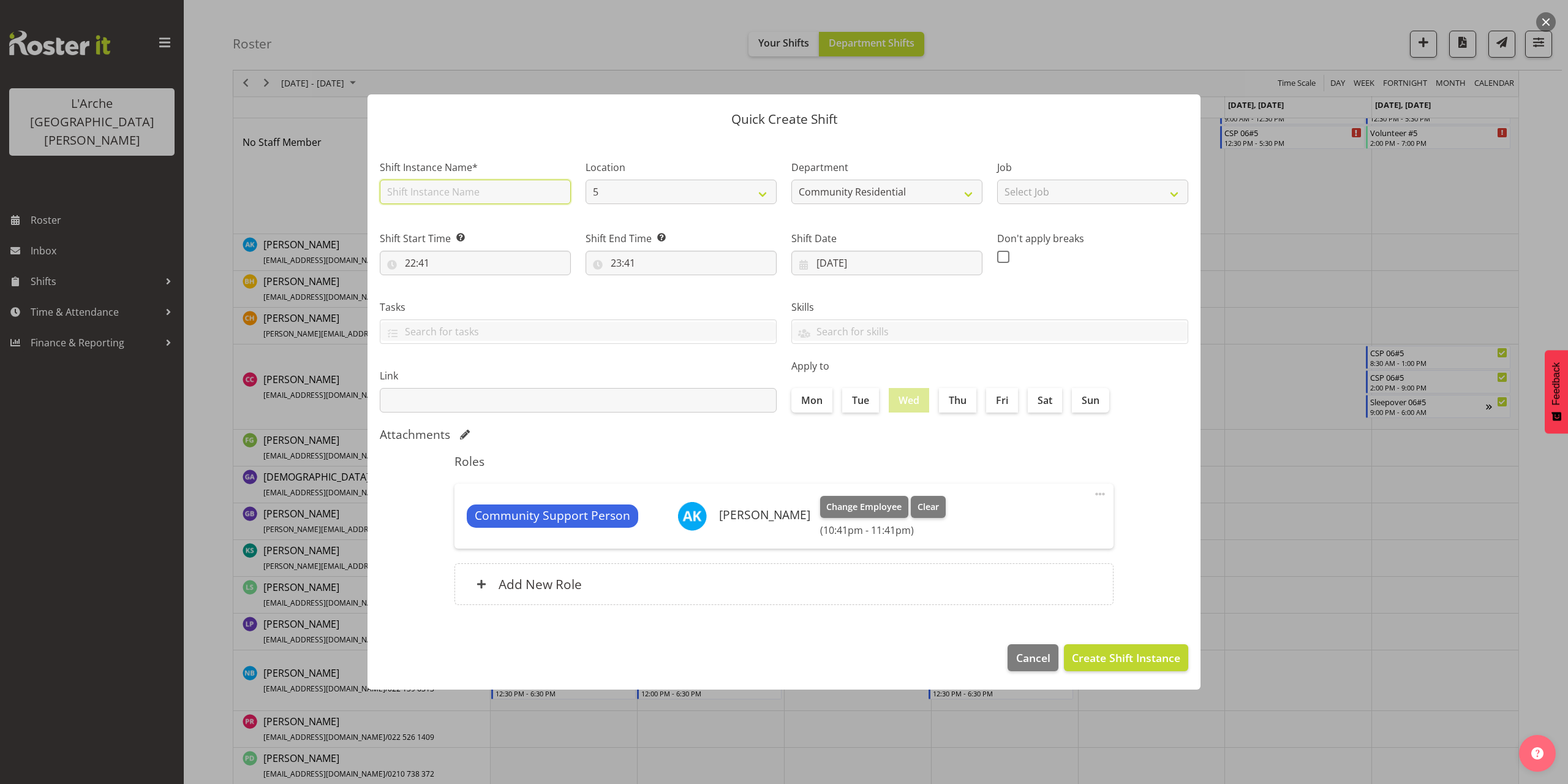
click at [442, 190] on input "text" at bounding box center [475, 192] width 191 height 24
type input "CSP 07#5"
click at [1058, 192] on select "Select Job Accounts Admin Art Coordinator Community Leader Community Support Pe…" at bounding box center [1093, 192] width 191 height 24
select select "2"
click at [997, 180] on select "Select Job Accounts Admin Art Coordinator Community Leader Community Support Pe…" at bounding box center [1093, 192] width 191 height 24
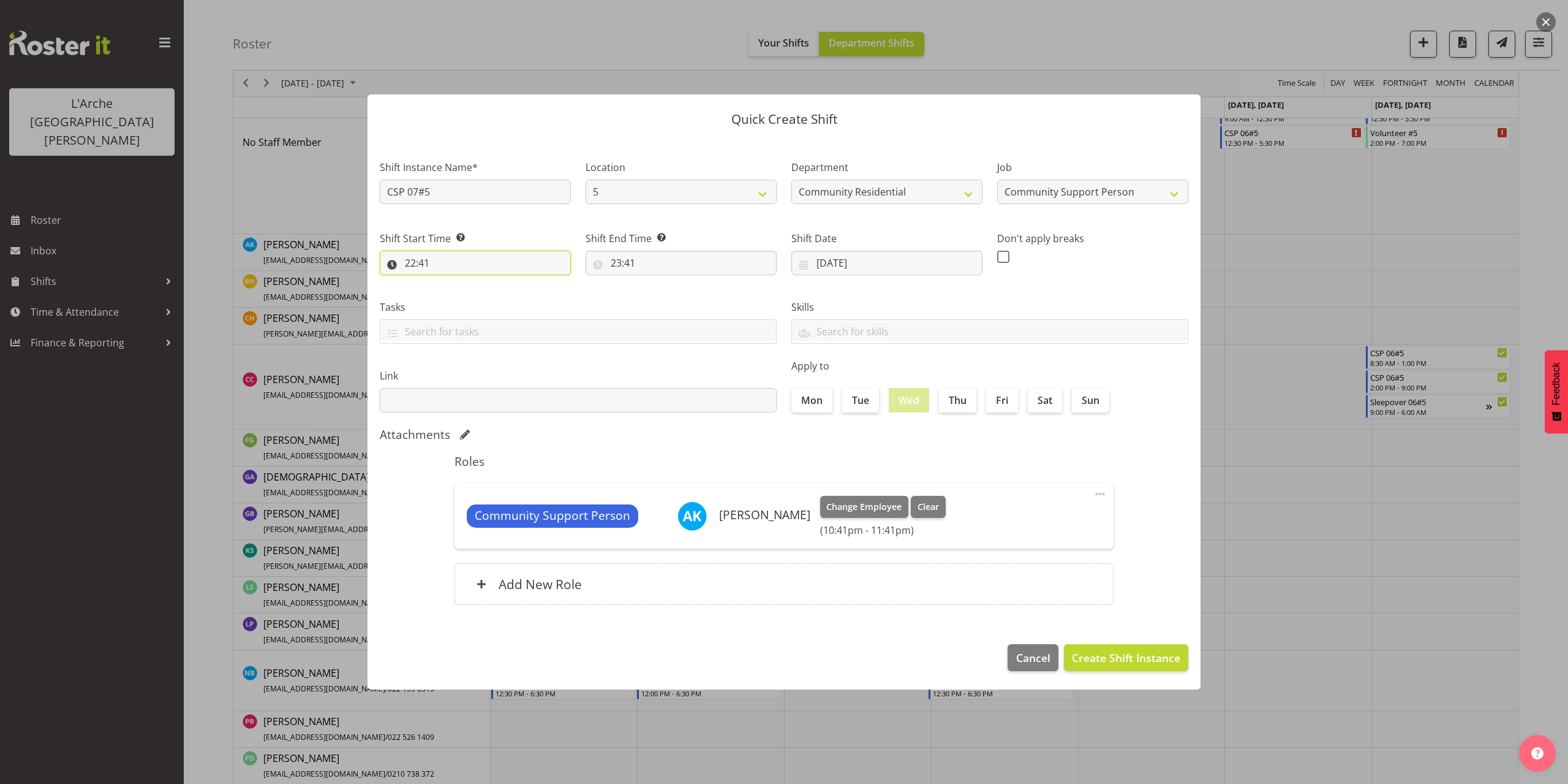
click at [414, 266] on input "22:41" at bounding box center [475, 263] width 191 height 24
click at [459, 291] on select "00 01 02 03 04 05 06 07 08 09 10 11 12 13 14 15 16 17 18 19 20 21 22 23" at bounding box center [463, 294] width 28 height 24
select select "13"
click at [449, 282] on select "00 01 02 03 04 05 06 07 08 09 10 11 12 13 14 15 16 17 18 19 20 21 22 23" at bounding box center [463, 294] width 28 height 24
type input "13:41"
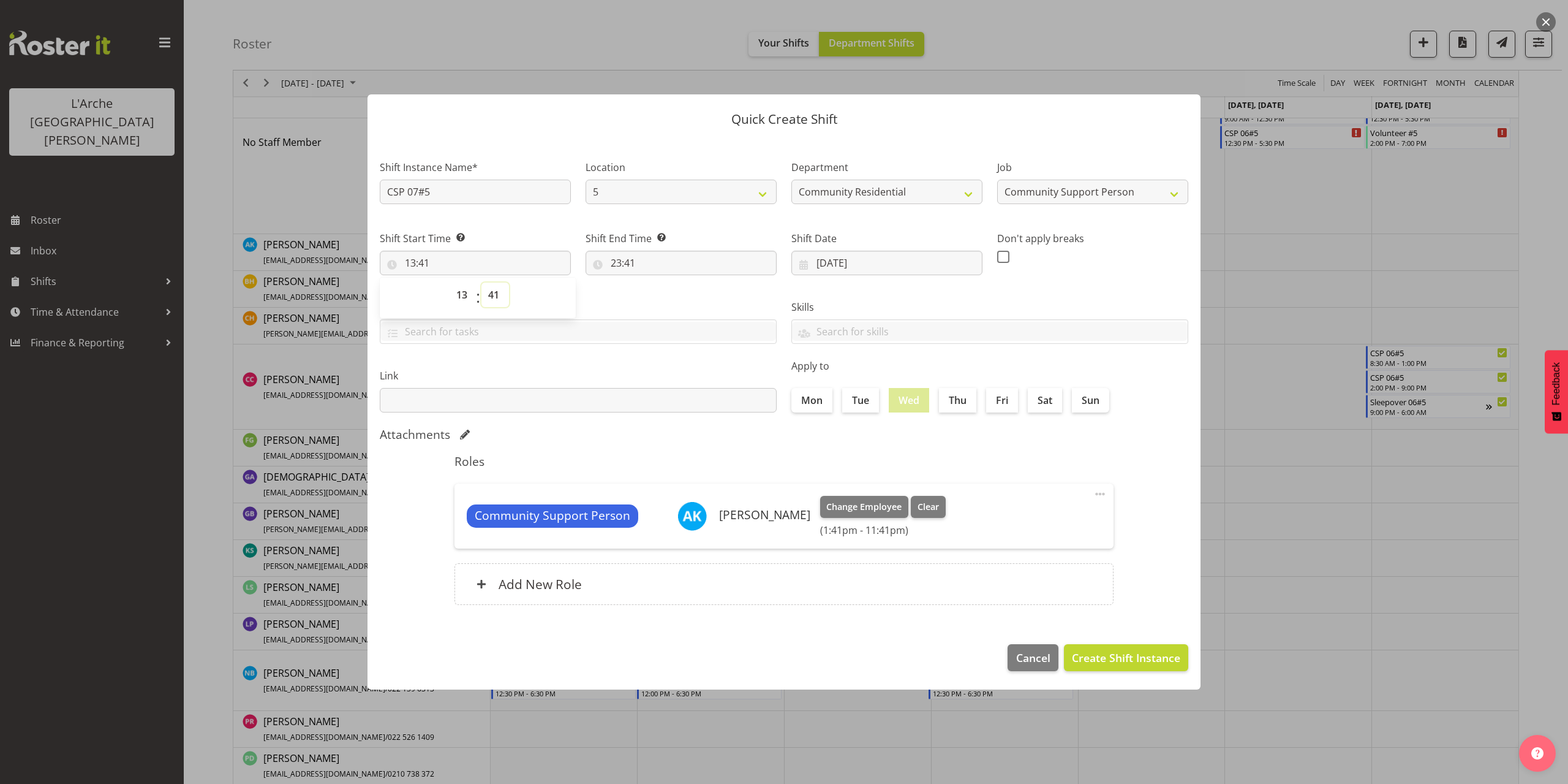
click at [496, 295] on select "00 01 02 03 04 05 06 07 08 09 10 11 12 13 14 15 16 17 18 19 20 21 22 23 24 25 2…" at bounding box center [495, 294] width 28 height 24
select select "30"
click at [482, 282] on select "00 01 02 03 04 05 06 07 08 09 10 11 12 13 14 15 16 17 18 19 20 21 22 23 24 25 2…" at bounding box center [495, 294] width 28 height 24
type input "13:30"
click at [630, 267] on input "23:41" at bounding box center [681, 263] width 191 height 24
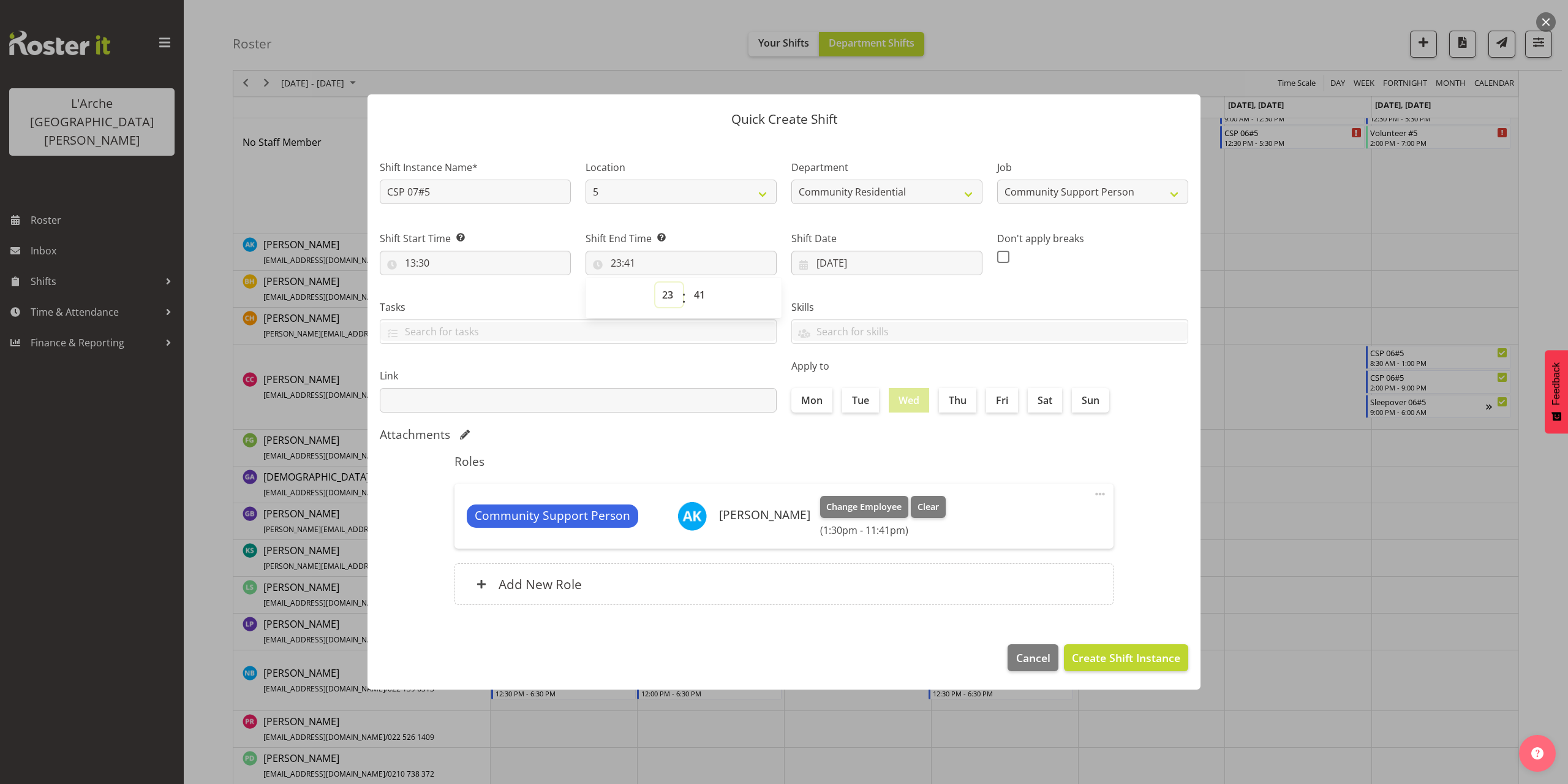
click at [662, 295] on select "00 01 02 03 04 05 06 07 08 09 10 11 12 13 14 15 16 17 18 19 20 21 22 23" at bounding box center [669, 294] width 28 height 24
select select "18"
click at [655, 282] on select "00 01 02 03 04 05 06 07 08 09 10 11 12 13 14 15 16 17 18 19 20 21 22 23" at bounding box center [669, 294] width 28 height 24
type input "18:41"
click at [698, 295] on select "00 01 02 03 04 05 06 07 08 09 10 11 12 13 14 15 16 17 18 19 20 21 22 23 24 25 2…" at bounding box center [701, 294] width 28 height 24
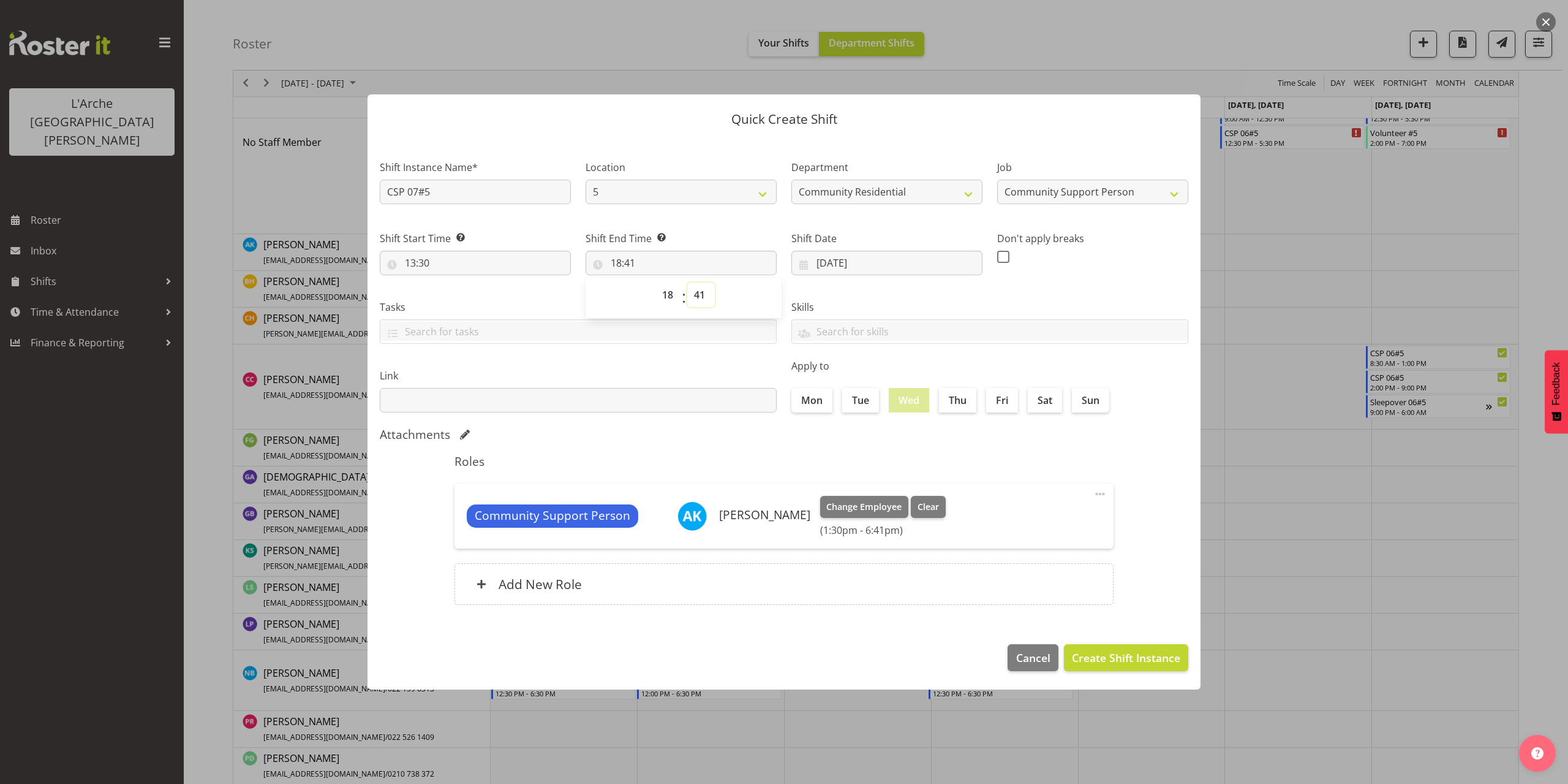
select select "30"
click at [687, 282] on select "00 01 02 03 04 05 06 07 08 09 10 11 12 13 14 15 16 17 18 19 20 21 22 23 24 25 2…" at bounding box center [701, 294] width 28 height 24
type input "18:30"
click at [1127, 657] on span "Create Shift Instance" at bounding box center [1125, 657] width 108 height 16
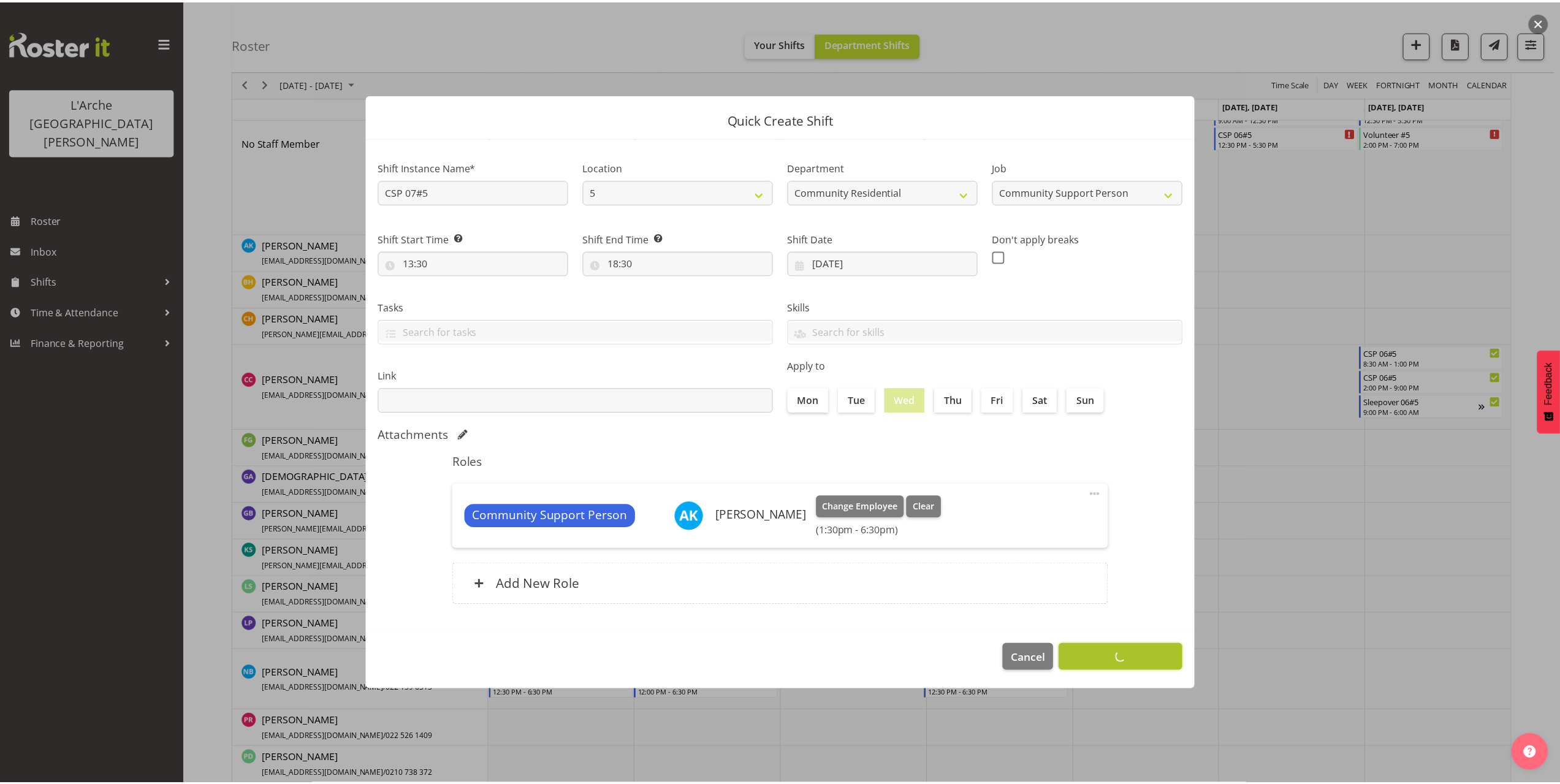
scroll to position [60, 0]
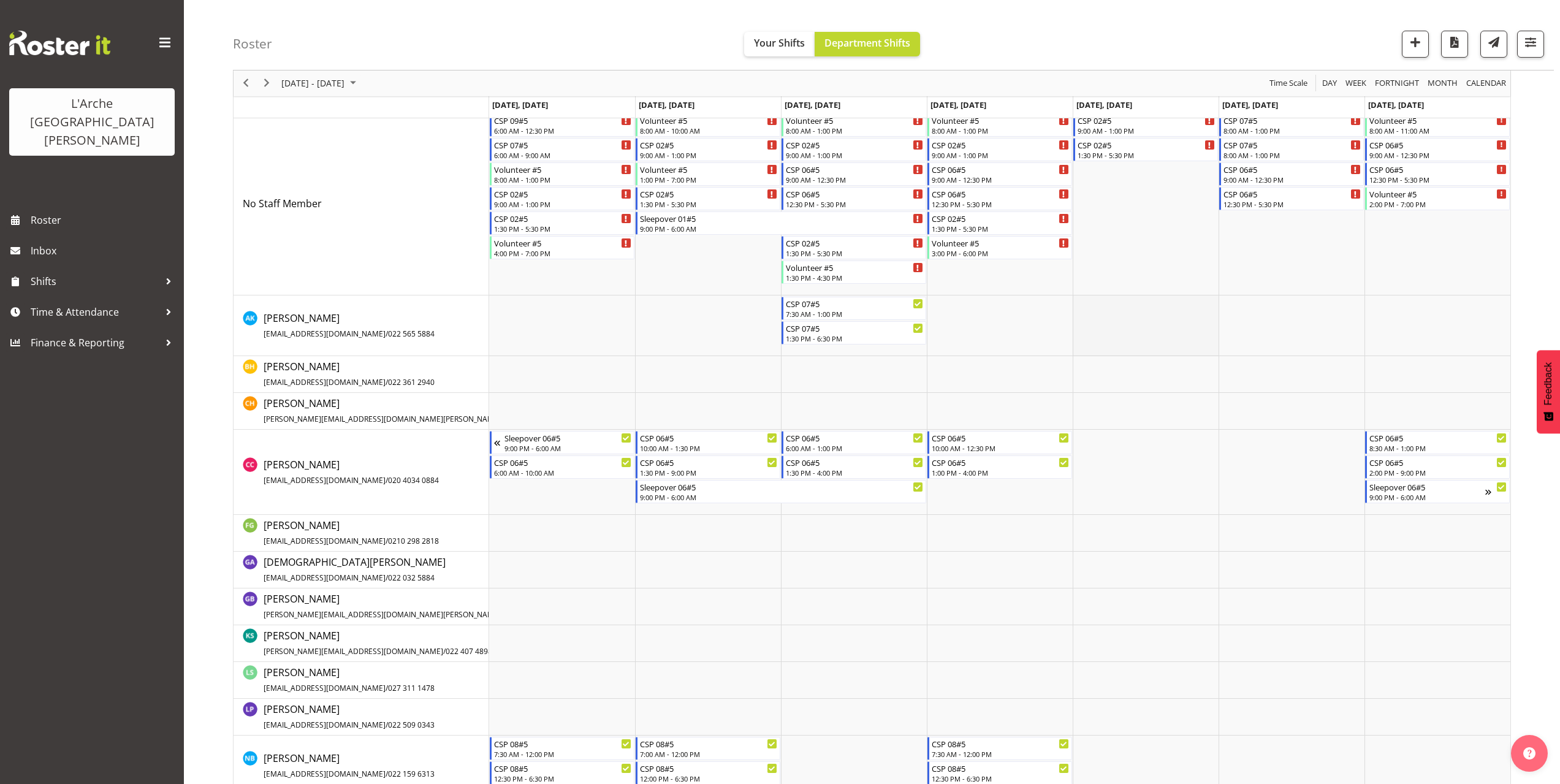
click at [1088, 303] on td "Timeline Week of October 6, 2025" at bounding box center [1145, 325] width 146 height 61
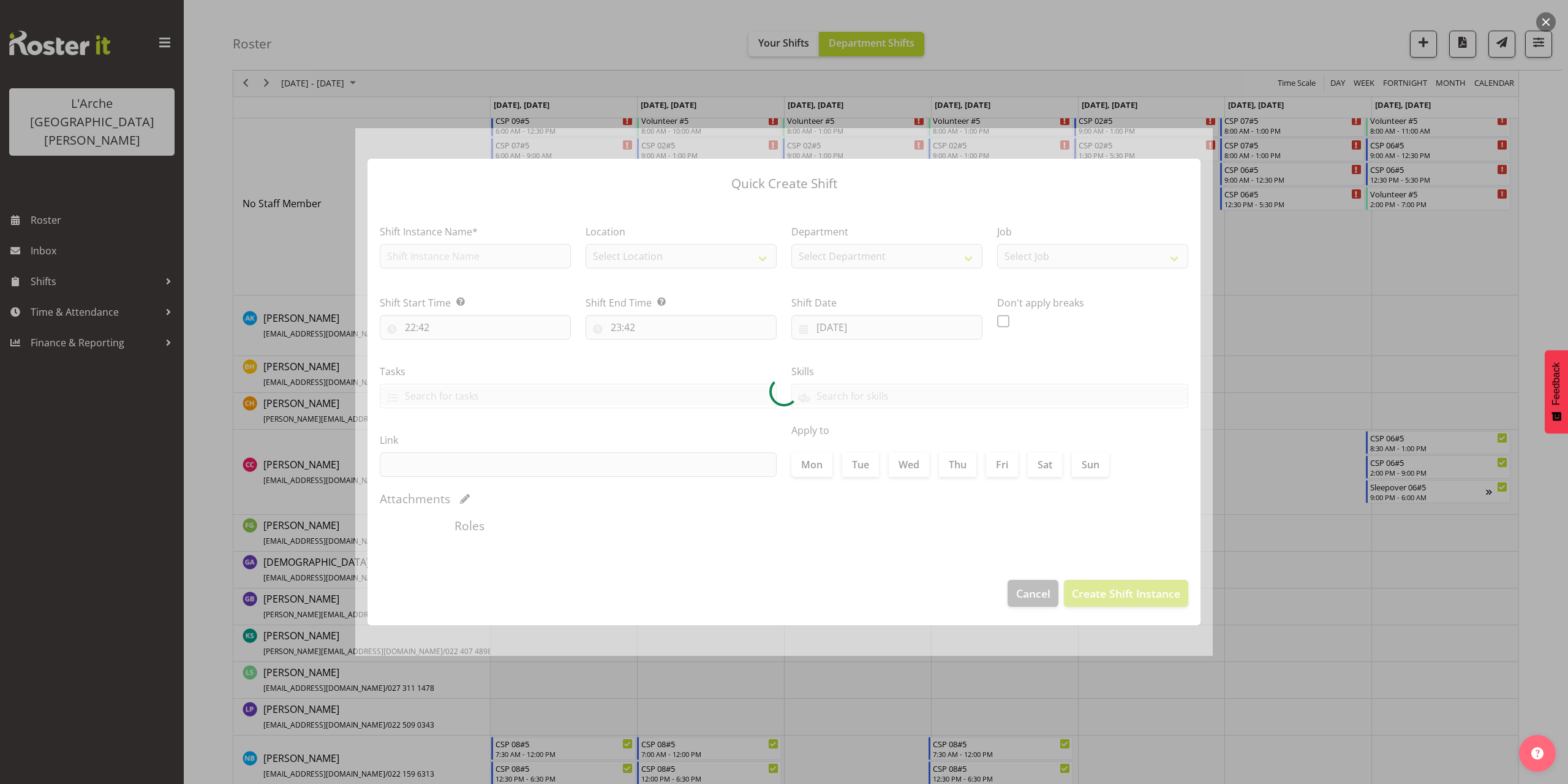
type input "[DATE]"
checkbox input "true"
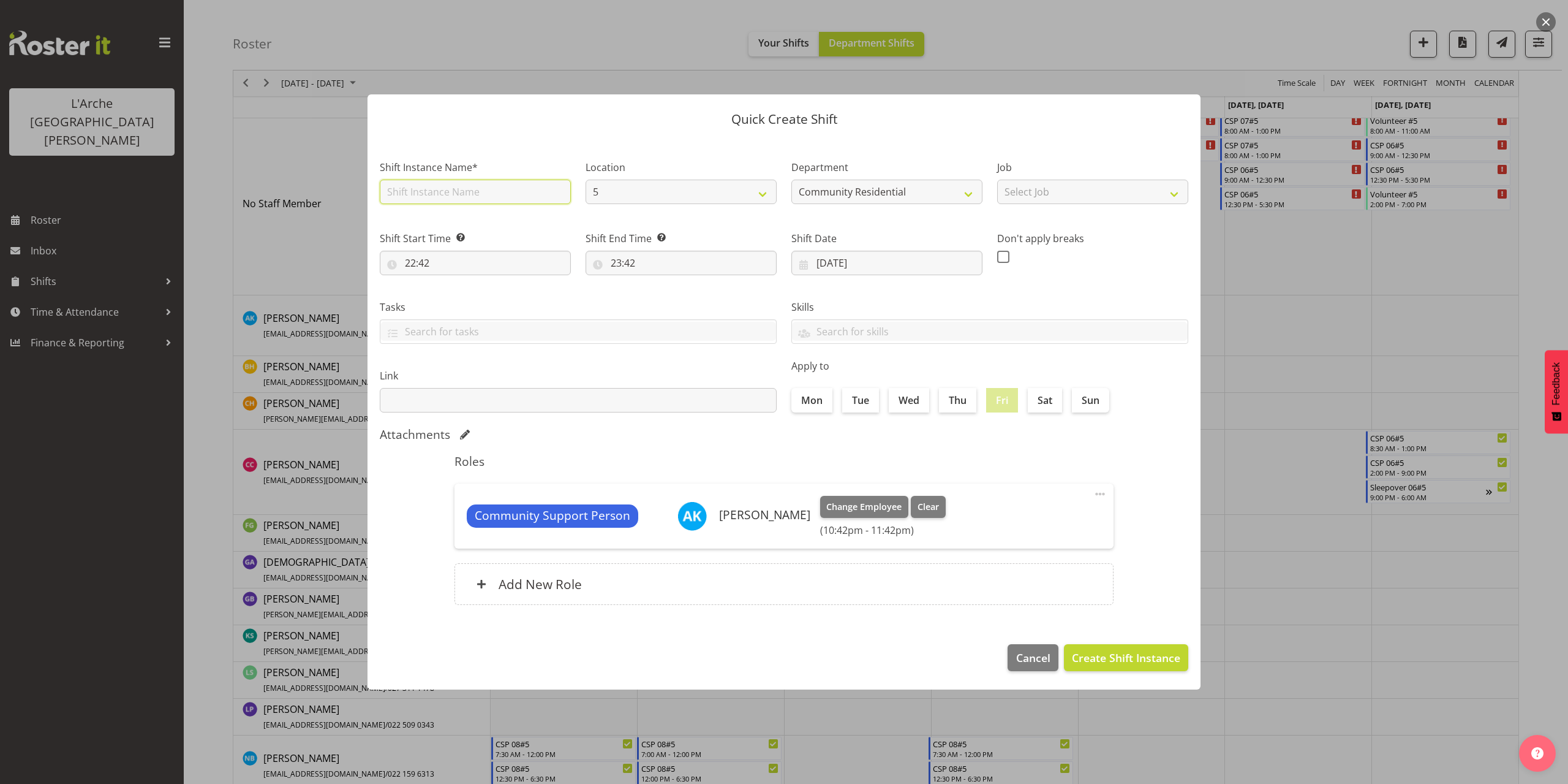
click at [479, 199] on input "text" at bounding box center [475, 192] width 191 height 24
type input "CSP 07#5"
click at [1041, 188] on select "Select Job Accounts Admin Art Coordinator Community Leader Community Support Pe…" at bounding box center [1093, 192] width 191 height 24
select select "2"
click at [997, 180] on select "Select Job Accounts Admin Art Coordinator Community Leader Community Support Pe…" at bounding box center [1093, 192] width 191 height 24
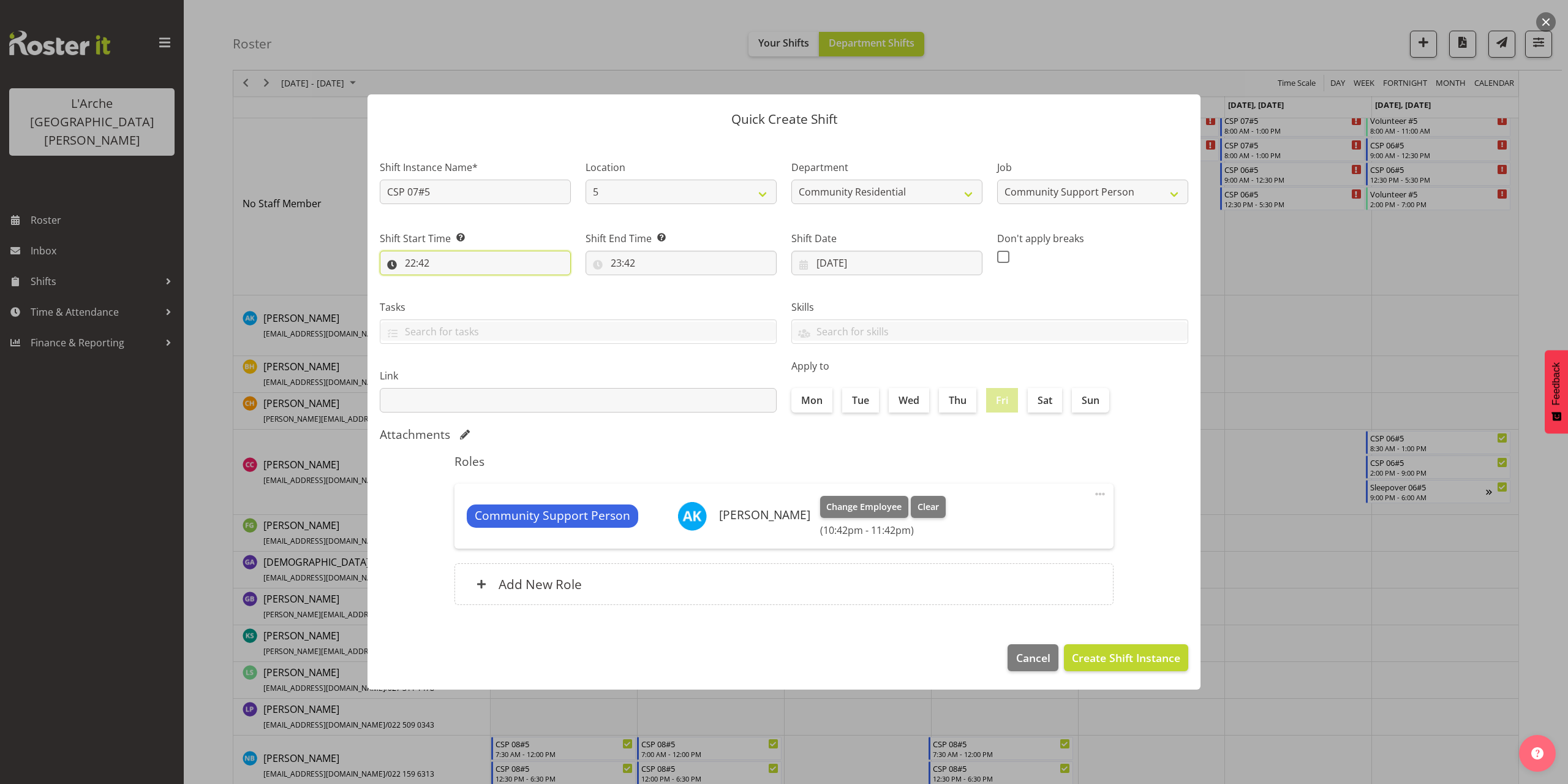
click at [425, 261] on input "22:42" at bounding box center [475, 263] width 191 height 24
click at [463, 293] on select "00 01 02 03 04 05 06 07 08 09 10 11 12 13 14 15 16 17 18 19 20 21 22 23" at bounding box center [463, 294] width 28 height 24
select select "8"
click at [449, 282] on select "00 01 02 03 04 05 06 07 08 09 10 11 12 13 14 15 16 17 18 19 20 21 22 23" at bounding box center [463, 294] width 28 height 24
type input "08:42"
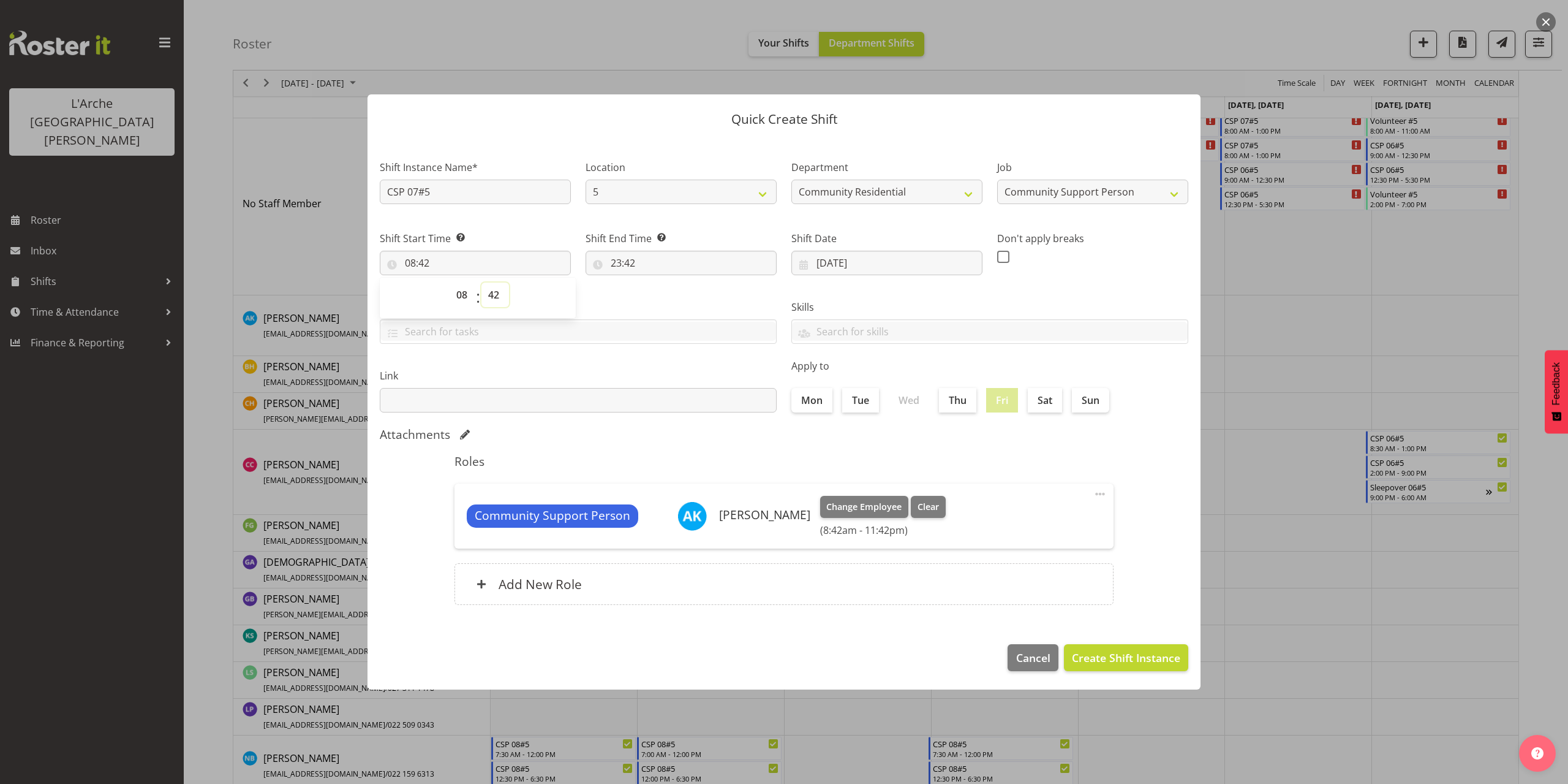
click at [494, 298] on select "00 01 02 03 04 05 06 07 08 09 10 11 12 13 14 15 16 17 18 19 20 21 22 23 24 25 2…" at bounding box center [495, 294] width 28 height 24
select select "0"
click at [482, 282] on select "00 01 02 03 04 05 06 07 08 09 10 11 12 13 14 15 16 17 18 19 20 21 22 23 24 25 2…" at bounding box center [495, 294] width 28 height 24
type input "08:00"
click at [639, 265] on input "23:42" at bounding box center [681, 263] width 191 height 24
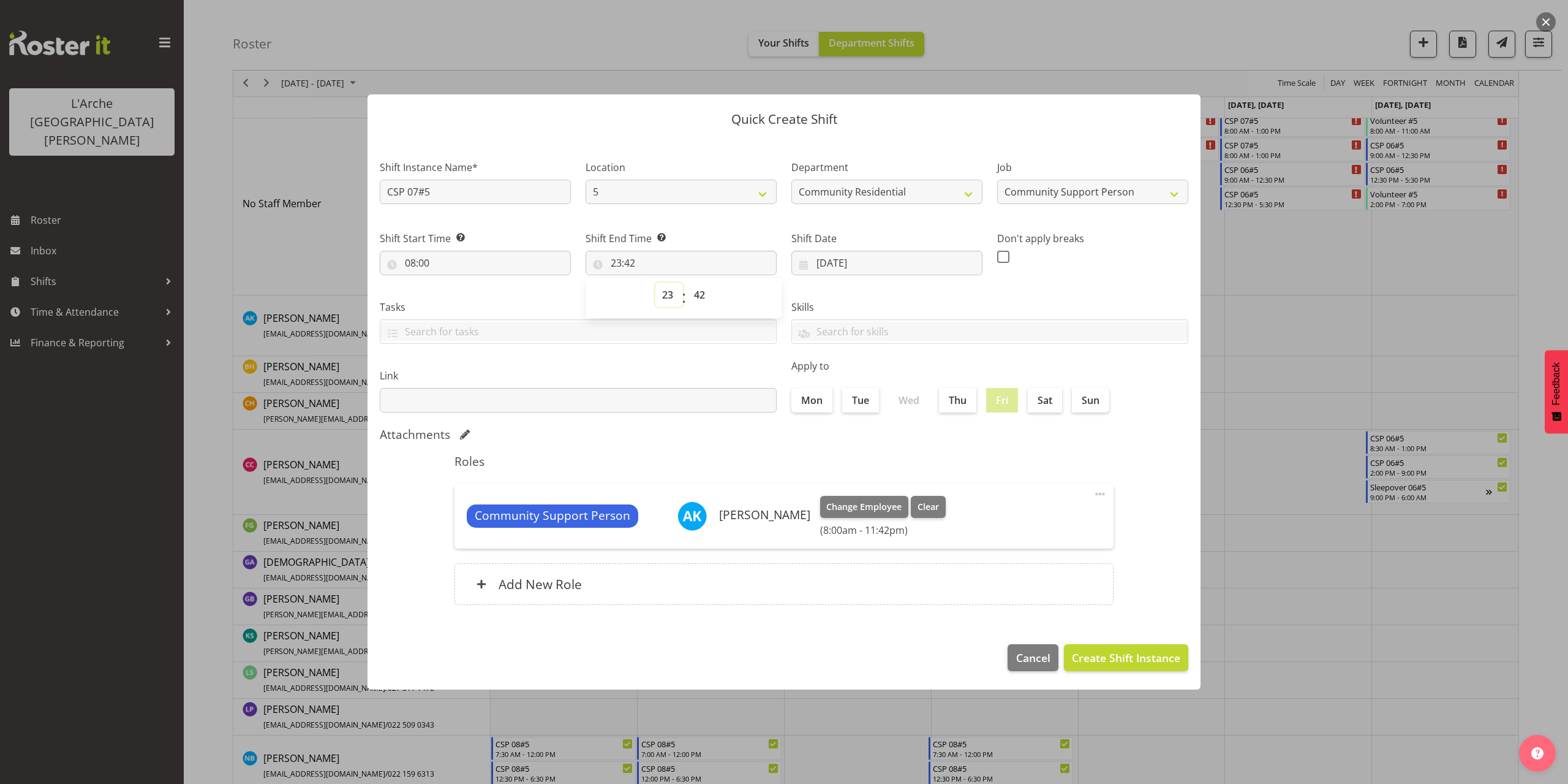
click at [666, 295] on select "00 01 02 03 04 05 06 07 08 09 10 11 12 13 14 15 16 17 18 19 20 21 22 23" at bounding box center [669, 294] width 28 height 24
select select "13"
click at [655, 282] on select "00 01 02 03 04 05 06 07 08 09 10 11 12 13 14 15 16 17 18 19 20 21 22 23" at bounding box center [669, 294] width 28 height 24
type input "13:42"
click at [668, 296] on select "00 01 02 03 04 05 06 07 08 09 10 11 12 13 14 15 16 17 18 19 20 21 22 23" at bounding box center [669, 294] width 28 height 24
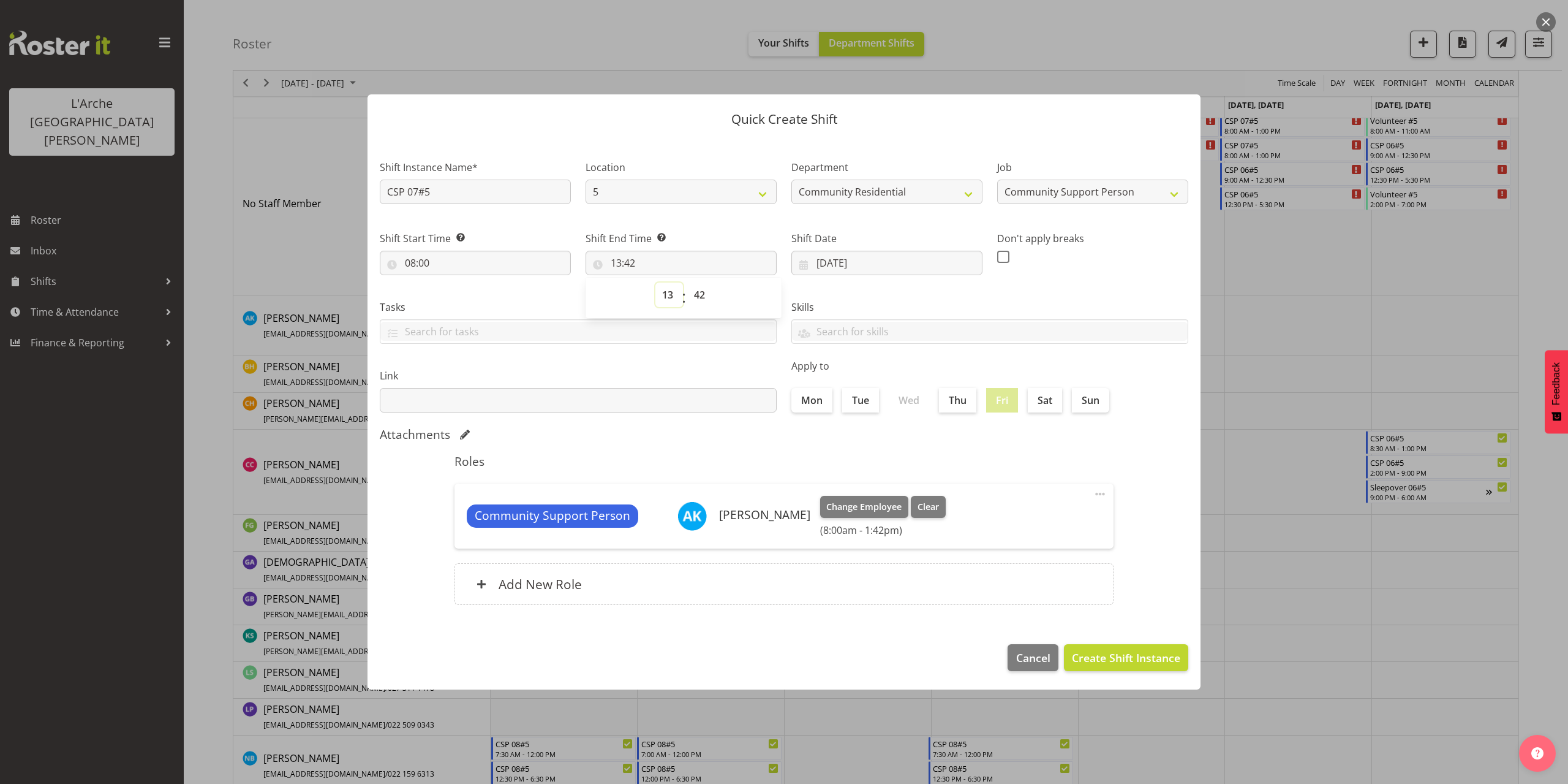
select select "12"
click at [655, 282] on select "00 01 02 03 04 05 06 07 08 09 10 11 12 13 14 15 16 17 18 19 20 21 22 23" at bounding box center [669, 294] width 28 height 24
type input "12:42"
click at [701, 293] on select "00 01 02 03 04 05 06 07 08 09 10 11 12 13 14 15 16 17 18 19 20 21 22 23 24 25 2…" at bounding box center [701, 294] width 28 height 24
select select "30"
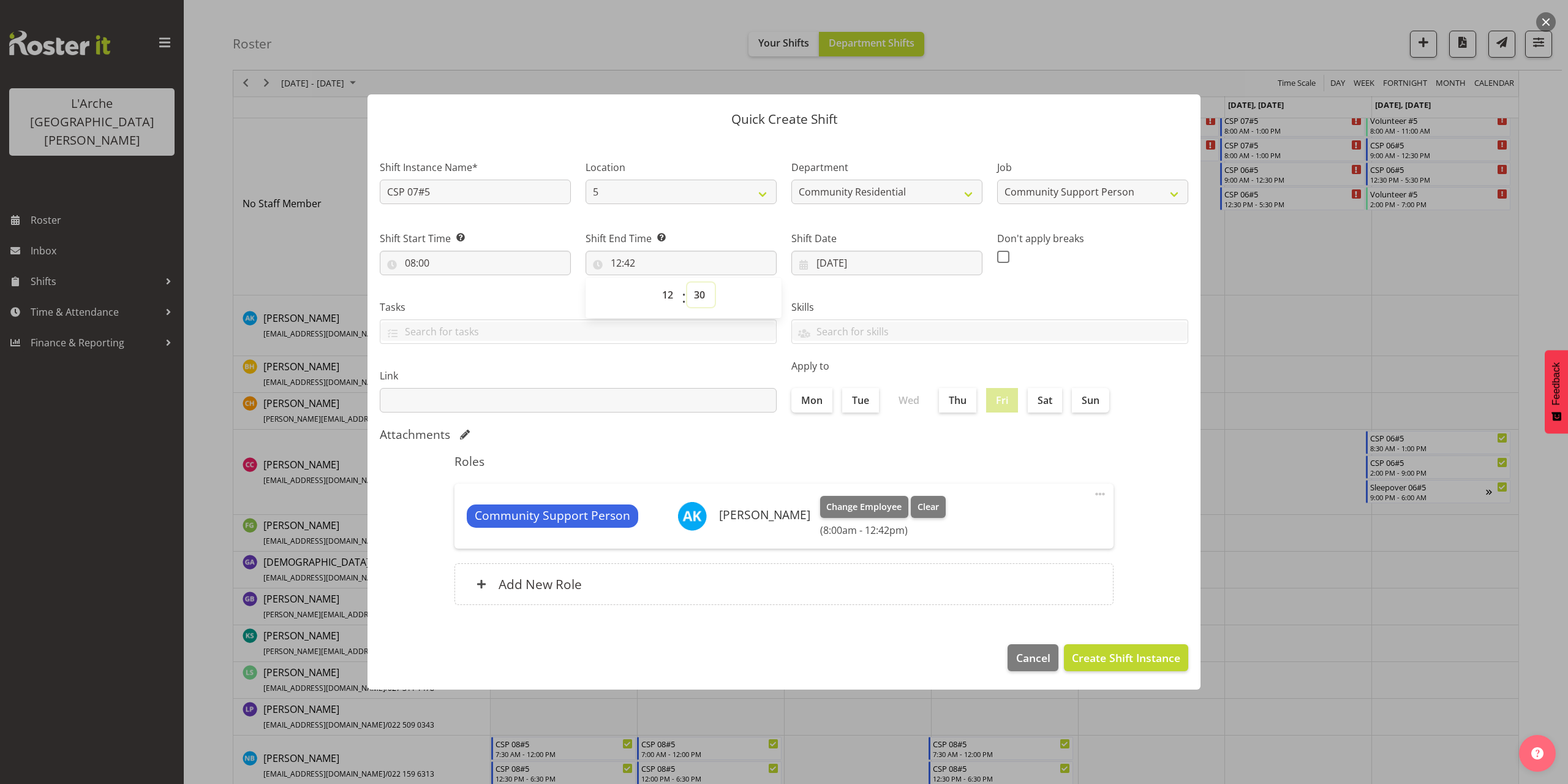
click at [687, 282] on select "00 01 02 03 04 05 06 07 08 09 10 11 12 13 14 15 16 17 18 19 20 21 22 23 24 25 2…" at bounding box center [701, 294] width 28 height 24
type input "12:30"
click at [1152, 655] on span "Create Shift Instance" at bounding box center [1125, 657] width 108 height 16
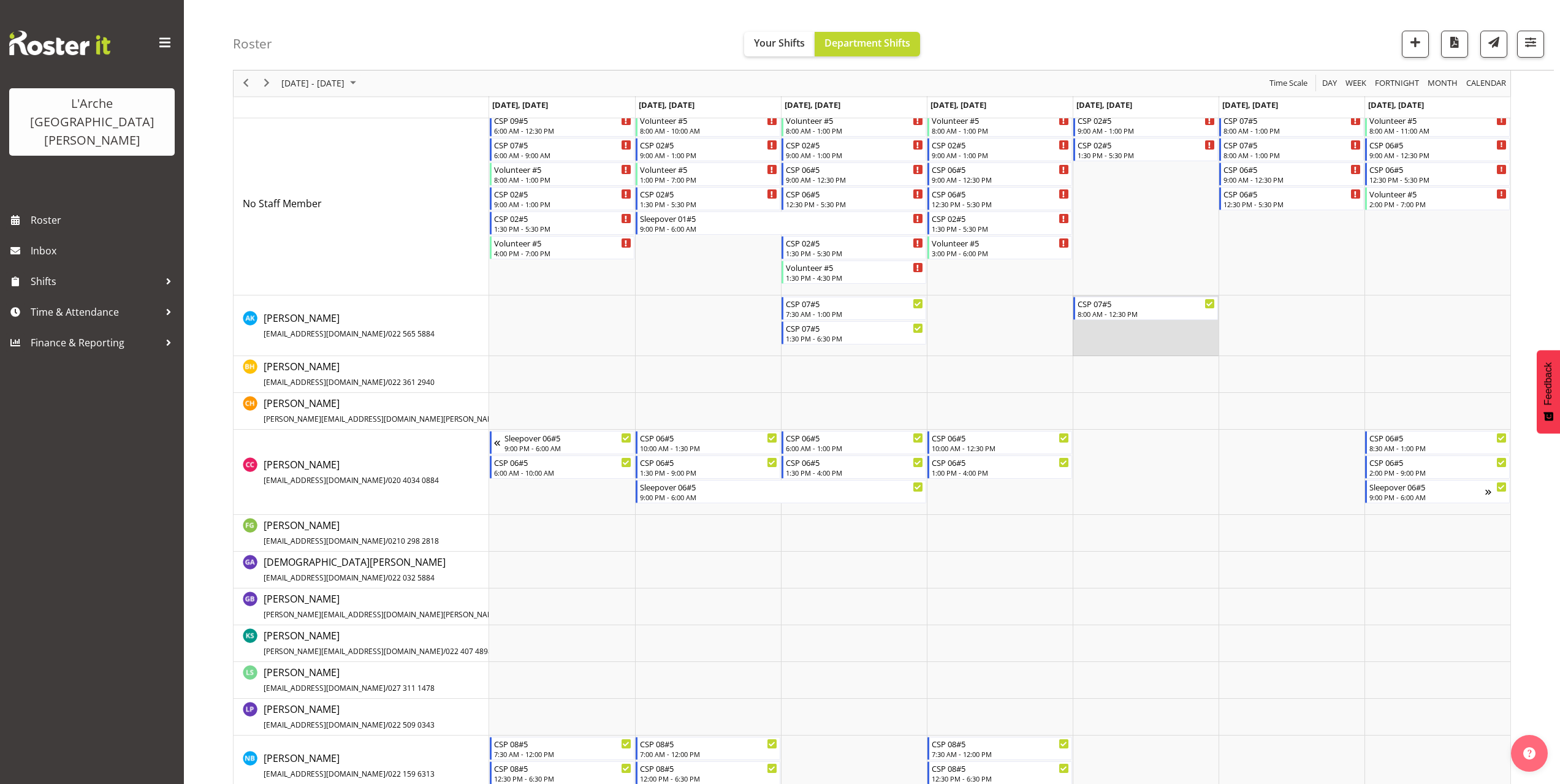
click at [1083, 327] on td "Timeline Week of October 6, 2025" at bounding box center [1145, 325] width 146 height 61
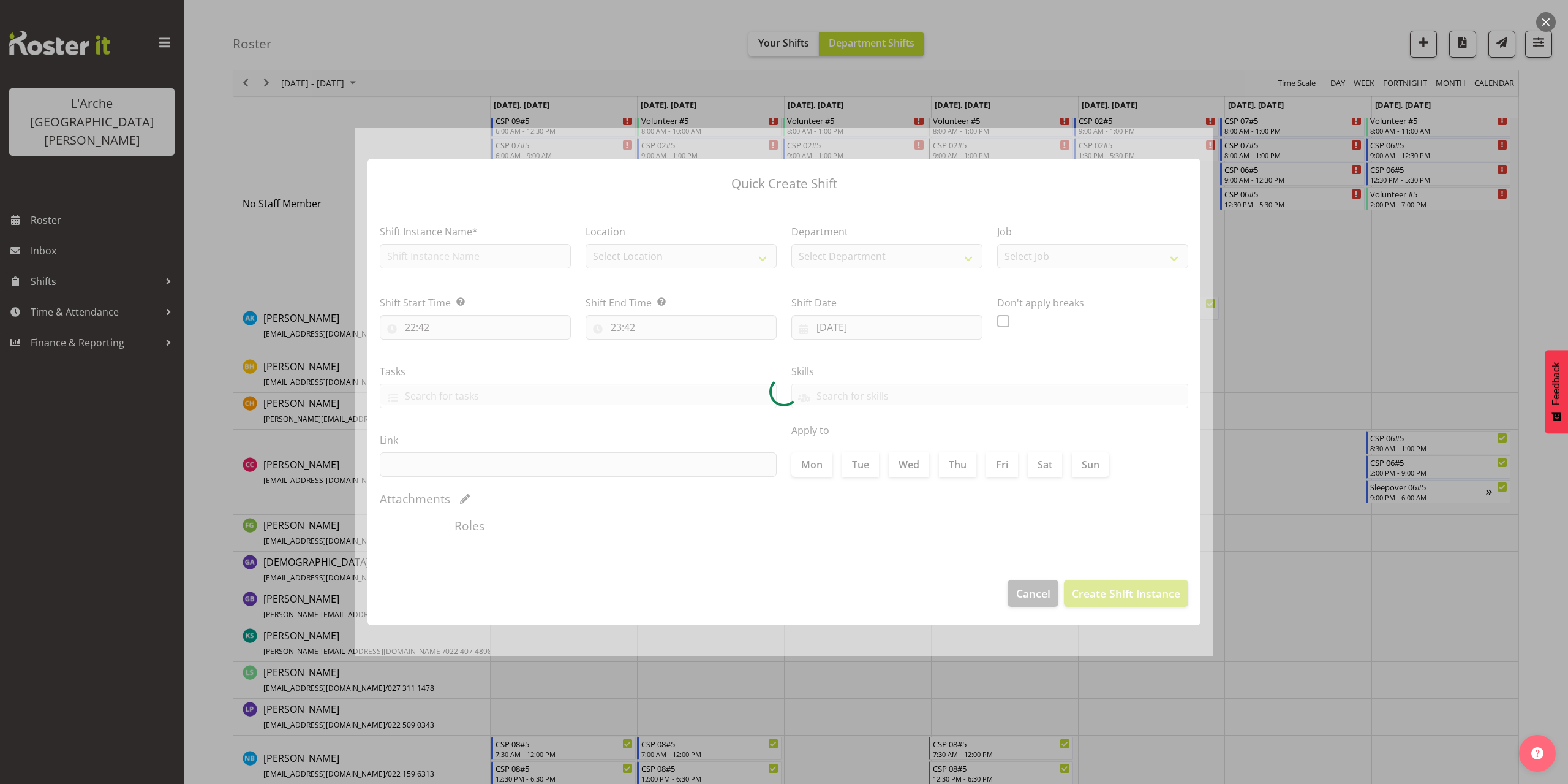
type input "[DATE]"
checkbox input "true"
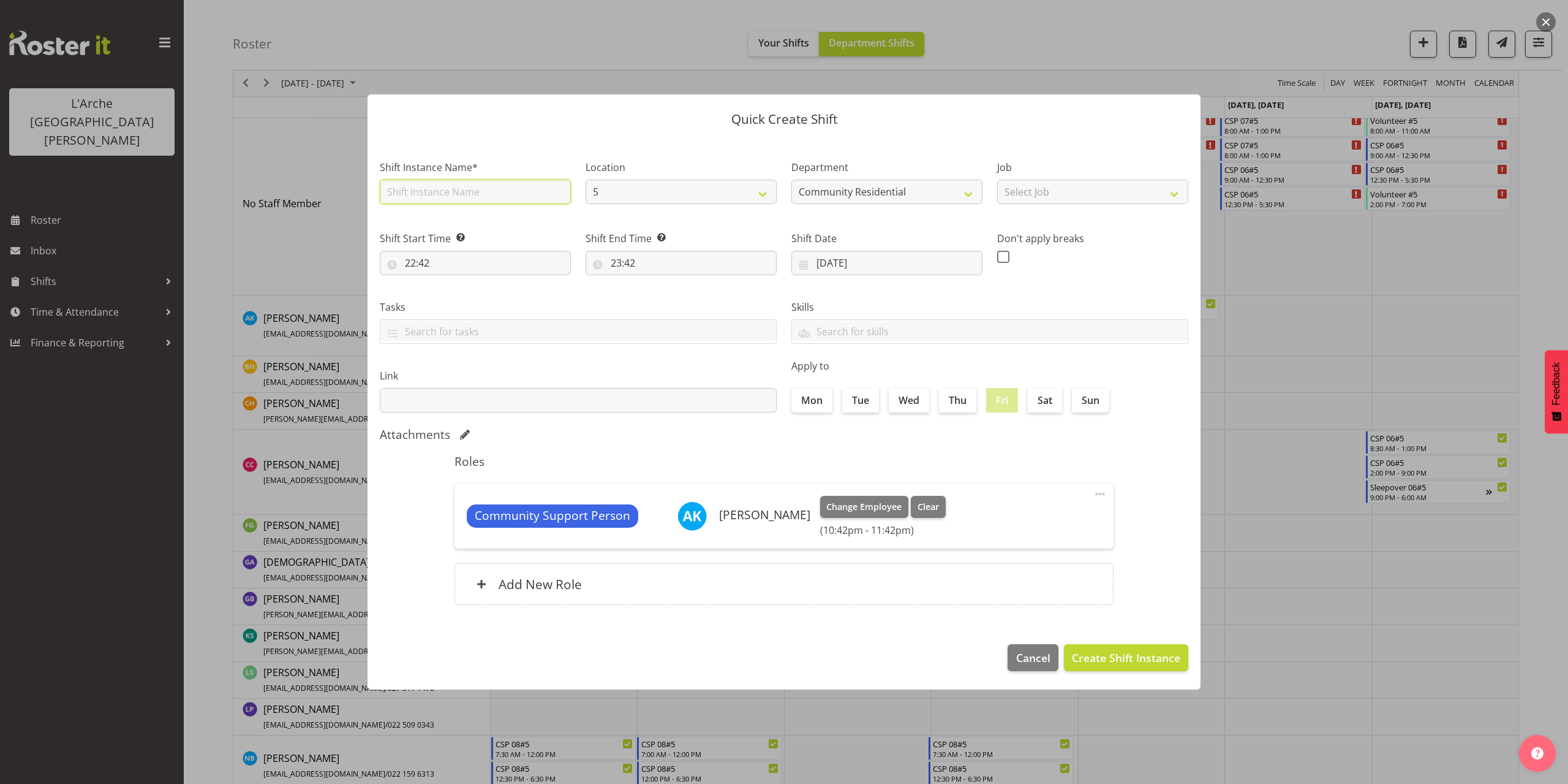
click at [462, 195] on input "text" at bounding box center [475, 192] width 191 height 24
type input "CSP 07#5"
click at [1036, 195] on select "Select Job Accounts Admin Art Coordinator Community Leader Community Support Pe…" at bounding box center [1093, 192] width 191 height 24
select select "2"
click at [997, 180] on select "Select Job Accounts Admin Art Coordinator Community Leader Community Support Pe…" at bounding box center [1093, 192] width 191 height 24
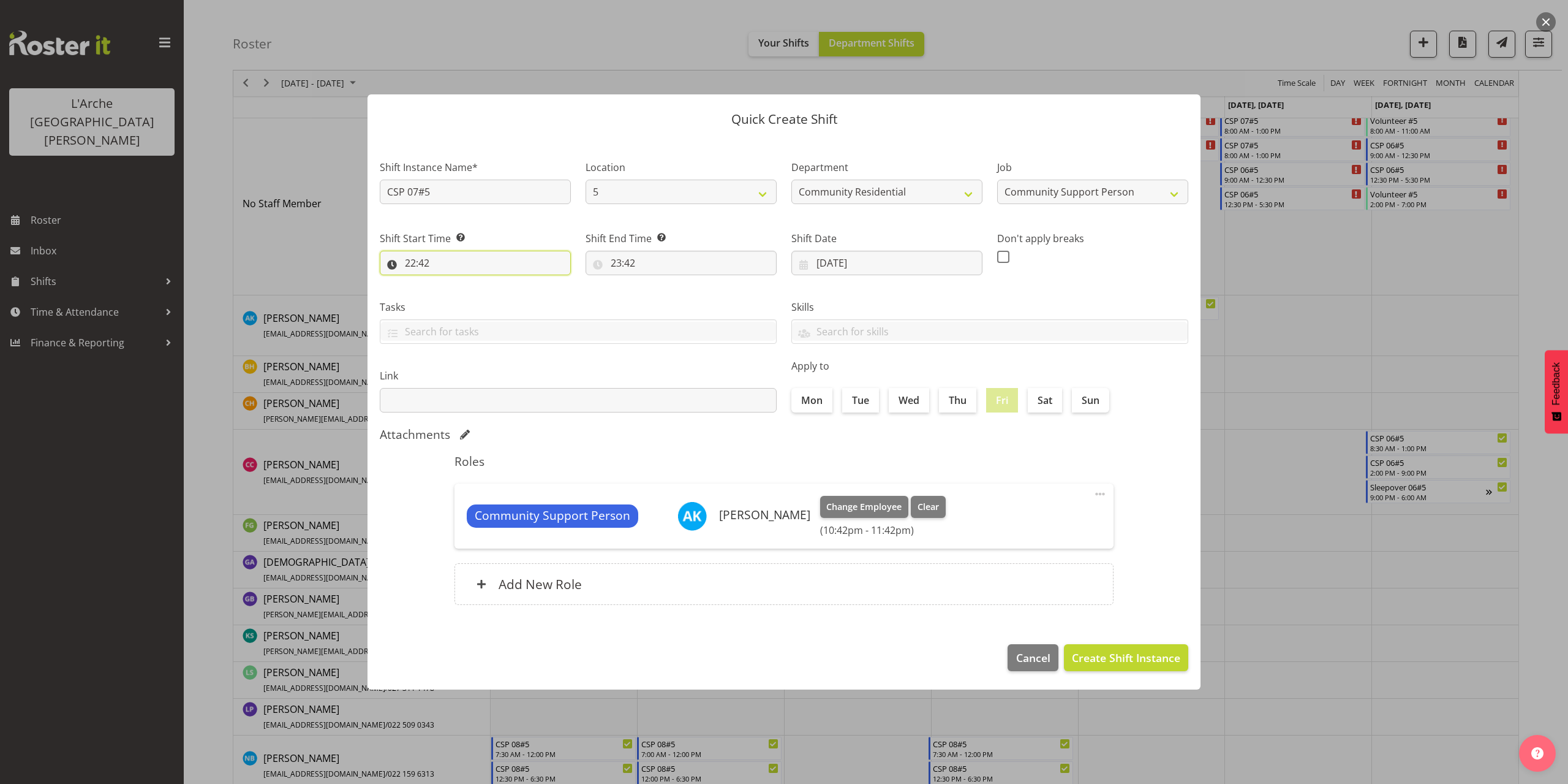
click at [423, 257] on input "22:42" at bounding box center [475, 263] width 191 height 24
click at [459, 295] on select "00 01 02 03 04 05 06 07 08 09 10 11 12 13 14 15 16 17 18 19 20 21 22 23" at bounding box center [463, 294] width 28 height 24
select select "13"
click at [449, 282] on select "00 01 02 03 04 05 06 07 08 09 10 11 12 13 14 15 16 17 18 19 20 21 22 23" at bounding box center [463, 294] width 28 height 24
type input "13:42"
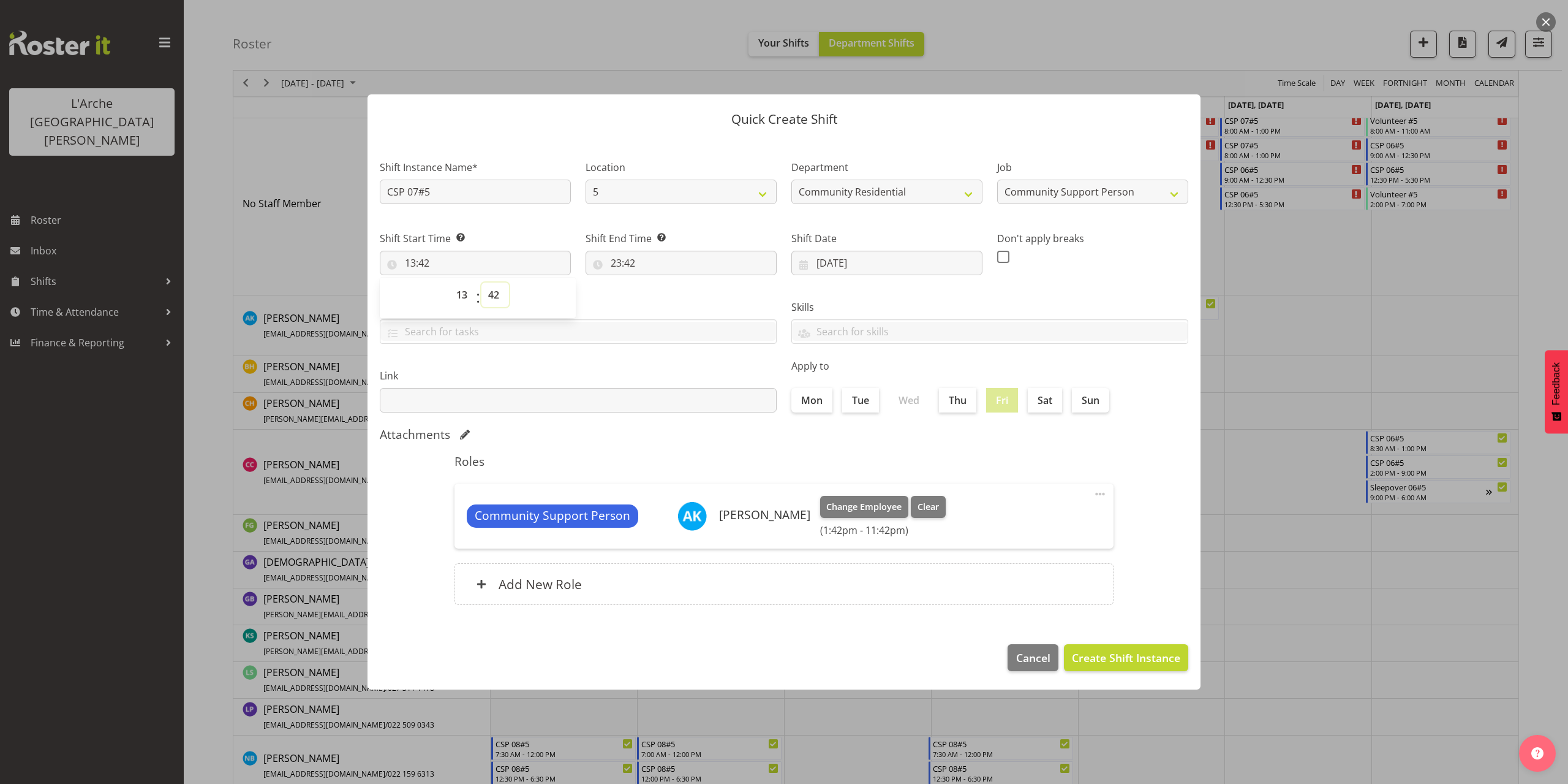
click at [495, 293] on select "00 01 02 03 04 05 06 07 08 09 10 11 12 13 14 15 16 17 18 19 20 21 22 23 24 25 2…" at bounding box center [495, 294] width 28 height 24
select select "0"
click at [482, 282] on select "00 01 02 03 04 05 06 07 08 09 10 11 12 13 14 15 16 17 18 19 20 21 22 23 24 25 2…" at bounding box center [495, 294] width 28 height 24
type input "13:00"
click at [622, 267] on input "23:42" at bounding box center [681, 263] width 191 height 24
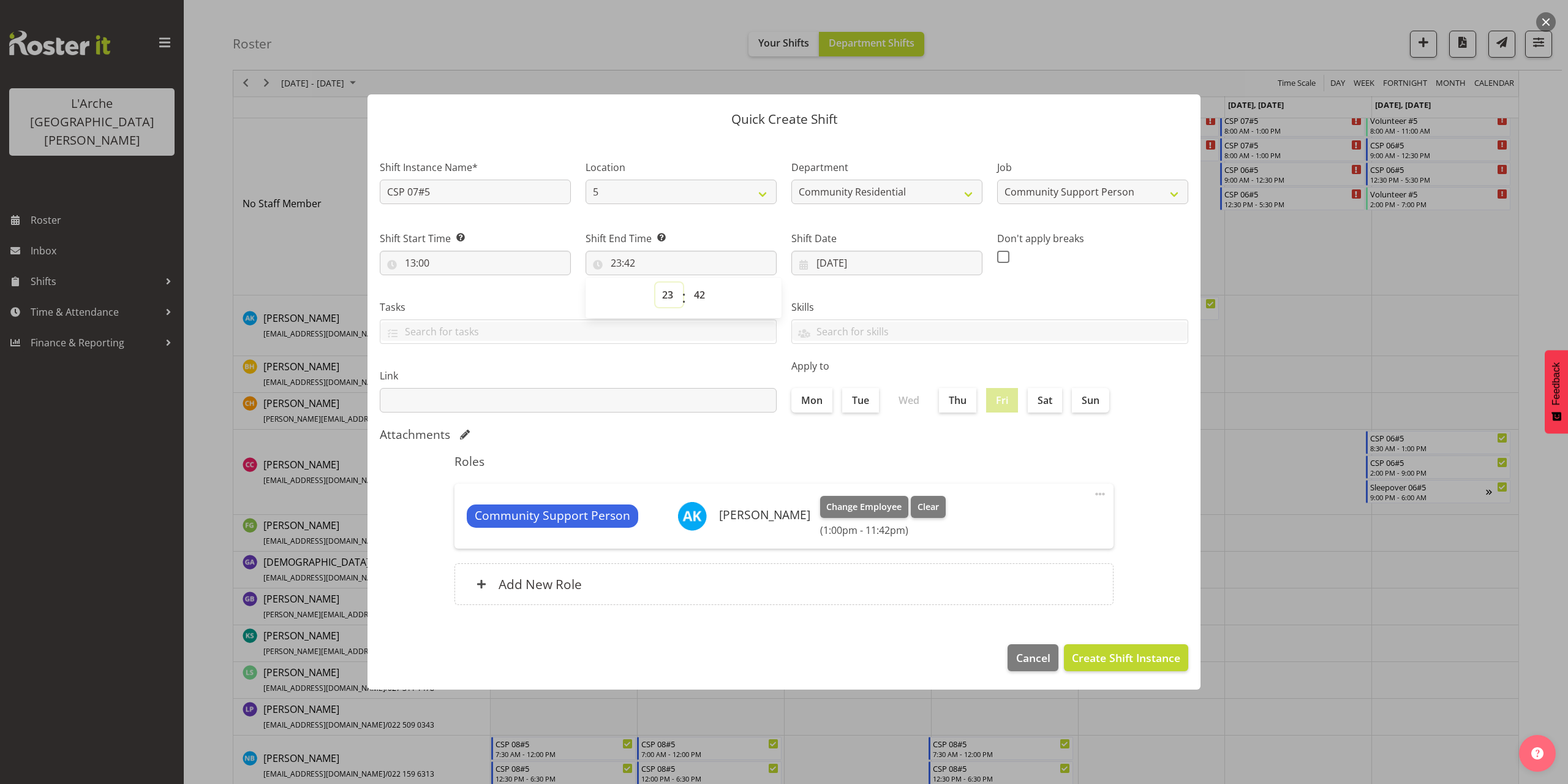
click at [668, 295] on select "00 01 02 03 04 05 06 07 08 09 10 11 12 13 14 15 16 17 18 19 20 21 22 23" at bounding box center [669, 294] width 28 height 24
select select "21"
click at [655, 282] on select "00 01 02 03 04 05 06 07 08 09 10 11 12 13 14 15 16 17 18 19 20 21 22 23" at bounding box center [669, 294] width 28 height 24
type input "21:42"
click at [700, 287] on select "00 01 02 03 04 05 06 07 08 09 10 11 12 13 14 15 16 17 18 19 20 21 22 23 24 25 2…" at bounding box center [701, 294] width 28 height 24
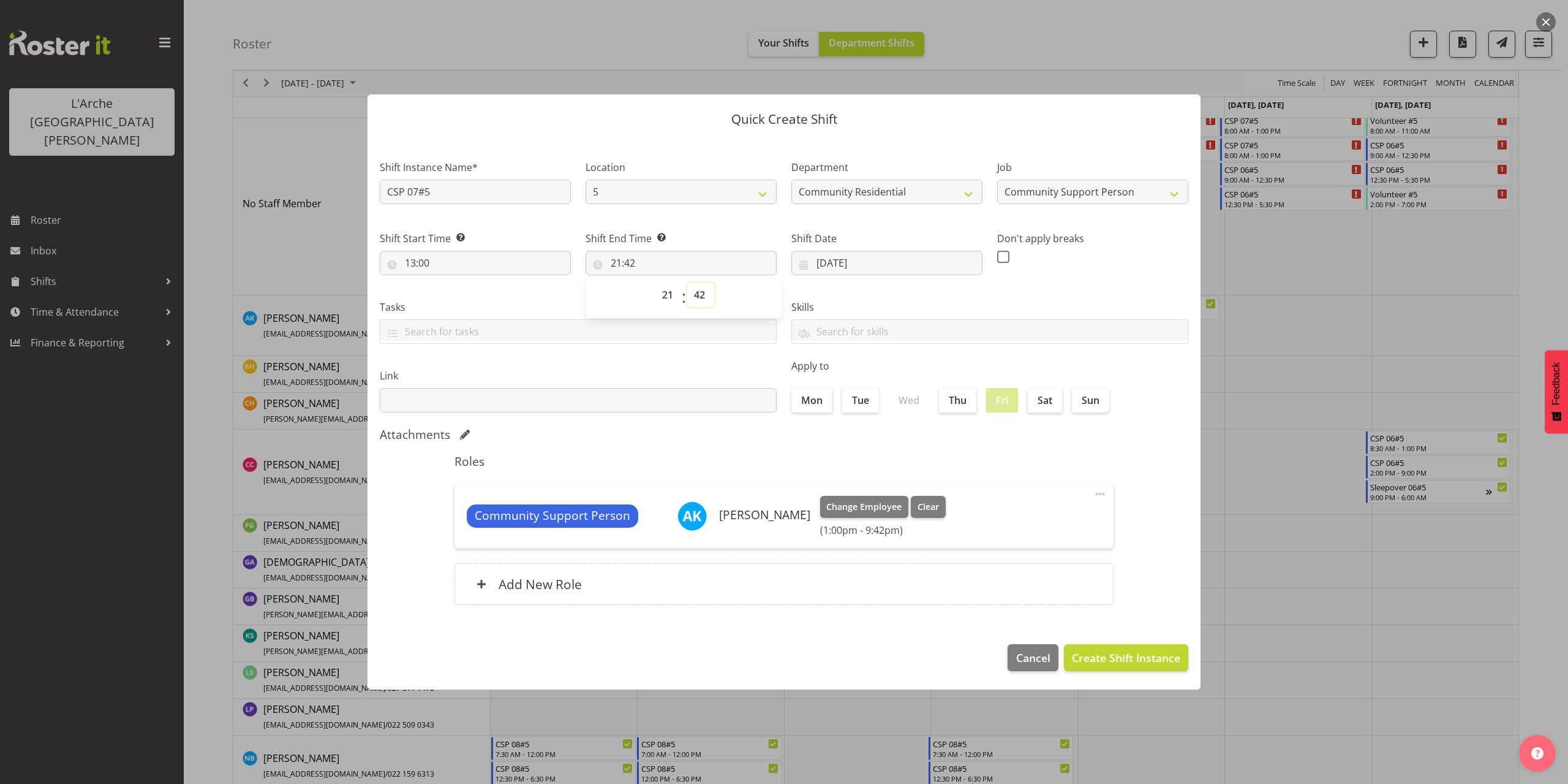
select select "0"
click at [687, 282] on select "00 01 02 03 04 05 06 07 08 09 10 11 12 13 14 15 16 17 18 19 20 21 22 23 24 25 2…" at bounding box center [701, 294] width 28 height 24
type input "21:00"
click at [1118, 663] on span "Create Shift Instance" at bounding box center [1125, 657] width 108 height 16
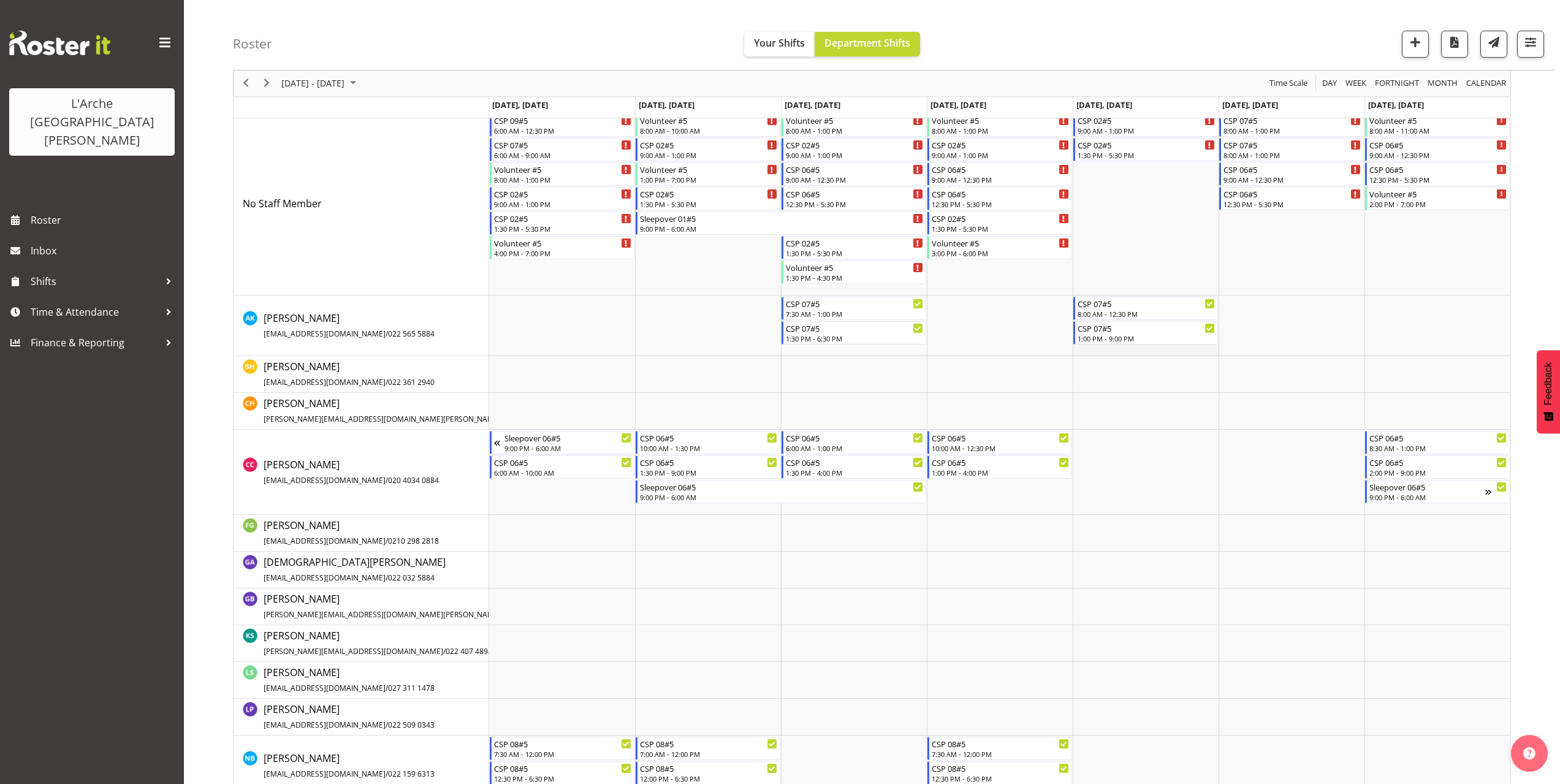
click at [1081, 351] on td "Timeline Week of October 6, 2025" at bounding box center [1145, 325] width 146 height 61
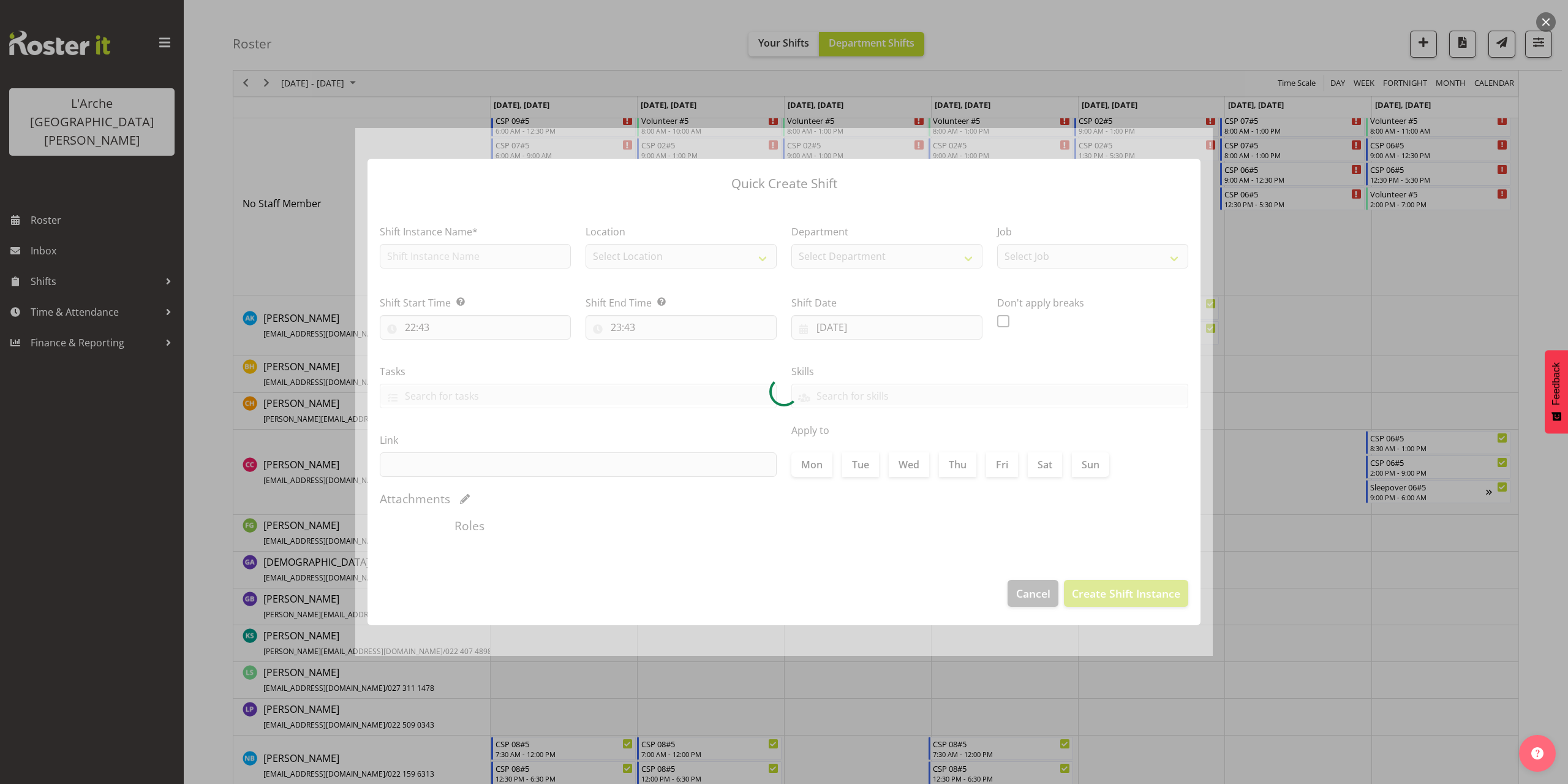
type input "[DATE]"
checkbox input "true"
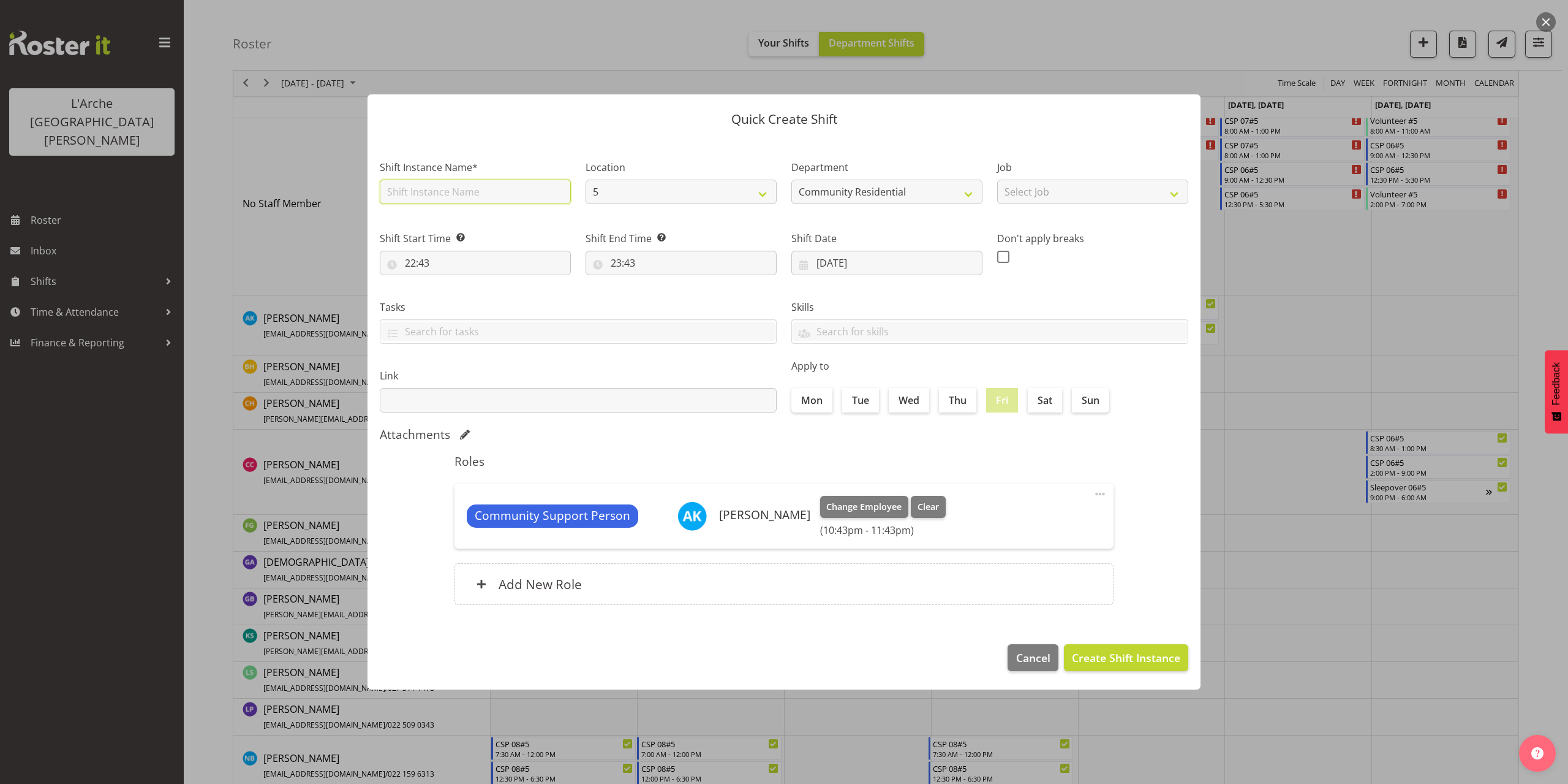
click at [441, 193] on input "text" at bounding box center [475, 192] width 191 height 24
type input "Sleepover 07#5"
click at [1022, 198] on select "Select Job Accounts Admin Art Coordinator Community Leader Community Support Pe…" at bounding box center [1093, 192] width 191 height 24
select select "2"
click at [997, 180] on select "Select Job Accounts Admin Art Coordinator Community Leader Community Support Pe…" at bounding box center [1093, 192] width 191 height 24
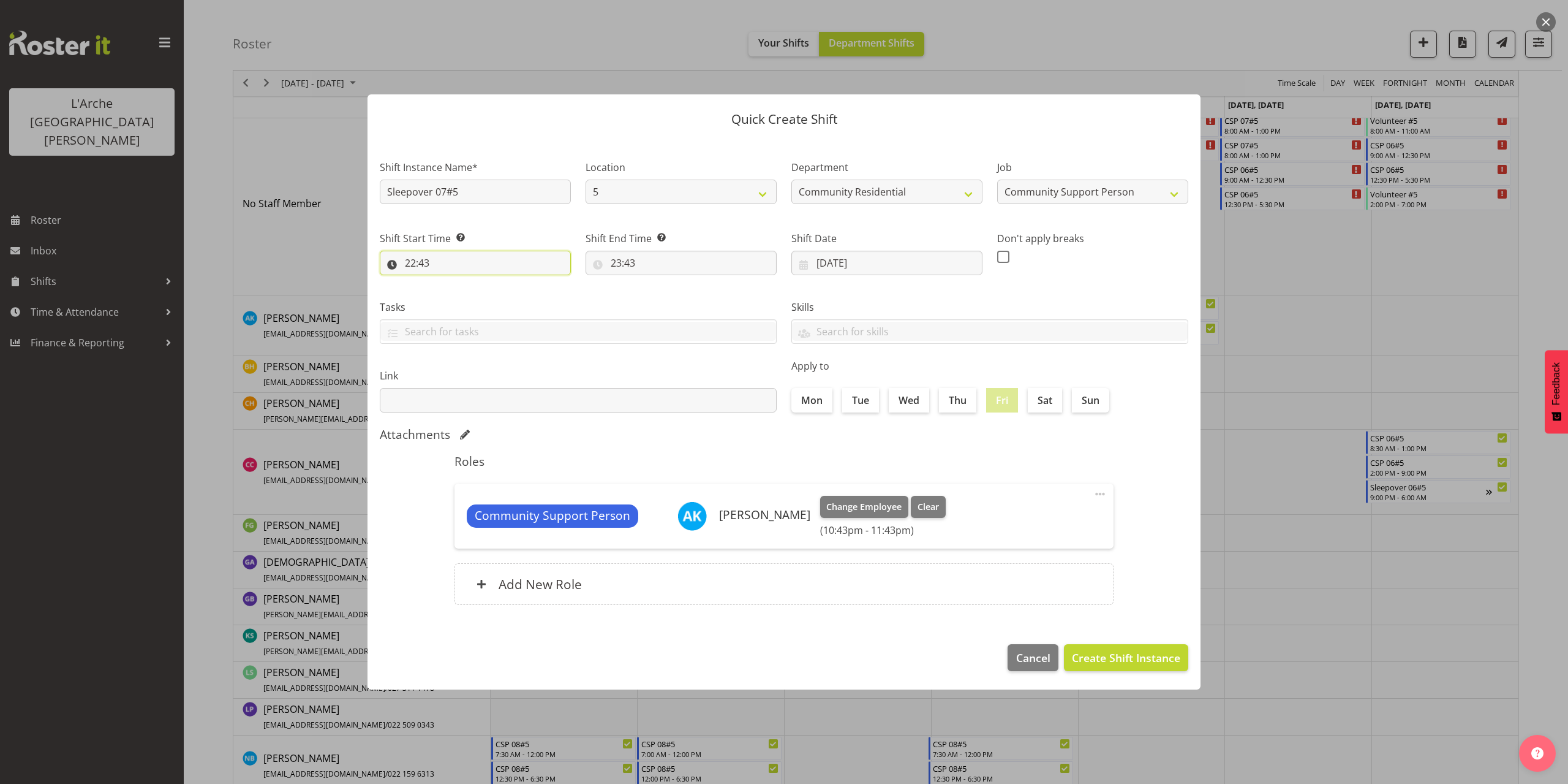
click at [424, 265] on input "22:43" at bounding box center [475, 263] width 191 height 24
click at [459, 298] on select "00 01 02 03 04 05 06 07 08 09 10 11 12 13 14 15 16 17 18 19 20 21 22 23" at bounding box center [463, 294] width 28 height 24
select select "21"
click at [449, 282] on select "00 01 02 03 04 05 06 07 08 09 10 11 12 13 14 15 16 17 18 19 20 21 22 23" at bounding box center [463, 294] width 28 height 24
type input "21:43"
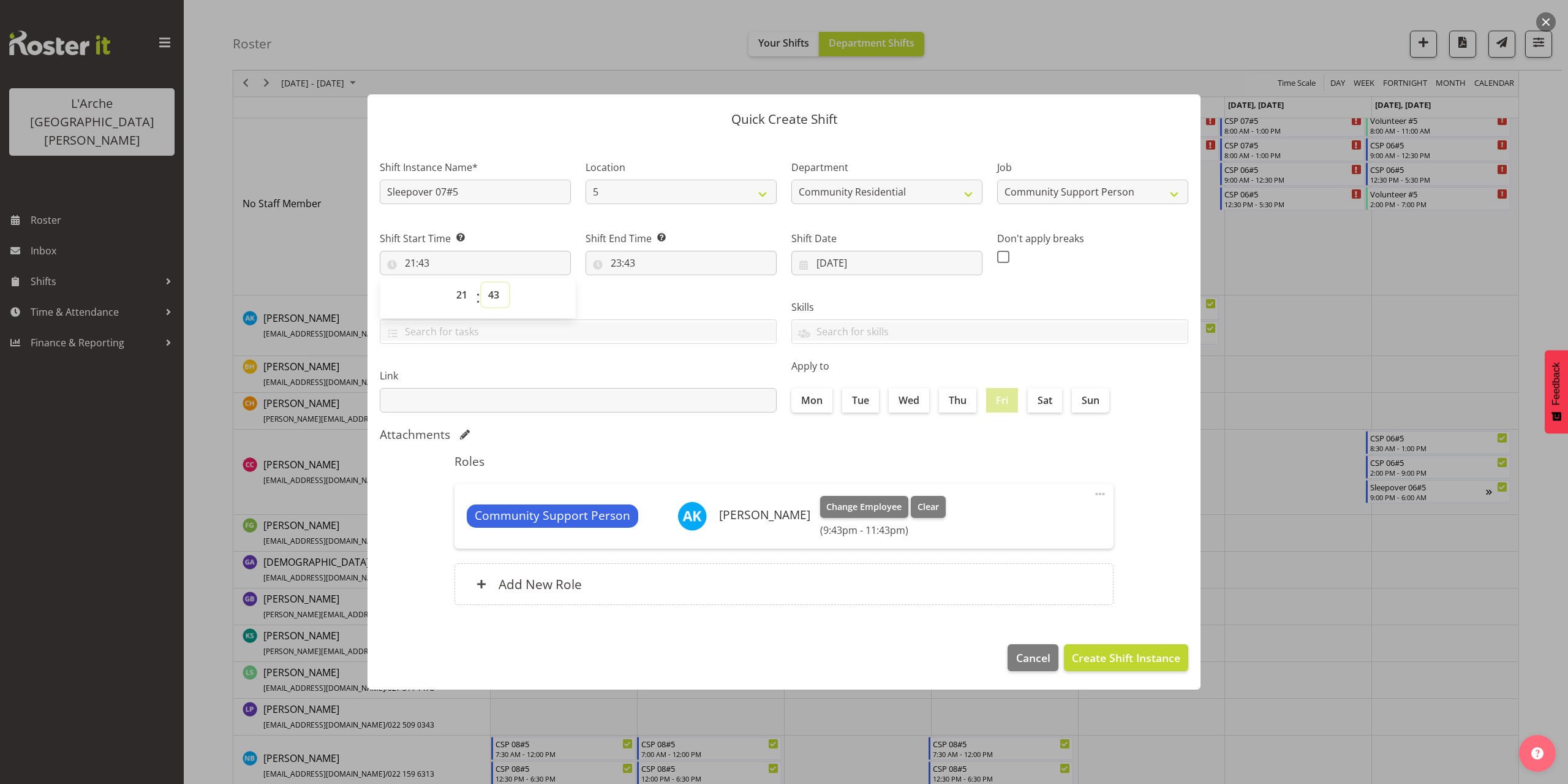
click at [497, 296] on select "00 01 02 03 04 05 06 07 08 09 10 11 12 13 14 15 16 17 18 19 20 21 22 23 24 25 2…" at bounding box center [495, 294] width 28 height 24
select select "0"
click at [482, 282] on select "00 01 02 03 04 05 06 07 08 09 10 11 12 13 14 15 16 17 18 19 20 21 22 23 24 25 2…" at bounding box center [495, 294] width 28 height 24
type input "21:00"
click at [624, 259] on input "23:43" at bounding box center [681, 263] width 191 height 24
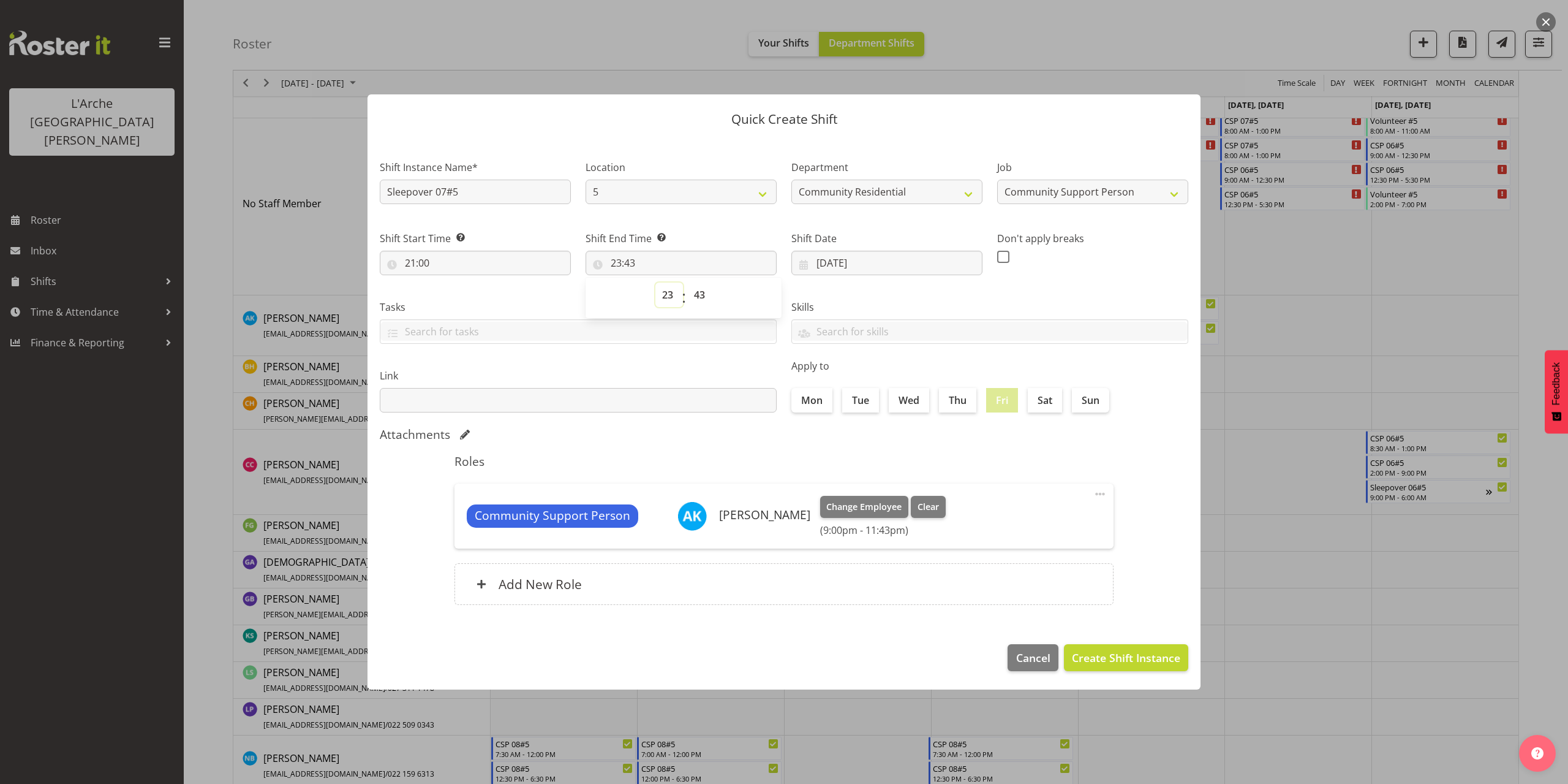
click at [662, 295] on select "00 01 02 03 04 05 06 07 08 09 10 11 12 13 14 15 16 17 18 19 20 21 22 23" at bounding box center [669, 294] width 28 height 24
select select "6"
click at [655, 282] on select "00 01 02 03 04 05 06 07 08 09 10 11 12 13 14 15 16 17 18 19 20 21 22 23" at bounding box center [669, 294] width 28 height 24
type input "06:43"
click at [706, 297] on select "00 01 02 03 04 05 06 07 08 09 10 11 12 13 14 15 16 17 18 19 20 21 22 23 24 25 2…" at bounding box center [701, 294] width 28 height 24
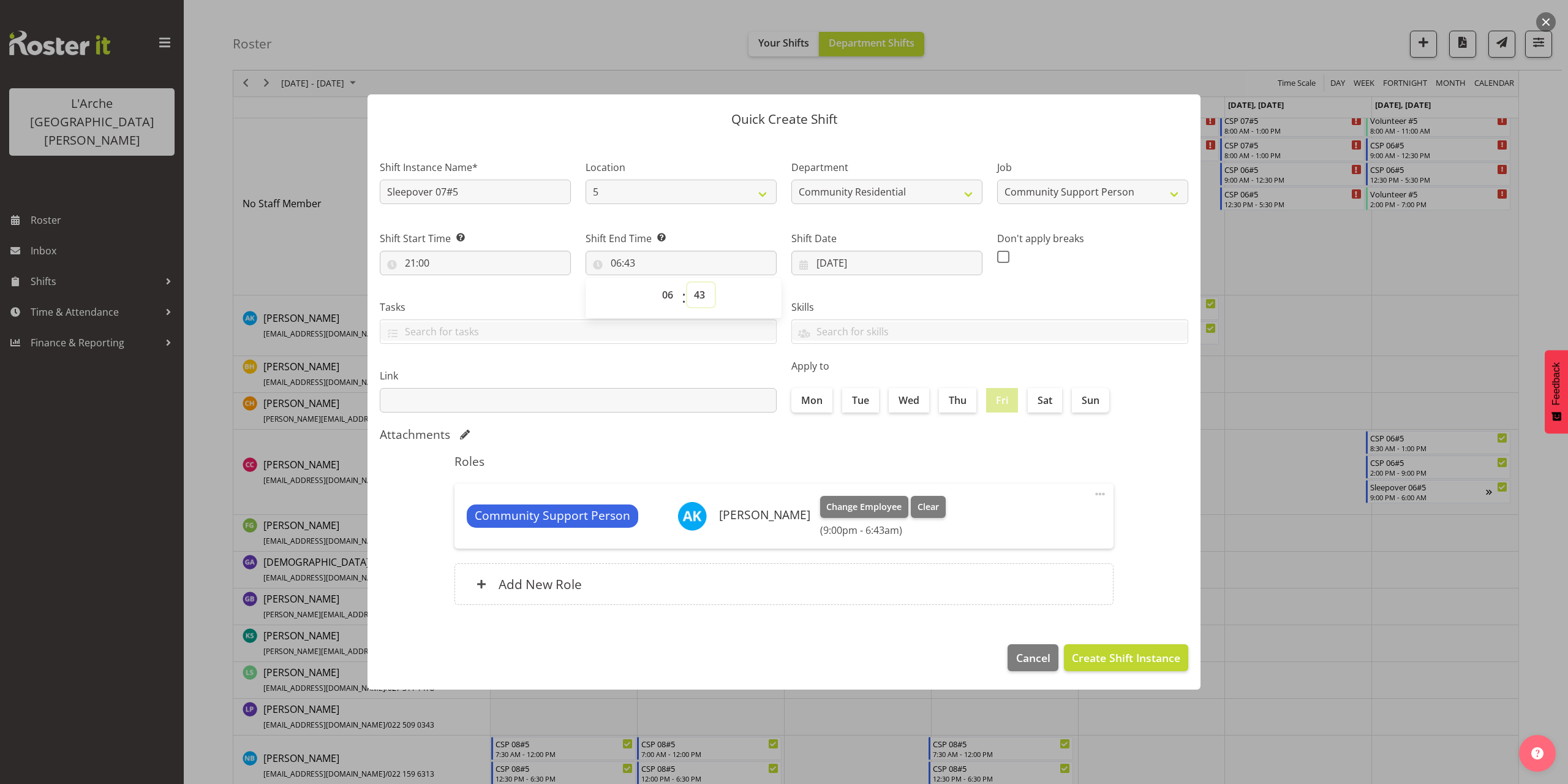
select select "0"
click at [687, 282] on select "00 01 02 03 04 05 06 07 08 09 10 11 12 13 14 15 16 17 18 19 20 21 22 23 24 25 2…" at bounding box center [701, 294] width 28 height 24
type input "06:00"
click at [1090, 650] on span "Create Shift Instance" at bounding box center [1125, 657] width 108 height 16
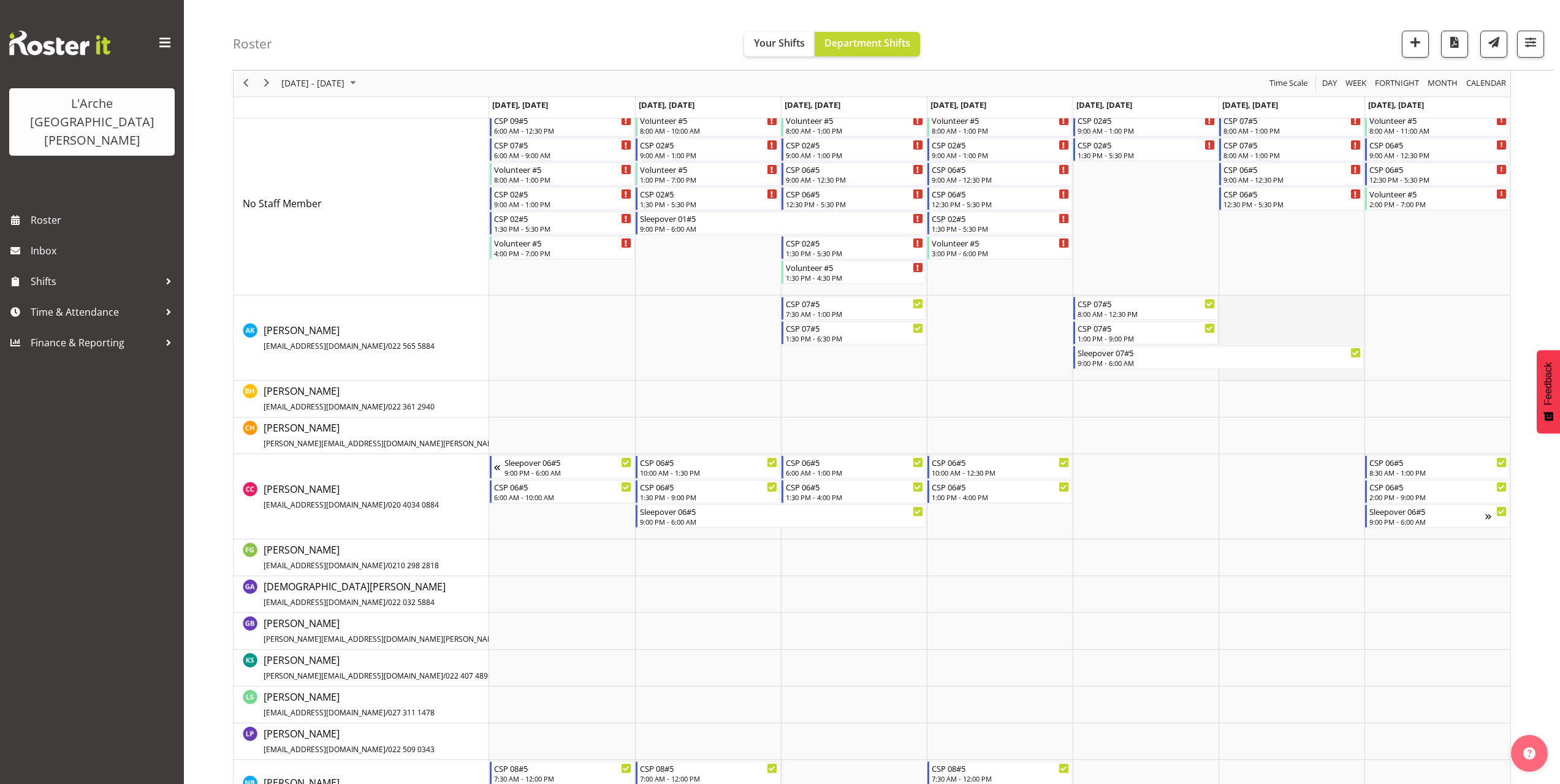
click at [1224, 305] on td "Timeline Week of October 6, 2025" at bounding box center [1291, 338] width 146 height 85
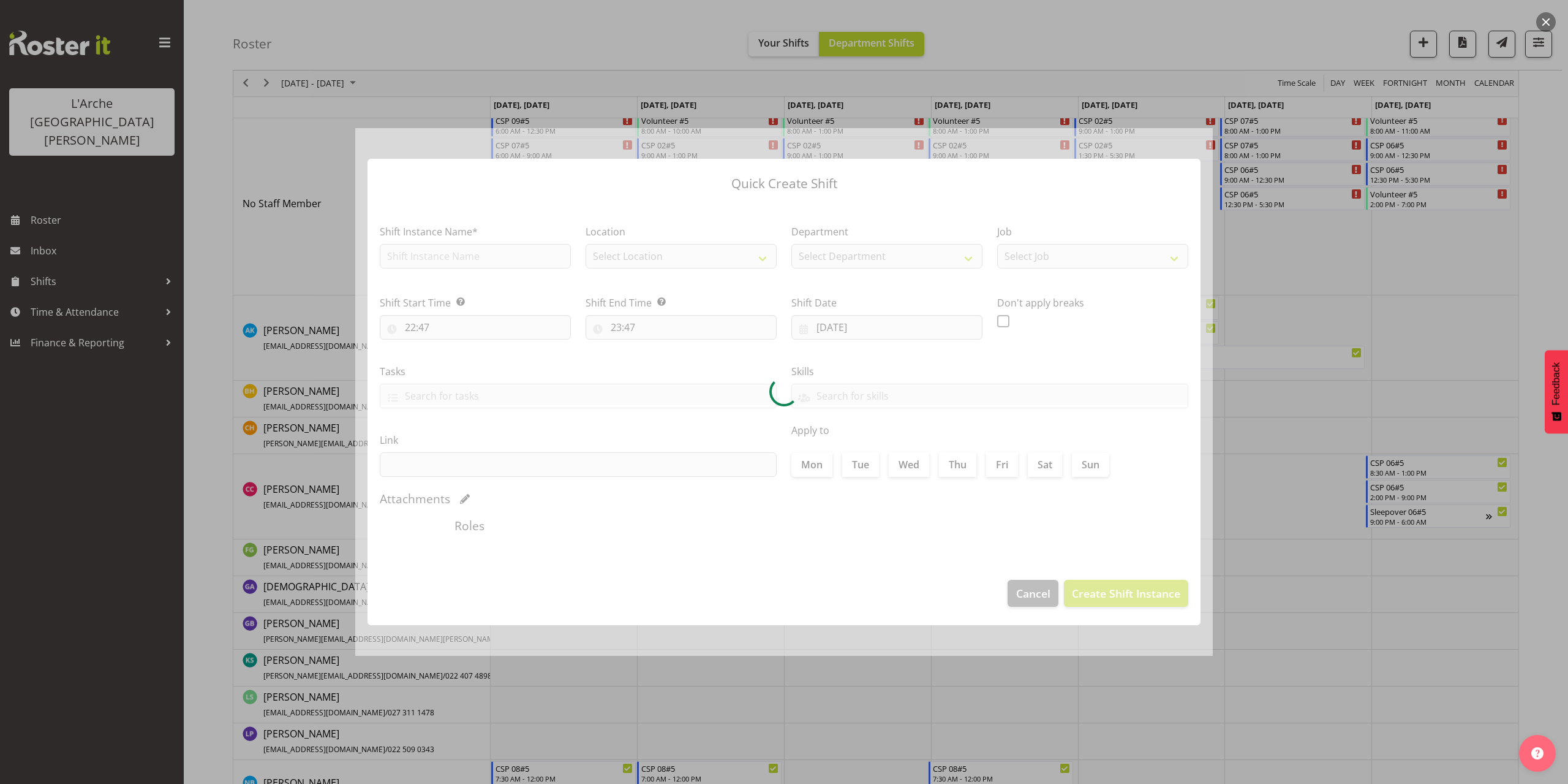
type input "[DATE]"
checkbox input "true"
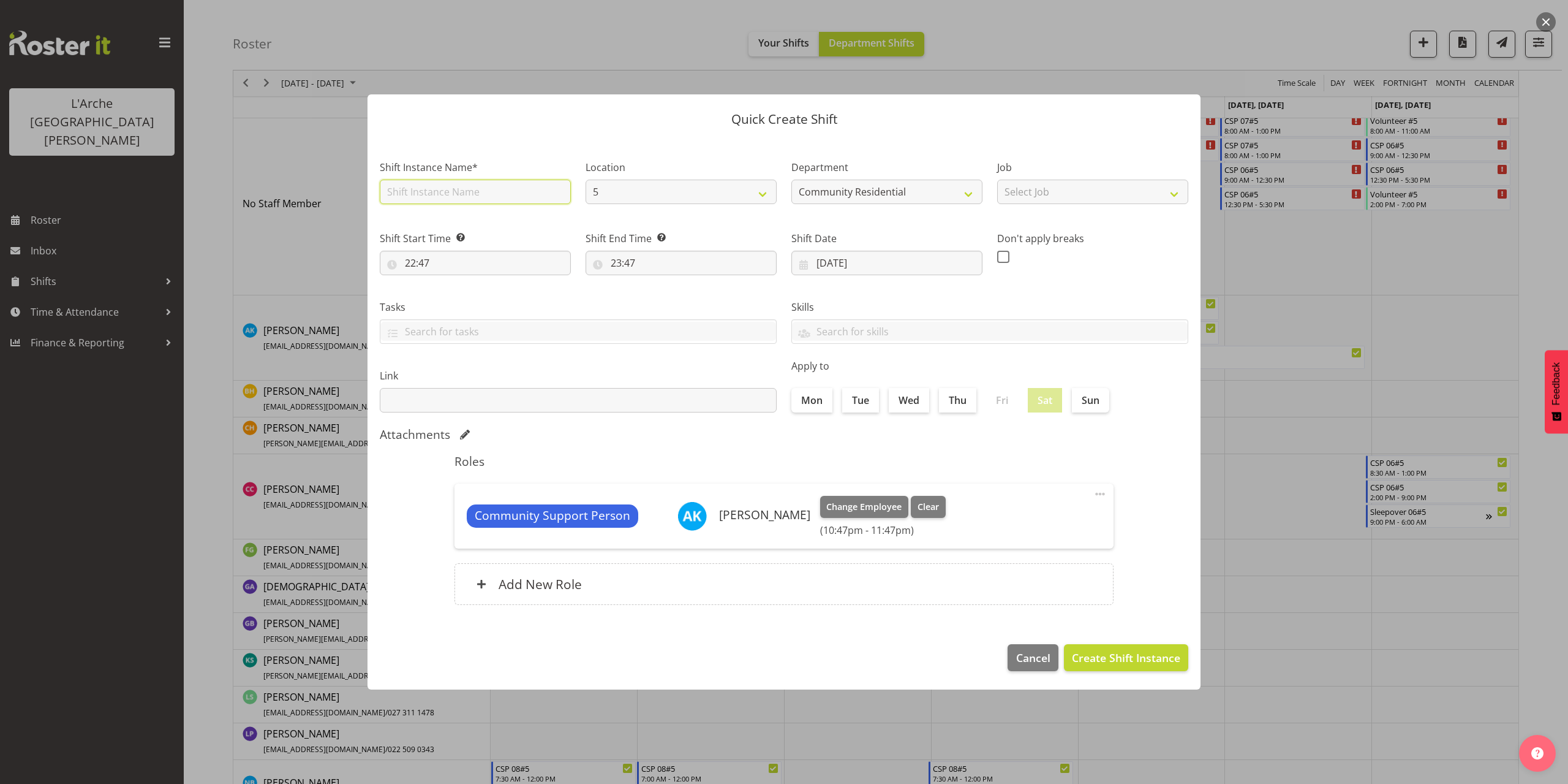
click at [449, 197] on input "text" at bounding box center [475, 192] width 191 height 24
type input "CSP 07#5"
click at [1032, 197] on select "Select Job Accounts Admin Art Coordinator Community Leader Community Support Pe…" at bounding box center [1093, 192] width 191 height 24
select select "2"
click at [997, 180] on select "Select Job Accounts Admin Art Coordinator Community Leader Community Support Pe…" at bounding box center [1093, 192] width 191 height 24
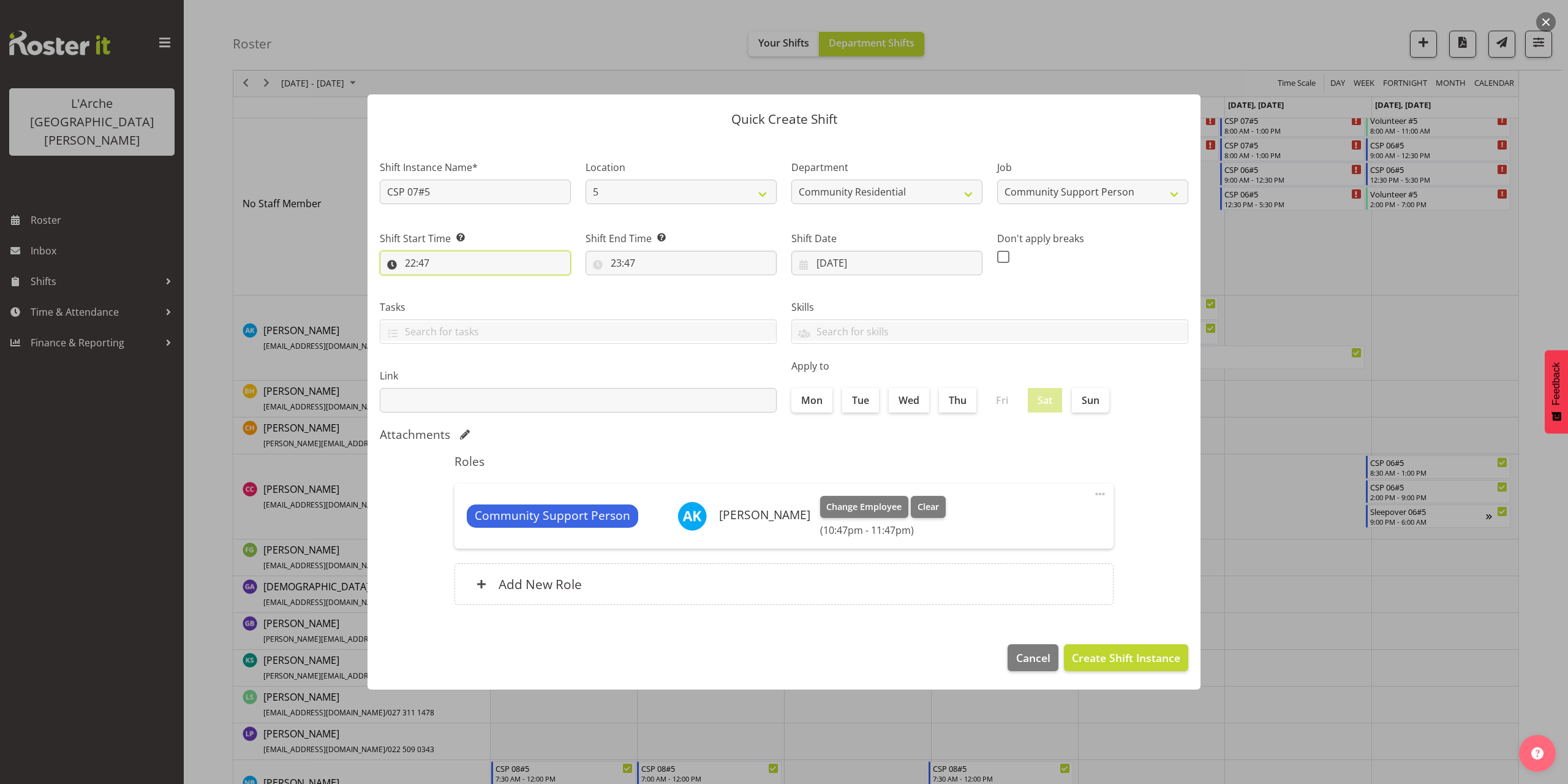
click at [418, 259] on input "22:47" at bounding box center [475, 263] width 191 height 24
click at [457, 294] on select "00 01 02 03 04 05 06 07 08 09 10 11 12 13 14 15 16 17 18 19 20 21 22 23" at bounding box center [463, 294] width 28 height 24
select select "6"
click at [449, 282] on select "00 01 02 03 04 05 06 07 08 09 10 11 12 13 14 15 16 17 18 19 20 21 22 23" at bounding box center [463, 294] width 28 height 24
type input "06:47"
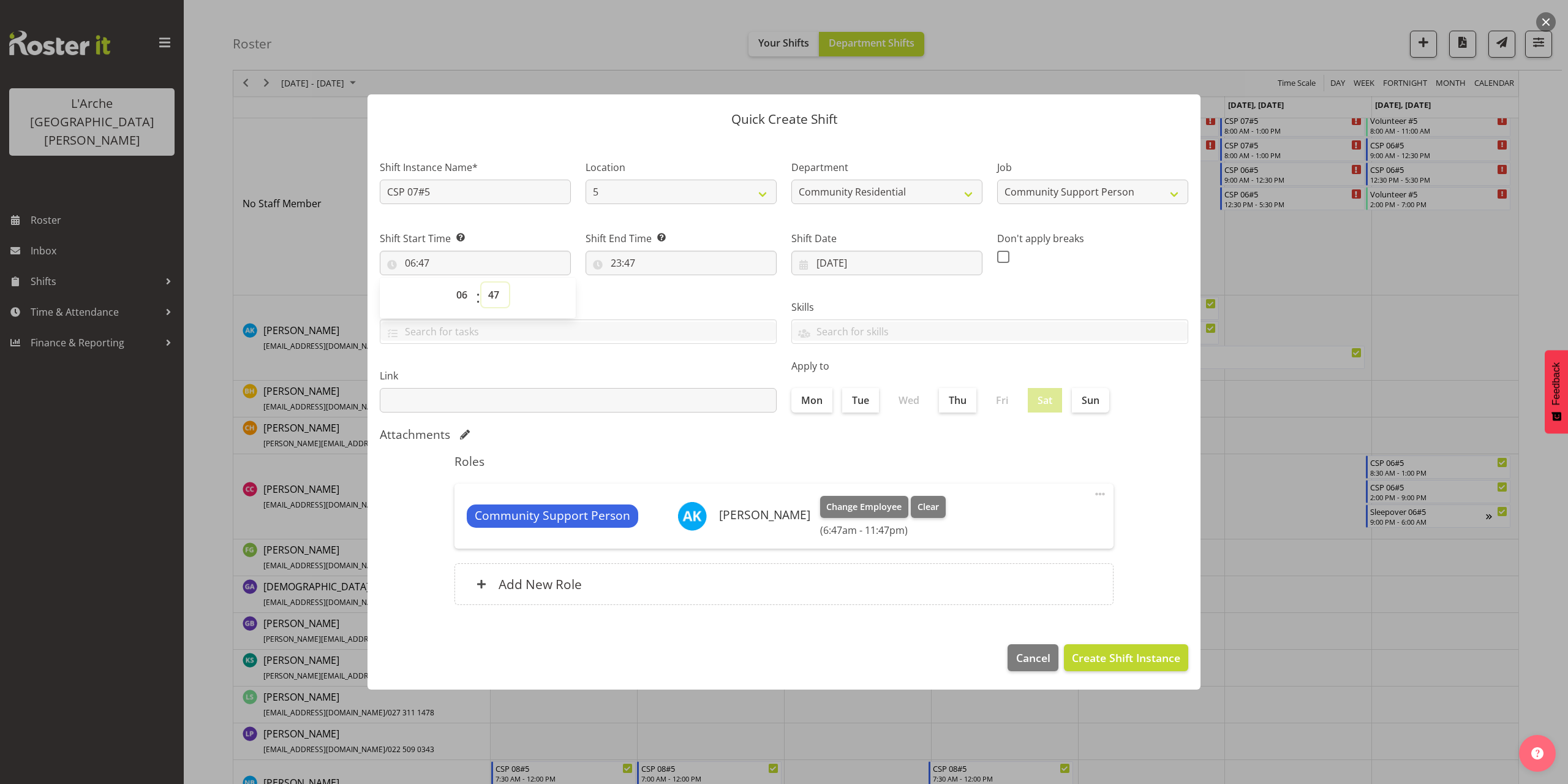
click at [494, 298] on select "00 01 02 03 04 05 06 07 08 09 10 11 12 13 14 15 16 17 18 19 20 21 22 23 24 25 2…" at bounding box center [495, 294] width 28 height 24
select select "1"
click at [482, 282] on select "00 01 02 03 04 05 06 07 08 09 10 11 12 13 14 15 16 17 18 19 20 21 22 23 24 25 2…" at bounding box center [495, 294] width 28 height 24
type input "06:01"
click at [493, 297] on select "00 01 02 03 04 05 06 07 08 09 10 11 12 13 14 15 16 17 18 19 20 21 22 23 24 25 2…" at bounding box center [495, 294] width 28 height 24
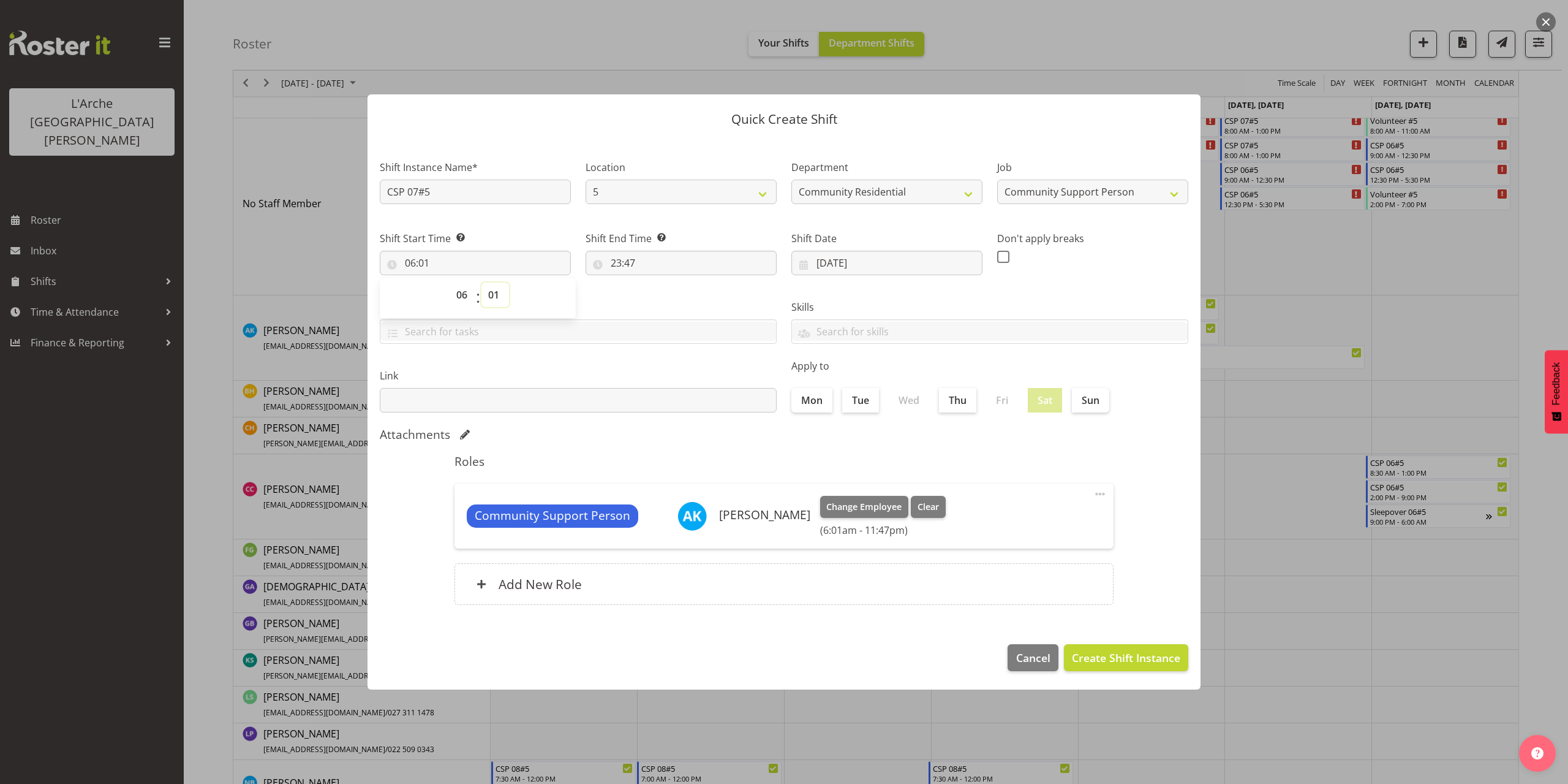
select select "0"
click at [482, 282] on select "00 01 02 03 04 05 06 07 08 09 10 11 12 13 14 15 16 17 18 19 20 21 22 23 24 25 2…" at bounding box center [495, 294] width 28 height 24
type input "06:00"
click at [628, 265] on input "23:47" at bounding box center [681, 263] width 191 height 24
click at [661, 294] on select "00 01 02 03 04 05 06 07 08 09 10 11 12 13 14 15 16 17 18 19 20 21 22 23" at bounding box center [669, 294] width 28 height 24
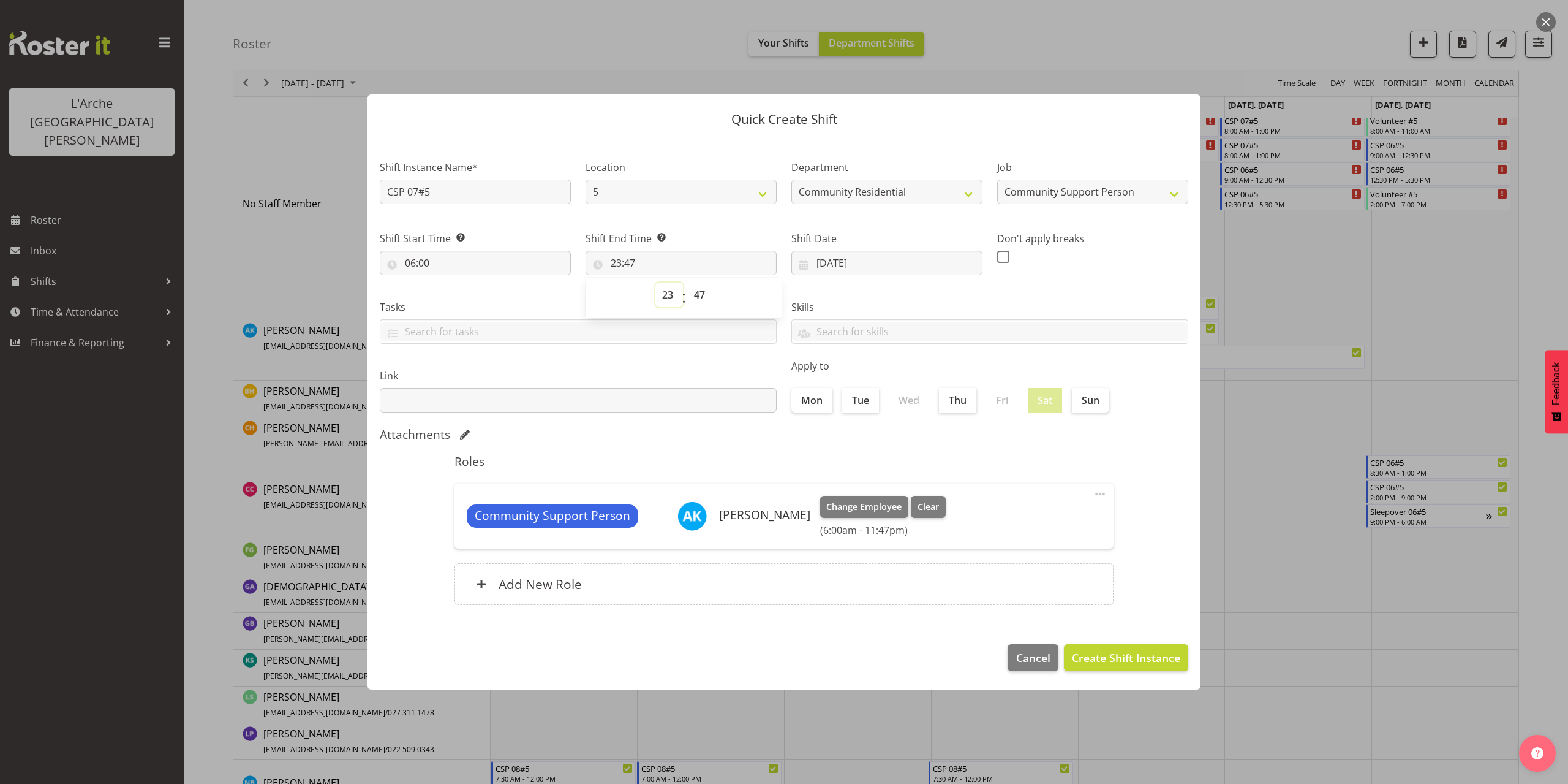
select select "13"
click at [655, 282] on select "00 01 02 03 04 05 06 07 08 09 10 11 12 13 14 15 16 17 18 19 20 21 22 23" at bounding box center [669, 294] width 28 height 24
type input "13:47"
click at [700, 297] on select "00 01 02 03 04 05 06 07 08 09 10 11 12 13 14 15 16 17 18 19 20 21 22 23 24 25 2…" at bounding box center [701, 294] width 28 height 24
select select "0"
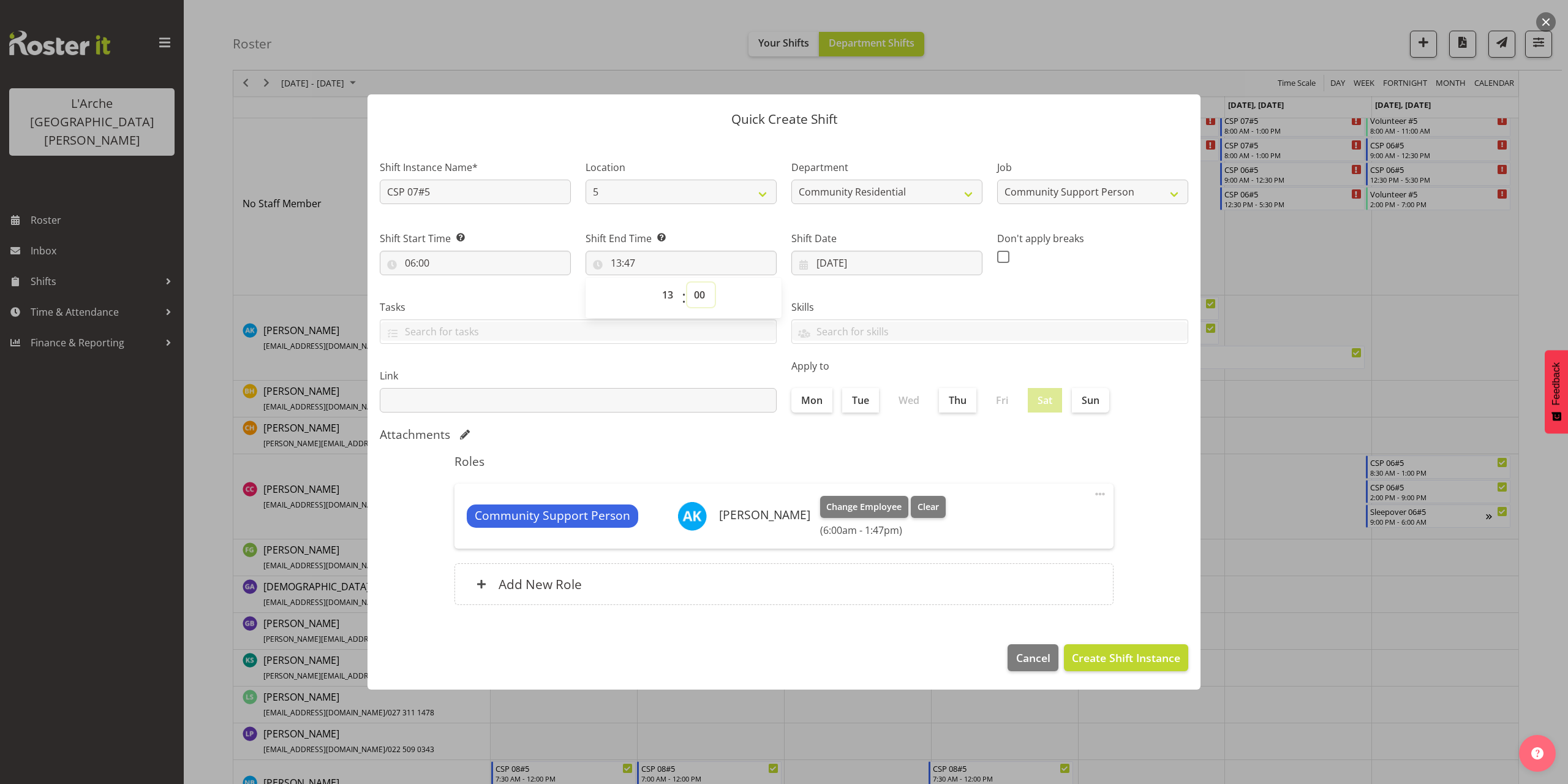
click at [687, 282] on select "00 01 02 03 04 05 06 07 08 09 10 11 12 13 14 15 16 17 18 19 20 21 22 23 24 25 2…" at bounding box center [701, 294] width 28 height 24
type input "13:00"
click at [1106, 671] on footer "Cancel Create Shift Instance" at bounding box center [784, 660] width 832 height 58
click at [1101, 657] on span "Create Shift Instance" at bounding box center [1125, 657] width 108 height 16
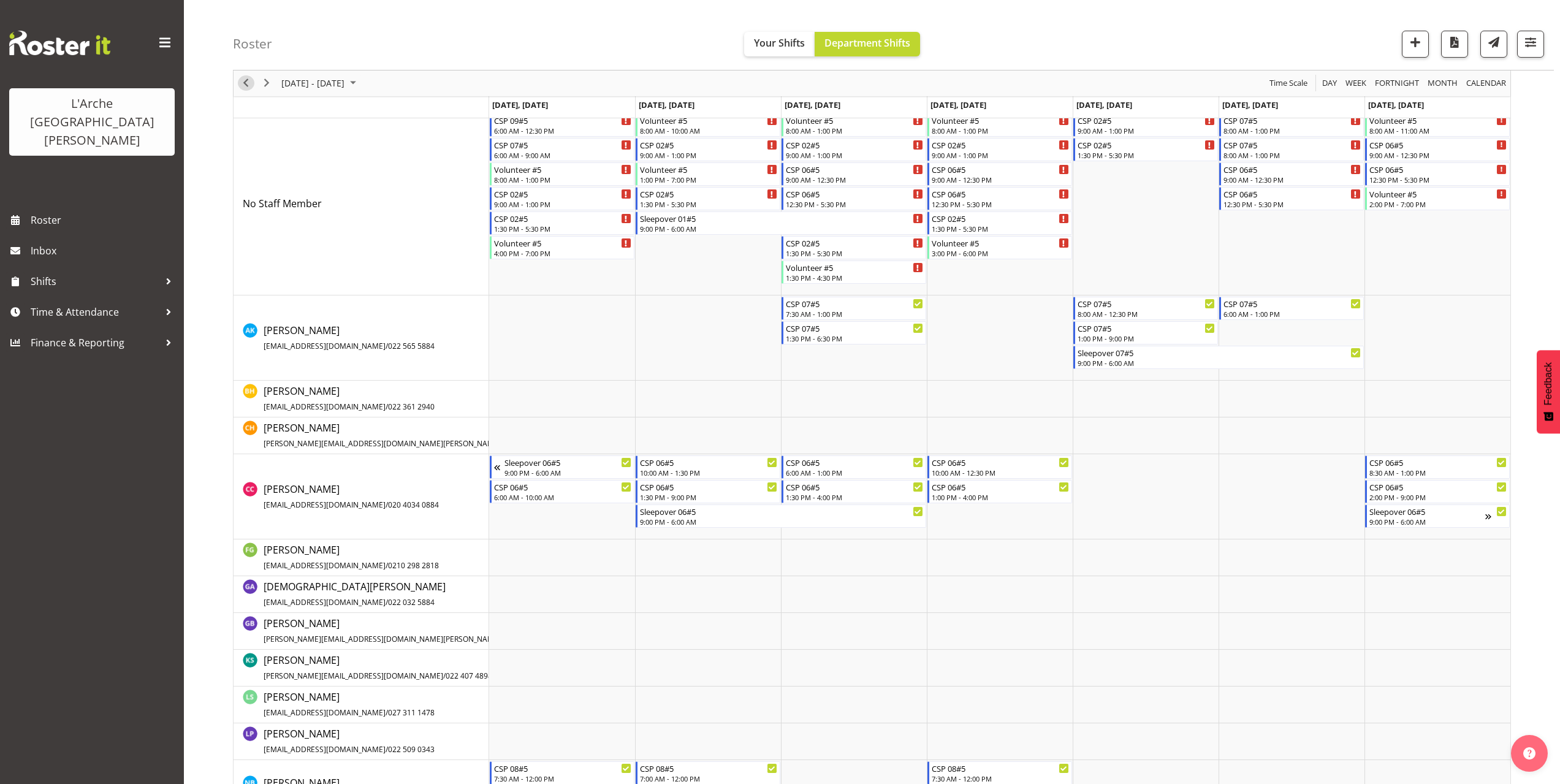
click at [249, 81] on span "Previous" at bounding box center [245, 83] width 15 height 15
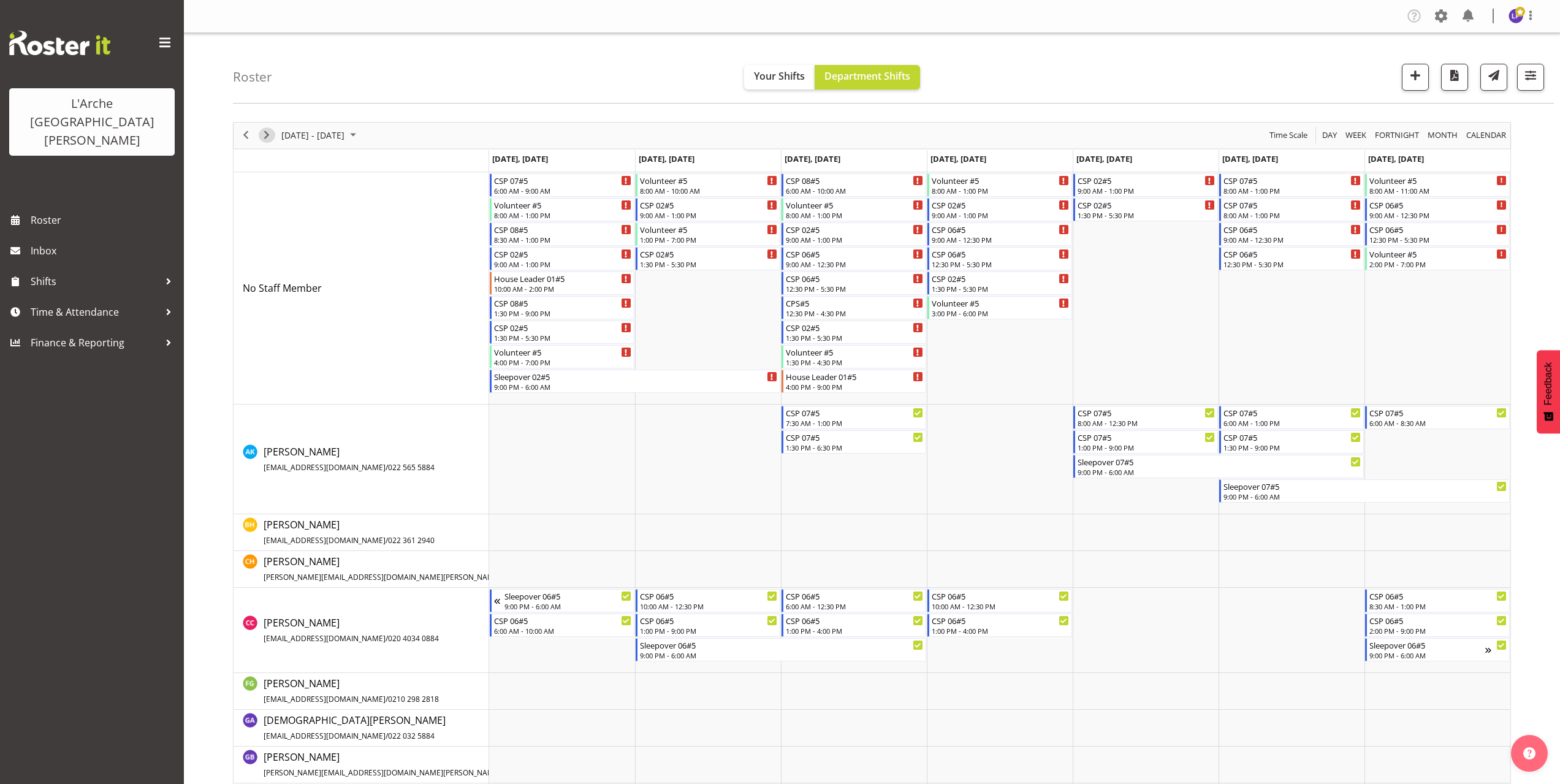
click at [270, 140] on span "Next" at bounding box center [267, 135] width 15 height 15
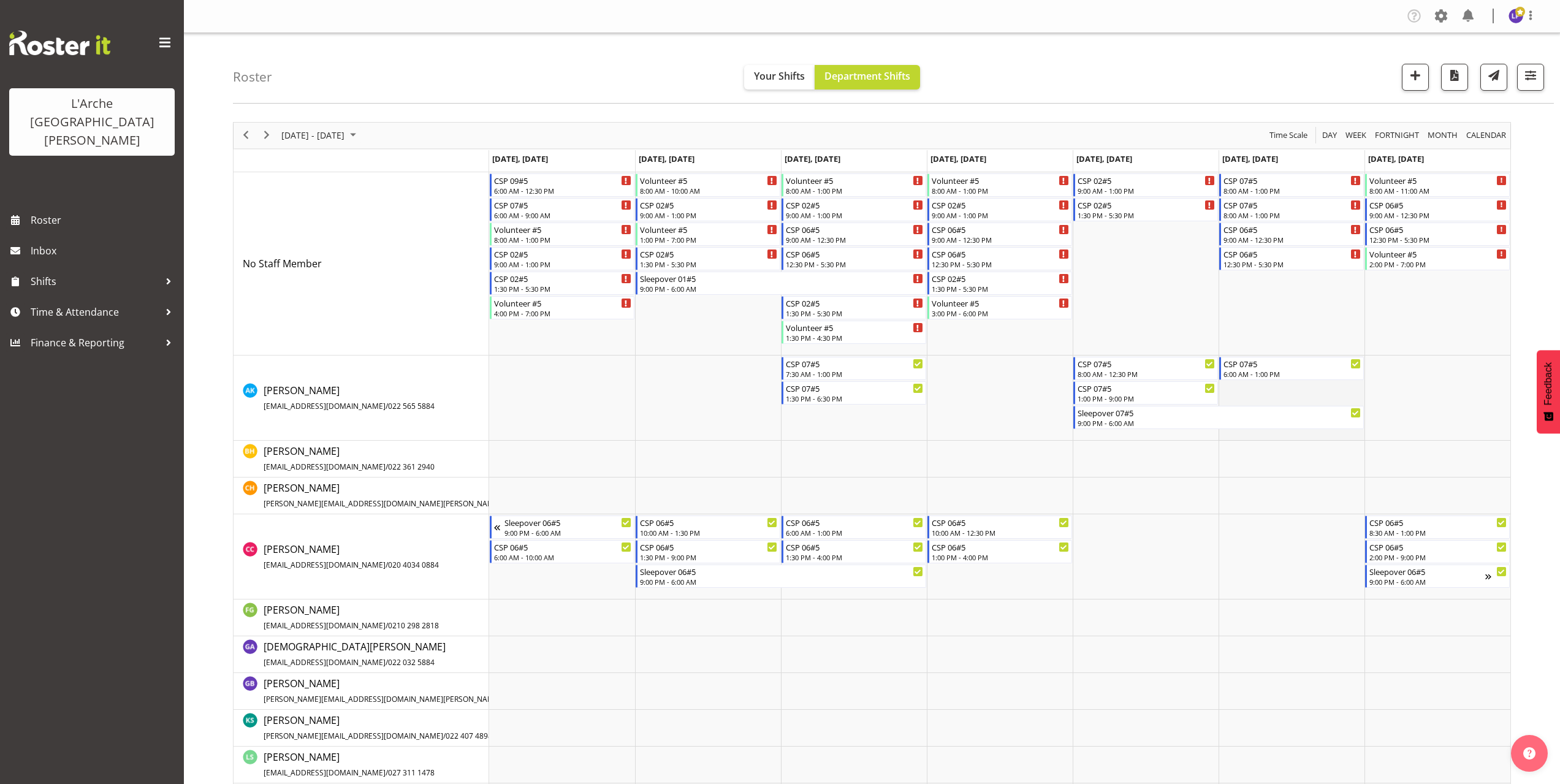
click at [1229, 387] on td "Timeline Week of October 6, 2025" at bounding box center [1291, 398] width 146 height 85
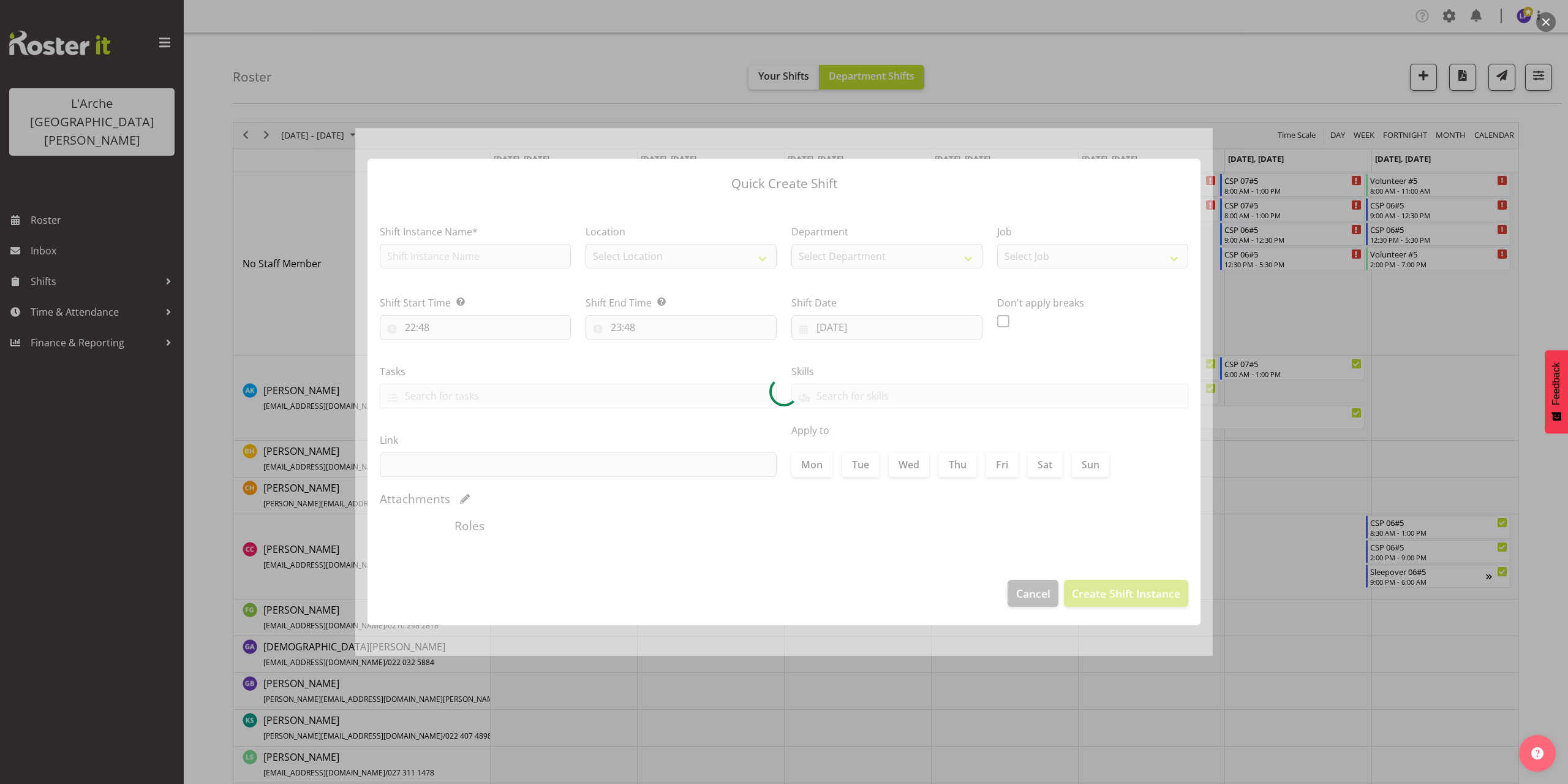
type input "[DATE]"
checkbox input "true"
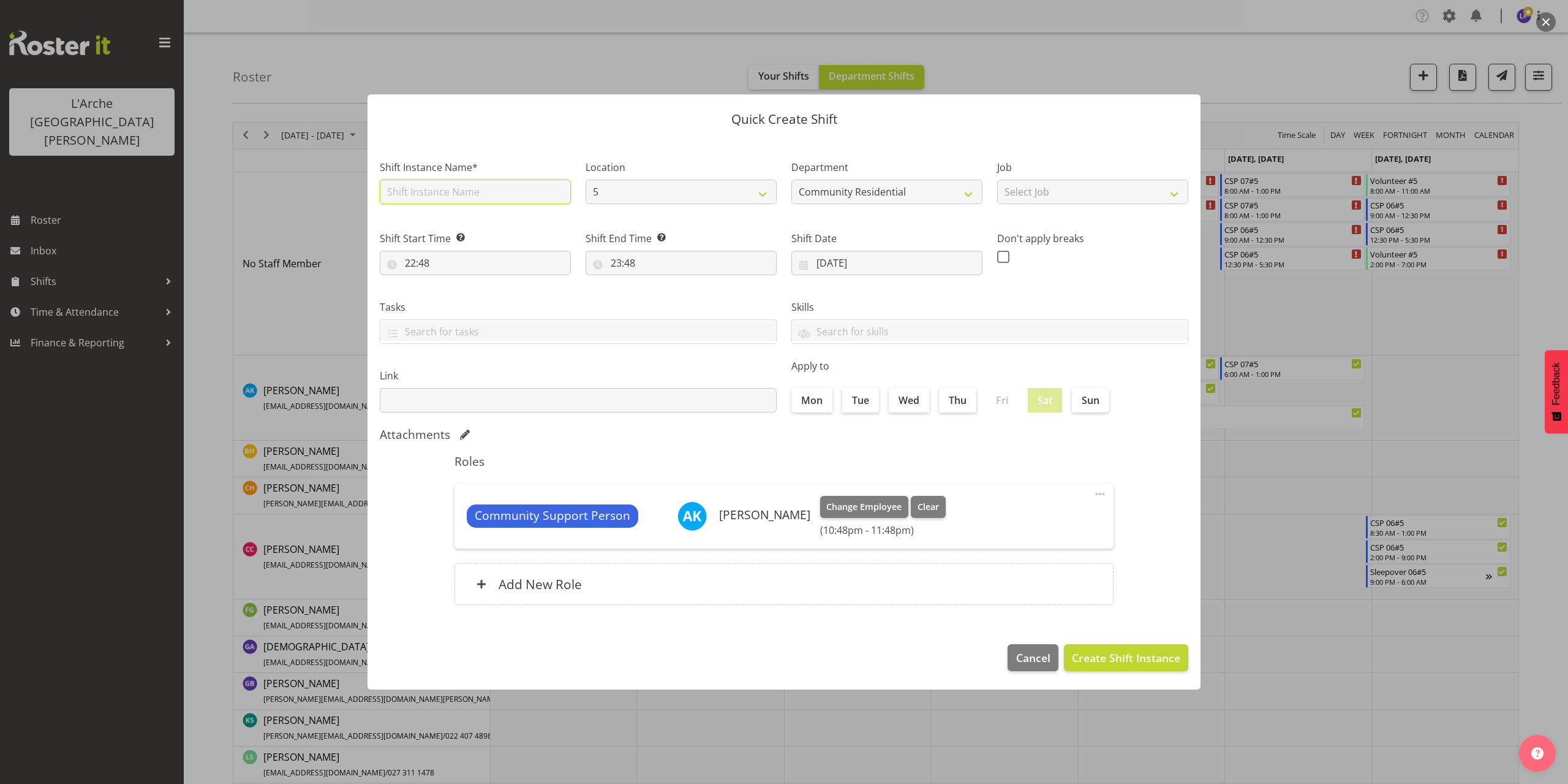
click at [415, 195] on input "text" at bounding box center [475, 192] width 191 height 24
type input "CSP 07#5"
click at [1022, 200] on select "Select Job Accounts Admin Art Coordinator Community Leader Community Support Pe…" at bounding box center [1093, 192] width 191 height 24
select select "2"
click at [997, 180] on select "Select Job Accounts Admin Art Coordinator Community Leader Community Support Pe…" at bounding box center [1093, 192] width 191 height 24
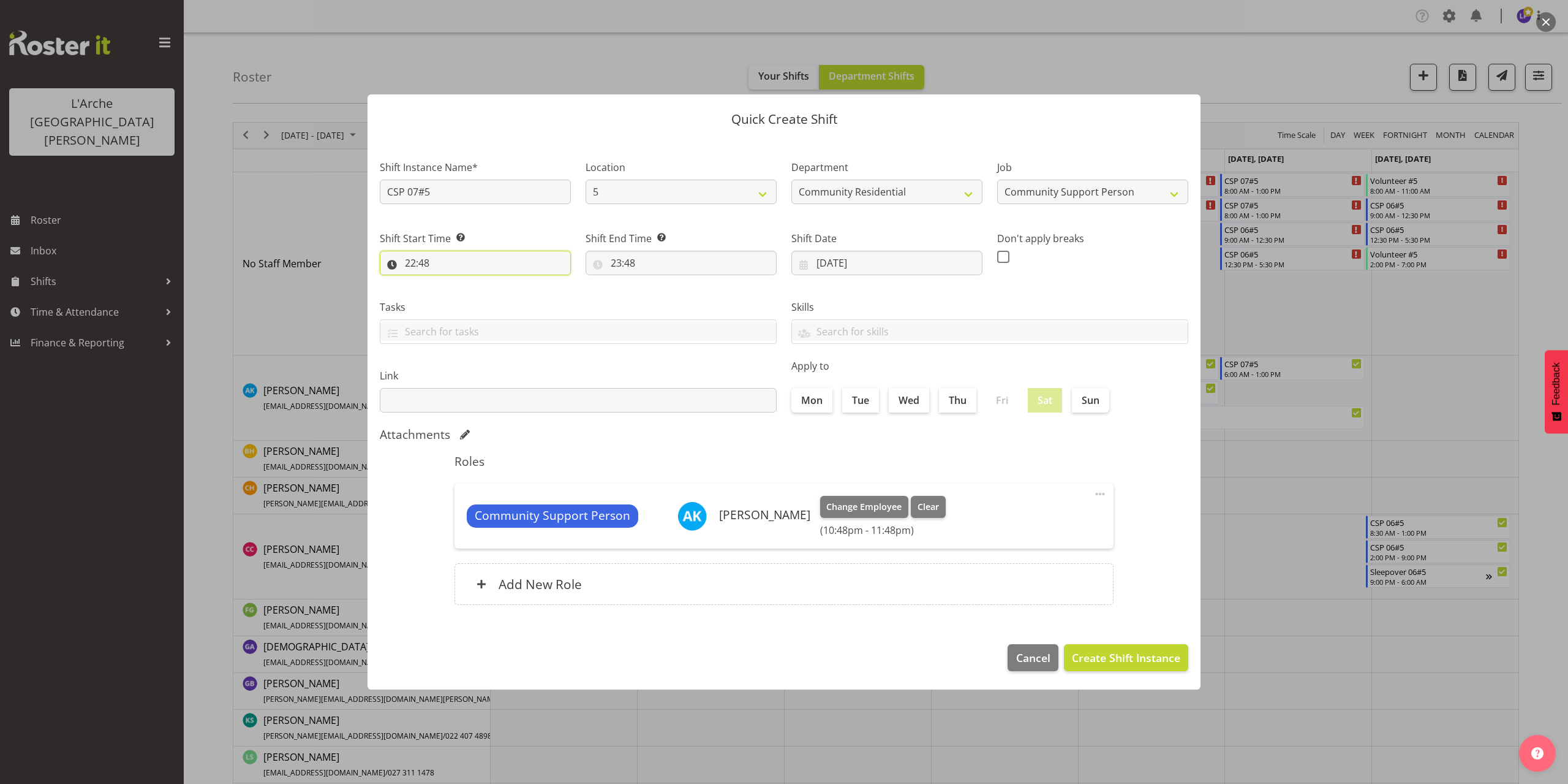
click at [426, 262] on input "22:48" at bounding box center [475, 263] width 191 height 24
click at [462, 294] on select "00 01 02 03 04 05 06 07 08 09 10 11 12 13 14 15 16 17 18 19 20 21 22 23" at bounding box center [463, 294] width 28 height 24
select select "13"
click at [449, 282] on select "00 01 02 03 04 05 06 07 08 09 10 11 12 13 14 15 16 17 18 19 20 21 22 23" at bounding box center [463, 294] width 28 height 24
type input "13:48"
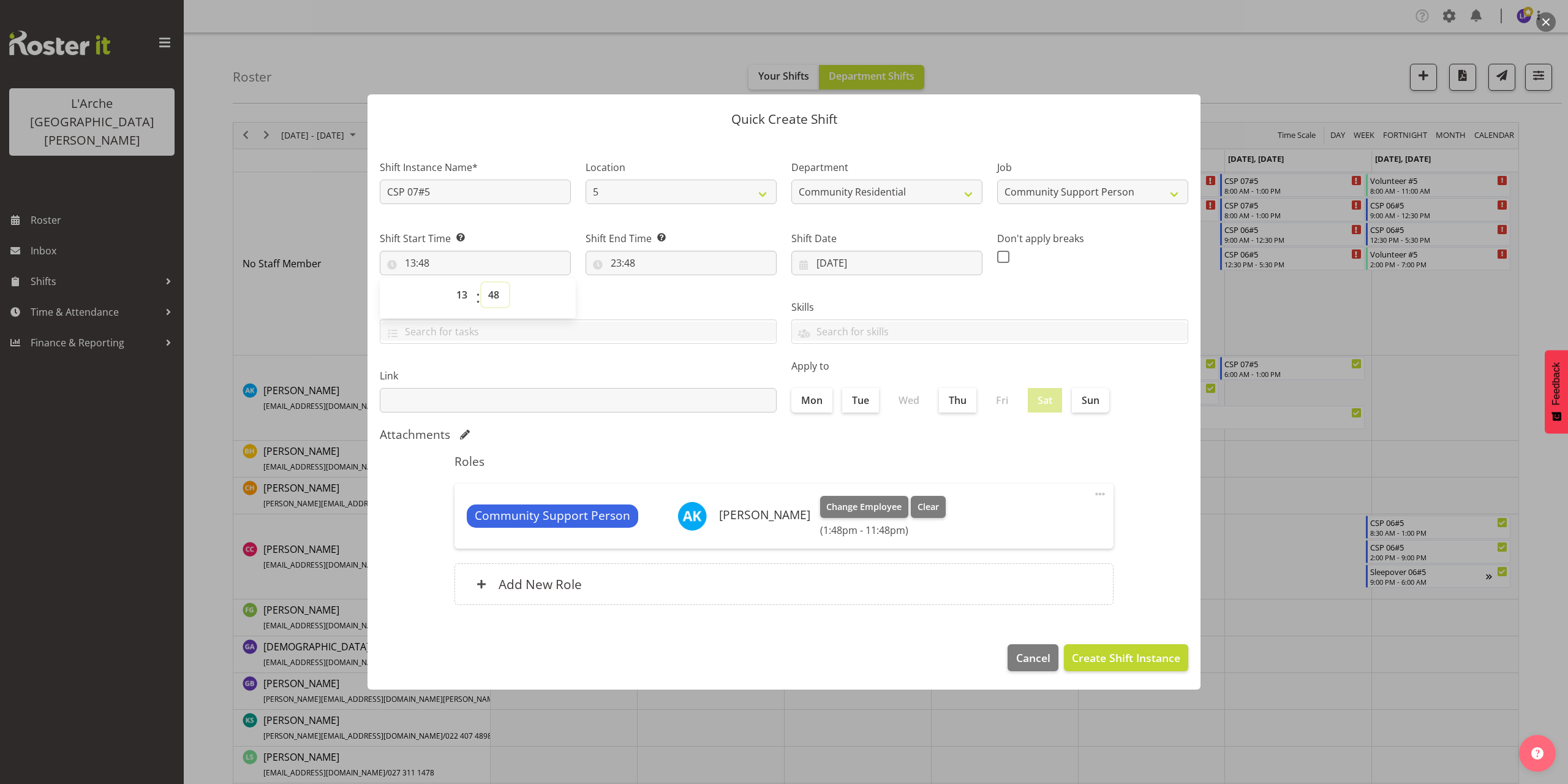
click at [497, 298] on select "00 01 02 03 04 05 06 07 08 09 10 11 12 13 14 15 16 17 18 19 20 21 22 23 24 25 2…" at bounding box center [495, 294] width 28 height 24
select select "30"
click at [482, 282] on select "00 01 02 03 04 05 06 07 08 09 10 11 12 13 14 15 16 17 18 19 20 21 22 23 24 25 2…" at bounding box center [495, 294] width 28 height 24
type input "13:30"
click at [635, 261] on input "23:48" at bounding box center [681, 263] width 191 height 24
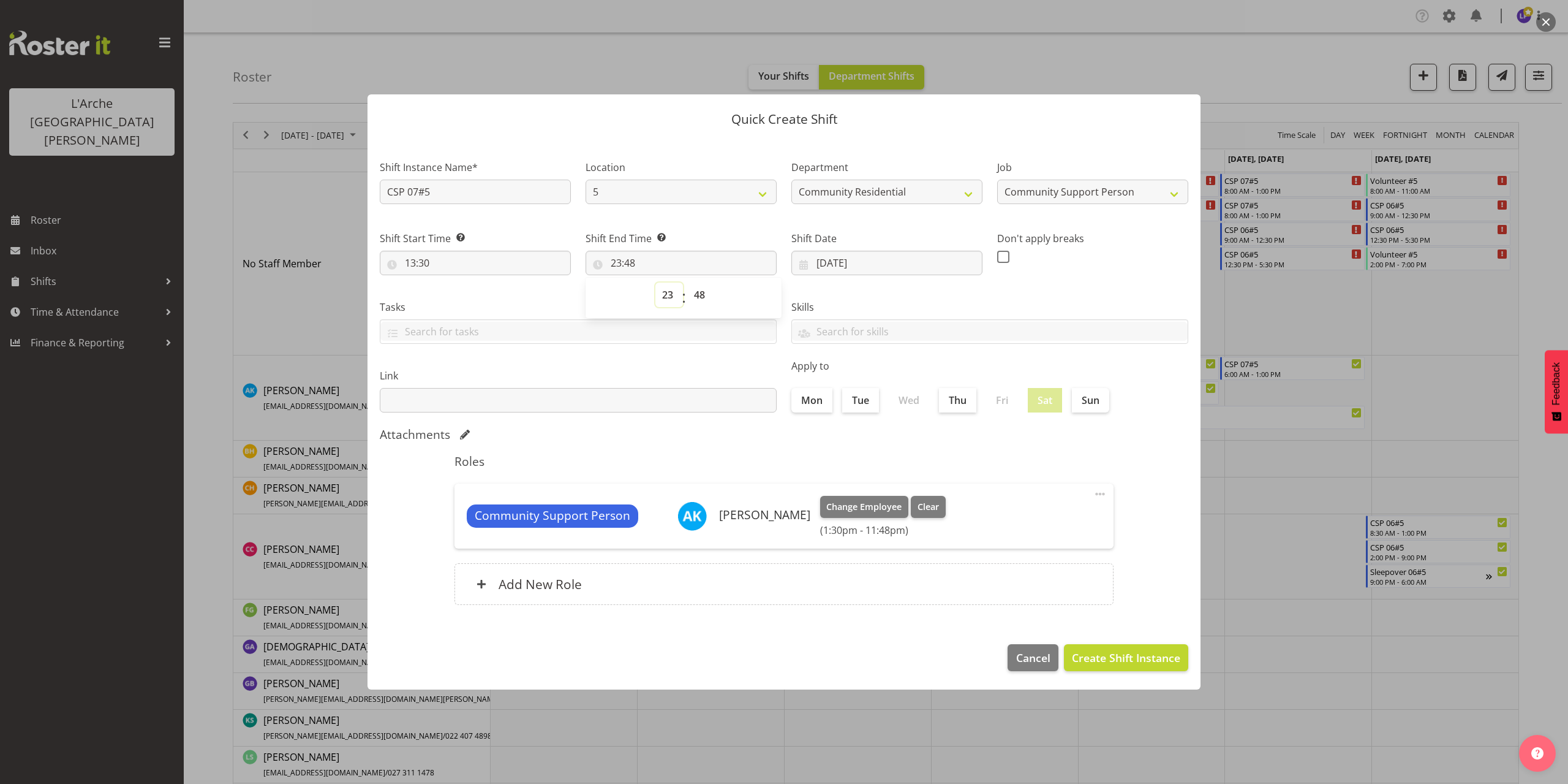
click at [662, 294] on select "00 01 02 03 04 05 06 07 08 09 10 11 12 13 14 15 16 17 18 19 20 21 22 23" at bounding box center [669, 294] width 28 height 24
select select "21"
click at [655, 282] on select "00 01 02 03 04 05 06 07 08 09 10 11 12 13 14 15 16 17 18 19 20 21 22 23" at bounding box center [669, 294] width 28 height 24
type input "21:48"
click at [698, 293] on select "00 01 02 03 04 05 06 07 08 09 10 11 12 13 14 15 16 17 18 19 20 21 22 23 24 25 2…" at bounding box center [701, 294] width 28 height 24
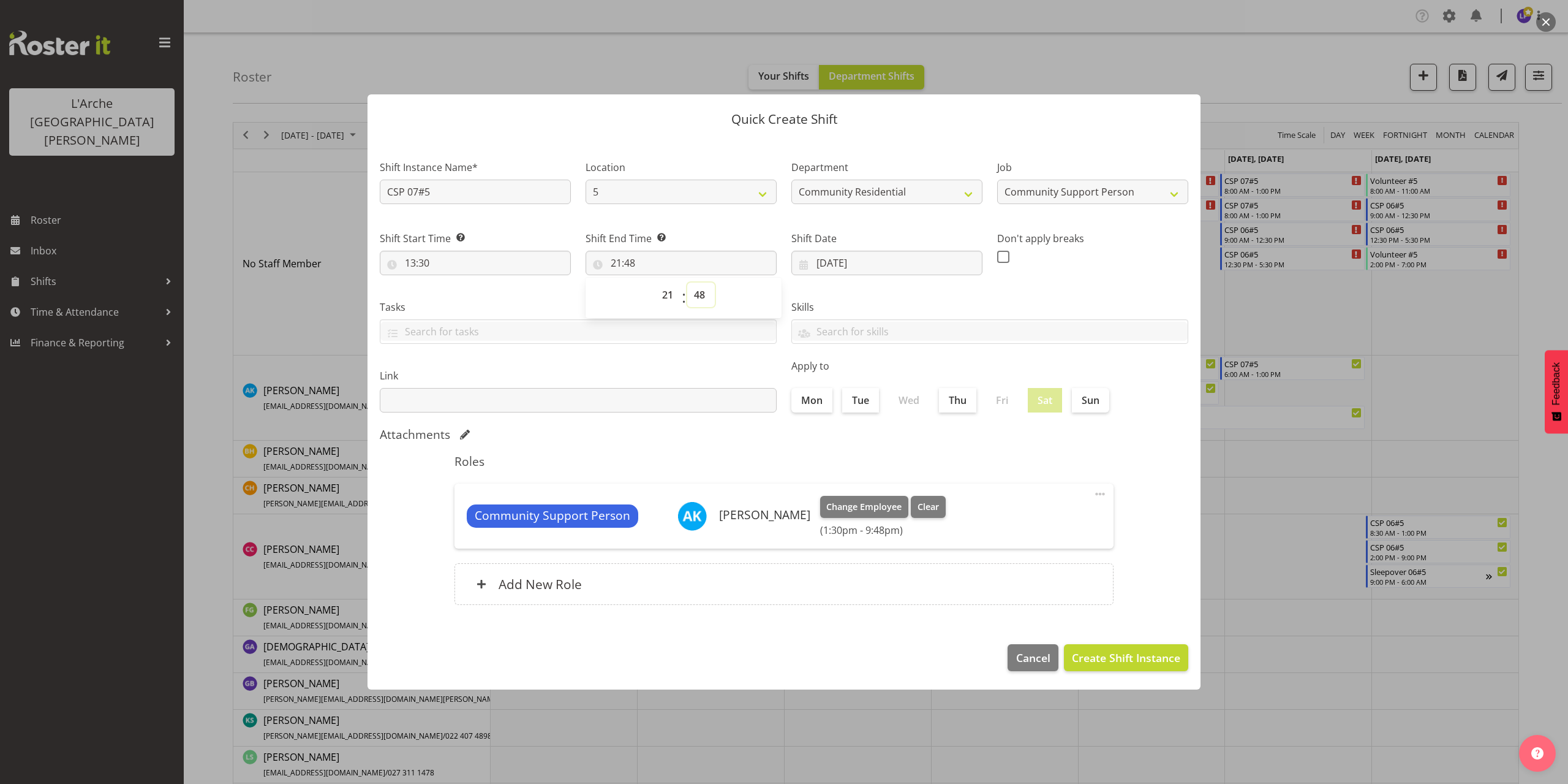
select select "0"
click at [687, 282] on select "00 01 02 03 04 05 06 07 08 09 10 11 12 13 14 15 16 17 18 19 20 21 22 23 24 25 2…" at bounding box center [701, 294] width 28 height 24
type input "21:00"
click at [1127, 661] on span "Create Shift Instance" at bounding box center [1125, 657] width 108 height 16
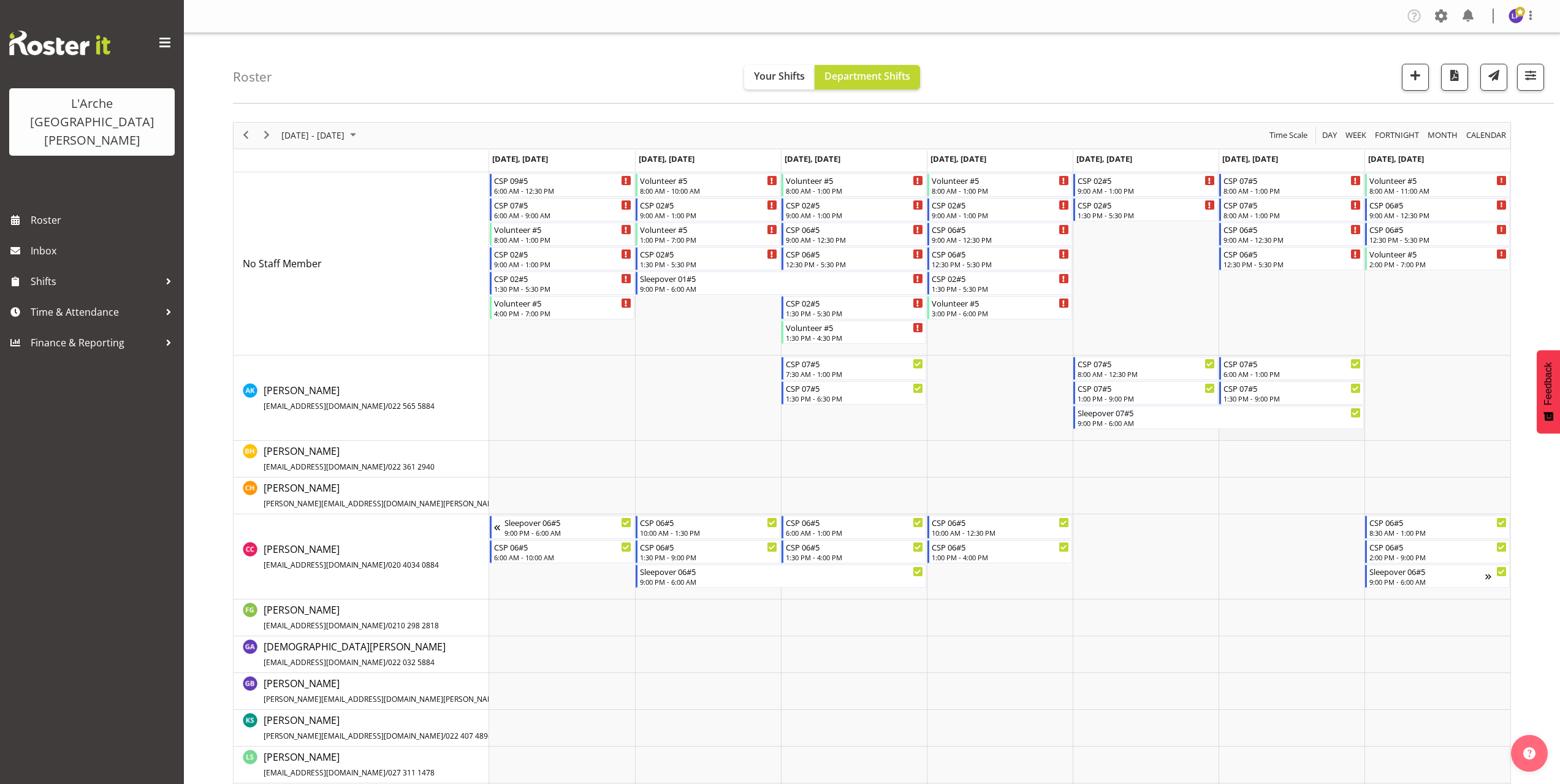
click at [1246, 435] on td "Timeline Week of October 6, 2025" at bounding box center [1291, 398] width 146 height 85
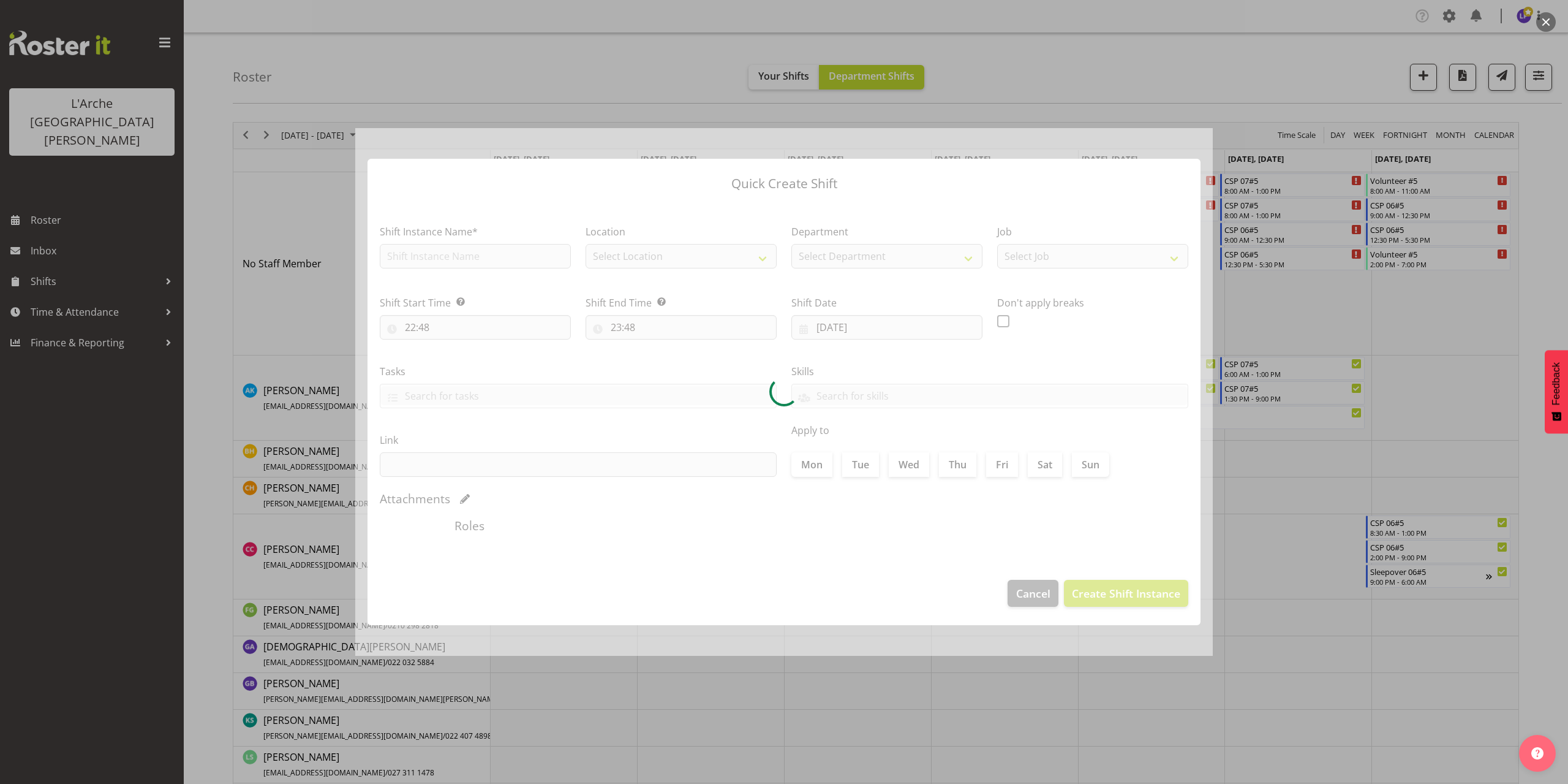
type input "[DATE]"
checkbox input "true"
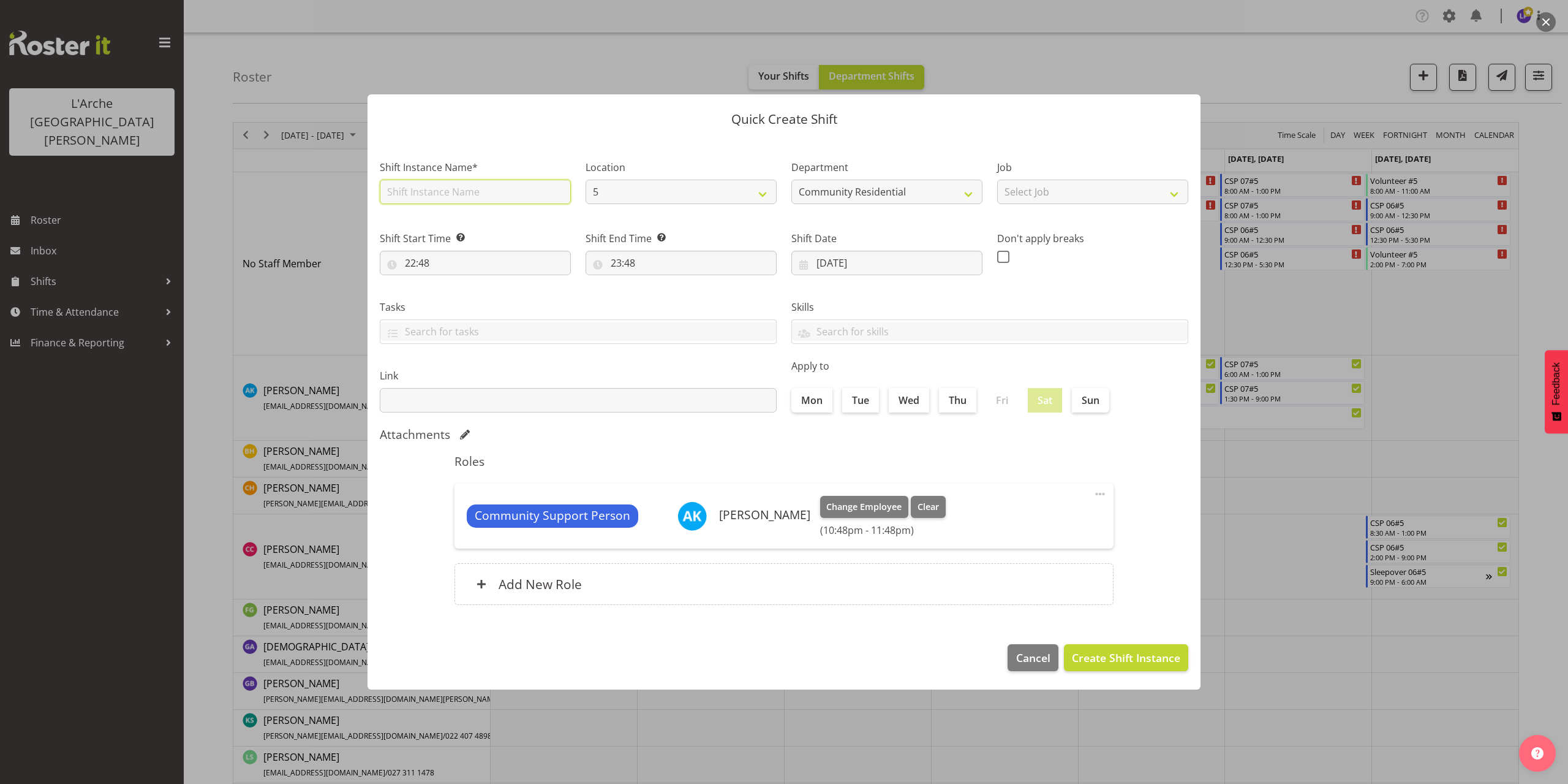
click at [441, 193] on input "text" at bounding box center [475, 192] width 191 height 24
type input "Sleepover 07#5"
click at [1015, 193] on select "Select Job Accounts Admin Art Coordinator Community Leader Community Support Pe…" at bounding box center [1093, 192] width 191 height 24
select select "2"
click at [997, 180] on select "Select Job Accounts Admin Art Coordinator Community Leader Community Support Pe…" at bounding box center [1093, 192] width 191 height 24
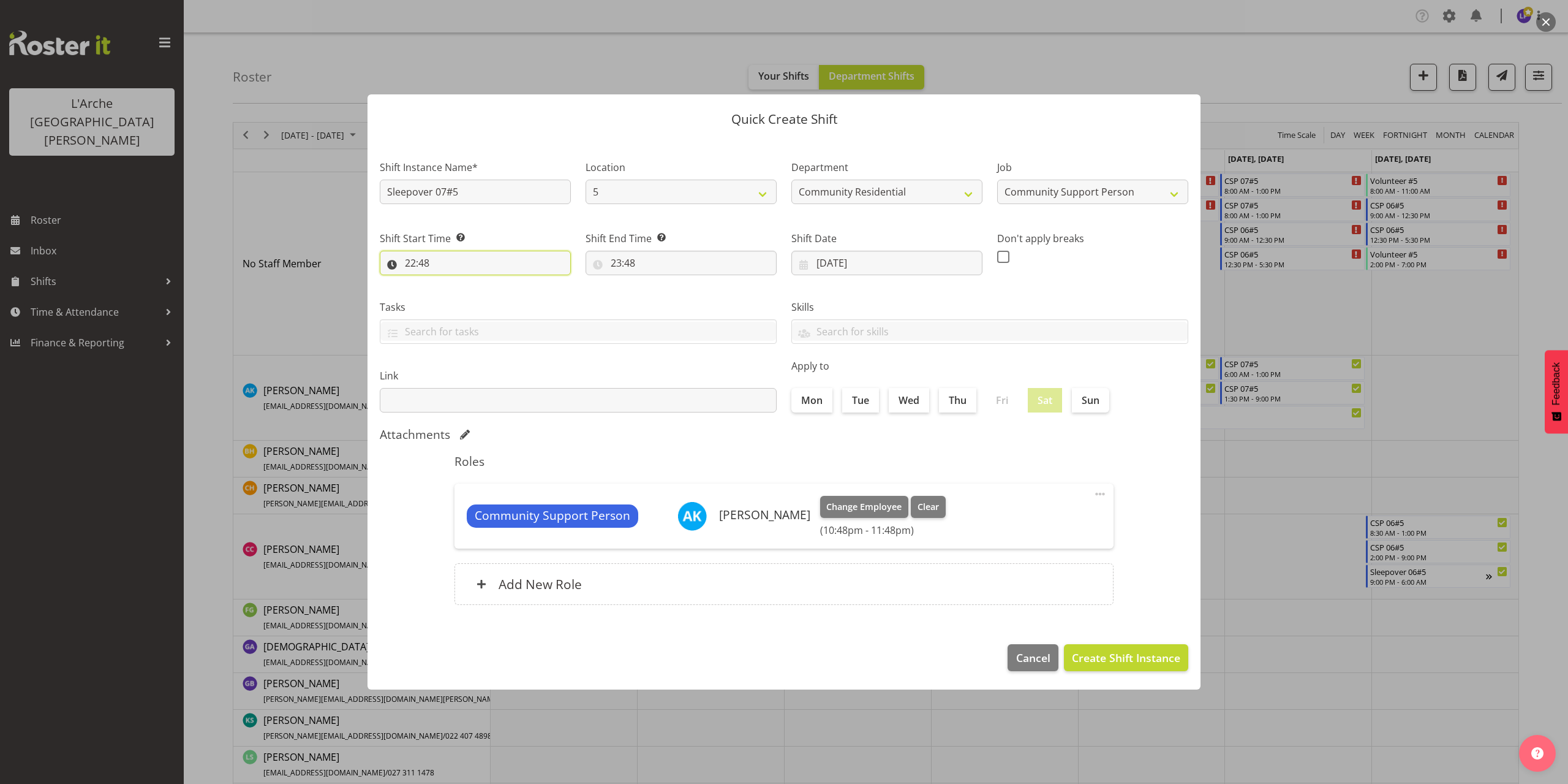
click at [418, 264] on input "22:48" at bounding box center [475, 263] width 191 height 24
click at [462, 297] on select "00 01 02 03 04 05 06 07 08 09 10 11 12 13 14 15 16 17 18 19 20 21 22 23" at bounding box center [463, 294] width 28 height 24
select select "21"
click at [449, 282] on select "00 01 02 03 04 05 06 07 08 09 10 11 12 13 14 15 16 17 18 19 20 21 22 23" at bounding box center [463, 294] width 28 height 24
type input "21:48"
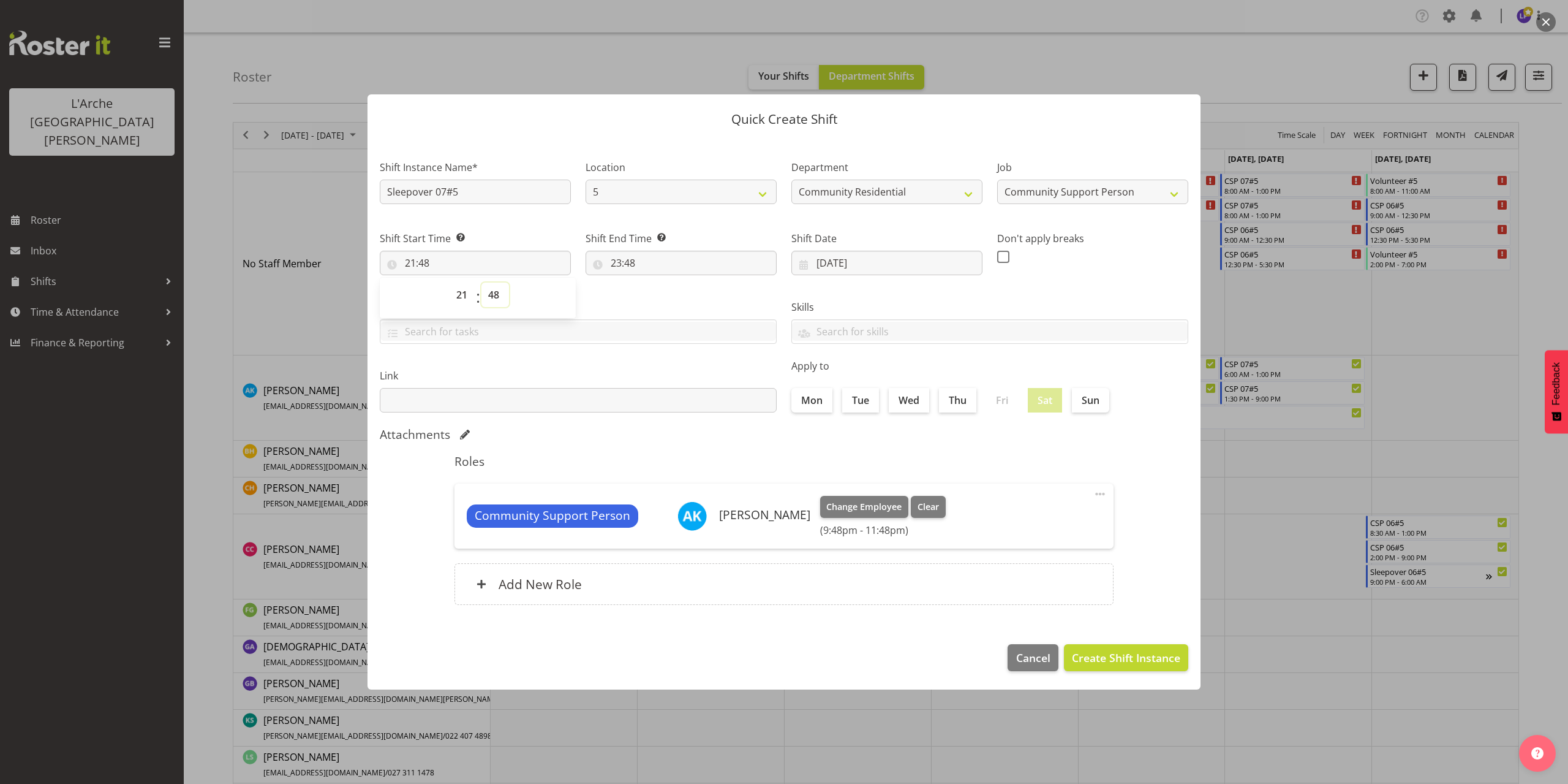
click at [493, 291] on select "00 01 02 03 04 05 06 07 08 09 10 11 12 13 14 15 16 17 18 19 20 21 22 23 24 25 2…" at bounding box center [495, 294] width 28 height 24
select select "0"
click at [482, 282] on select "00 01 02 03 04 05 06 07 08 09 10 11 12 13 14 15 16 17 18 19 20 21 22 23 24 25 2…" at bounding box center [495, 294] width 28 height 24
type input "21:00"
click at [628, 265] on input "23:48" at bounding box center [681, 263] width 191 height 24
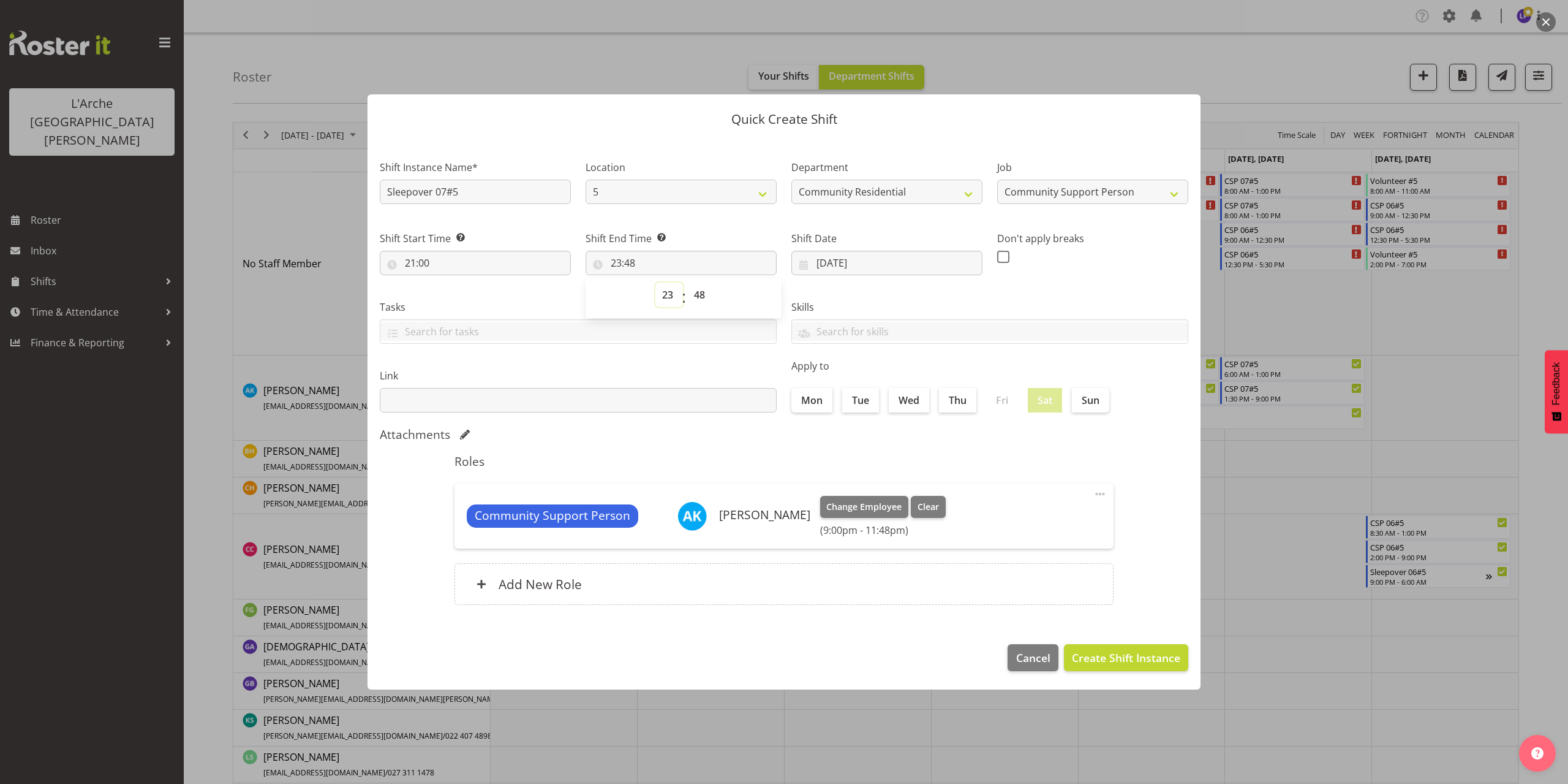
click at [662, 299] on select "00 01 02 03 04 05 06 07 08 09 10 11 12 13 14 15 16 17 18 19 20 21 22 23" at bounding box center [669, 294] width 28 height 24
select select "6"
click at [655, 282] on select "00 01 02 03 04 05 06 07 08 09 10 11 12 13 14 15 16 17 18 19 20 21 22 23" at bounding box center [669, 294] width 28 height 24
type input "06:48"
click at [695, 289] on select "00 01 02 03 04 05 06 07 08 09 10 11 12 13 14 15 16 17 18 19 20 21 22 23 24 25 2…" at bounding box center [701, 294] width 28 height 24
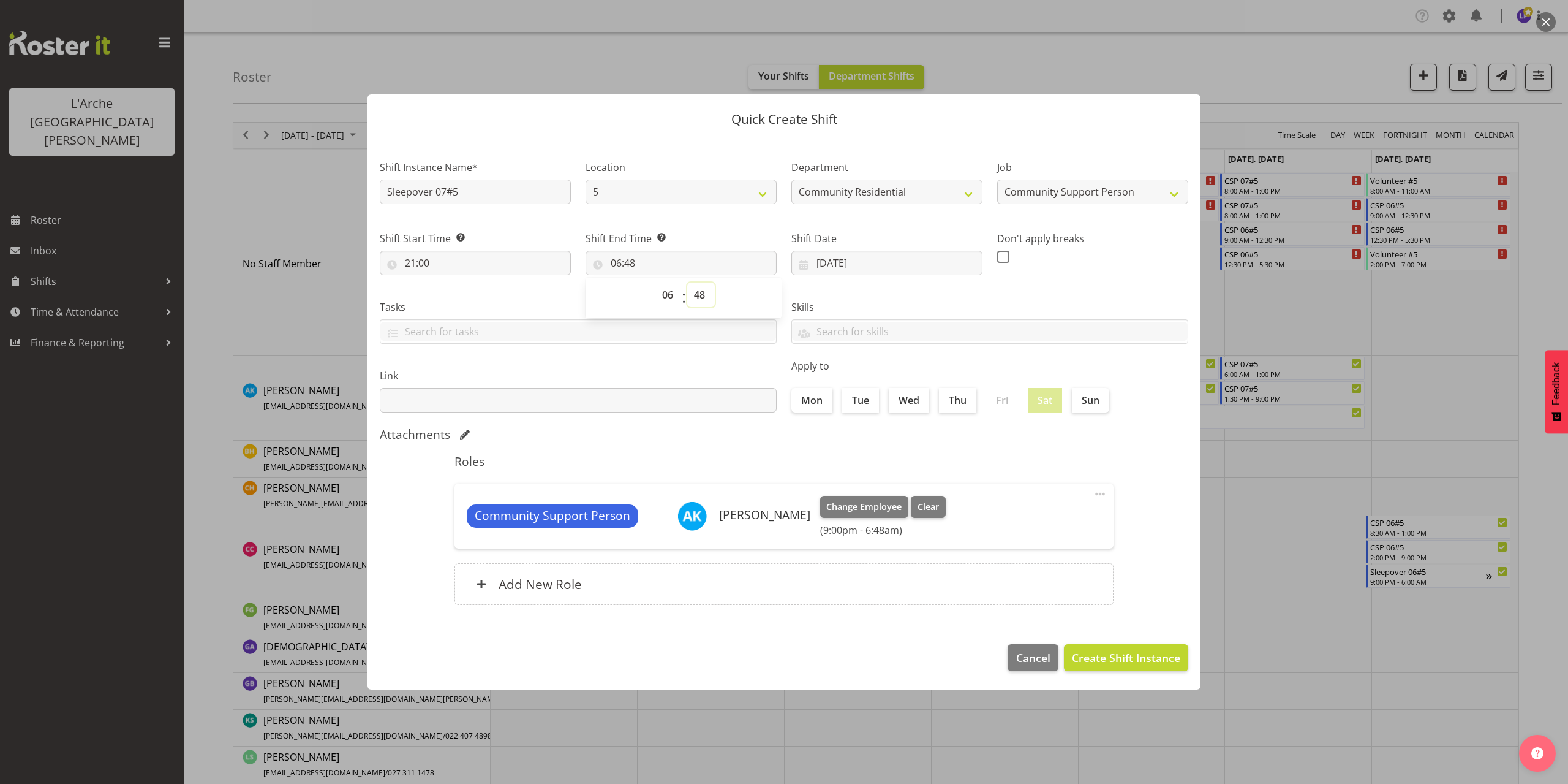
select select "0"
click at [687, 282] on select "00 01 02 03 04 05 06 07 08 09 10 11 12 13 14 15 16 17 18 19 20 21 22 23 24 25 2…" at bounding box center [701, 294] width 28 height 24
type input "06:00"
click at [1094, 661] on span "Create Shift Instance" at bounding box center [1125, 657] width 108 height 16
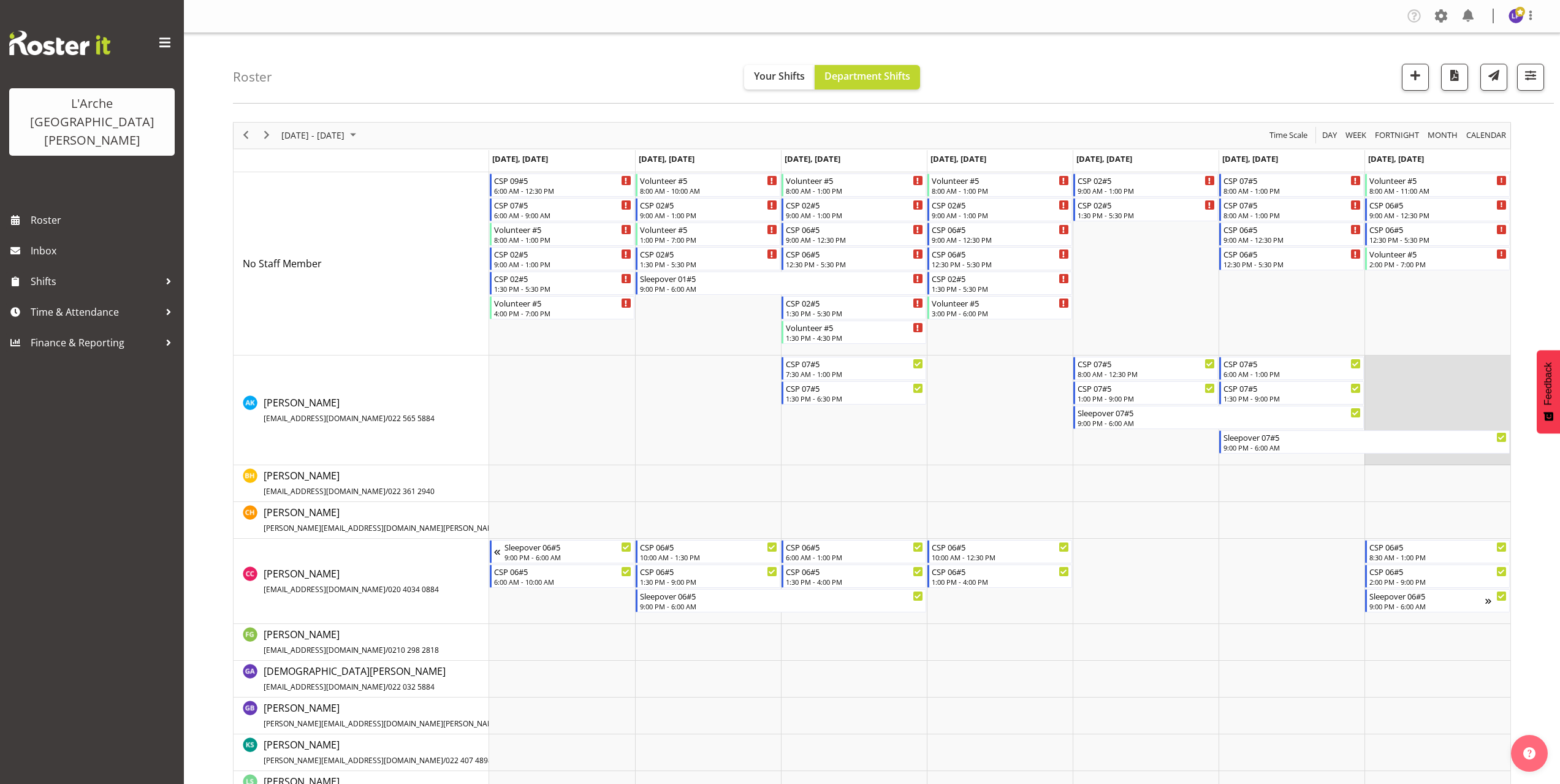
click at [1378, 357] on td "Timeline Week of October 6, 2025" at bounding box center [1437, 410] width 146 height 110
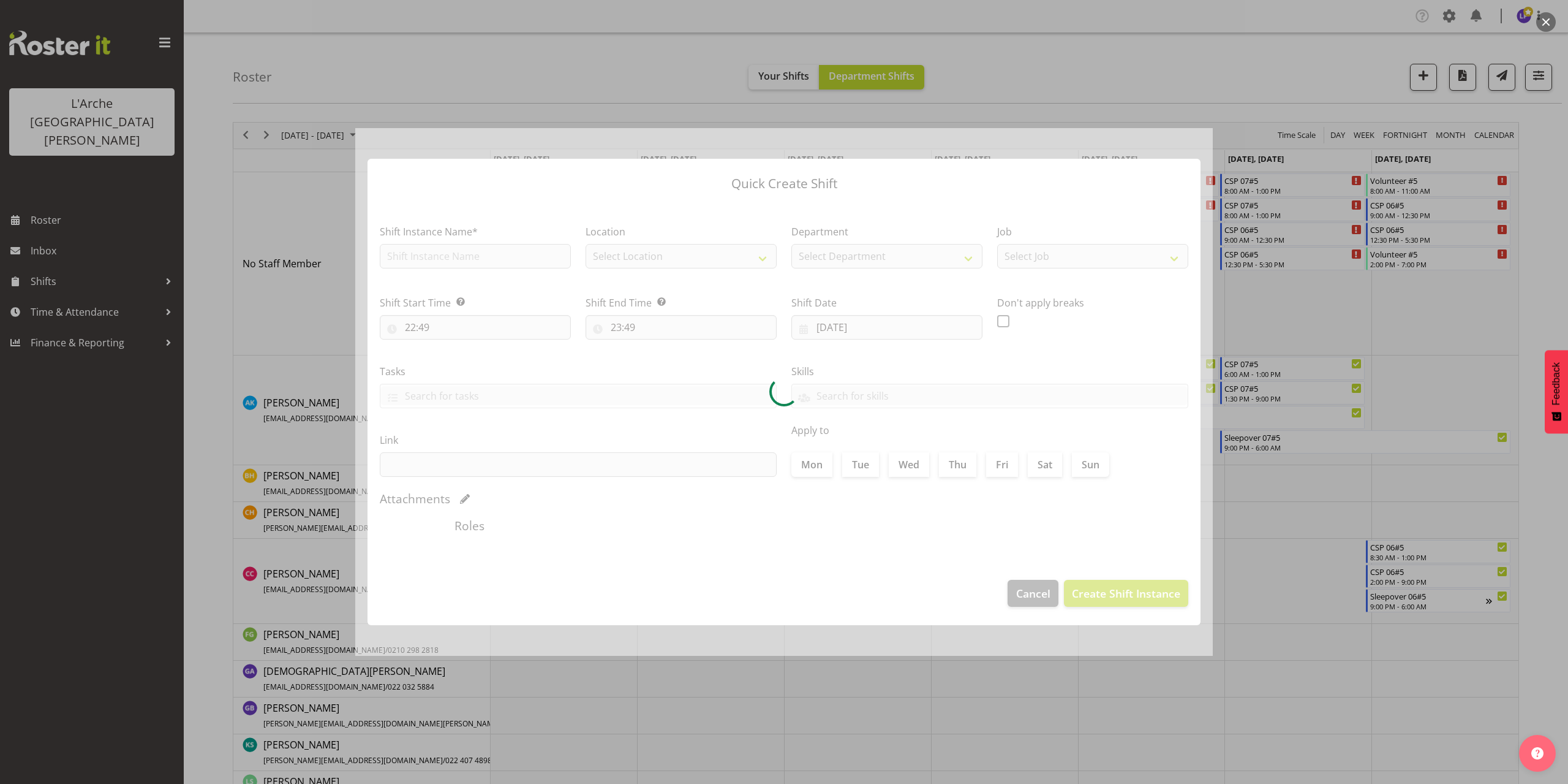
type input "[DATE]"
checkbox input "true"
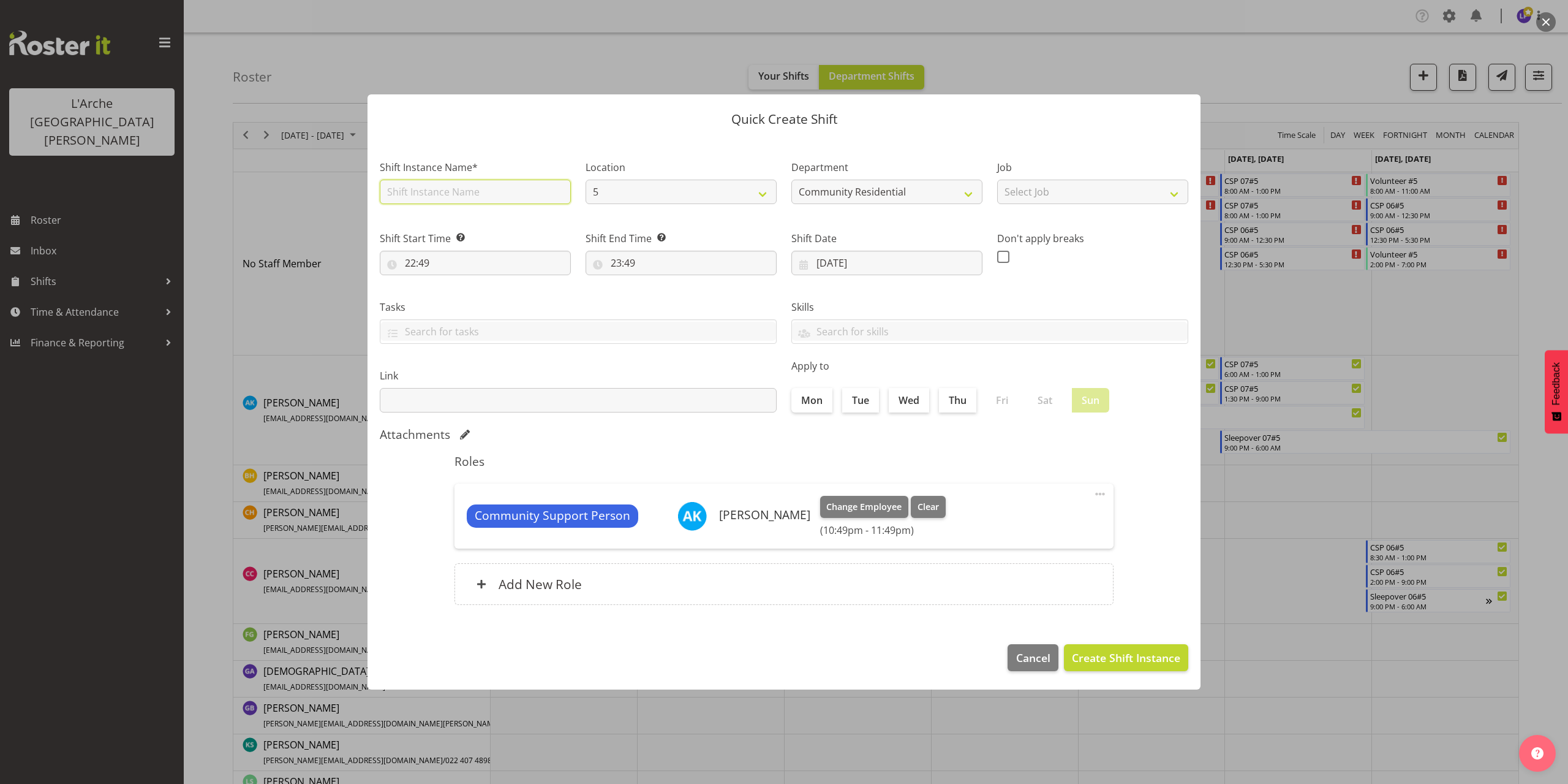
click at [498, 194] on input "text" at bounding box center [475, 192] width 191 height 24
type input "CSP 07#5"
click at [1052, 193] on select "Select Job Accounts Admin Art Coordinator Community Leader Community Support Pe…" at bounding box center [1093, 192] width 191 height 24
select select "2"
click at [997, 180] on select "Select Job Accounts Admin Art Coordinator Community Leader Community Support Pe…" at bounding box center [1093, 192] width 191 height 24
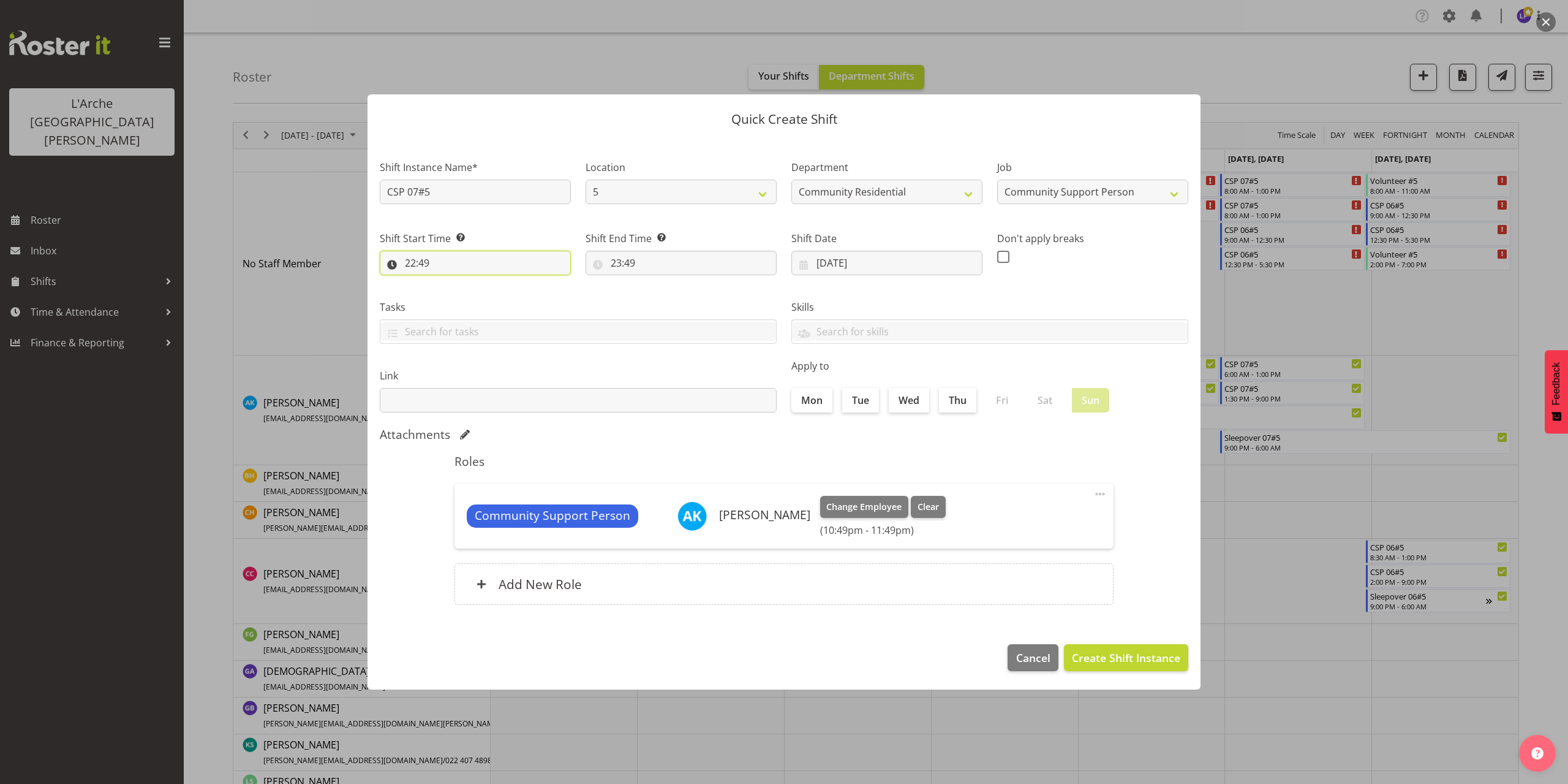
click at [424, 267] on input "22:49" at bounding box center [475, 263] width 191 height 24
click at [460, 298] on select "00 01 02 03 04 05 06 07 08 09 10 11 12 13 14 15 16 17 18 19 20 21 22 23" at bounding box center [463, 294] width 28 height 24
select select "6"
click at [449, 282] on select "00 01 02 03 04 05 06 07 08 09 10 11 12 13 14 15 16 17 18 19 20 21 22 23" at bounding box center [463, 294] width 28 height 24
type input "06:49"
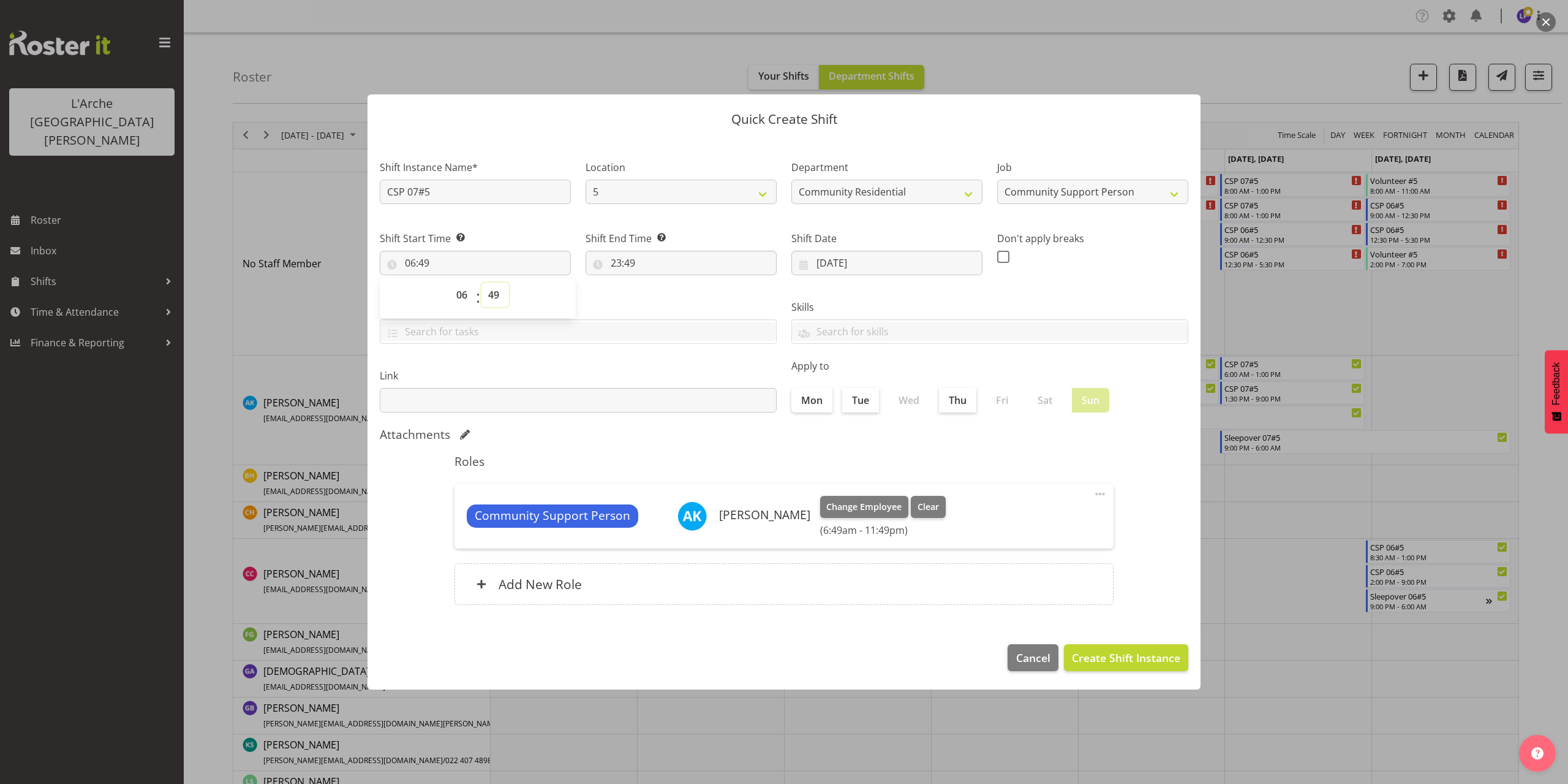
click at [497, 294] on select "00 01 02 03 04 05 06 07 08 09 10 11 12 13 14 15 16 17 18 19 20 21 22 23 24 25 2…" at bounding box center [495, 294] width 28 height 24
select select "0"
click at [482, 282] on select "00 01 02 03 04 05 06 07 08 09 10 11 12 13 14 15 16 17 18 19 20 21 22 23 24 25 2…" at bounding box center [495, 294] width 28 height 24
type input "06:00"
click at [635, 262] on input "23:49" at bounding box center [681, 263] width 191 height 24
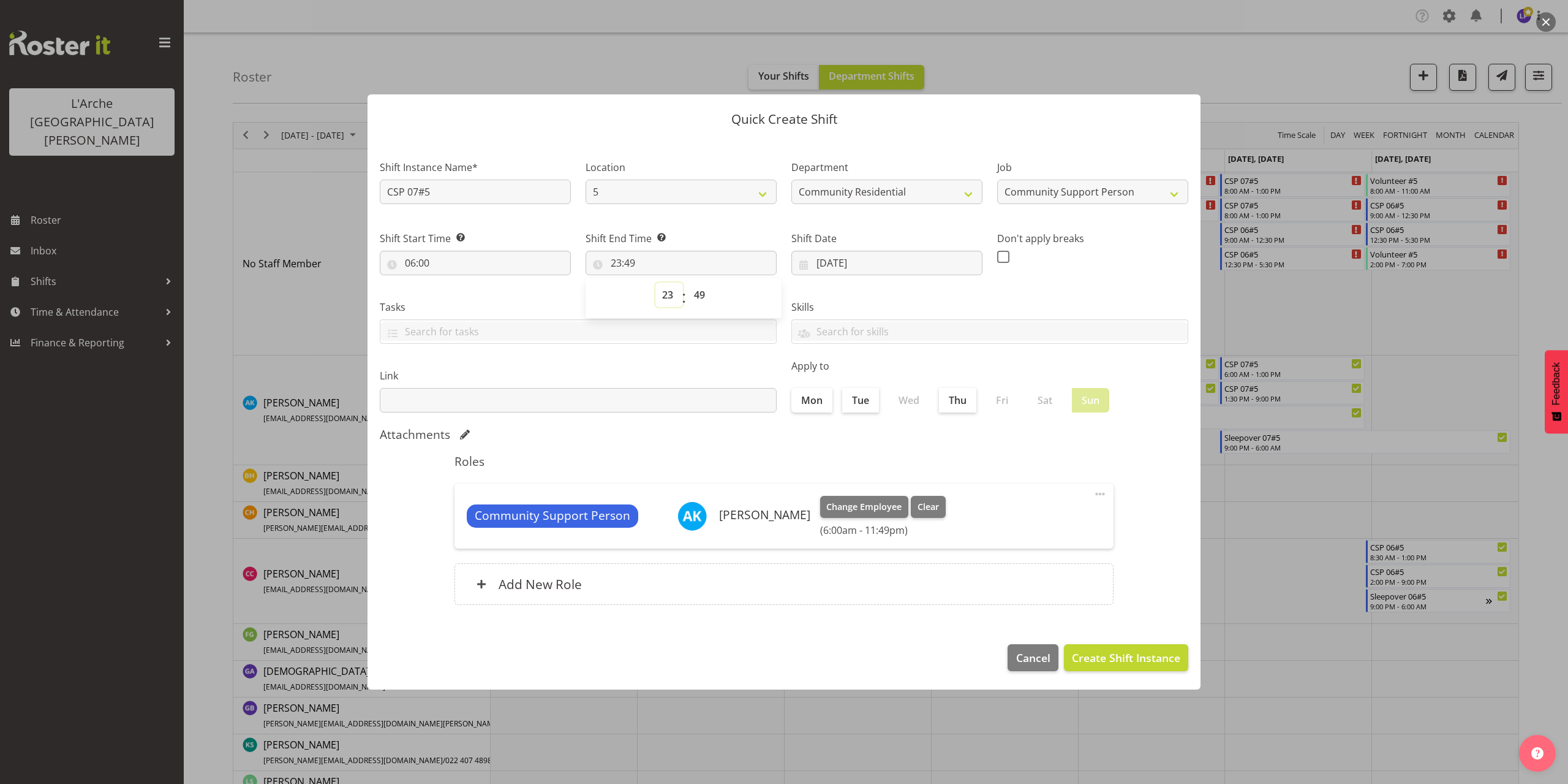
click at [669, 299] on select "00 01 02 03 04 05 06 07 08 09 10 11 12 13 14 15 16 17 18 19 20 21 22 23" at bounding box center [669, 294] width 28 height 24
select select "8"
click at [655, 282] on select "00 01 02 03 04 05 06 07 08 09 10 11 12 13 14 15 16 17 18 19 20 21 22 23" at bounding box center [669, 294] width 28 height 24
type input "08:49"
click at [696, 297] on select "00 01 02 03 04 05 06 07 08 09 10 11 12 13 14 15 16 17 18 19 20 21 22 23 24 25 2…" at bounding box center [701, 294] width 28 height 24
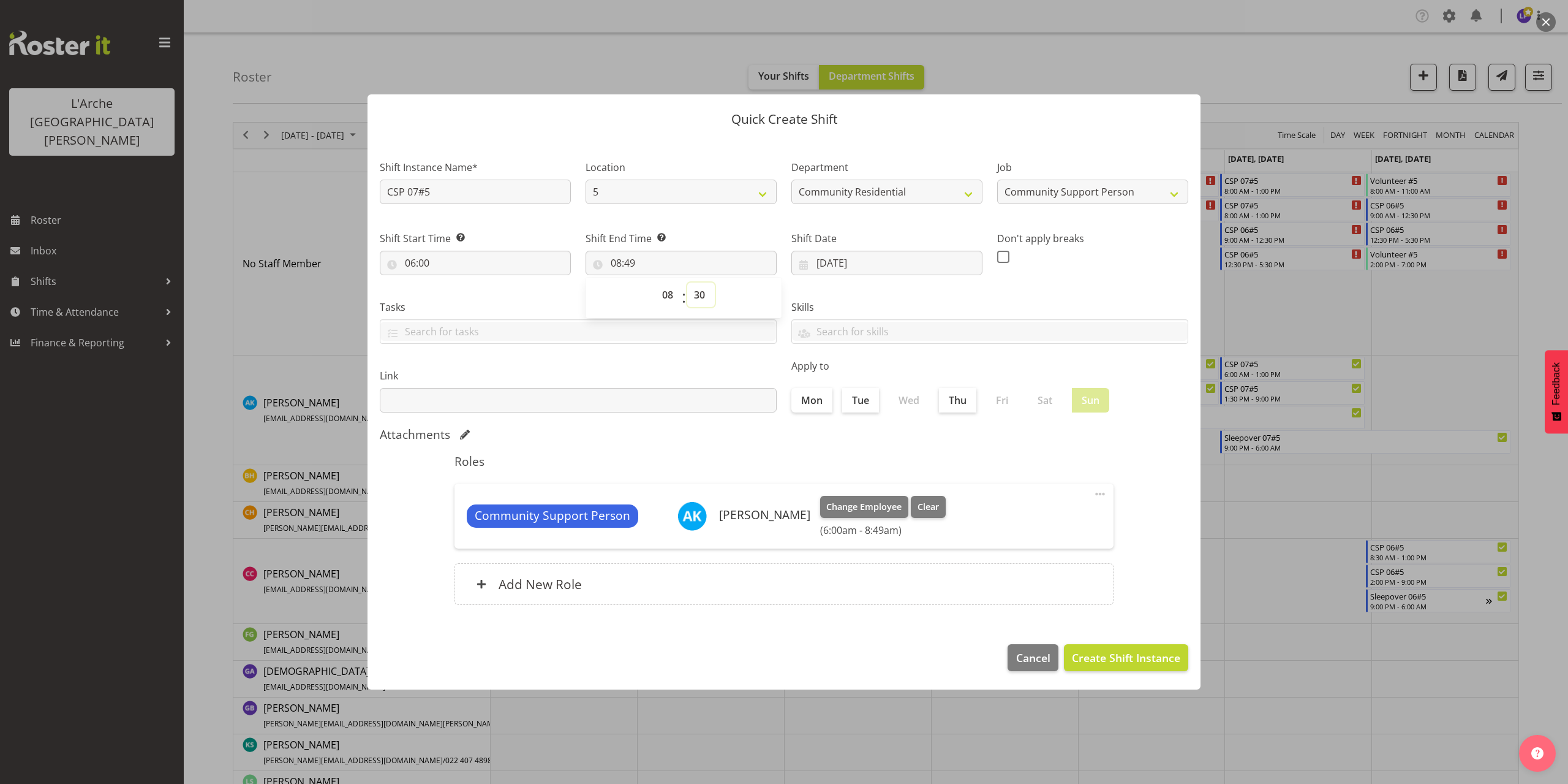
click at [687, 282] on select "00 01 02 03 04 05 06 07 08 09 10 11 12 13 14 15 16 17 18 19 20 21 22 23 24 25 2…" at bounding box center [701, 294] width 28 height 24
click at [1129, 655] on span "Create Shift Instance" at bounding box center [1125, 657] width 108 height 16
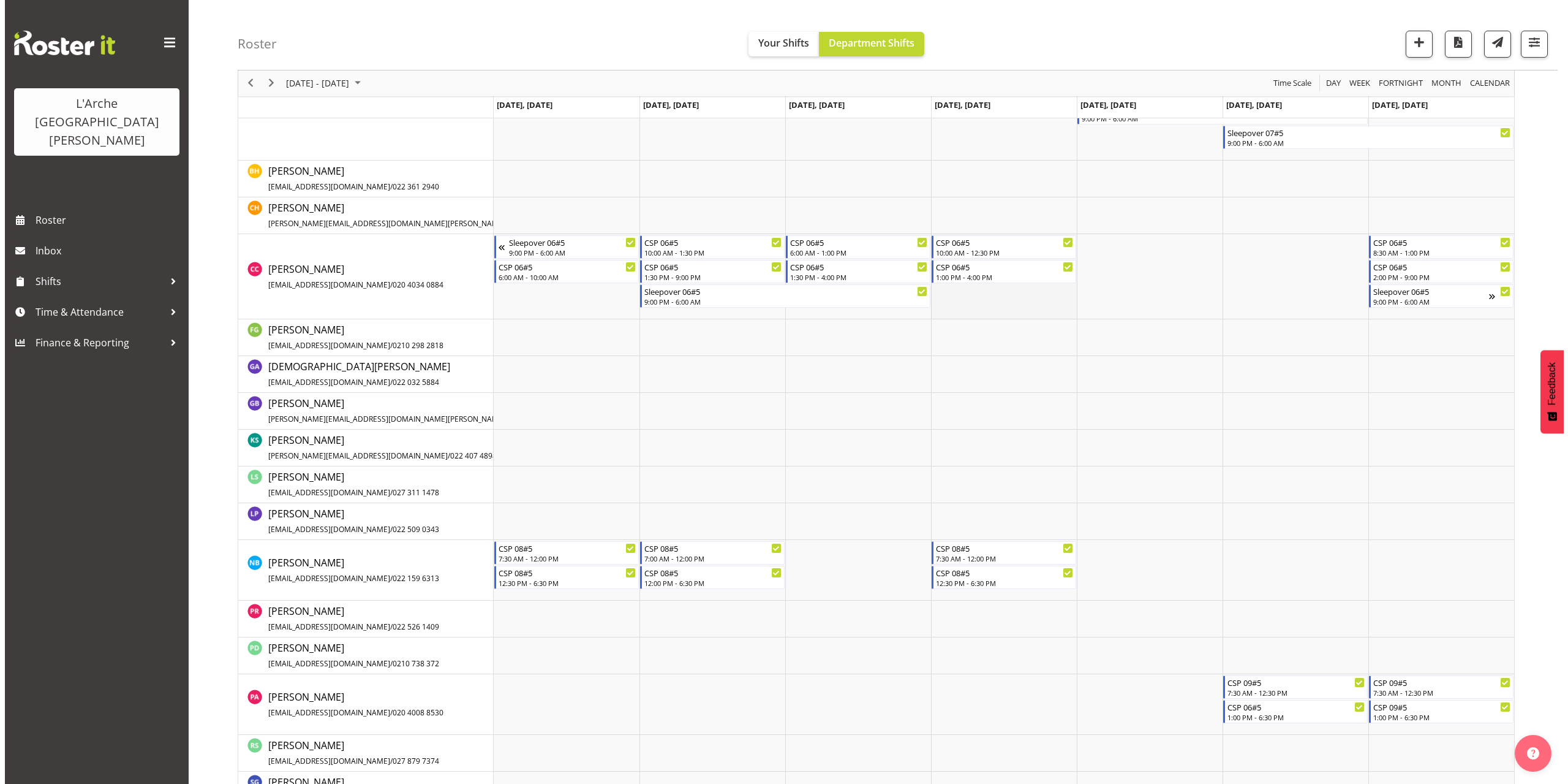
scroll to position [306, 0]
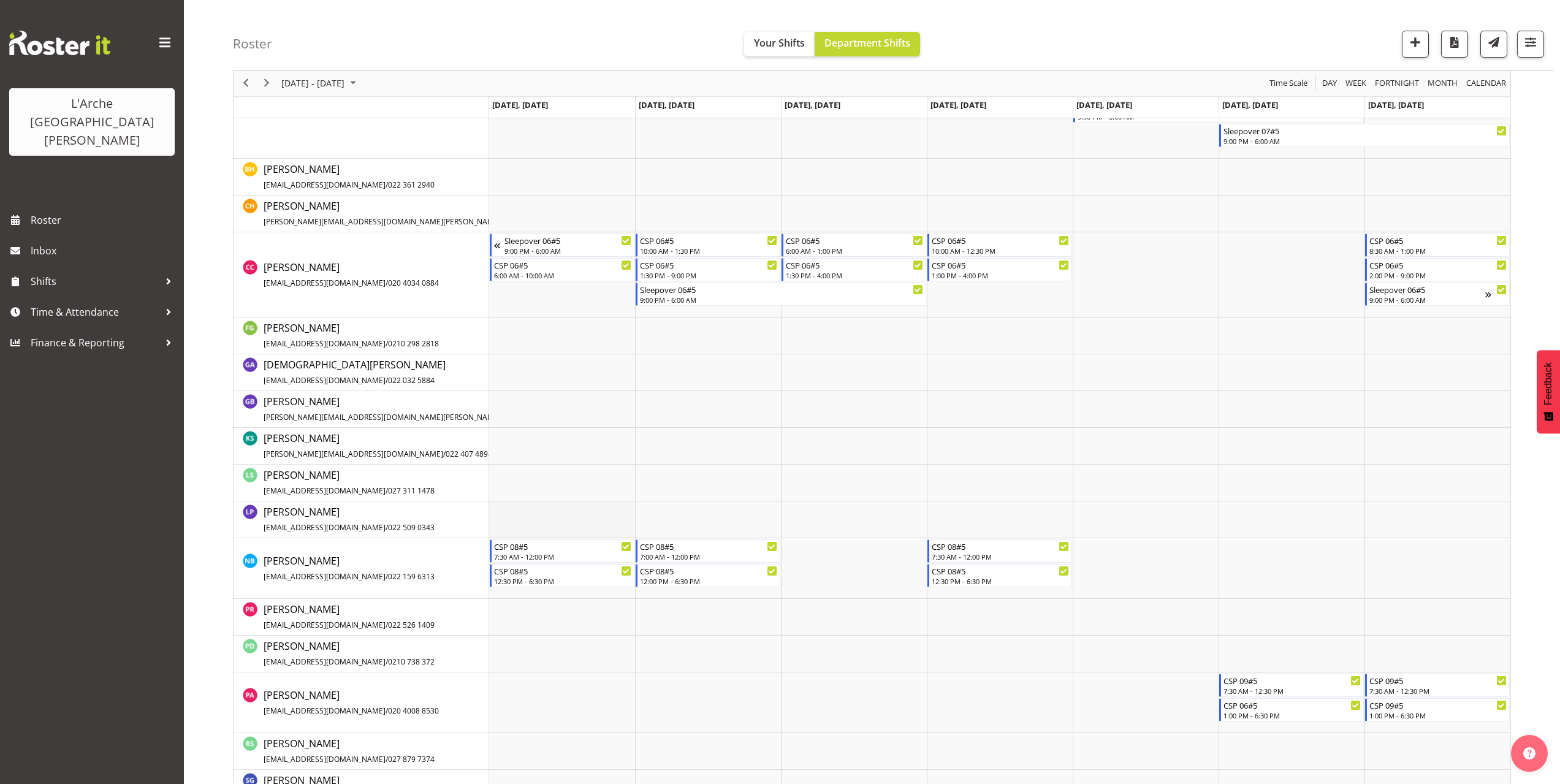
click at [491, 510] on td "Timeline Week of October 6, 2025" at bounding box center [562, 519] width 146 height 37
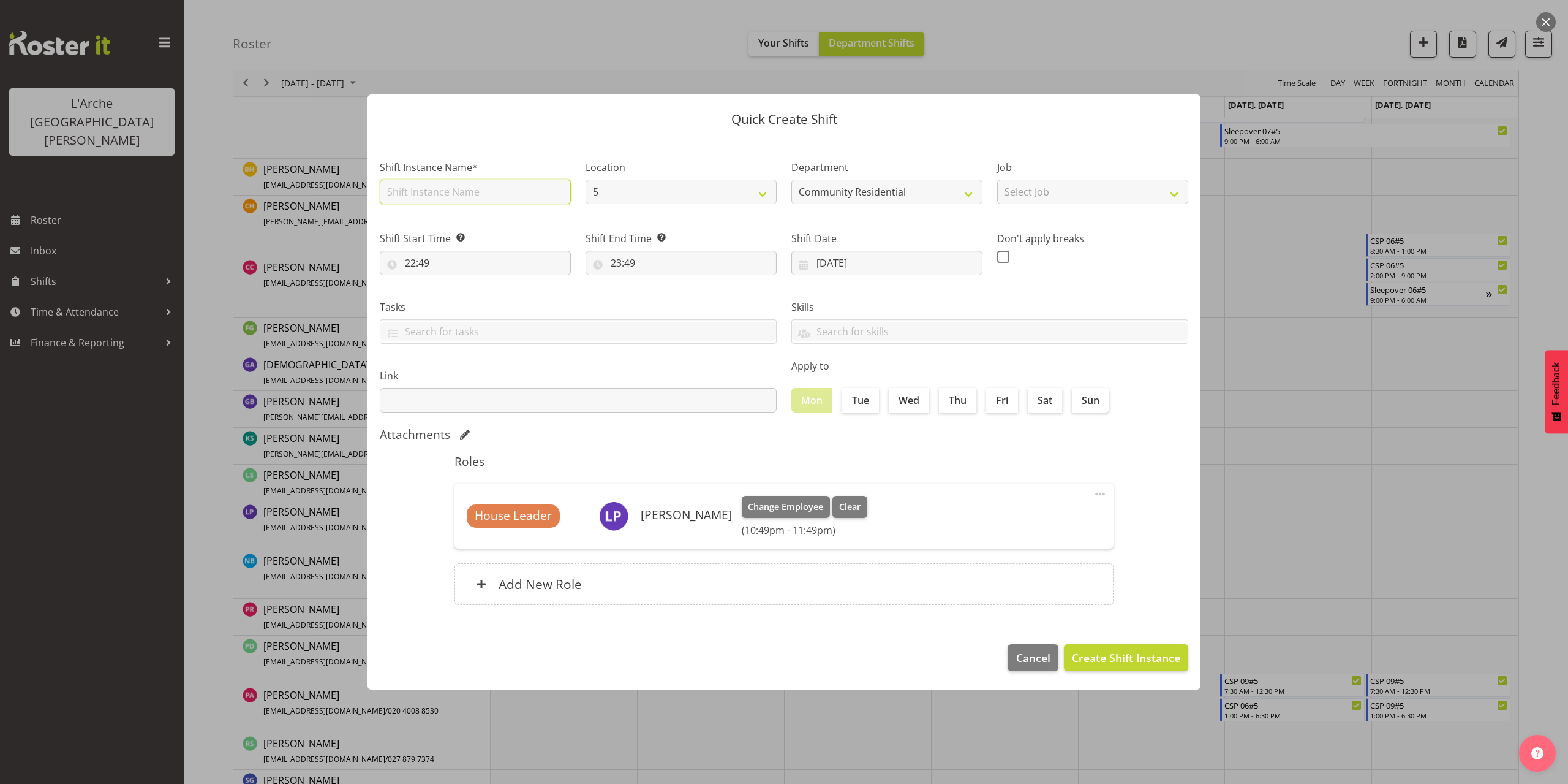
click at [429, 189] on input "text" at bounding box center [475, 192] width 191 height 24
click at [1015, 196] on select "Select Job Accounts Admin Art Coordinator Community Leader Community Support Pe…" at bounding box center [1093, 192] width 191 height 24
click at [997, 180] on select "Select Job Accounts Admin Art Coordinator Community Leader Community Support Pe…" at bounding box center [1093, 192] width 191 height 24
click at [419, 267] on input "22:49" at bounding box center [475, 263] width 191 height 24
click at [464, 298] on select "00 01 02 03 04 05 06 07 08 09 10 11 12 13 14 15 16 17 18 19 20 21 22 23" at bounding box center [463, 294] width 28 height 24
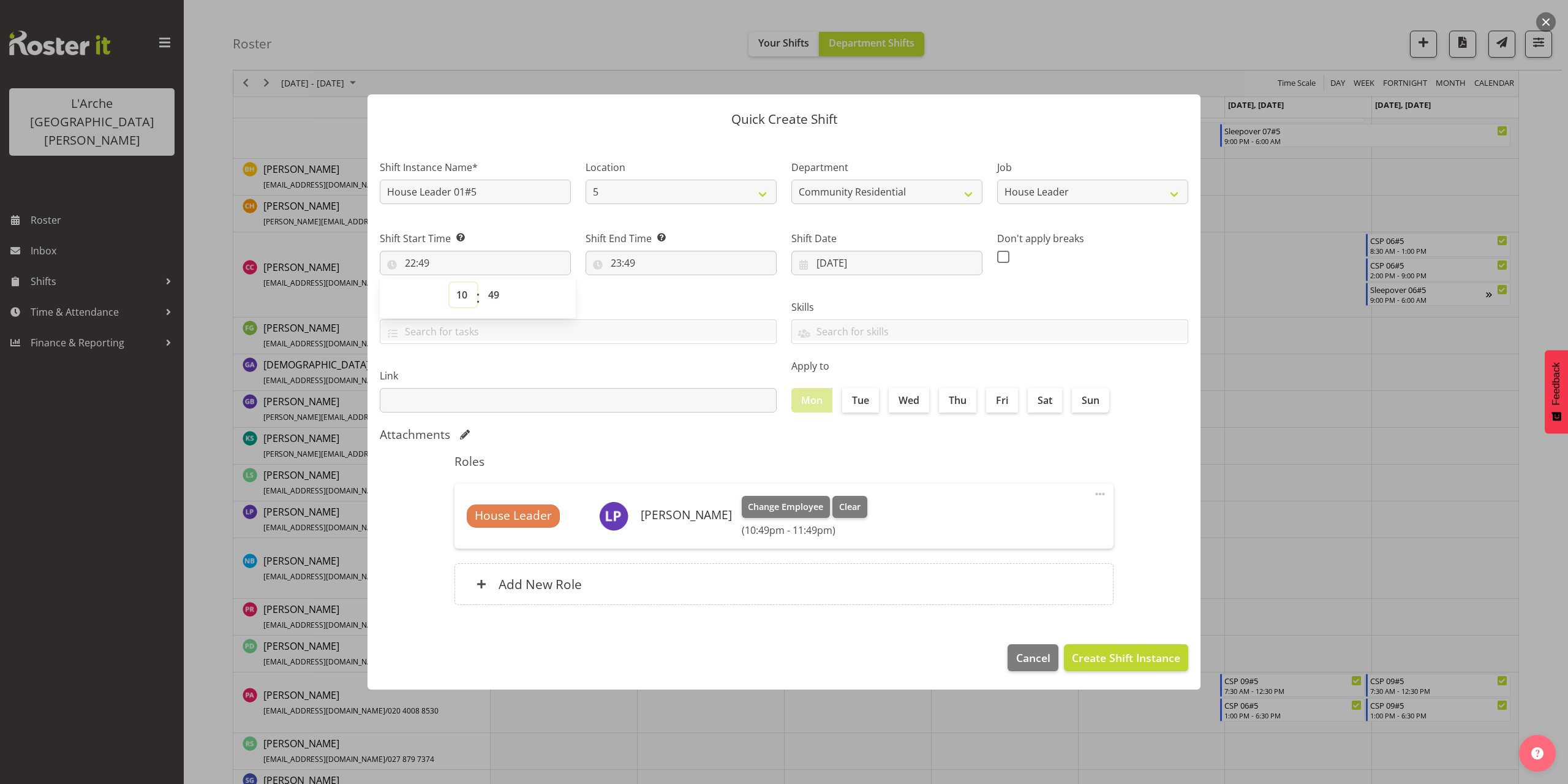
click at [449, 282] on select "00 01 02 03 04 05 06 07 08 09 10 11 12 13 14 15 16 17 18 19 20 21 22 23" at bounding box center [463, 294] width 28 height 24
click at [493, 295] on select "00 01 02 03 04 05 06 07 08 09 10 11 12 13 14 15 16 17 18 19 20 21 22 23 24 25 2…" at bounding box center [495, 294] width 28 height 24
click at [482, 282] on select "00 01 02 03 04 05 06 07 08 09 10 11 12 13 14 15 16 17 18 19 20 21 22 23 24 25 2…" at bounding box center [495, 294] width 28 height 24
click at [631, 267] on input "23:49" at bounding box center [681, 263] width 191 height 24
click at [663, 296] on select "00 01 02 03 04 05 06 07 08 09 10 11 12 13 14 15 16 17 18 19 20 21 22 23" at bounding box center [669, 294] width 28 height 24
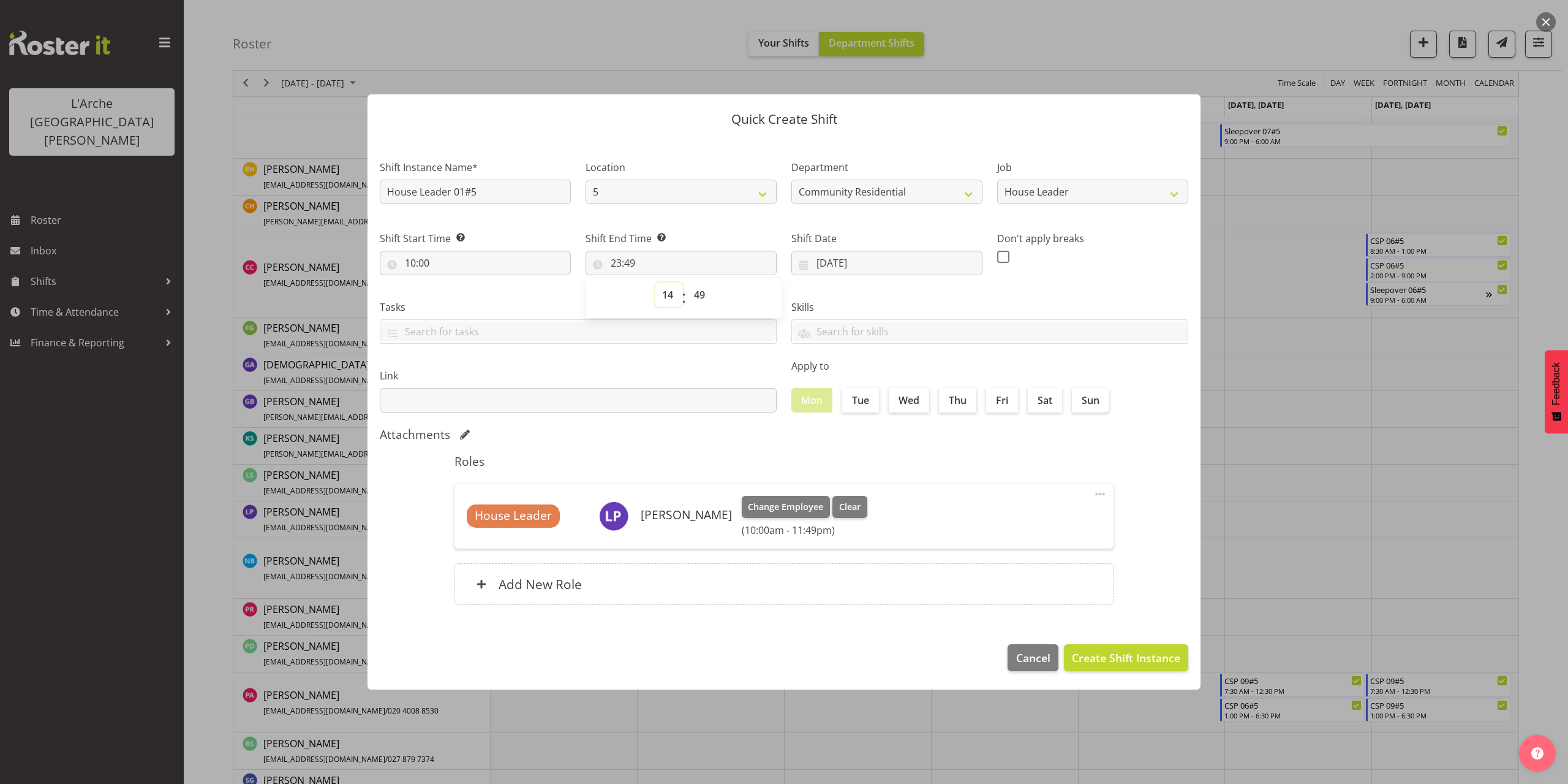
click at [655, 282] on select "00 01 02 03 04 05 06 07 08 09 10 11 12 13 14 15 16 17 18 19 20 21 22 23" at bounding box center [669, 294] width 28 height 24
click at [698, 299] on select "00 01 02 03 04 05 06 07 08 09 10 11 12 13 14 15 16 17 18 19 20 21 22 23 24 25 2…" at bounding box center [701, 294] width 28 height 24
click at [687, 282] on select "00 01 02 03 04 05 06 07 08 09 10 11 12 13 14 15 16 17 18 19 20 21 22 23 24 25 2…" at bounding box center [701, 294] width 28 height 24
click at [1124, 652] on span "Create Shift Instance" at bounding box center [1125, 657] width 108 height 16
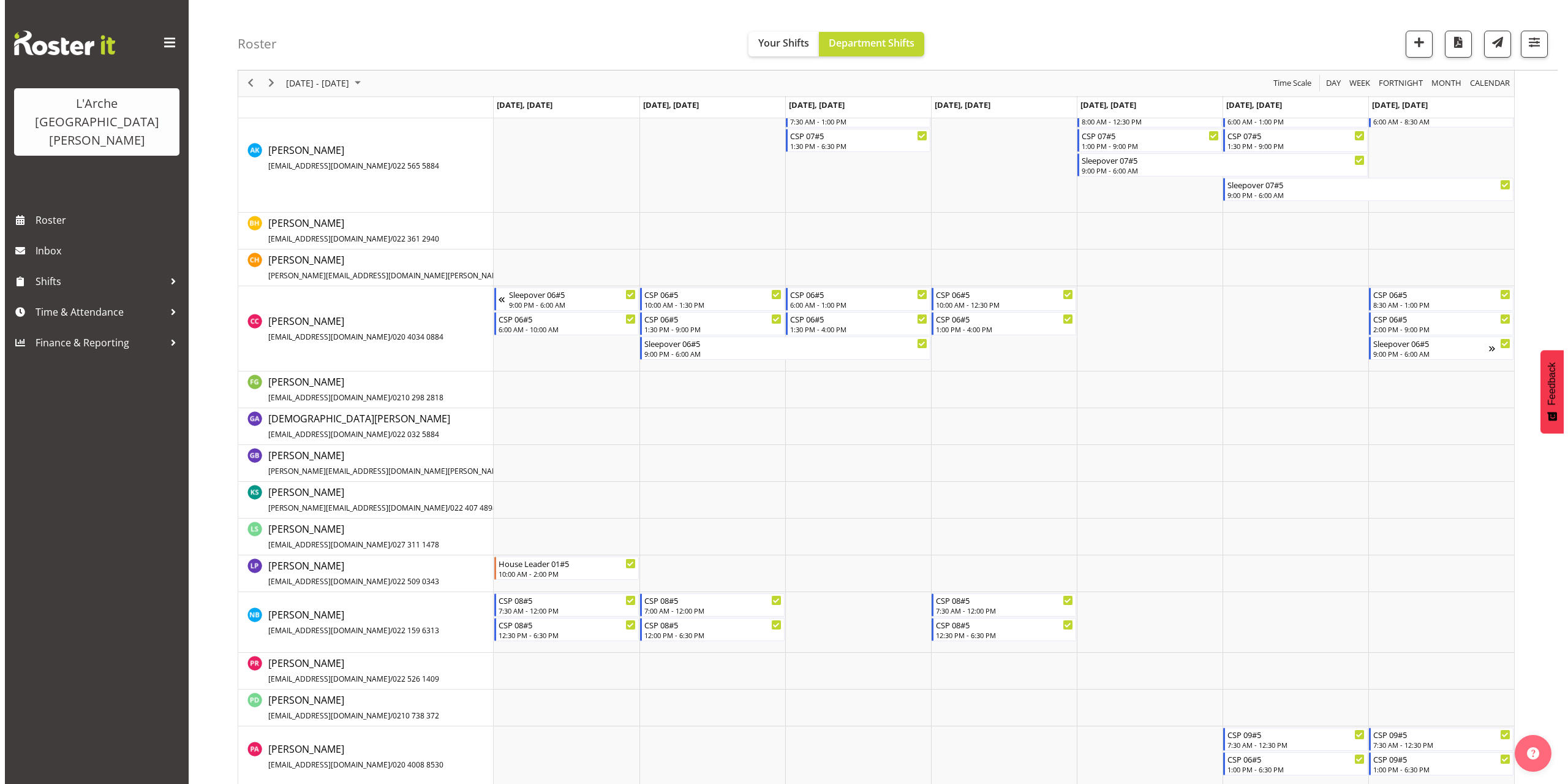
scroll to position [305, 0]
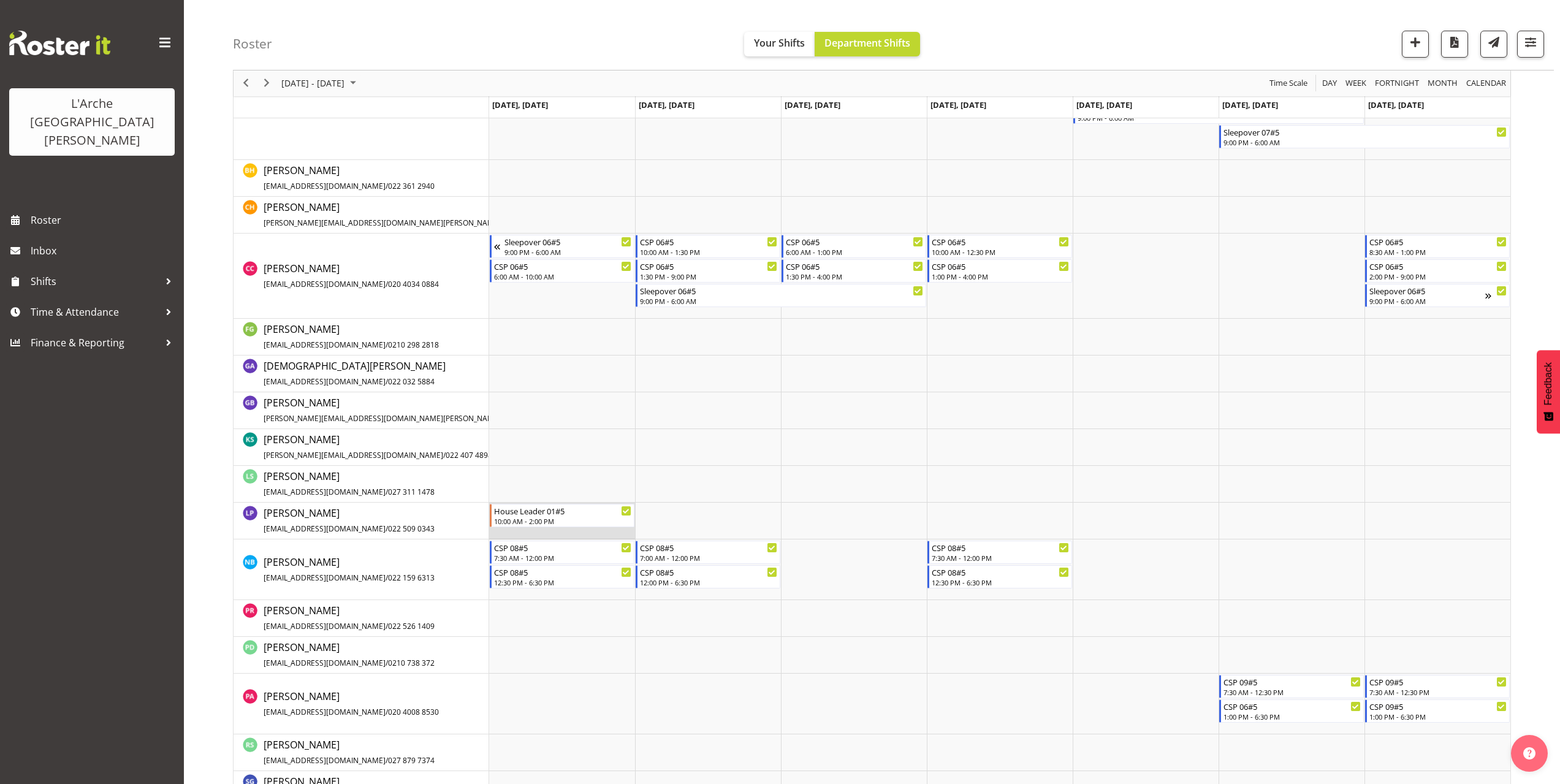
click at [503, 533] on td "Timeline Week of October 6, 2025" at bounding box center [562, 521] width 146 height 37
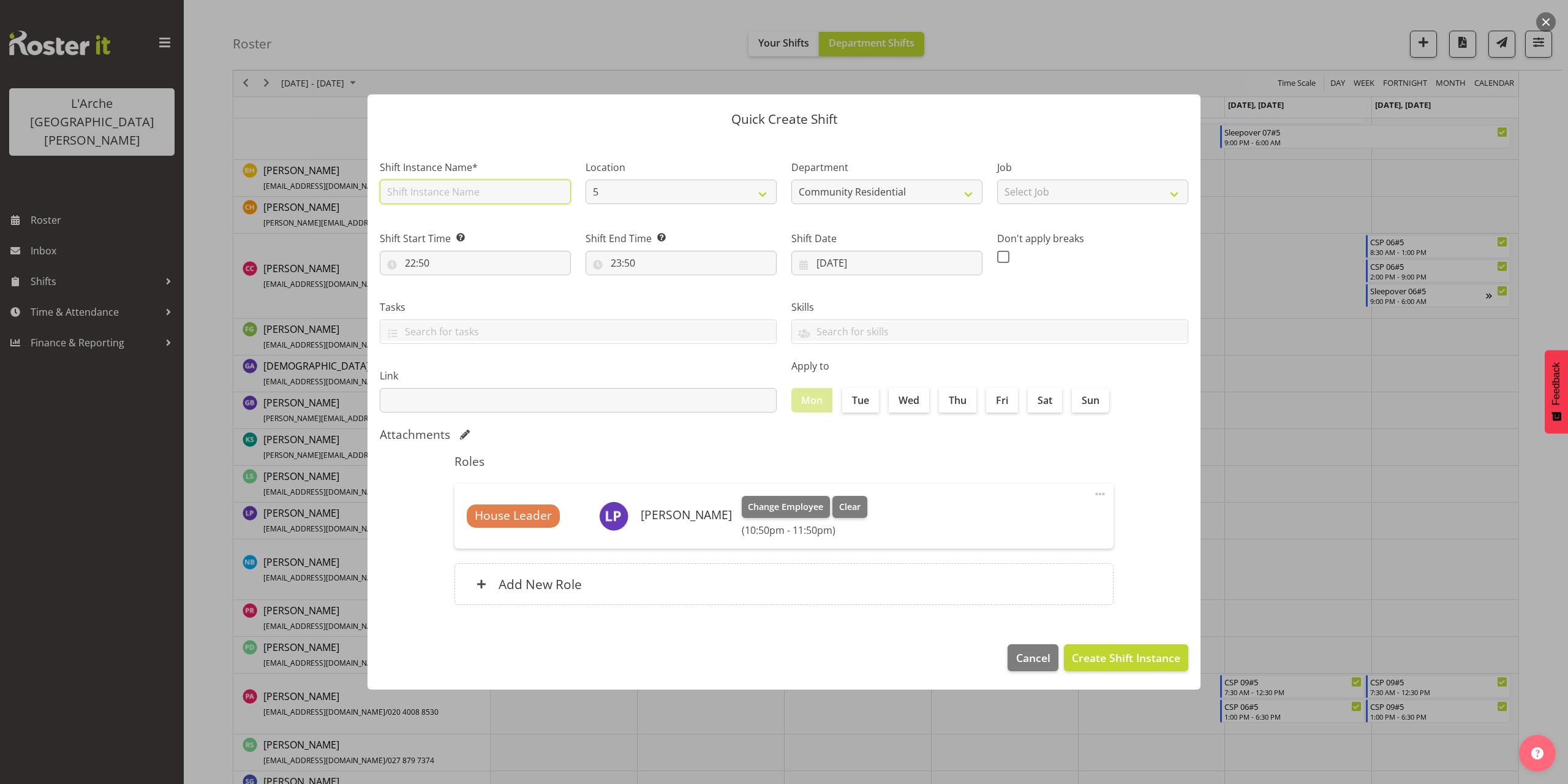
click at [426, 194] on input "text" at bounding box center [475, 192] width 191 height 24
click at [1026, 199] on select "Select Job Accounts Admin Art Coordinator Community Leader Community Support Pe…" at bounding box center [1093, 192] width 191 height 24
click at [997, 180] on select "Select Job Accounts Admin Art Coordinator Community Leader Community Support Pe…" at bounding box center [1093, 192] width 191 height 24
click at [426, 264] on input "22:50" at bounding box center [475, 263] width 191 height 24
click at [461, 297] on select "00 01 02 03 04 05 06 07 08 09 10 11 12 13 14 15 16 17 18 19 20 21 22 23" at bounding box center [463, 294] width 28 height 24
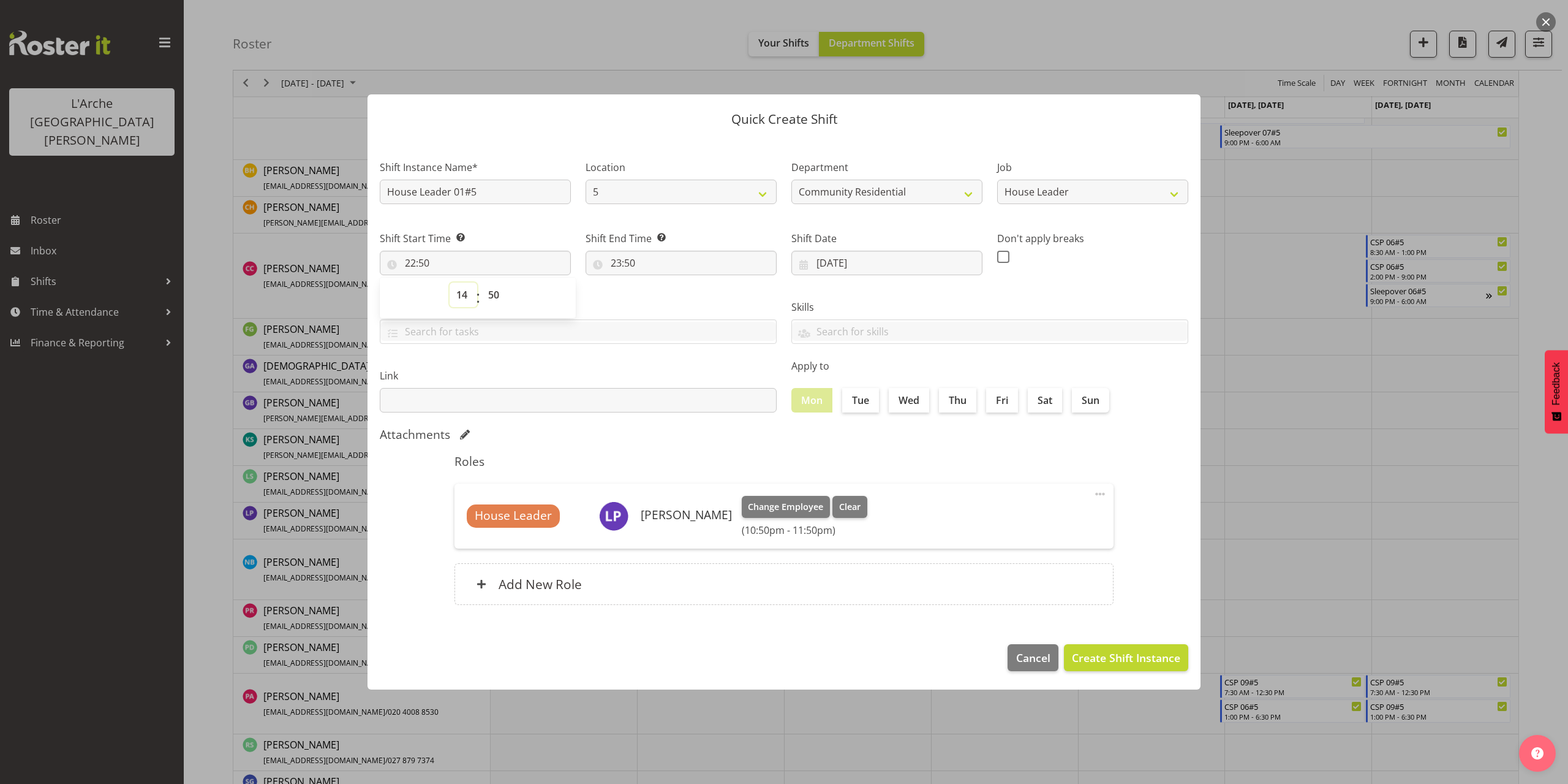
click at [449, 282] on select "00 01 02 03 04 05 06 07 08 09 10 11 12 13 14 15 16 17 18 19 20 21 22 23" at bounding box center [463, 294] width 28 height 24
click at [493, 295] on select "00 01 02 03 04 05 06 07 08 09 10 11 12 13 14 15 16 17 18 19 20 21 22 23 24 25 2…" at bounding box center [495, 294] width 28 height 24
click at [482, 282] on select "00 01 02 03 04 05 06 07 08 09 10 11 12 13 14 15 16 17 18 19 20 21 22 23 24 25 2…" at bounding box center [495, 294] width 28 height 24
click at [631, 257] on input "23:50" at bounding box center [681, 263] width 191 height 24
click at [672, 295] on select "00 01 02 03 04 05 06 07 08 09 10 11 12 13 14 15 16 17 18 19 20 21 22 23" at bounding box center [669, 294] width 28 height 24
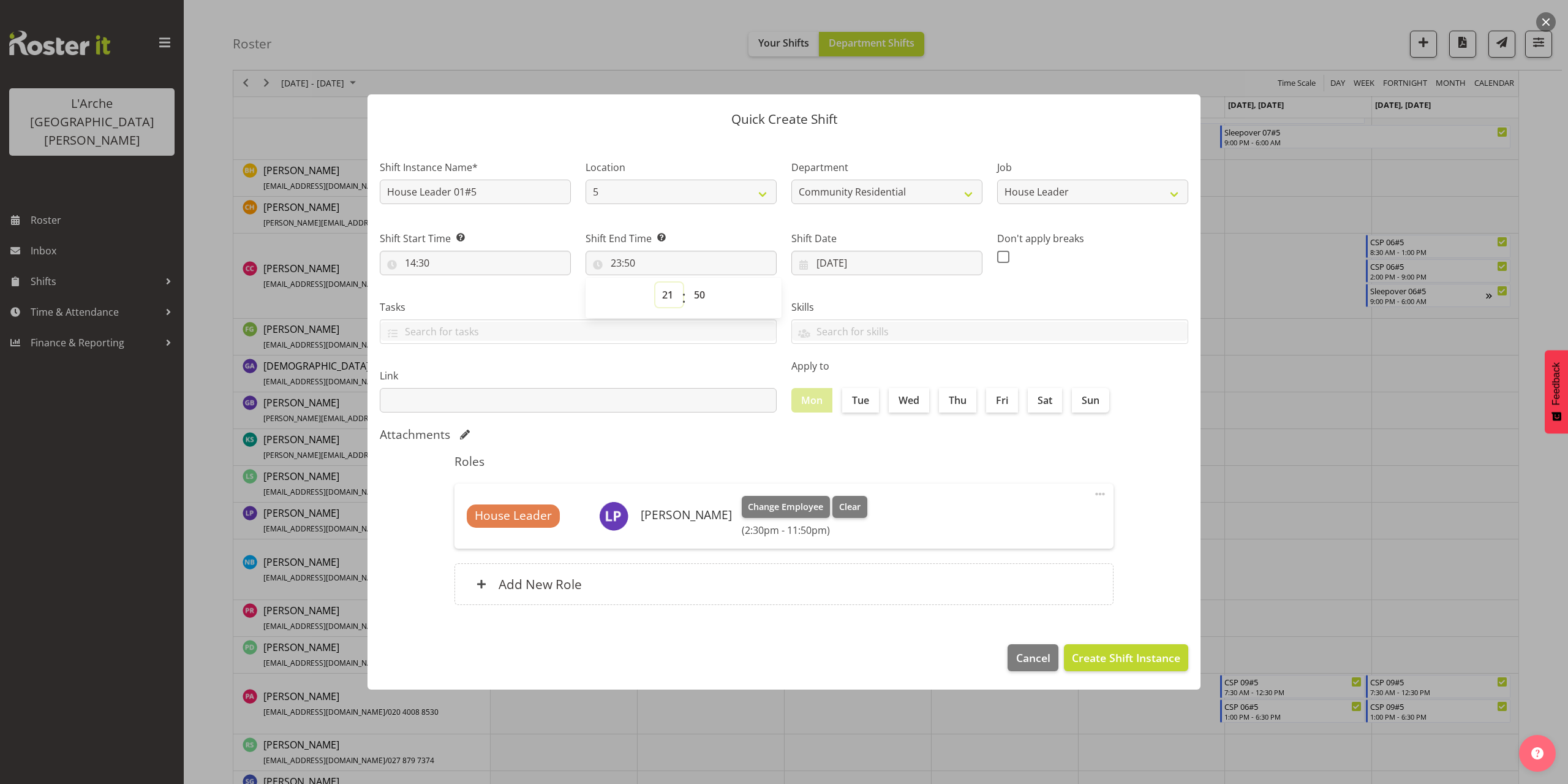
click at [655, 282] on select "00 01 02 03 04 05 06 07 08 09 10 11 12 13 14 15 16 17 18 19 20 21 22 23" at bounding box center [669, 294] width 28 height 24
click at [698, 295] on select "00 01 02 03 04 05 06 07 08 09 10 11 12 13 14 15 16 17 18 19 20 21 22 23 24 25 2…" at bounding box center [701, 294] width 28 height 24
click at [687, 282] on select "00 01 02 03 04 05 06 07 08 09 10 11 12 13 14 15 16 17 18 19 20 21 22 23 24 25 2…" at bounding box center [701, 294] width 28 height 24
click at [1125, 657] on span "Create Shift Instance" at bounding box center [1125, 657] width 108 height 16
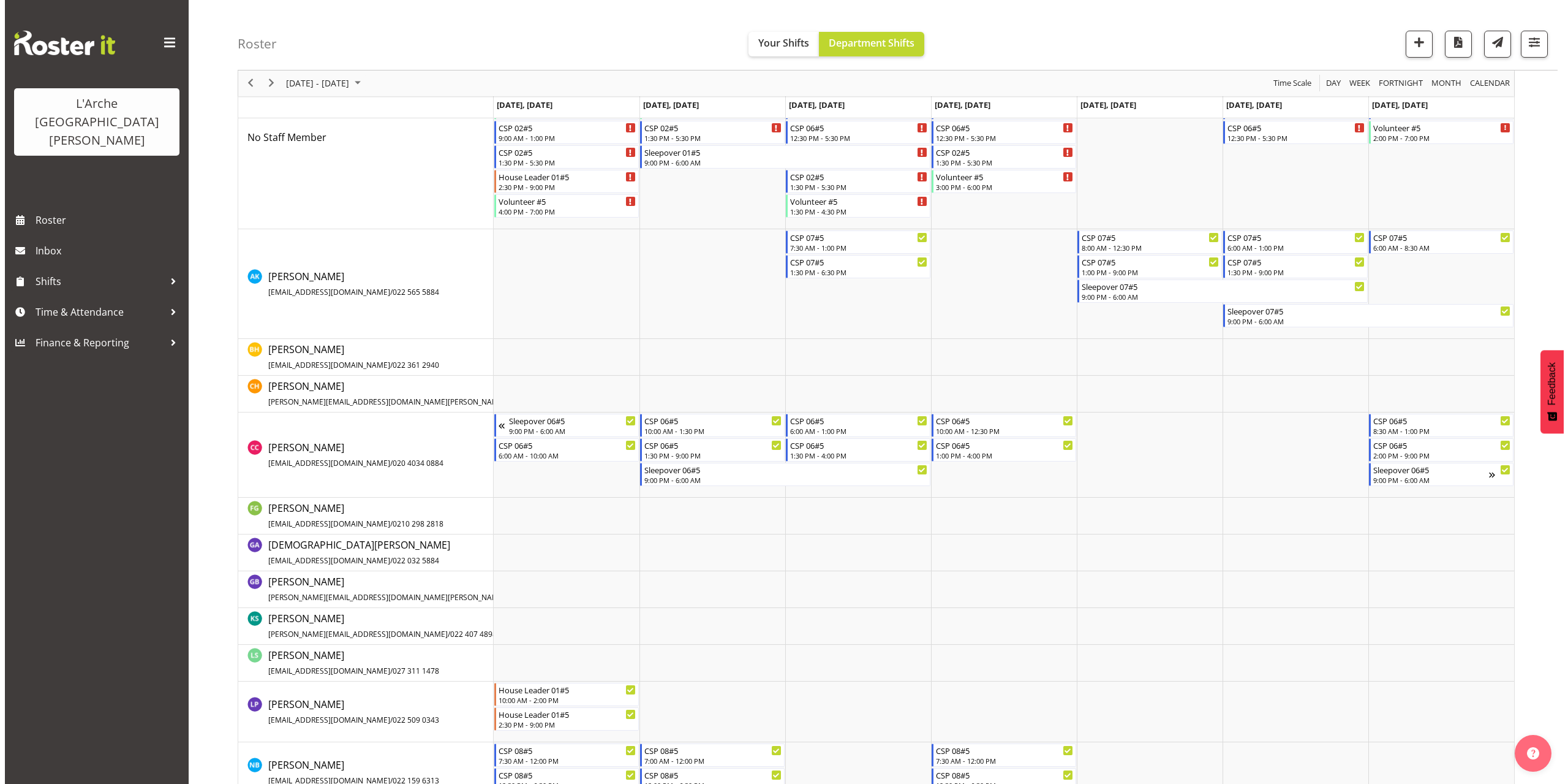
scroll to position [367, 0]
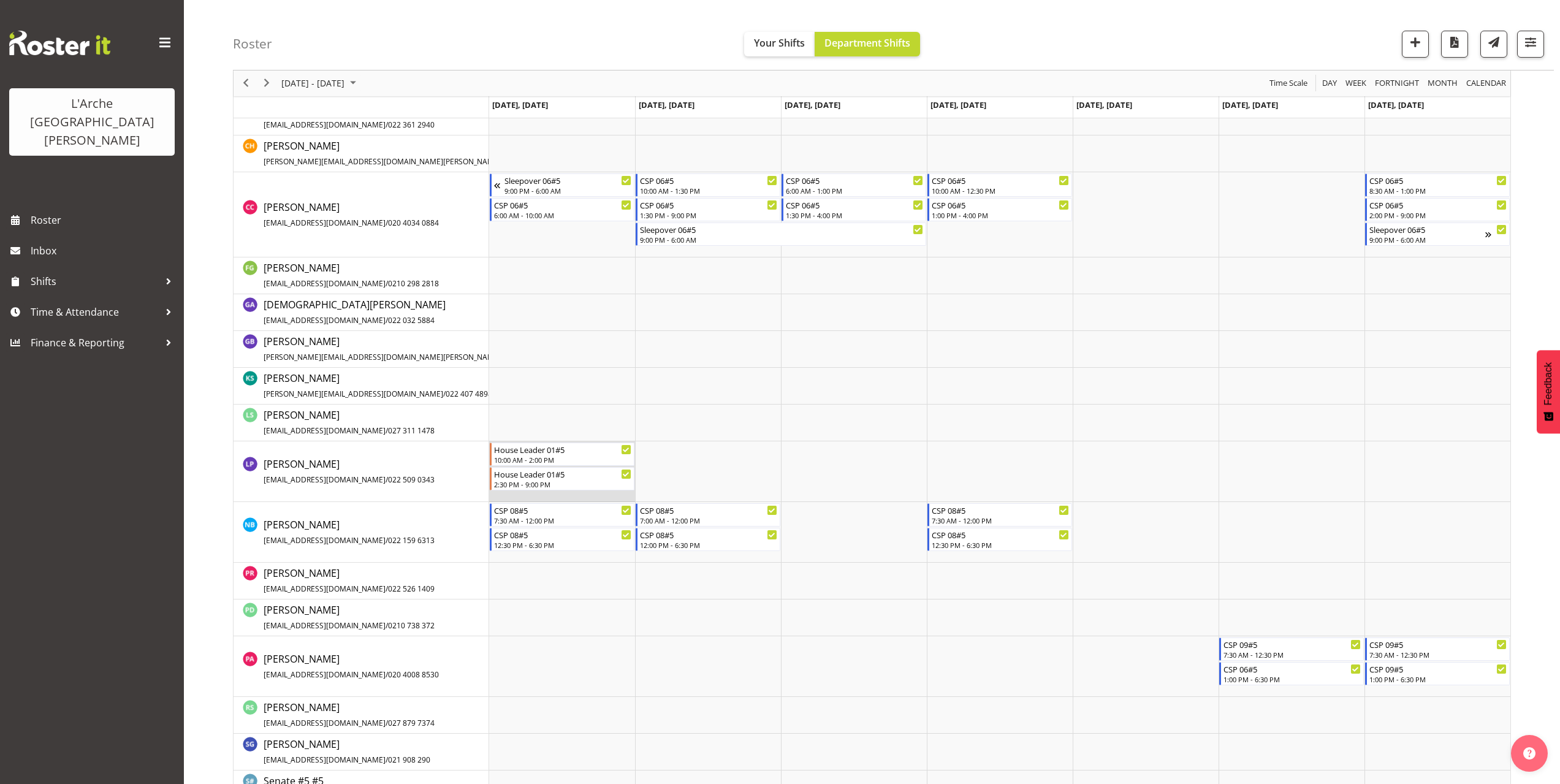
click at [501, 498] on td "Timeline Week of October 6, 2025" at bounding box center [562, 471] width 146 height 61
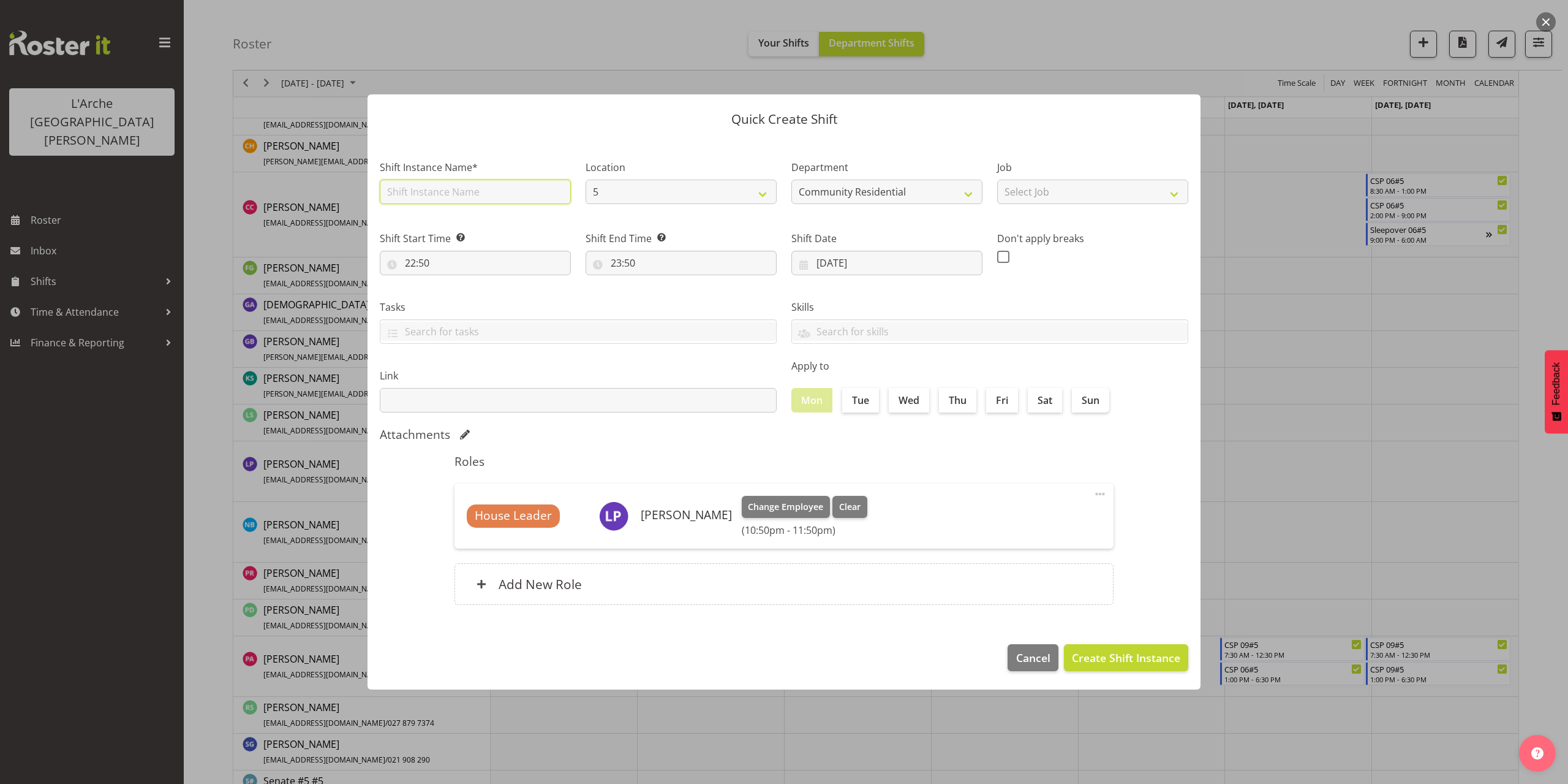
click at [423, 191] on input "text" at bounding box center [475, 192] width 191 height 24
click at [1033, 198] on select "Select Job Accounts Admin Art Coordinator Community Leader Community Support Pe…" at bounding box center [1093, 192] width 191 height 24
click at [997, 180] on select "Select Job Accounts Admin Art Coordinator Community Leader Community Support Pe…" at bounding box center [1093, 192] width 191 height 24
click at [415, 265] on input "22:50" at bounding box center [475, 263] width 191 height 24
click at [457, 291] on select "00 01 02 03 04 05 06 07 08 09 10 11 12 13 14 15 16 17 18 19 20 21 22 23" at bounding box center [463, 294] width 28 height 24
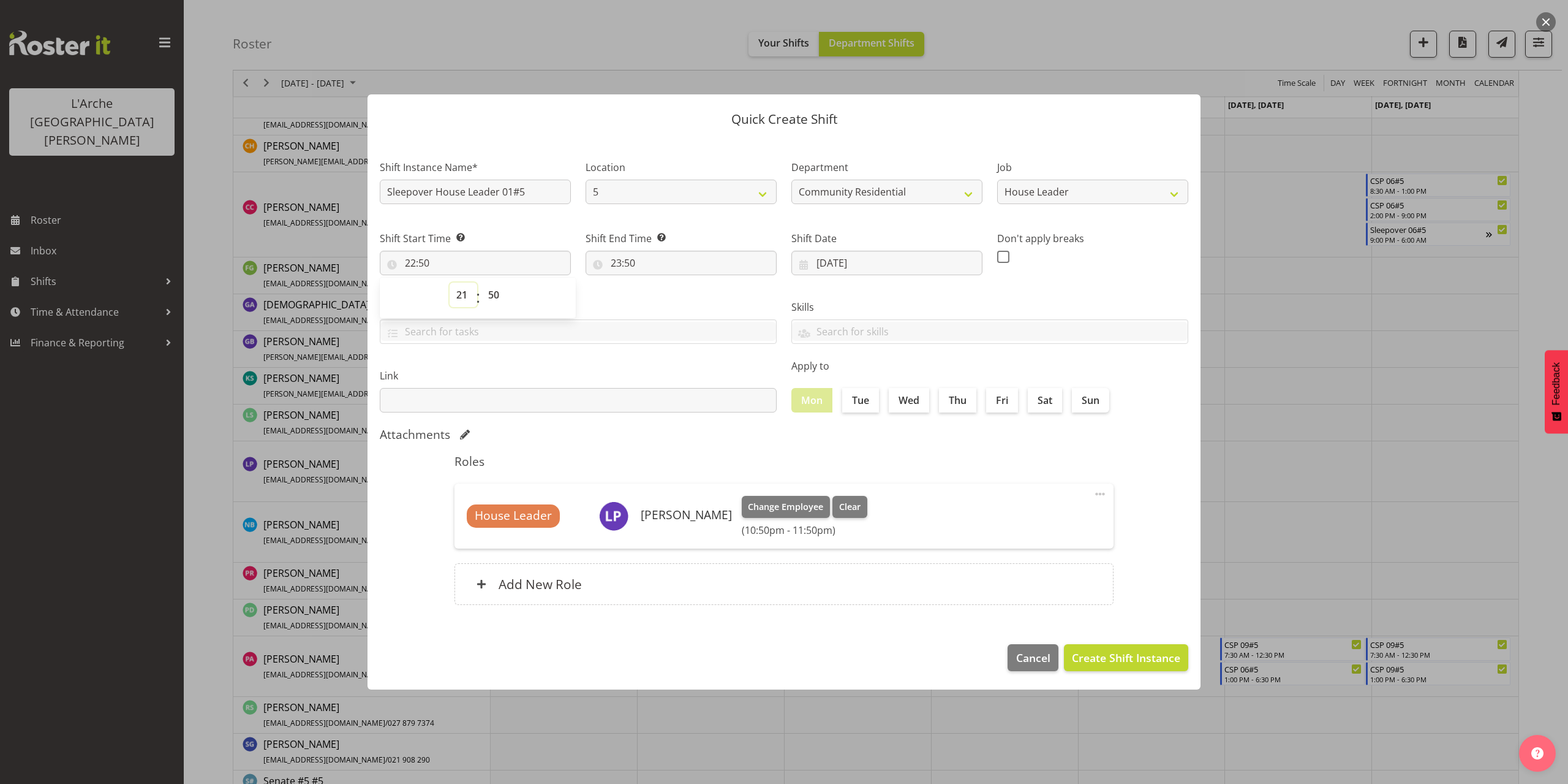
click at [449, 282] on select "00 01 02 03 04 05 06 07 08 09 10 11 12 13 14 15 16 17 18 19 20 21 22 23" at bounding box center [463, 294] width 28 height 24
click at [495, 293] on select "00 01 02 03 04 05 06 07 08 09 10 11 12 13 14 15 16 17 18 19 20 21 22 23 24 25 2…" at bounding box center [495, 294] width 28 height 24
click at [482, 282] on select "00 01 02 03 04 05 06 07 08 09 10 11 12 13 14 15 16 17 18 19 20 21 22 23 24 25 2…" at bounding box center [495, 294] width 28 height 24
click at [627, 265] on input "23:50" at bounding box center [681, 263] width 191 height 24
click at [665, 297] on select "00 01 02 03 04 05 06 07 08 09 10 11 12 13 14 15 16 17 18 19 20 21 22 23" at bounding box center [669, 294] width 28 height 24
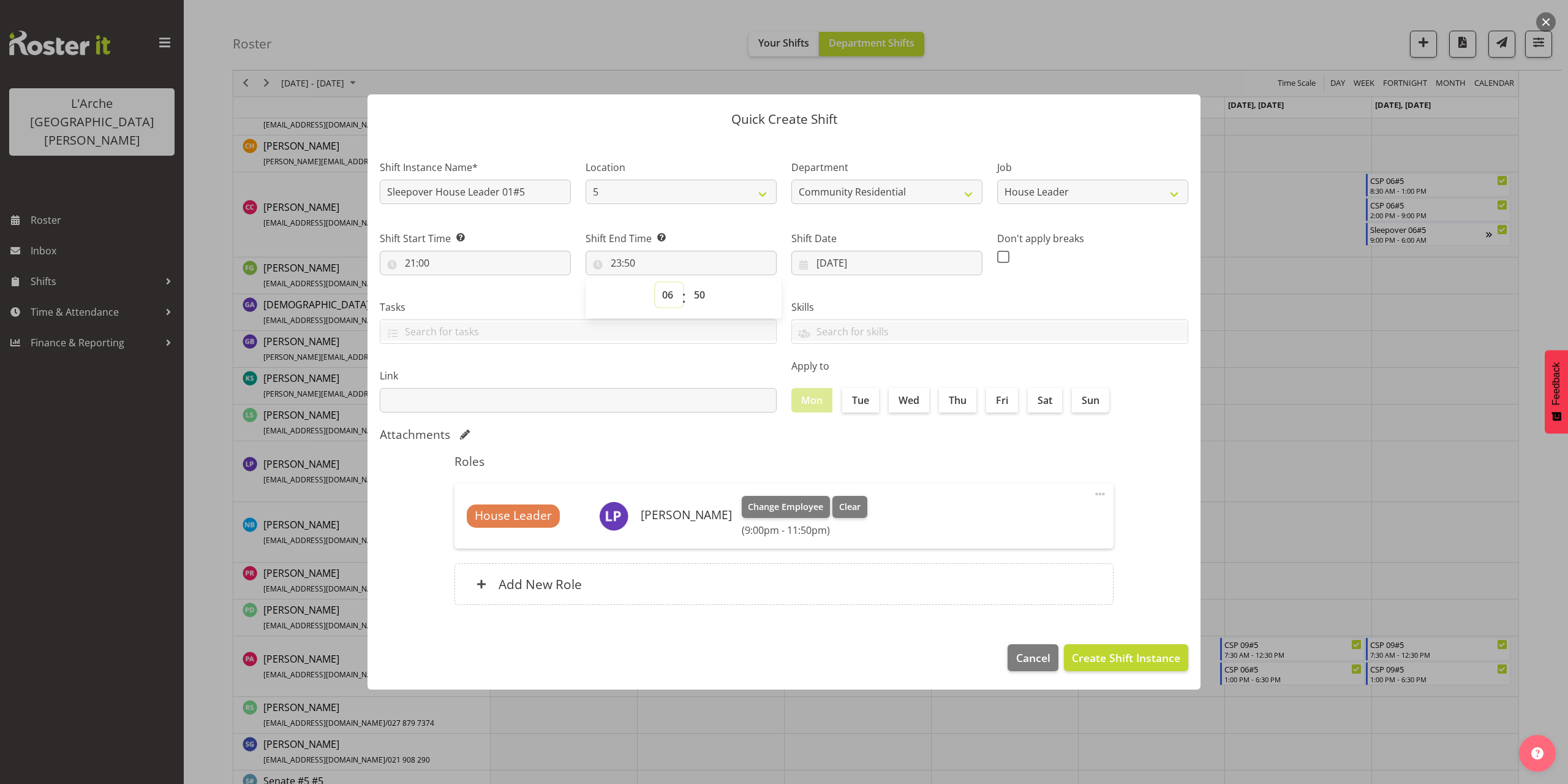
click at [655, 282] on select "00 01 02 03 04 05 06 07 08 09 10 11 12 13 14 15 16 17 18 19 20 21 22 23" at bounding box center [669, 294] width 28 height 24
click at [695, 297] on select "00 01 02 03 04 05 06 07 08 09 10 11 12 13 14 15 16 17 18 19 20 21 22 23 24 25 2…" at bounding box center [701, 294] width 28 height 24
click at [687, 282] on select "00 01 02 03 04 05 06 07 08 09 10 11 12 13 14 15 16 17 18 19 20 21 22 23 24 25 2…" at bounding box center [701, 294] width 28 height 24
click at [1096, 661] on span "Create Shift Instance" at bounding box center [1125, 657] width 108 height 16
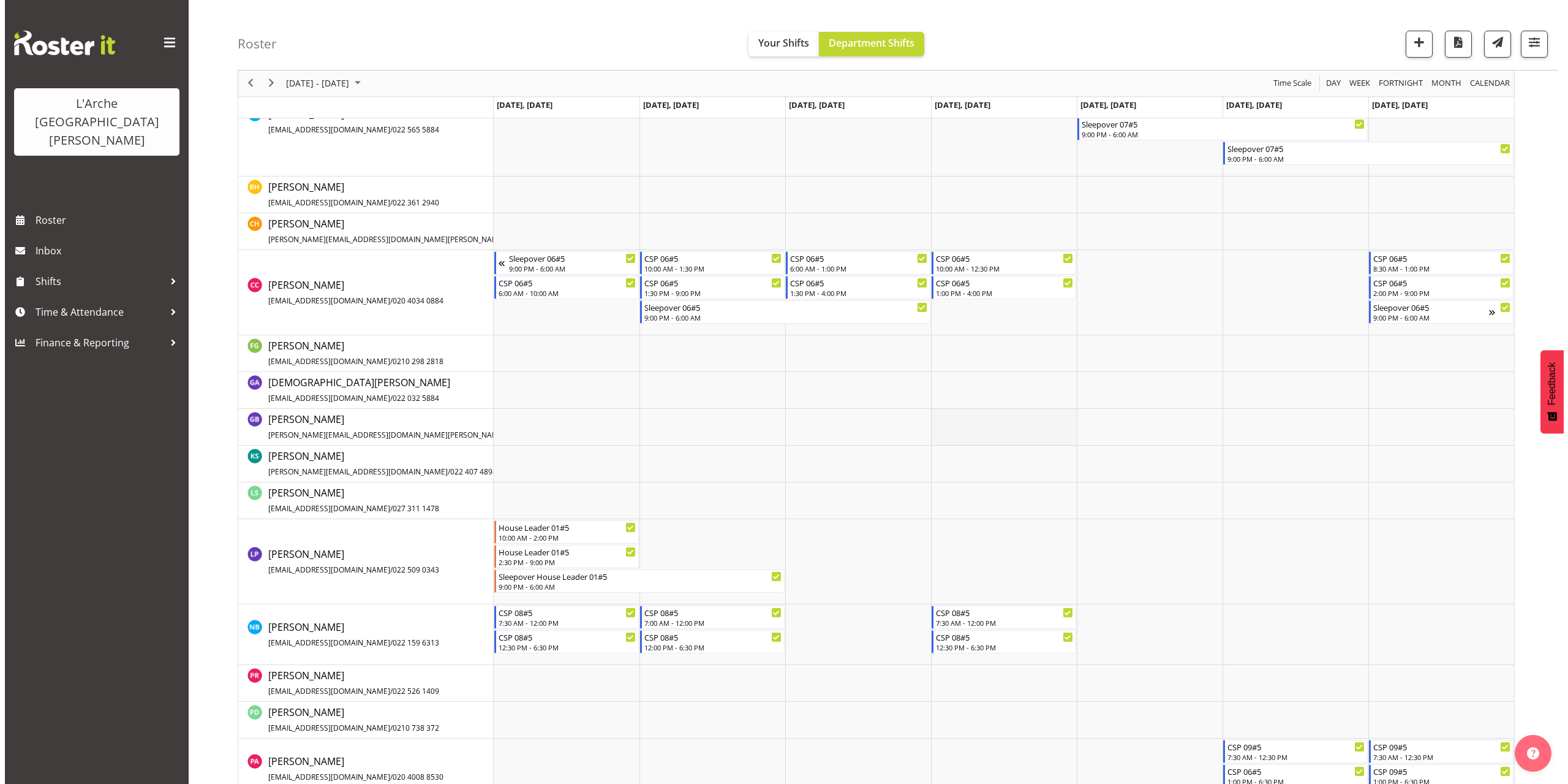
scroll to position [305, 0]
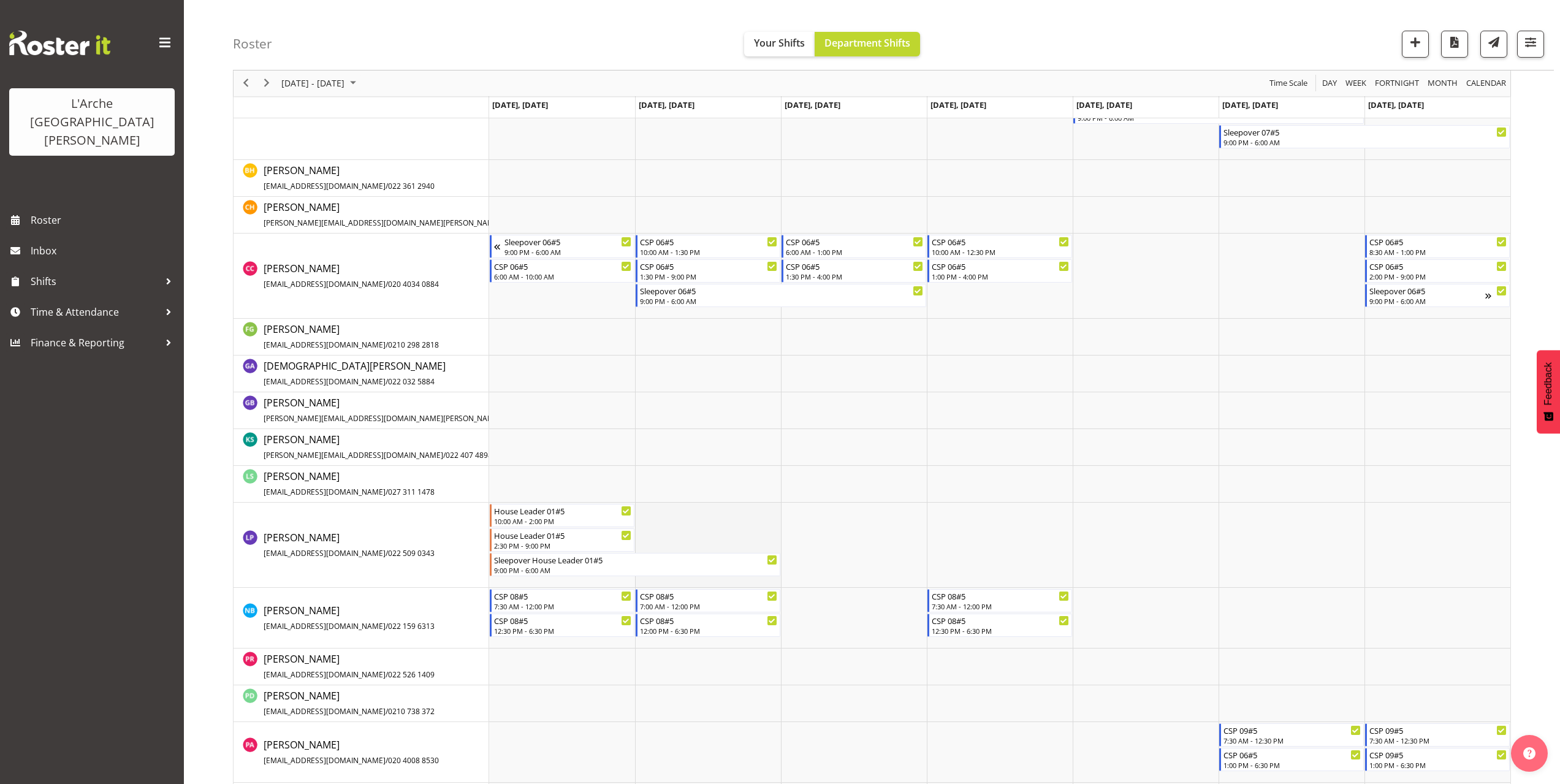
click at [646, 510] on td "Timeline Week of October 6, 2025" at bounding box center [708, 545] width 146 height 85
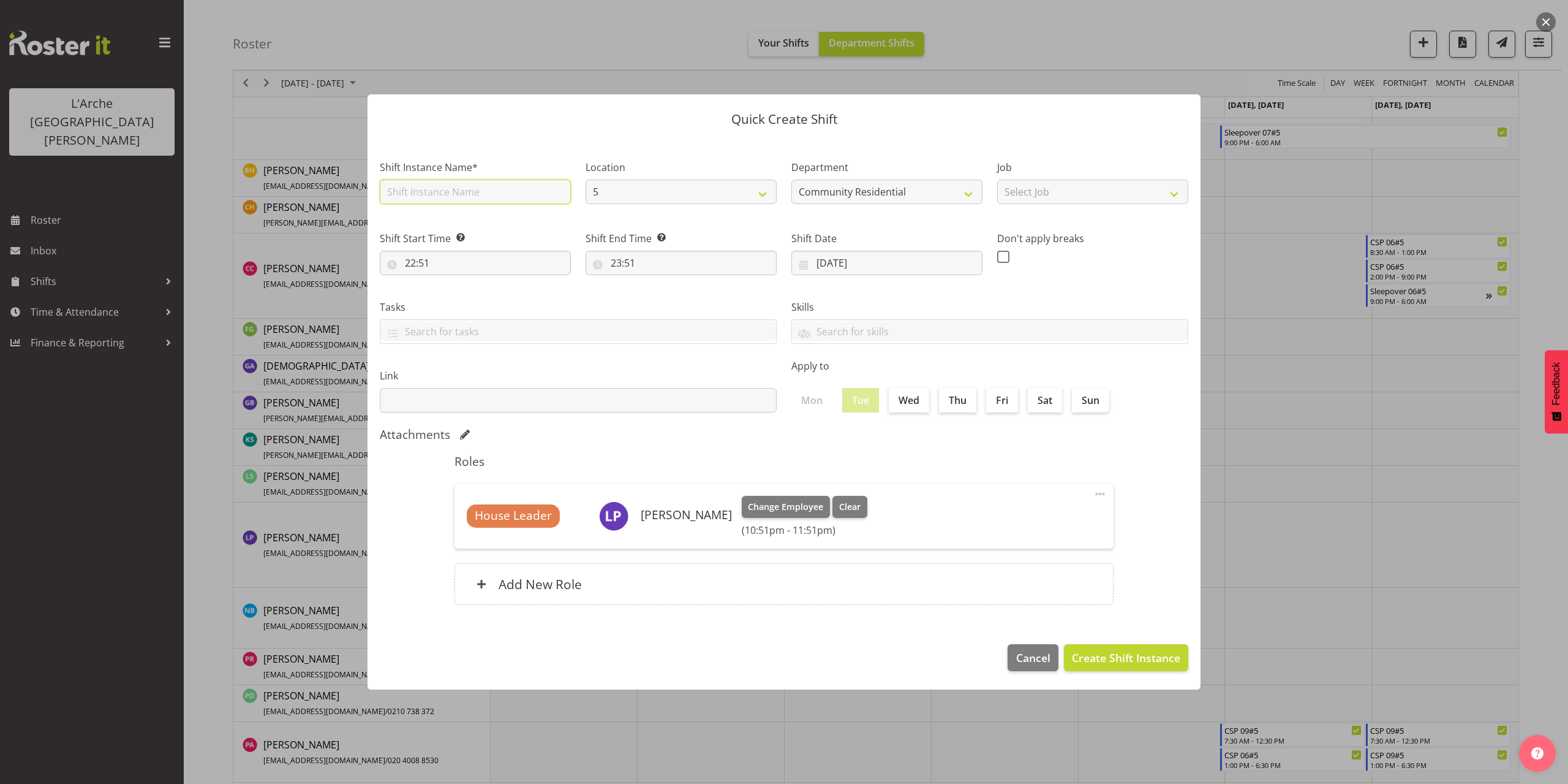
click at [449, 196] on input "text" at bounding box center [475, 192] width 191 height 24
click at [1076, 192] on select "Select Job Accounts Admin Art Coordinator Community Leader Community Support Pe…" at bounding box center [1093, 192] width 191 height 24
click at [997, 180] on select "Select Job Accounts Admin Art Coordinator Community Leader Community Support Pe…" at bounding box center [1093, 192] width 191 height 24
click at [412, 260] on input "22:51" at bounding box center [475, 263] width 191 height 24
click at [460, 295] on select "00 01 02 03 04 05 06 07 08 09 10 11 12 13 14 15 16 17 18 19 20 21 22 23" at bounding box center [463, 294] width 28 height 24
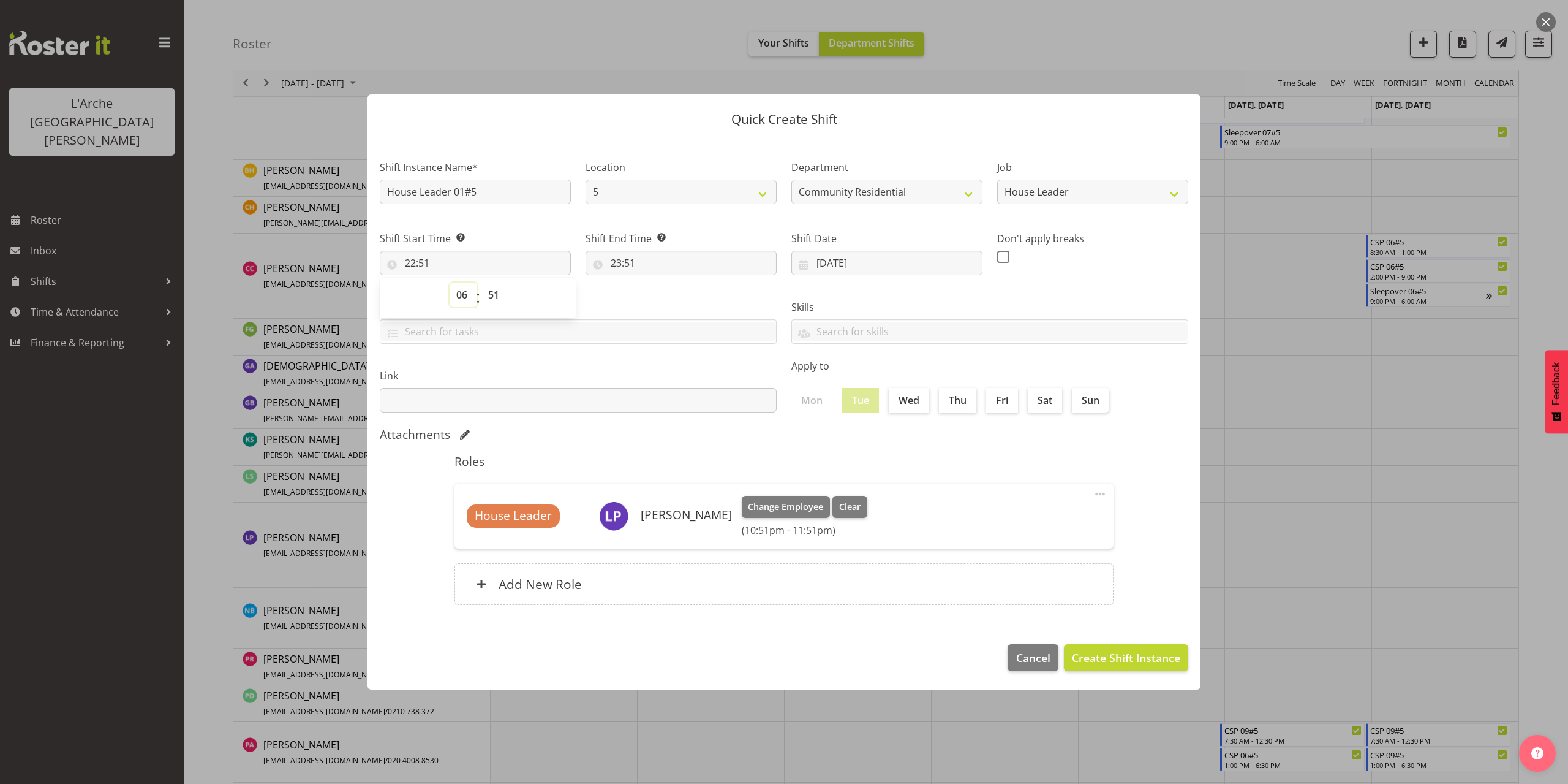
click at [449, 282] on select "00 01 02 03 04 05 06 07 08 09 10 11 12 13 14 15 16 17 18 19 20 21 22 23" at bounding box center [463, 294] width 28 height 24
click at [487, 299] on select "00 01 02 03 04 05 06 07 08 09 10 11 12 13 14 15 16 17 18 19 20 21 22 23 24 25 2…" at bounding box center [495, 294] width 28 height 24
click at [482, 282] on select "00 01 02 03 04 05 06 07 08 09 10 11 12 13 14 15 16 17 18 19 20 21 22 23 24 25 2…" at bounding box center [495, 294] width 28 height 24
click at [623, 266] on input "23:51" at bounding box center [681, 263] width 191 height 24
click at [662, 293] on select "00 01 02 03 04 05 06 07 08 09 10 11 12 13 14 15 16 17 18 19 20 21 22 23" at bounding box center [669, 294] width 28 height 24
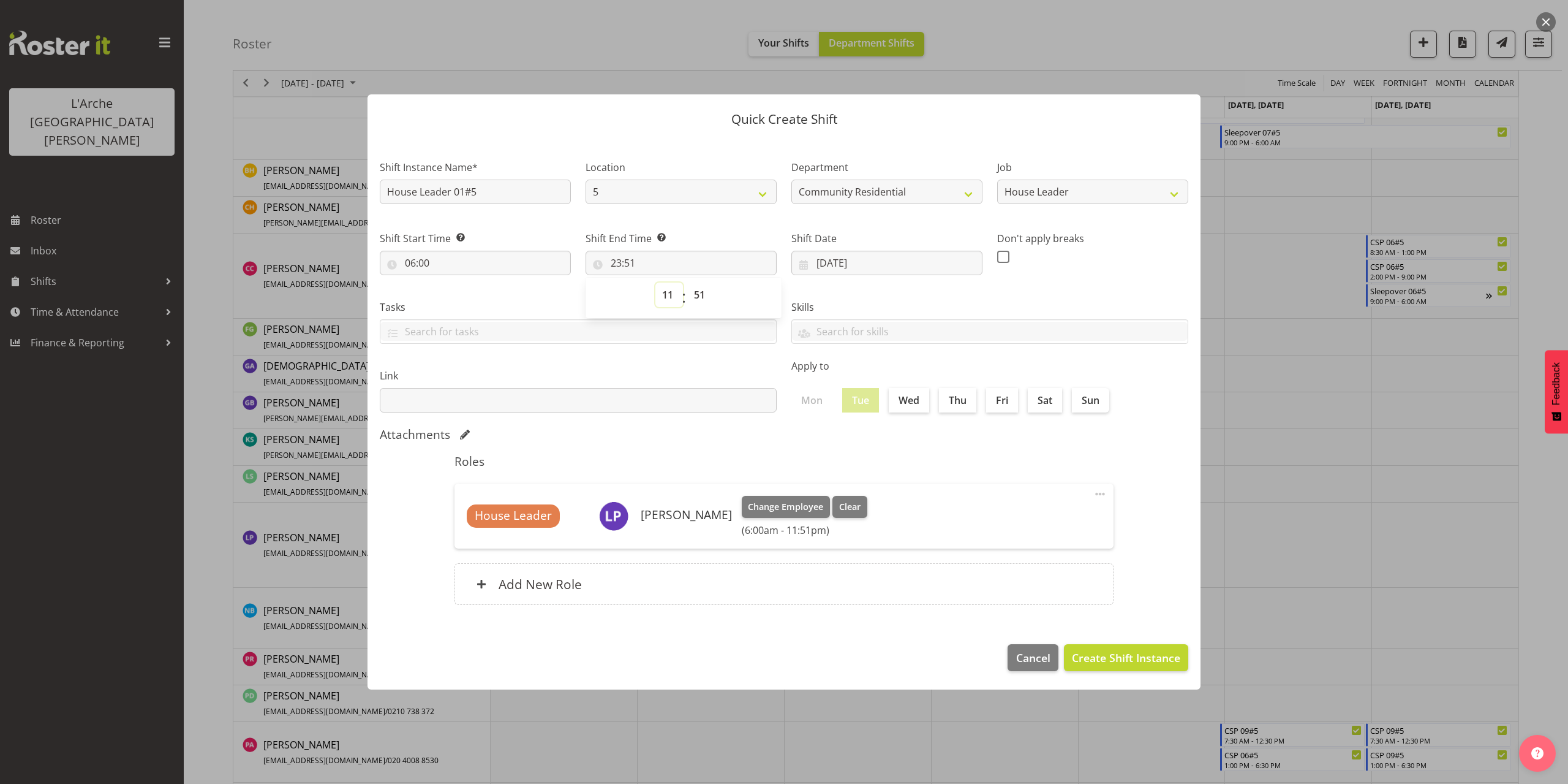
click at [655, 282] on select "00 01 02 03 04 05 06 07 08 09 10 11 12 13 14 15 16 17 18 19 20 21 22 23" at bounding box center [669, 294] width 28 height 24
click at [702, 296] on select "00 01 02 03 04 05 06 07 08 09 10 11 12 13 14 15 16 17 18 19 20 21 22 23 24 25 2…" at bounding box center [701, 294] width 28 height 24
click at [687, 282] on select "00 01 02 03 04 05 06 07 08 09 10 11 12 13 14 15 16 17 18 19 20 21 22 23 24 25 2…" at bounding box center [701, 294] width 28 height 24
click at [1149, 666] on button "Create Shift Instance" at bounding box center [1126, 657] width 125 height 27
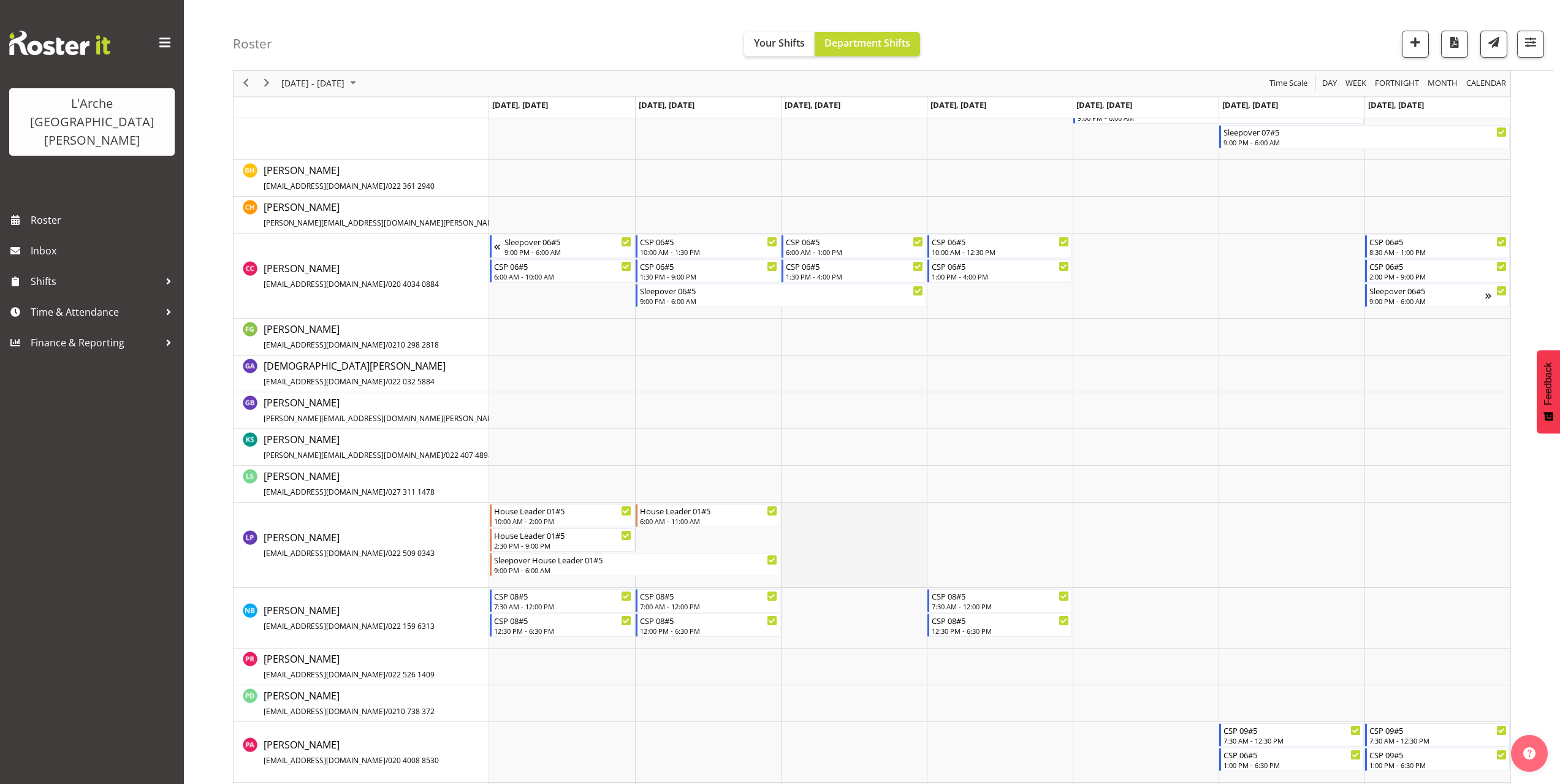
click at [792, 510] on td "Timeline Week of October 6, 2025" at bounding box center [854, 545] width 146 height 85
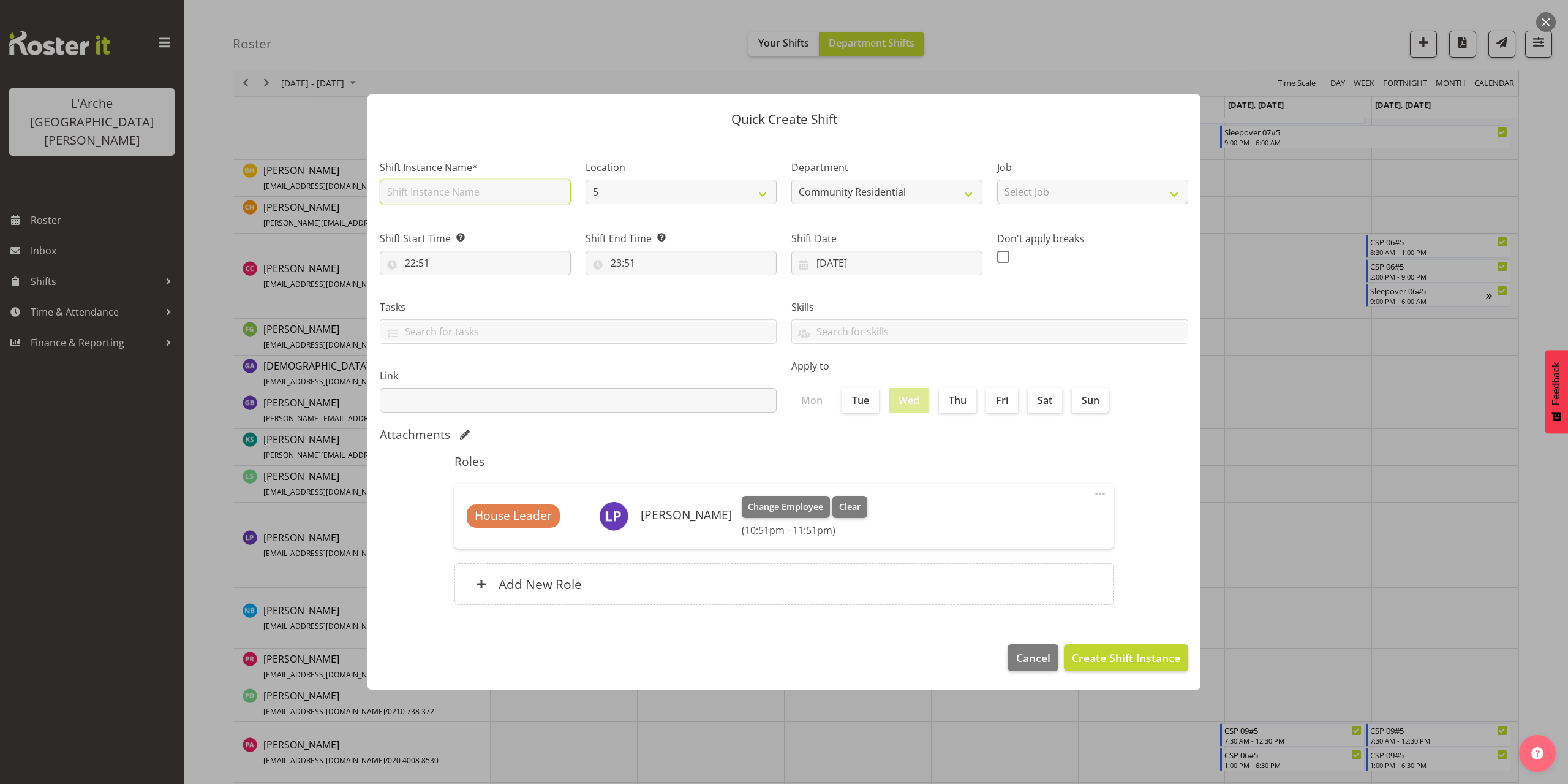
click at [447, 196] on input "text" at bounding box center [475, 192] width 191 height 24
click at [1037, 197] on select "Select Job Accounts Admin Art Coordinator Community Leader Community Support Pe…" at bounding box center [1093, 192] width 191 height 24
click at [997, 180] on select "Select Job Accounts Admin Art Coordinator Community Leader Community Support Pe…" at bounding box center [1093, 192] width 191 height 24
click at [421, 264] on input "22:51" at bounding box center [475, 263] width 191 height 24
click at [459, 295] on select "00 01 02 03 04 05 06 07 08 09 10 11 12 13 14 15 16 17 18 19 20 21 22 23" at bounding box center [463, 294] width 28 height 24
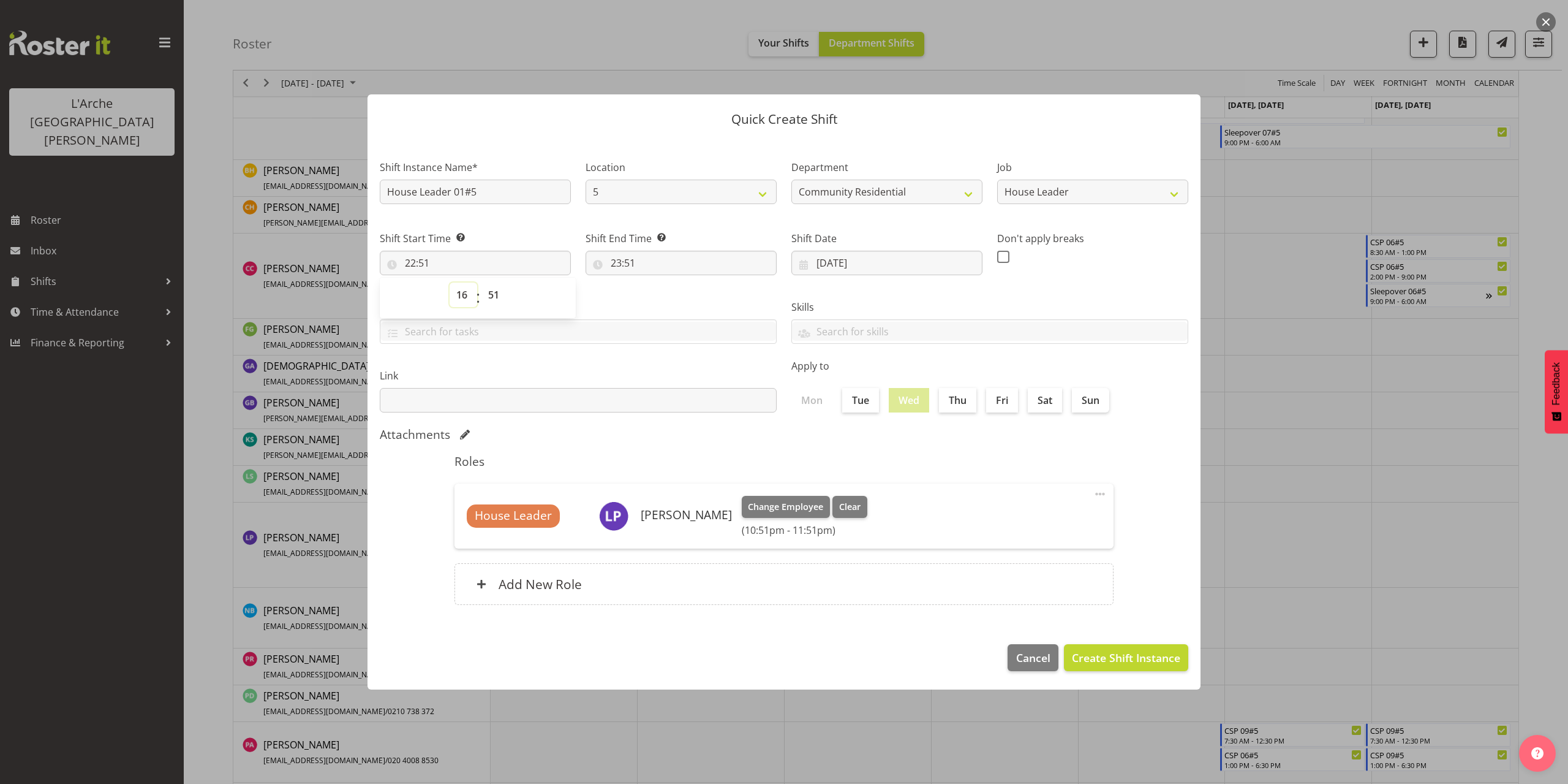
click at [449, 282] on select "00 01 02 03 04 05 06 07 08 09 10 11 12 13 14 15 16 17 18 19 20 21 22 23" at bounding box center [463, 294] width 28 height 24
click at [493, 296] on select "00 01 02 03 04 05 06 07 08 09 10 11 12 13 14 15 16 17 18 19 20 21 22 23 24 25 2…" at bounding box center [495, 294] width 28 height 24
click at [482, 282] on select "00 01 02 03 04 05 06 07 08 09 10 11 12 13 14 15 16 17 18 19 20 21 22 23 24 25 2…" at bounding box center [495, 294] width 28 height 24
click at [627, 267] on input "23:51" at bounding box center [681, 263] width 191 height 24
click at [666, 296] on select "00 01 02 03 04 05 06 07 08 09 10 11 12 13 14 15 16 17 18 19 20 21 22 23" at bounding box center [669, 294] width 28 height 24
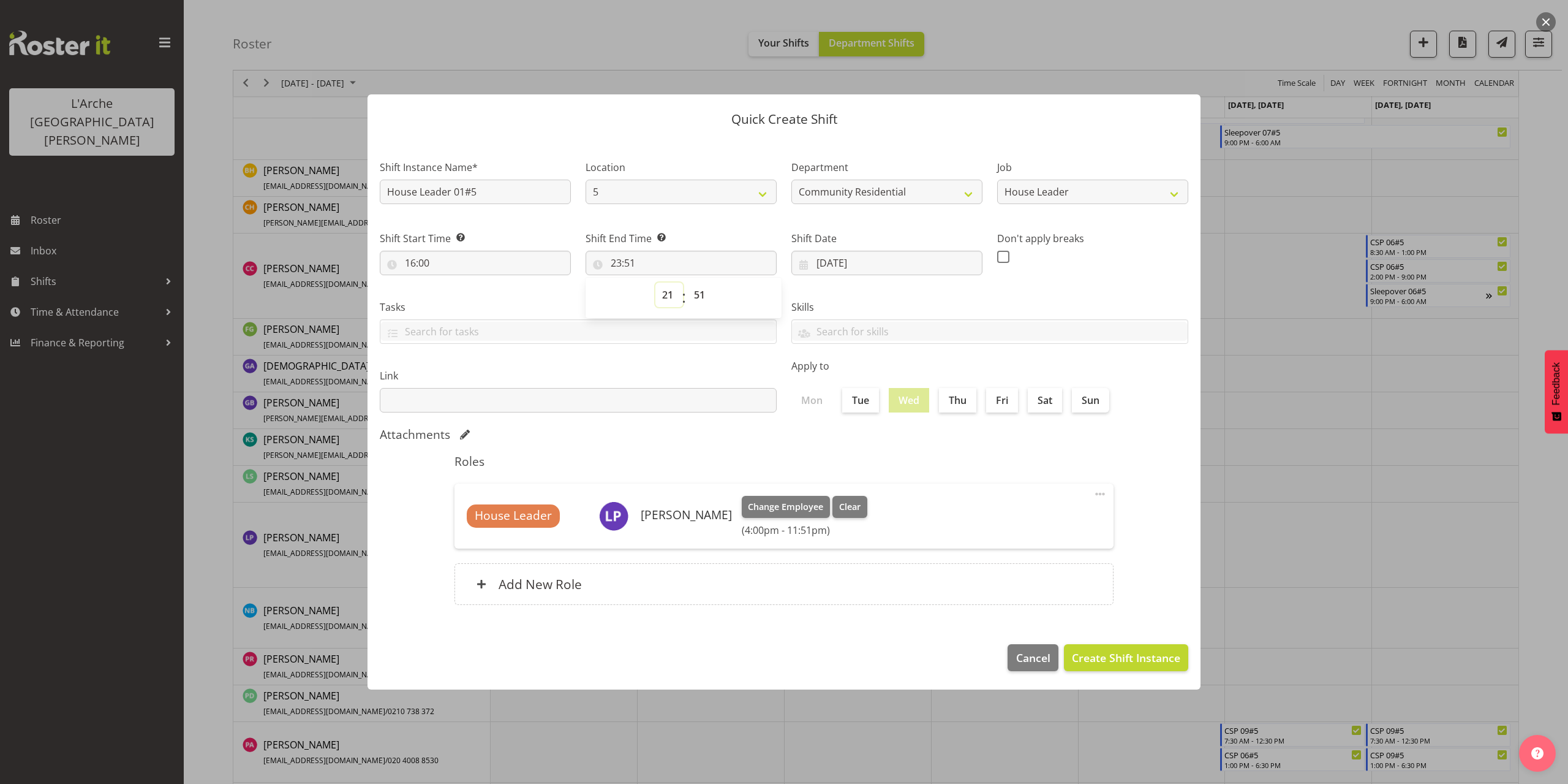
click at [655, 282] on select "00 01 02 03 04 05 06 07 08 09 10 11 12 13 14 15 16 17 18 19 20 21 22 23" at bounding box center [669, 294] width 28 height 24
click at [700, 297] on select "00 01 02 03 04 05 06 07 08 09 10 11 12 13 14 15 16 17 18 19 20 21 22 23 24 25 2…" at bounding box center [701, 294] width 28 height 24
click at [687, 282] on select "00 01 02 03 04 05 06 07 08 09 10 11 12 13 14 15 16 17 18 19 20 21 22 23 24 25 2…" at bounding box center [701, 294] width 28 height 24
click at [1142, 652] on span "Create Shift Instance" at bounding box center [1125, 657] width 108 height 16
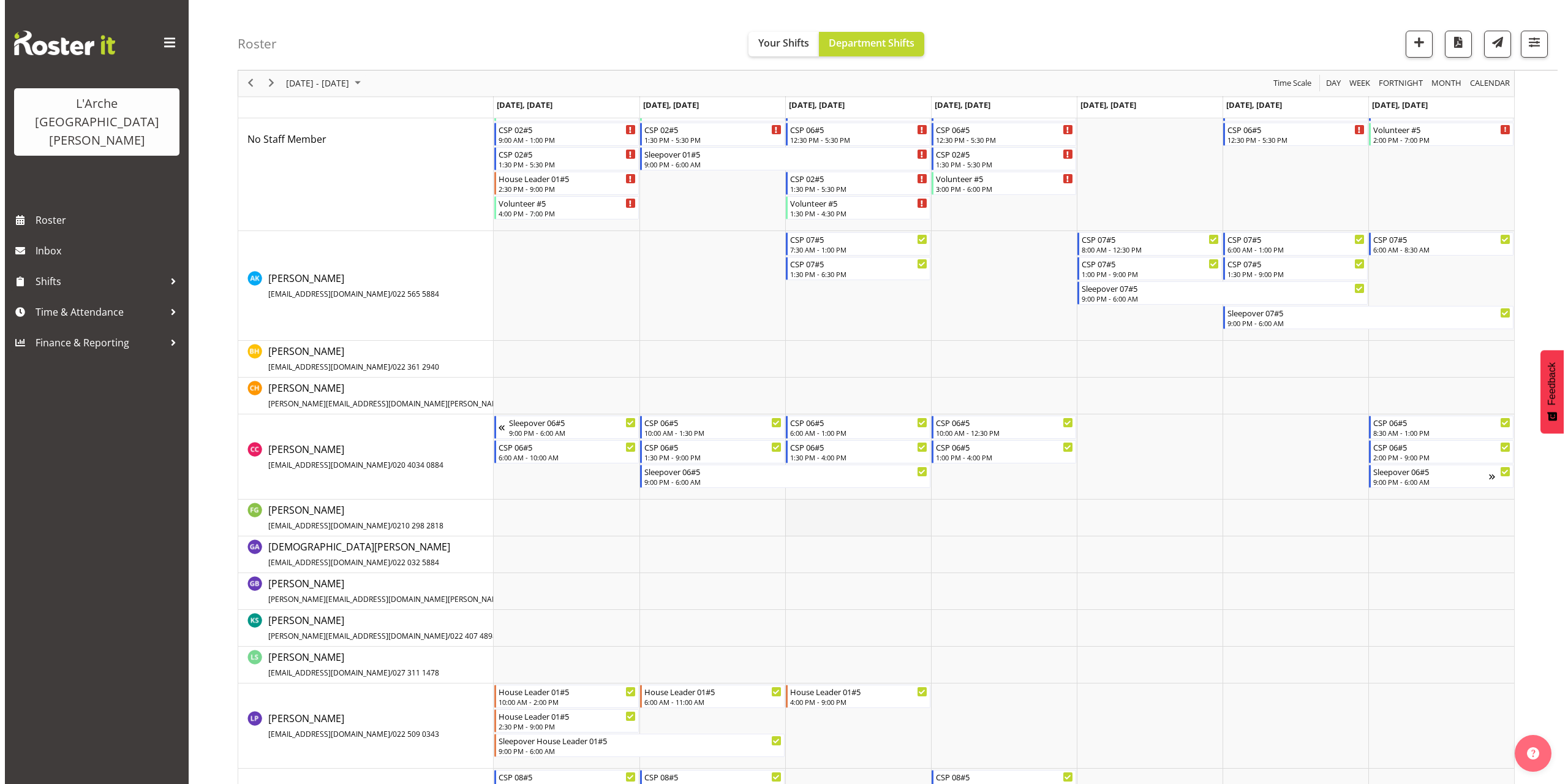
scroll to position [244, 0]
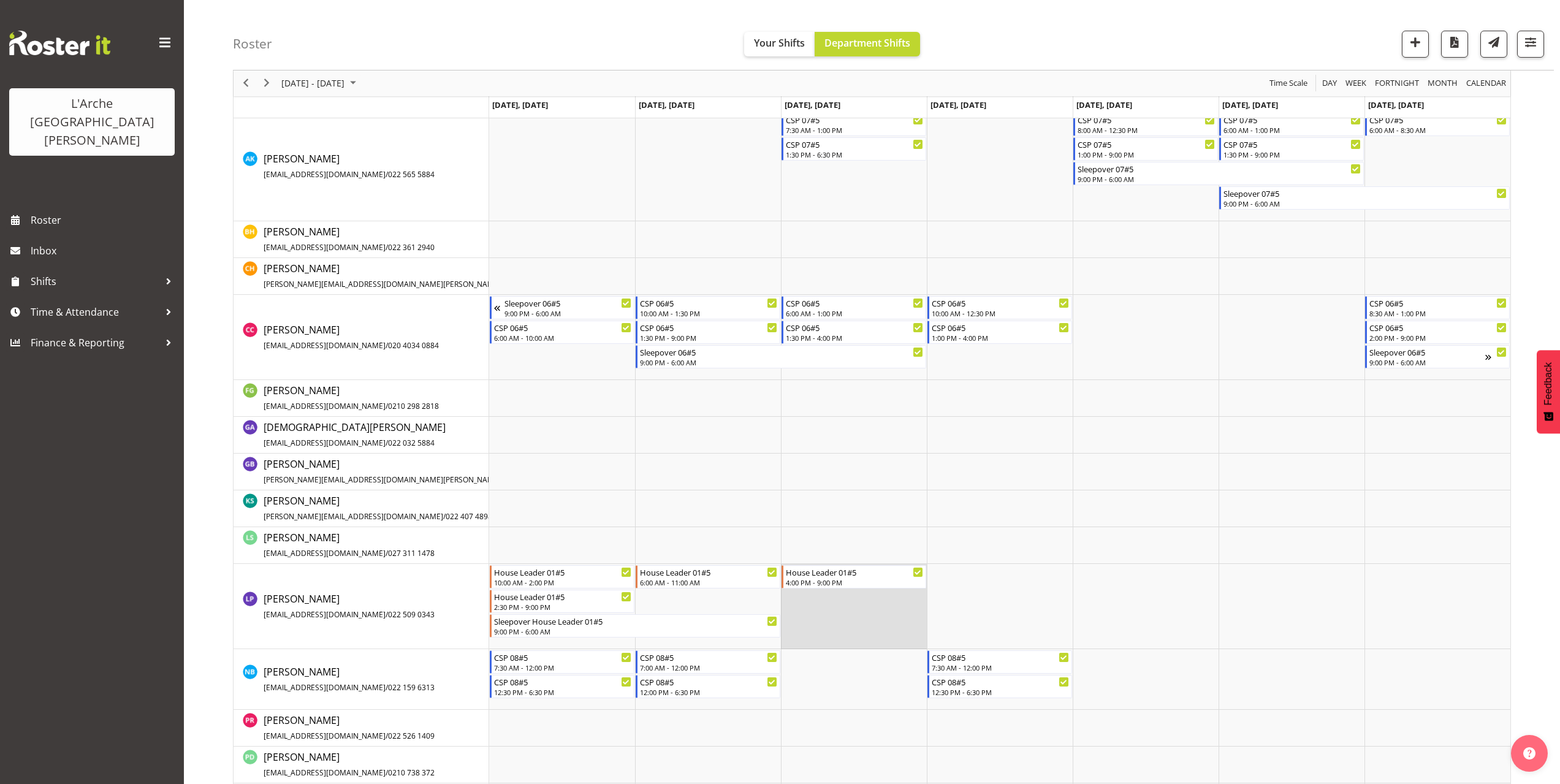
click at [807, 600] on td "Timeline Week of October 6, 2025" at bounding box center [854, 607] width 146 height 85
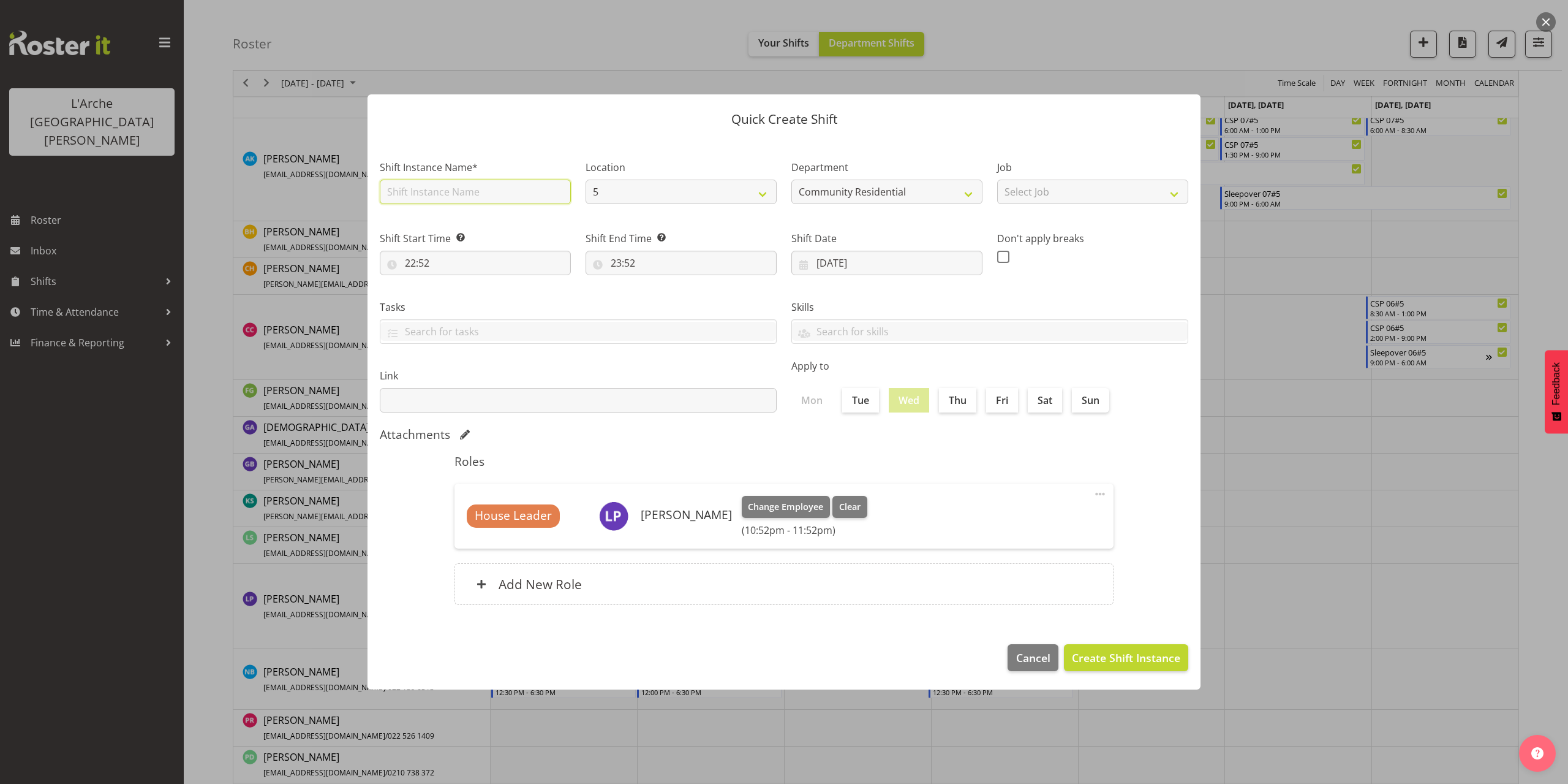
click at [438, 191] on input "text" at bounding box center [475, 192] width 191 height 24
drag, startPoint x: 509, startPoint y: 195, endPoint x: 304, endPoint y: 220, distance: 206.5
click at [304, 220] on div "Quick Create Shift Shift Instance Name* House Leader 01#5 Location 5 Department…" at bounding box center [784, 392] width 1568 height 784
click at [1058, 195] on select "Select Job Accounts Admin Art Coordinator Community Leader Community Support Pe…" at bounding box center [1093, 192] width 191 height 24
click at [997, 180] on select "Select Job Accounts Admin Art Coordinator Community Leader Community Support Pe…" at bounding box center [1093, 192] width 191 height 24
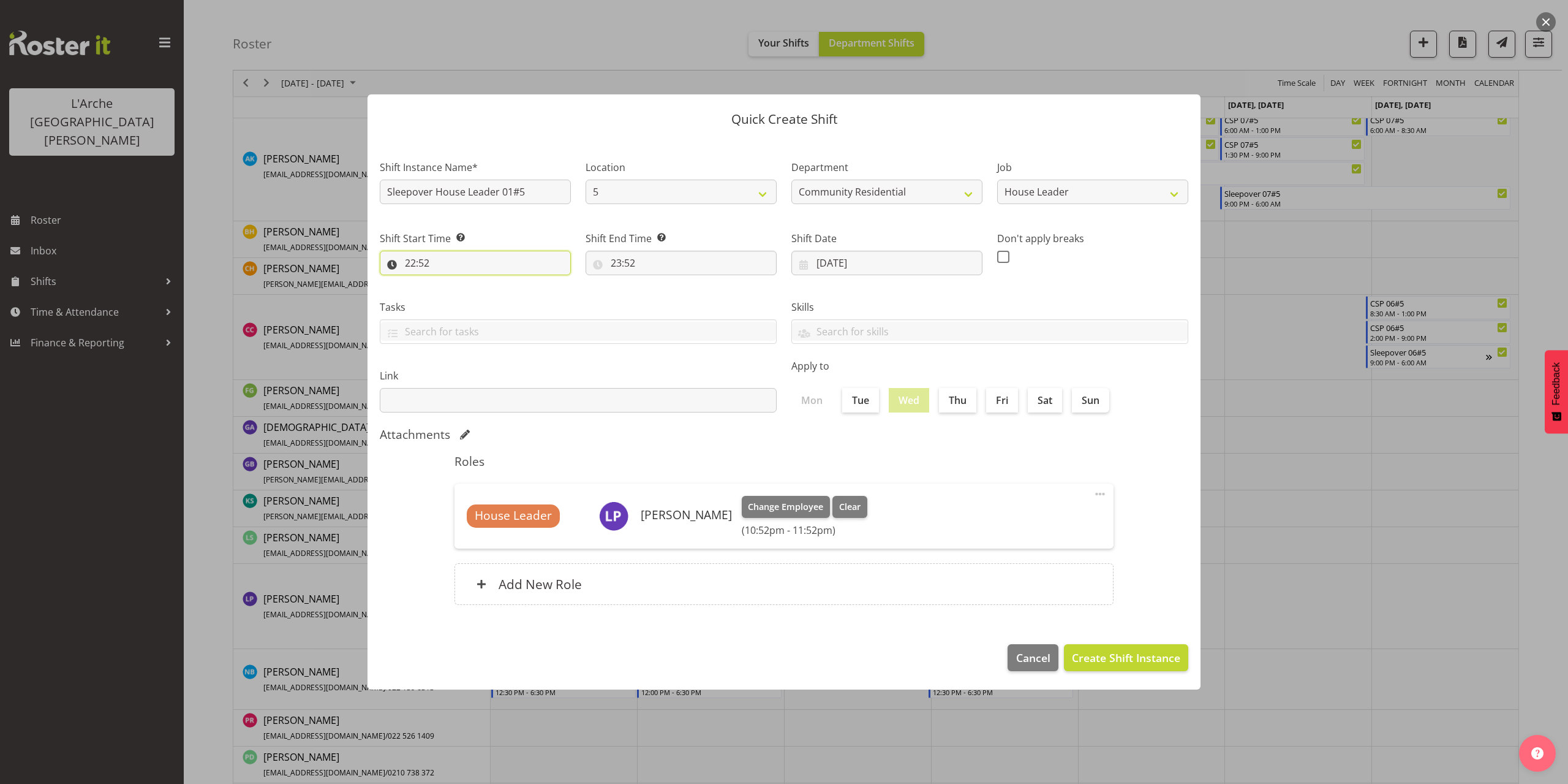
click at [418, 263] on input "22:52" at bounding box center [475, 263] width 191 height 24
click at [459, 295] on select "00 01 02 03 04 05 06 07 08 09 10 11 12 13 14 15 16 17 18 19 20 21 22 23" at bounding box center [463, 294] width 28 height 24
click at [449, 282] on select "00 01 02 03 04 05 06 07 08 09 10 11 12 13 14 15 16 17 18 19 20 21 22 23" at bounding box center [463, 294] width 28 height 24
click at [493, 293] on select "00 01 02 03 04 05 06 07 08 09 10 11 12 13 14 15 16 17 18 19 20 21 22 23 24 25 2…" at bounding box center [495, 294] width 28 height 24
click at [482, 282] on select "00 01 02 03 04 05 06 07 08 09 10 11 12 13 14 15 16 17 18 19 20 21 22 23 24 25 2…" at bounding box center [495, 294] width 28 height 24
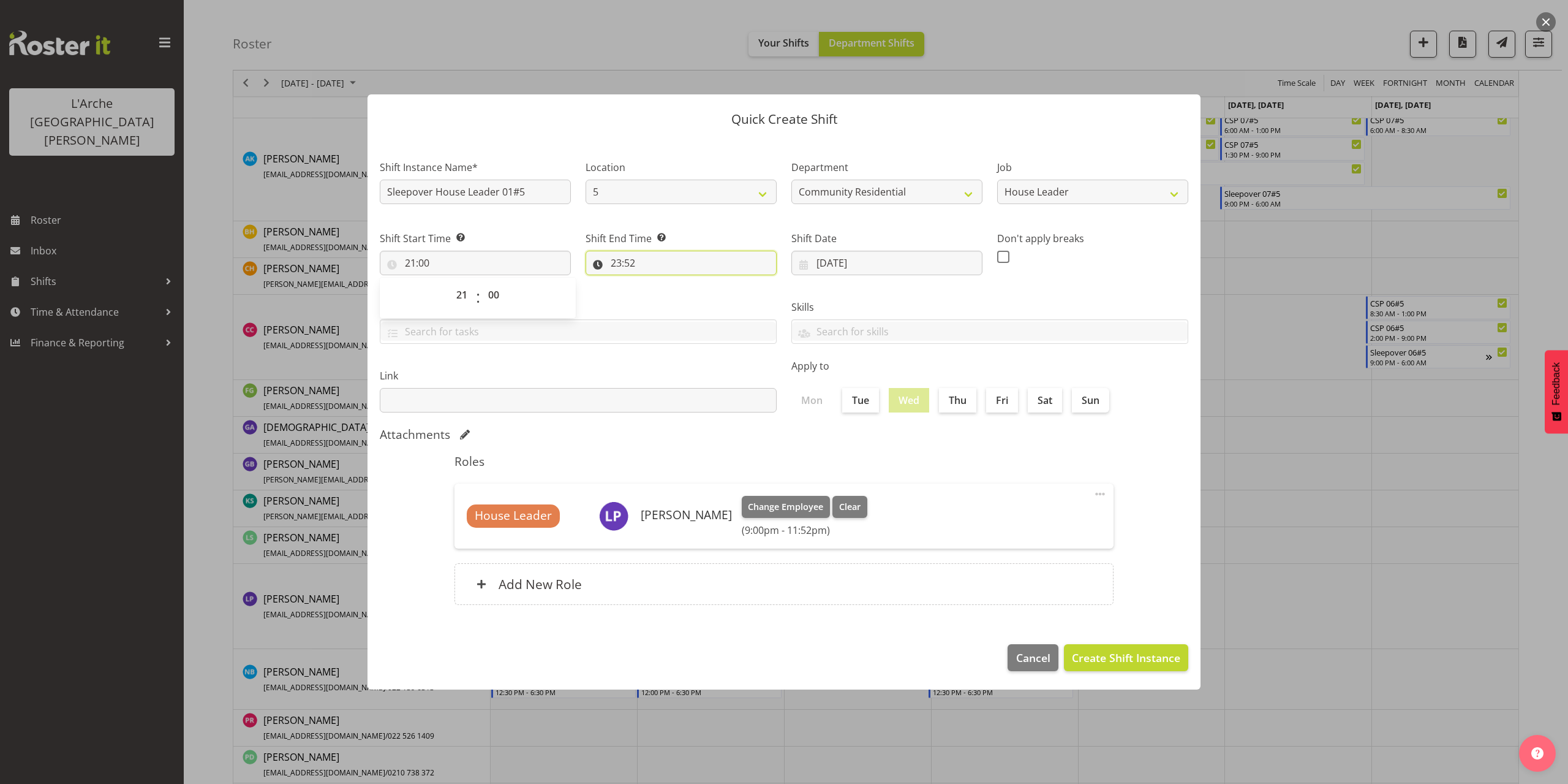
click at [636, 262] on input "23:52" at bounding box center [681, 263] width 191 height 24
click at [664, 293] on select "00 01 02 03 04 05 06 07 08 09 10 11 12 13 14 15 16 17 18 19 20 21 22 23" at bounding box center [669, 294] width 28 height 24
click at [655, 282] on select "00 01 02 03 04 05 06 07 08 09 10 11 12 13 14 15 16 17 18 19 20 21 22 23" at bounding box center [669, 294] width 28 height 24
click at [692, 292] on select "00 01 02 03 04 05 06 07 08 09 10 11 12 13 14 15 16 17 18 19 20 21 22 23 24 25 2…" at bounding box center [701, 294] width 28 height 24
click at [687, 282] on select "00 01 02 03 04 05 06 07 08 09 10 11 12 13 14 15 16 17 18 19 20 21 22 23 24 25 2…" at bounding box center [701, 294] width 28 height 24
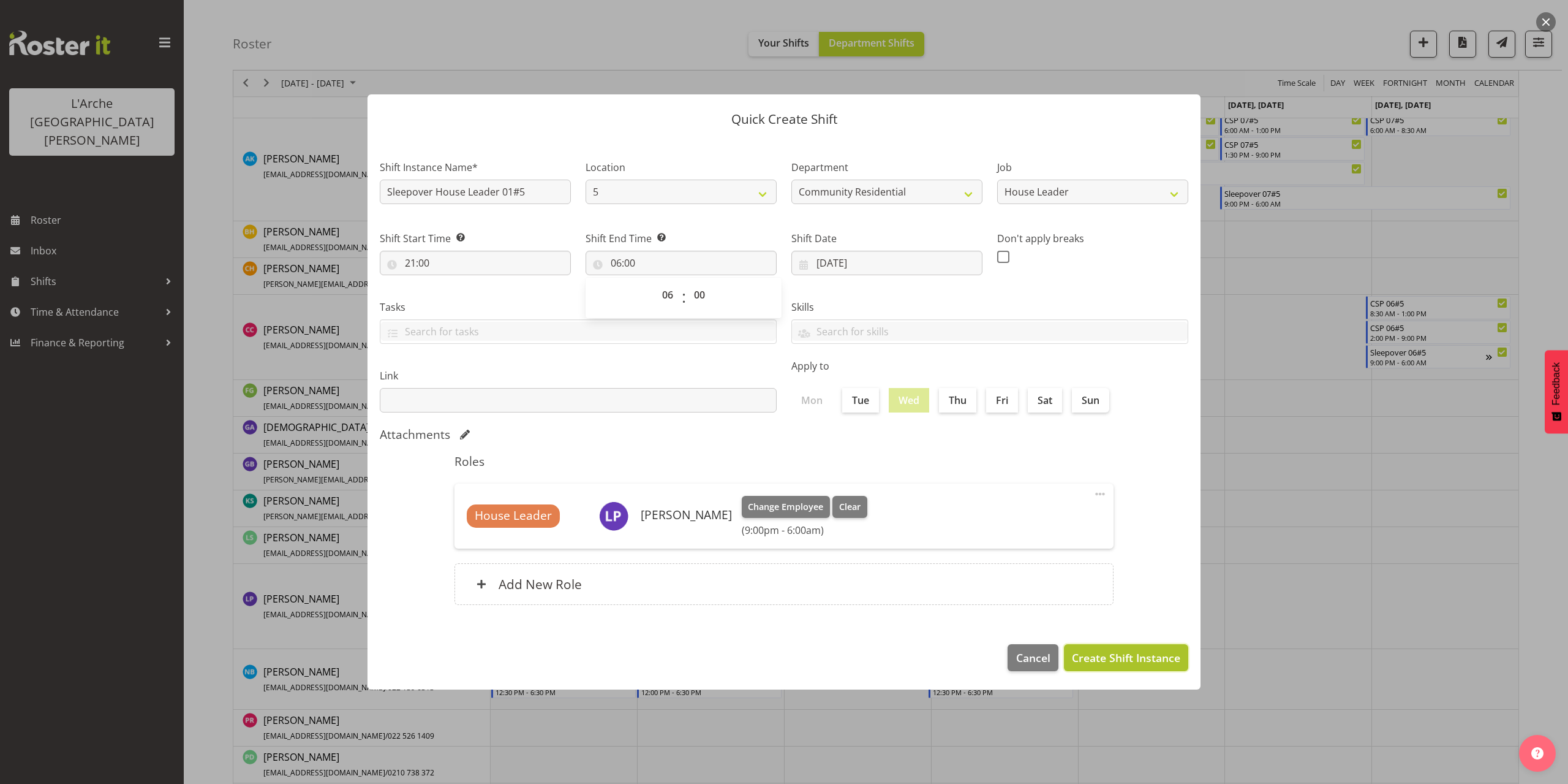
click at [1163, 657] on span "Create Shift Instance" at bounding box center [1125, 657] width 108 height 16
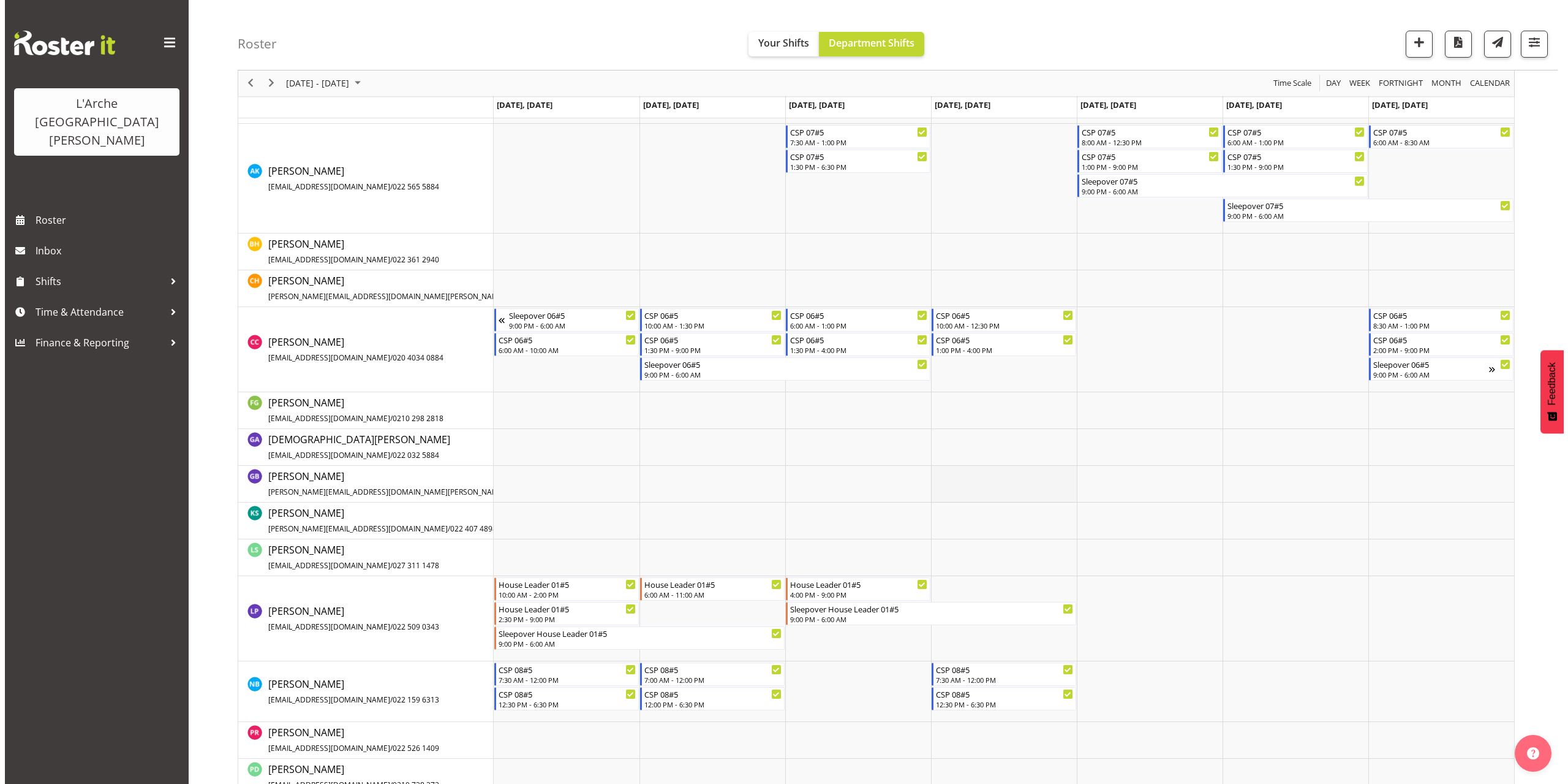
scroll to position [305, 0]
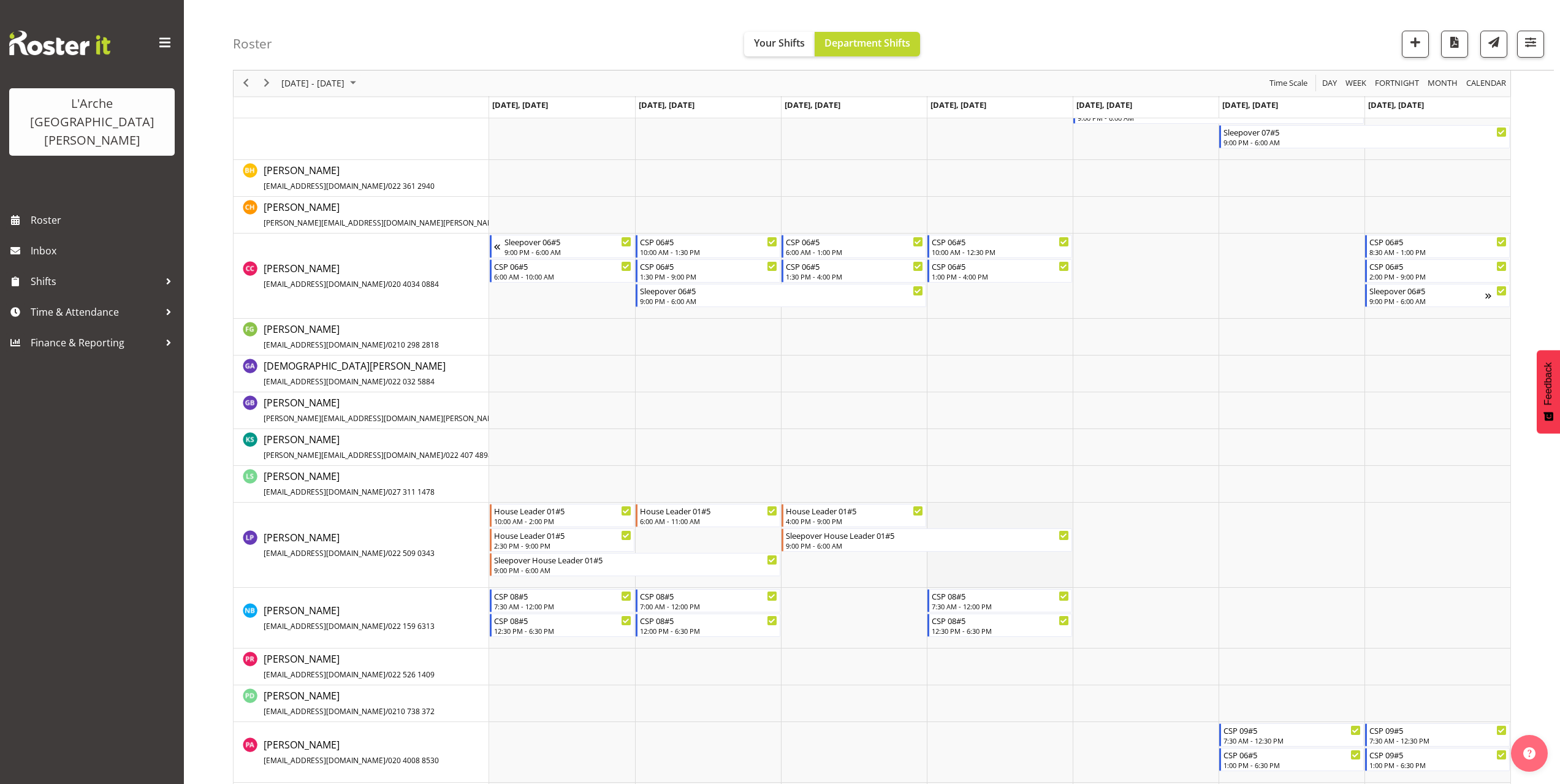
click at [946, 510] on td "Timeline Week of October 6, 2025" at bounding box center [1000, 545] width 146 height 85
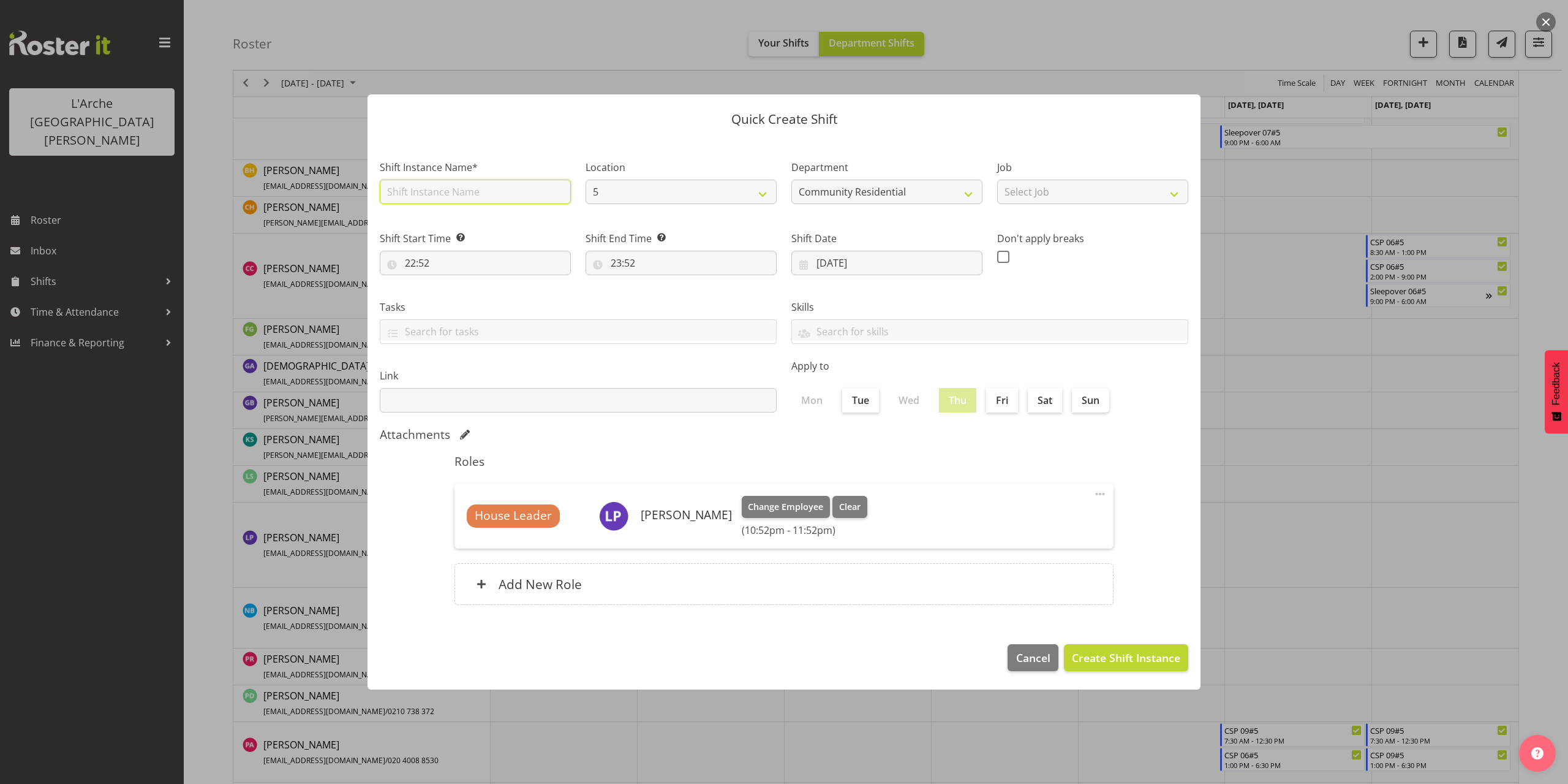
click at [442, 187] on input "text" at bounding box center [475, 192] width 191 height 24
click at [1132, 188] on select "Select Job Accounts Admin Art Coordinator Community Leader Community Support Pe…" at bounding box center [1093, 192] width 191 height 24
click at [997, 180] on select "Select Job Accounts Admin Art Coordinator Community Leader Community Support Pe…" at bounding box center [1093, 192] width 191 height 24
click at [426, 263] on input "22:52" at bounding box center [475, 263] width 191 height 24
click at [458, 297] on select "00 01 02 03 04 05 06 07 08 09 10 11 12 13 14 15 16 17 18 19 20 21 22 23" at bounding box center [463, 294] width 28 height 24
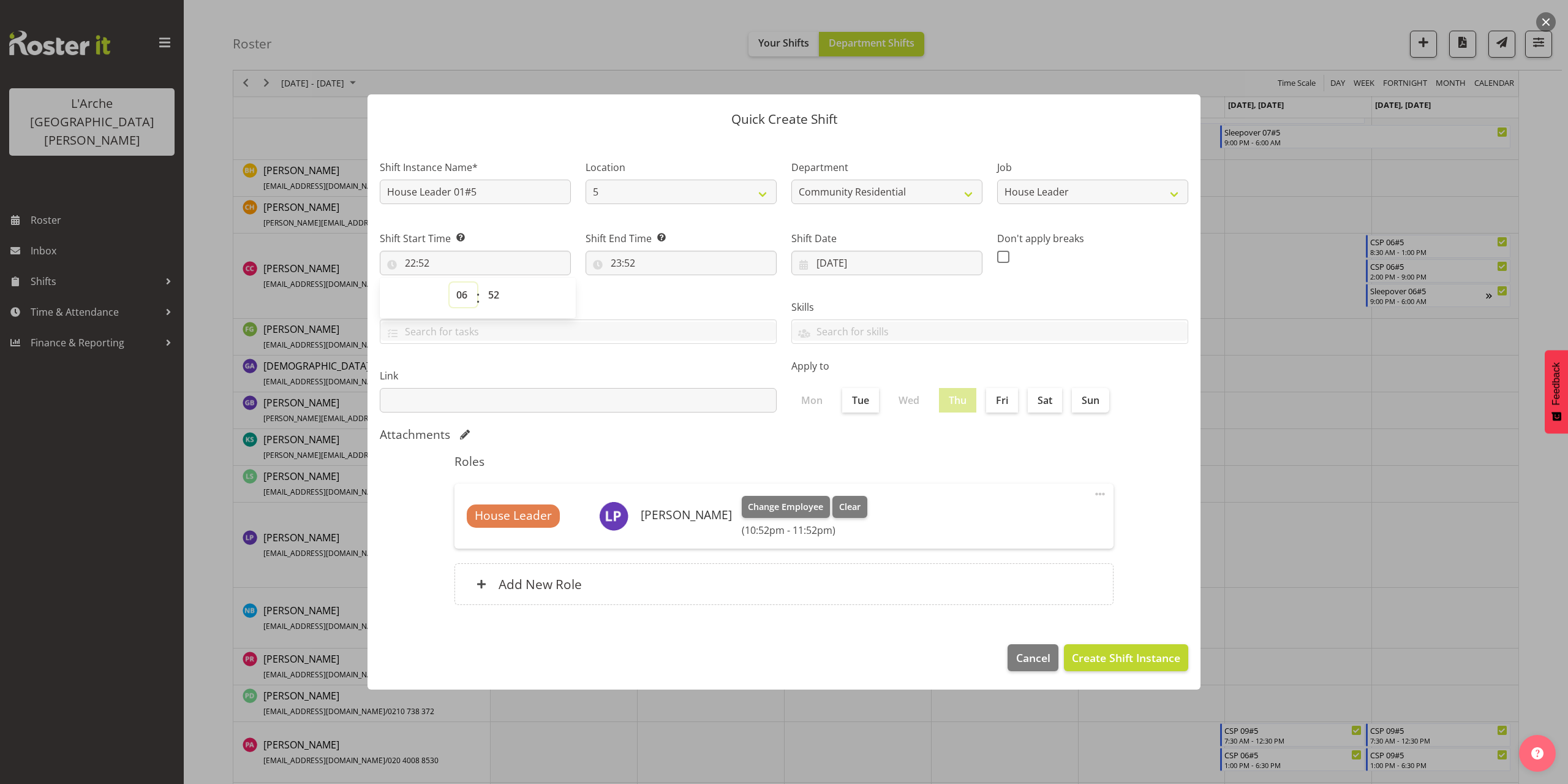
click at [449, 282] on select "00 01 02 03 04 05 06 07 08 09 10 11 12 13 14 15 16 17 18 19 20 21 22 23" at bounding box center [463, 294] width 28 height 24
click at [490, 295] on select "00 01 02 03 04 05 06 07 08 09 10 11 12 13 14 15 16 17 18 19 20 21 22 23 24 25 2…" at bounding box center [495, 294] width 28 height 24
click at [482, 282] on select "00 01 02 03 04 05 06 07 08 09 10 11 12 13 14 15 16 17 18 19 20 21 22 23 24 25 2…" at bounding box center [495, 294] width 28 height 24
click at [627, 262] on input "23:52" at bounding box center [681, 263] width 191 height 24
click at [664, 293] on select "00 01 02 03 04 05 06 07 08 09 10 11 12 13 14 15 16 17 18 19 20 21 22 23" at bounding box center [669, 294] width 28 height 24
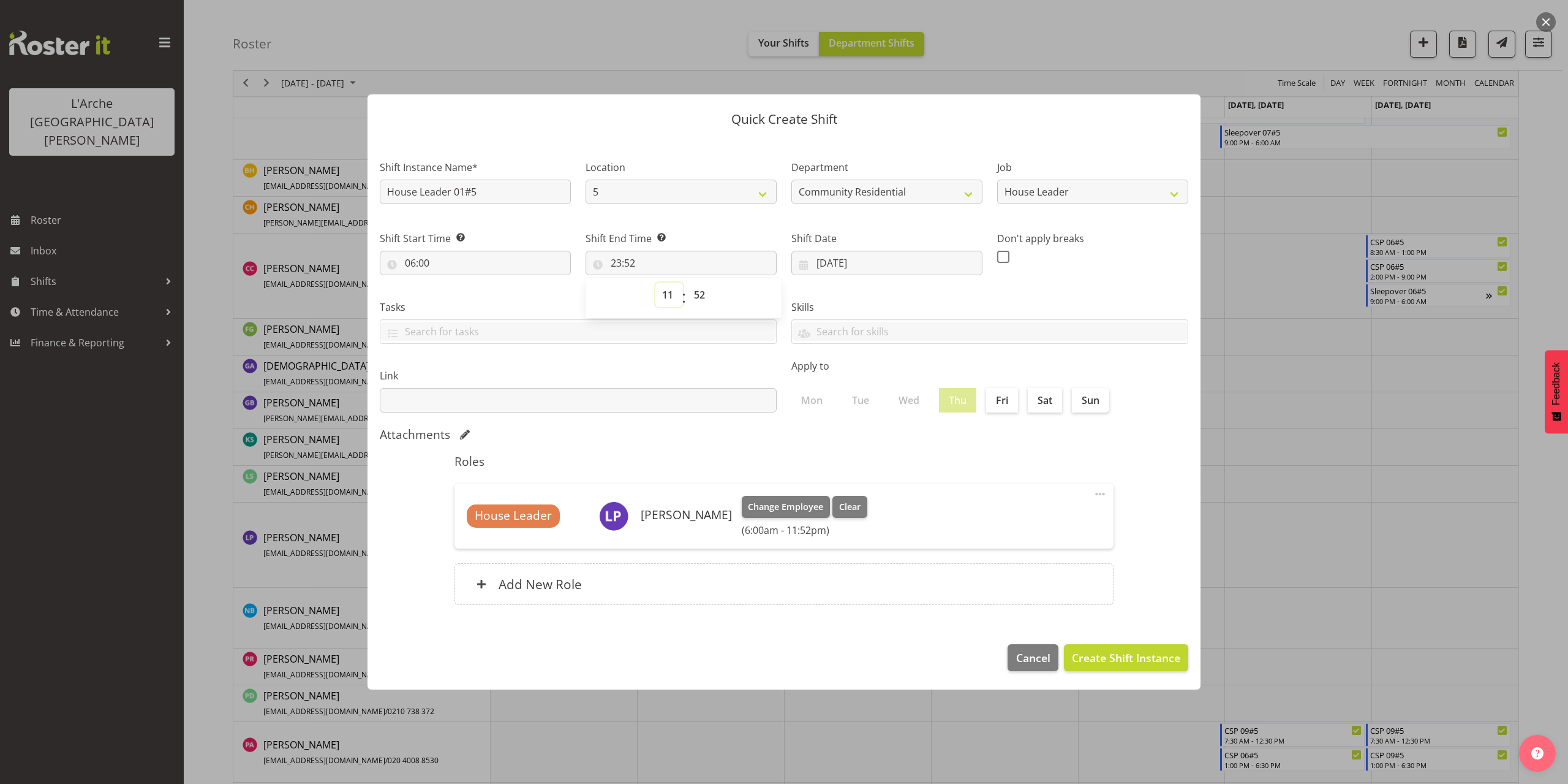
click at [655, 282] on select "00 01 02 03 04 05 06 07 08 09 10 11 12 13 14 15 16 17 18 19 20 21 22 23" at bounding box center [669, 294] width 28 height 24
click at [698, 296] on select "00 01 02 03 04 05 06 07 08 09 10 11 12 13 14 15 16 17 18 19 20 21 22 23 24 25 2…" at bounding box center [701, 294] width 28 height 24
click at [687, 282] on select "00 01 02 03 04 05 06 07 08 09 10 11 12 13 14 15 16 17 18 19 20 21 22 23 24 25 2…" at bounding box center [701, 294] width 28 height 24
click at [1081, 654] on span "Create Shift Instance" at bounding box center [1125, 657] width 108 height 16
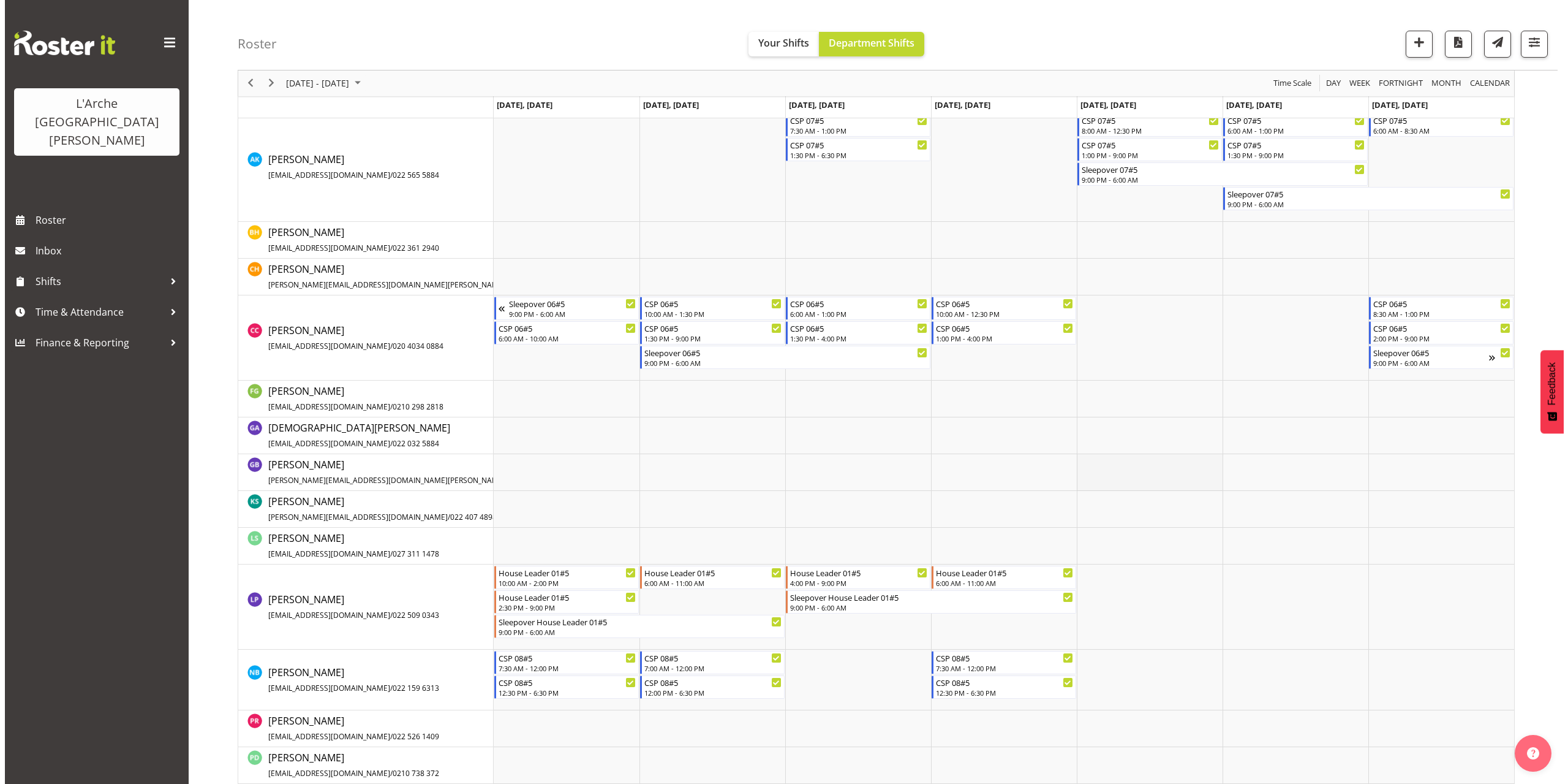
scroll to position [244, 0]
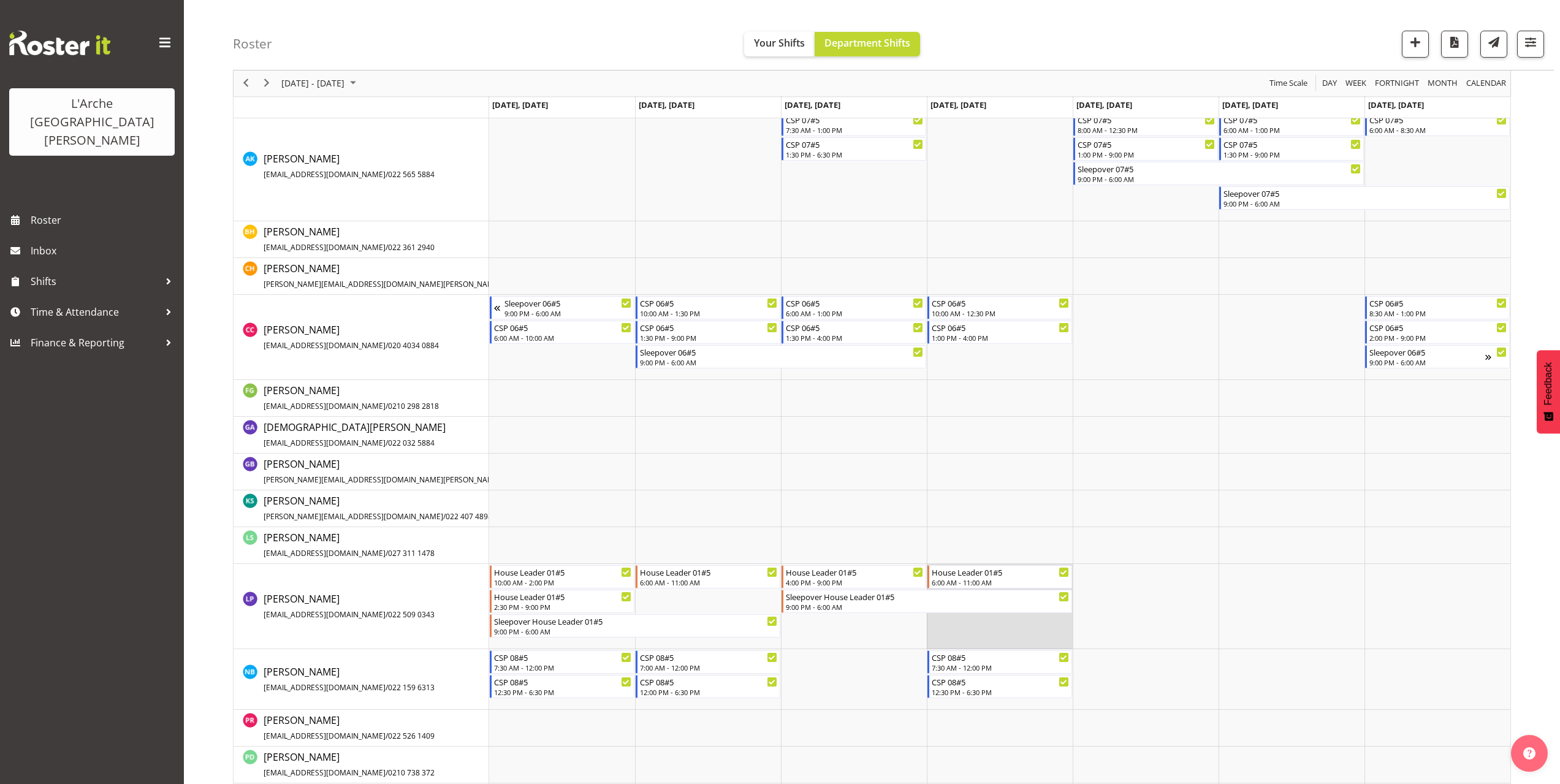
click at [937, 621] on td "Timeline Week of October 6, 2025" at bounding box center [1000, 607] width 146 height 85
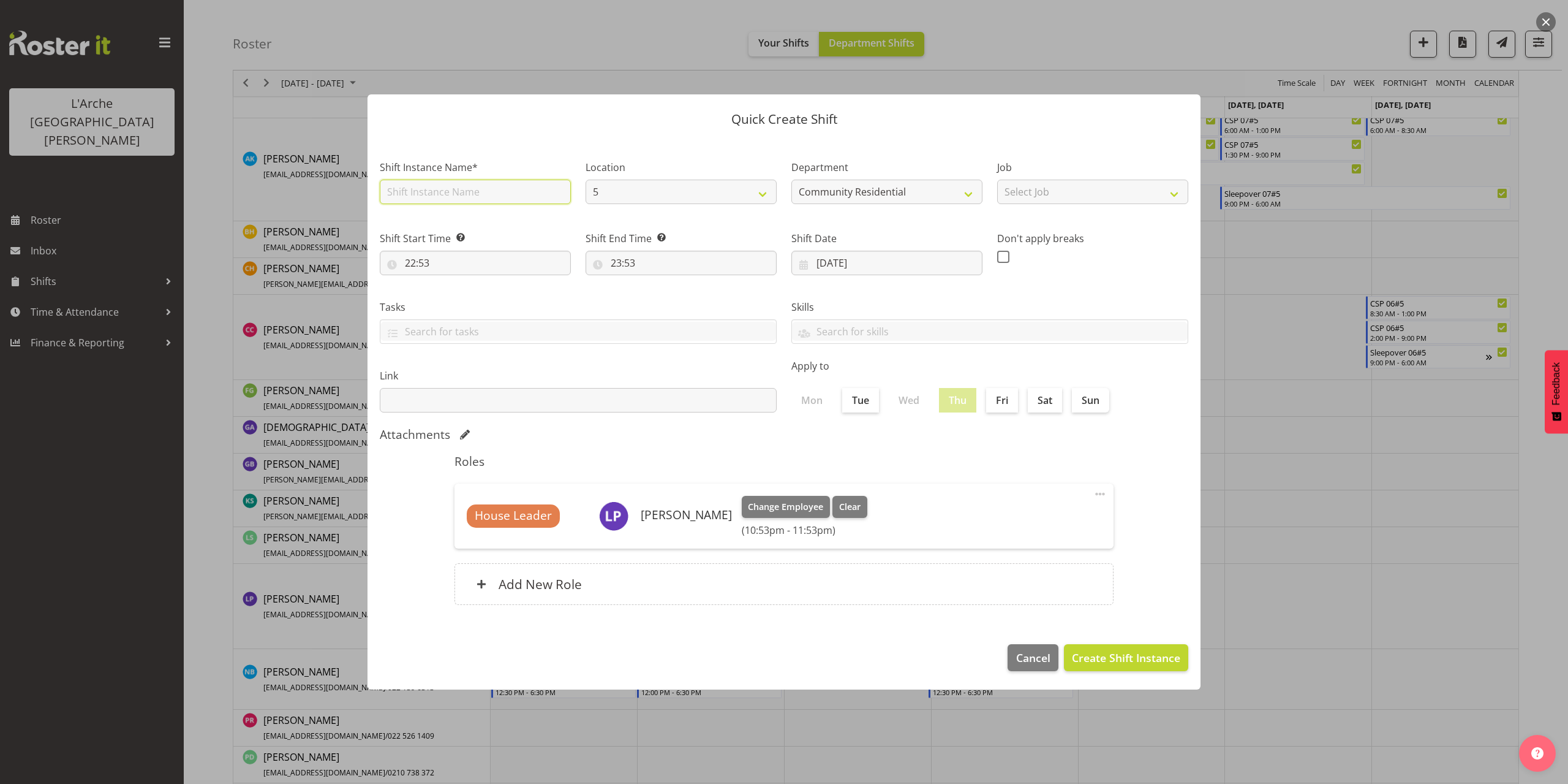
click at [427, 195] on input "text" at bounding box center [475, 192] width 191 height 24
click at [1086, 200] on select "Select Job Accounts Admin Art Coordinator Community Leader Community Support Pe…" at bounding box center [1093, 192] width 191 height 24
click at [997, 180] on select "Select Job Accounts Admin Art Coordinator Community Leader Community Support Pe…" at bounding box center [1093, 192] width 191 height 24
click at [419, 263] on input "22:53" at bounding box center [475, 263] width 191 height 24
click at [456, 295] on select "00 01 02 03 04 05 06 07 08 09 10 11 12 13 14 15 16 17 18 19 20 21 22 23" at bounding box center [463, 294] width 28 height 24
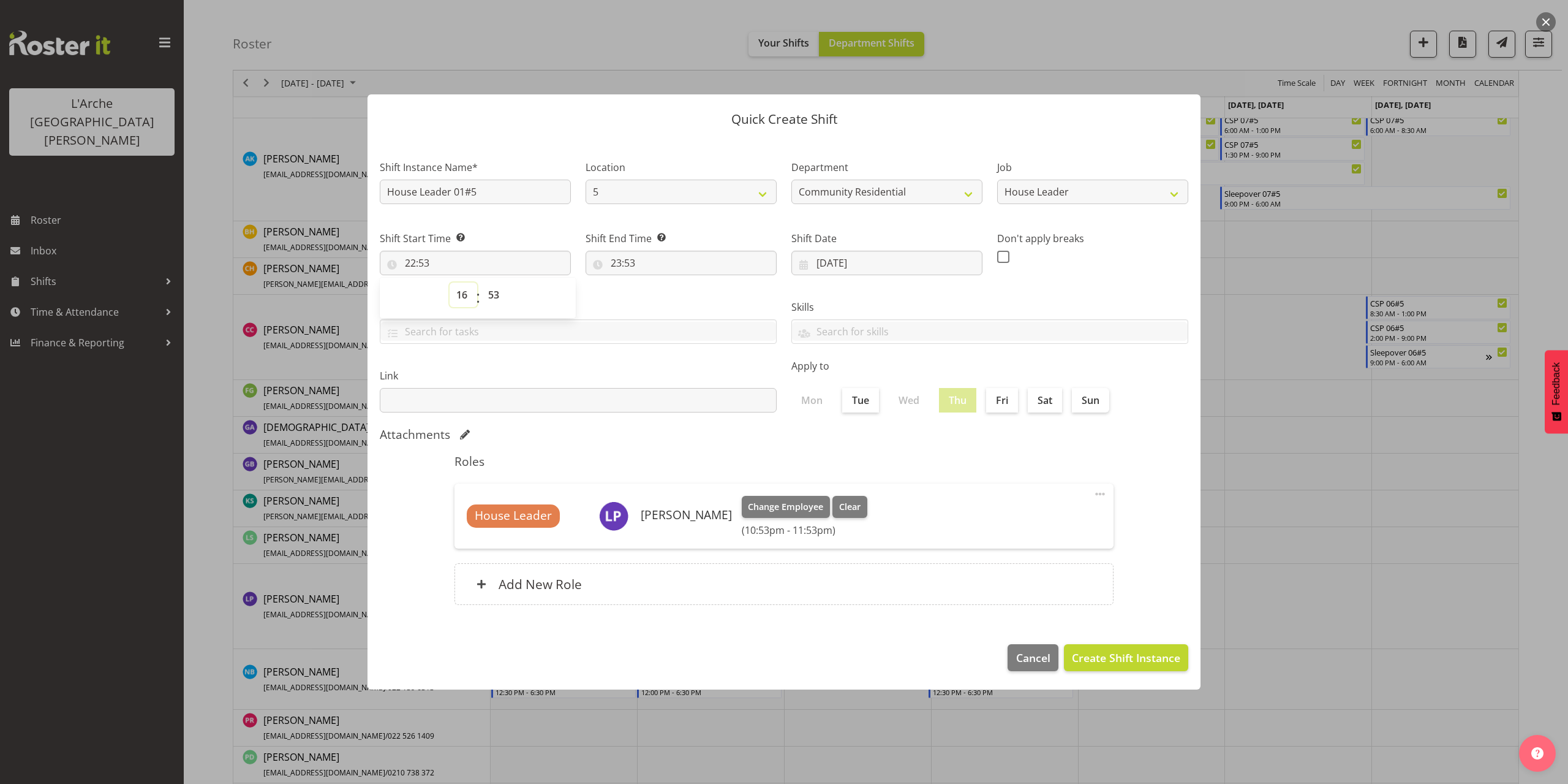
click at [449, 282] on select "00 01 02 03 04 05 06 07 08 09 10 11 12 13 14 15 16 17 18 19 20 21 22 23" at bounding box center [463, 294] width 28 height 24
click at [493, 296] on select "00 01 02 03 04 05 06 07 08 09 10 11 12 13 14 15 16 17 18 19 20 21 22 23 24 25 2…" at bounding box center [495, 294] width 28 height 24
click at [482, 282] on select "00 01 02 03 04 05 06 07 08 09 10 11 12 13 14 15 16 17 18 19 20 21 22 23 24 25 2…" at bounding box center [495, 294] width 28 height 24
click at [629, 267] on input "23:53" at bounding box center [681, 263] width 191 height 24
click at [664, 294] on select "00 01 02 03 04 05 06 07 08 09 10 11 12 13 14 15 16 17 18 19 20 21 22 23" at bounding box center [669, 294] width 28 height 24
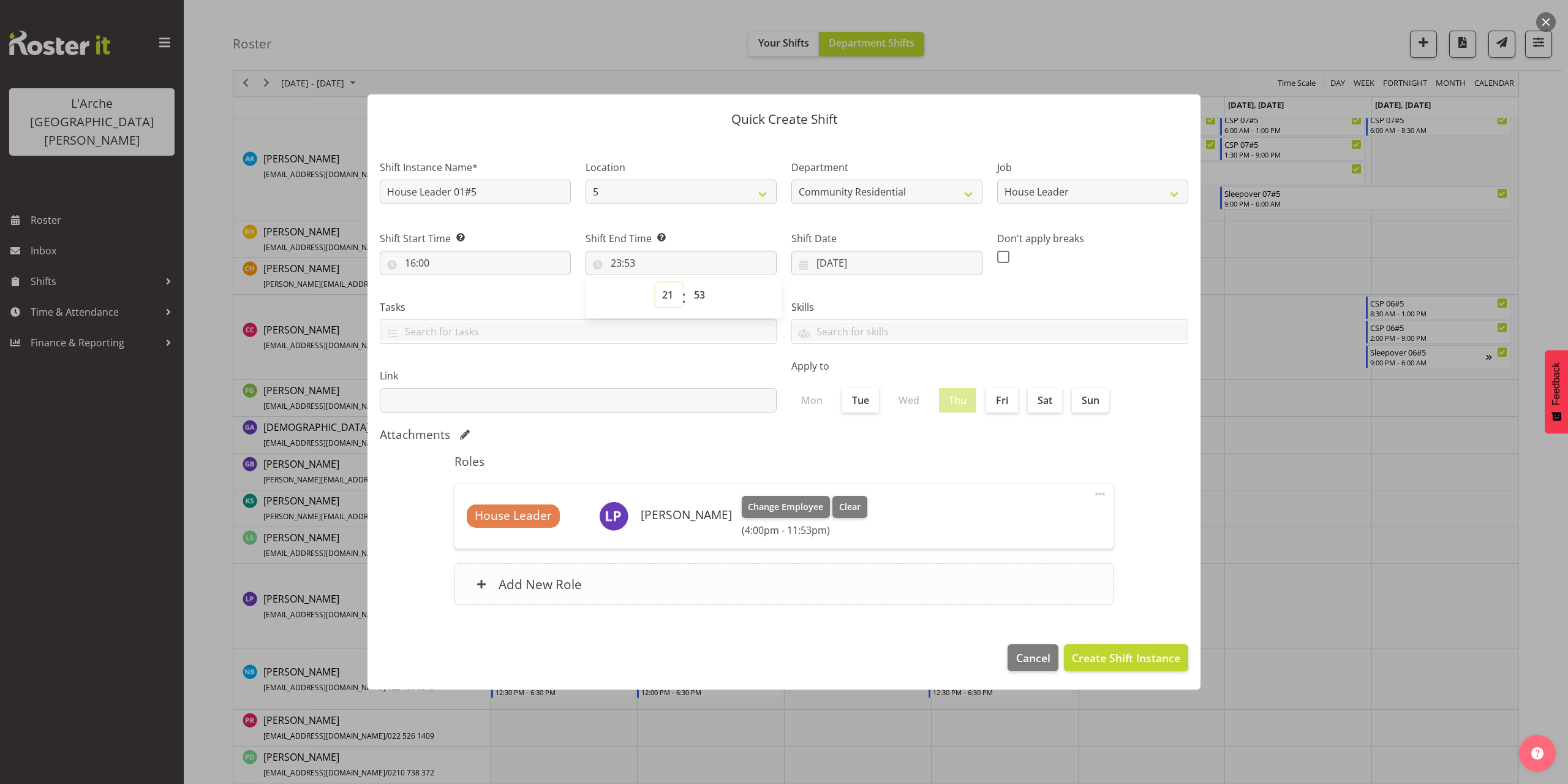
click at [655, 282] on select "00 01 02 03 04 05 06 07 08 09 10 11 12 13 14 15 16 17 18 19 20 21 22 23" at bounding box center [669, 294] width 28 height 24
click at [698, 297] on select "00 01 02 03 04 05 06 07 08 09 10 11 12 13 14 15 16 17 18 19 20 21 22 23 24 25 2…" at bounding box center [701, 294] width 28 height 24
click at [687, 282] on select "00 01 02 03 04 05 06 07 08 09 10 11 12 13 14 15 16 17 18 19 20 21 22 23 24 25 2…" at bounding box center [701, 294] width 28 height 24
click at [1159, 657] on span "Create Shift Instance" at bounding box center [1125, 657] width 108 height 16
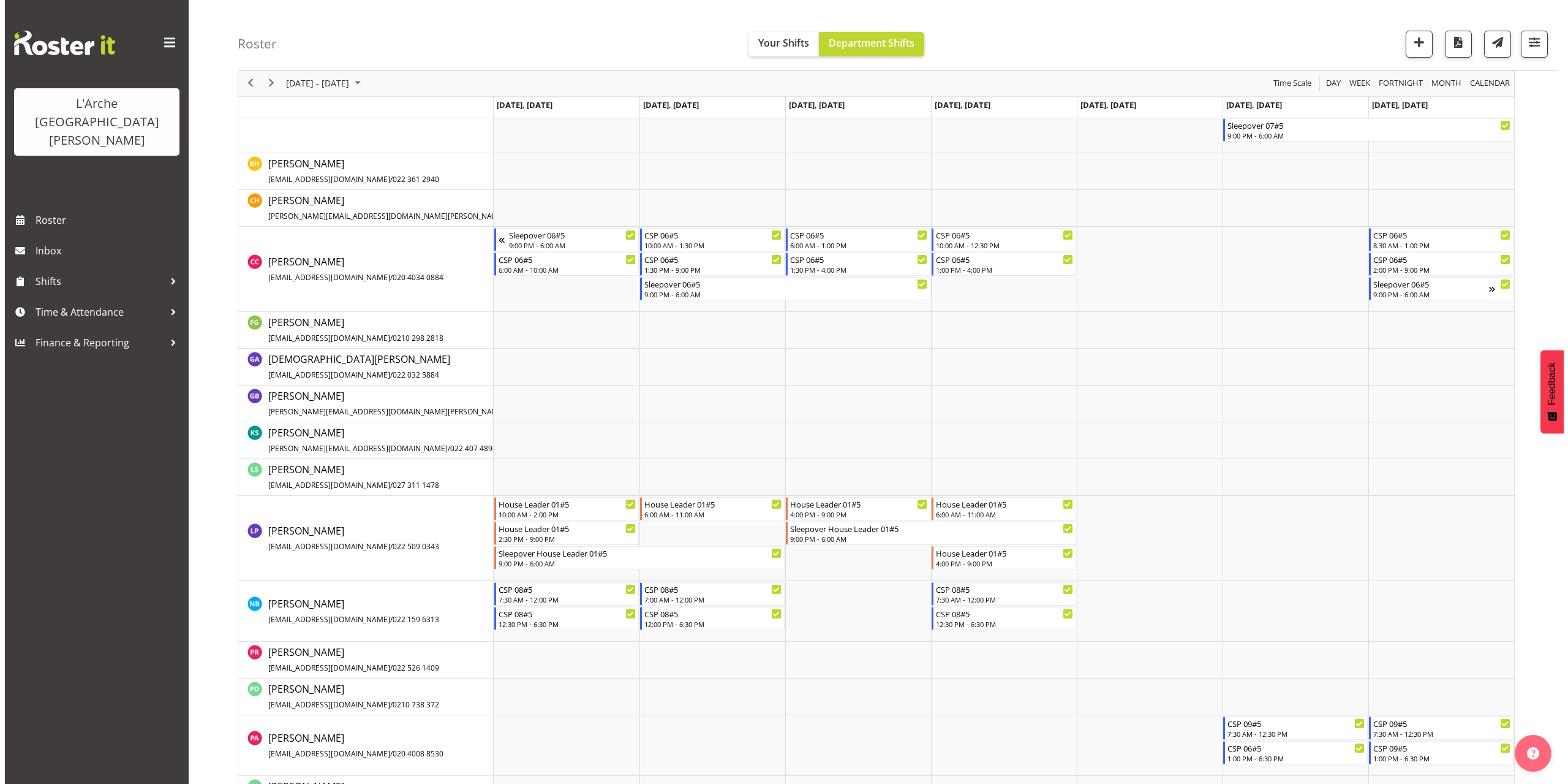
scroll to position [367, 0]
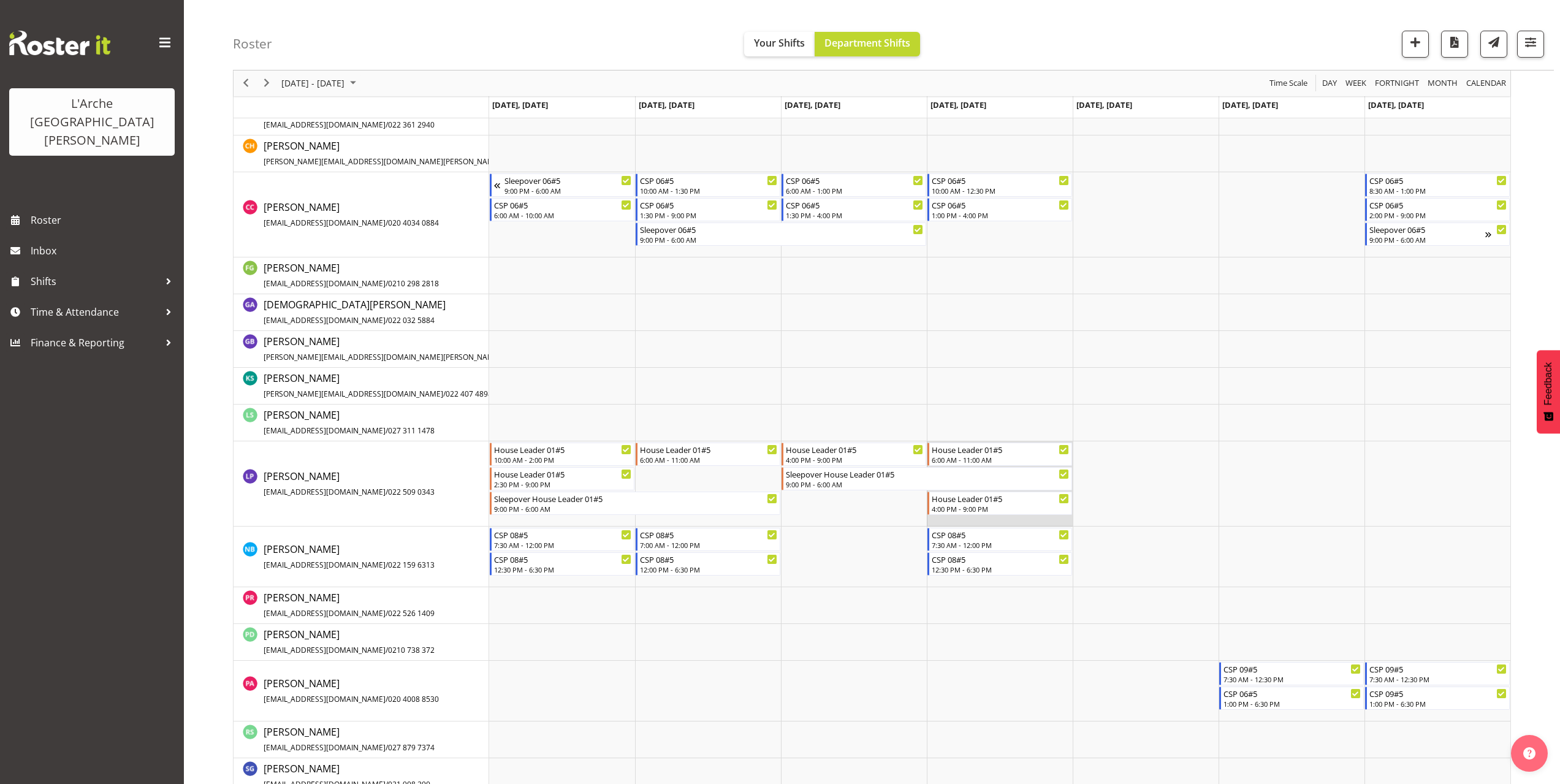
click at [954, 524] on td "Timeline Week of October 6, 2025" at bounding box center [1000, 483] width 146 height 85
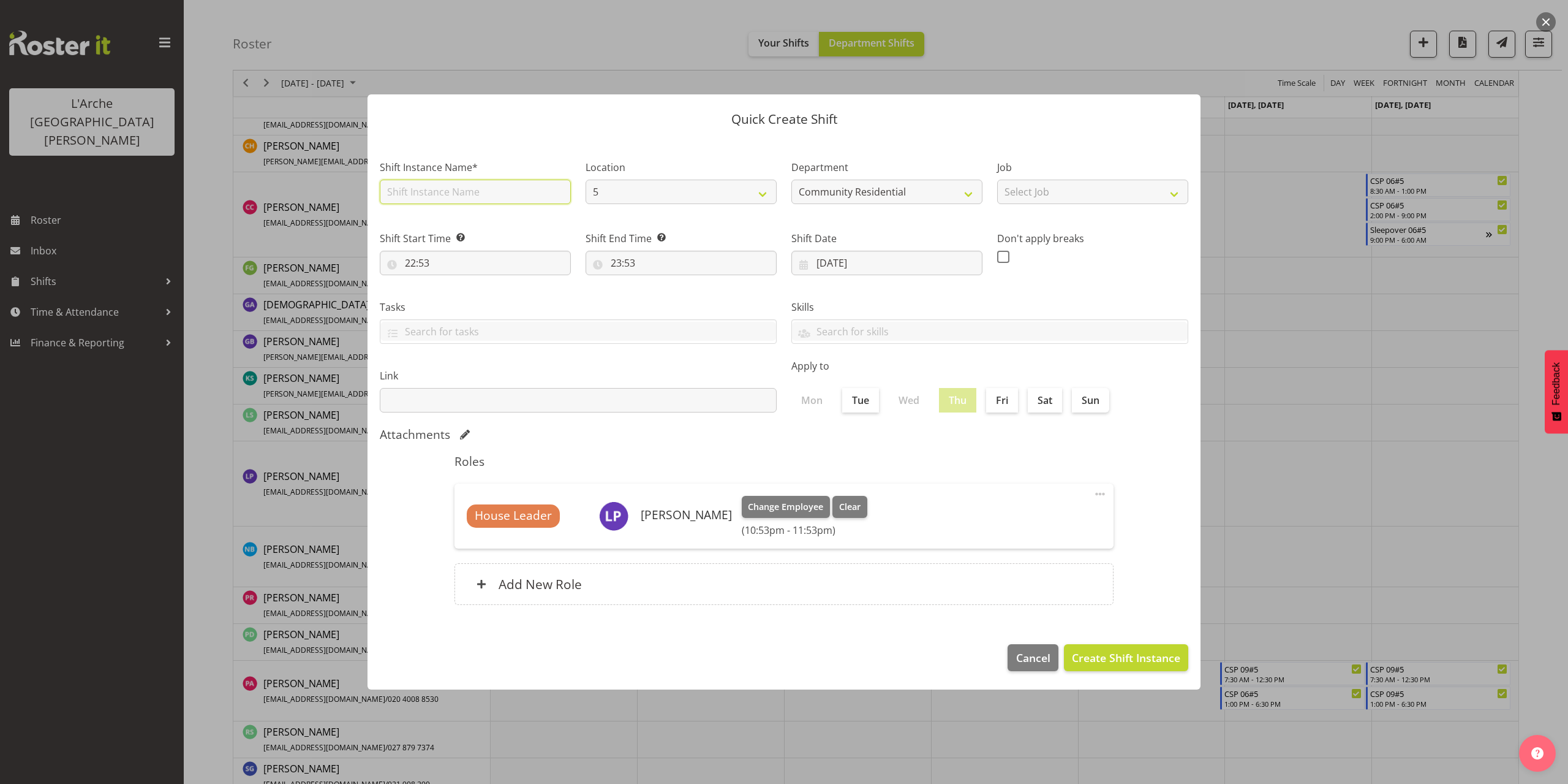
click at [420, 193] on input "text" at bounding box center [475, 192] width 191 height 24
click at [1041, 197] on select "Select Job Accounts Admin Art Coordinator Community Leader Community Support Pe…" at bounding box center [1093, 192] width 191 height 24
click at [997, 180] on select "Select Job Accounts Admin Art Coordinator Community Leader Community Support Pe…" at bounding box center [1093, 192] width 191 height 24
click at [423, 265] on input "22:53" at bounding box center [475, 263] width 191 height 24
click at [464, 298] on select "00 01 02 03 04 05 06 07 08 09 10 11 12 13 14 15 16 17 18 19 20 21 22 23" at bounding box center [463, 294] width 28 height 24
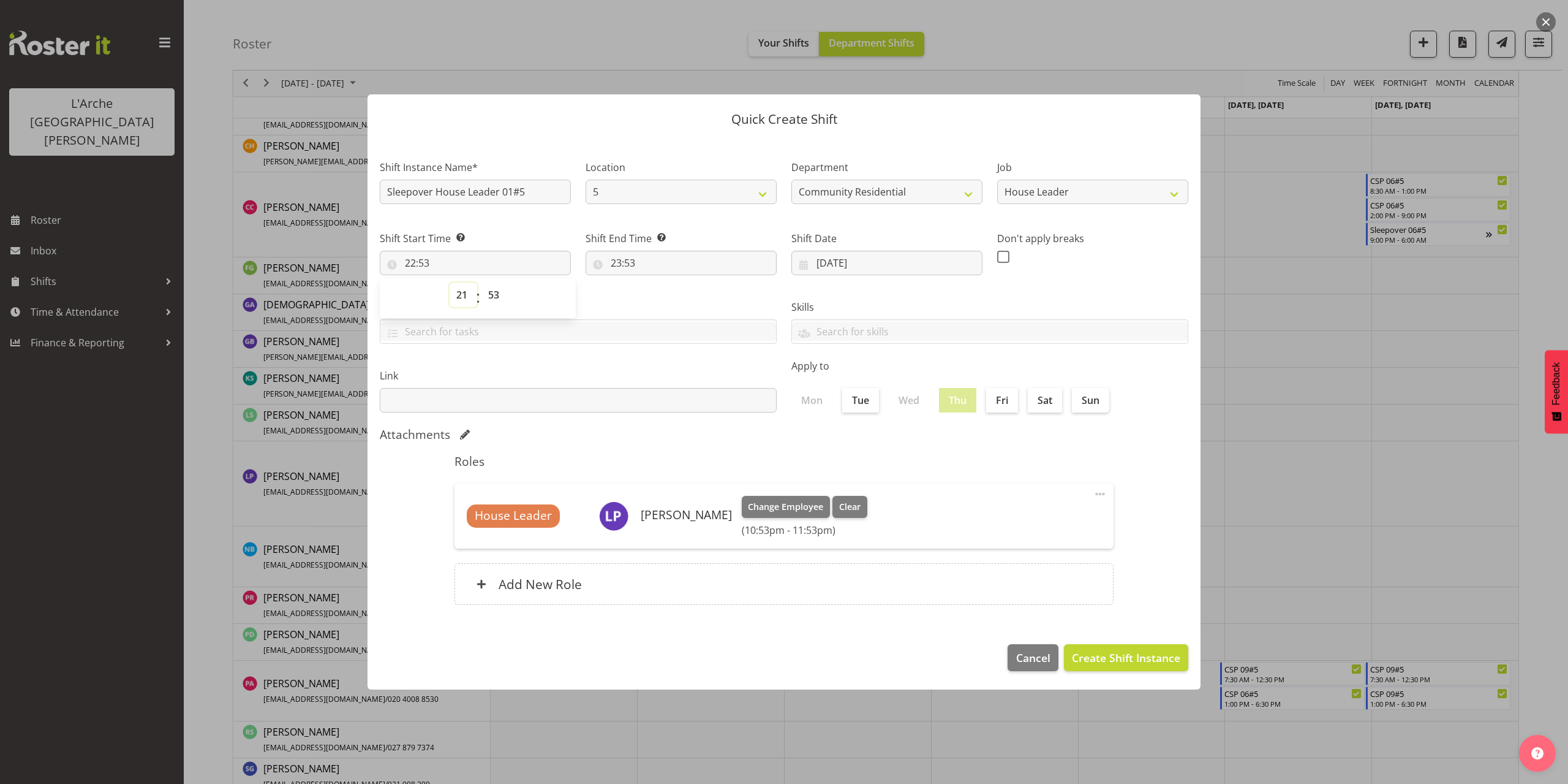
click at [449, 282] on select "00 01 02 03 04 05 06 07 08 09 10 11 12 13 14 15 16 17 18 19 20 21 22 23" at bounding box center [463, 294] width 28 height 24
drag, startPoint x: 492, startPoint y: 299, endPoint x: 490, endPoint y: 305, distance: 6.3
click at [492, 299] on select "00 01 02 03 04 05 06 07 08 09 10 11 12 13 14 15 16 17 18 19 20 21 22 23 24 25 2…" at bounding box center [495, 294] width 28 height 24
click at [482, 282] on select "00 01 02 03 04 05 06 07 08 09 10 11 12 13 14 15 16 17 18 19 20 21 22 23 24 25 2…" at bounding box center [495, 294] width 28 height 24
click at [627, 263] on input "23:53" at bounding box center [681, 263] width 191 height 24
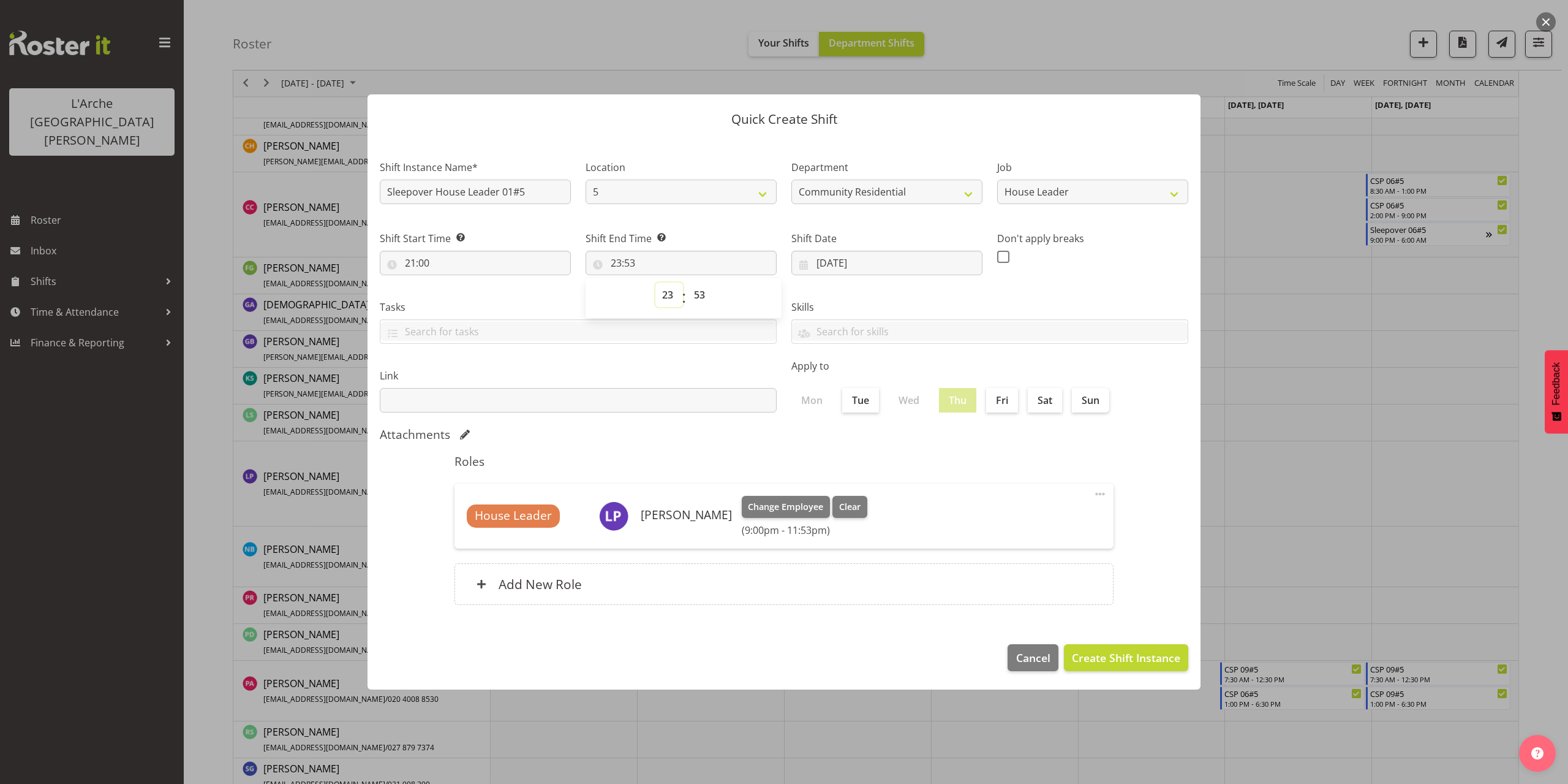
click at [665, 294] on select "00 01 02 03 04 05 06 07 08 09 10 11 12 13 14 15 16 17 18 19 20 21 22 23" at bounding box center [669, 294] width 28 height 24
click at [655, 282] on select "00 01 02 03 04 05 06 07 08 09 10 11 12 13 14 15 16 17 18 19 20 21 22 23" at bounding box center [669, 294] width 28 height 24
click at [697, 294] on select "00 01 02 03 04 05 06 07 08 09 10 11 12 13 14 15 16 17 18 19 20 21 22 23 24 25 2…" at bounding box center [701, 294] width 28 height 24
click at [687, 282] on select "00 01 02 03 04 05 06 07 08 09 10 11 12 13 14 15 16 17 18 19 20 21 22 23 24 25 2…" at bounding box center [701, 294] width 28 height 24
click at [1127, 648] on button "Create Shift Instance" at bounding box center [1126, 657] width 125 height 27
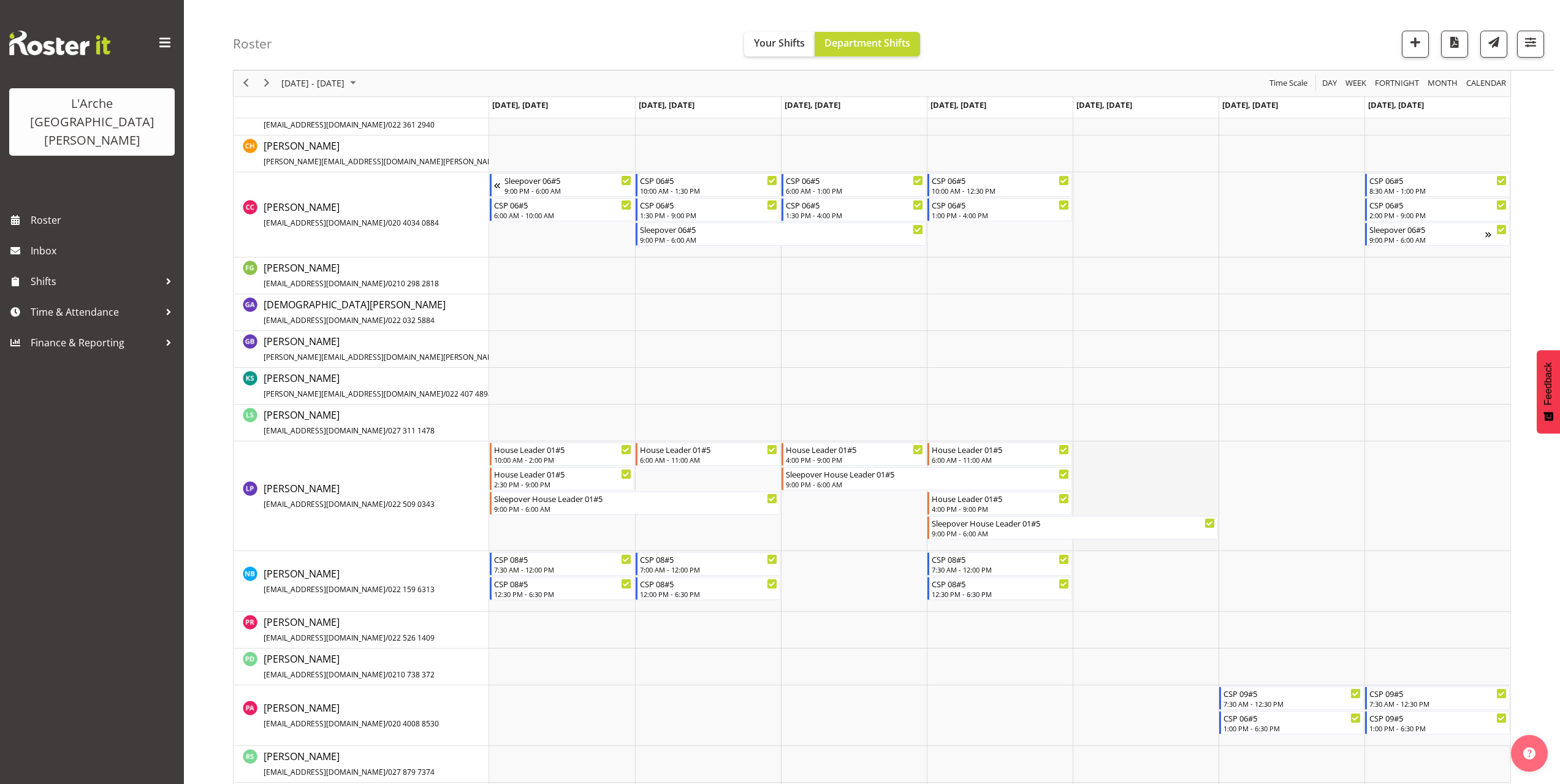
click at [1083, 446] on td "Timeline Week of October 6, 2025" at bounding box center [1145, 495] width 146 height 110
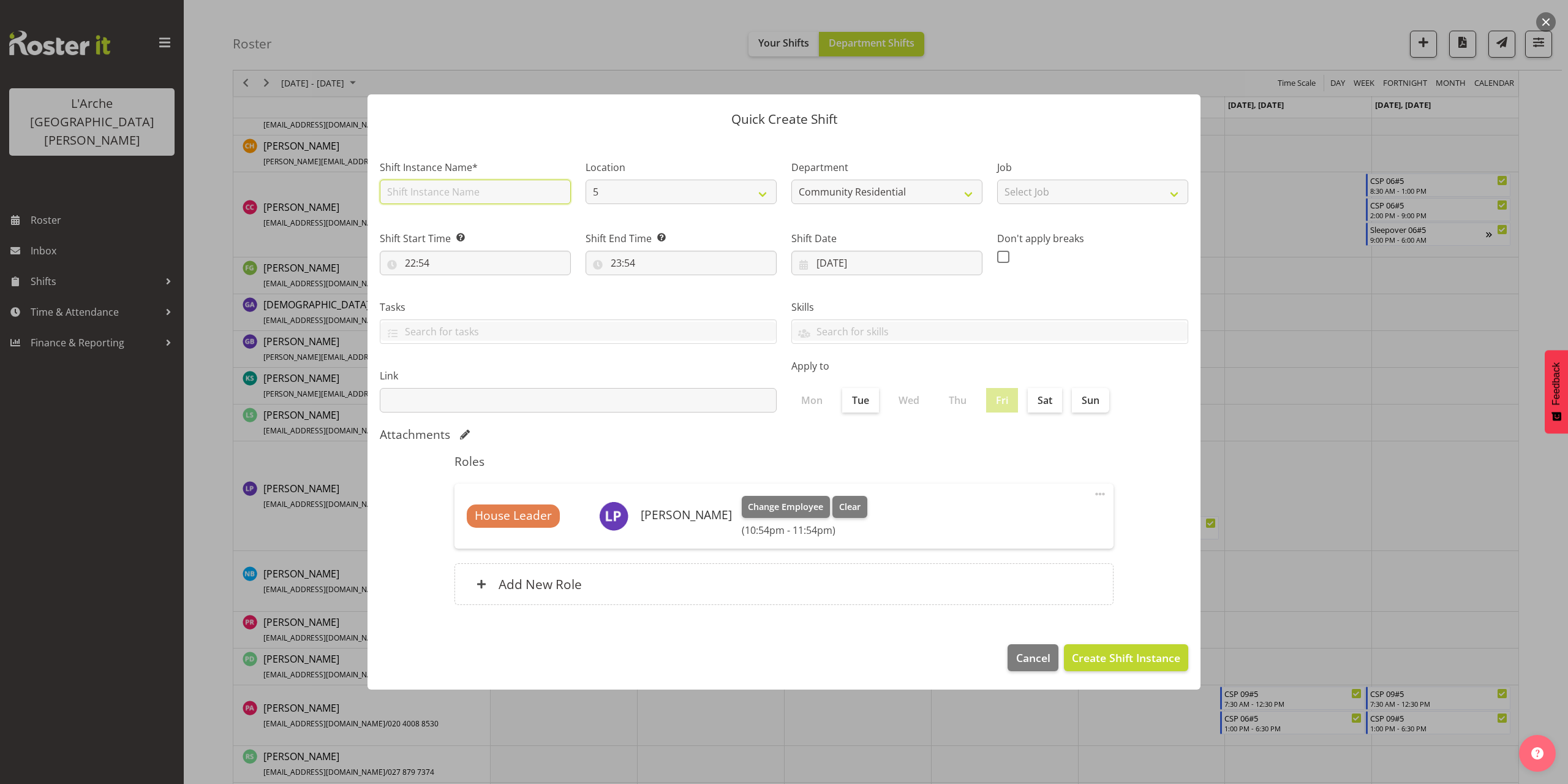
click at [426, 191] on input "text" at bounding box center [475, 192] width 191 height 24
click at [1055, 201] on select "Select Job Accounts Admin Art Coordinator Community Leader Community Support Pe…" at bounding box center [1093, 192] width 191 height 24
click at [997, 180] on select "Select Job Accounts Admin Art Coordinator Community Leader Community Support Pe…" at bounding box center [1093, 192] width 191 height 24
click at [412, 264] on input "22:54" at bounding box center [475, 263] width 191 height 24
click at [464, 297] on select "00 01 02 03 04 05 06 07 08 09 10 11 12 13 14 15 16 17 18 19 20 21 22 23" at bounding box center [463, 294] width 28 height 24
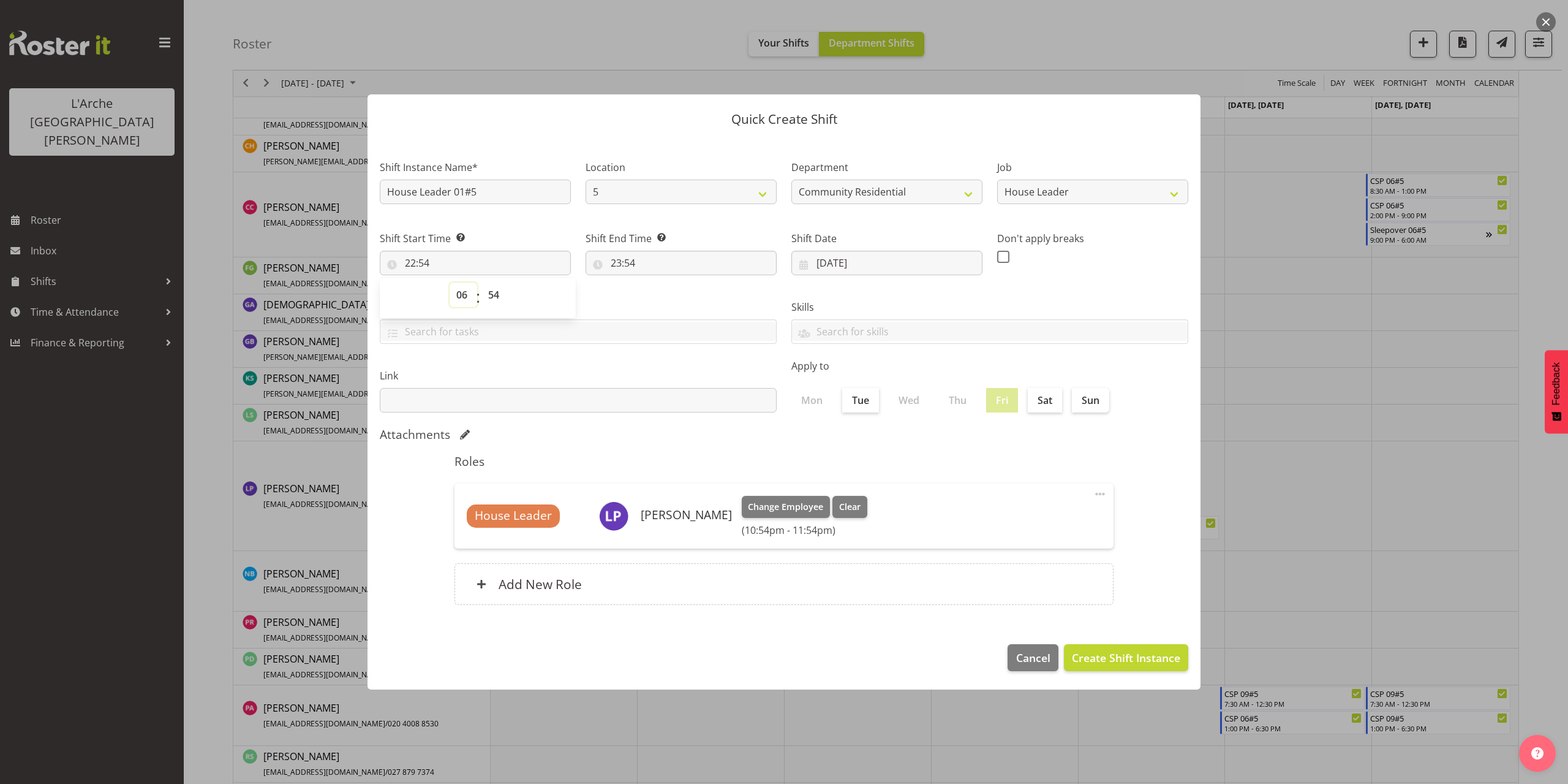
click at [449, 282] on select "00 01 02 03 04 05 06 07 08 09 10 11 12 13 14 15 16 17 18 19 20 21 22 23" at bounding box center [463, 294] width 28 height 24
click at [491, 296] on select "00 01 02 03 04 05 06 07 08 09 10 11 12 13 14 15 16 17 18 19 20 21 22 23 24 25 2…" at bounding box center [495, 294] width 28 height 24
click at [482, 282] on select "00 01 02 03 04 05 06 07 08 09 10 11 12 13 14 15 16 17 18 19 20 21 22 23 24 25 2…" at bounding box center [495, 294] width 28 height 24
drag, startPoint x: 628, startPoint y: 262, endPoint x: 625, endPoint y: 251, distance: 11.4
click at [625, 251] on input "23:54" at bounding box center [681, 263] width 191 height 24
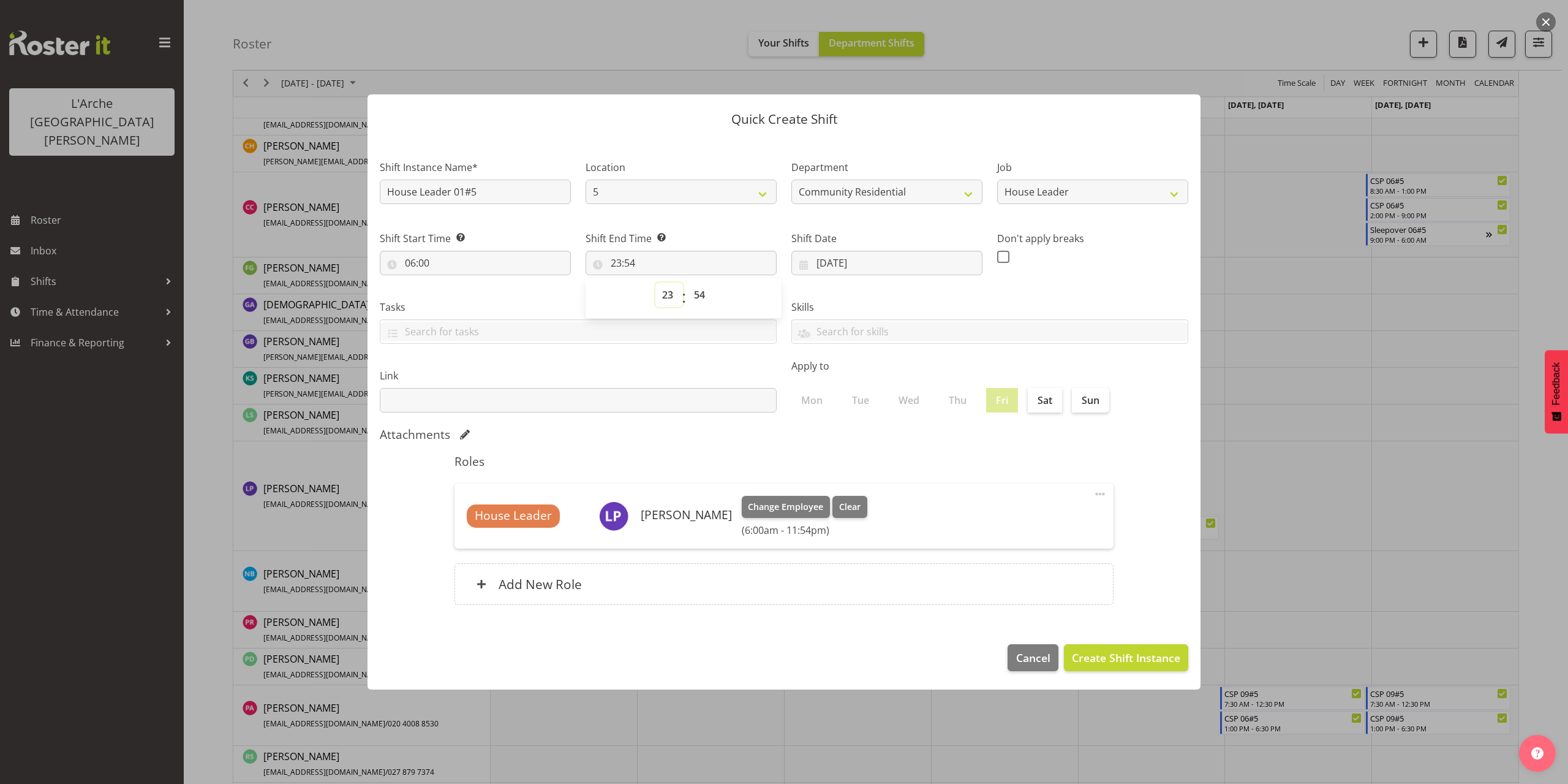
click at [668, 294] on select "00 01 02 03 04 05 06 07 08 09 10 11 12 13 14 15 16 17 18 19 20 21 22 23" at bounding box center [669, 294] width 28 height 24
click at [655, 282] on select "00 01 02 03 04 05 06 07 08 09 10 11 12 13 14 15 16 17 18 19 20 21 22 23" at bounding box center [669, 294] width 28 height 24
click at [701, 295] on select "00 01 02 03 04 05 06 07 08 09 10 11 12 13 14 15 16 17 18 19 20 21 22 23 24 25 2…" at bounding box center [701, 294] width 28 height 24
click at [687, 282] on select "00 01 02 03 04 05 06 07 08 09 10 11 12 13 14 15 16 17 18 19 20 21 22 23 24 25 2…" at bounding box center [701, 294] width 28 height 24
click at [1137, 655] on span "Create Shift Instance" at bounding box center [1125, 657] width 108 height 16
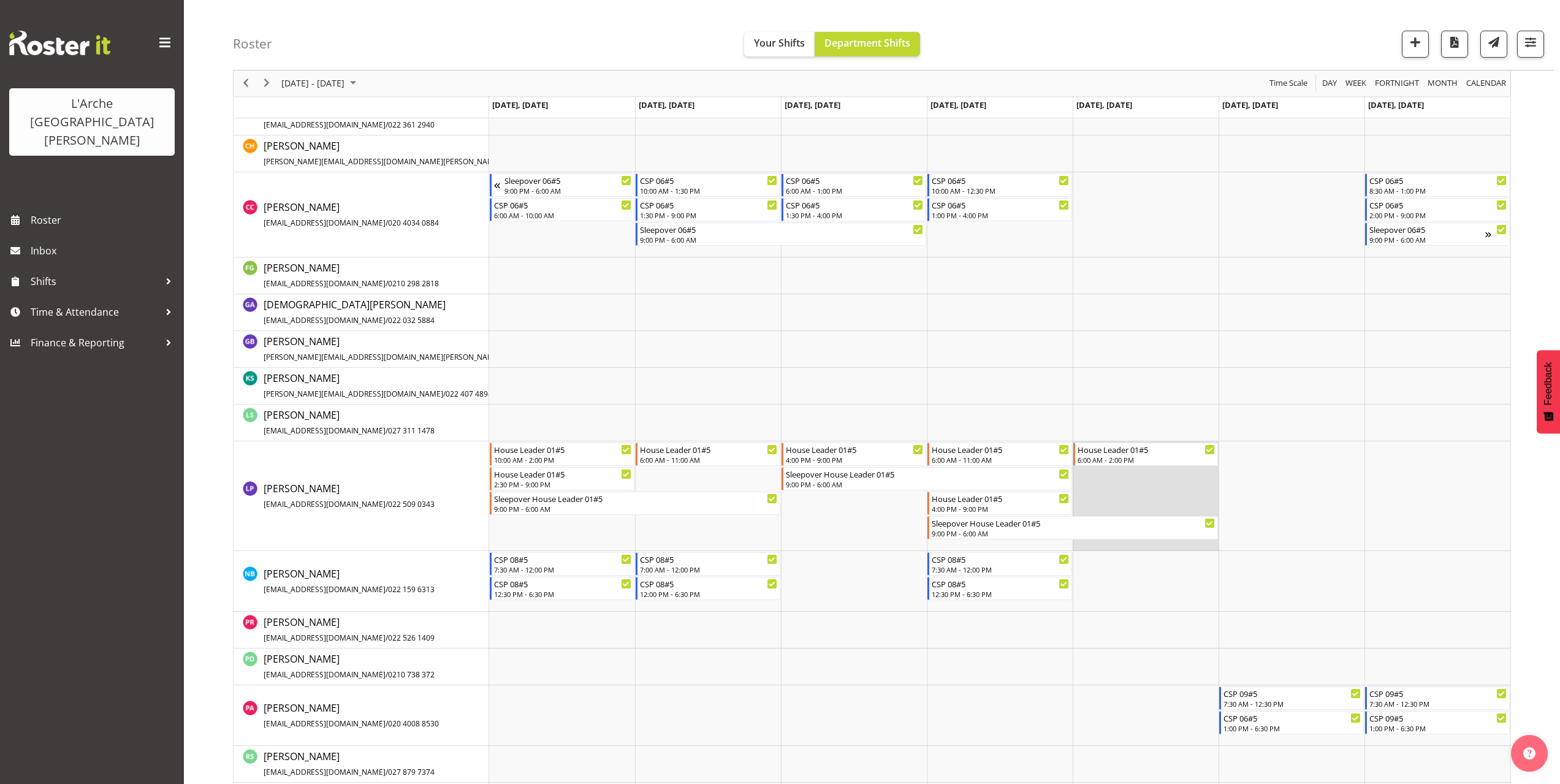
click at [1082, 472] on td "Timeline Week of October 6, 2025" at bounding box center [1145, 495] width 146 height 110
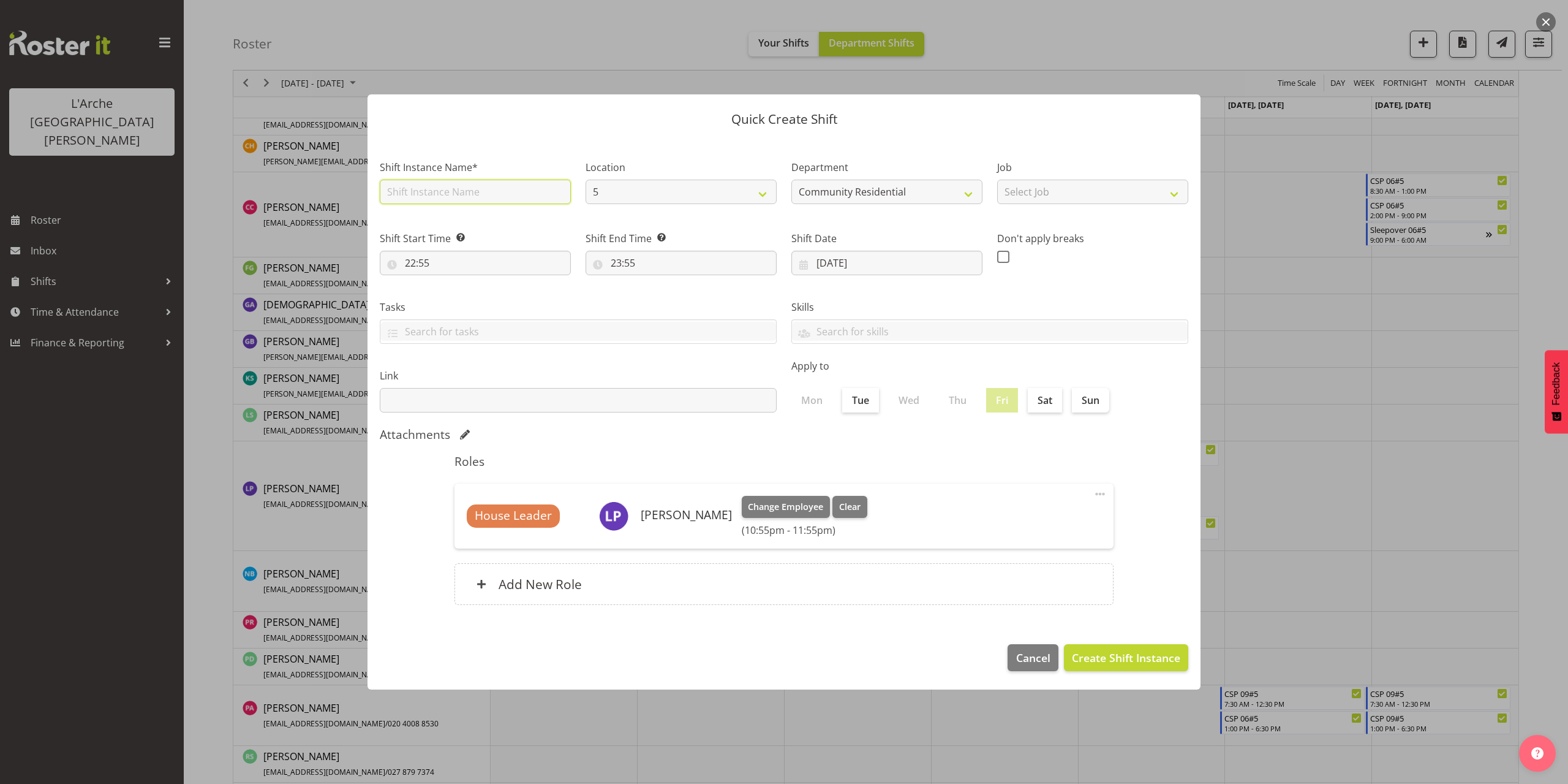
click at [427, 195] on input "text" at bounding box center [475, 192] width 191 height 24
click at [1055, 192] on select "Select Job Accounts Admin Art Coordinator Community Leader Community Support Pe…" at bounding box center [1093, 192] width 191 height 24
click at [997, 180] on select "Select Job Accounts Admin Art Coordinator Community Leader Community Support Pe…" at bounding box center [1093, 192] width 191 height 24
click at [422, 267] on input "22:55" at bounding box center [475, 263] width 191 height 24
click at [464, 293] on select "00 01 02 03 04 05 06 07 08 09 10 11 12 13 14 15 16 17 18 19 20 21 22 23" at bounding box center [463, 294] width 28 height 24
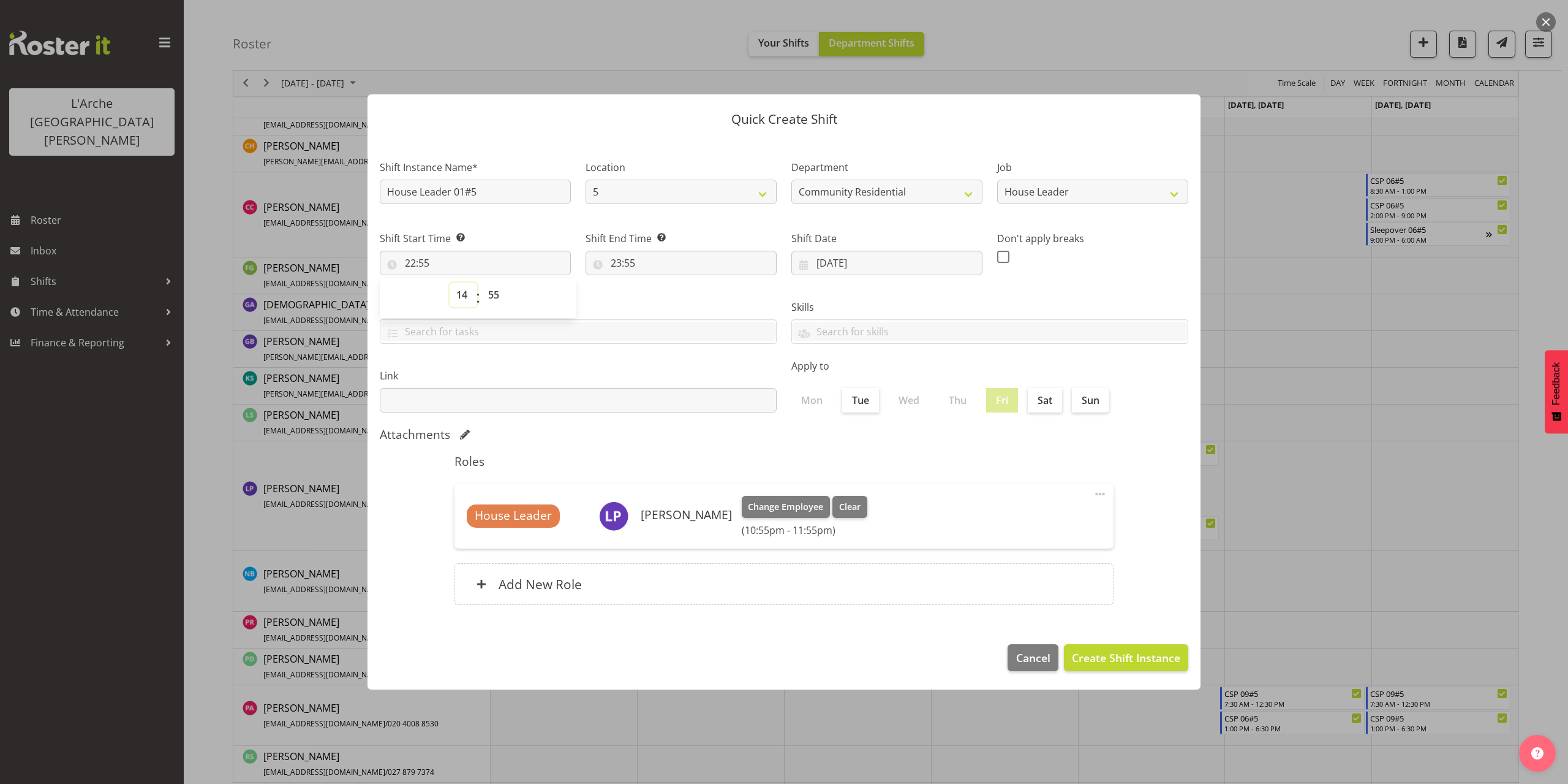
click at [449, 282] on select "00 01 02 03 04 05 06 07 08 09 10 11 12 13 14 15 16 17 18 19 20 21 22 23" at bounding box center [463, 294] width 28 height 24
click at [493, 293] on select "00 01 02 03 04 05 06 07 08 09 10 11 12 13 14 15 16 17 18 19 20 21 22 23 24 25 2…" at bounding box center [495, 294] width 28 height 24
click at [482, 282] on select "00 01 02 03 04 05 06 07 08 09 10 11 12 13 14 15 16 17 18 19 20 21 22 23 24 25 2…" at bounding box center [495, 294] width 28 height 24
click at [618, 259] on input "23:55" at bounding box center [681, 263] width 191 height 24
click at [662, 297] on select "00 01 02 03 04 05 06 07 08 09 10 11 12 13 14 15 16 17 18 19 20 21 22 23" at bounding box center [669, 294] width 28 height 24
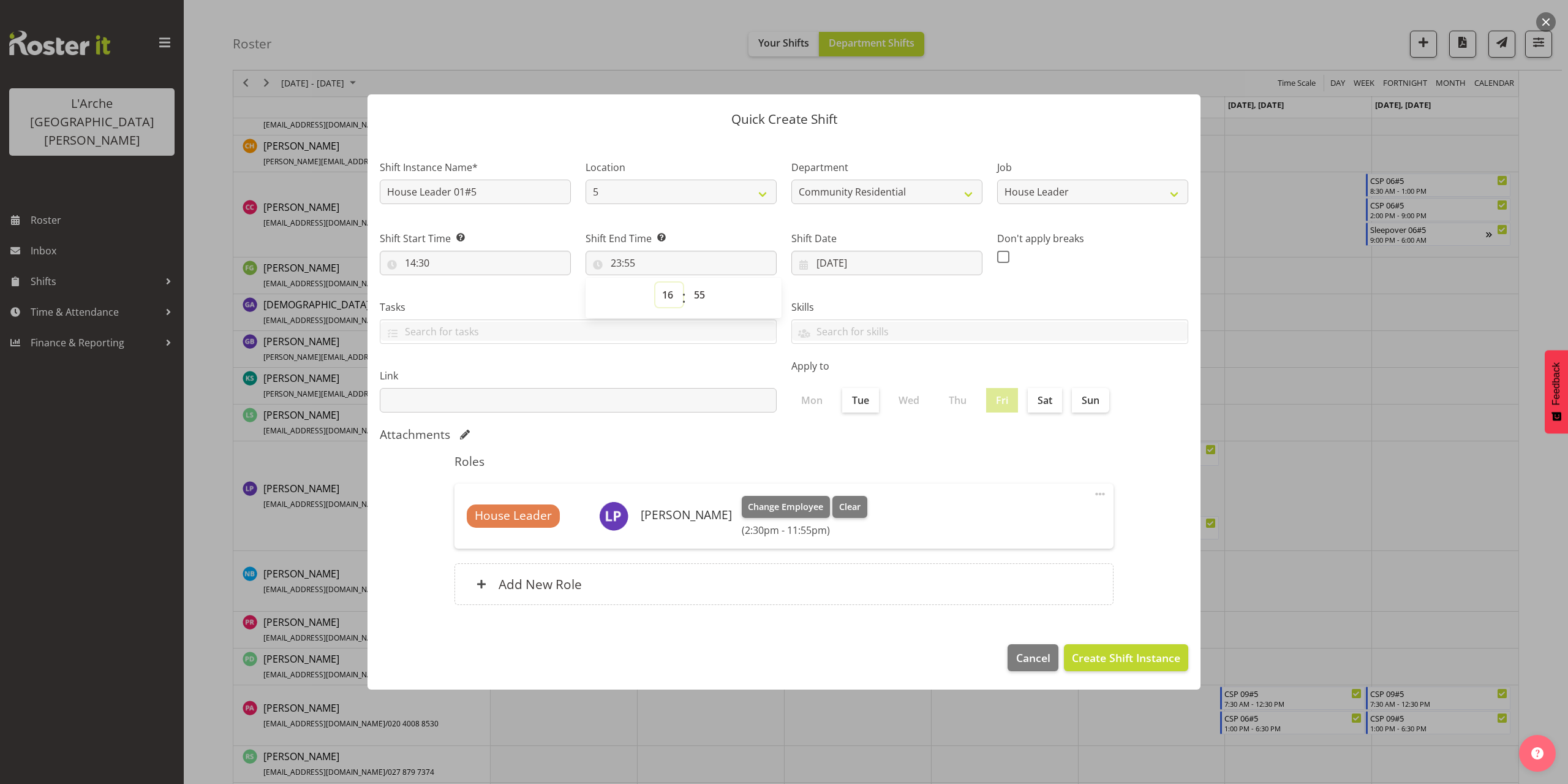
click at [655, 282] on select "00 01 02 03 04 05 06 07 08 09 10 11 12 13 14 15 16 17 18 19 20 21 22 23" at bounding box center [669, 294] width 28 height 24
click at [697, 295] on select "00 01 02 03 04 05 06 07 08 09 10 11 12 13 14 15 16 17 18 19 20 21 22 23 24 25 2…" at bounding box center [701, 294] width 28 height 24
click at [687, 282] on select "00 01 02 03 04 05 06 07 08 09 10 11 12 13 14 15 16 17 18 19 20 21 22 23 24 25 2…" at bounding box center [701, 294] width 28 height 24
click at [1158, 656] on span "Create Shift Instance" at bounding box center [1125, 657] width 108 height 16
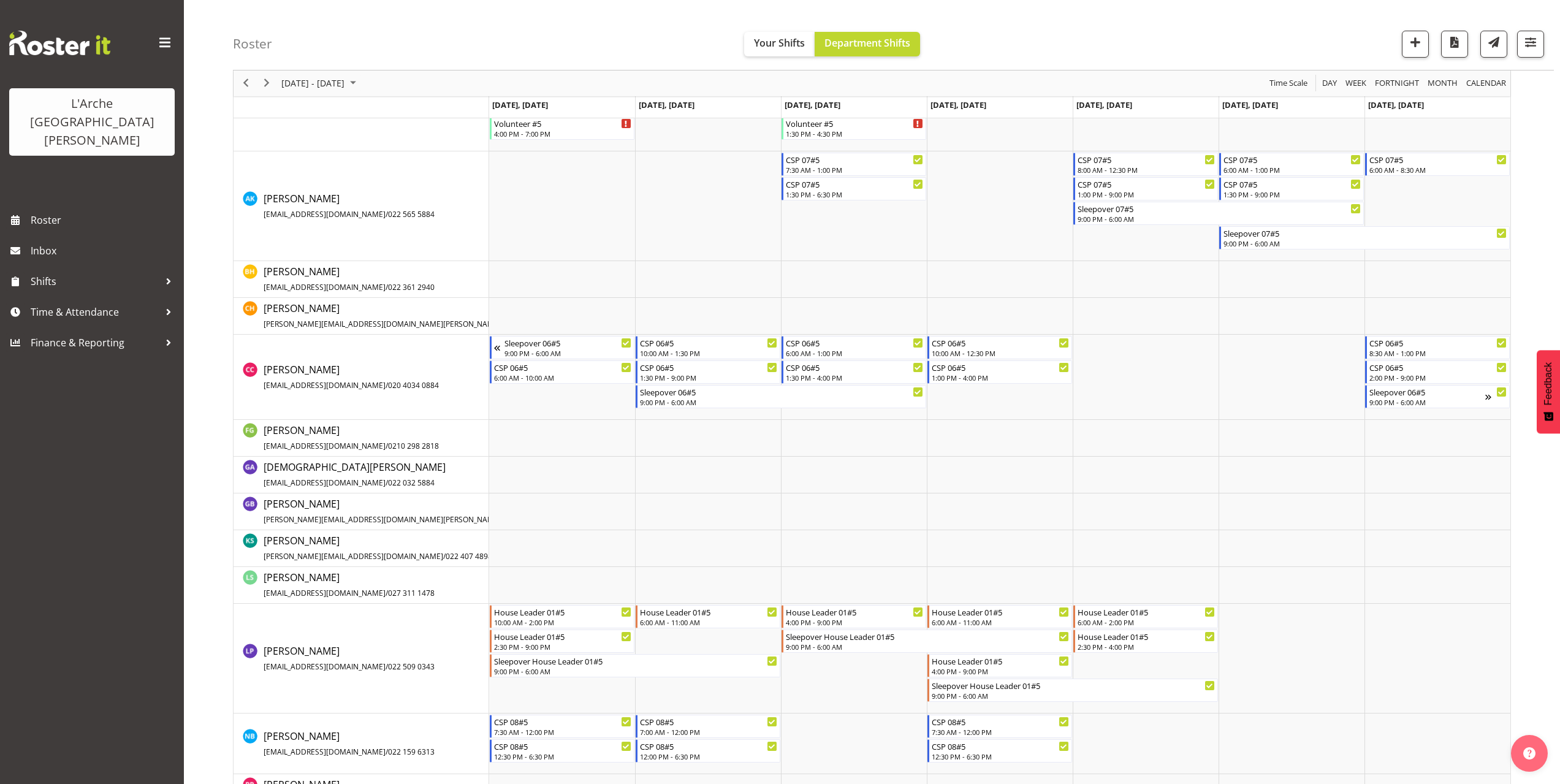
scroll to position [305, 0]
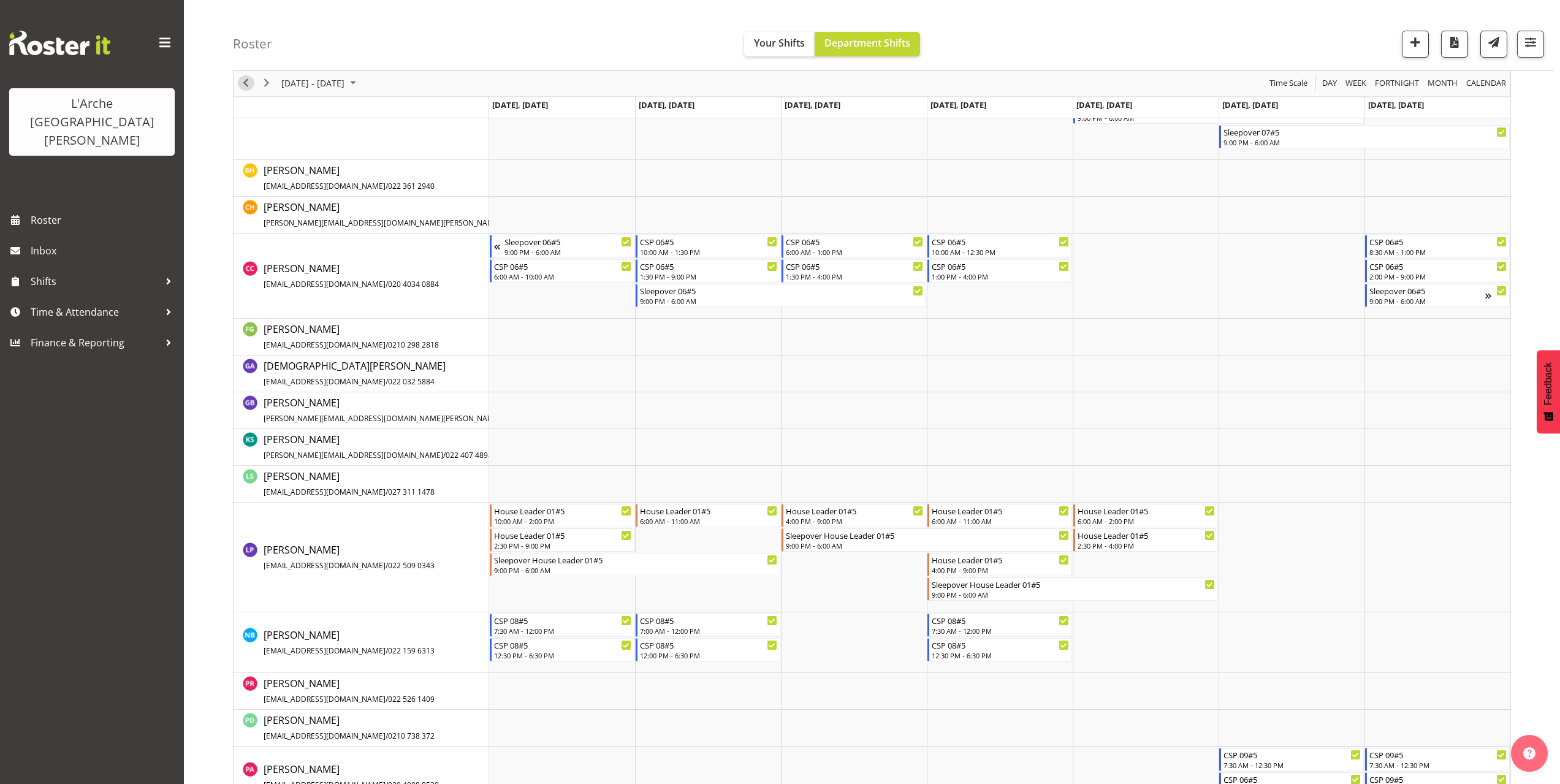
click at [243, 84] on span "Previous" at bounding box center [245, 83] width 15 height 15
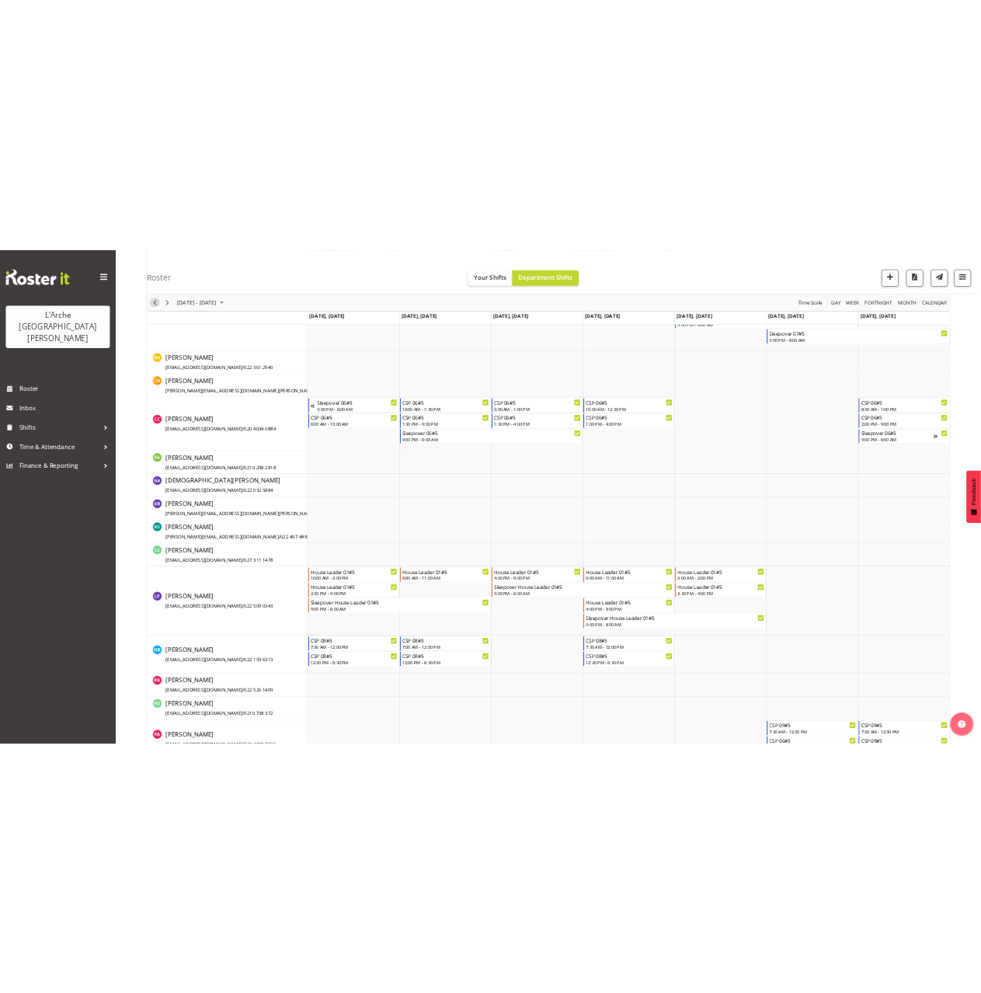
scroll to position [0, 0]
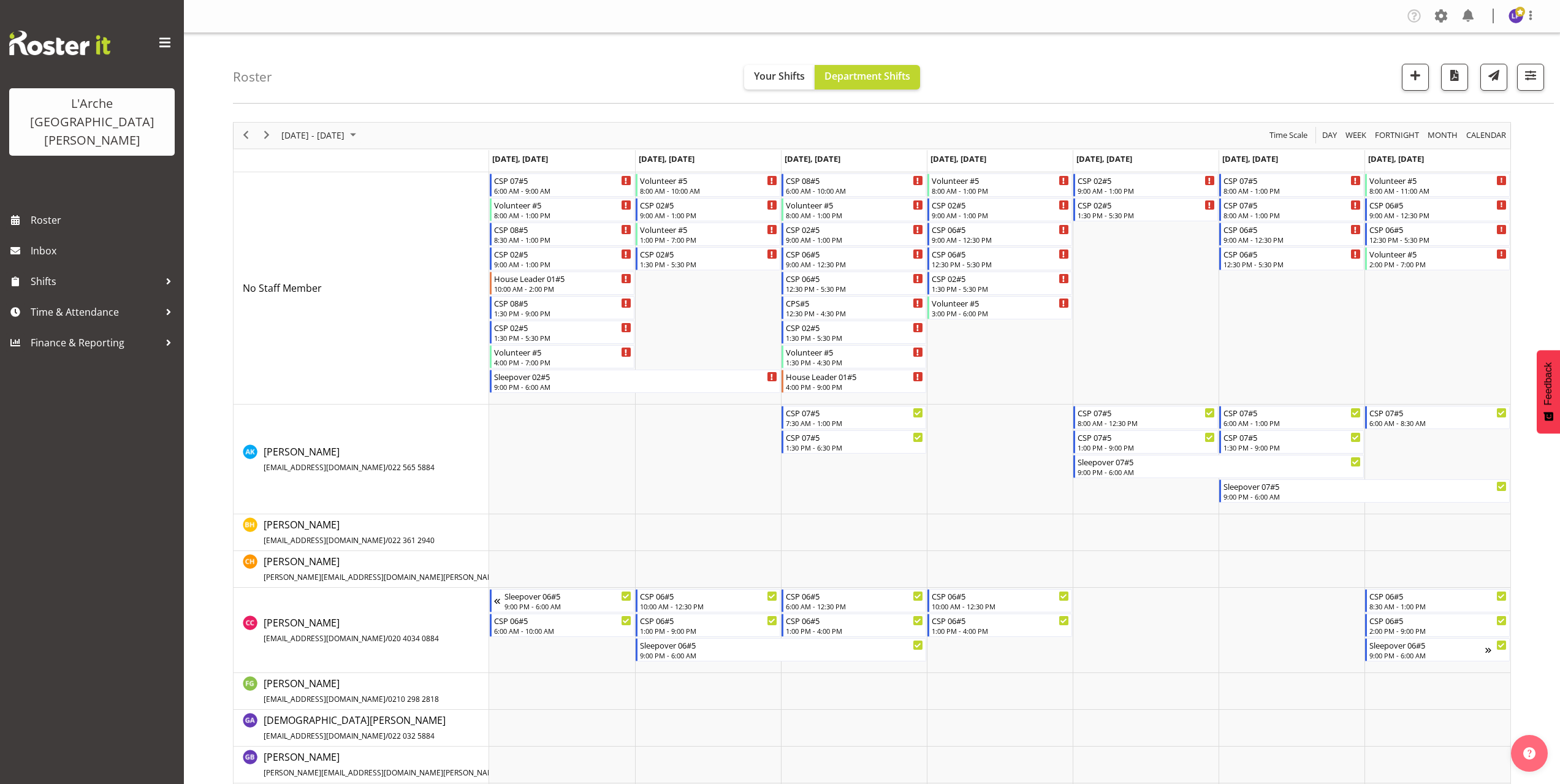
click at [243, 84] on h4 "Roster" at bounding box center [253, 77] width 39 height 14
click at [243, 134] on span "Previous" at bounding box center [245, 135] width 15 height 15
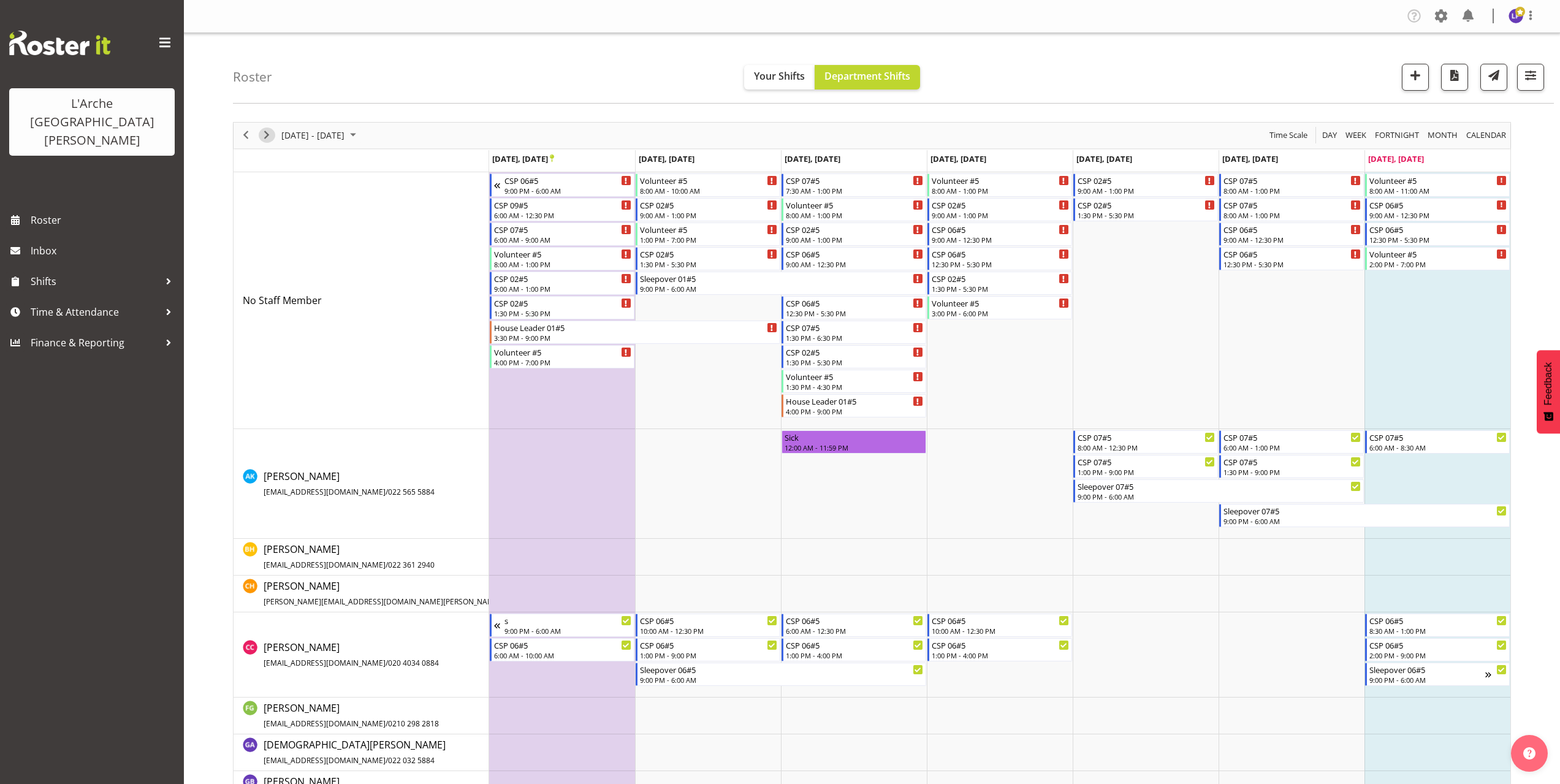
click at [270, 136] on span "Next" at bounding box center [267, 135] width 15 height 15
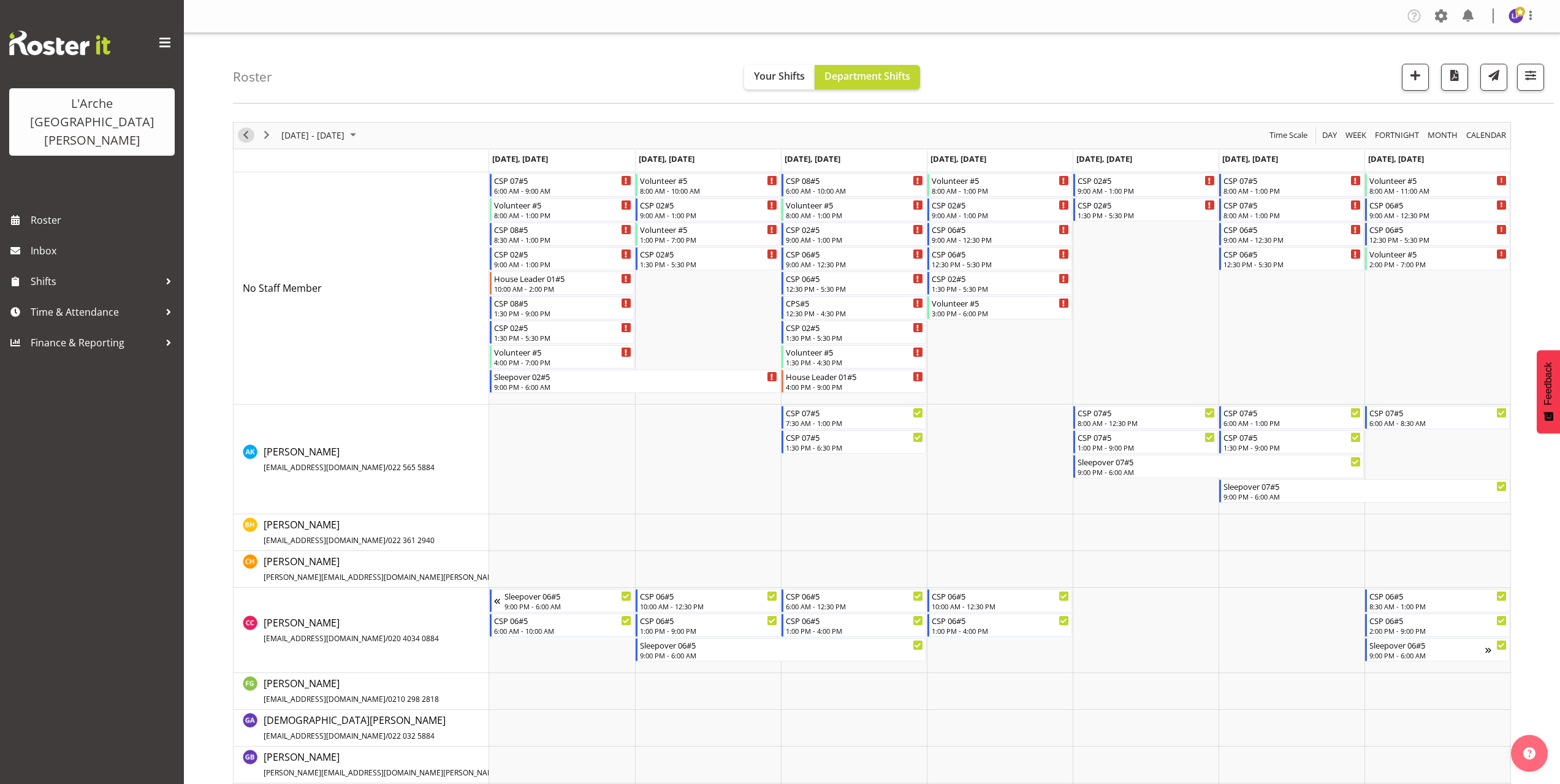
click at [252, 136] on span "Previous" at bounding box center [245, 135] width 15 height 15
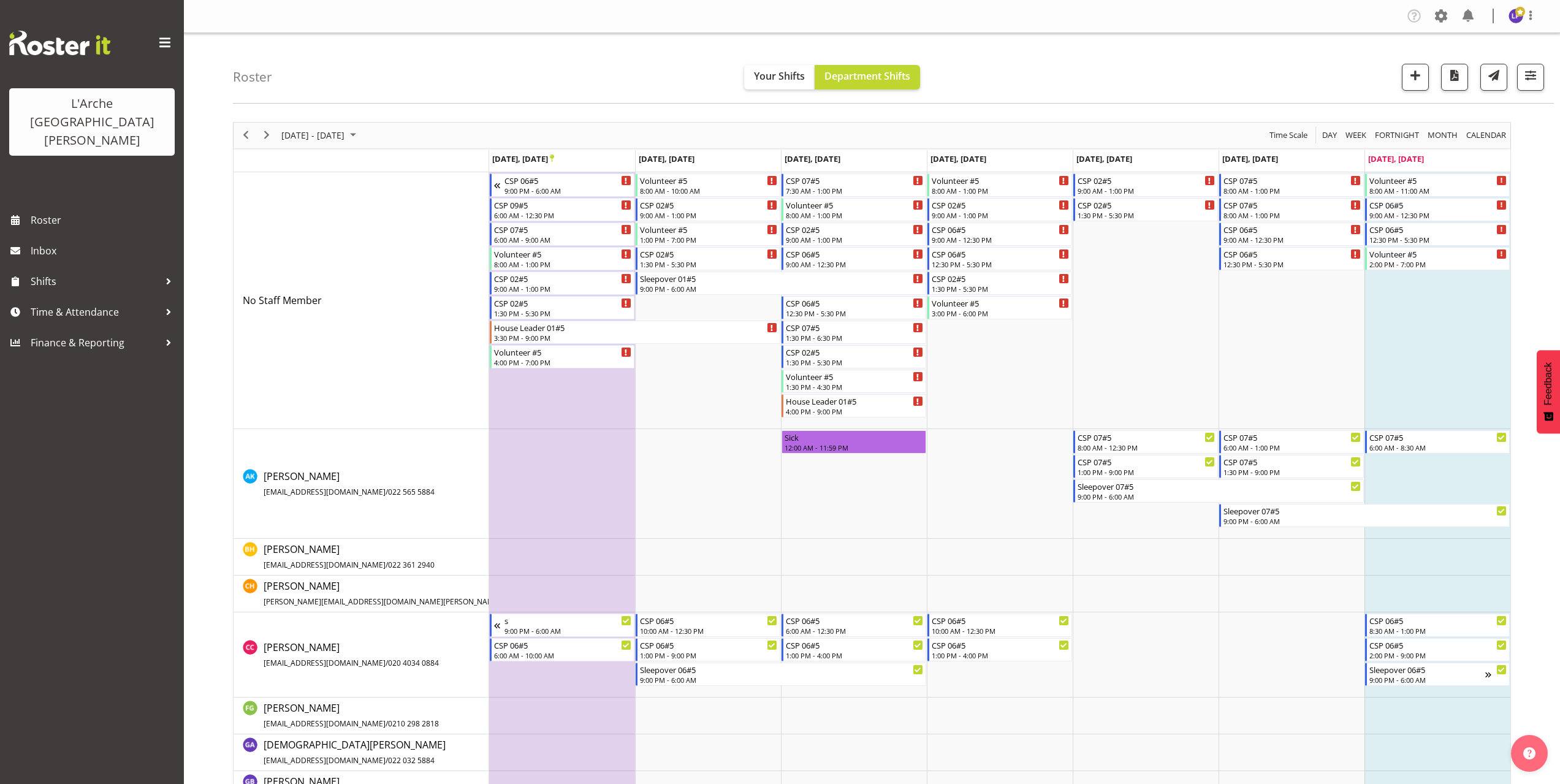
click at [256, 137] on div "previous period" at bounding box center [245, 135] width 21 height 26
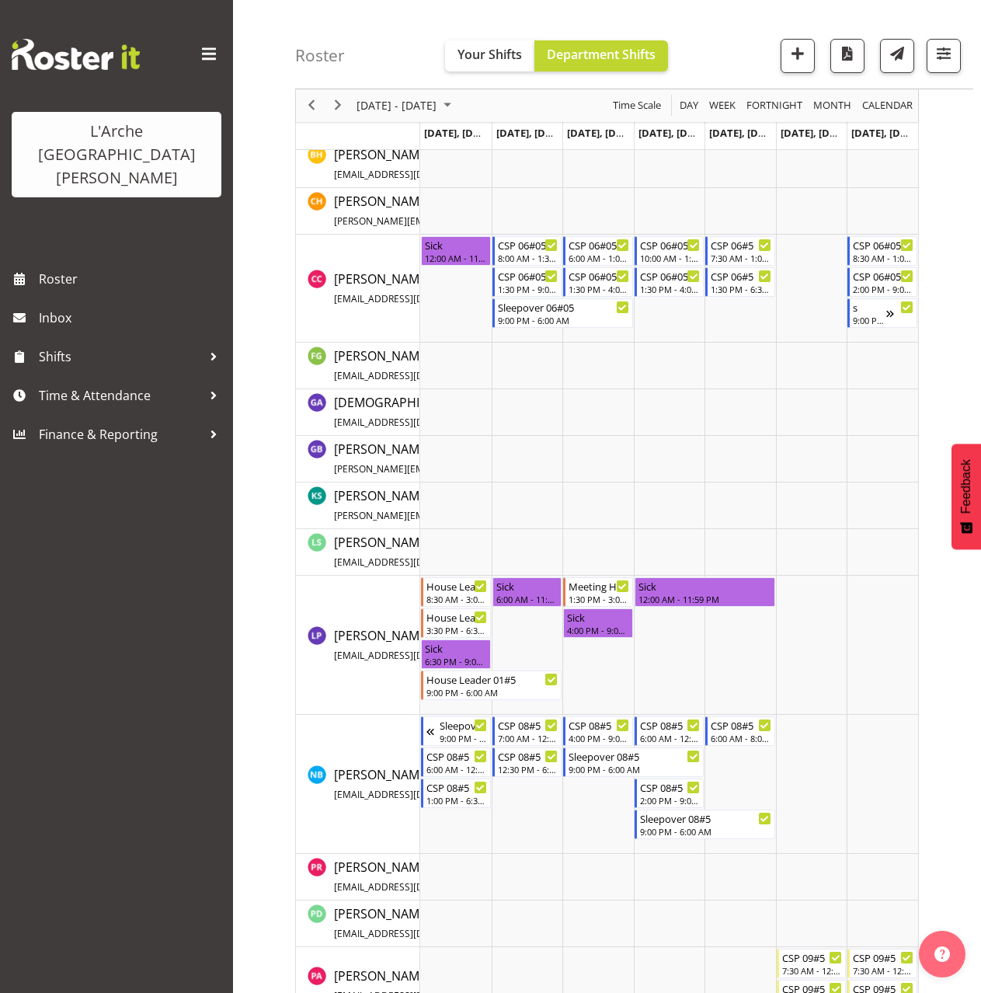
scroll to position [699, 0]
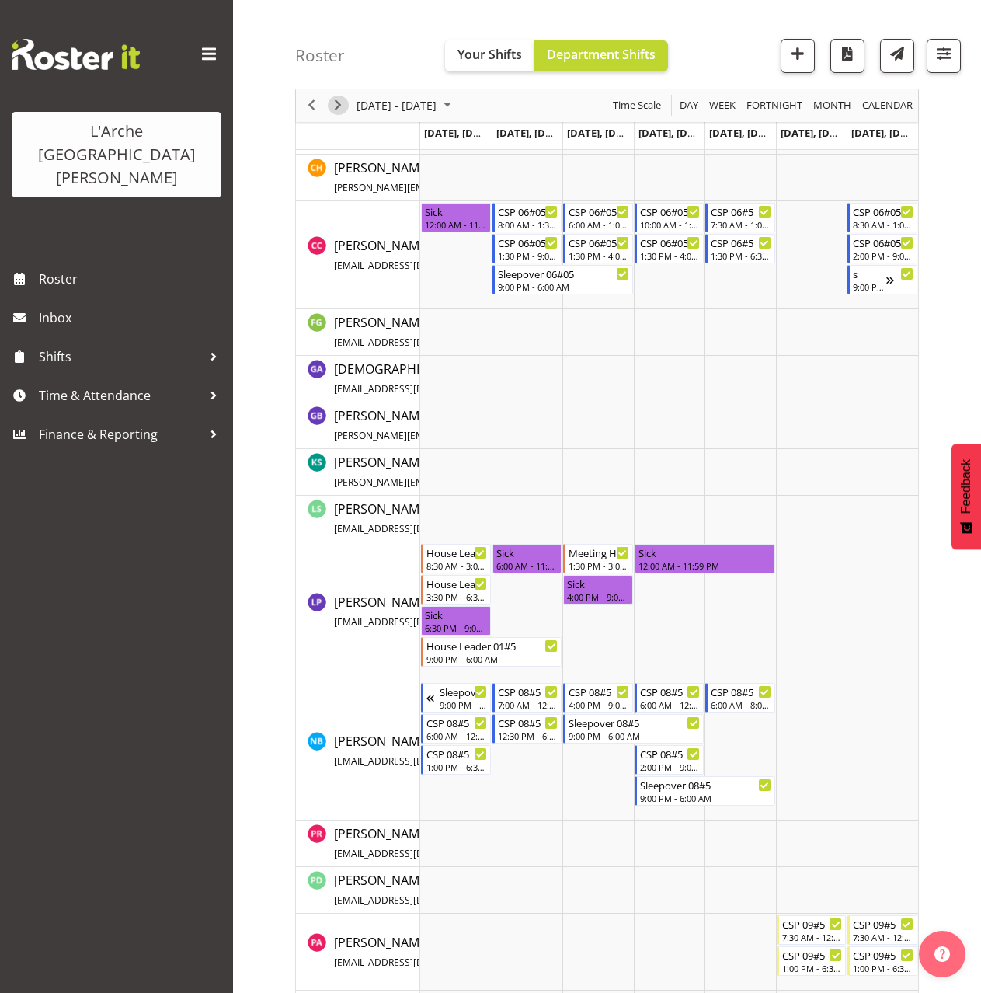
click at [343, 112] on span "Next" at bounding box center [338, 105] width 19 height 19
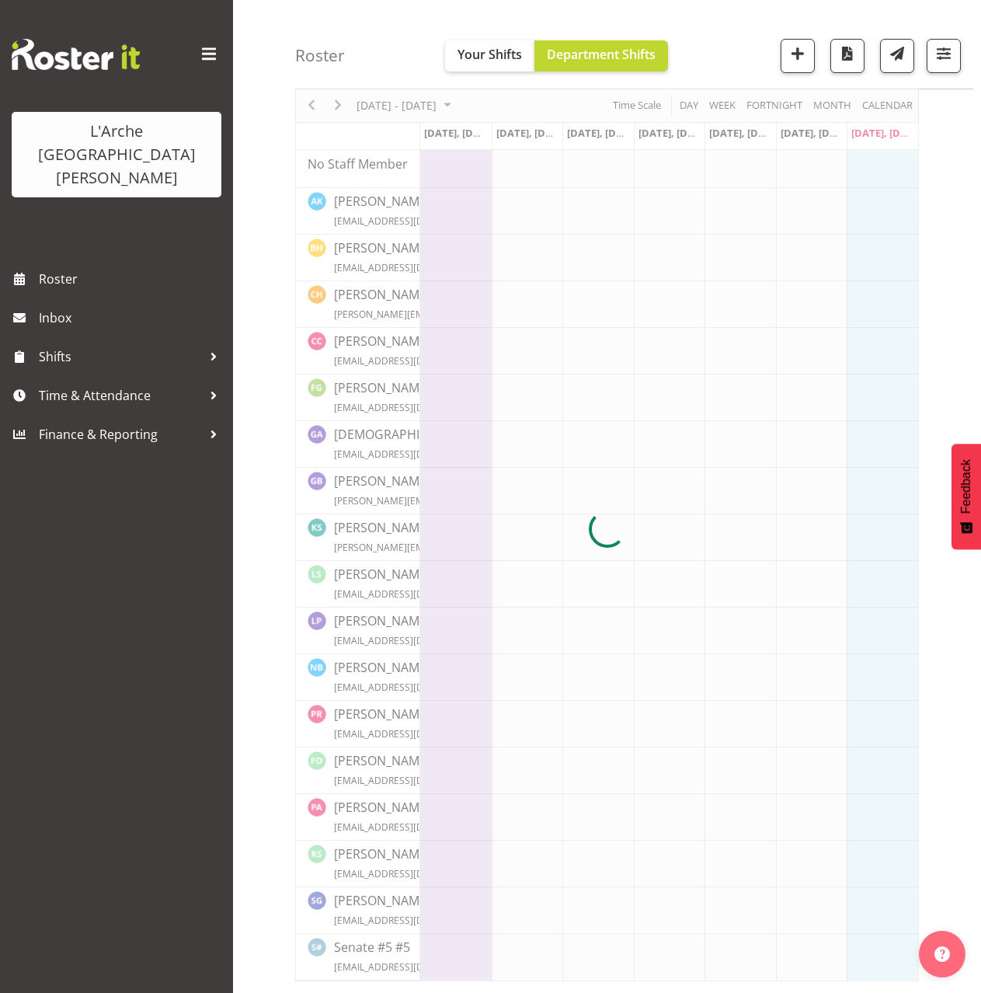
scroll to position [0, 0]
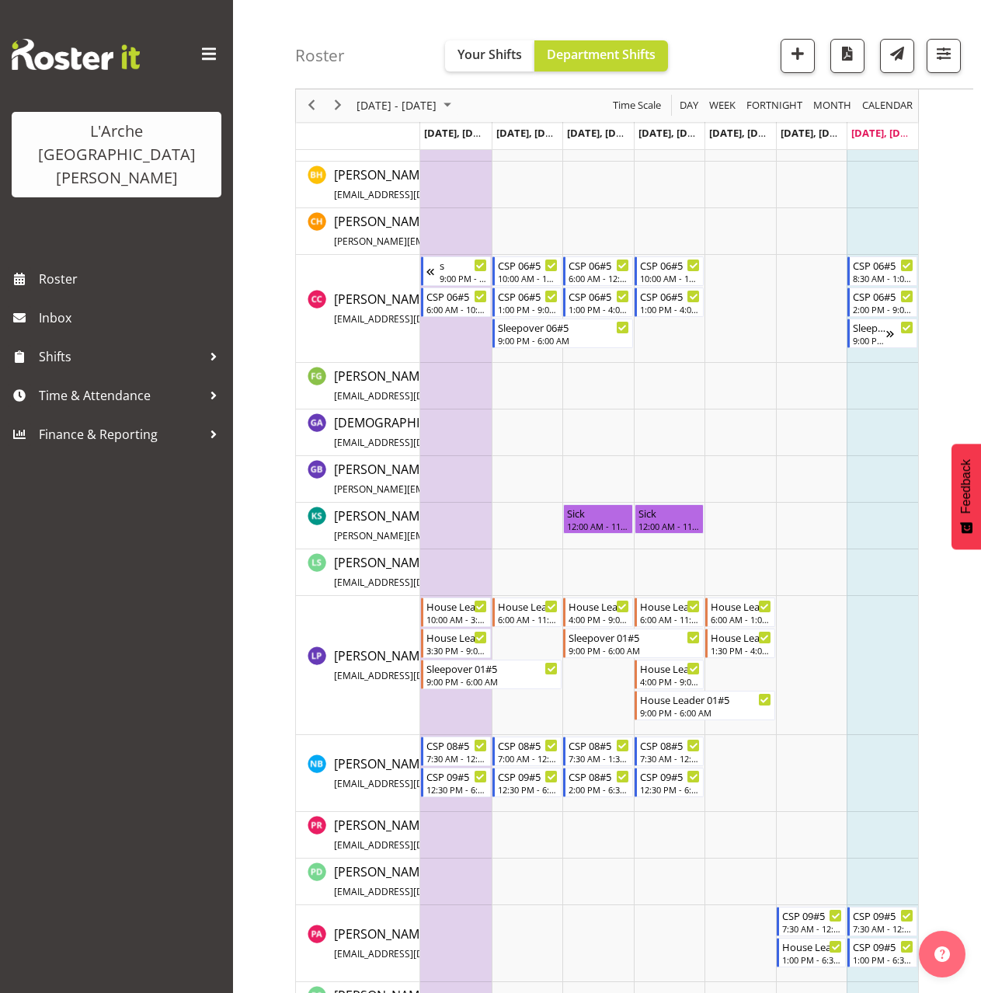
scroll to position [544, 0]
